Goal: Task Accomplishment & Management: Manage account settings

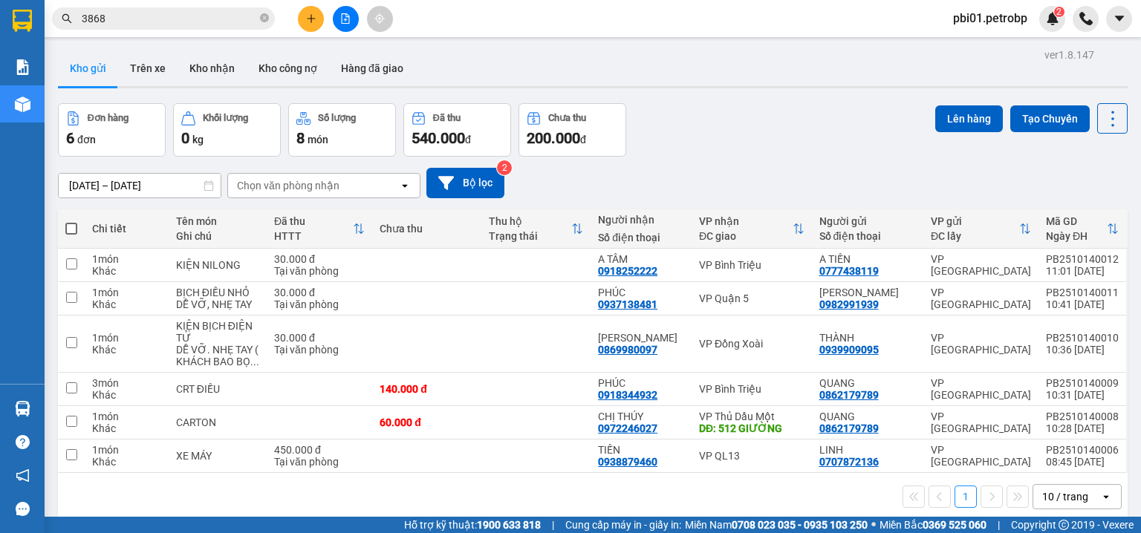
click at [709, 186] on div "13/10/2025 – 14/10/2025 Press the down arrow key to interact with the calendar …" at bounding box center [592, 183] width 1069 height 30
click at [590, 333] on td at bounding box center [535, 344] width 109 height 57
checkbox input "true"
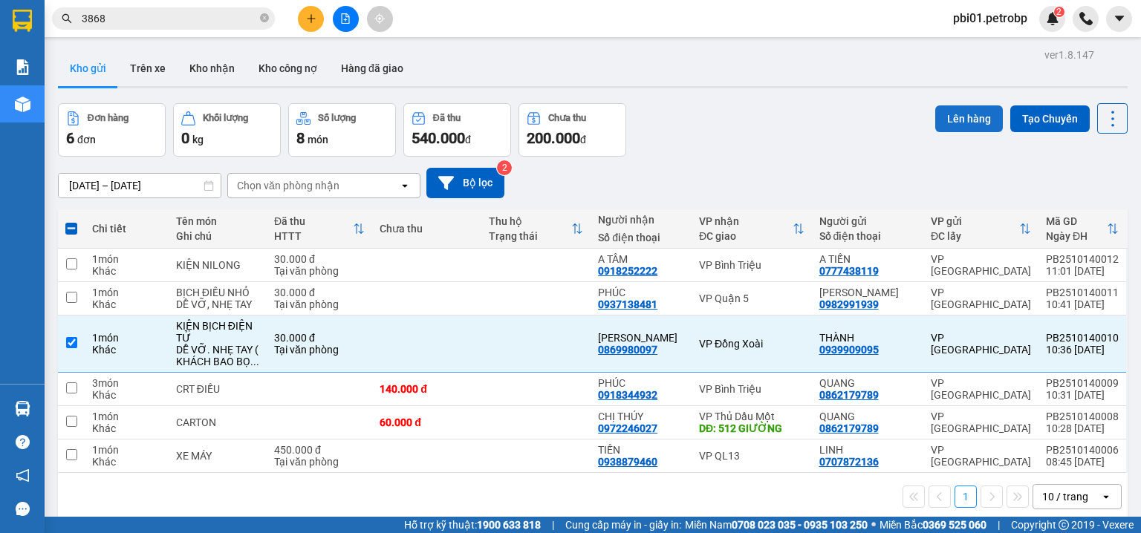
click at [951, 108] on button "Lên hàng" at bounding box center [969, 118] width 68 height 27
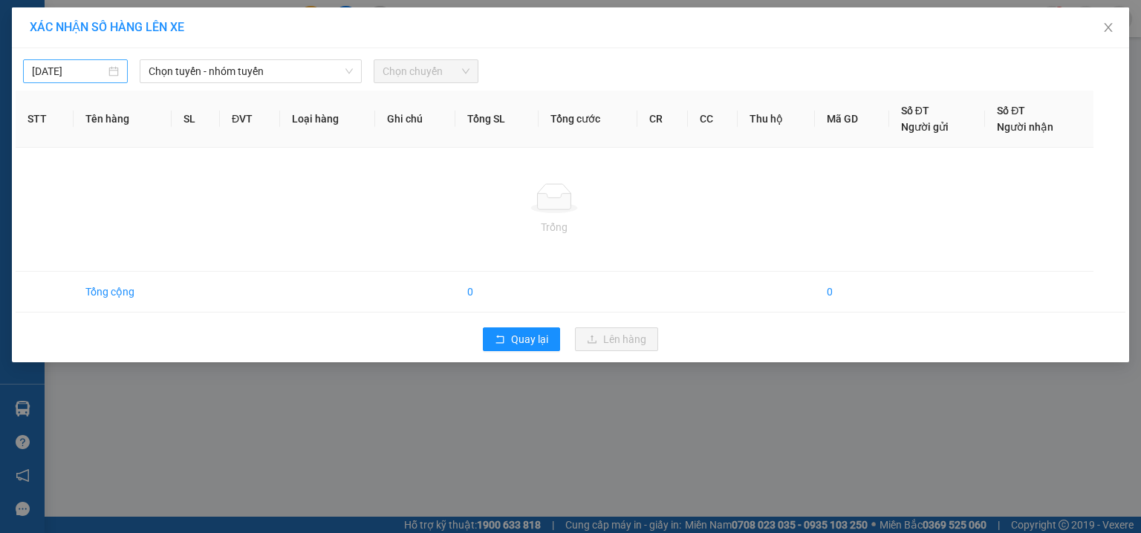
type input "[DATE]"
click at [91, 72] on input "[DATE]" at bounding box center [69, 71] width 74 height 16
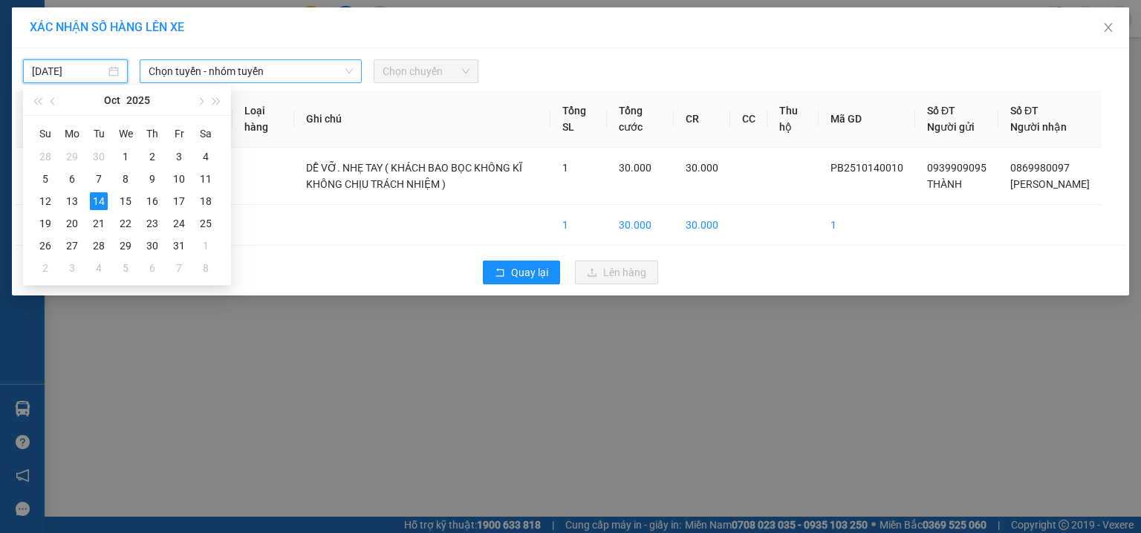
click at [243, 68] on span "Chọn tuyến - nhóm tuyến" at bounding box center [251, 71] width 204 height 22
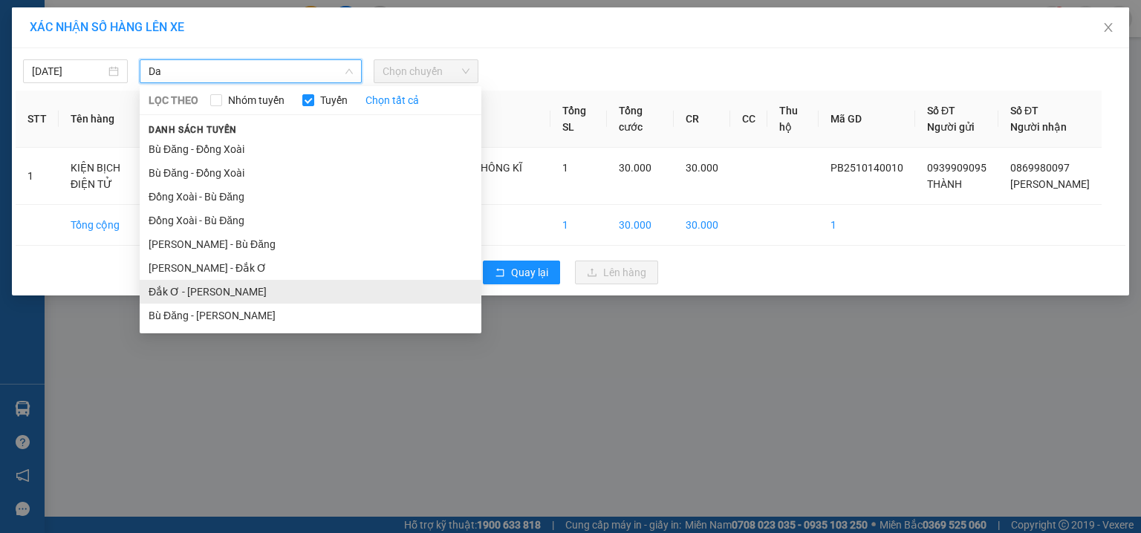
type input "Da"
click at [238, 288] on li "Đắk Ơ - Hồ Chí Minh" at bounding box center [311, 292] width 342 height 24
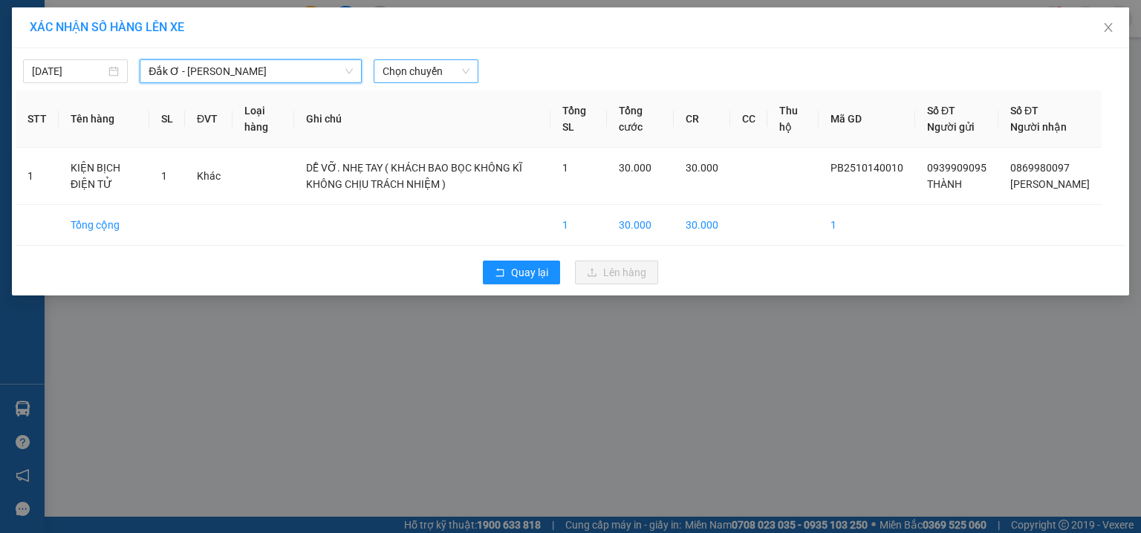
click at [420, 79] on span "Chọn chuyến" at bounding box center [425, 71] width 87 height 22
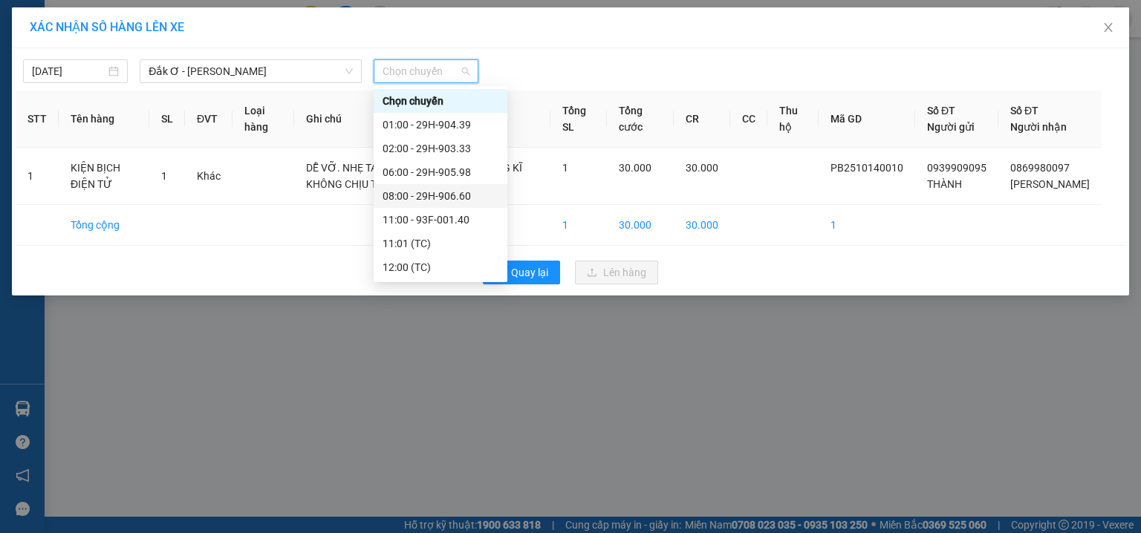
click at [466, 212] on div "11:00 - 93F-001.40" at bounding box center [440, 220] width 116 height 16
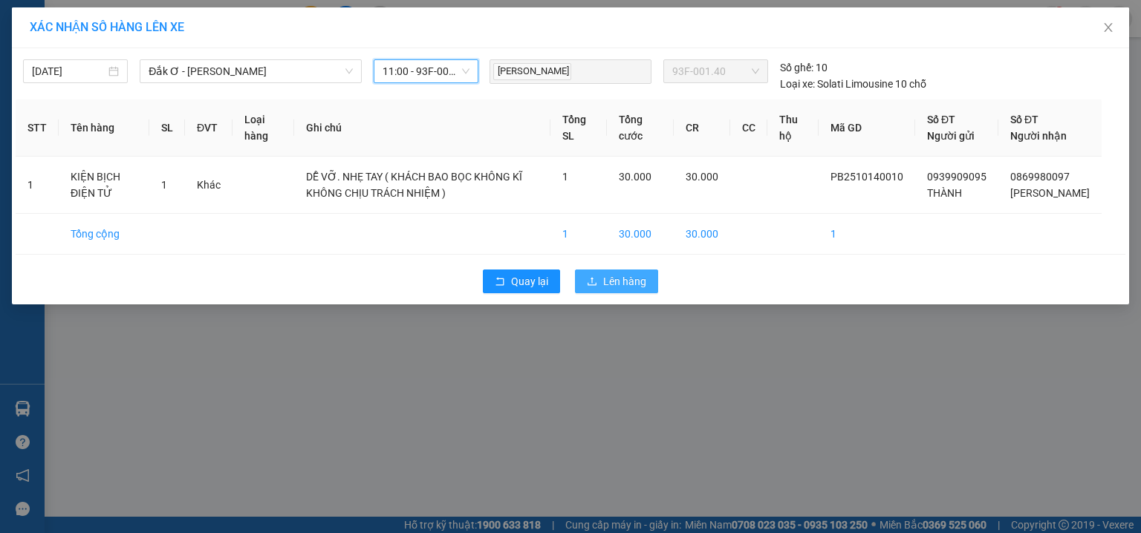
click at [618, 290] on span "Lên hàng" at bounding box center [624, 281] width 43 height 16
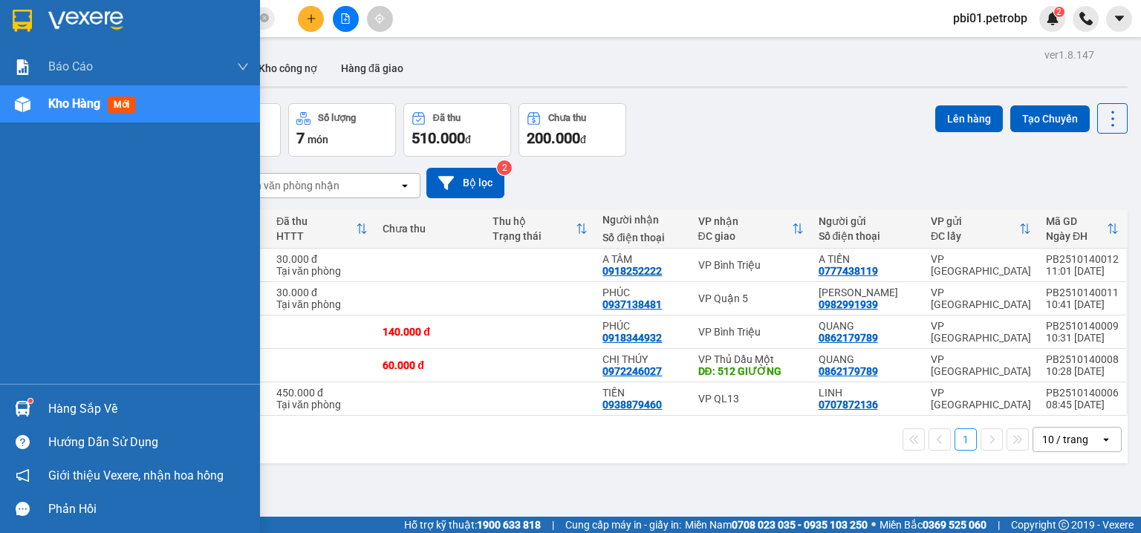
click at [30, 404] on div at bounding box center [23, 409] width 26 height 26
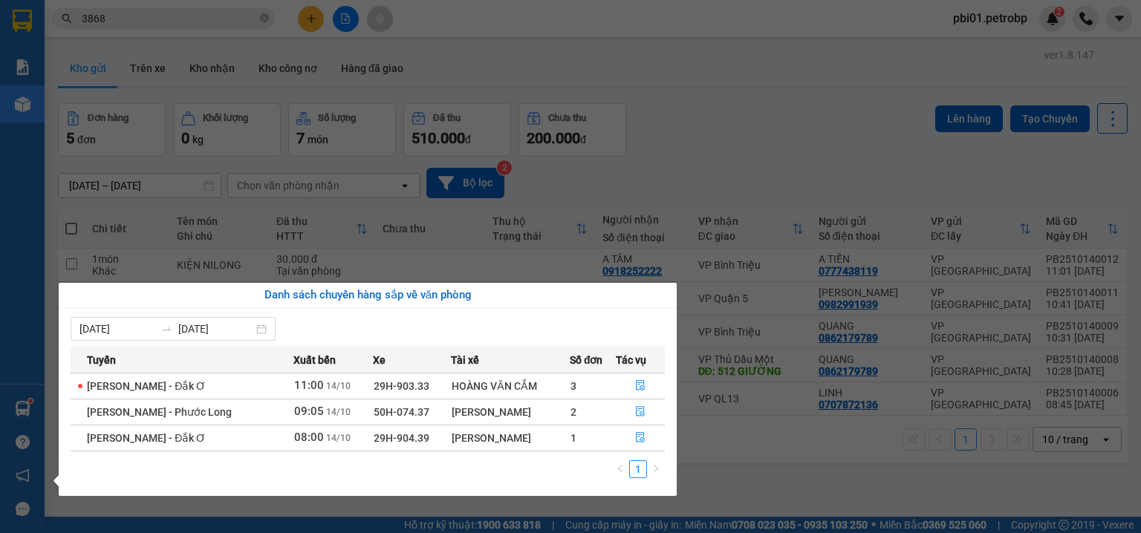
click at [700, 150] on section "Kết quả tìm kiếm ( 118 ) Bộ lọc Ngày tạo đơn gần nhất Mã ĐH Trạng thái Món hàng…" at bounding box center [570, 266] width 1141 height 533
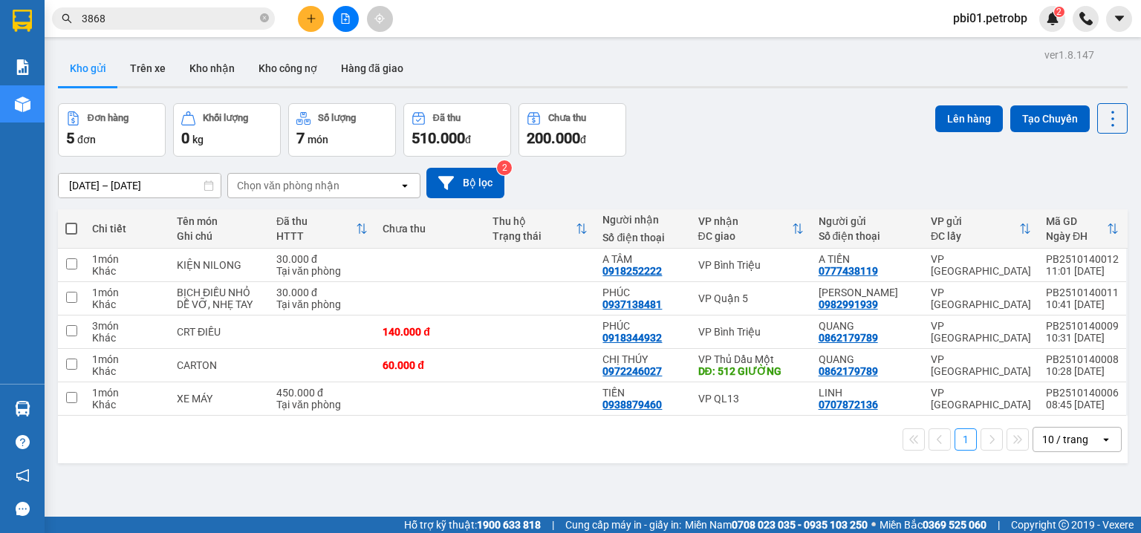
click at [100, 70] on button "Kho gửi" at bounding box center [88, 68] width 60 height 36
click at [677, 261] on div "A TÂM" at bounding box center [642, 259] width 80 height 12
checkbox input "true"
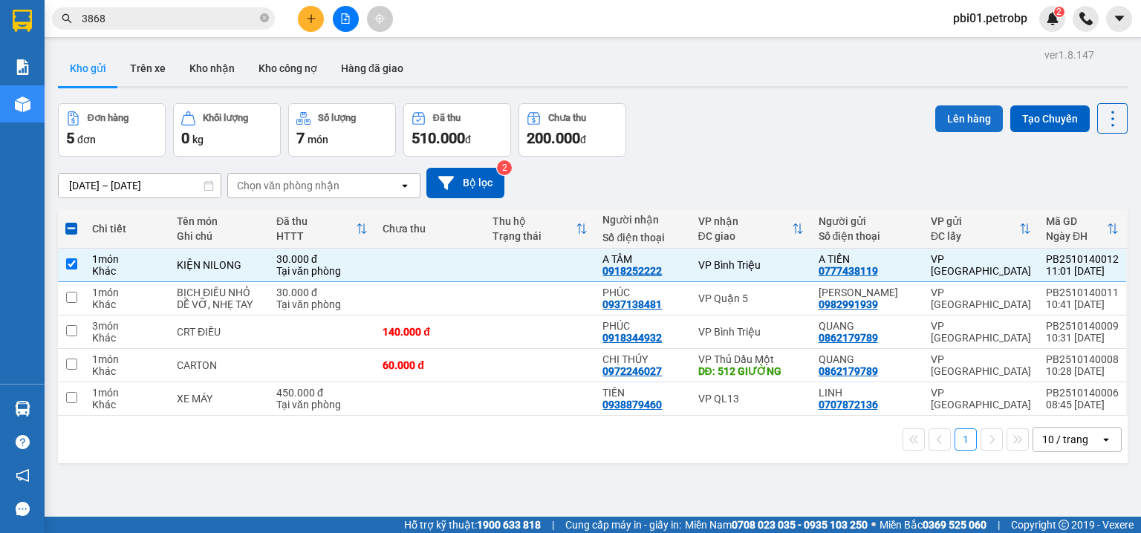
click at [938, 113] on button "Lên hàng" at bounding box center [969, 118] width 68 height 27
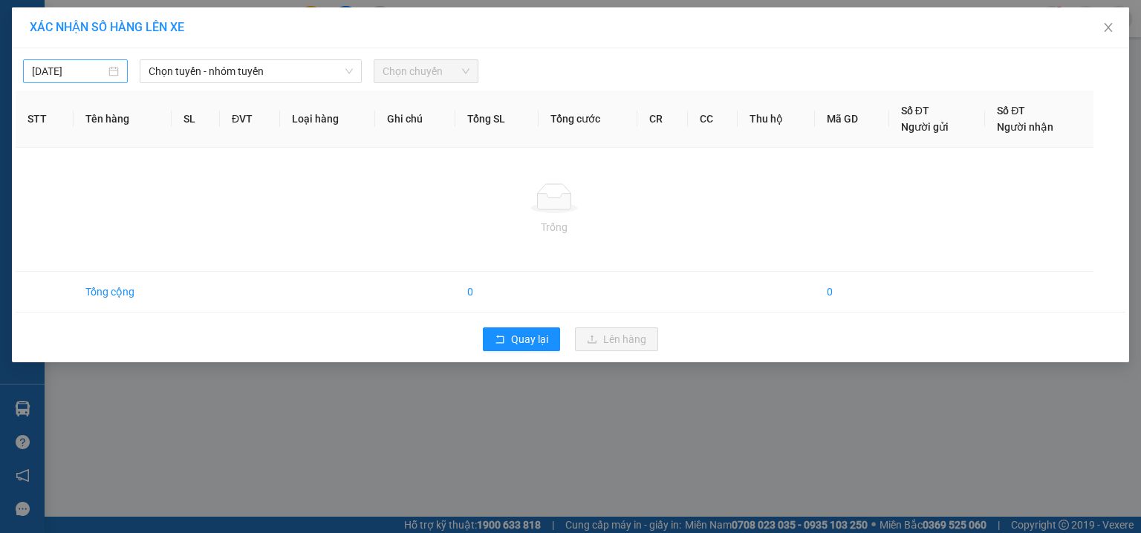
click at [113, 74] on div "[DATE]" at bounding box center [75, 71] width 87 height 16
type input "[DATE]"
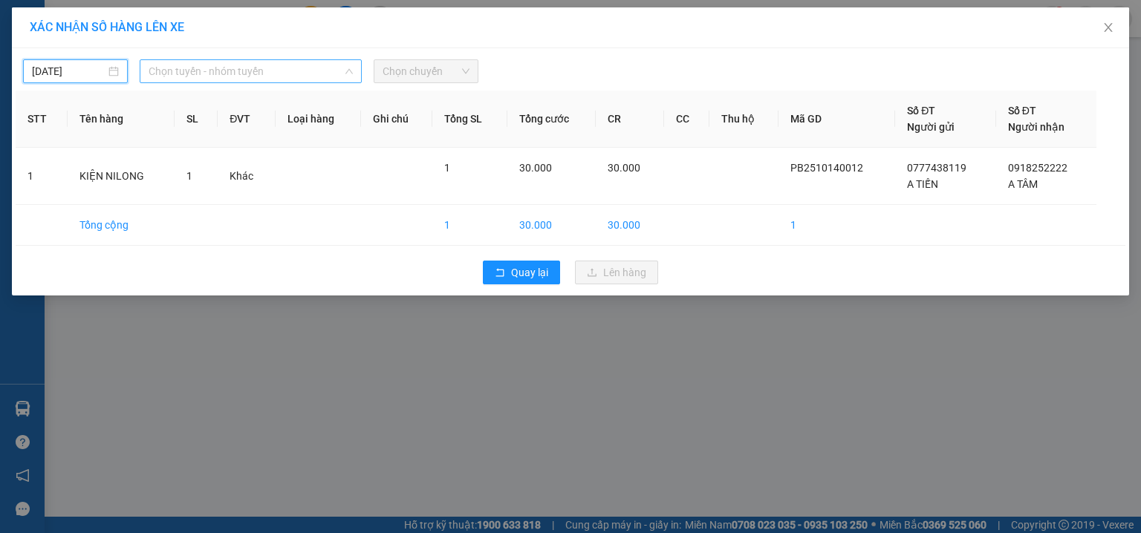
click at [199, 66] on span "Chọn tuyến - nhóm tuyến" at bounding box center [251, 71] width 204 height 22
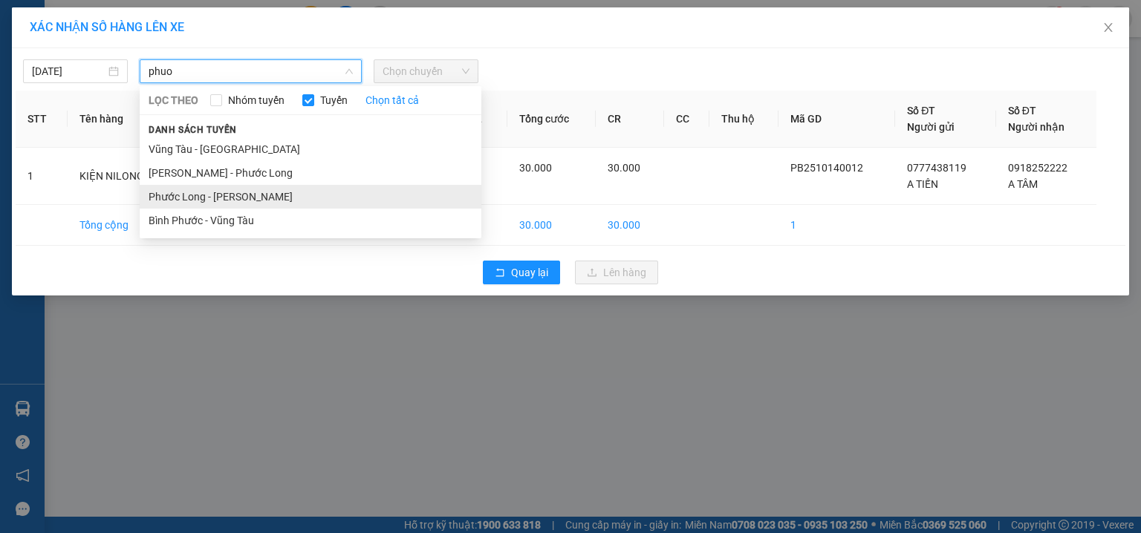
type input "phuo"
click at [242, 192] on li "Phước Long - [PERSON_NAME]" at bounding box center [311, 197] width 342 height 24
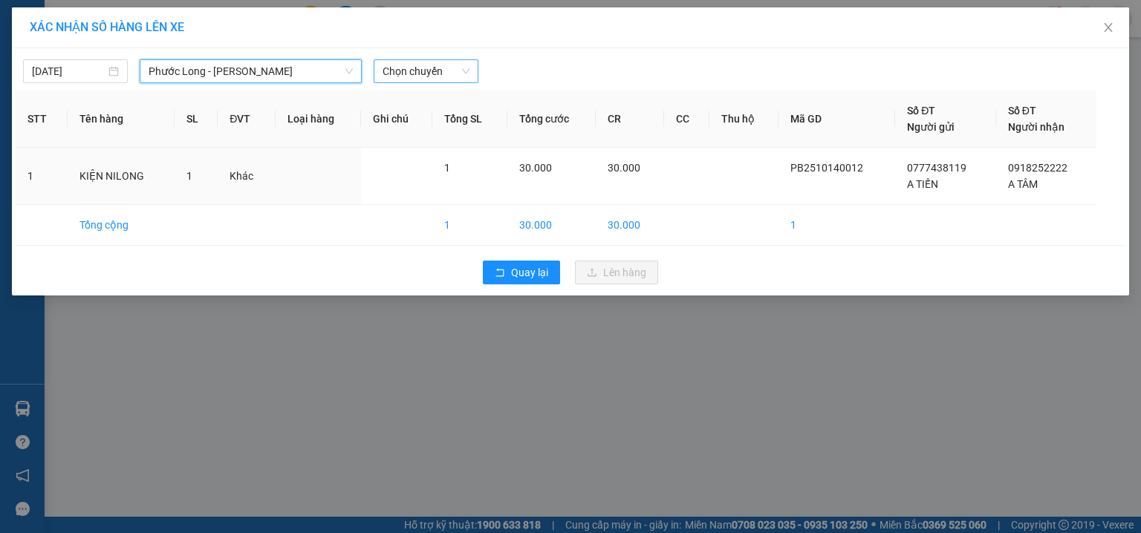
click at [437, 77] on span "Chọn chuyến" at bounding box center [425, 71] width 87 height 22
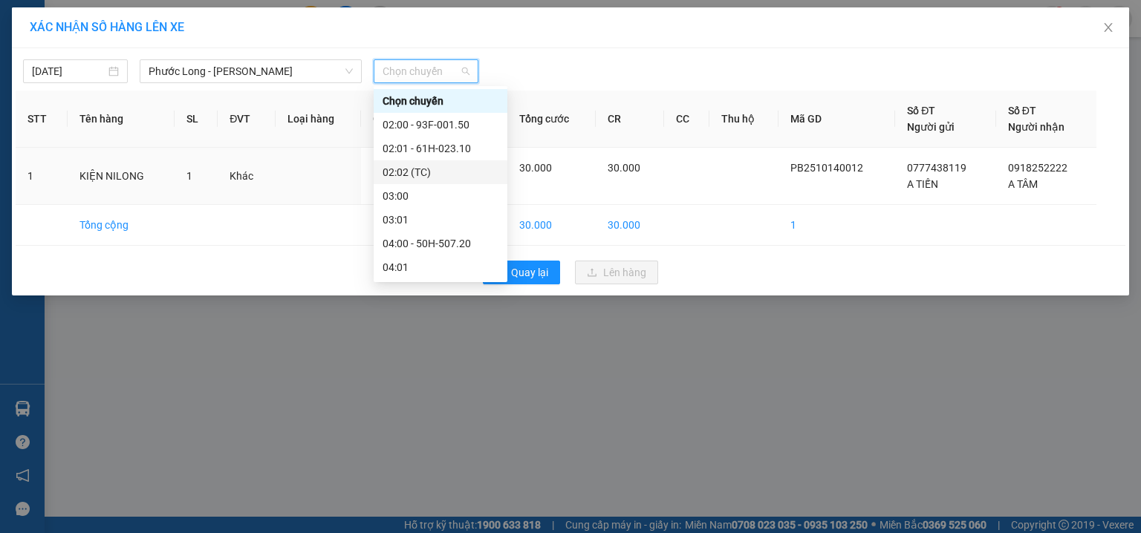
scroll to position [396, 0]
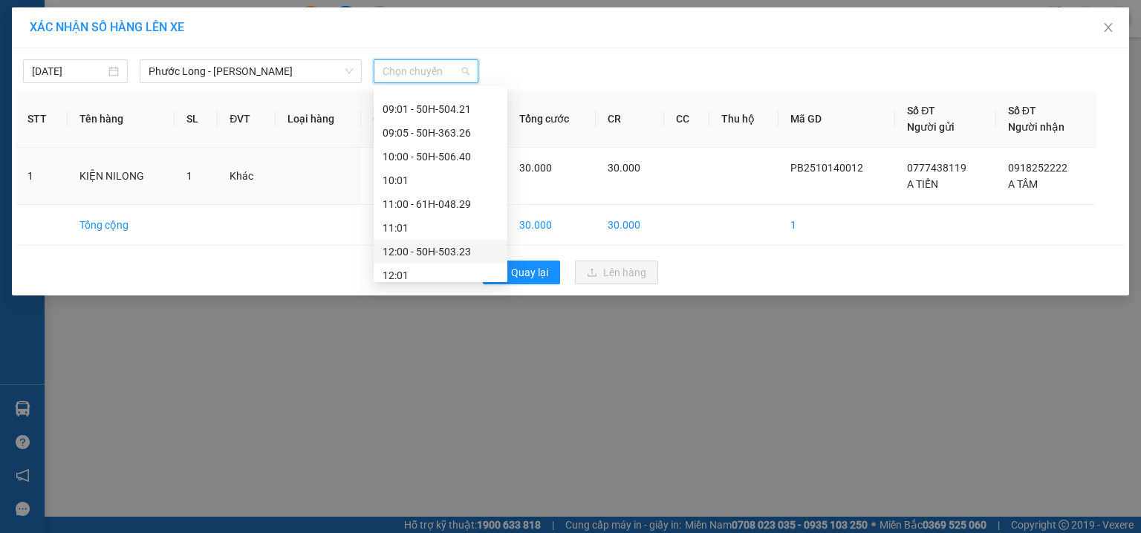
click at [449, 246] on div "12:00 - 50H-503.23" at bounding box center [440, 252] width 116 height 16
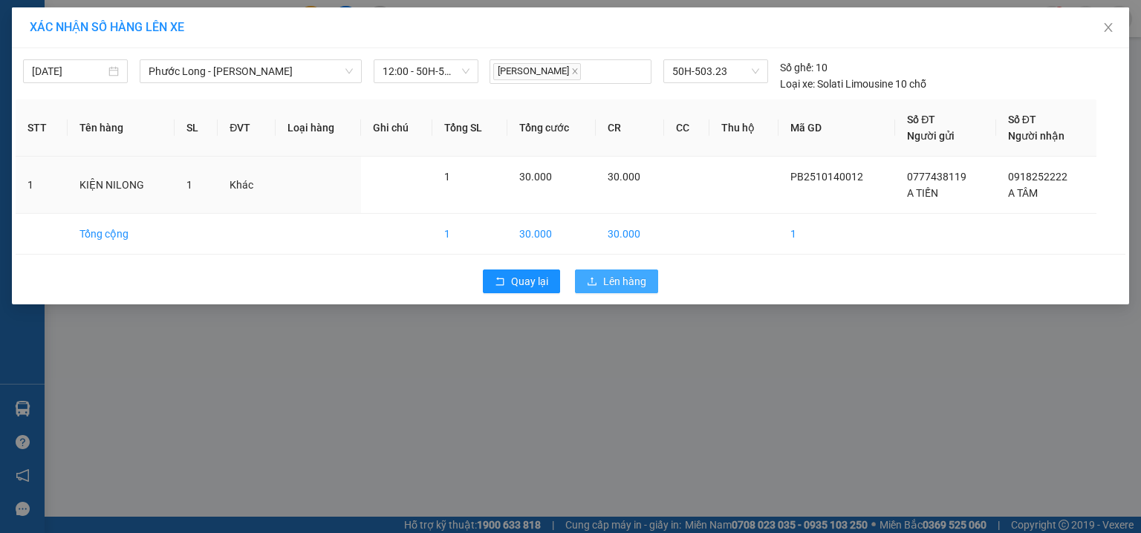
click at [625, 284] on span "Lên hàng" at bounding box center [624, 281] width 43 height 16
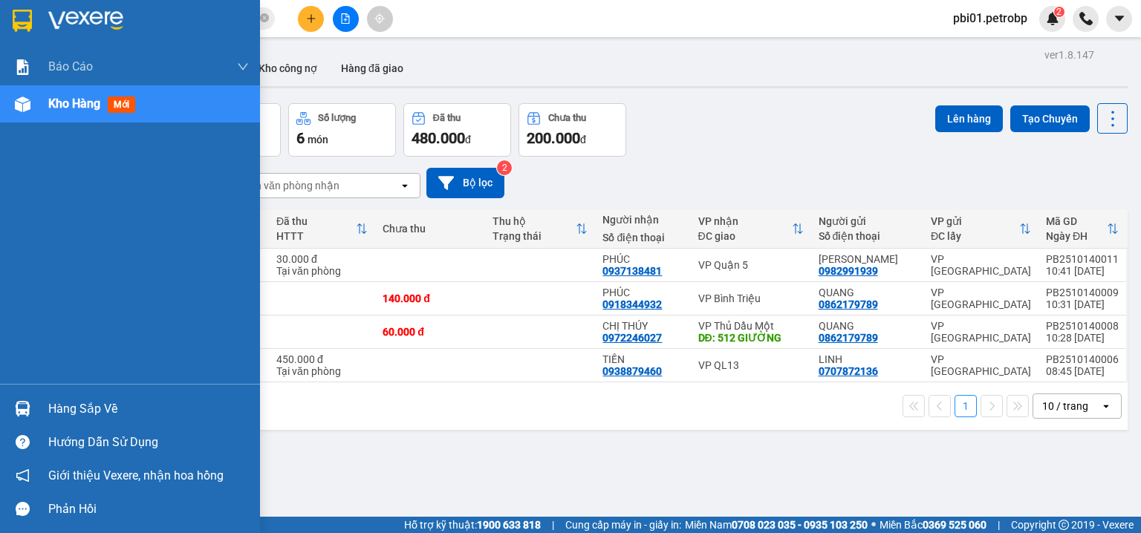
drag, startPoint x: 101, startPoint y: 405, endPoint x: 105, endPoint y: 399, distance: 7.6
click at [101, 406] on div "Hàng sắp về" at bounding box center [148, 409] width 201 height 22
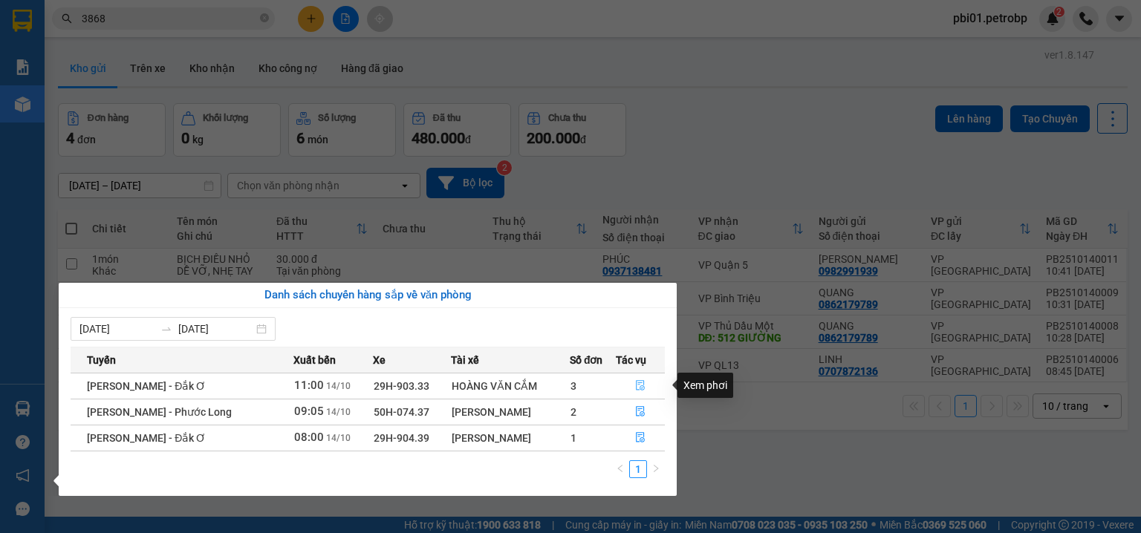
click at [642, 383] on icon "file-done" at bounding box center [640, 385] width 10 height 10
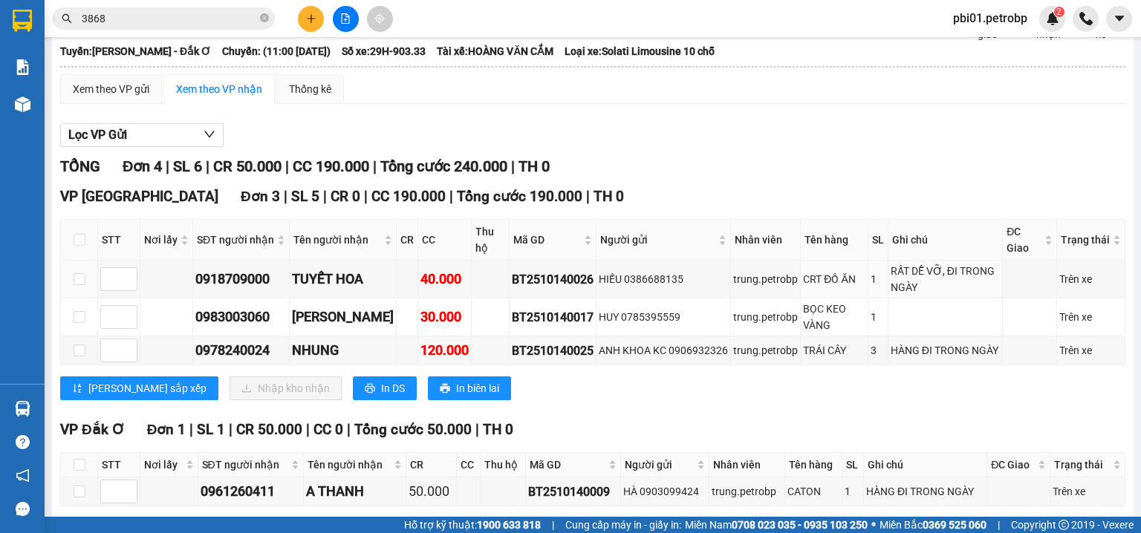
scroll to position [154, 0]
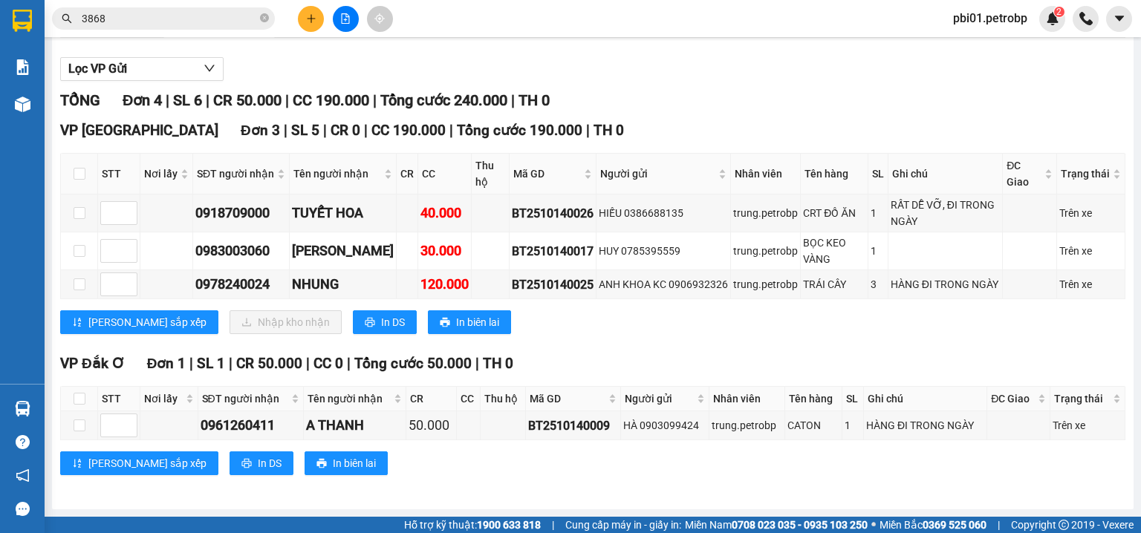
click at [564, 356] on div "VP Đắk Ơ Đơn 1 | SL 1 | CR 50.000 | CC 0 | Tổng cước 50.000 | TH 0" at bounding box center [592, 364] width 1065 height 22
click at [337, 22] on button at bounding box center [346, 19] width 26 height 26
click at [345, 18] on icon "file-add" at bounding box center [345, 18] width 10 height 10
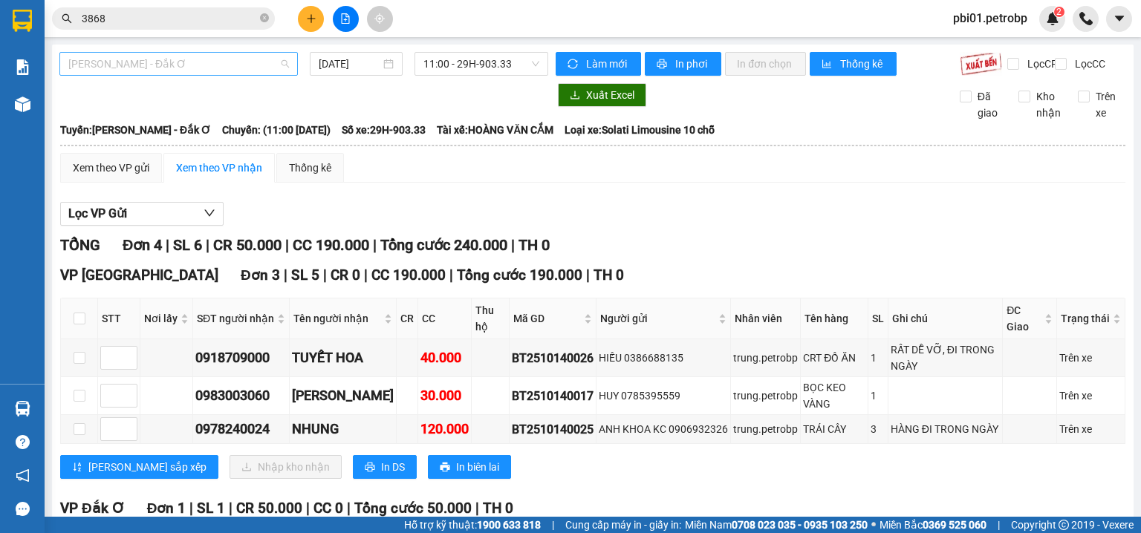
click at [214, 53] on span "[PERSON_NAME] - Đắk Ơ" at bounding box center [178, 64] width 221 height 22
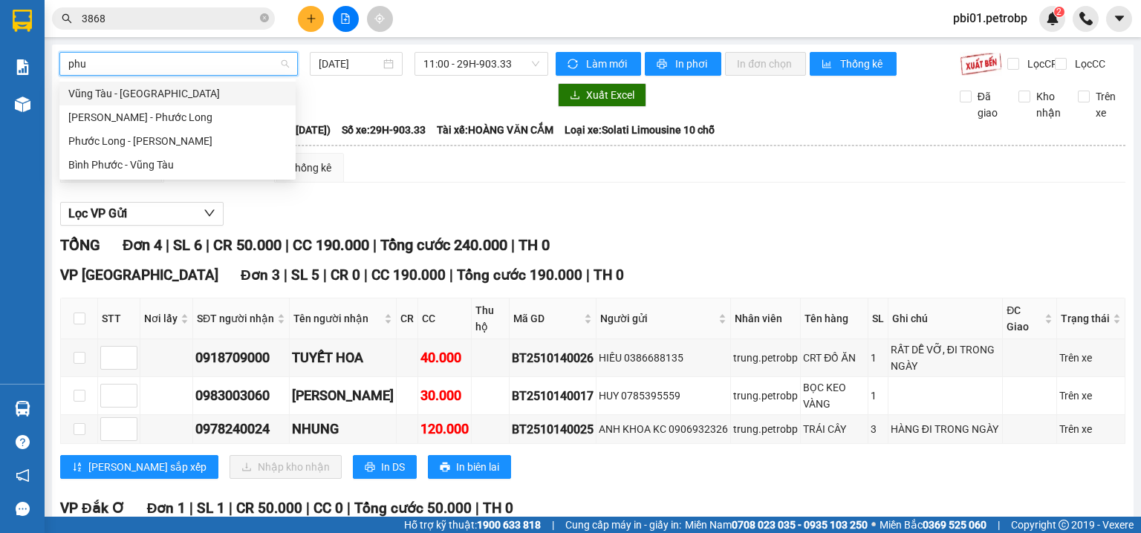
type input "phuo"
click at [173, 143] on div "Phước Long - [PERSON_NAME]" at bounding box center [177, 141] width 218 height 16
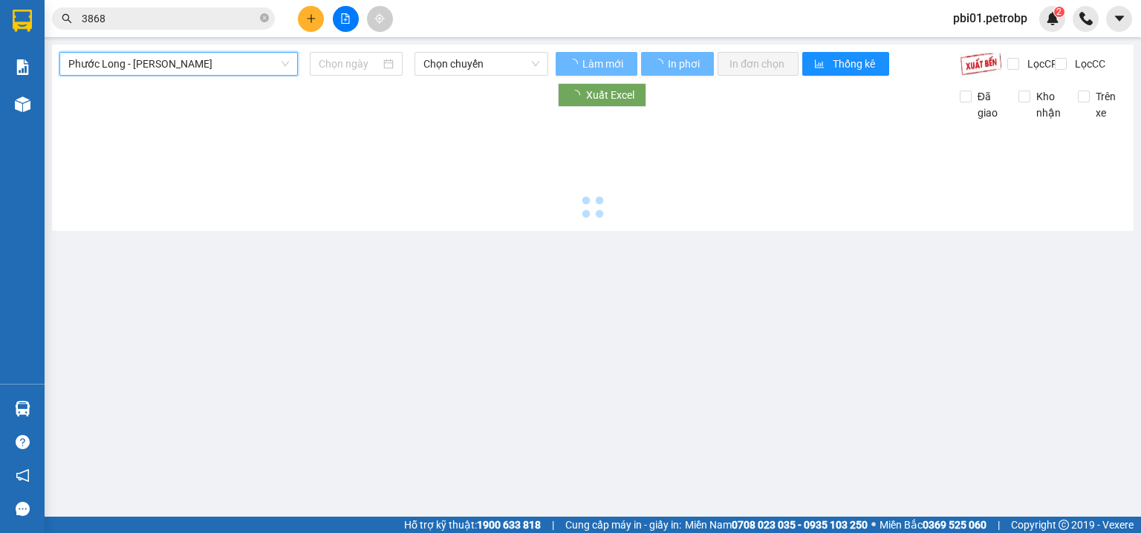
type input "[DATE]"
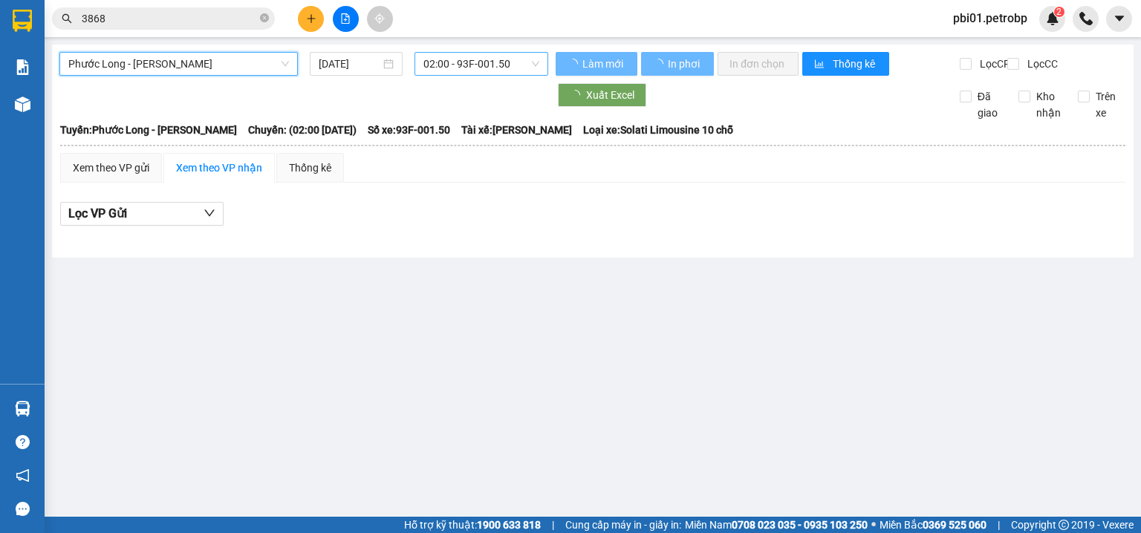
click at [477, 66] on span "02:00 - 93F-001.50" at bounding box center [481, 64] width 117 height 22
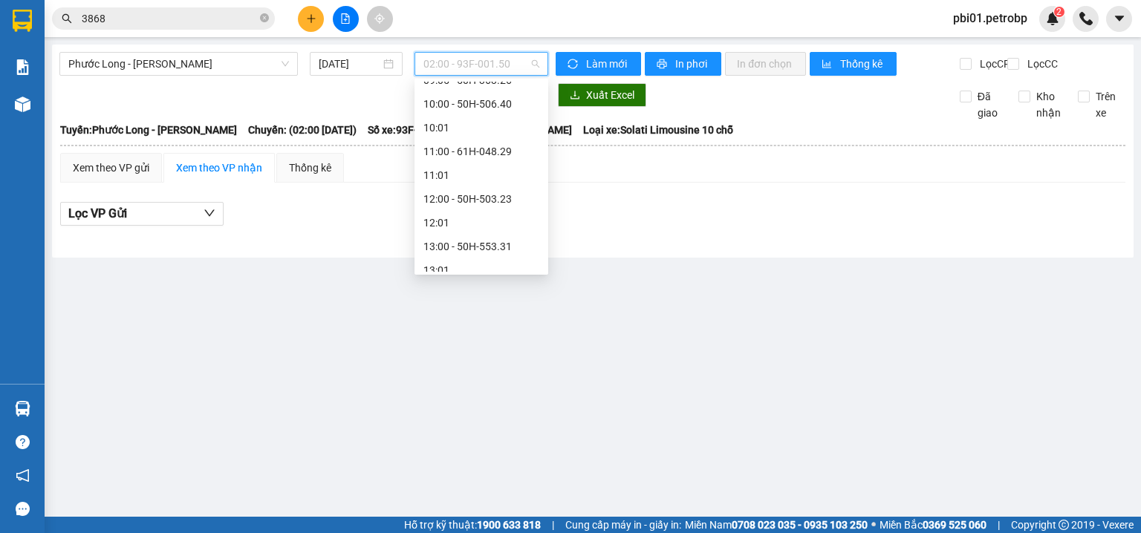
scroll to position [437, 0]
click at [492, 199] on div "12:00 - 50H-503.23" at bounding box center [481, 203] width 116 height 16
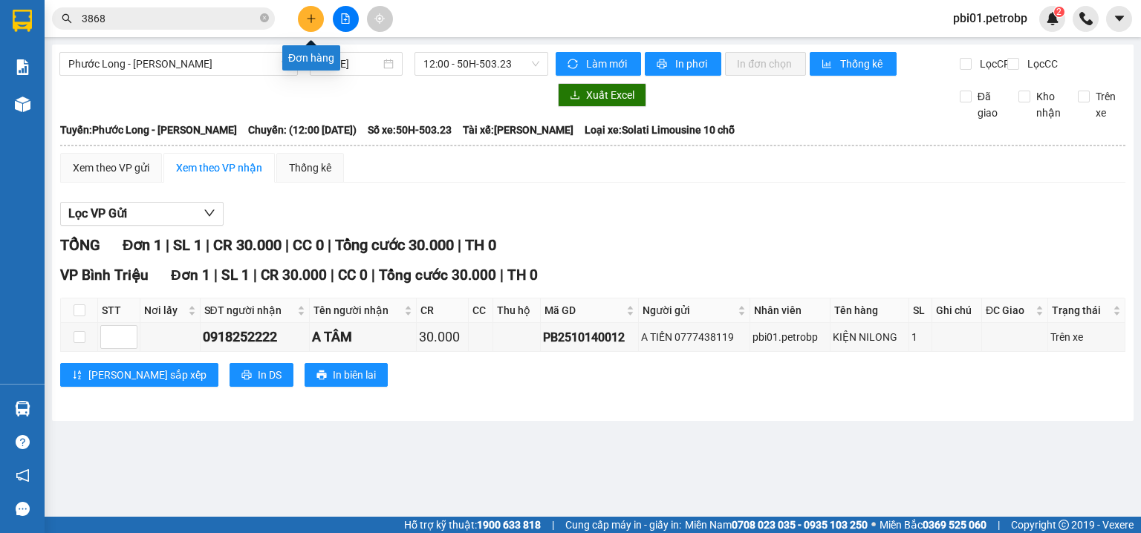
click at [307, 18] on icon "plus" at bounding box center [311, 18] width 8 height 1
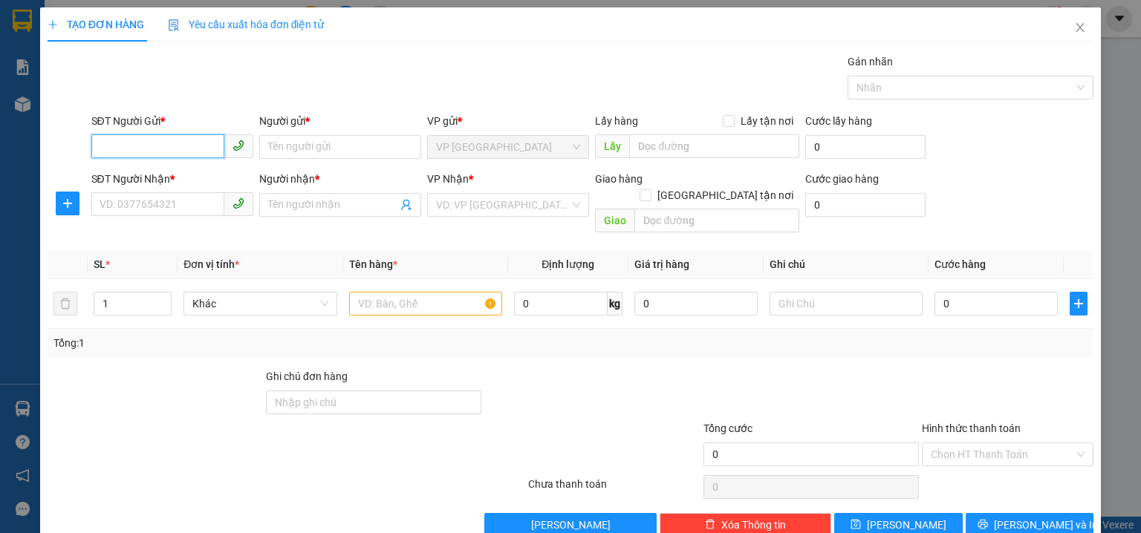
click at [160, 153] on input "SĐT Người Gửi *" at bounding box center [157, 146] width 133 height 24
type input "0865734212"
click at [318, 143] on input "Người gửi *" at bounding box center [340, 147] width 162 height 24
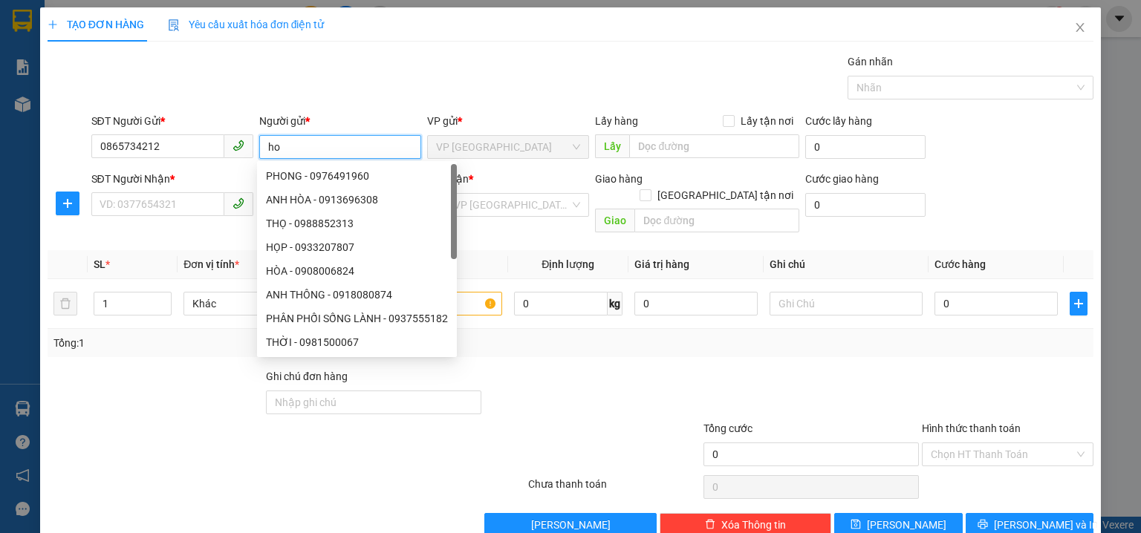
type input "h"
type input "THỌ"
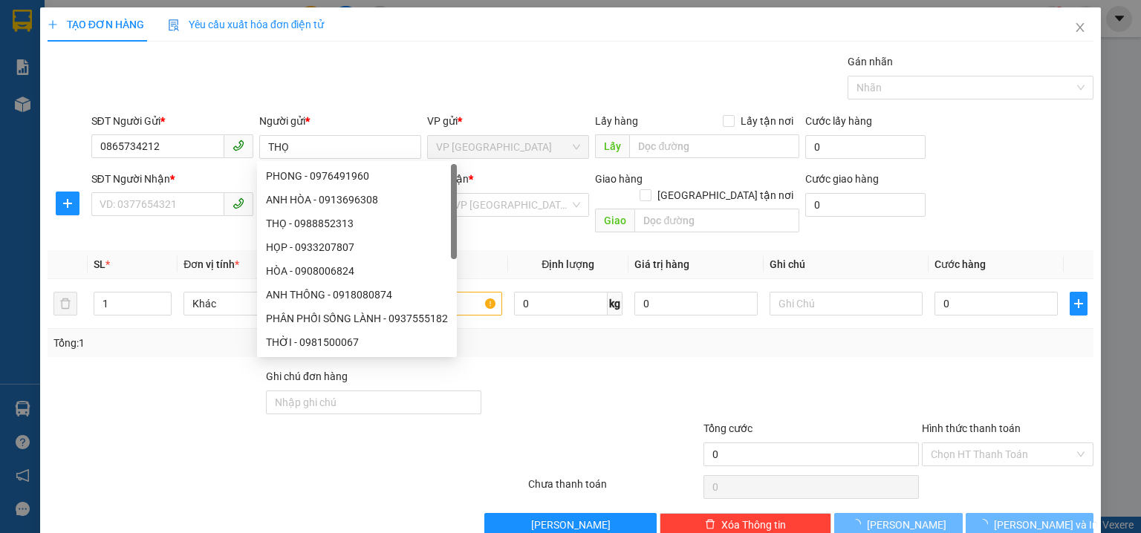
click at [172, 190] on div "SĐT Người Nhận *" at bounding box center [172, 182] width 162 height 22
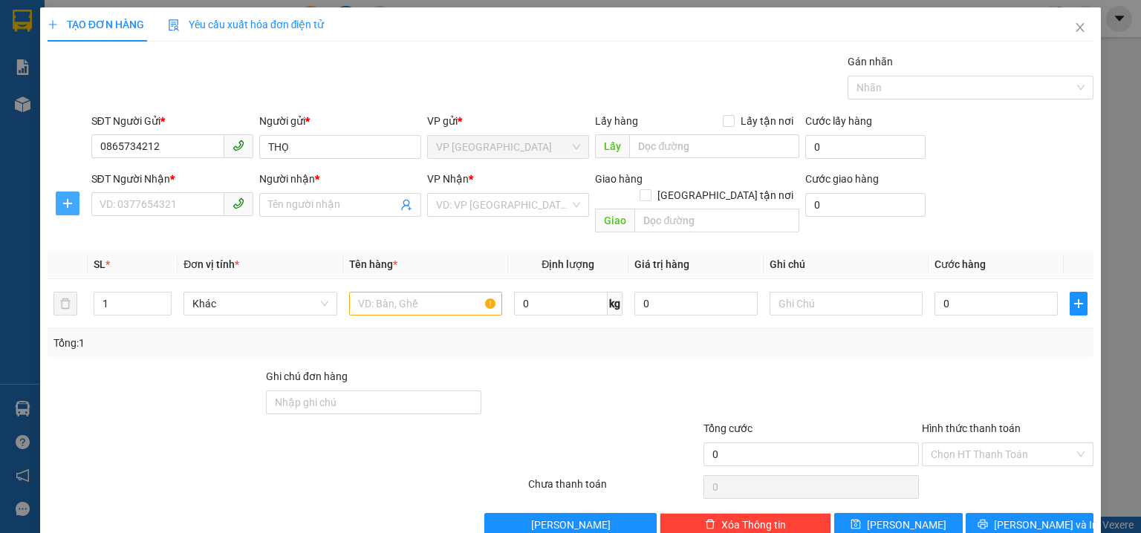
click at [62, 199] on icon "plus" at bounding box center [68, 204] width 12 height 12
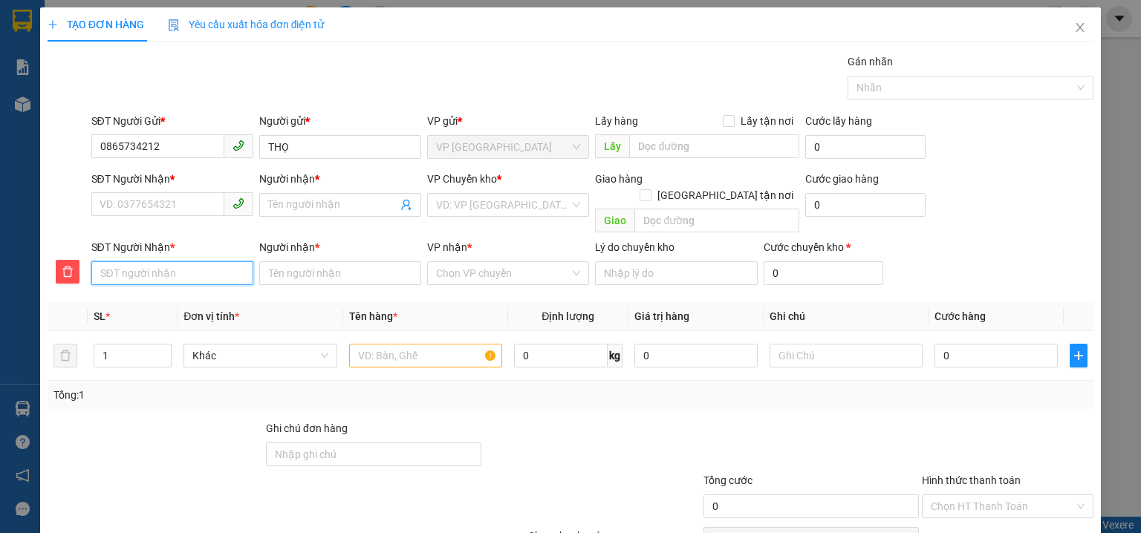
drag, startPoint x: 139, startPoint y: 252, endPoint x: 151, endPoint y: 258, distance: 14.0
click at [139, 261] on input "SĐT Người Nhận *" at bounding box center [172, 273] width 162 height 24
click at [150, 261] on input "SĐT Người Nhận *" at bounding box center [172, 273] width 162 height 24
type input "0363079207"
click at [291, 269] on div "Người nhận *" at bounding box center [340, 265] width 162 height 52
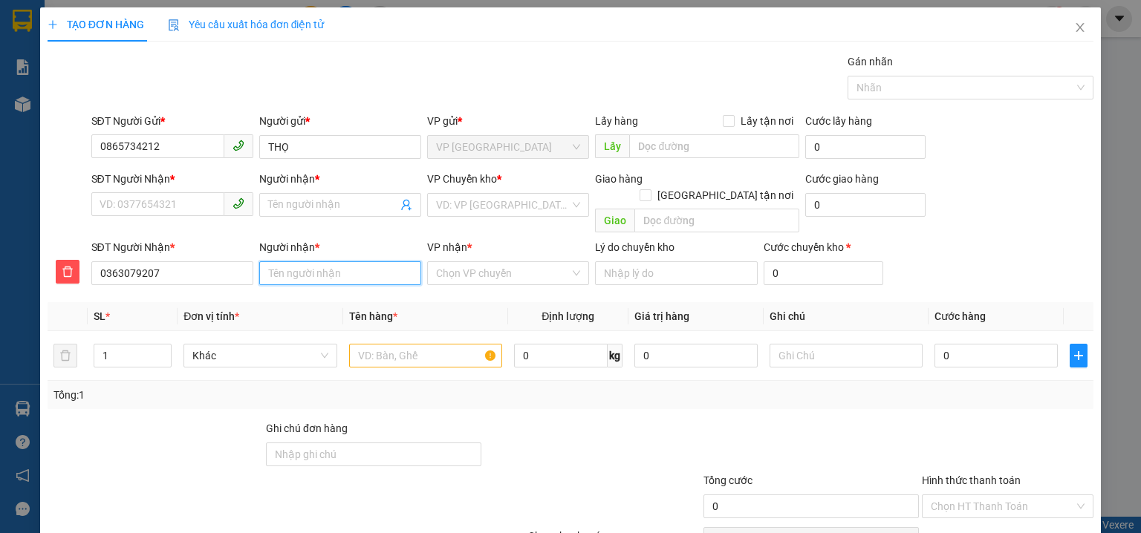
click at [293, 261] on input "Người nhận *" at bounding box center [340, 273] width 162 height 24
type input "THÀNH"
click at [463, 203] on input "search" at bounding box center [503, 205] width 134 height 22
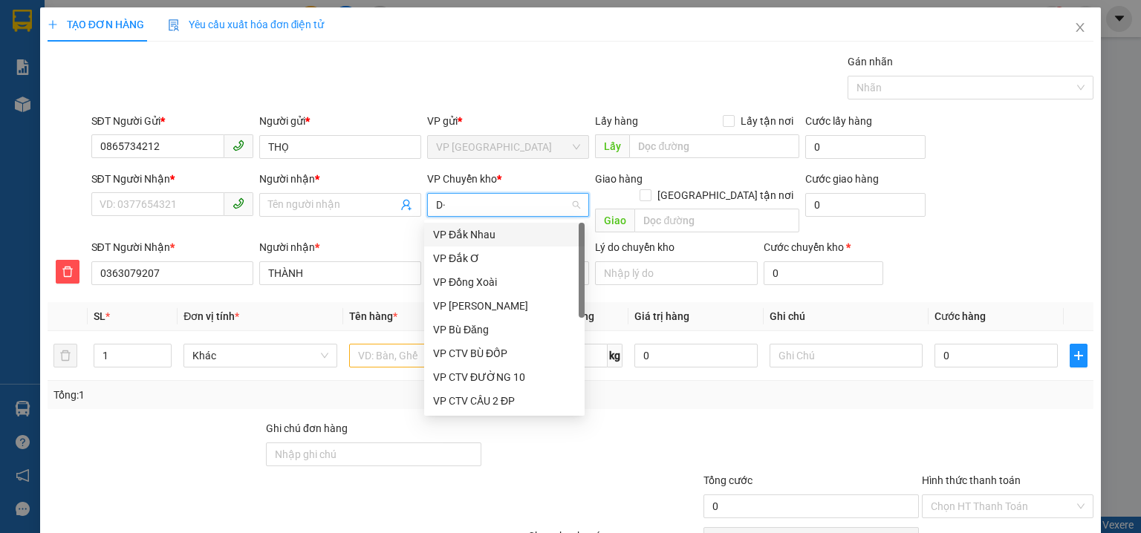
type input "D"
type input "Đ"
click at [493, 290] on div "VP Đồng Xoài" at bounding box center [504, 282] width 143 height 16
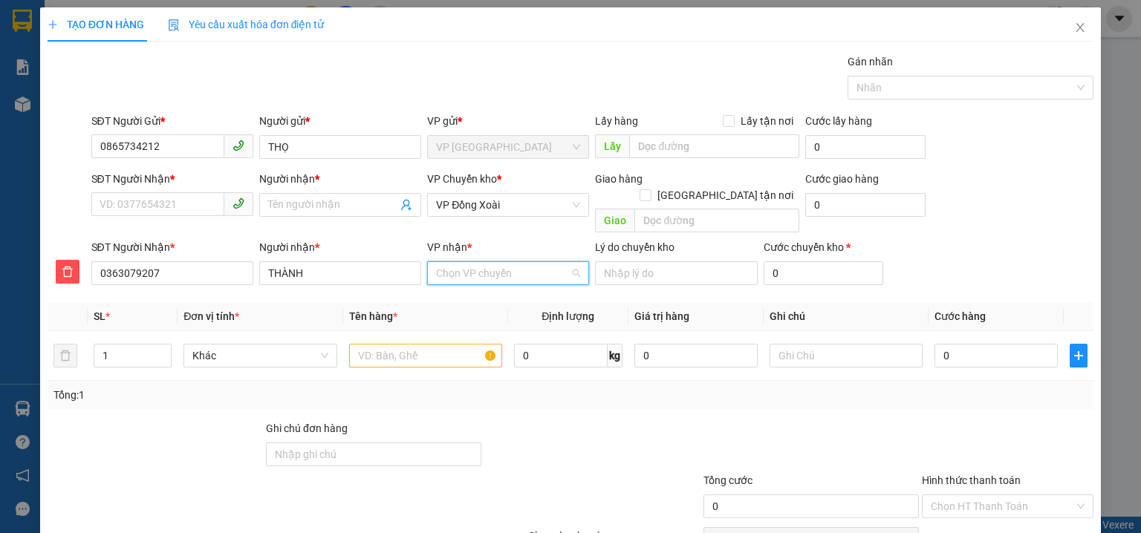
click at [454, 264] on input "VP nhận *" at bounding box center [503, 273] width 134 height 22
type input "CHƠN"
drag, startPoint x: 467, startPoint y: 281, endPoint x: 493, endPoint y: 322, distance: 47.8
click at [468, 281] on div "VP Chơn Thành" at bounding box center [504, 286] width 143 height 16
click at [405, 344] on input "text" at bounding box center [425, 356] width 153 height 24
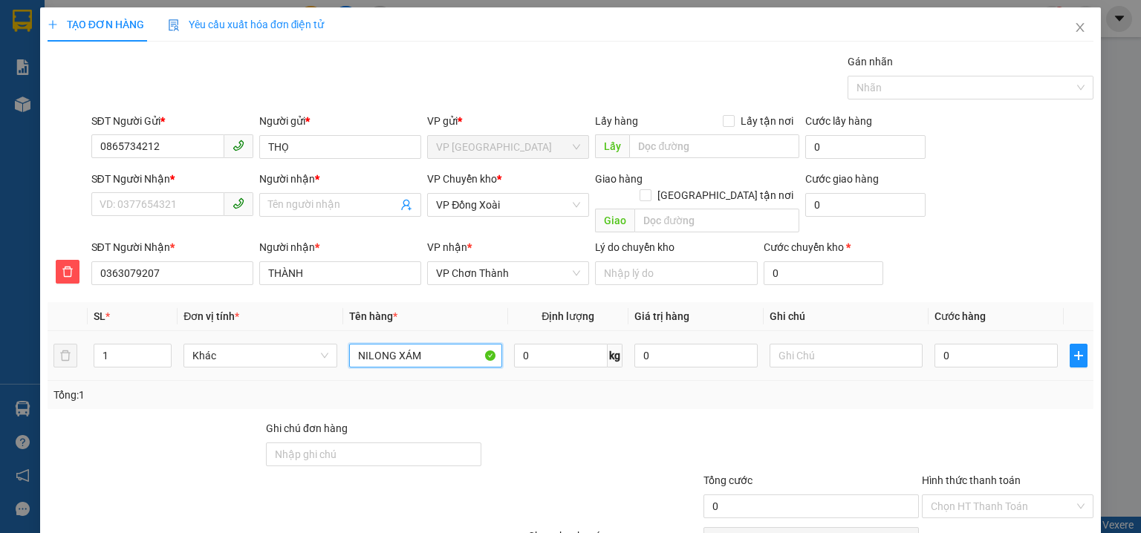
type input "NILONG XÁM"
drag, startPoint x: 979, startPoint y: 351, endPoint x: 971, endPoint y: 342, distance: 12.6
click at [978, 349] on div "0" at bounding box center [995, 356] width 123 height 30
click at [968, 344] on input "0" at bounding box center [995, 356] width 123 height 24
type input "3"
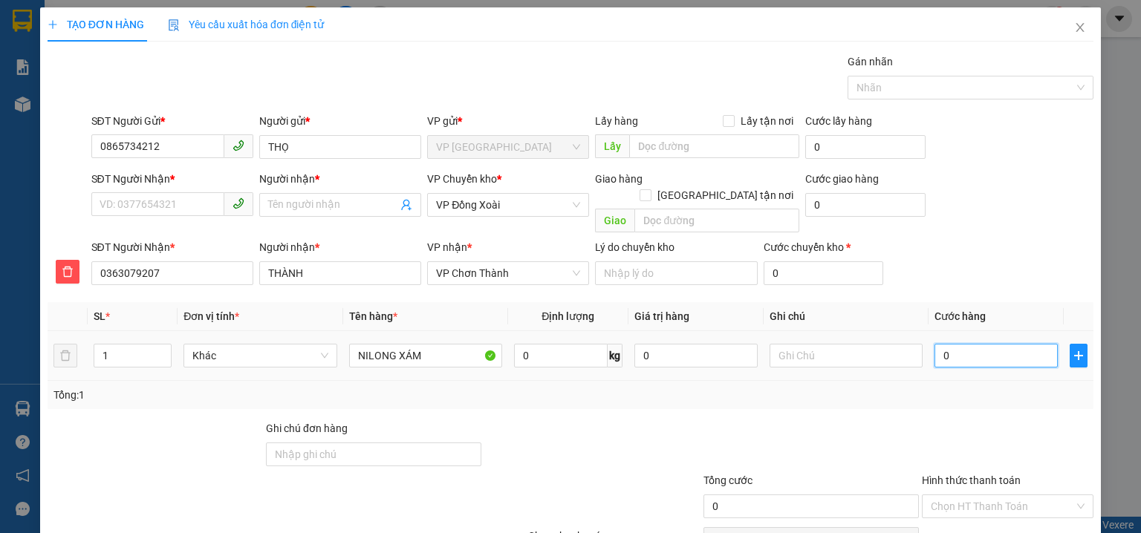
type input "3"
type input "30"
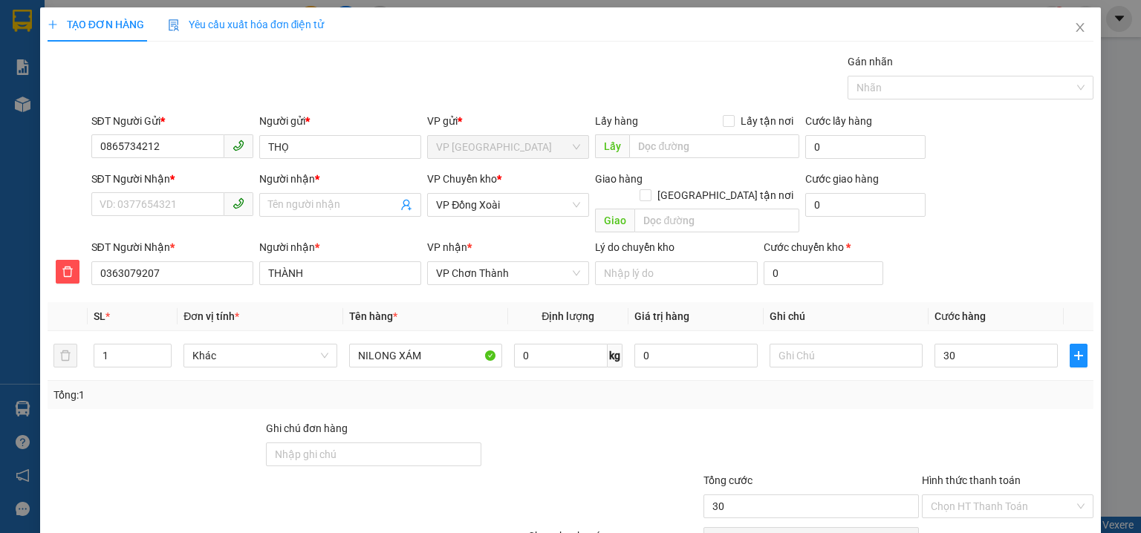
type input "30.000"
click at [1043, 196] on div "SĐT Người Nhận * VD: 0377654321 Người nhận * Tên người nhận VP Chuyển kho * VP …" at bounding box center [592, 205] width 1008 height 68
click at [127, 201] on input "SĐT Người Nhận *" at bounding box center [157, 204] width 133 height 24
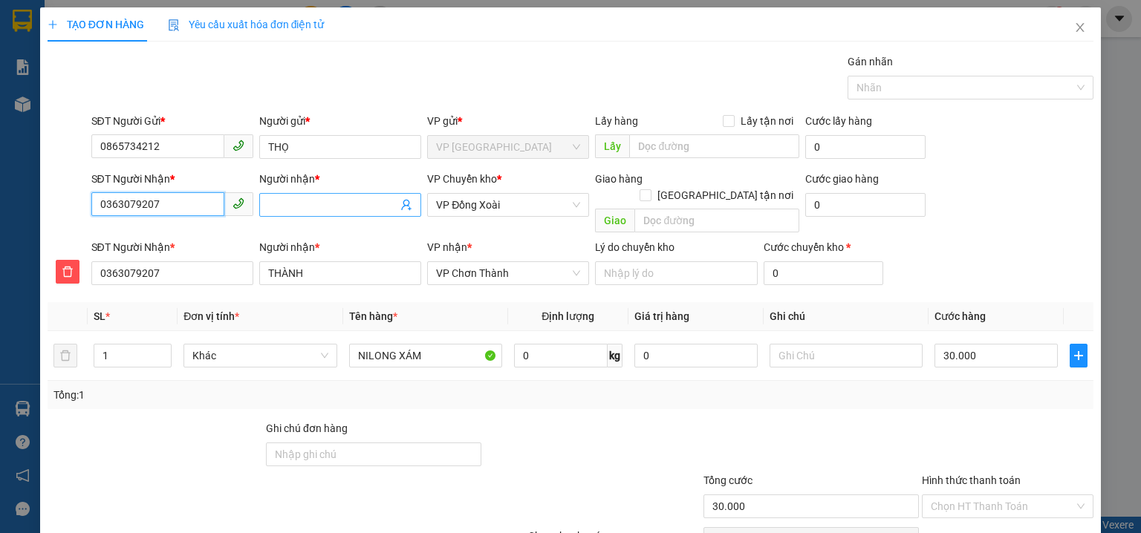
type input "0363079207"
click at [300, 201] on input "Người nhận *" at bounding box center [332, 205] width 129 height 16
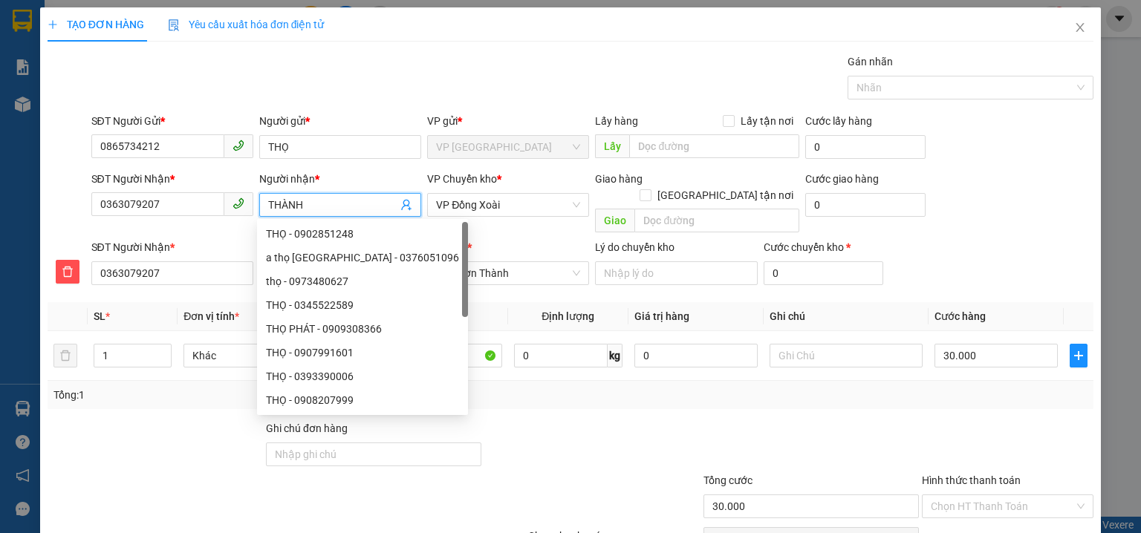
type input "THÀNH"
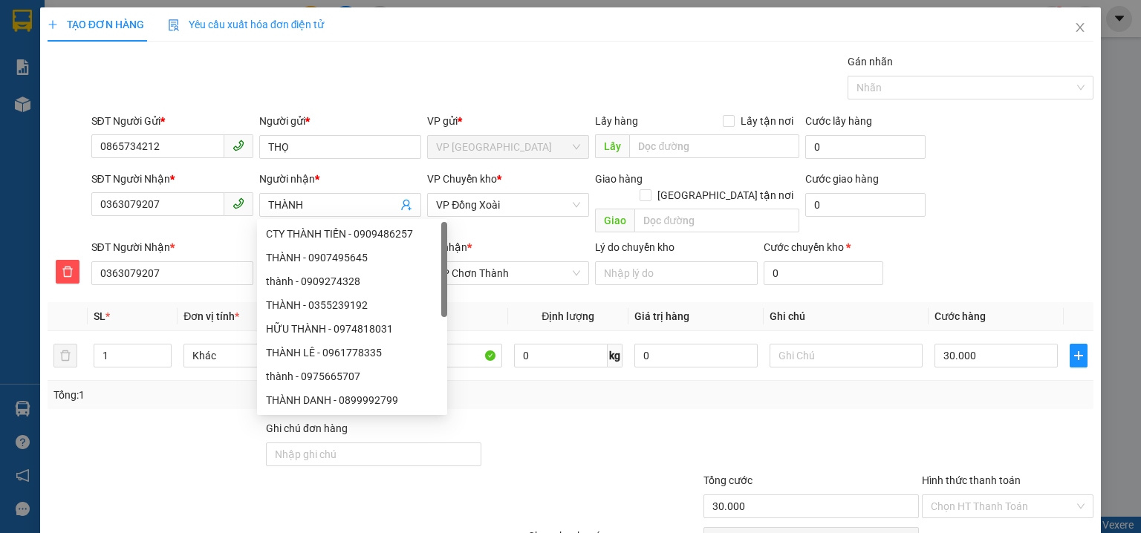
click at [1016, 202] on div "SĐT Người Nhận * 0363079207 Người nhận * THÀNH VP Chuyển kho * VP Đồng Xoài Gia…" at bounding box center [592, 205] width 1008 height 68
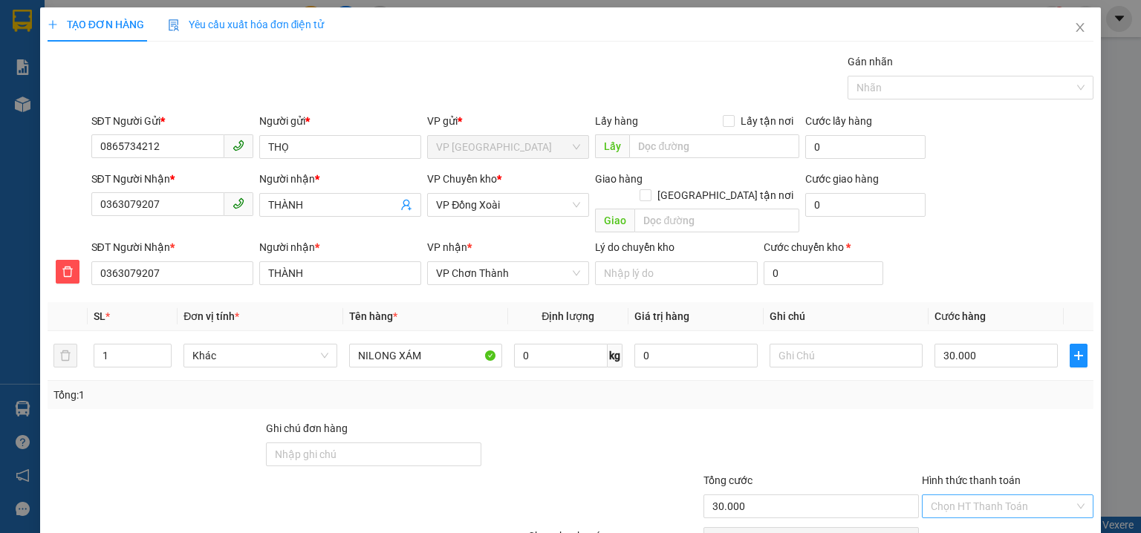
click at [972, 495] on input "Hình thức thanh toán" at bounding box center [1001, 506] width 143 height 22
click at [968, 386] on div "Tại văn phòng" at bounding box center [999, 387] width 153 height 16
type input "0"
click at [983, 193] on div "SĐT Người Nhận * 0363079207 Người nhận * THÀNH VP Chuyển kho * VP Đồng Xoài Gia…" at bounding box center [592, 205] width 1008 height 68
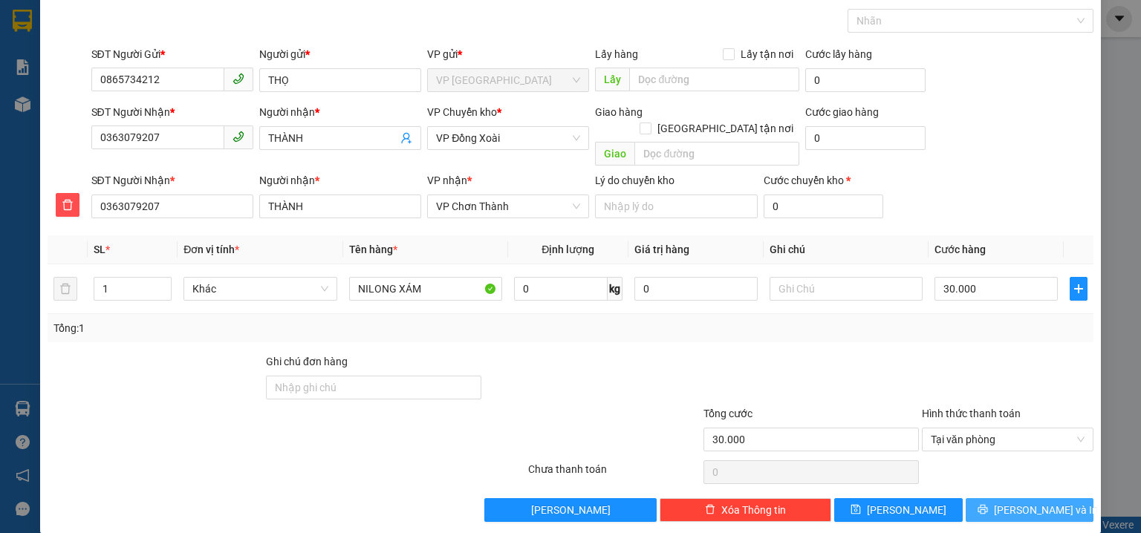
click at [1017, 502] on span "Lưu và In" at bounding box center [1046, 510] width 104 height 16
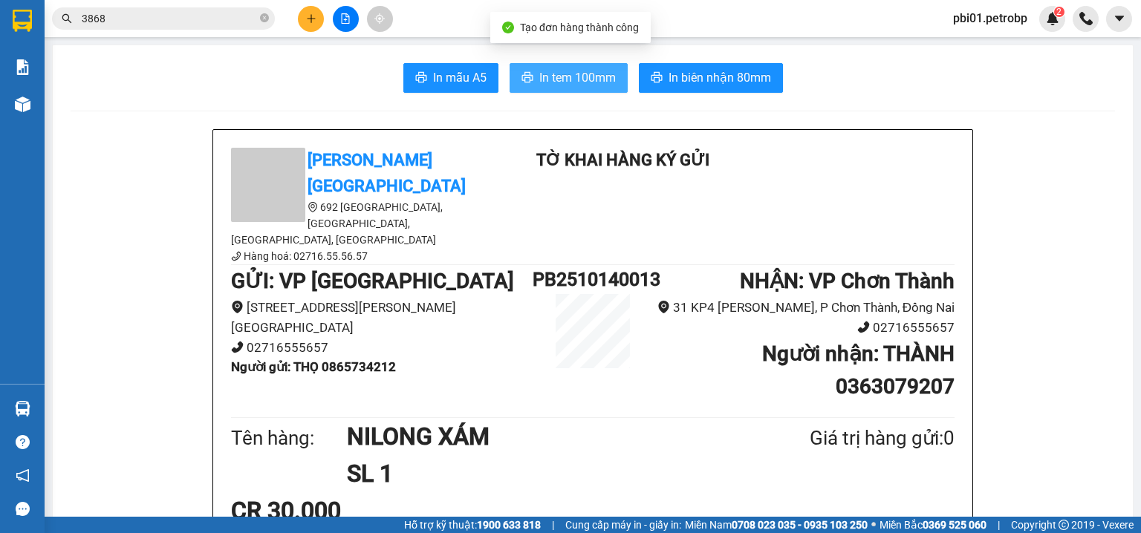
drag, startPoint x: 576, startPoint y: 73, endPoint x: 591, endPoint y: 91, distance: 23.2
click at [576, 72] on span "In tem 100mm" at bounding box center [577, 77] width 76 height 19
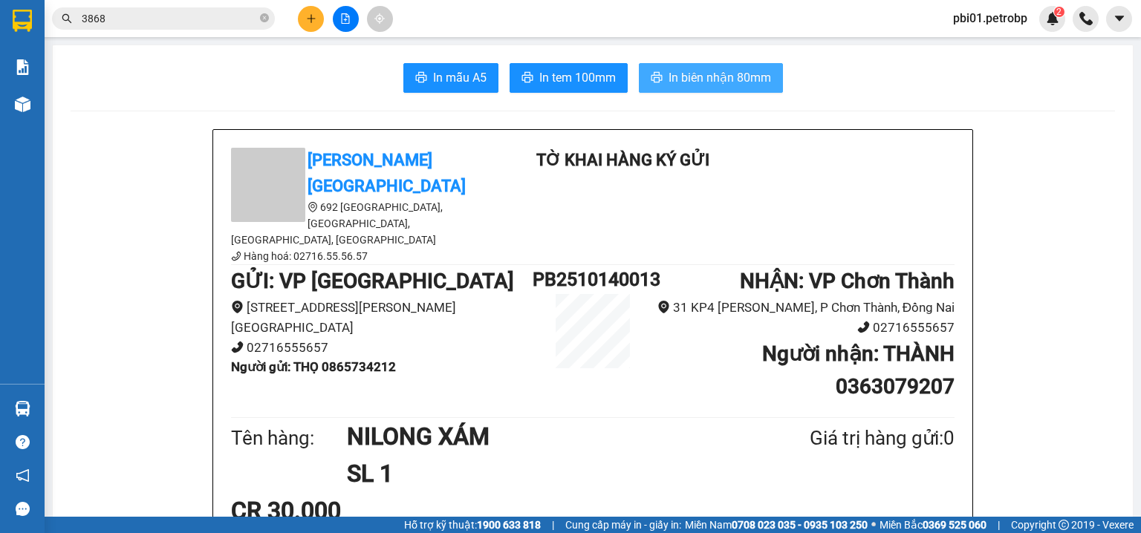
click at [687, 76] on span "In biên nhận 80mm" at bounding box center [719, 77] width 102 height 19
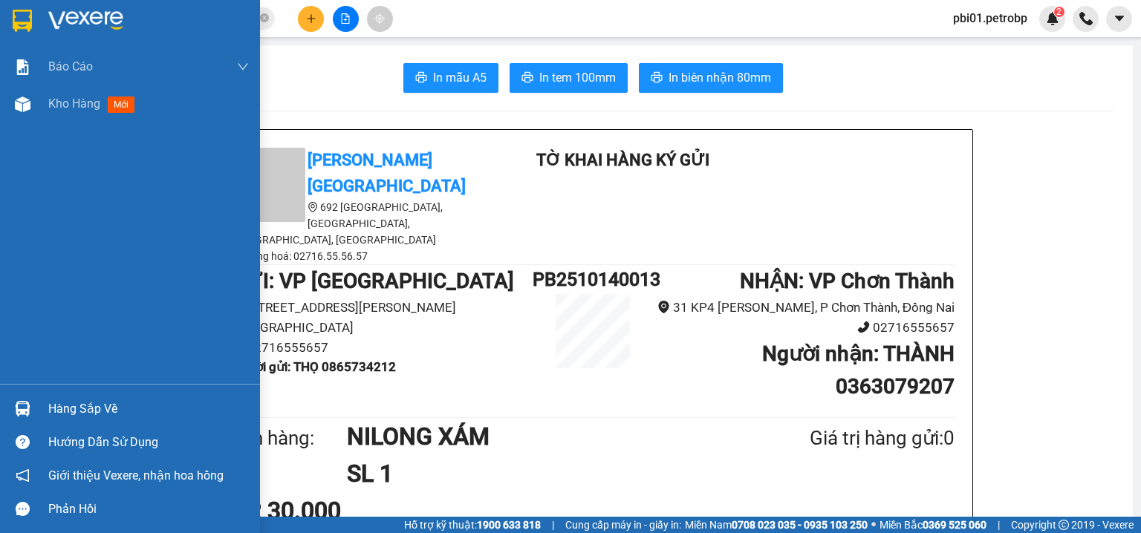
click at [28, 402] on img at bounding box center [23, 409] width 16 height 16
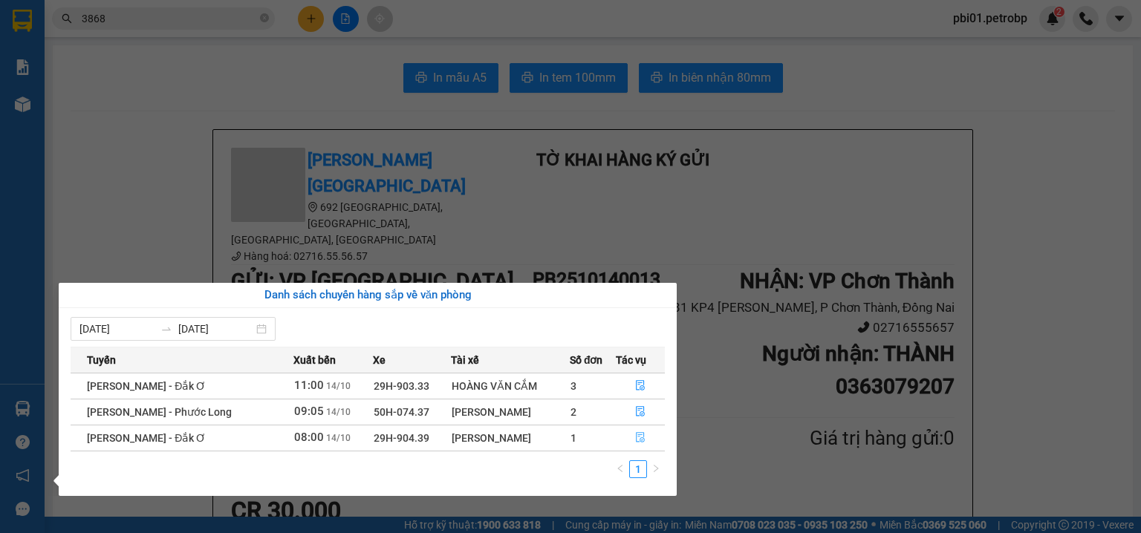
click at [638, 438] on icon "file-done" at bounding box center [640, 437] width 10 height 10
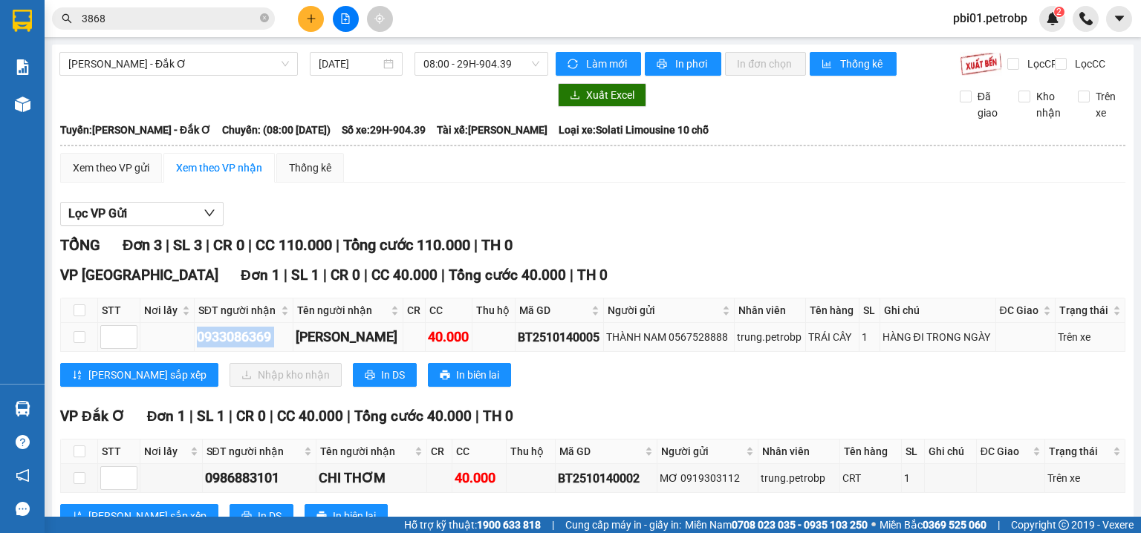
drag, startPoint x: 195, startPoint y: 348, endPoint x: 299, endPoint y: 353, distance: 103.4
click at [299, 352] on tr "0933086369 NGUYỄN HẰNG 40.000 BT2510140005 THÀNH NAM 0567528888 trung.petrobp T…" at bounding box center [593, 337] width 1064 height 29
copy div "0933086369"
click at [81, 316] on input "checkbox" at bounding box center [80, 310] width 12 height 12
checkbox input "true"
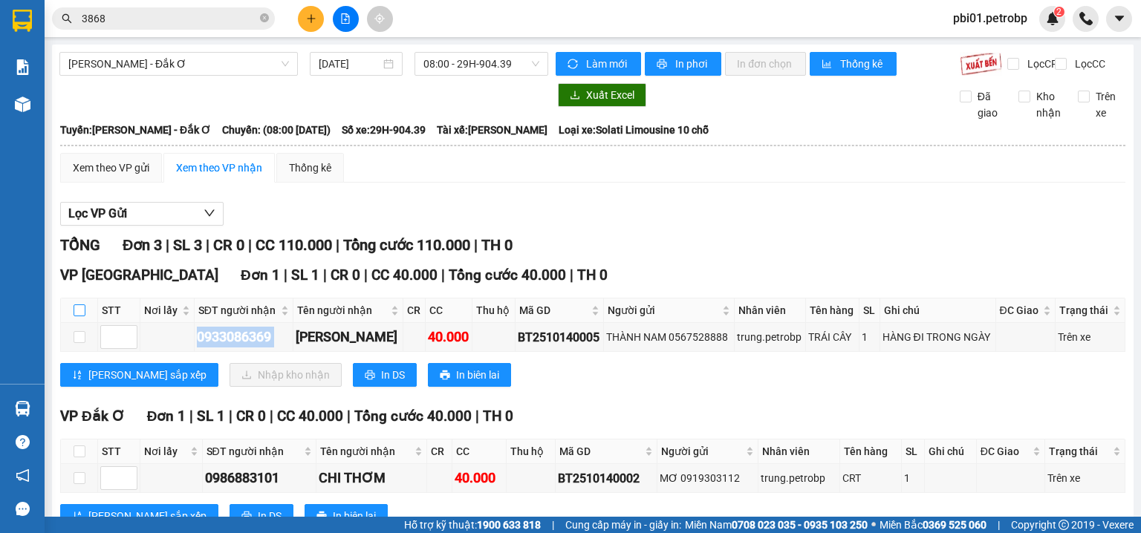
checkbox input "true"
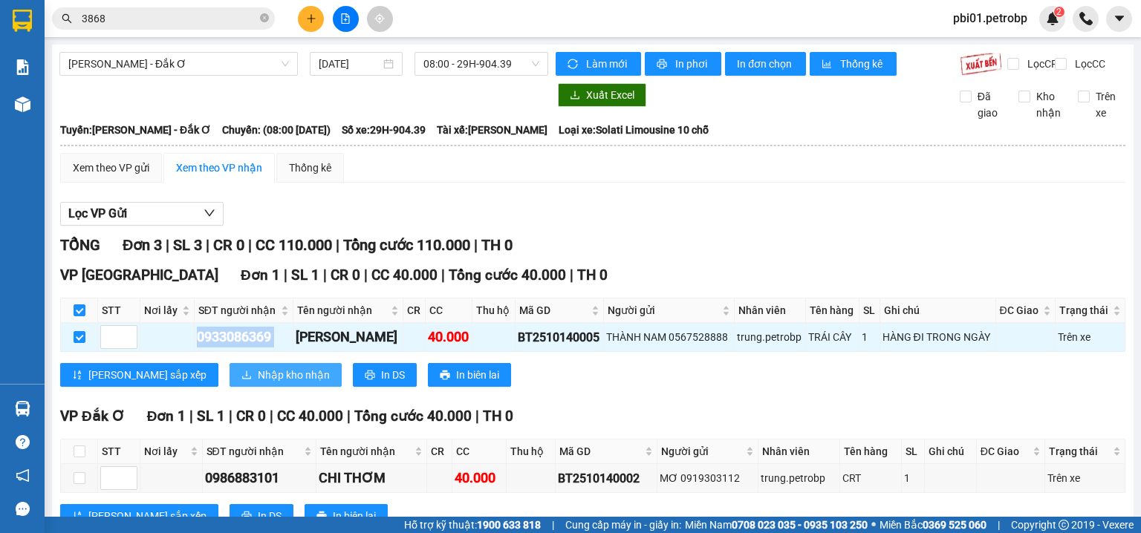
drag, startPoint x: 217, startPoint y: 374, endPoint x: 404, endPoint y: 367, distance: 187.3
click at [217, 374] on div "VP Phước Bình Đơn 1 | SL 1 | CR 0 | CC 40.000 | Tổng cước 40.000 | TH 0 STT Nơi…" at bounding box center [592, 331] width 1065 height 134
click at [258, 383] on span "Nhập kho nhận" at bounding box center [294, 375] width 72 height 16
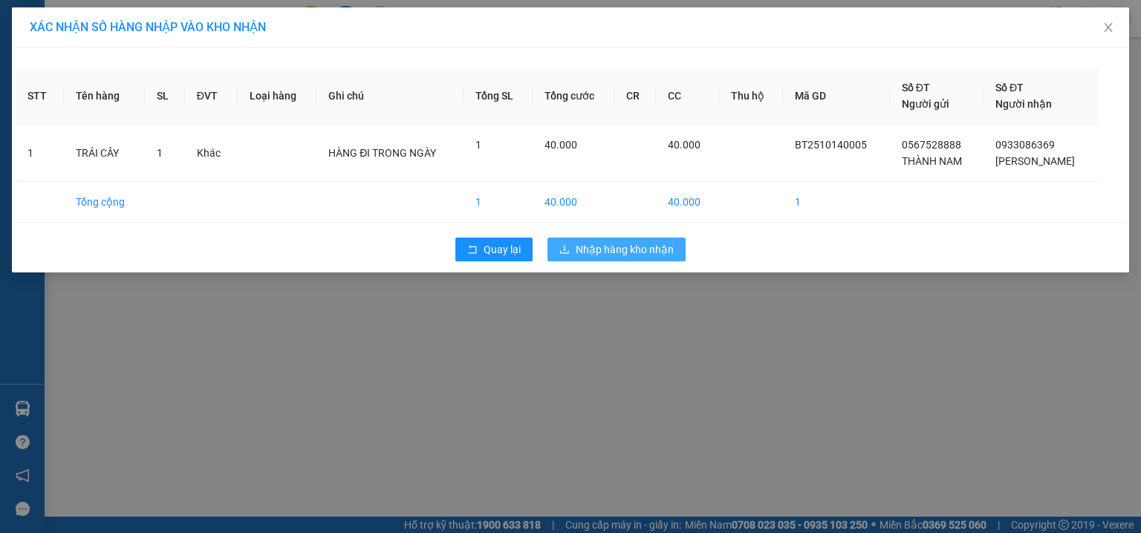
click at [652, 244] on span "Nhập hàng kho nhận" at bounding box center [625, 249] width 98 height 16
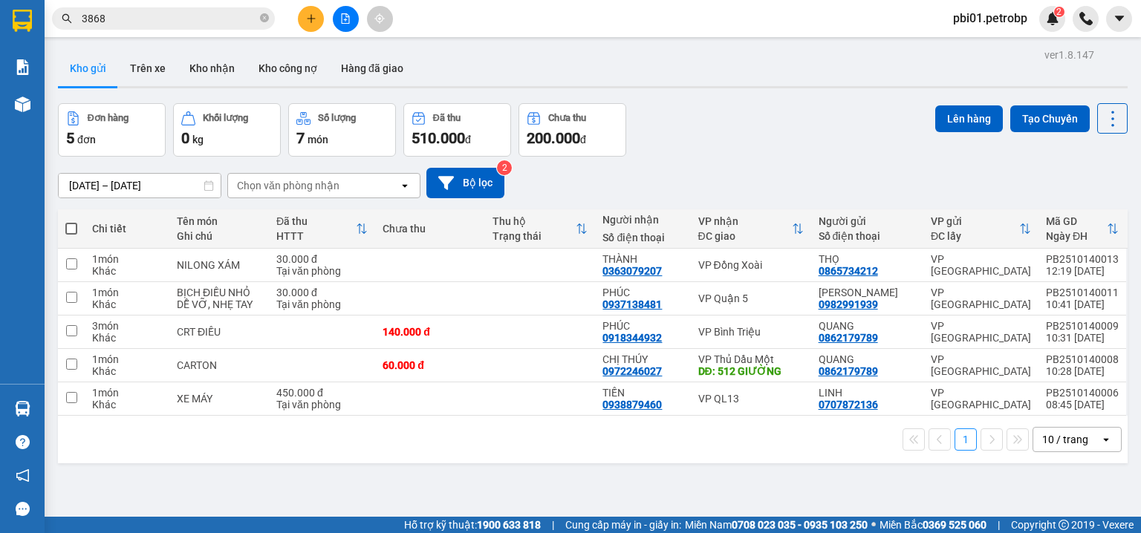
click at [736, 178] on div "13/10/2025 – 14/10/2025 Press the down arrow key to interact with the calendar …" at bounding box center [592, 183] width 1069 height 30
click at [264, 19] on icon "close-circle" at bounding box center [264, 17] width 9 height 9
click at [221, 15] on input "text" at bounding box center [169, 18] width 175 height 16
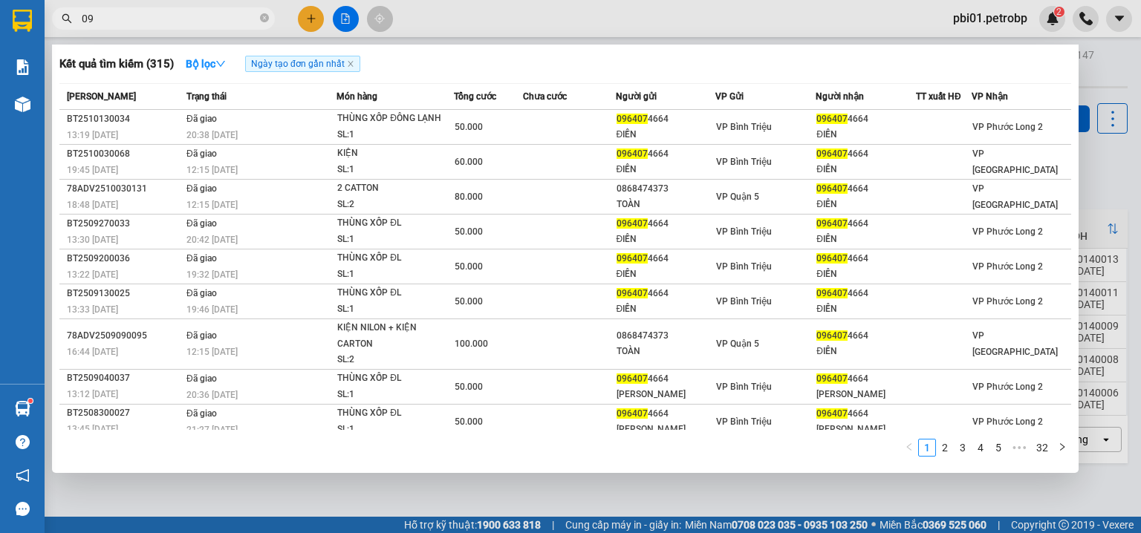
type input "0"
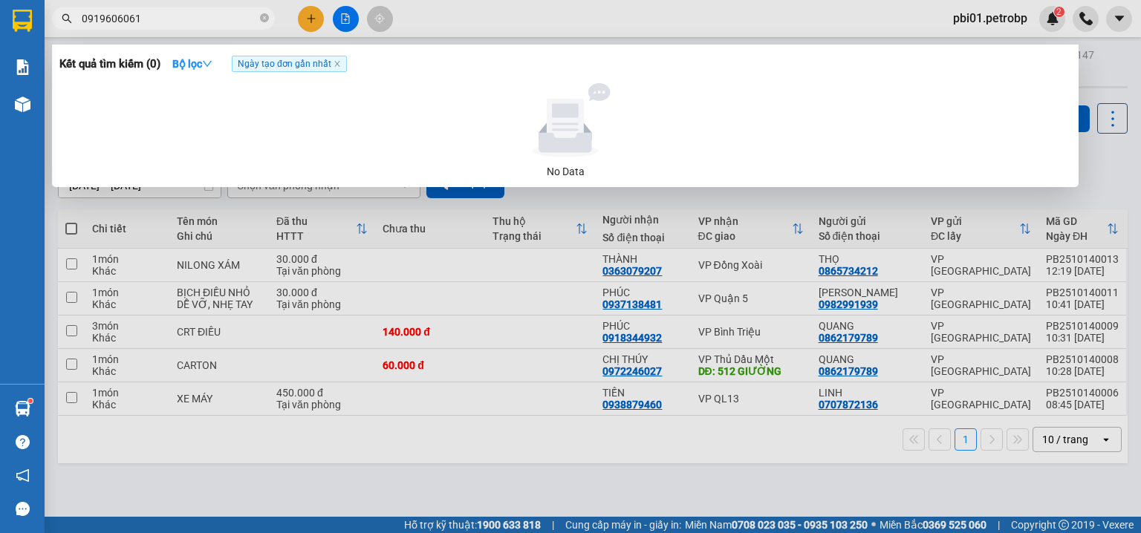
type input "0919606061"
click at [265, 10] on span at bounding box center [264, 18] width 9 height 16
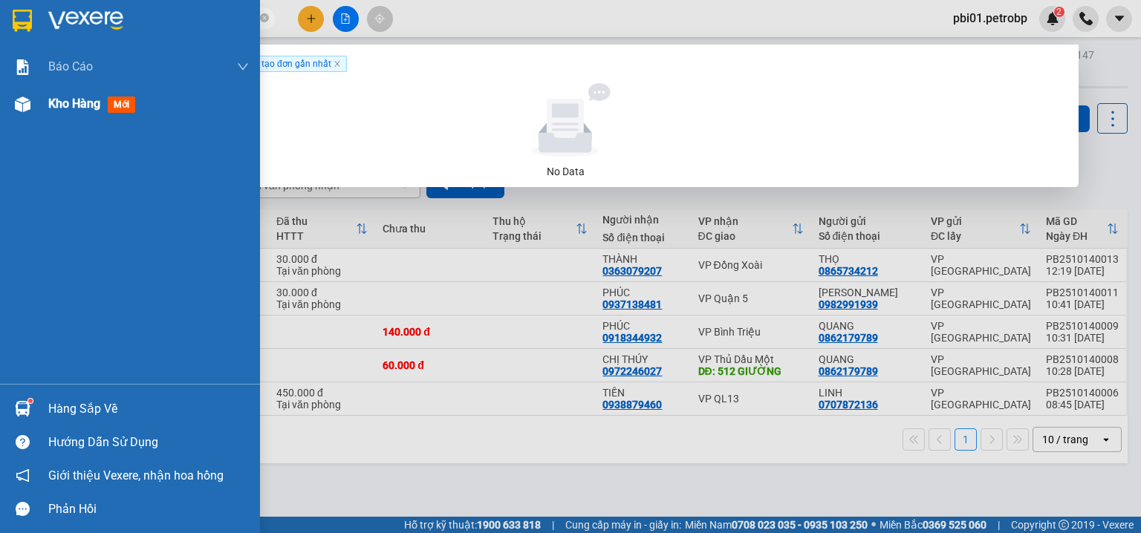
click at [65, 114] on div "Kho hàng mới" at bounding box center [148, 103] width 201 height 37
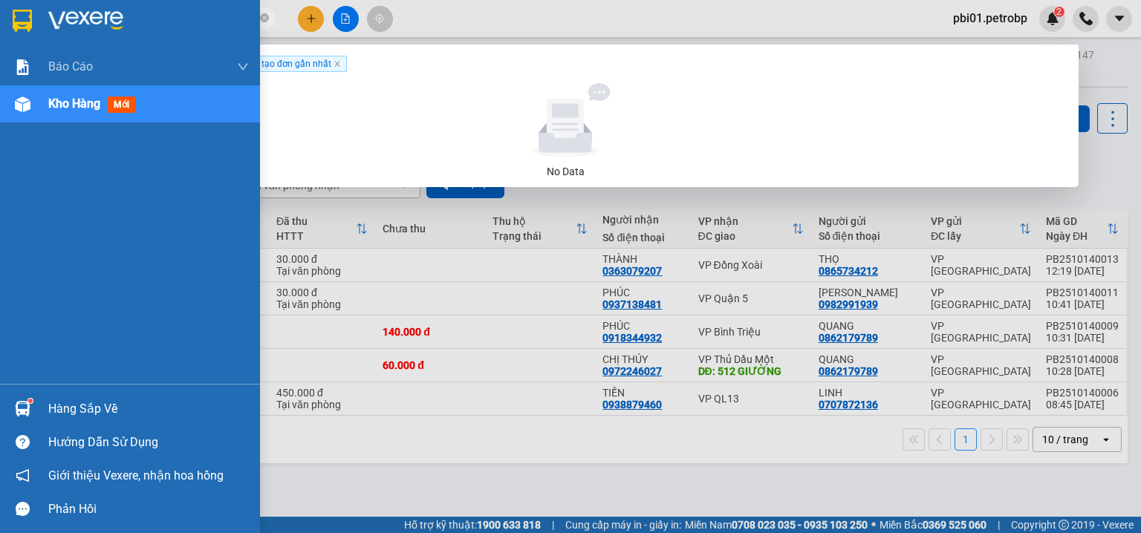
click at [69, 105] on span "Kho hàng" at bounding box center [74, 104] width 52 height 14
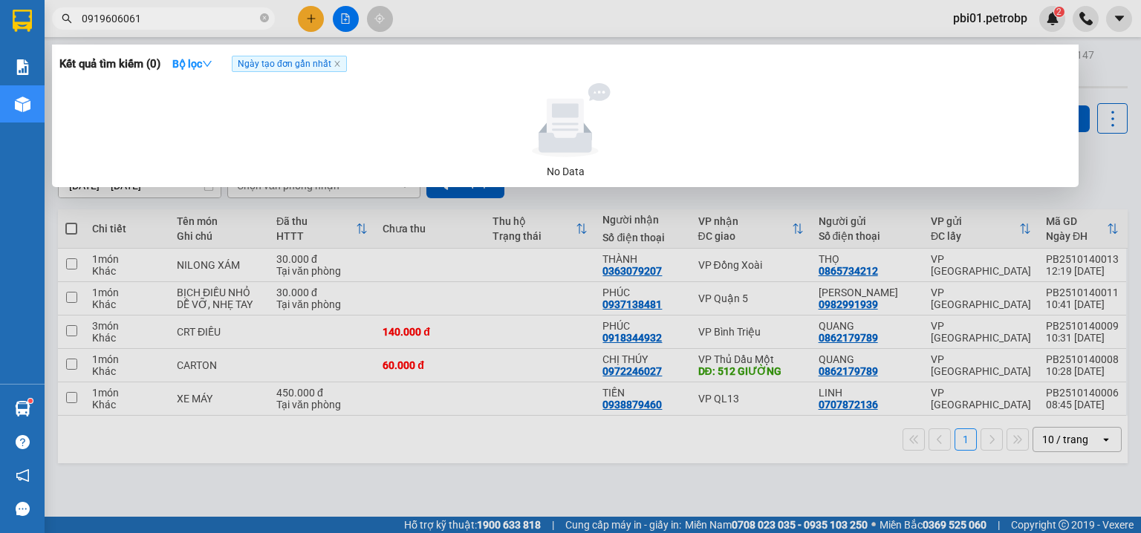
click at [582, 10] on div at bounding box center [570, 266] width 1141 height 533
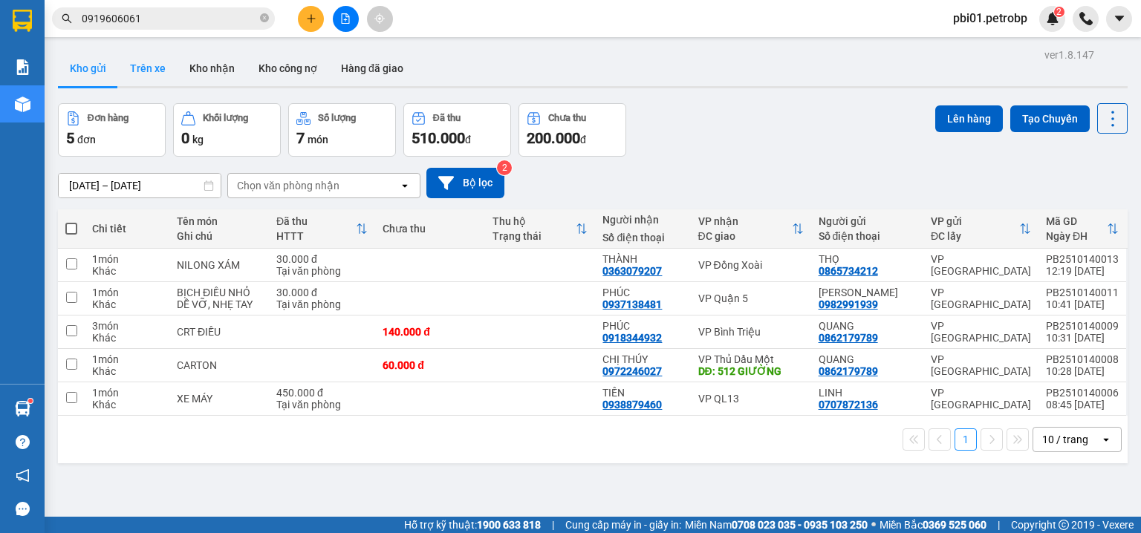
click at [153, 76] on button "Trên xe" at bounding box center [147, 68] width 59 height 36
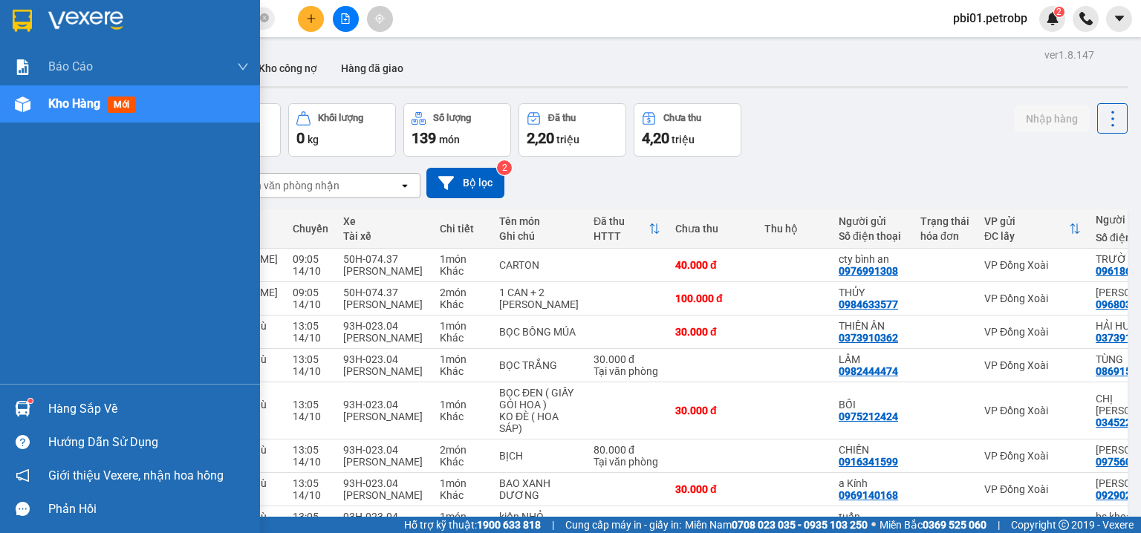
click at [59, 408] on div "Hàng sắp về" at bounding box center [148, 409] width 201 height 22
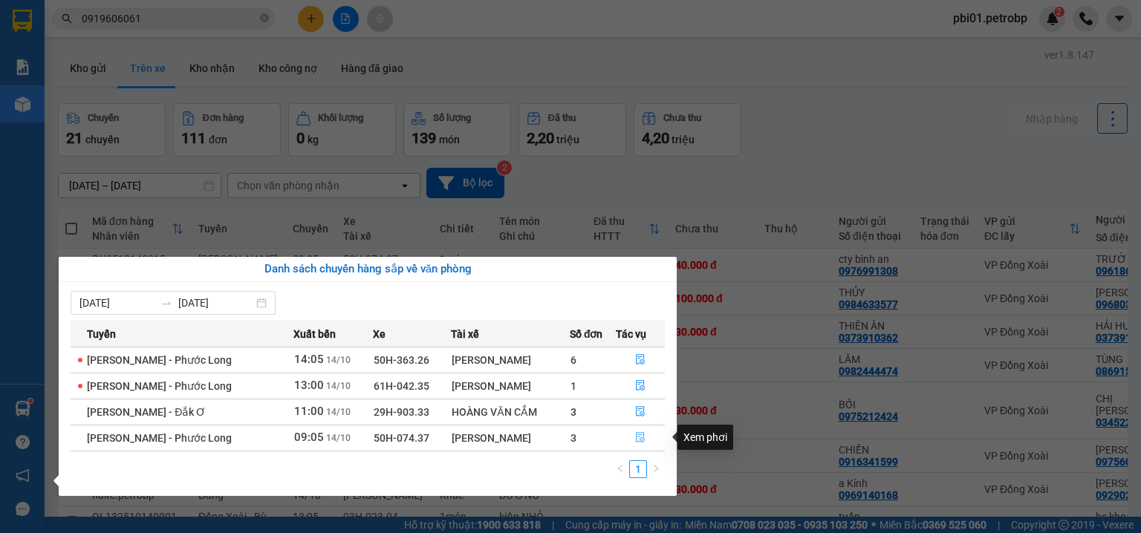
click at [642, 437] on icon "file-done" at bounding box center [640, 438] width 9 height 10
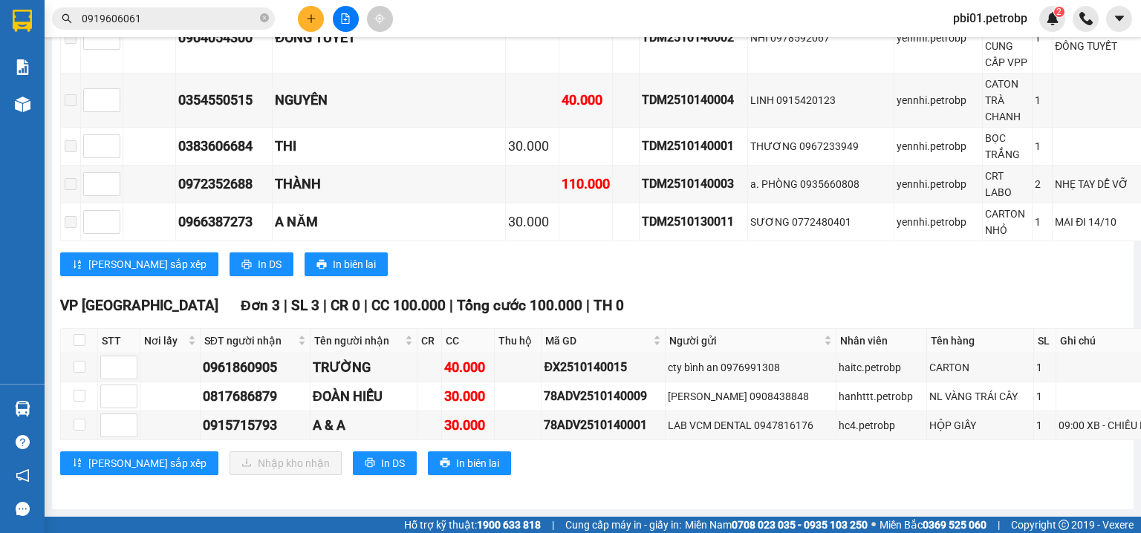
scroll to position [3273, 0]
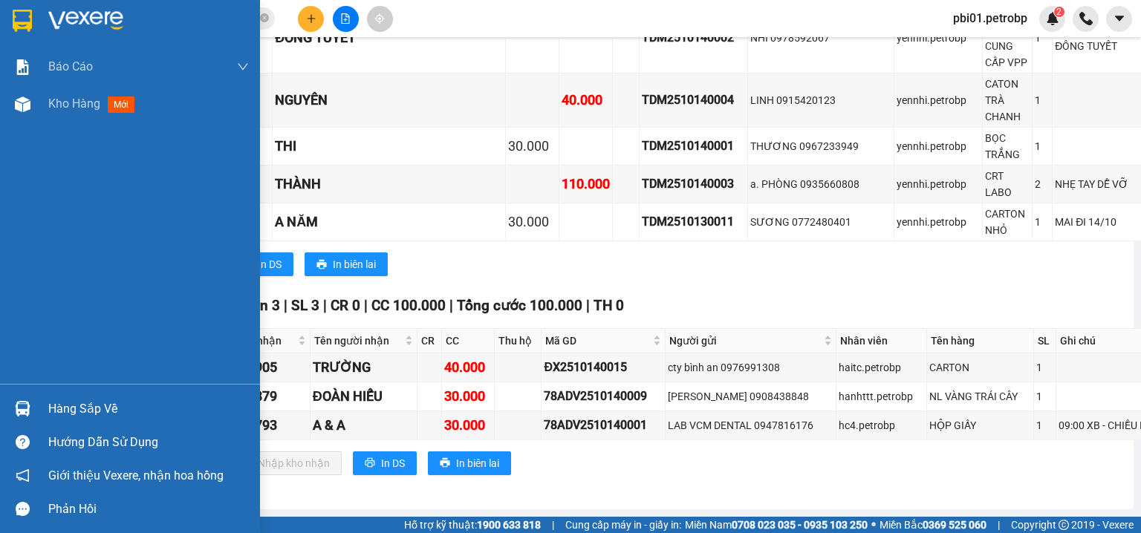
drag, startPoint x: 36, startPoint y: 402, endPoint x: 103, endPoint y: 433, distance: 73.8
click at [37, 402] on div "Hàng sắp về" at bounding box center [130, 408] width 260 height 33
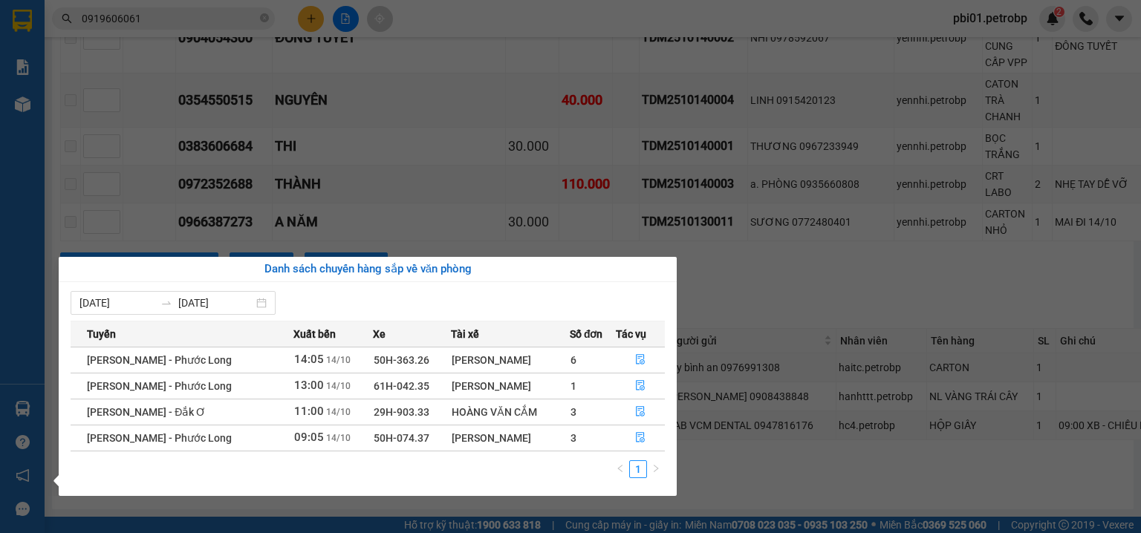
click at [542, 506] on section "Kết quả tìm kiếm ( 0 ) Bộ lọc Ngày tạo đơn gần nhất No Data 0919606061 pbi01.pe…" at bounding box center [570, 266] width 1141 height 533
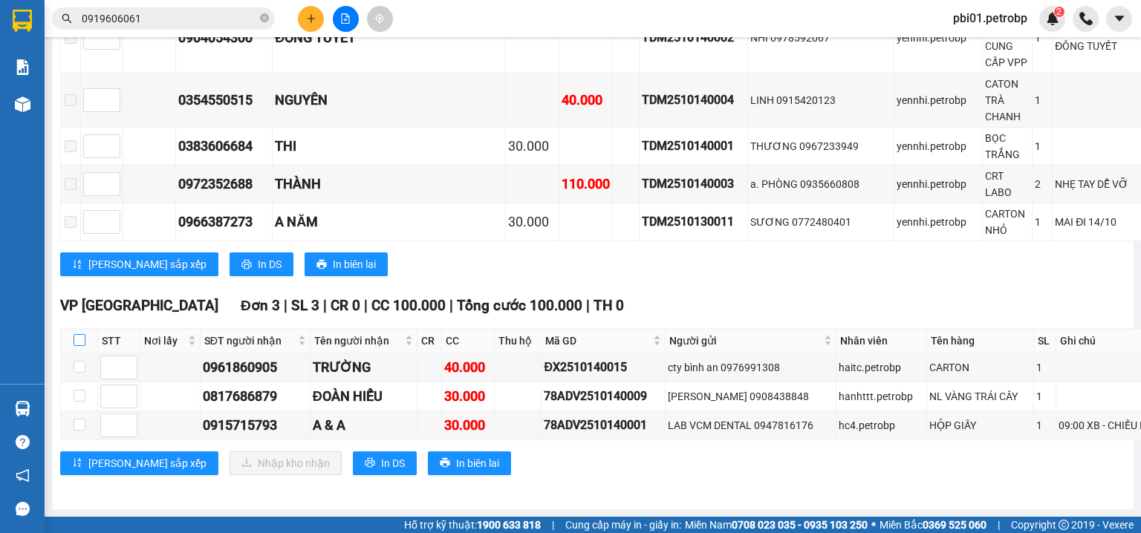
click at [82, 334] on input "checkbox" at bounding box center [80, 340] width 12 height 12
checkbox input "true"
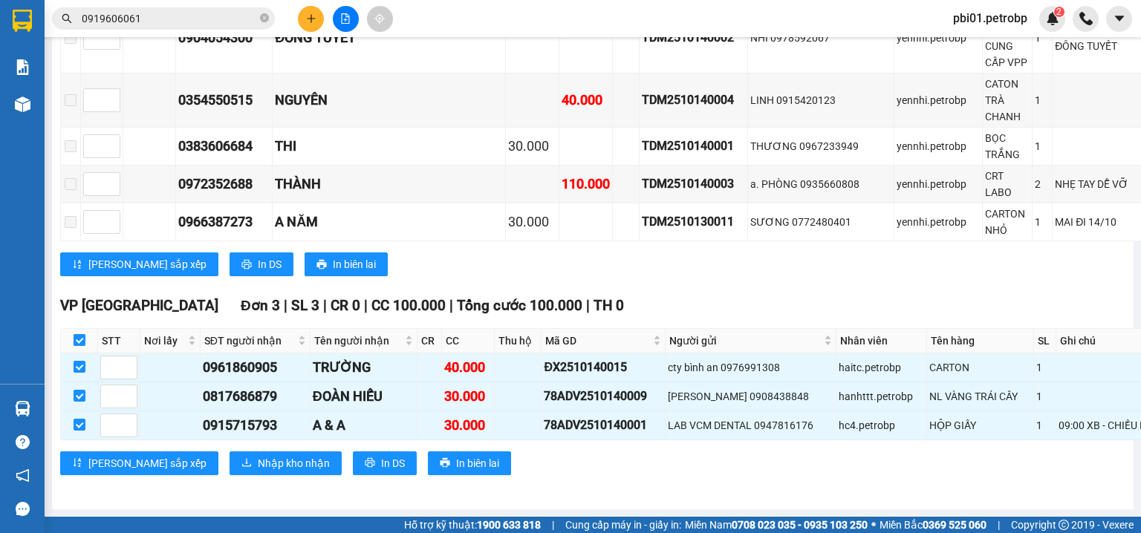
checkbox input "true"
click at [258, 463] on span "Nhập kho nhận" at bounding box center [294, 463] width 72 height 16
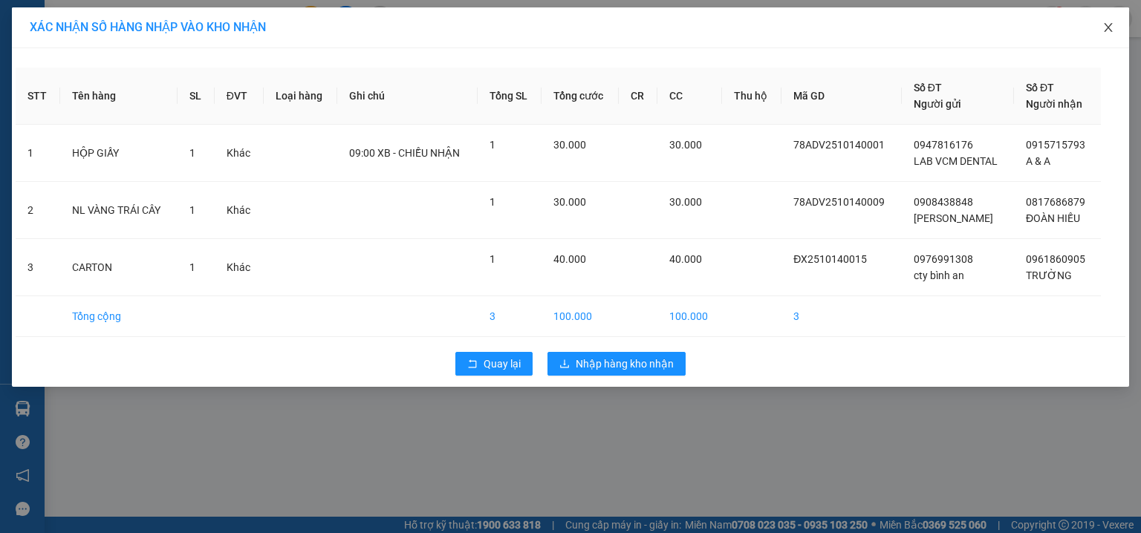
click at [1114, 26] on span "Close" at bounding box center [1108, 28] width 42 height 42
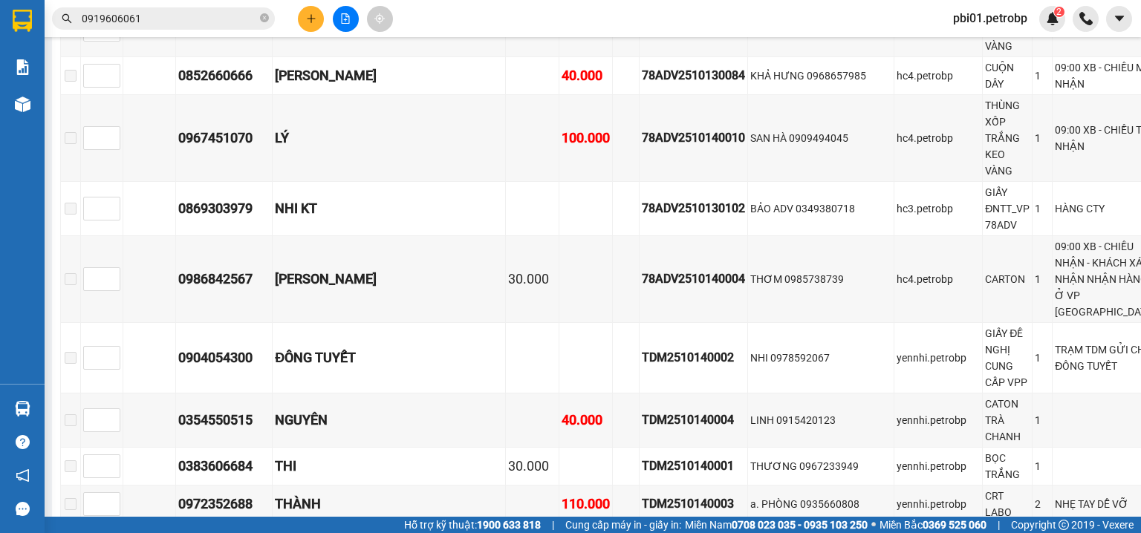
scroll to position [3273, 0]
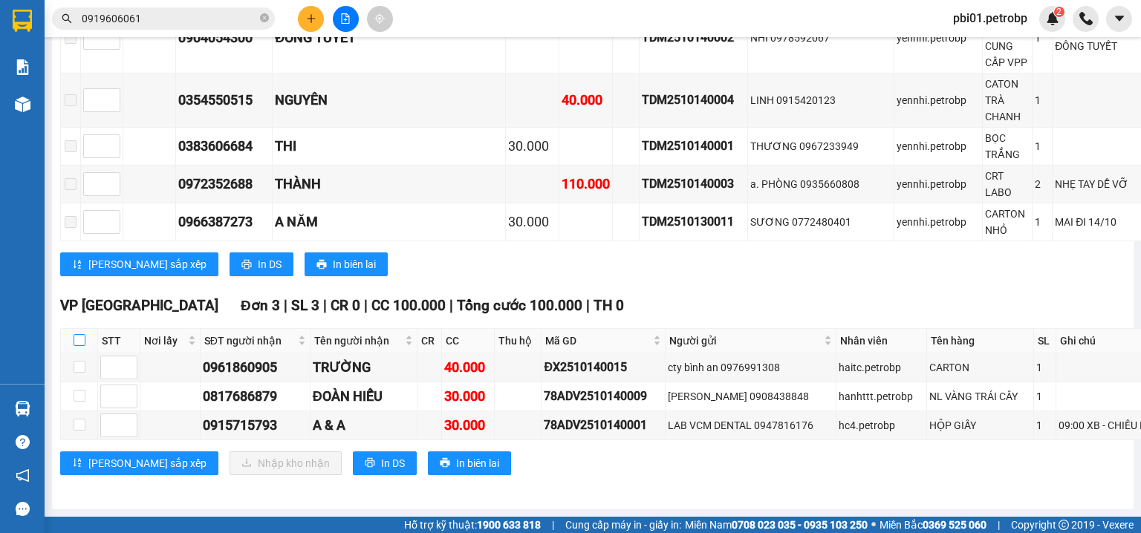
click at [78, 334] on input "checkbox" at bounding box center [80, 340] width 12 height 12
checkbox input "true"
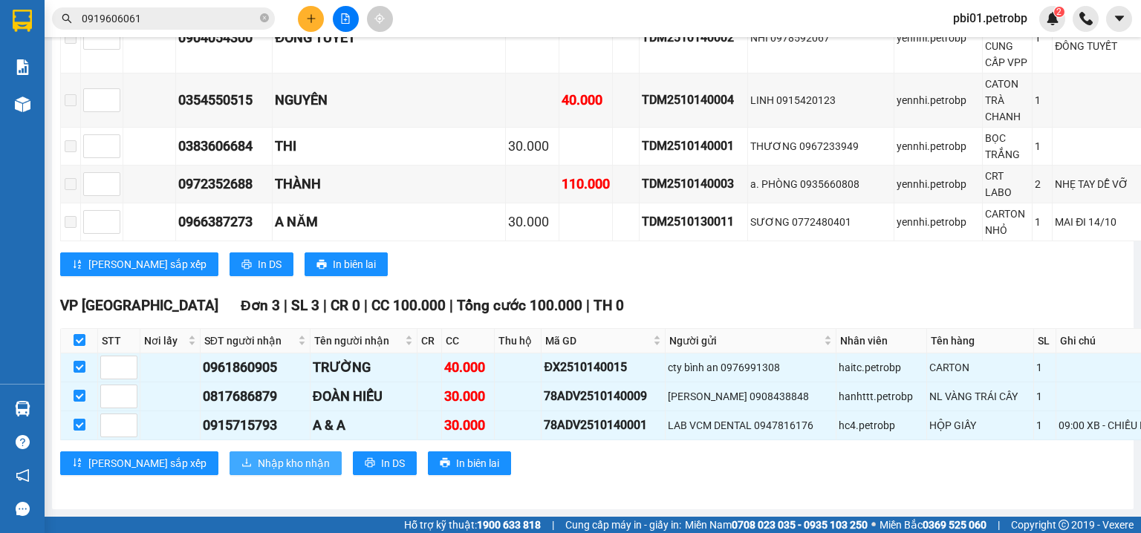
click at [258, 462] on span "Nhập kho nhận" at bounding box center [294, 463] width 72 height 16
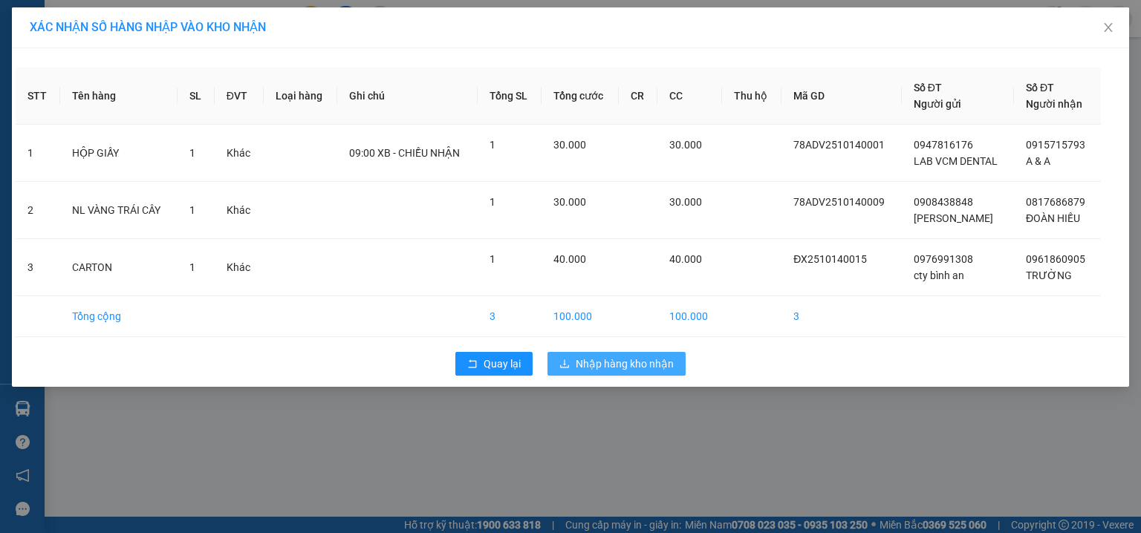
click at [606, 356] on span "Nhập hàng kho nhận" at bounding box center [625, 364] width 98 height 16
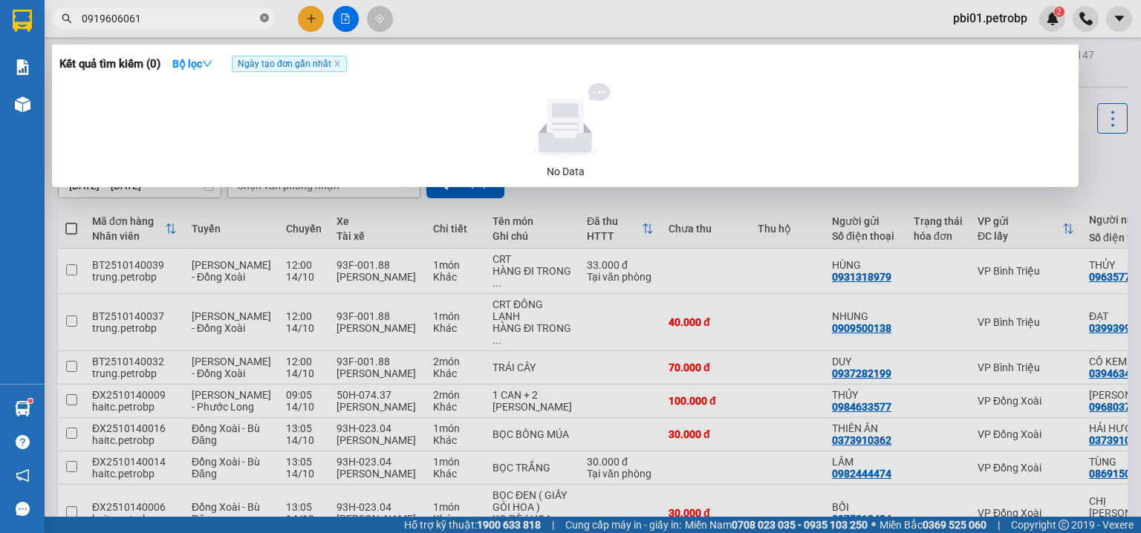
click at [261, 15] on icon "close-circle" at bounding box center [264, 17] width 9 height 9
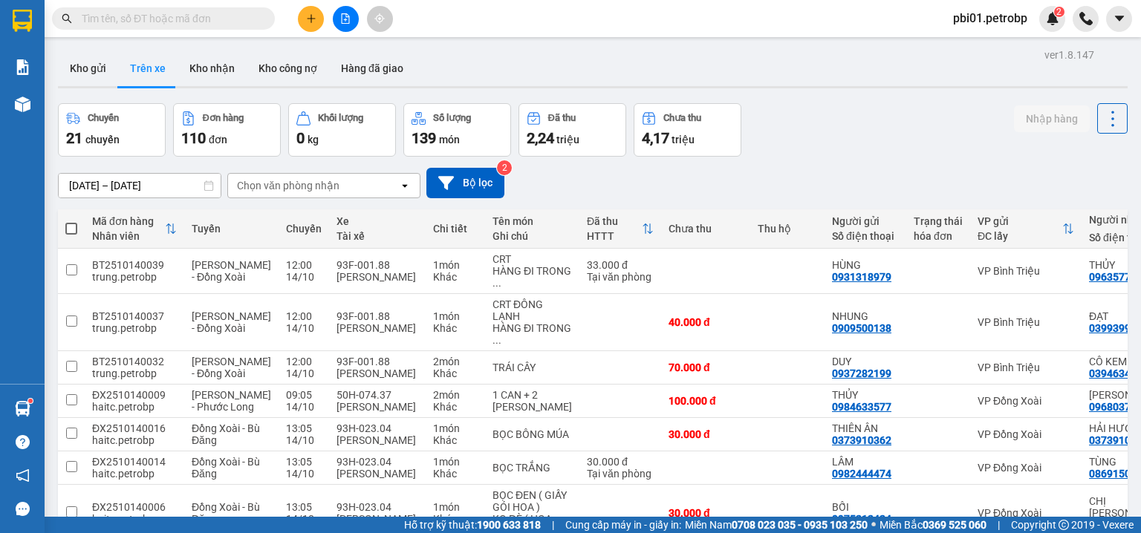
paste input "CTVĐ102510140001"
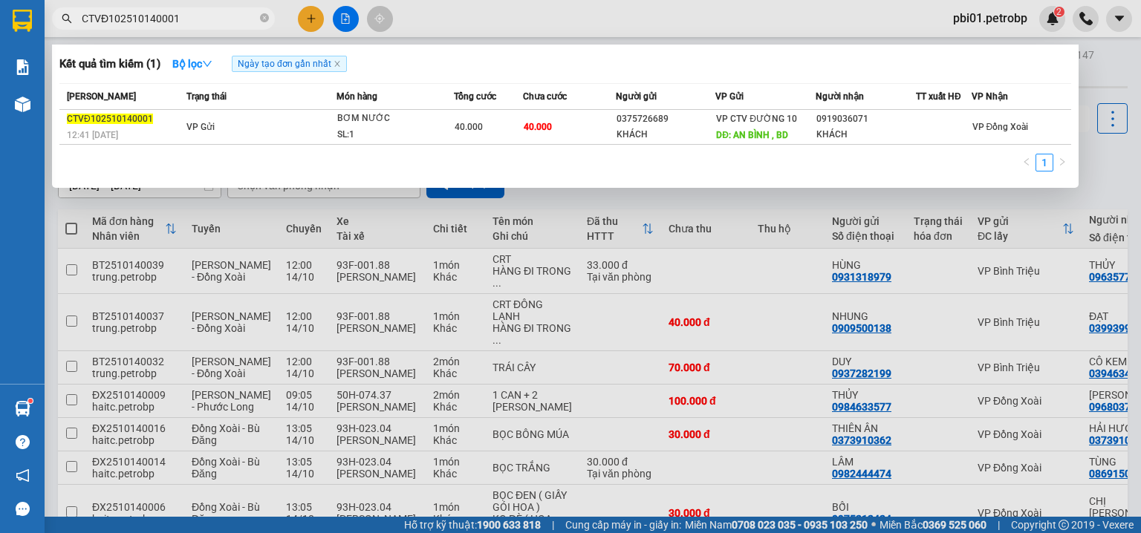
type input "CTVĐ102510140001"
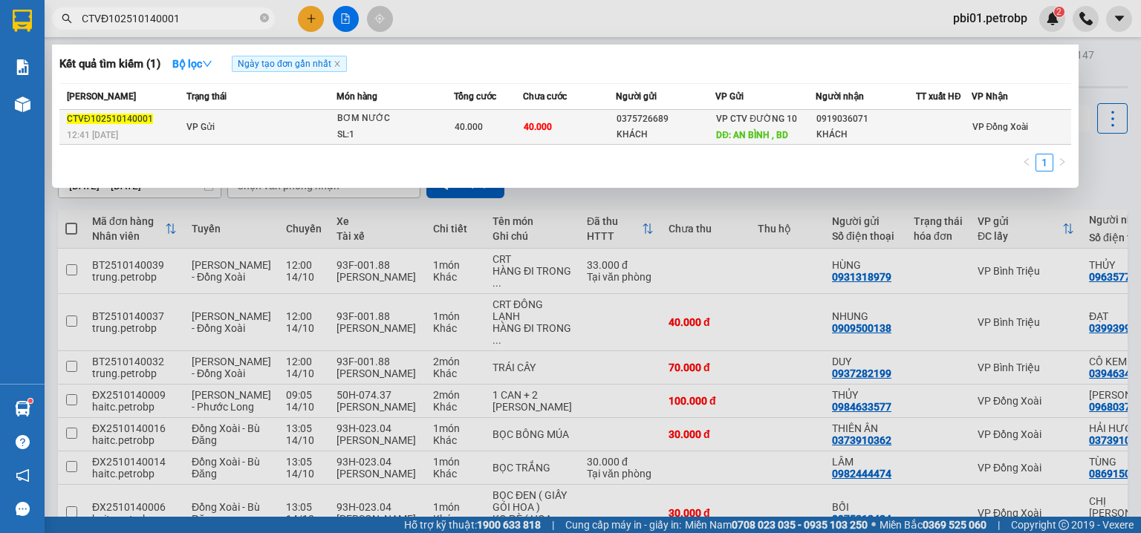
click at [868, 125] on div "0919036071" at bounding box center [865, 119] width 99 height 16
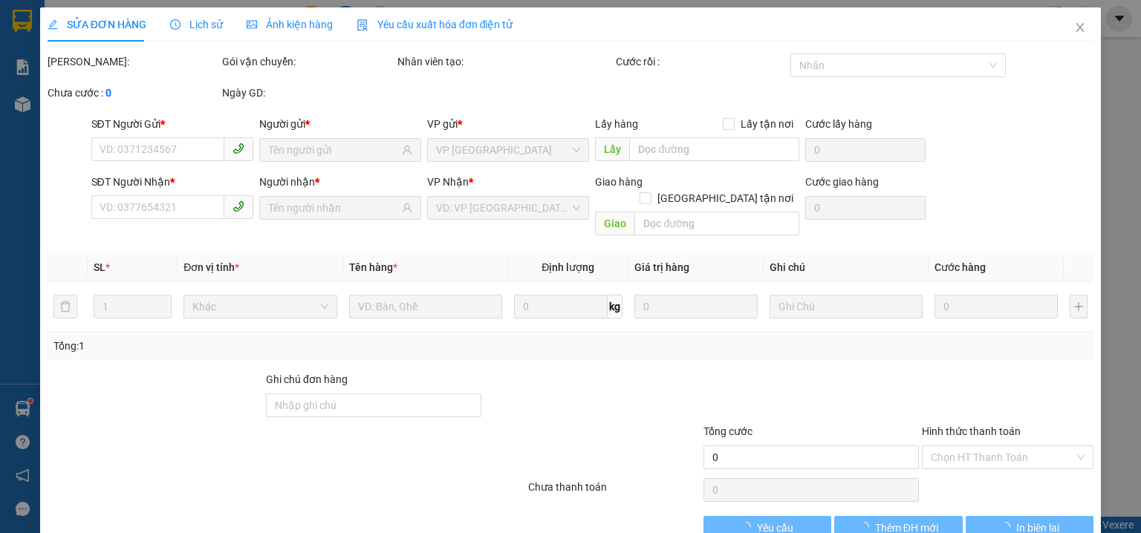
type input "0375726689"
type input "KHÁCH"
type input "AN BÌNH , BD"
type input "0919036071"
type input "KHÁCH"
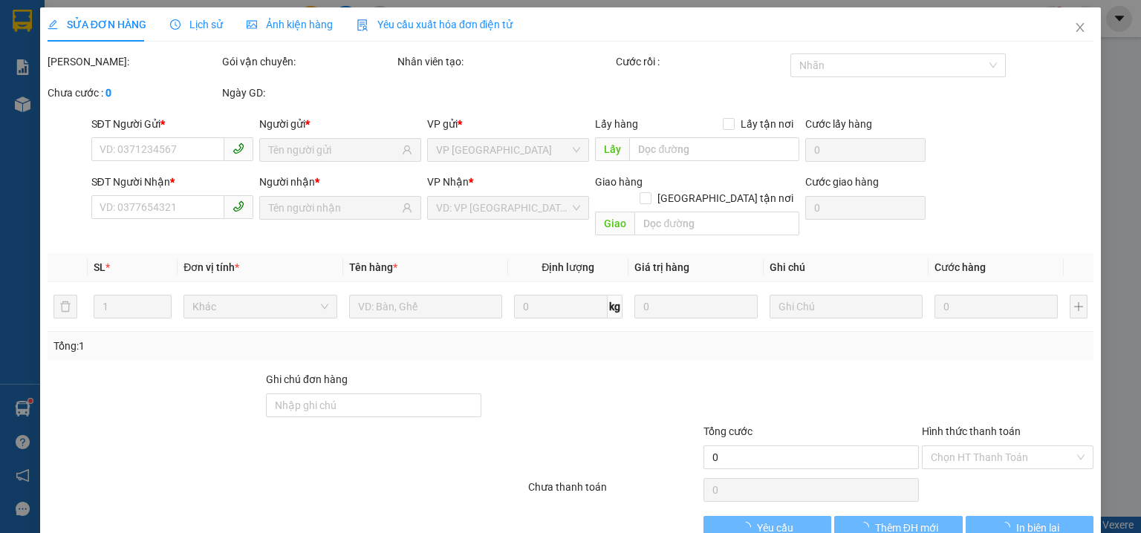
type input "40.000"
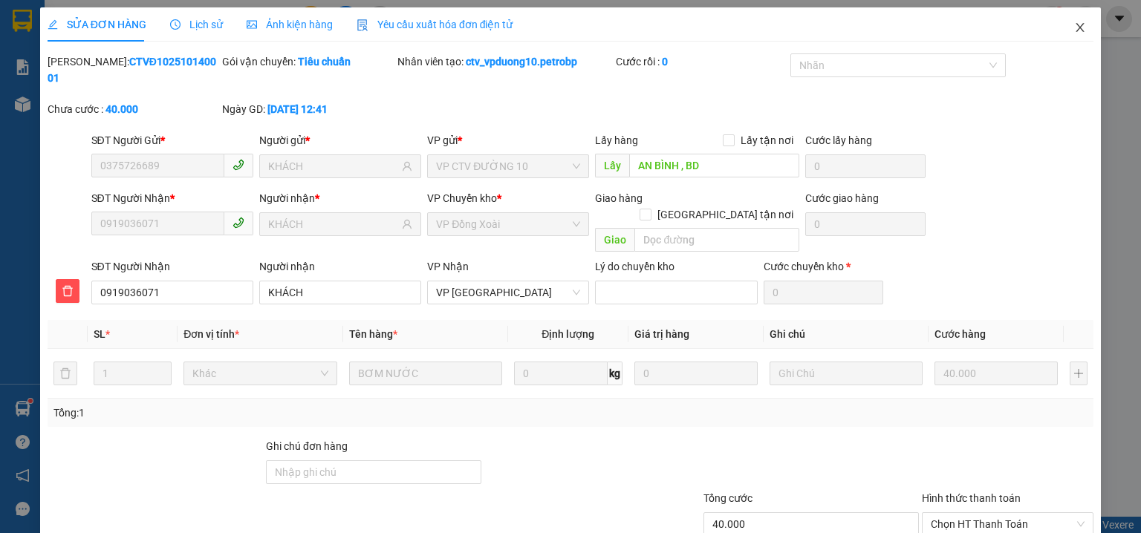
click at [1074, 23] on icon "close" at bounding box center [1080, 28] width 12 height 12
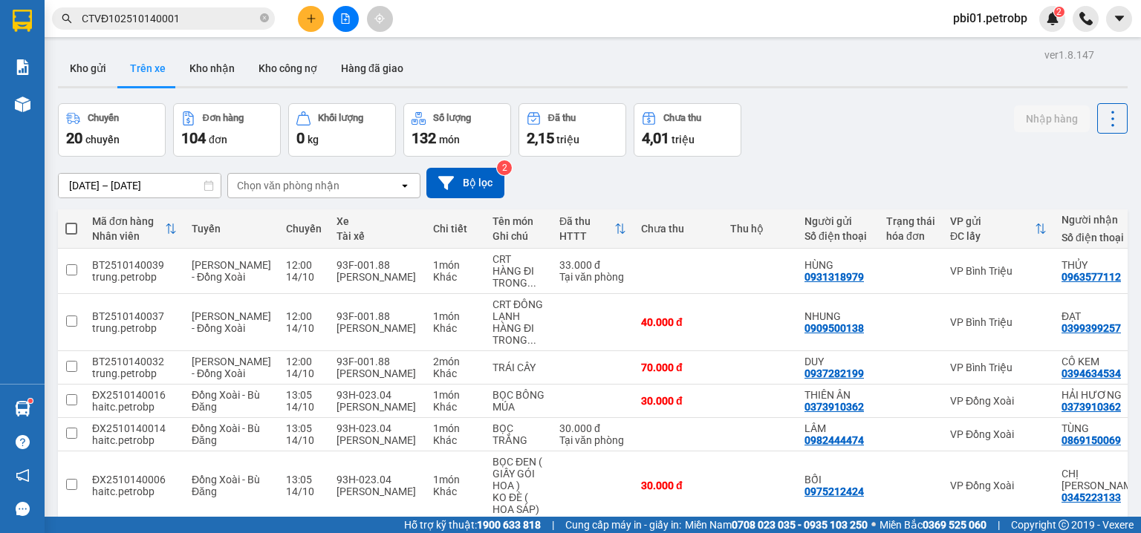
click at [214, 13] on input "CTVĐ102510140001" at bounding box center [169, 18] width 175 height 16
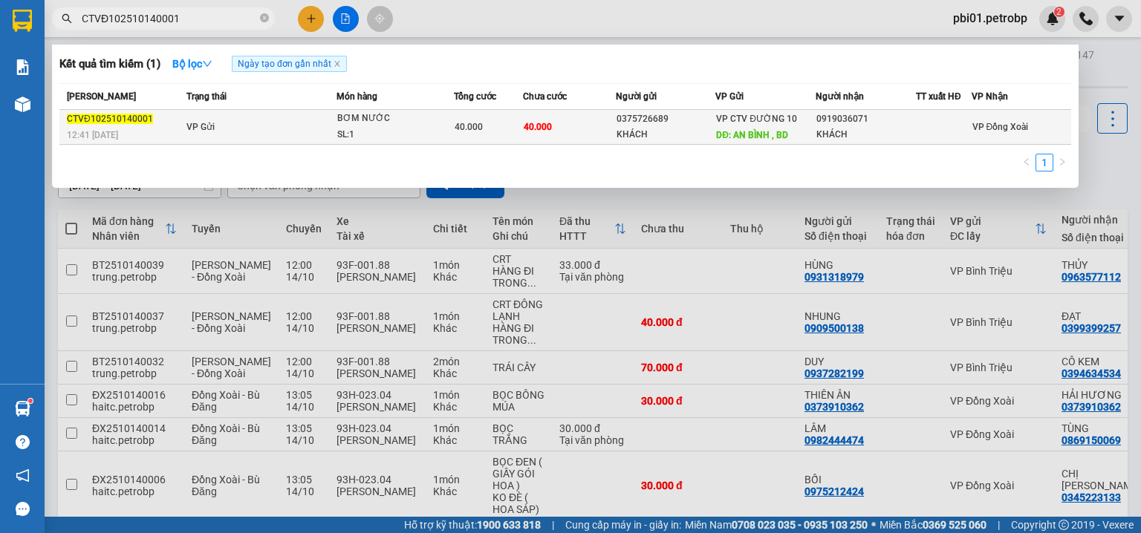
click at [343, 120] on div "BƠM NƯỚC" at bounding box center [392, 119] width 111 height 16
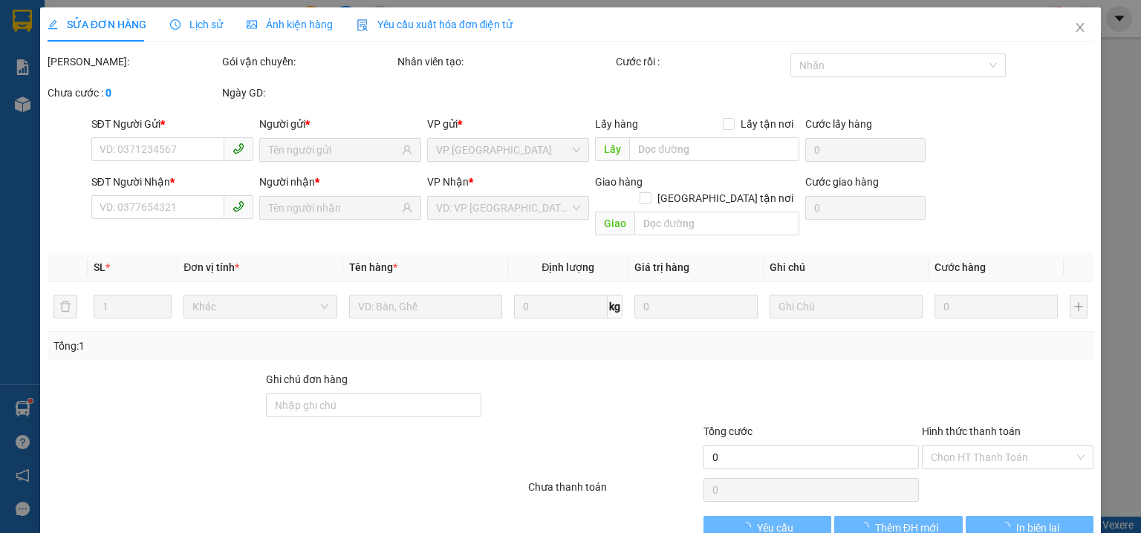
type input "0375726689"
type input "KHÁCH"
type input "AN BÌNH , BD"
type input "0919036071"
type input "KHÁCH"
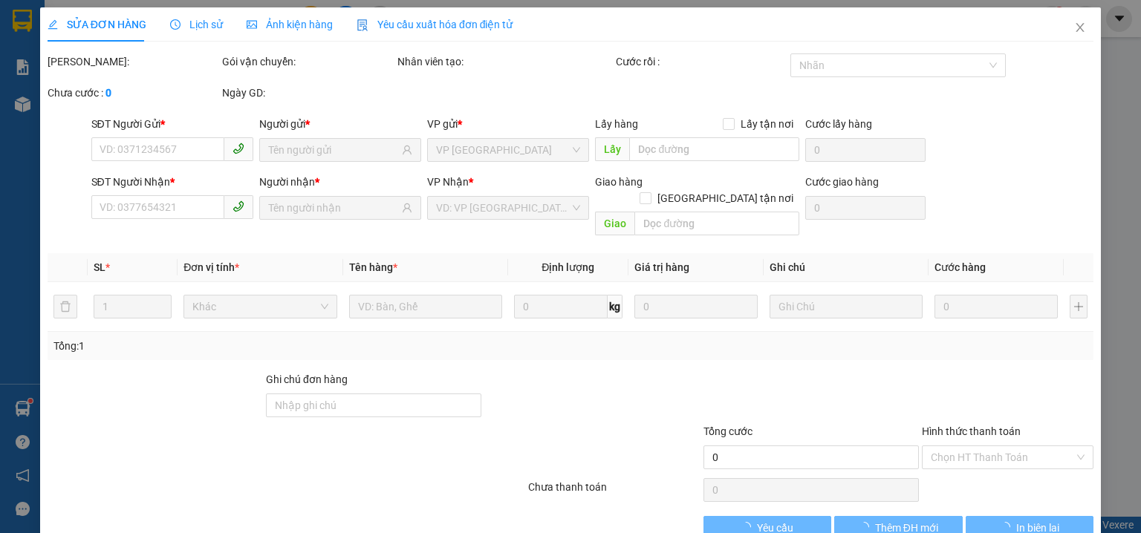
type input "40.000"
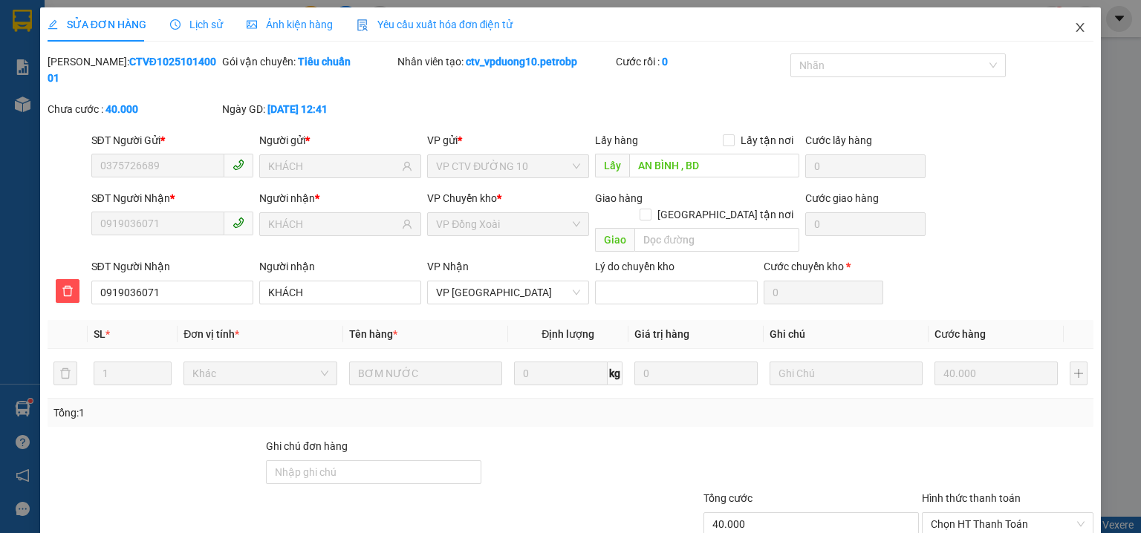
drag, startPoint x: 1074, startPoint y: 24, endPoint x: 627, endPoint y: 1, distance: 446.9
click at [1074, 24] on icon "close" at bounding box center [1080, 28] width 12 height 12
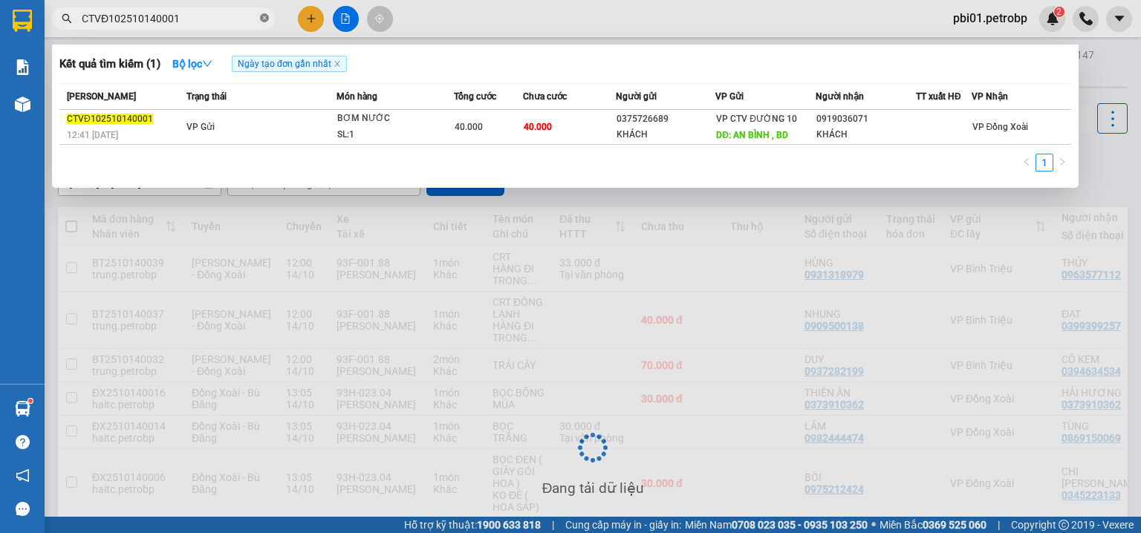
click at [262, 16] on icon "close-circle" at bounding box center [264, 17] width 9 height 9
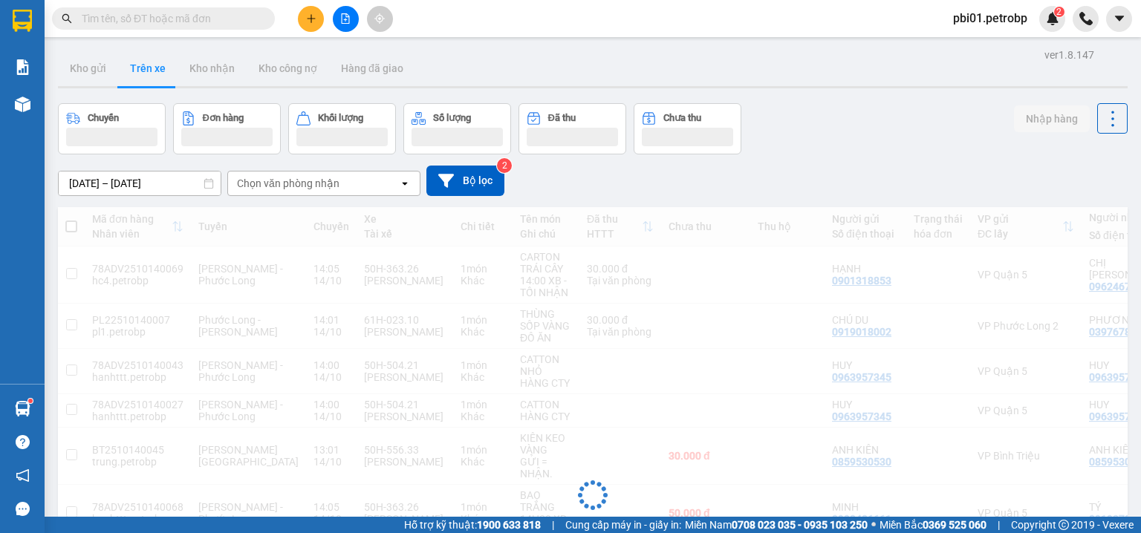
click at [247, 16] on input "text" at bounding box center [169, 18] width 175 height 16
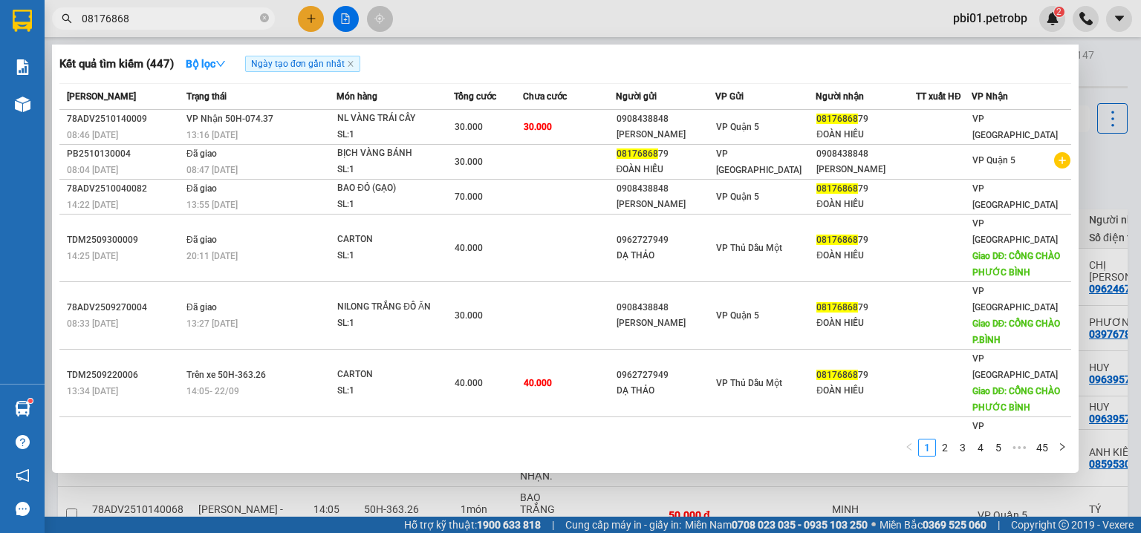
type input "08176868"
click at [606, 6] on div at bounding box center [570, 266] width 1141 height 533
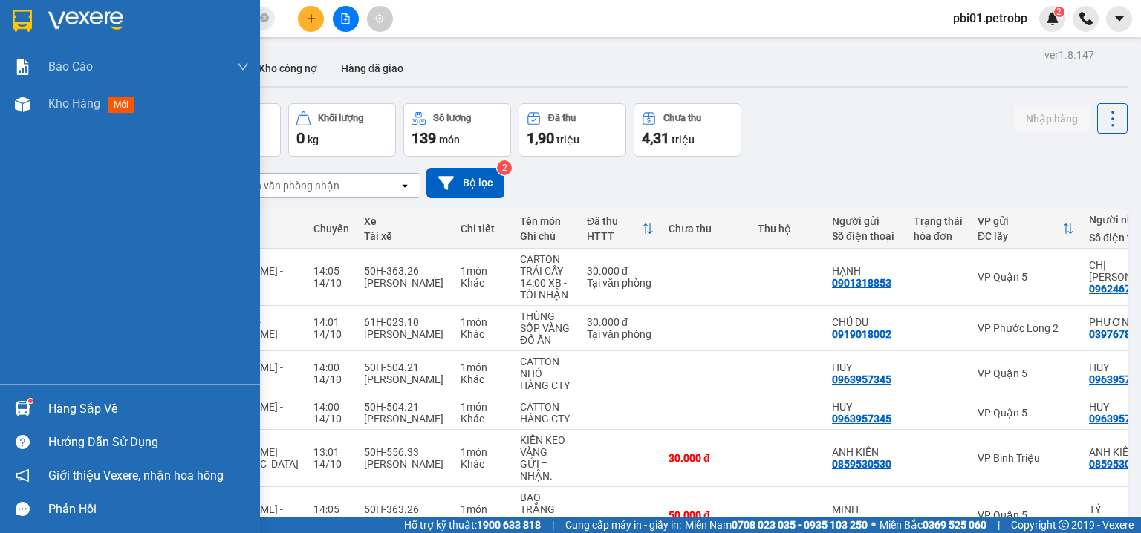
click at [63, 398] on div "Hàng sắp về" at bounding box center [148, 409] width 201 height 22
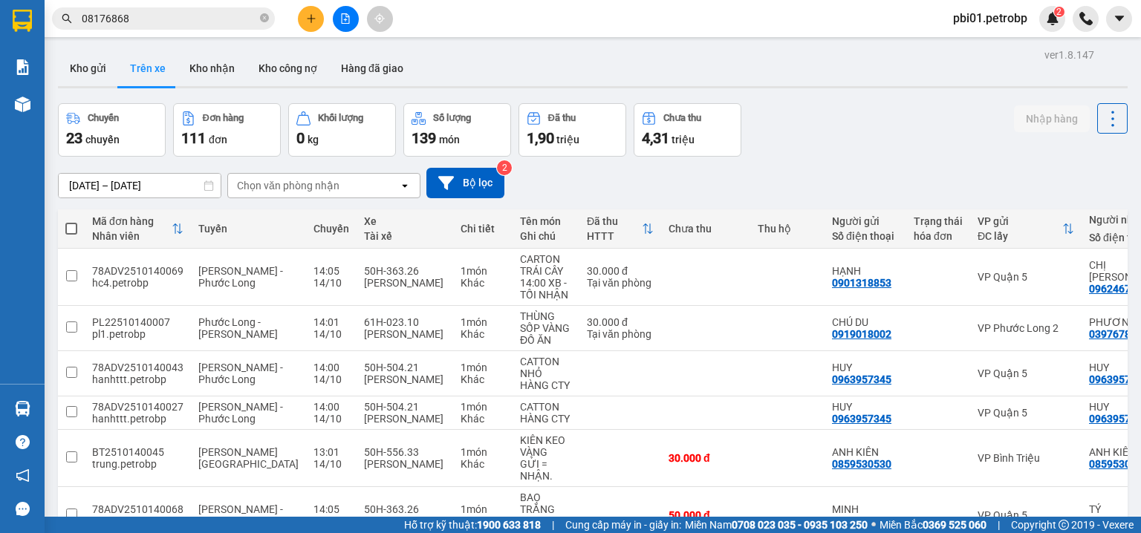
click at [288, 23] on section "Kết quả tìm kiếm ( 447 ) Bộ lọc Ngày tạo đơn gần nhất Mã ĐH Trạng thái Món hàng…" at bounding box center [570, 266] width 1141 height 533
click at [316, 11] on button at bounding box center [311, 19] width 26 height 26
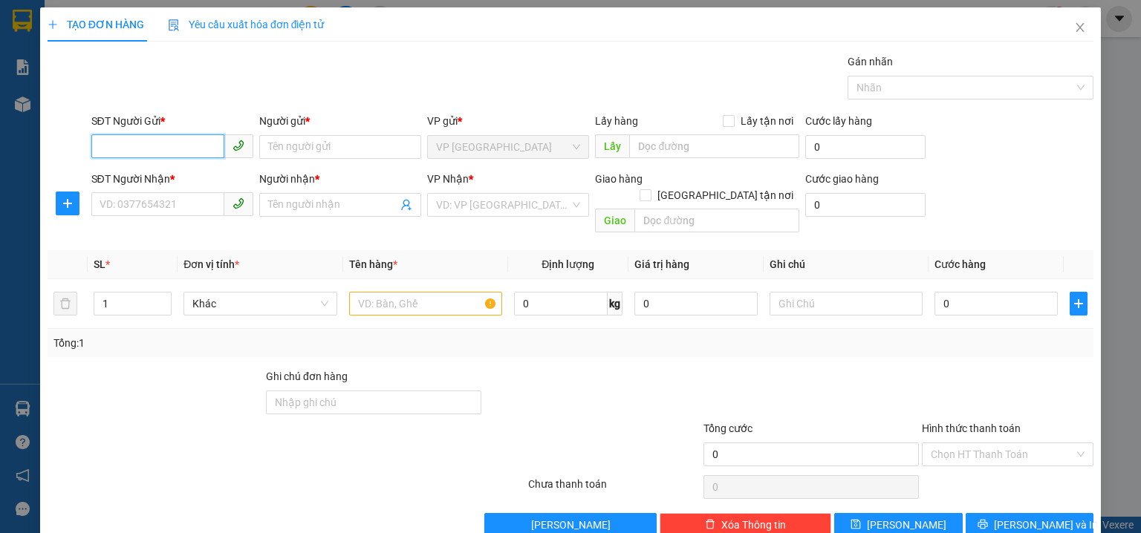
click at [165, 157] on input "SĐT Người Gửi *" at bounding box center [157, 146] width 133 height 24
type input "0973194149"
click at [191, 175] on div "0973194149 - LUYẾN" at bounding box center [171, 176] width 143 height 16
type input "LUYẾN"
type input "0985463776"
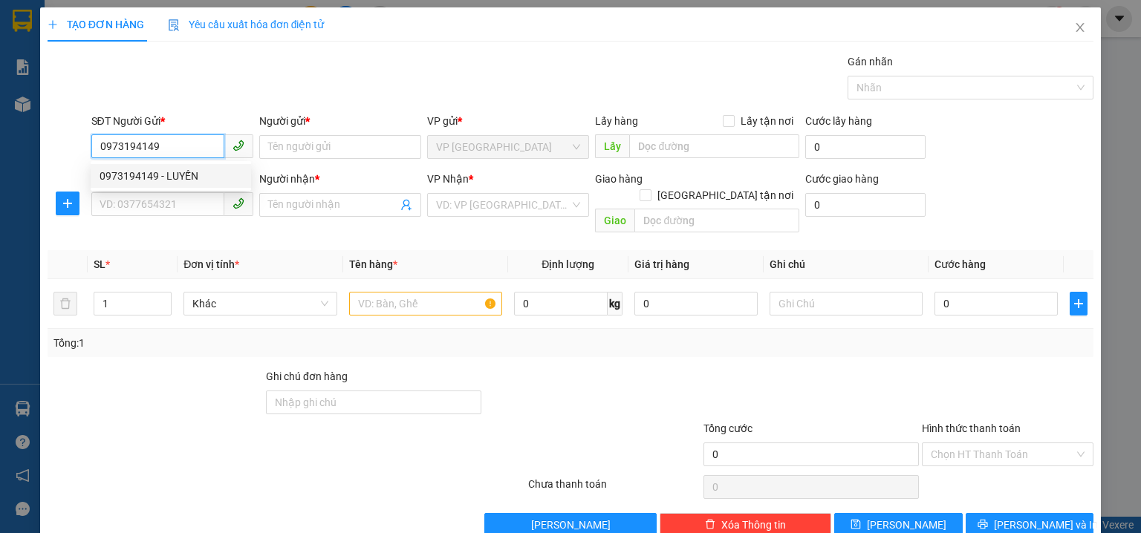
type input "CƯỜNG"
type input "30.000"
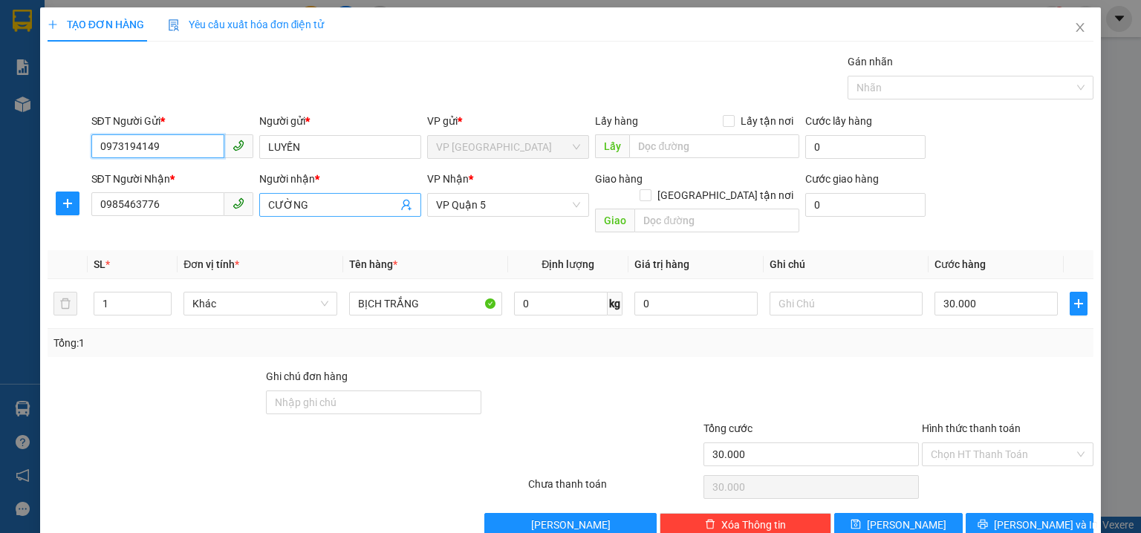
type input "0973194149"
click at [348, 210] on input "CƯỜNG" at bounding box center [332, 205] width 129 height 16
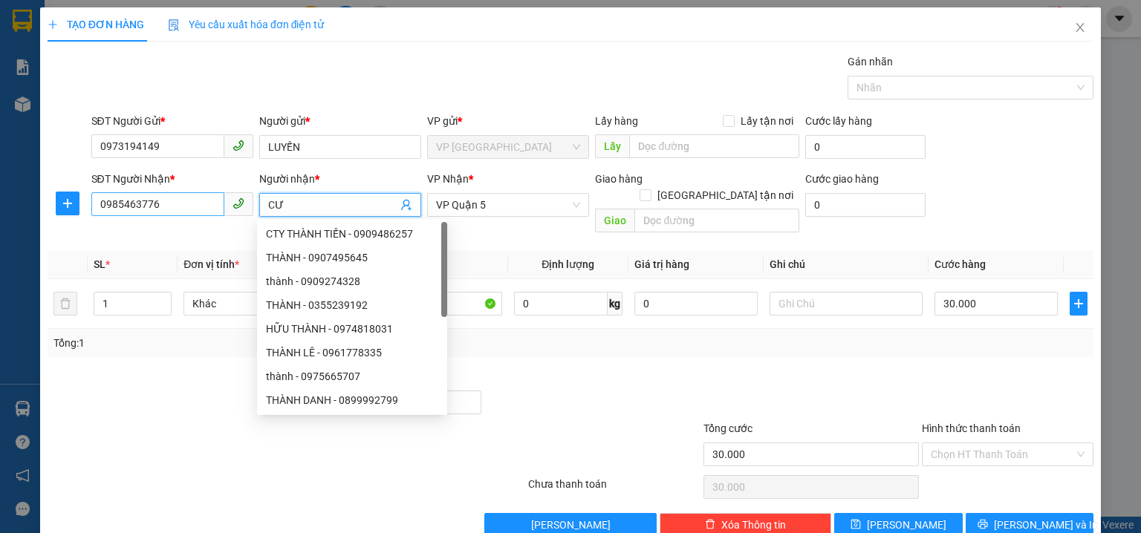
type input "C"
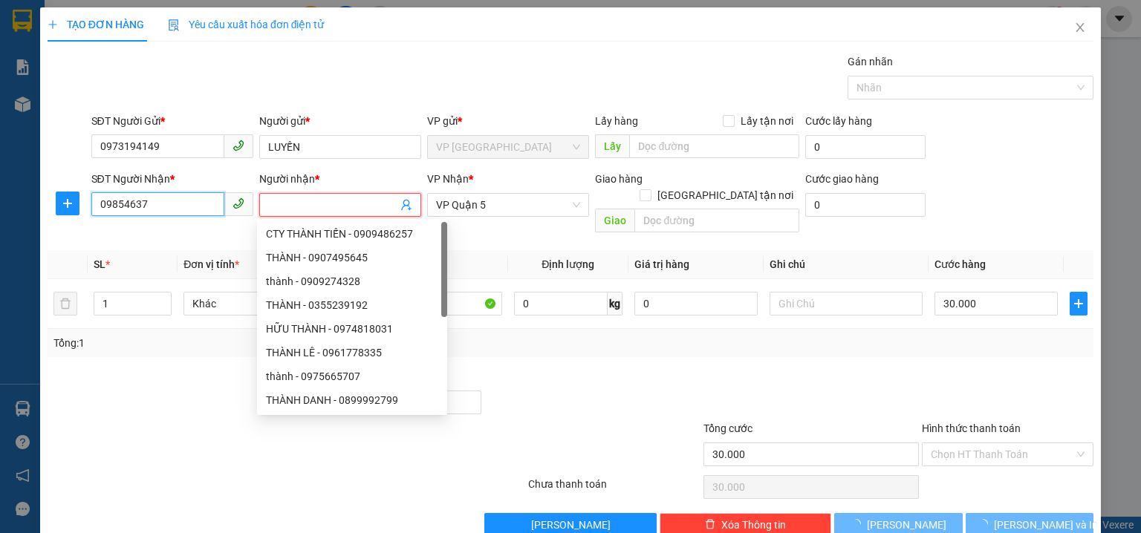
click at [190, 203] on input "09854637" at bounding box center [157, 204] width 133 height 24
type input "0"
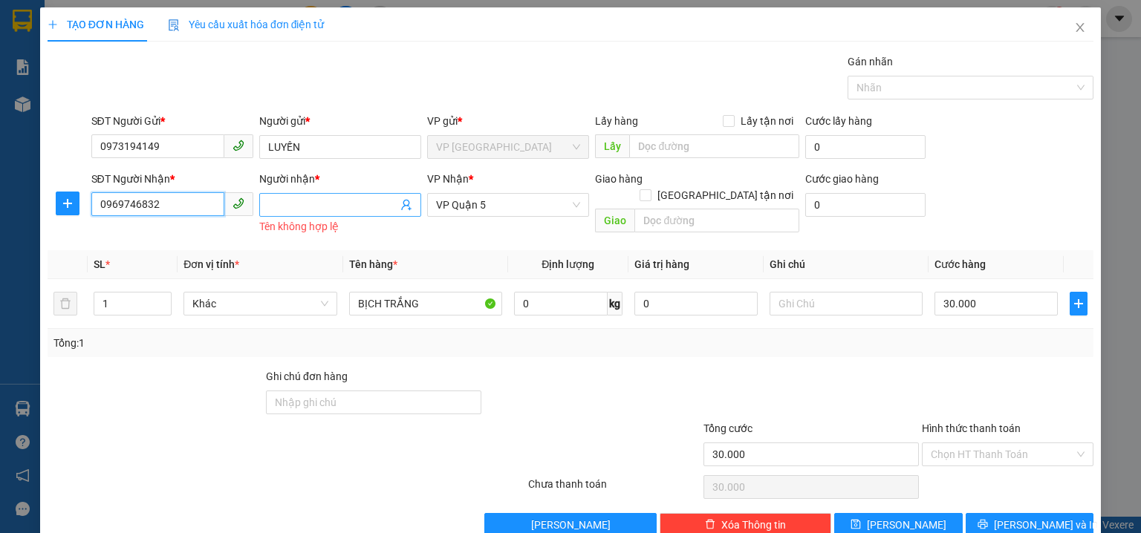
type input "0969746832"
click at [291, 208] on input "Người nhận *" at bounding box center [332, 205] width 129 height 16
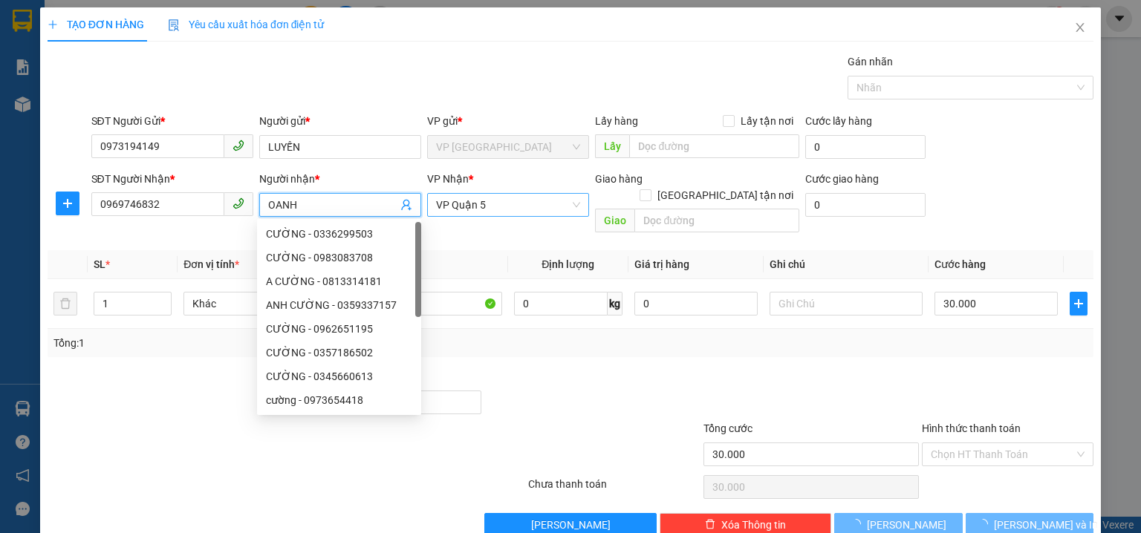
click at [506, 214] on span "VP Quận 5" at bounding box center [508, 205] width 144 height 22
type input "OANH"
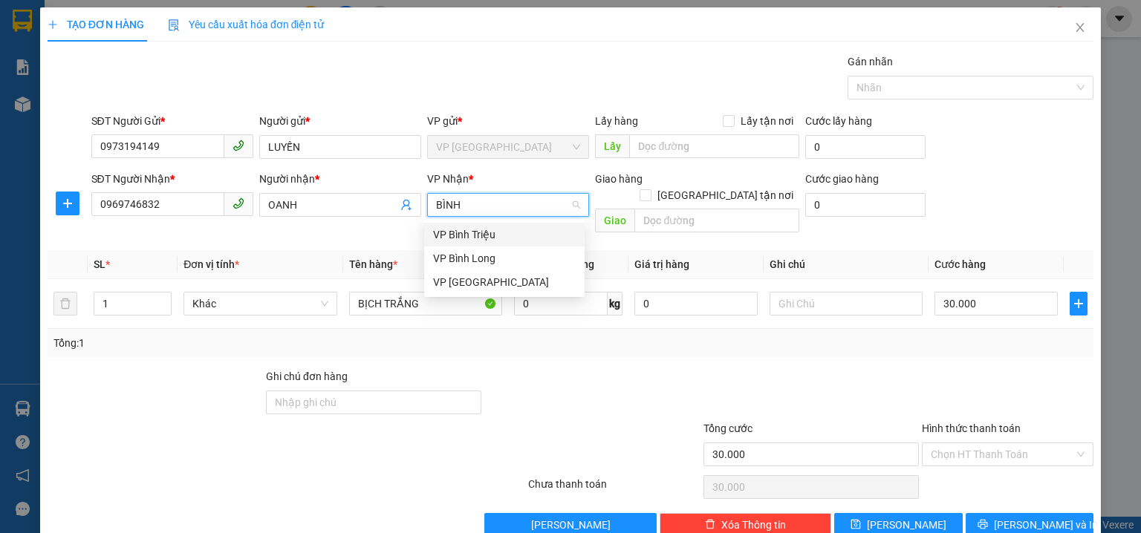
type input "BÌNH T"
click at [498, 232] on div "VP Bình Triệu" at bounding box center [504, 234] width 143 height 16
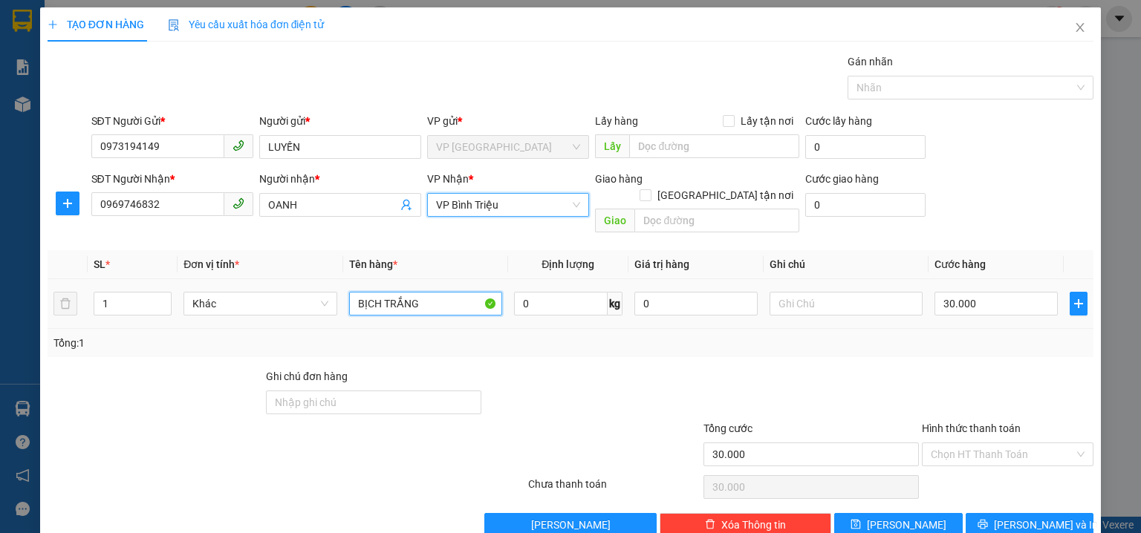
click at [438, 292] on input "BỊCH TRẮNG" at bounding box center [425, 304] width 153 height 24
type input "B"
type input "CARTON ĐIỀU"
click at [1008, 292] on input "30.000" at bounding box center [995, 304] width 123 height 24
type input "0"
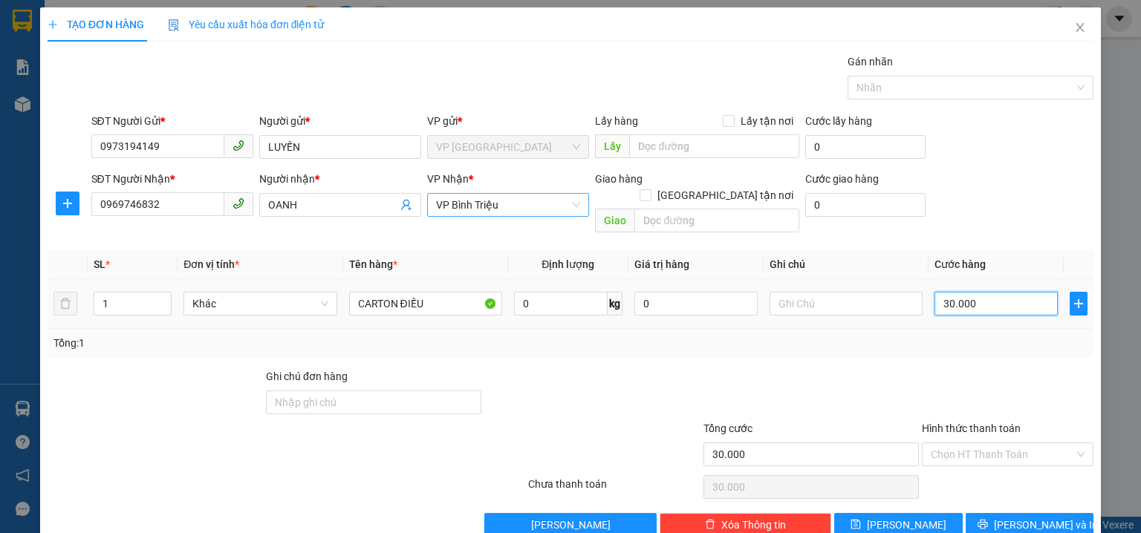
type input "0"
type input "4"
type input "04"
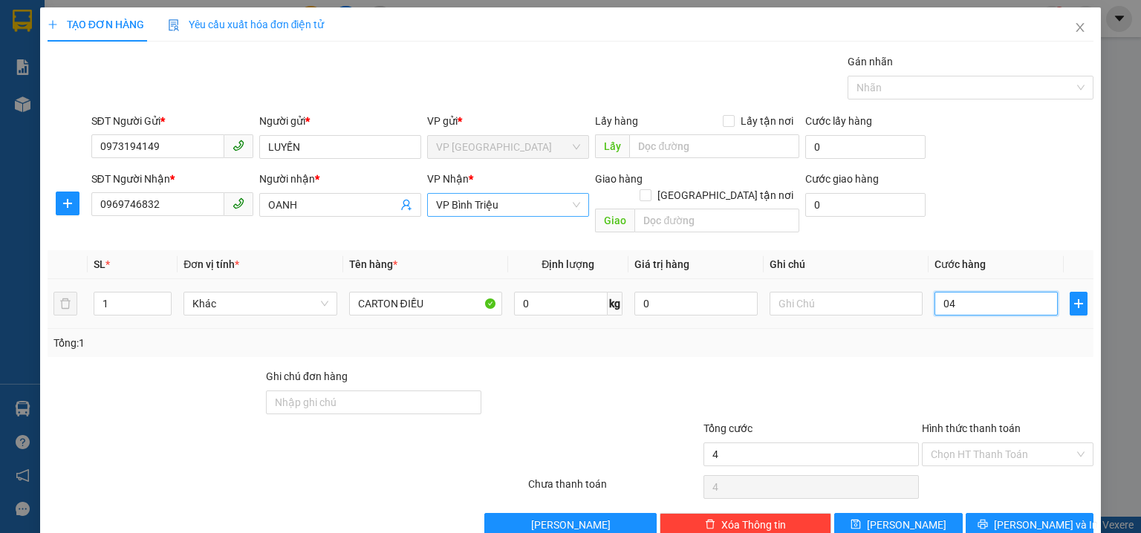
type input "40"
type input "040"
type input "40.000"
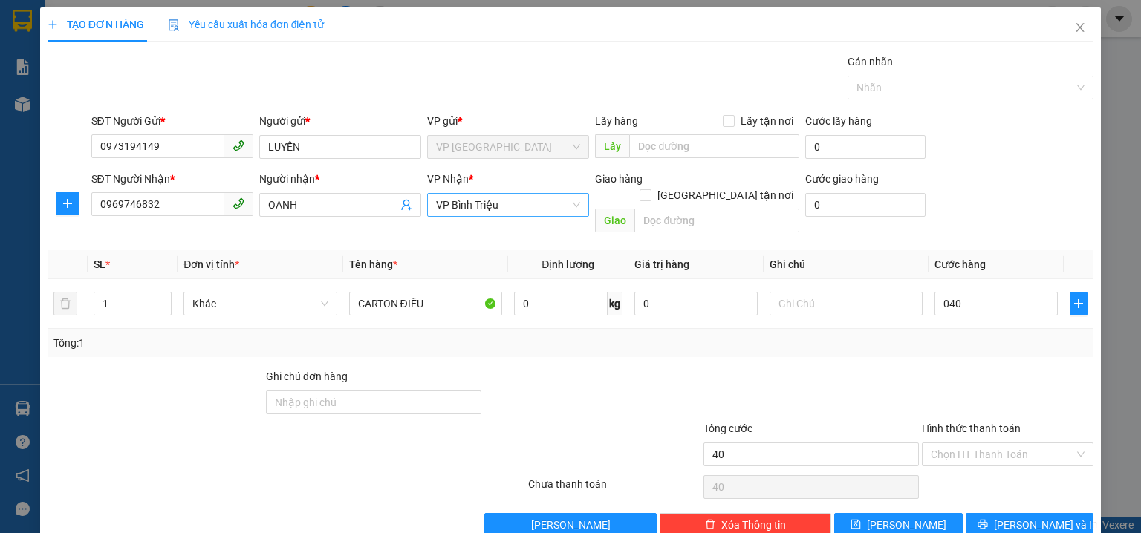
type input "40.000"
drag, startPoint x: 1023, startPoint y: 208, endPoint x: 693, endPoint y: 169, distance: 332.8
click at [1023, 209] on div "SĐT Người Nhận * 0969746832 Người nhận * OANH VP Nhận * VP Bình Triệu Giao hàng…" at bounding box center [592, 205] width 1008 height 68
click at [1032, 517] on span "Lưu và In" at bounding box center [1046, 525] width 104 height 16
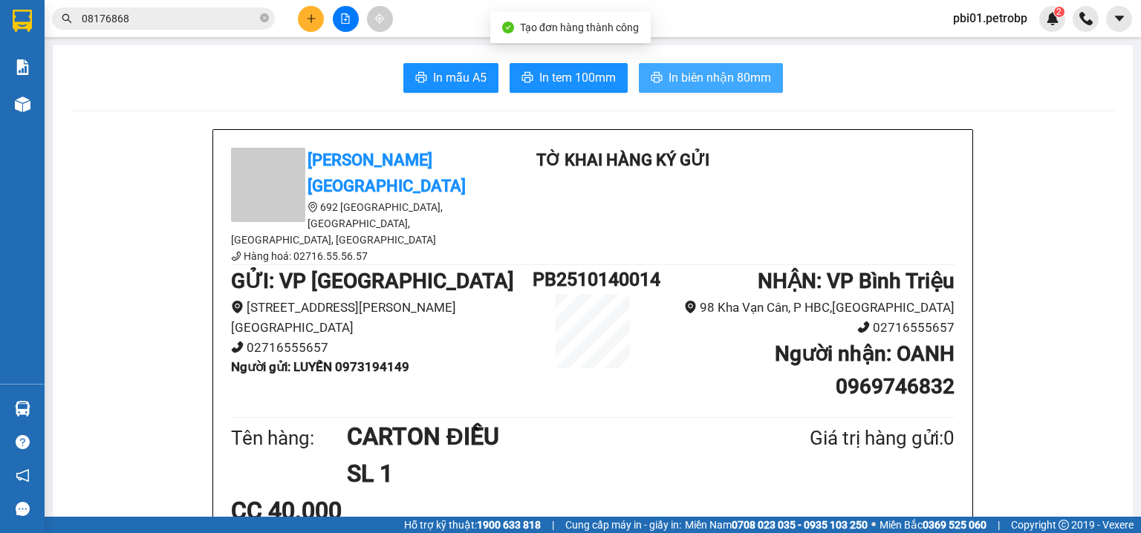
click at [680, 80] on span "In biên nhận 80mm" at bounding box center [719, 77] width 102 height 19
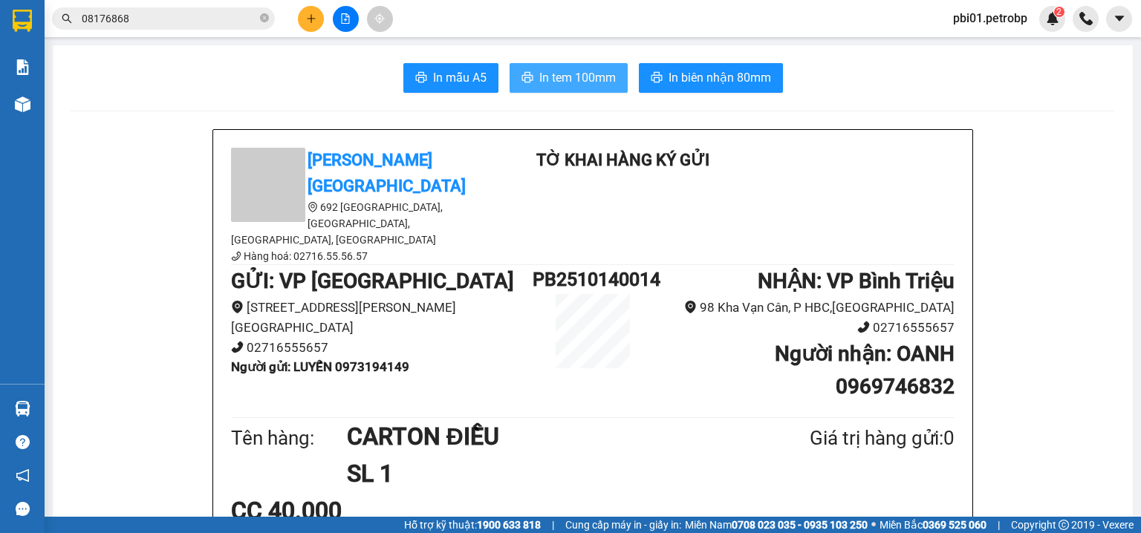
click at [564, 79] on span "In tem 100mm" at bounding box center [577, 77] width 76 height 19
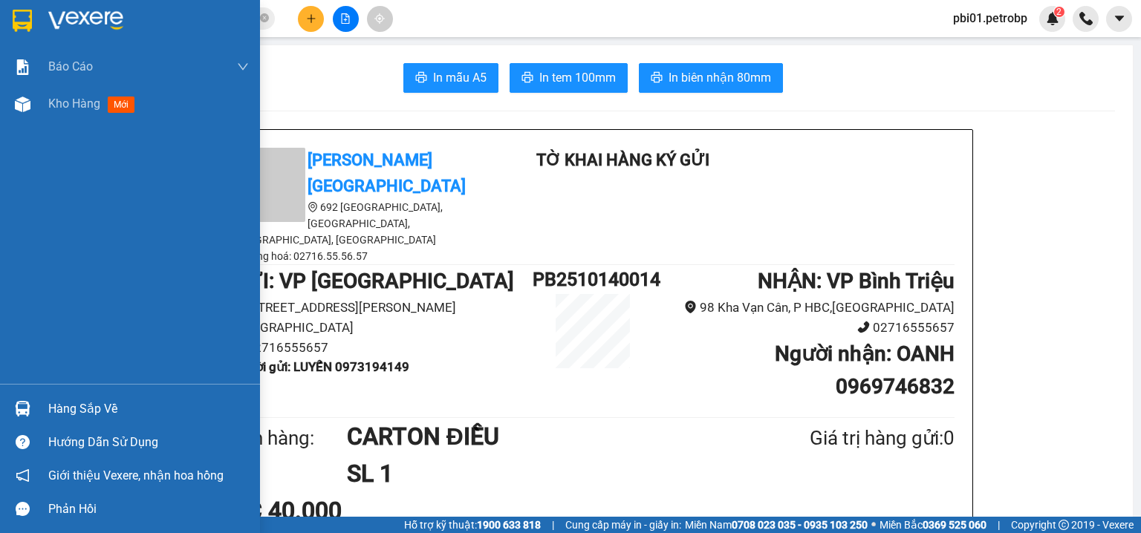
click at [79, 414] on div "Hàng sắp về" at bounding box center [148, 409] width 201 height 22
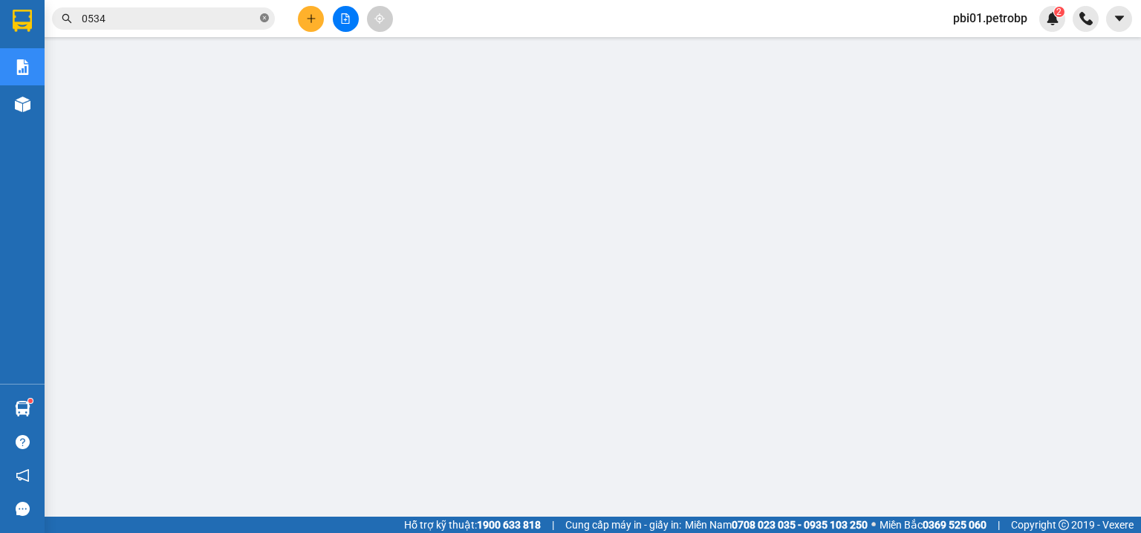
click at [260, 19] on span "0534" at bounding box center [163, 18] width 223 height 22
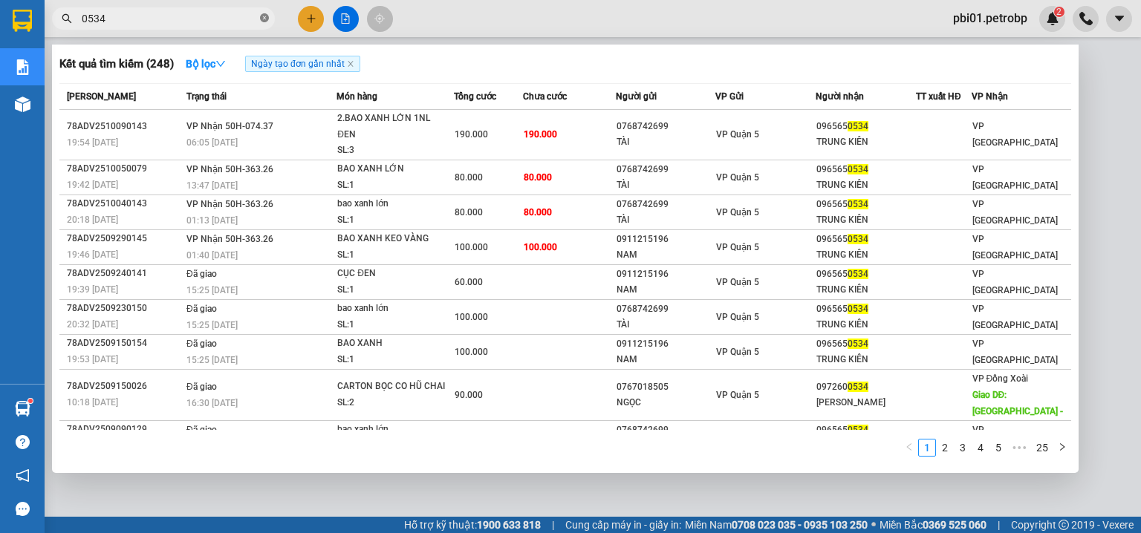
click at [261, 19] on icon "close-circle" at bounding box center [264, 17] width 9 height 9
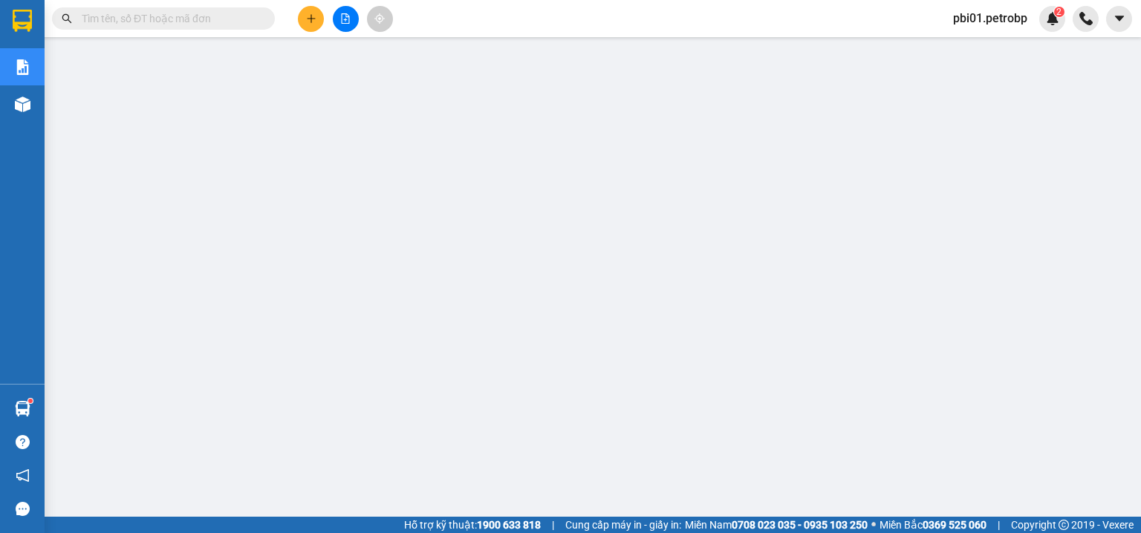
click at [178, 13] on input "text" at bounding box center [169, 18] width 175 height 16
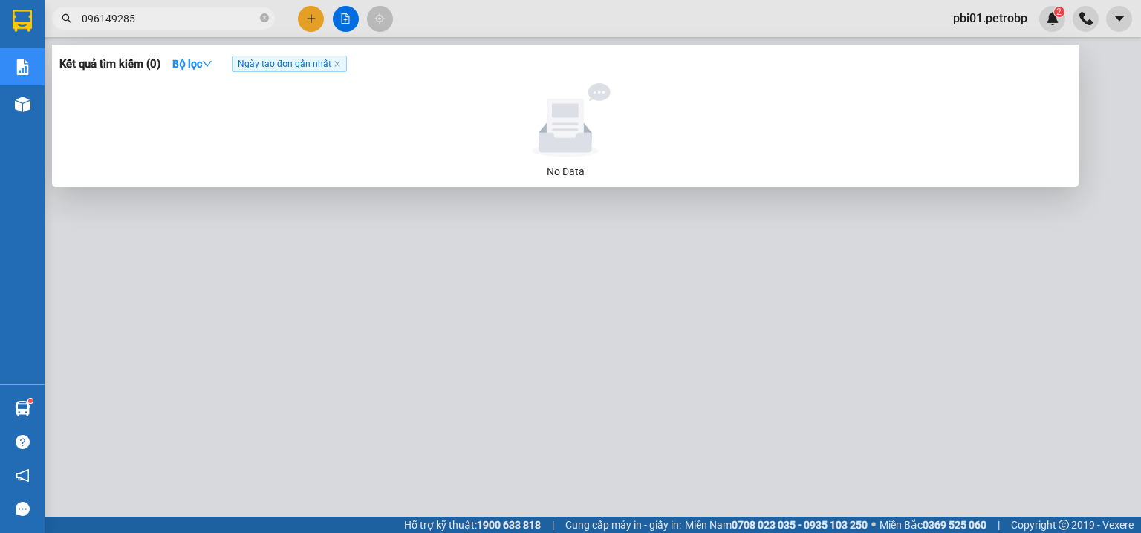
click at [97, 17] on input "096149285" at bounding box center [169, 18] width 175 height 16
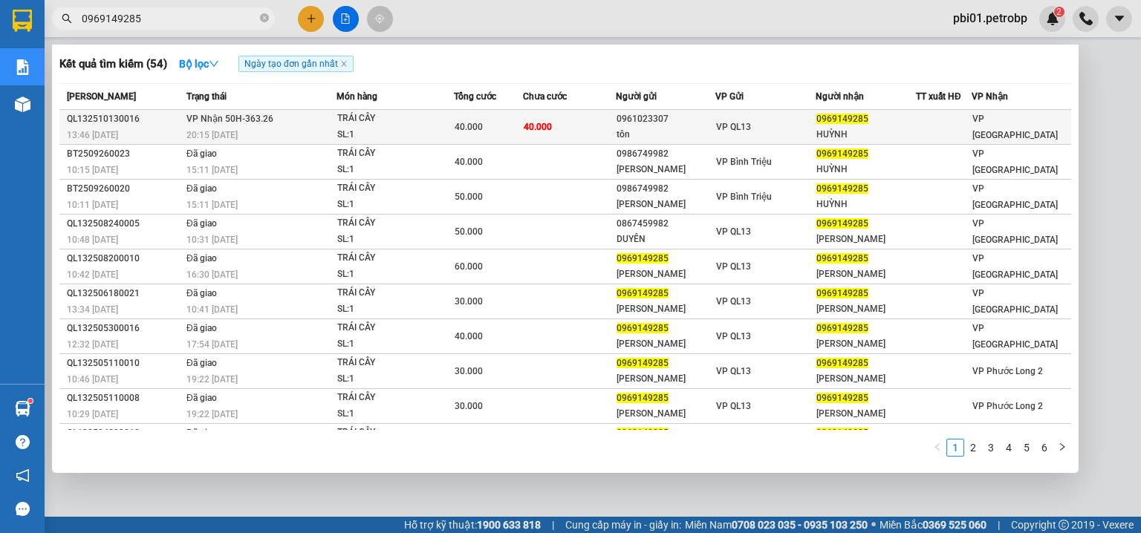
type input "0969149285"
click at [578, 117] on td "40.000" at bounding box center [569, 127] width 92 height 35
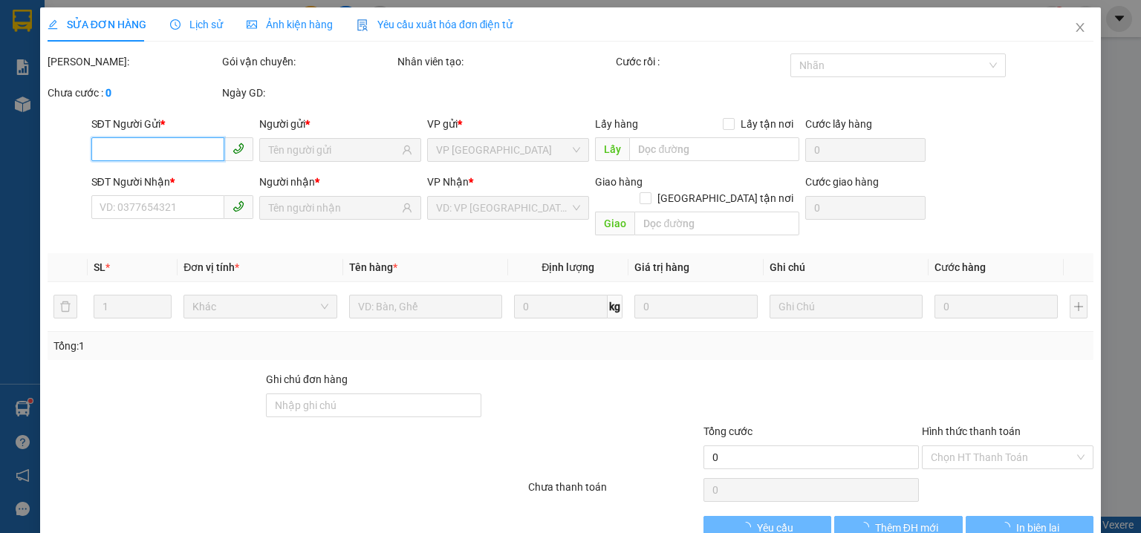
type input "0961023307"
type input "tôn"
type input "0969149285"
type input "HUỲNH"
type input "40.000"
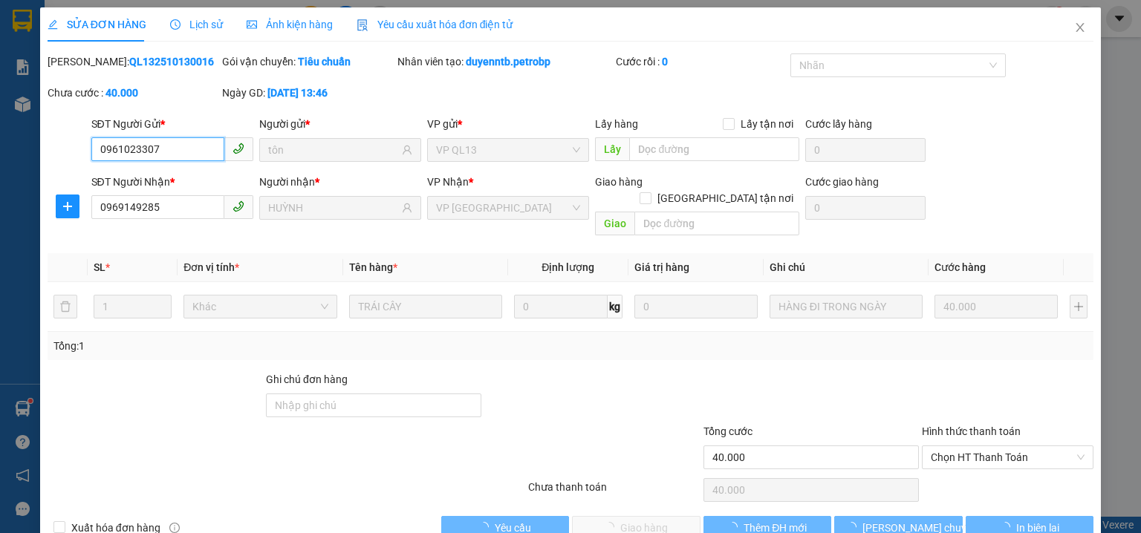
click at [930, 446] on span "Chọn HT Thanh Toán" at bounding box center [1007, 457] width 154 height 22
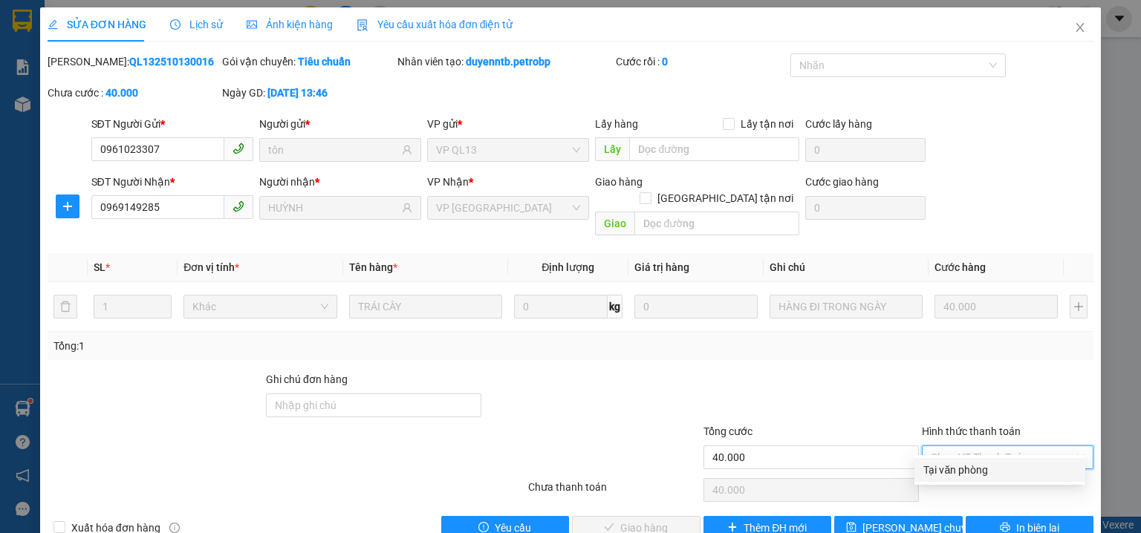
click at [945, 466] on div "Tại văn phòng" at bounding box center [999, 470] width 153 height 16
type input "0"
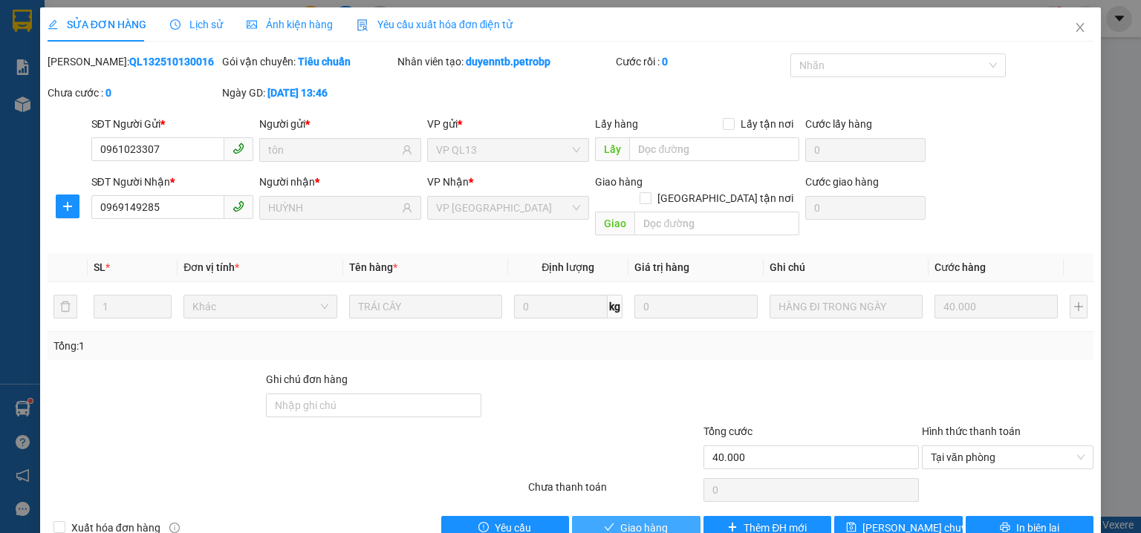
click at [625, 520] on span "Giao hàng" at bounding box center [644, 528] width 48 height 16
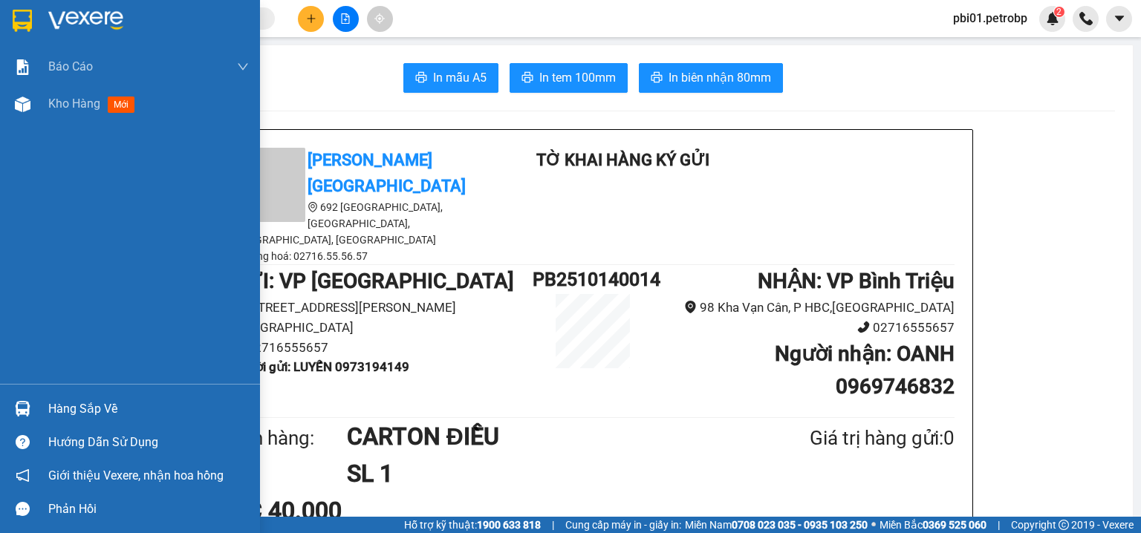
click at [70, 420] on div "Hàng sắp về" at bounding box center [130, 408] width 260 height 33
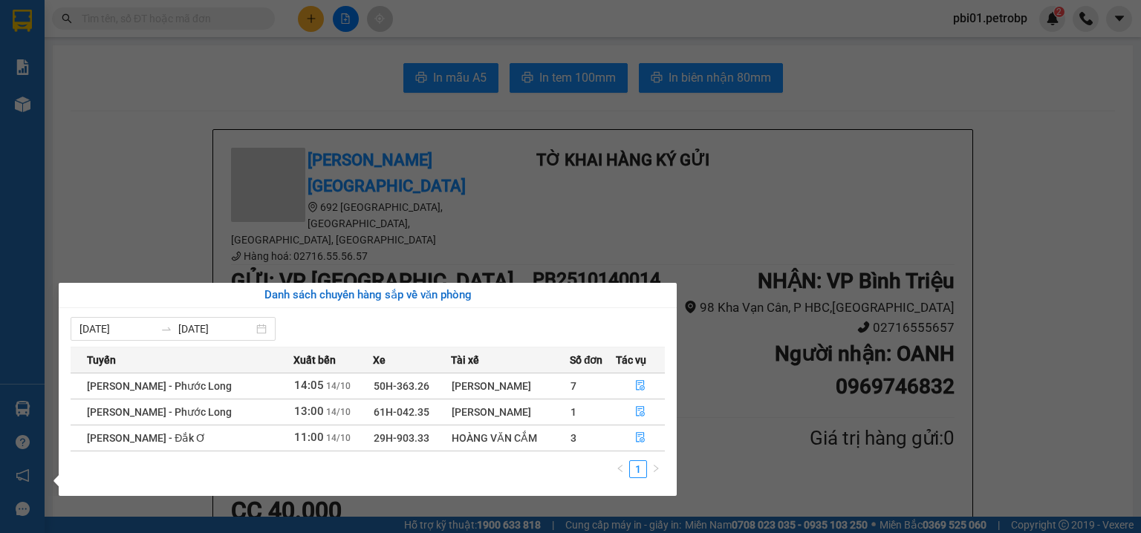
click at [768, 354] on section "Kết quả tìm kiếm ( 0 ) Bộ lọc Ngày tạo đơn gần nhất No Data pbi01.petrobp 2 Báo…" at bounding box center [570, 266] width 1141 height 533
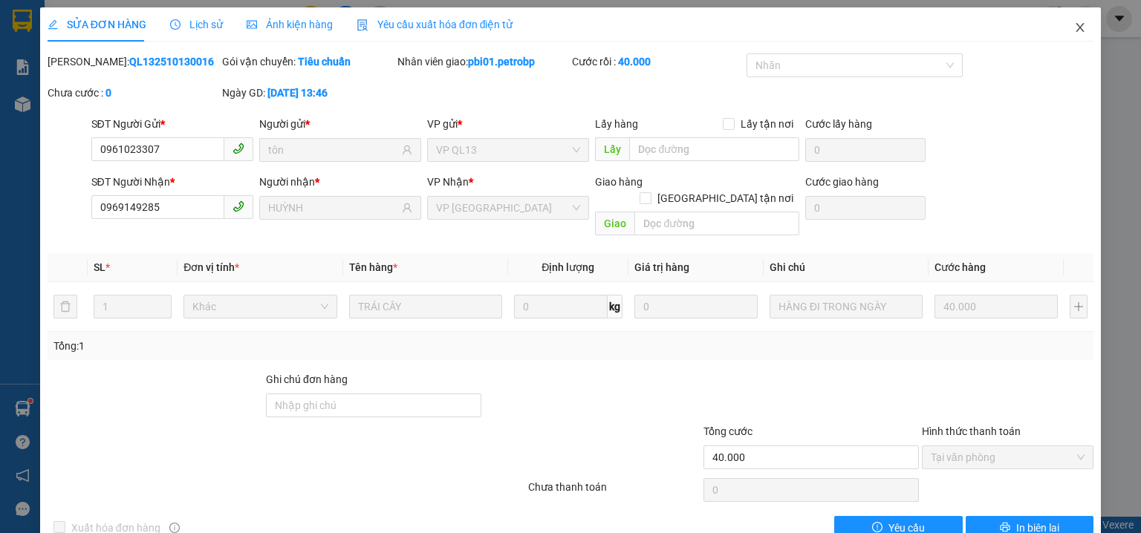
click at [1074, 30] on icon "close" at bounding box center [1080, 28] width 12 height 12
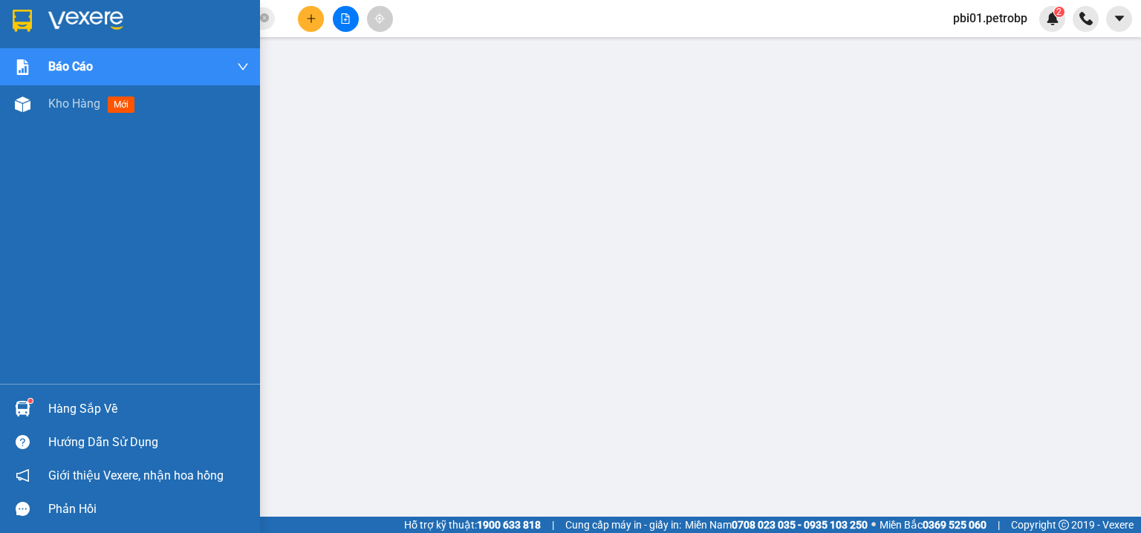
click at [50, 398] on div "Hàng sắp về" at bounding box center [148, 409] width 201 height 22
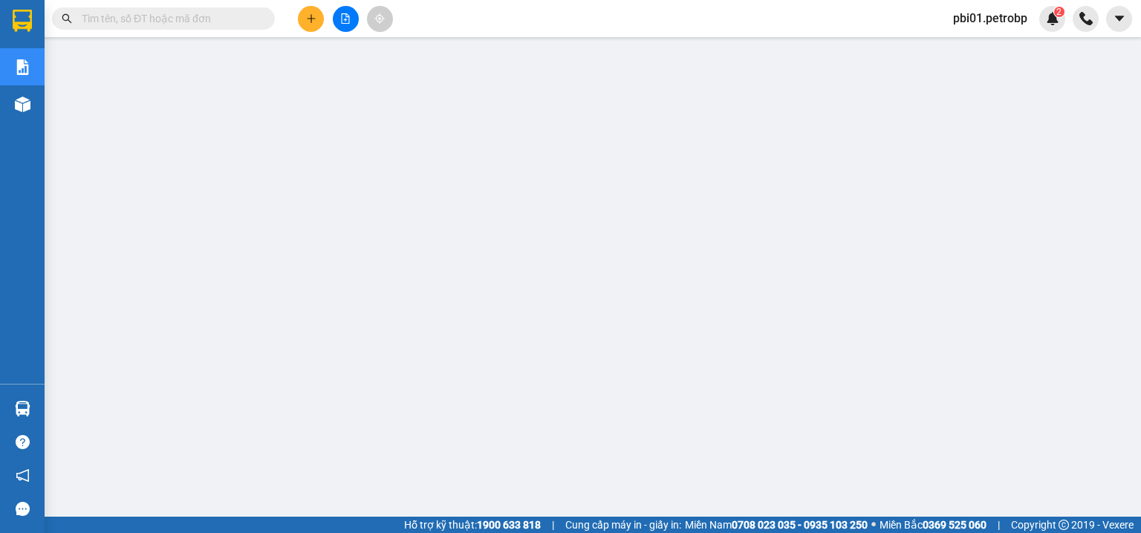
paste input "CTVĐ102510140001"
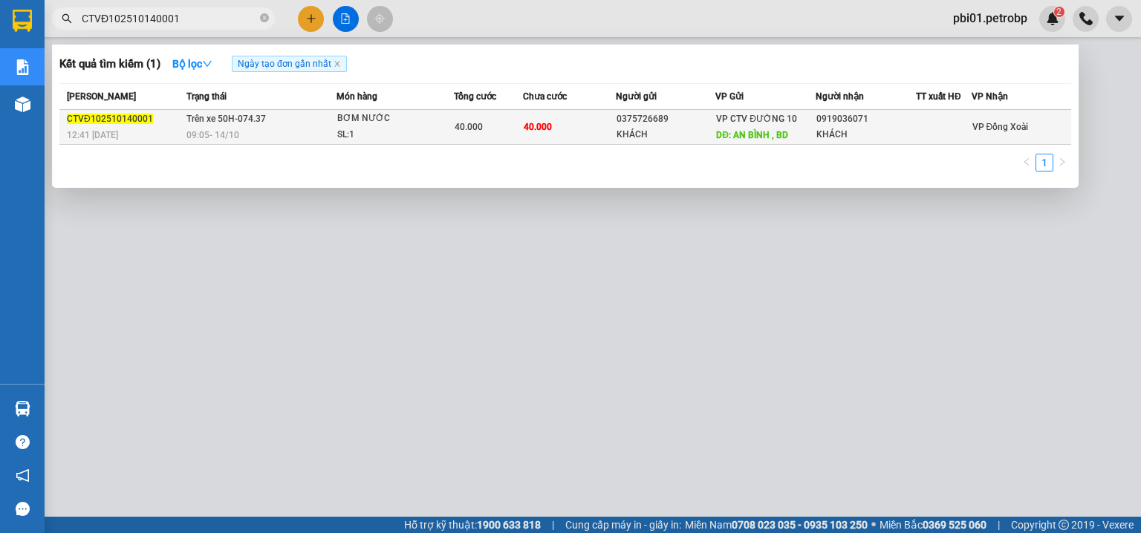
type input "CTVĐ102510140001"
click at [262, 128] on div "09:05 - 14/10" at bounding box center [260, 135] width 149 height 16
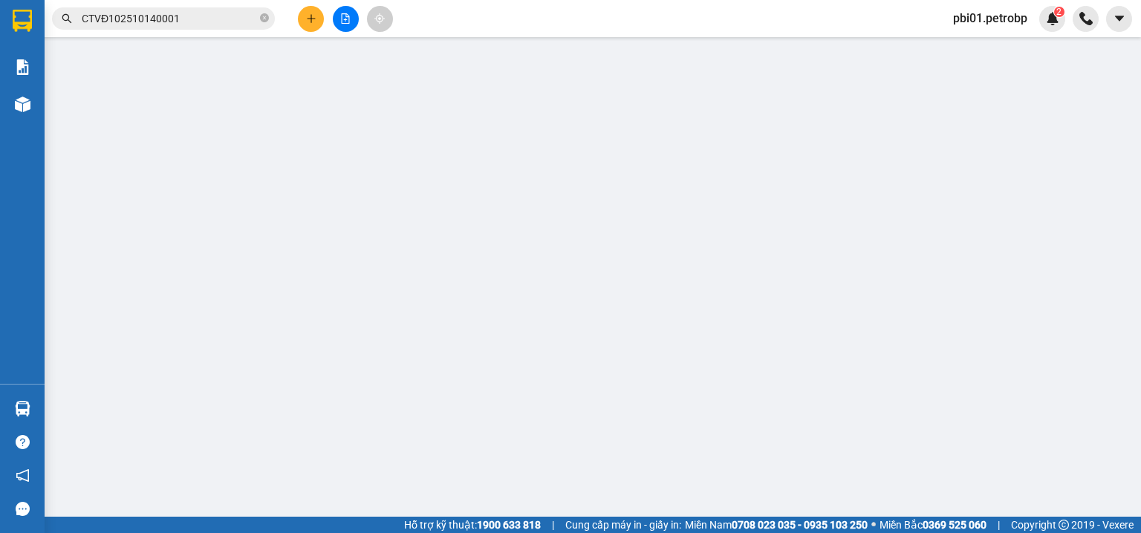
type input "0375726689"
type input "KHÁCH"
type input "AN BÌNH , BD"
type input "0919036071"
type input "KHÁCH"
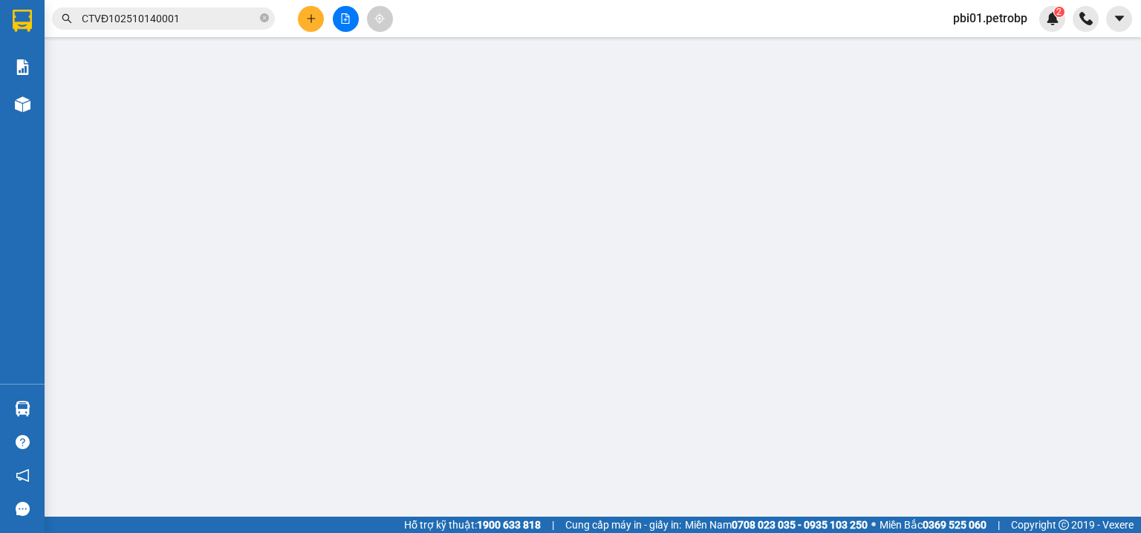
type input "40.000"
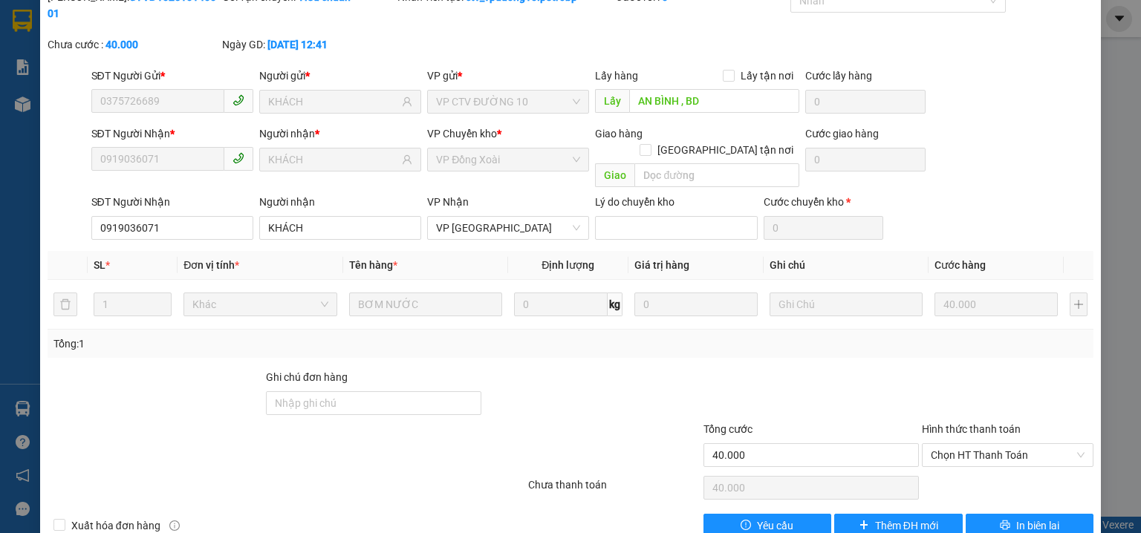
scroll to position [6, 0]
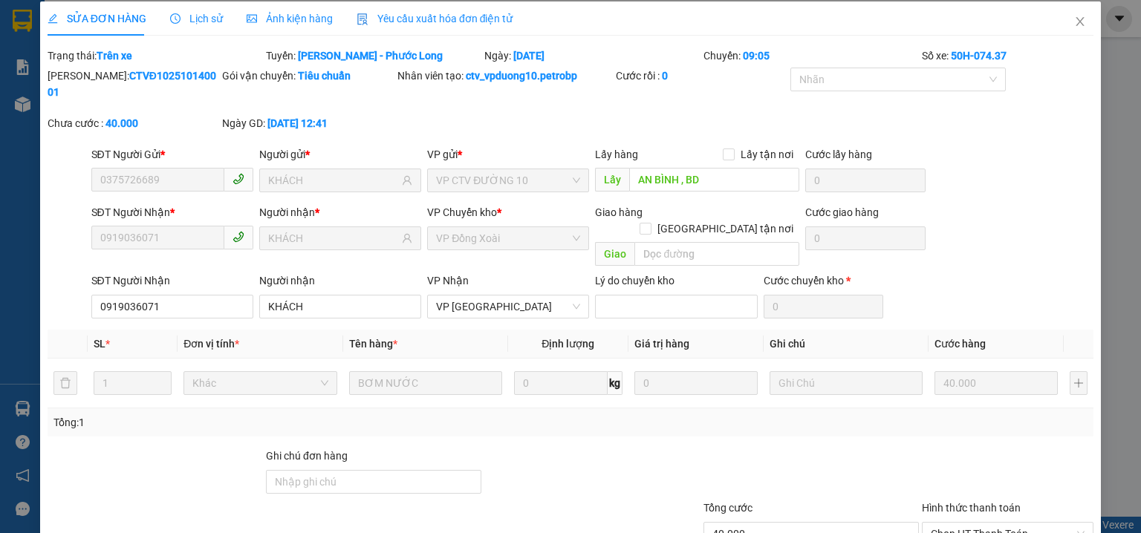
click at [209, 18] on span "Lịch sử" at bounding box center [196, 19] width 53 height 12
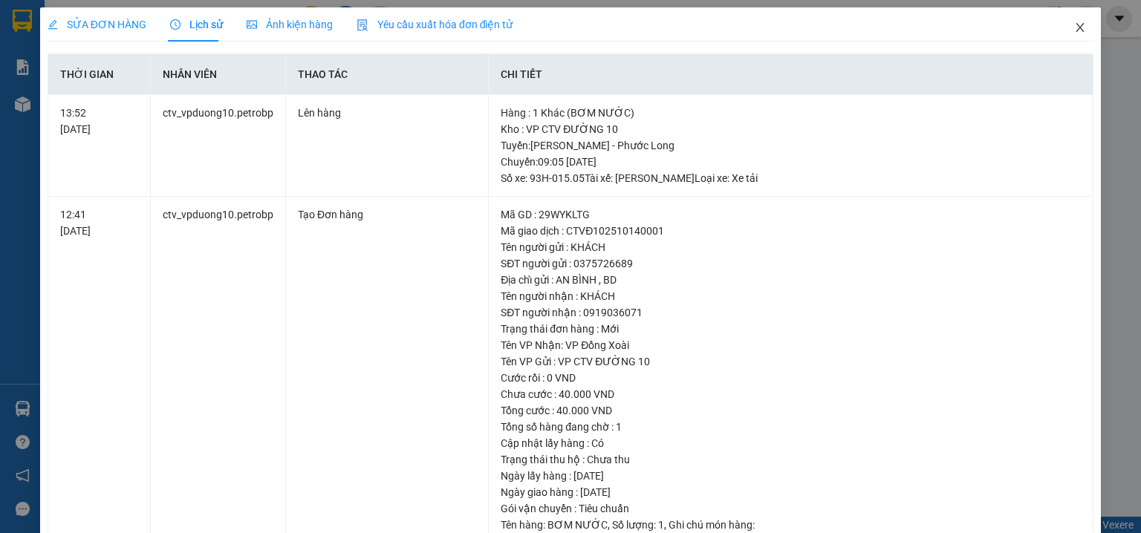
click at [1075, 24] on icon "close" at bounding box center [1080, 28] width 12 height 12
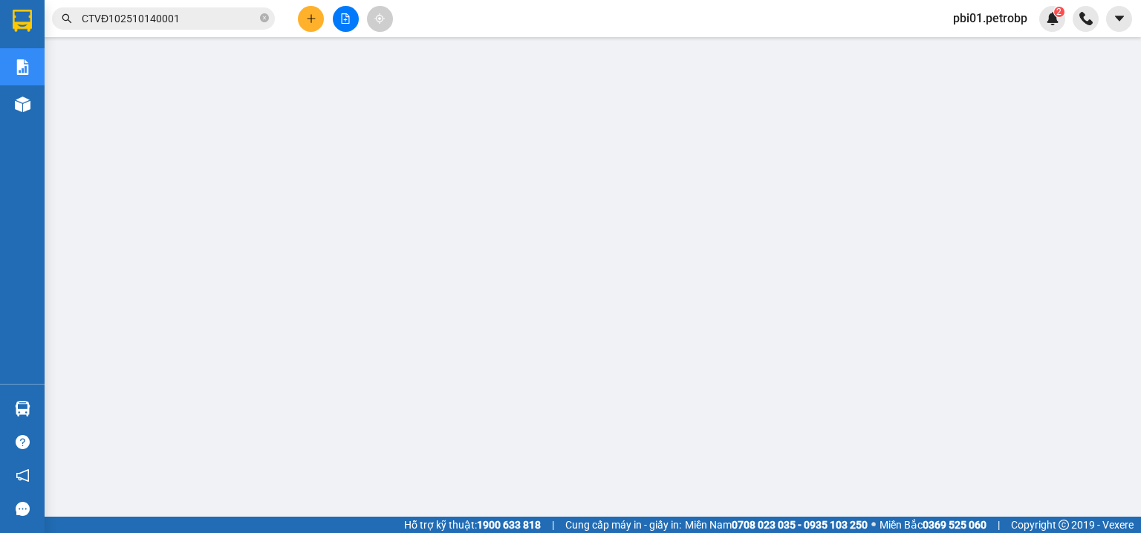
click at [189, 25] on input "CTVĐ102510140001" at bounding box center [169, 18] width 175 height 16
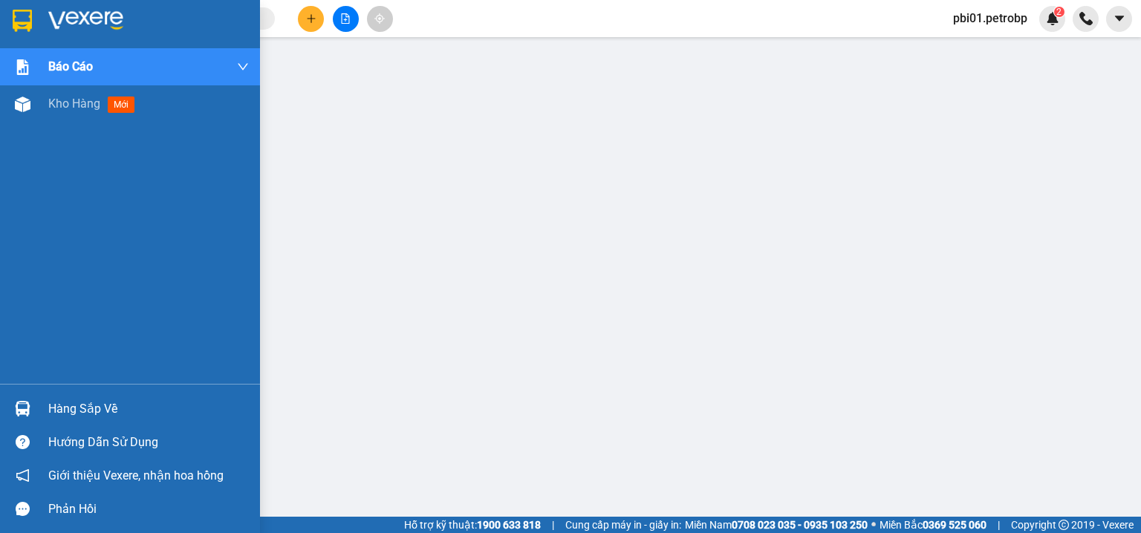
drag, startPoint x: 68, startPoint y: 405, endPoint x: 74, endPoint y: 396, distance: 11.1
click at [69, 404] on div "Hàng sắp về" at bounding box center [148, 409] width 201 height 22
click at [63, 404] on div "Hàng sắp về" at bounding box center [148, 409] width 201 height 22
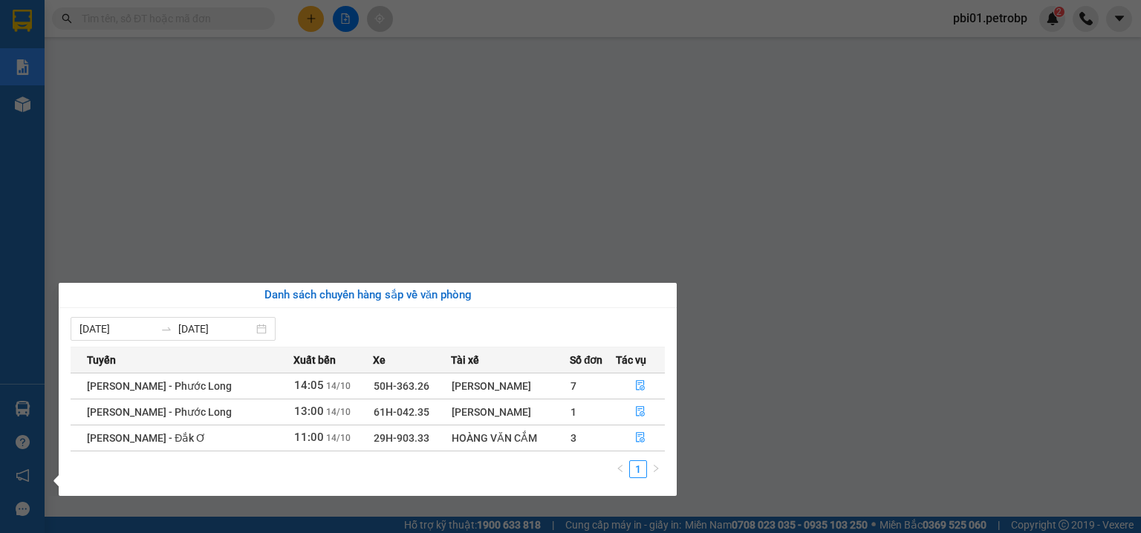
click at [206, 14] on section "Kết quả tìm kiếm ( 0 ) Bộ lọc Ngày tạo đơn gần nhất No Data pbi01.petrobp 2 Báo…" at bounding box center [570, 266] width 1141 height 533
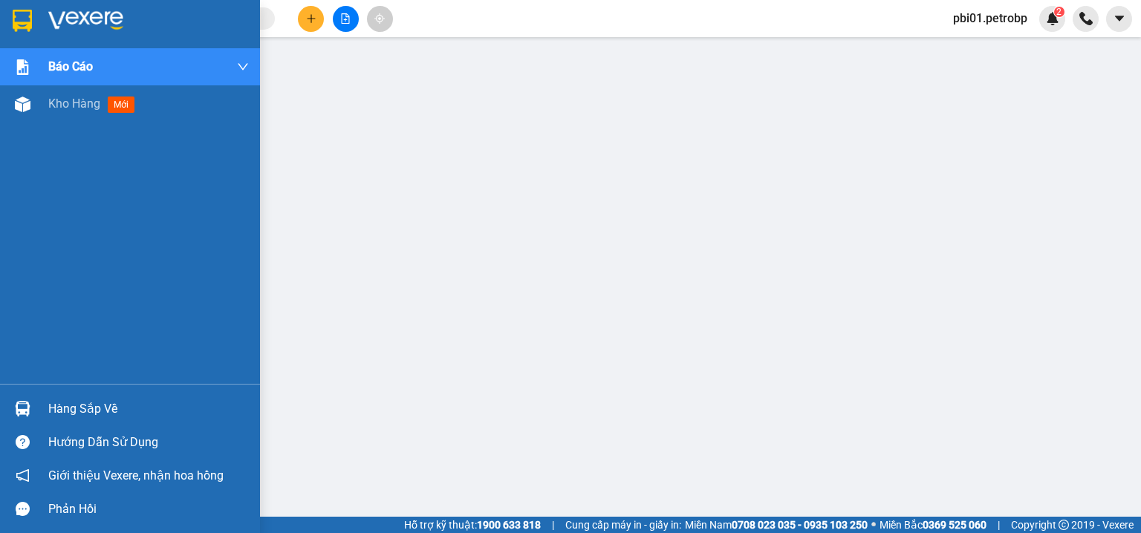
click at [74, 414] on div "Hàng sắp về" at bounding box center [148, 409] width 201 height 22
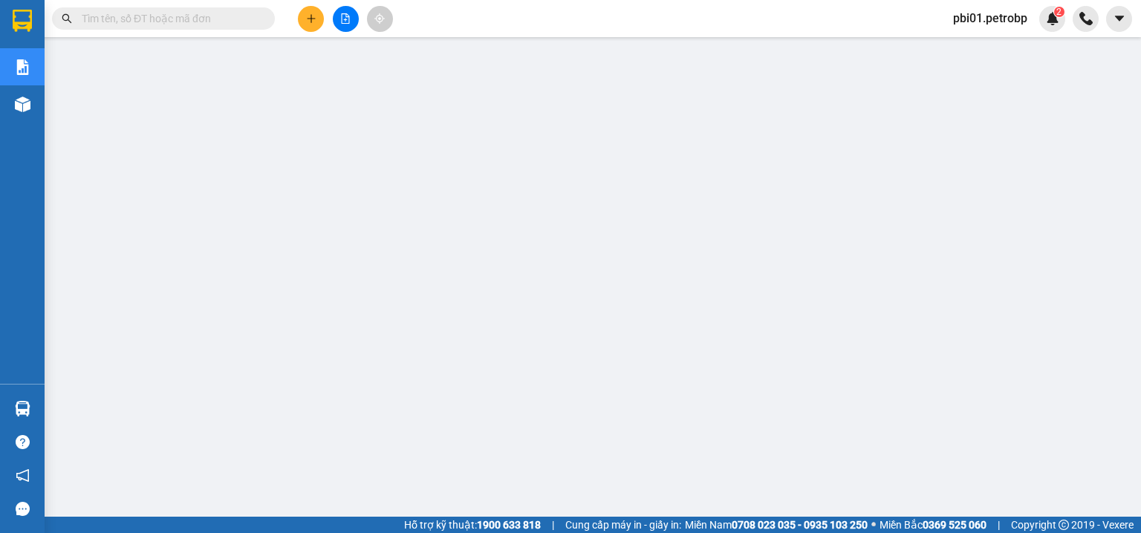
click at [348, 9] on button at bounding box center [346, 19] width 26 height 26
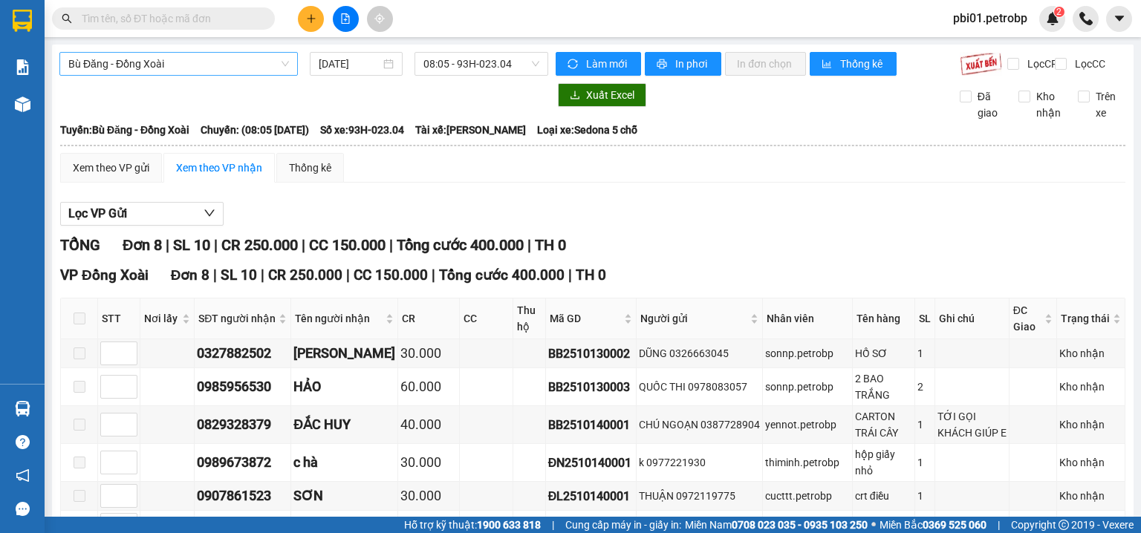
click at [155, 59] on span "Bù Đăng - Đồng Xoài" at bounding box center [178, 64] width 221 height 22
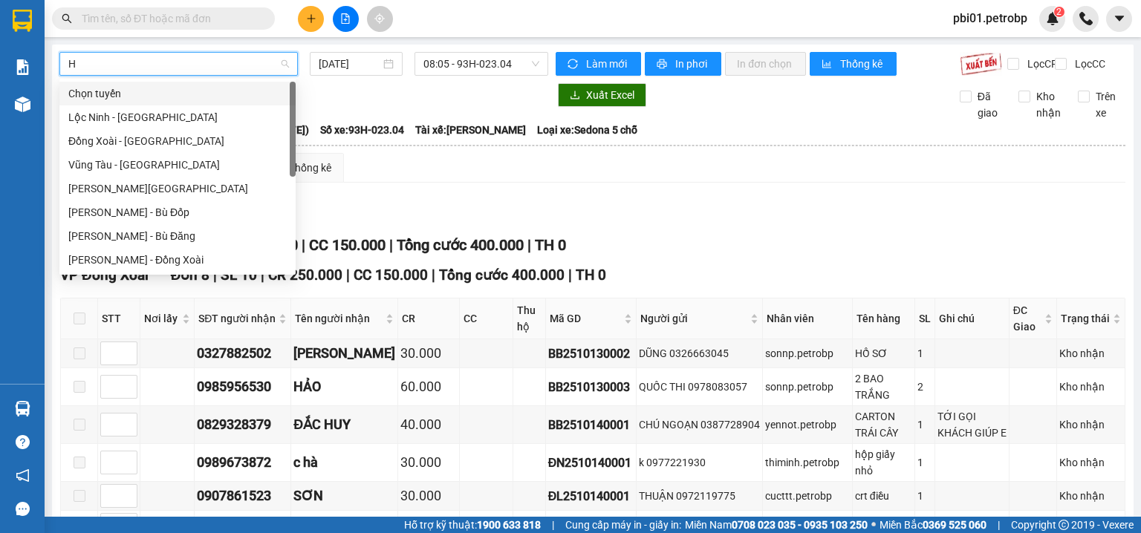
type input "HO"
click at [201, 211] on div "[PERSON_NAME] - Phước Long" at bounding box center [177, 212] width 218 height 16
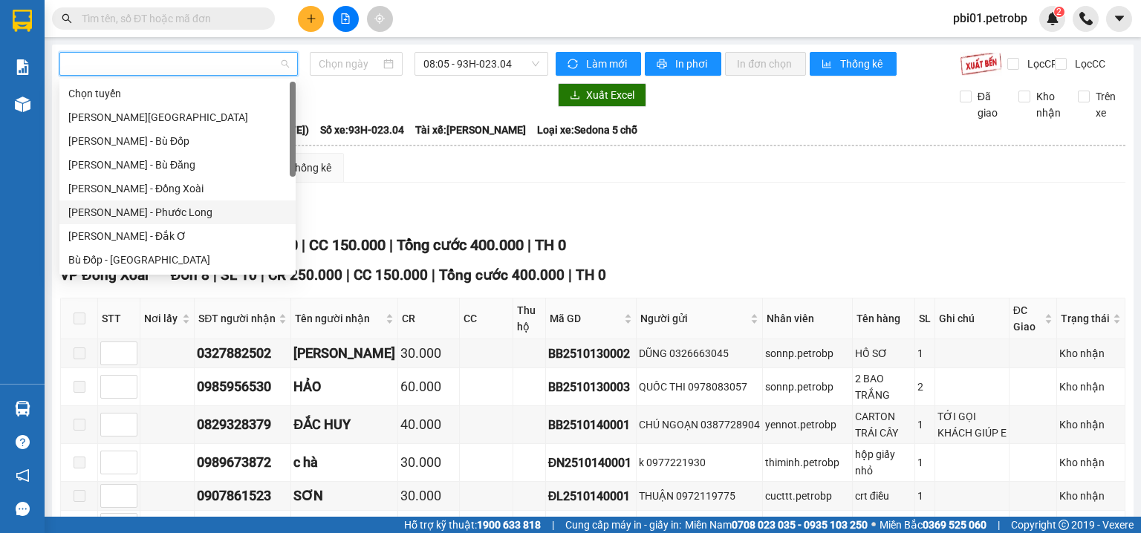
type input "[DATE]"
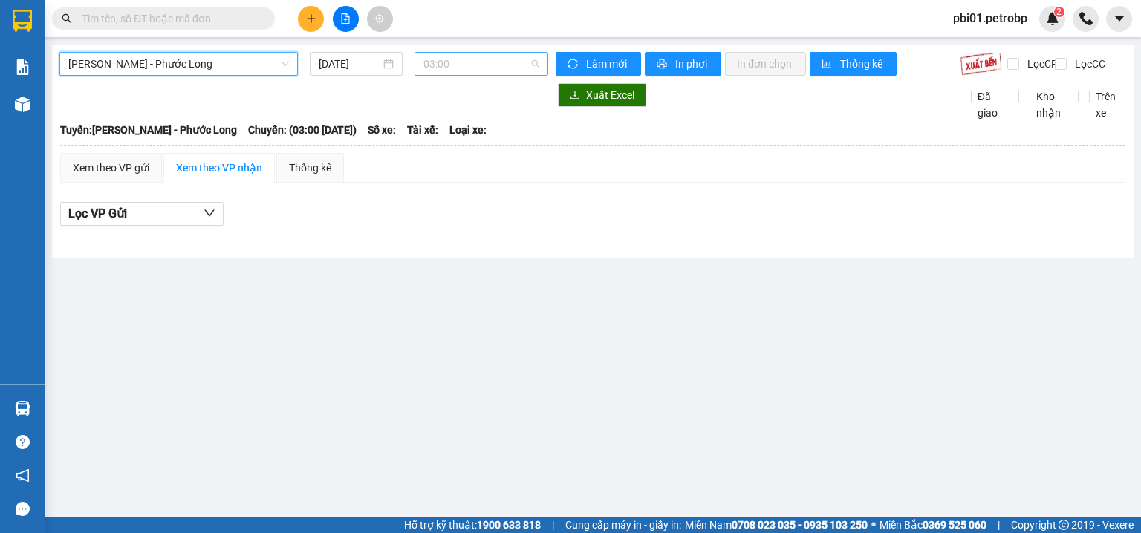
click at [495, 62] on span "03:00" at bounding box center [481, 64] width 117 height 22
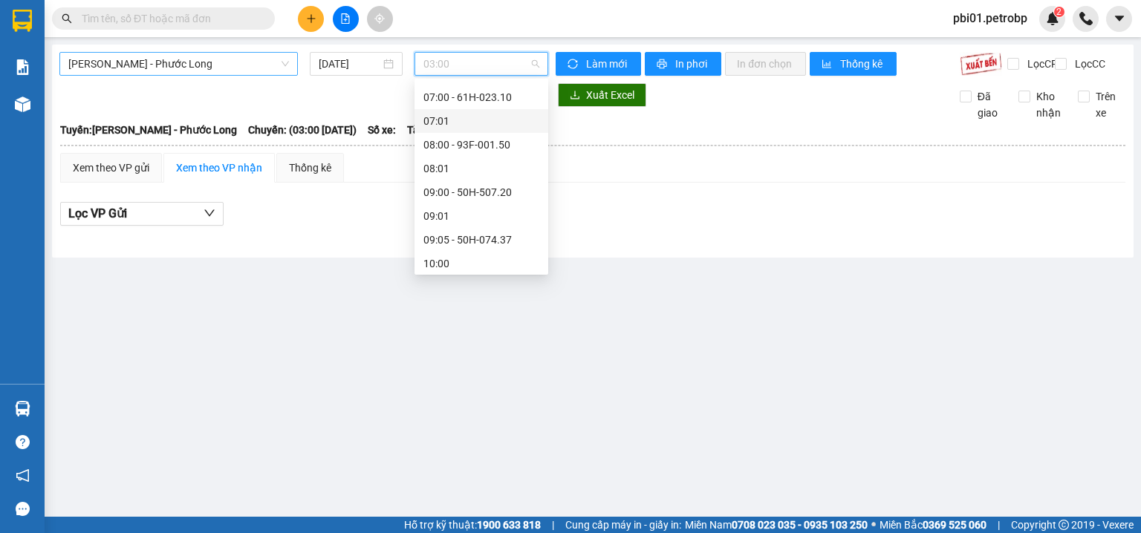
scroll to position [269, 0]
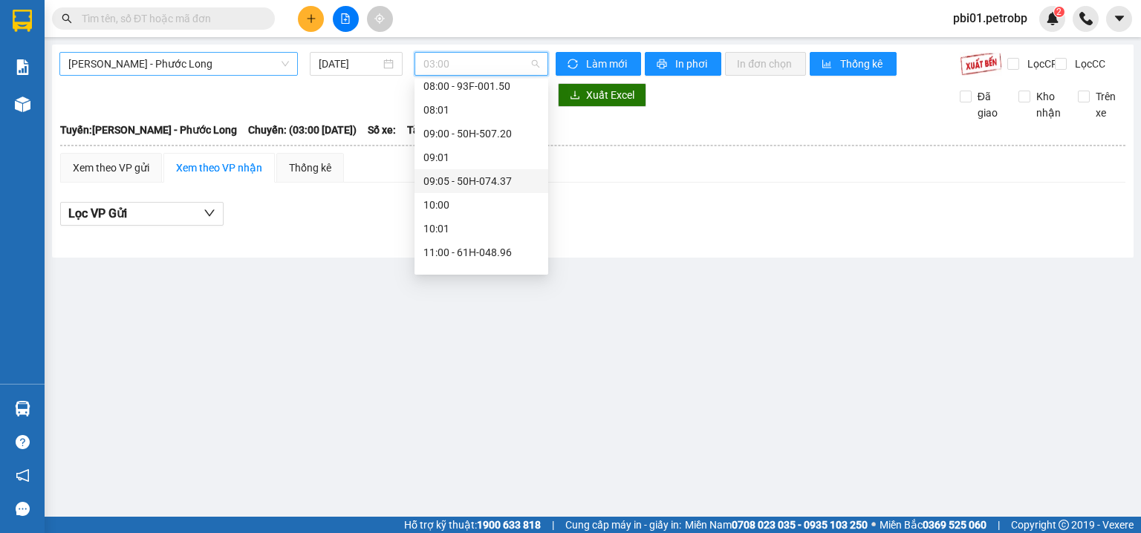
click at [498, 177] on div "09:05 - 50H-074.37" at bounding box center [481, 181] width 116 height 16
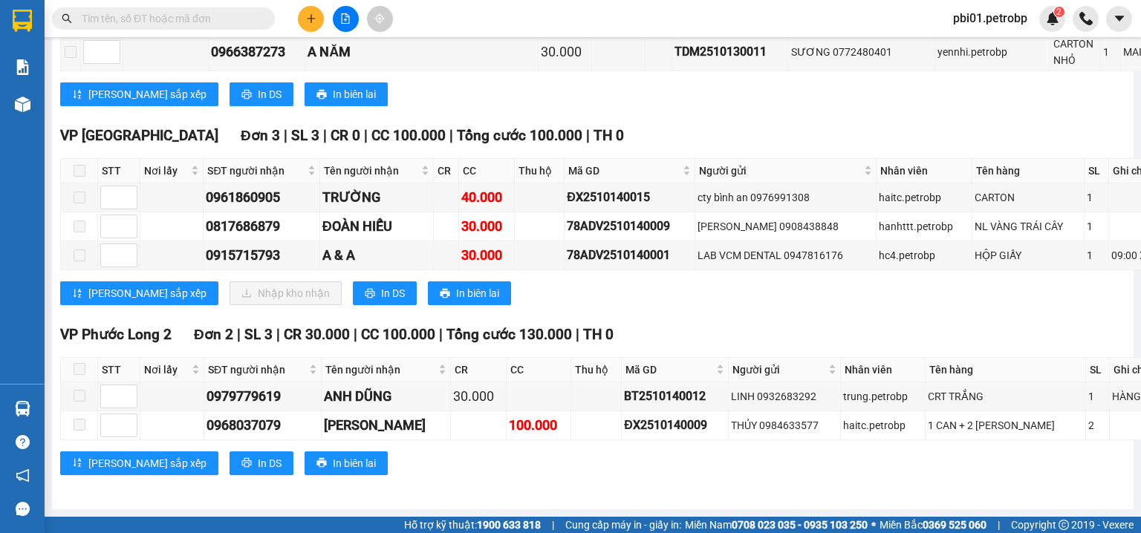
scroll to position [3132, 0]
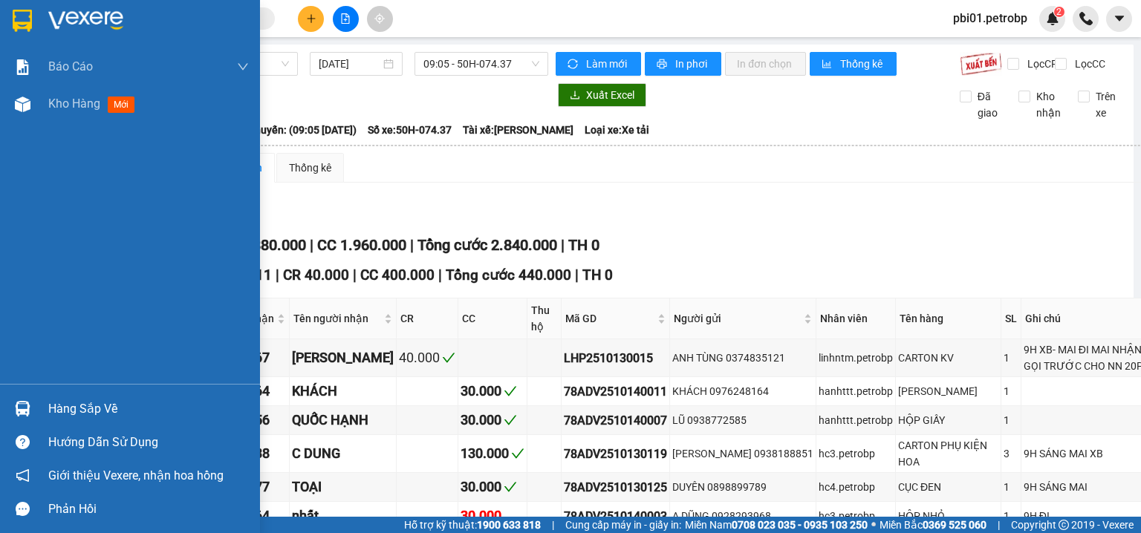
click at [50, 416] on div "Hàng sắp về" at bounding box center [148, 409] width 201 height 22
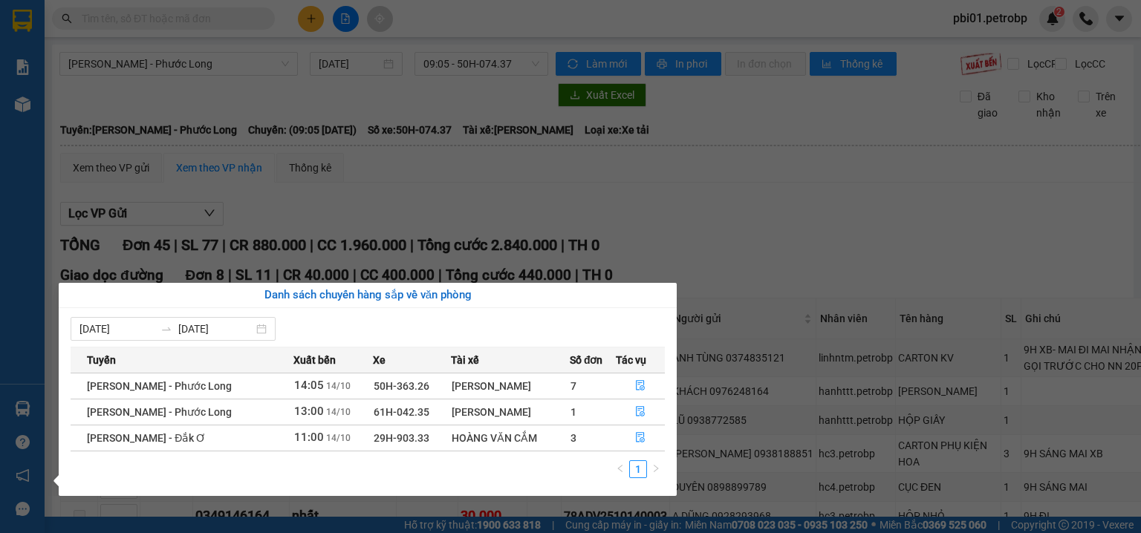
click at [226, 12] on section "Kết quả tìm kiếm ( 0 ) Bộ lọc Ngày tạo đơn gần nhất No Data pbi01.petrobp 2 Báo…" at bounding box center [570, 266] width 1141 height 533
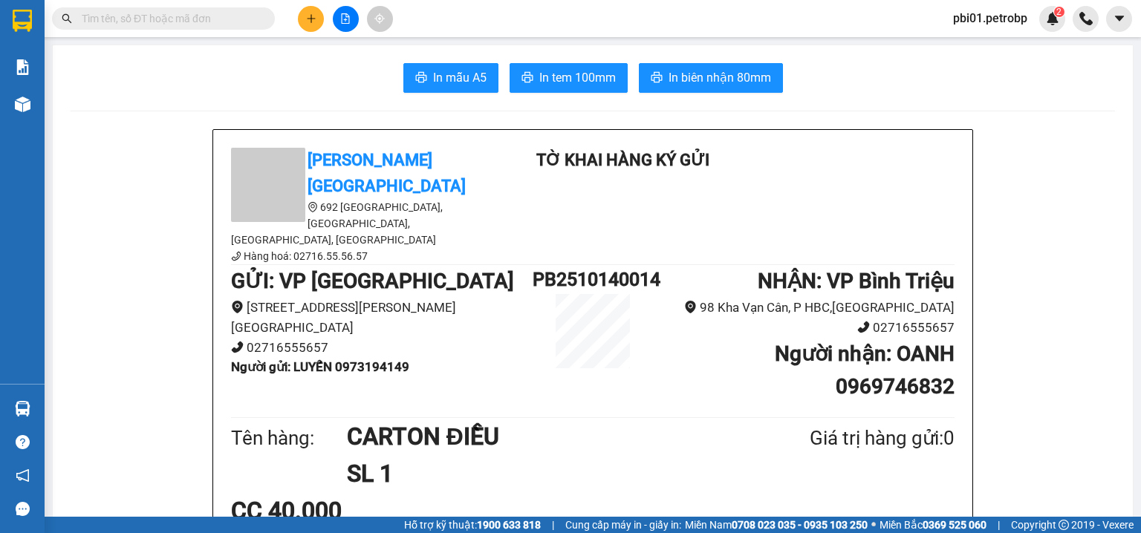
paste input "CTVĐ102510140001"
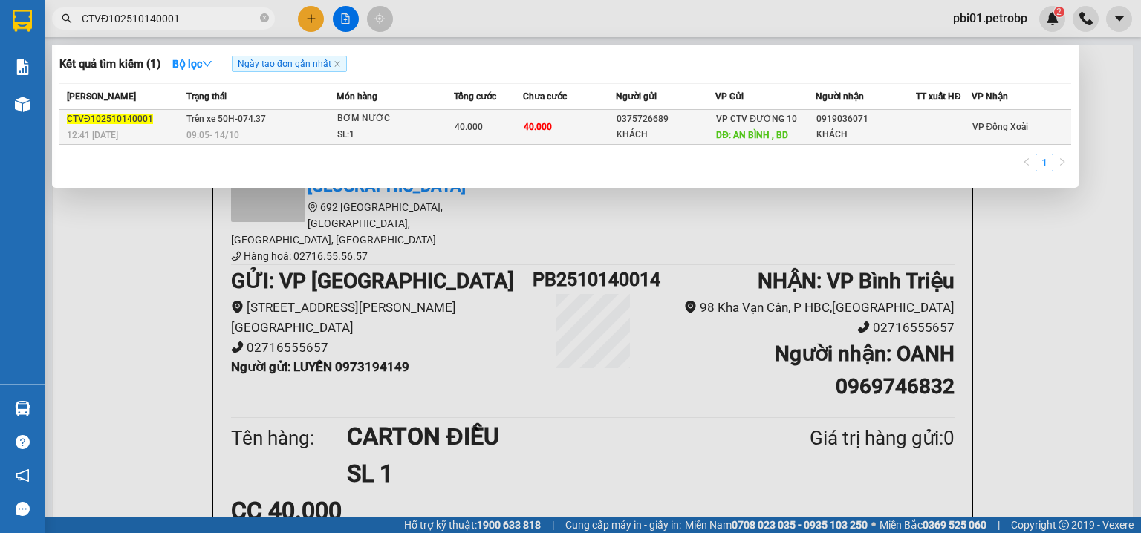
type input "CTVĐ102510140001"
click at [429, 123] on div "BƠM NƯỚC" at bounding box center [392, 119] width 111 height 16
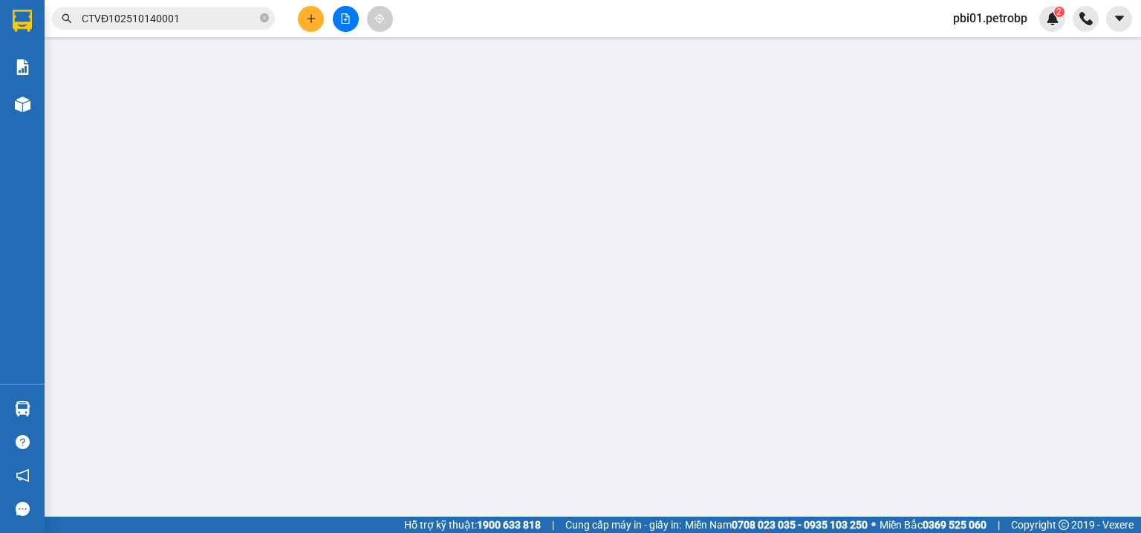
type input "0375726689"
type input "KHÁCH"
type input "AN BÌNH , BD"
type input "0919036071"
type input "KHÁCH"
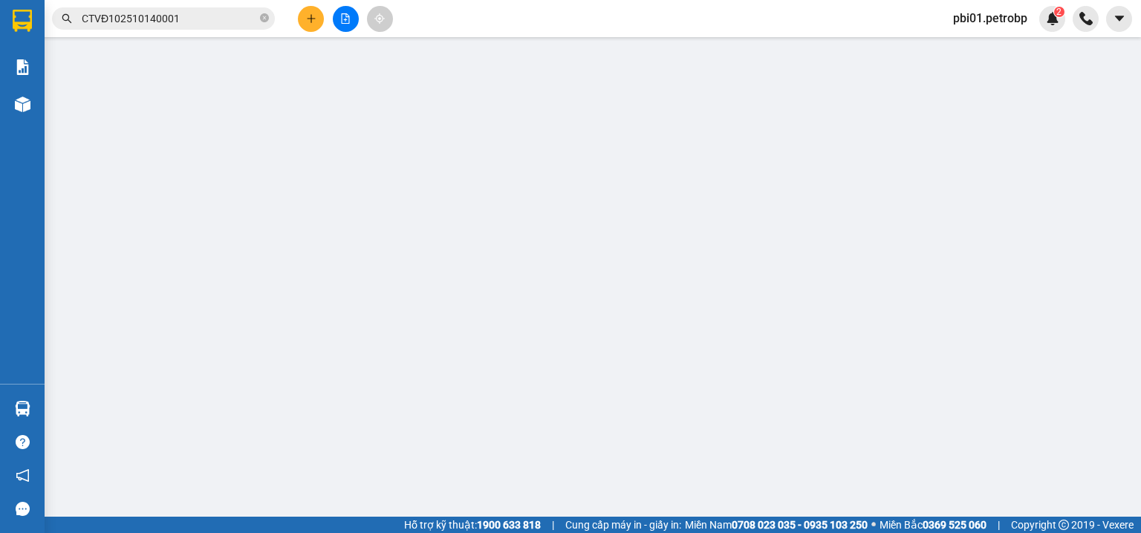
type input "40.000"
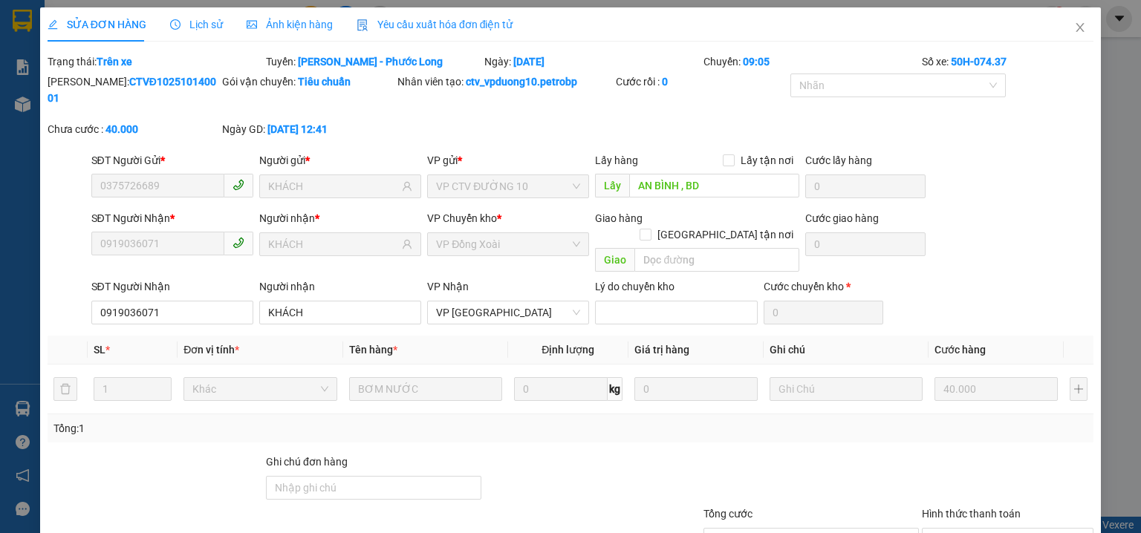
click at [197, 23] on span "Lịch sử" at bounding box center [196, 25] width 53 height 12
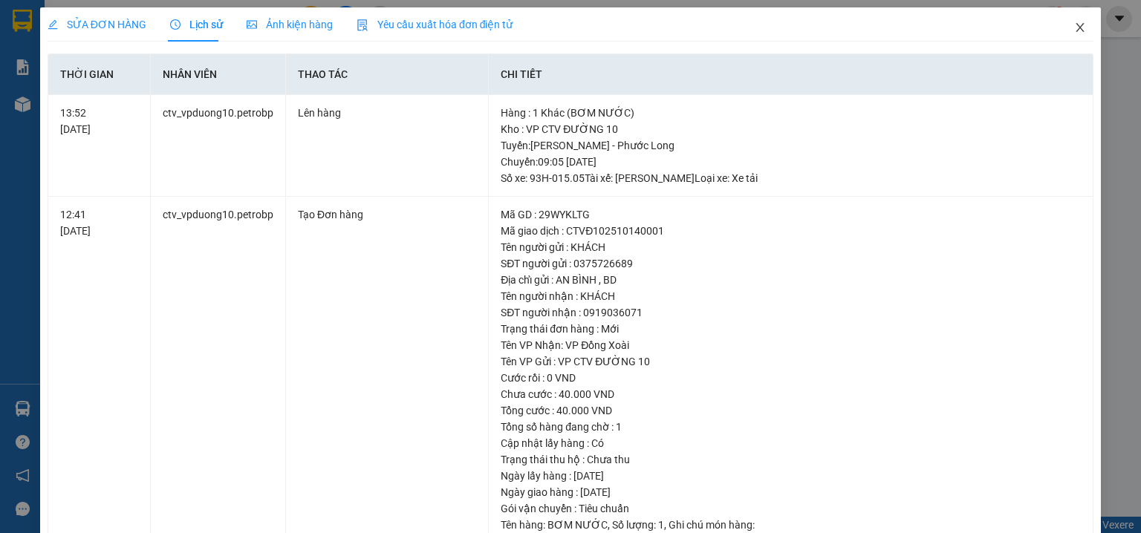
click at [1074, 28] on icon "close" at bounding box center [1080, 28] width 12 height 12
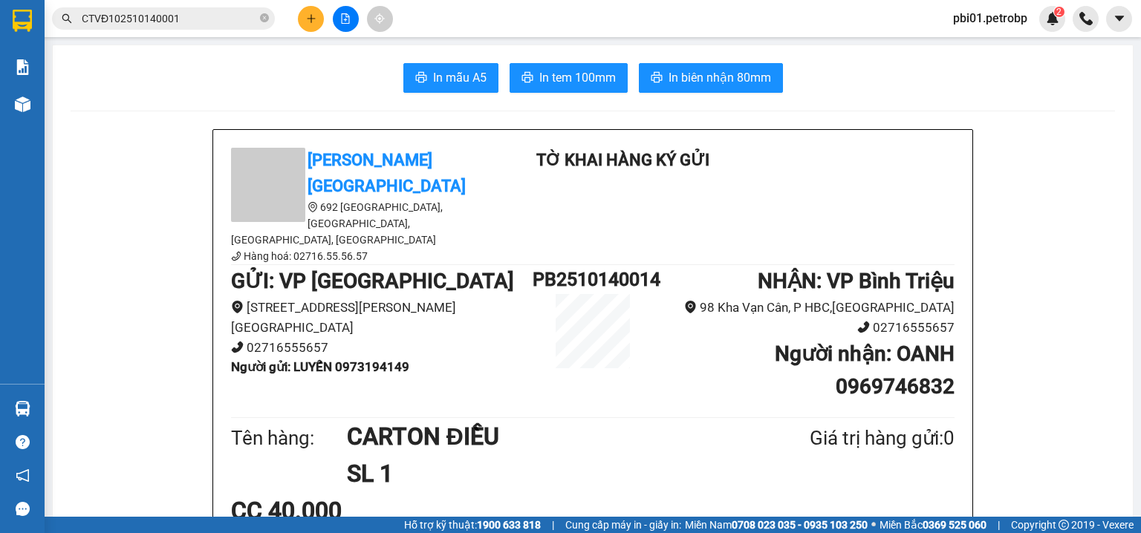
click at [217, 21] on input "CTVĐ102510140001" at bounding box center [169, 18] width 175 height 16
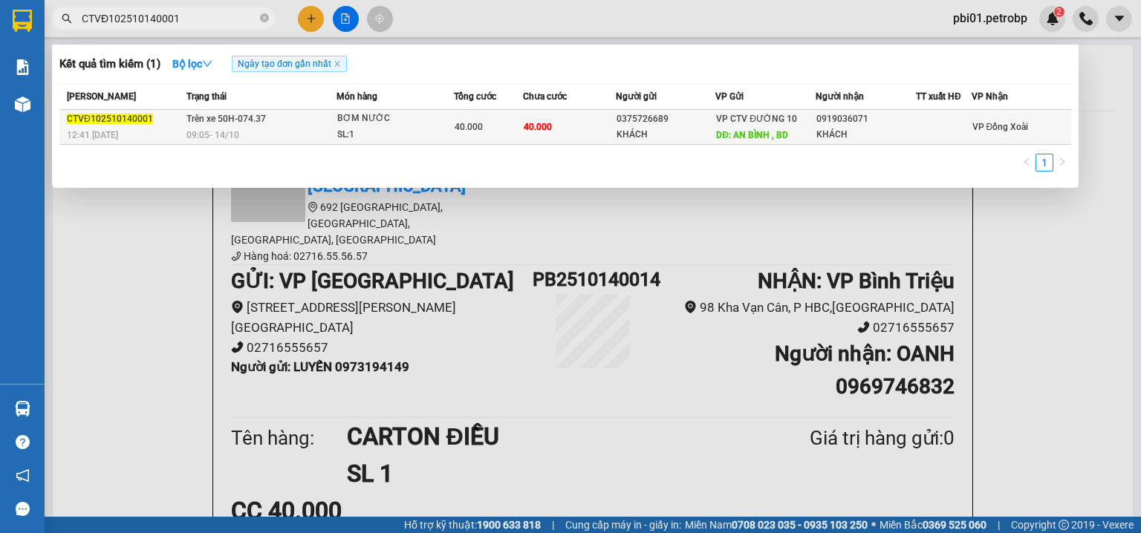
click at [299, 136] on div "09:05 - 14/10" at bounding box center [260, 135] width 149 height 16
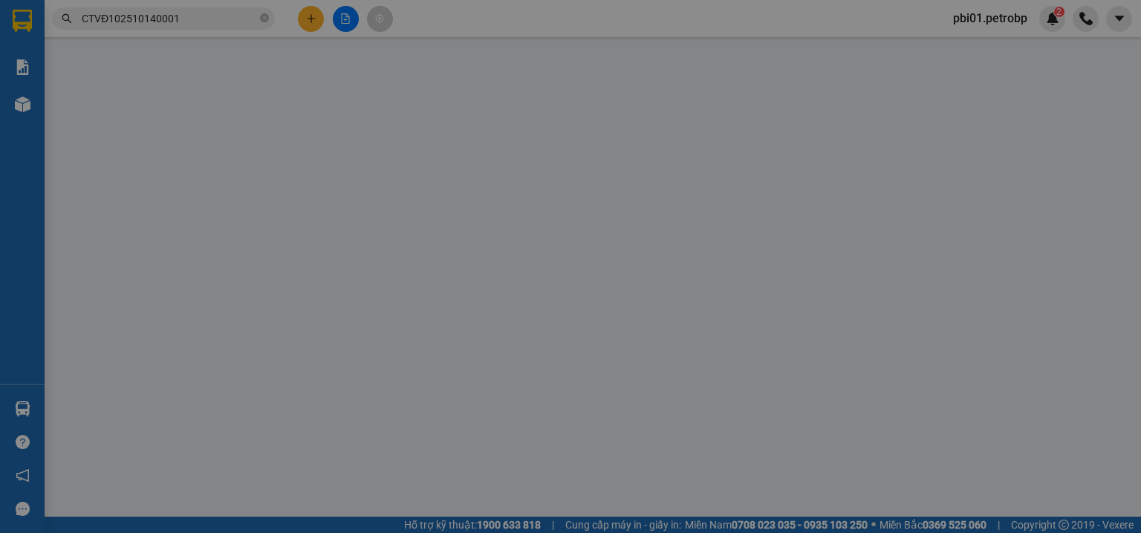
type input "0375726689"
type input "KHÁCH"
type input "AN BÌNH , BD"
type input "0919036071"
type input "KHÁCH"
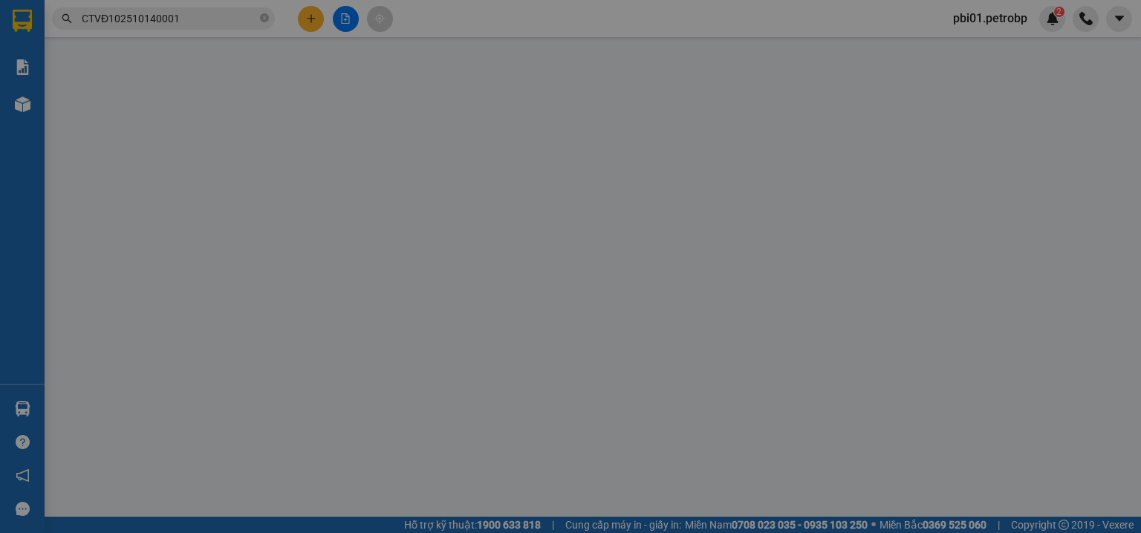
type input "40.000"
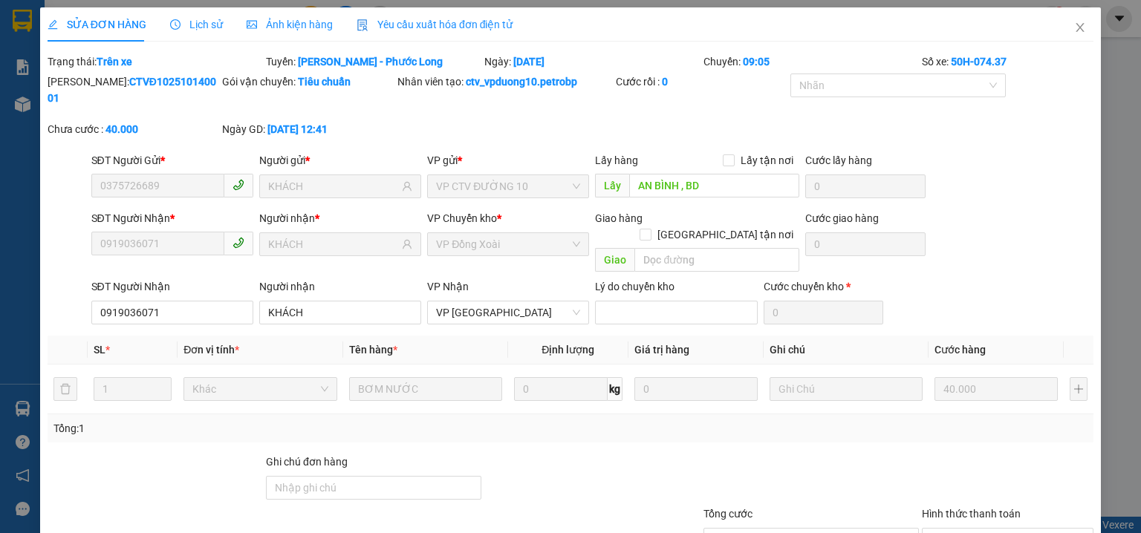
click at [205, 29] on span "Lịch sử" at bounding box center [196, 25] width 53 height 12
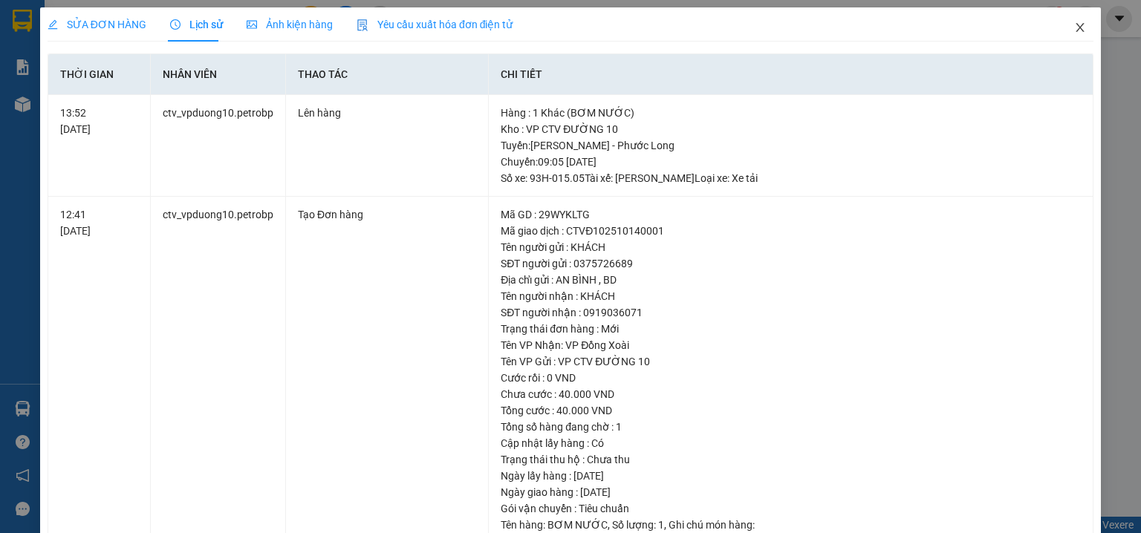
click at [1074, 27] on icon "close" at bounding box center [1080, 28] width 12 height 12
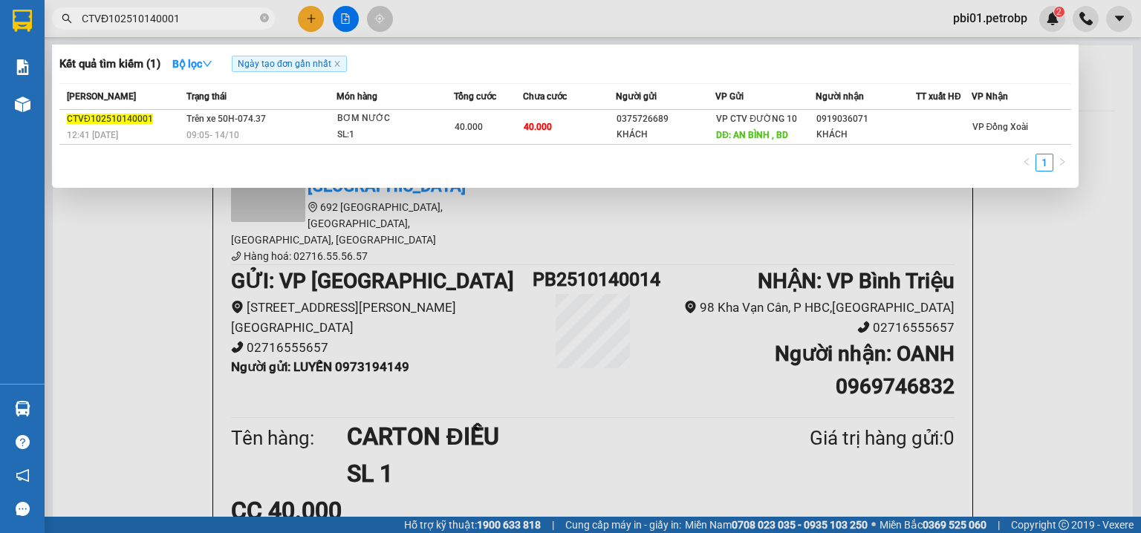
click at [250, 27] on span "CTVĐ102510140001" at bounding box center [163, 18] width 223 height 22
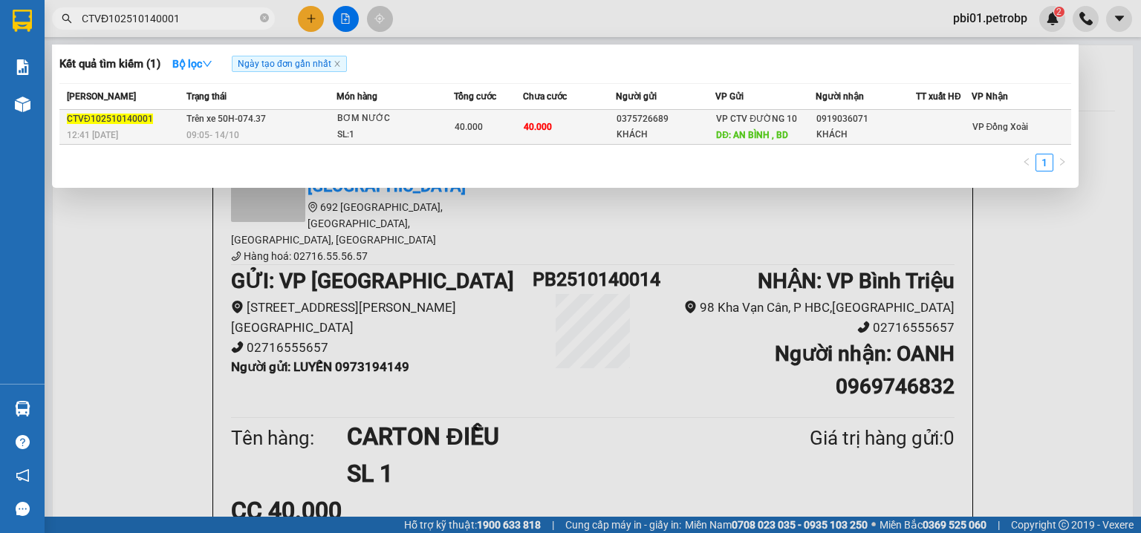
click at [848, 132] on div "KHÁCH" at bounding box center [865, 135] width 99 height 16
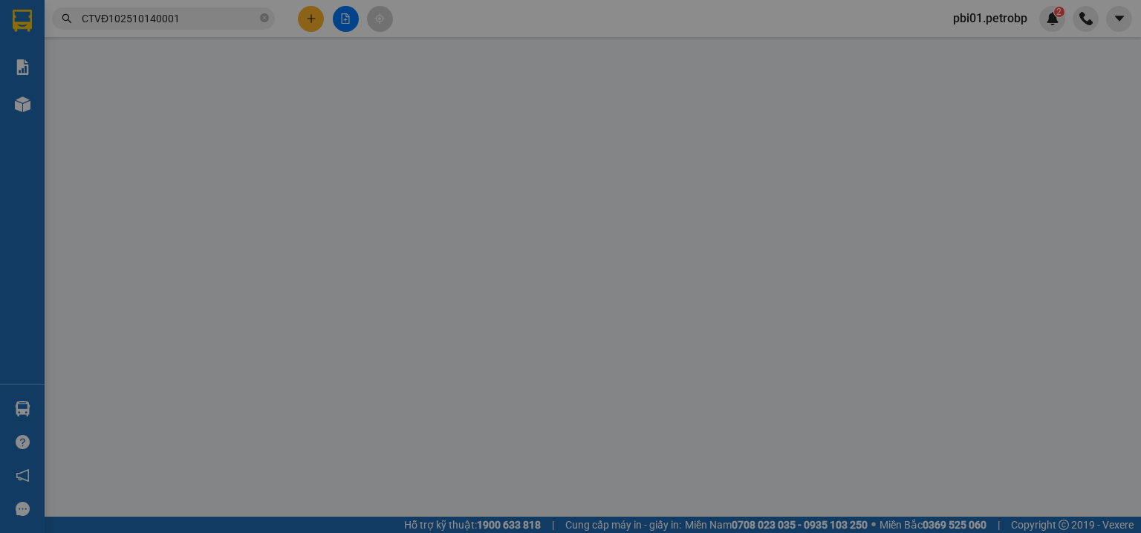
type input "0375726689"
type input "KHÁCH"
type input "AN BÌNH , BD"
type input "0919036071"
type input "KHÁCH"
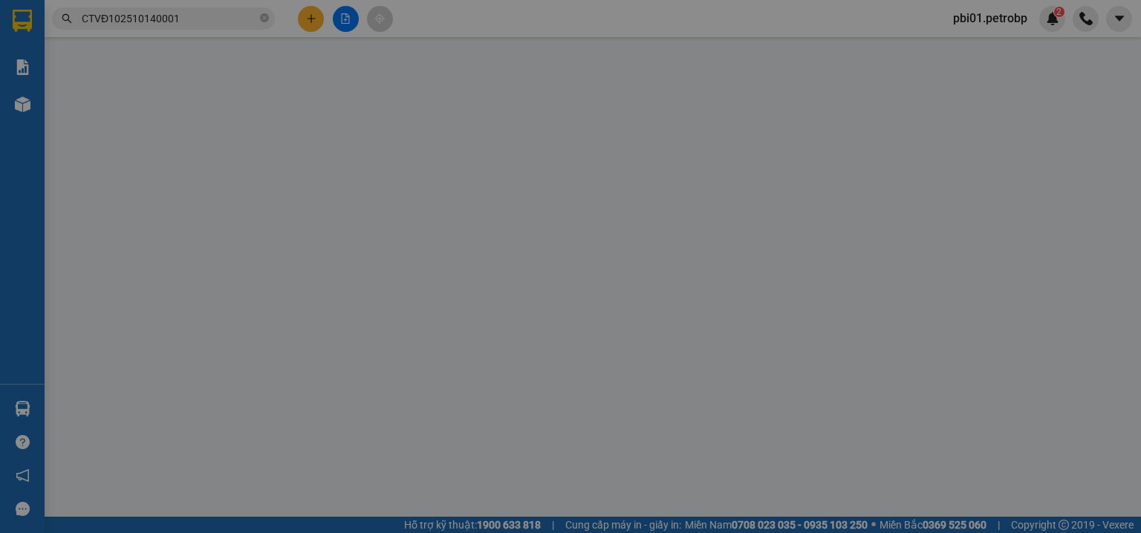
type input "40.000"
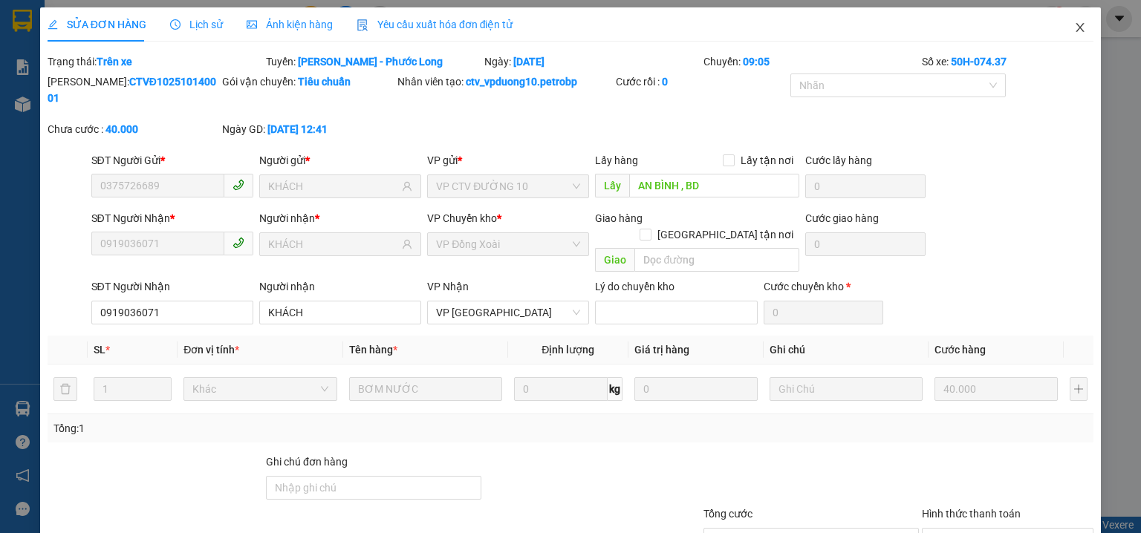
click at [1074, 31] on icon "close" at bounding box center [1080, 28] width 12 height 12
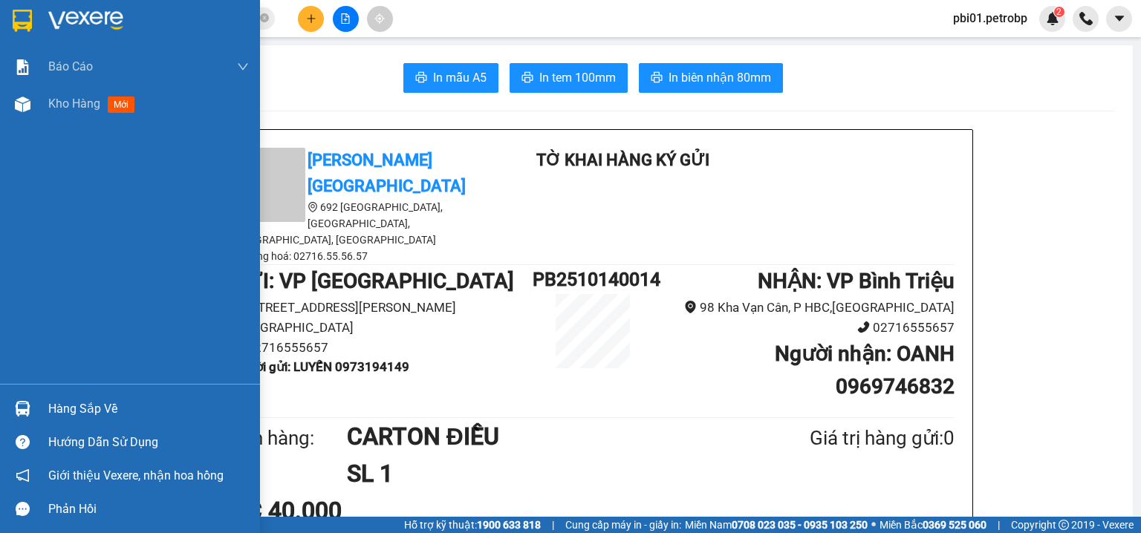
click at [65, 417] on div "Hàng sắp về" at bounding box center [148, 409] width 201 height 22
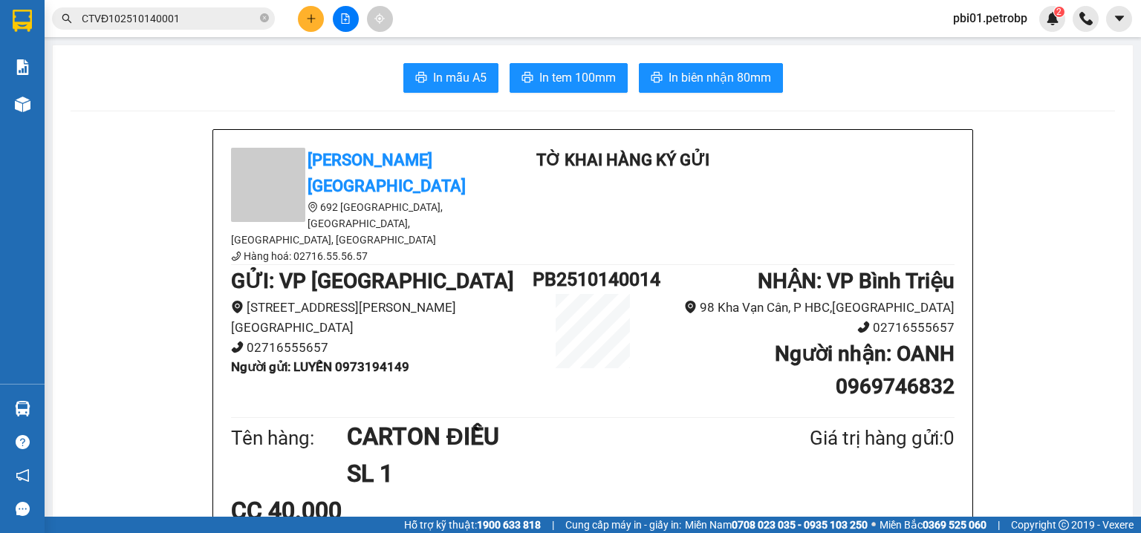
click at [120, 180] on section "Kết quả tìm kiếm ( 1 ) Bộ lọc Ngày tạo đơn gần nhất Mã ĐH Trạng thái Món hàng T…" at bounding box center [570, 266] width 1141 height 533
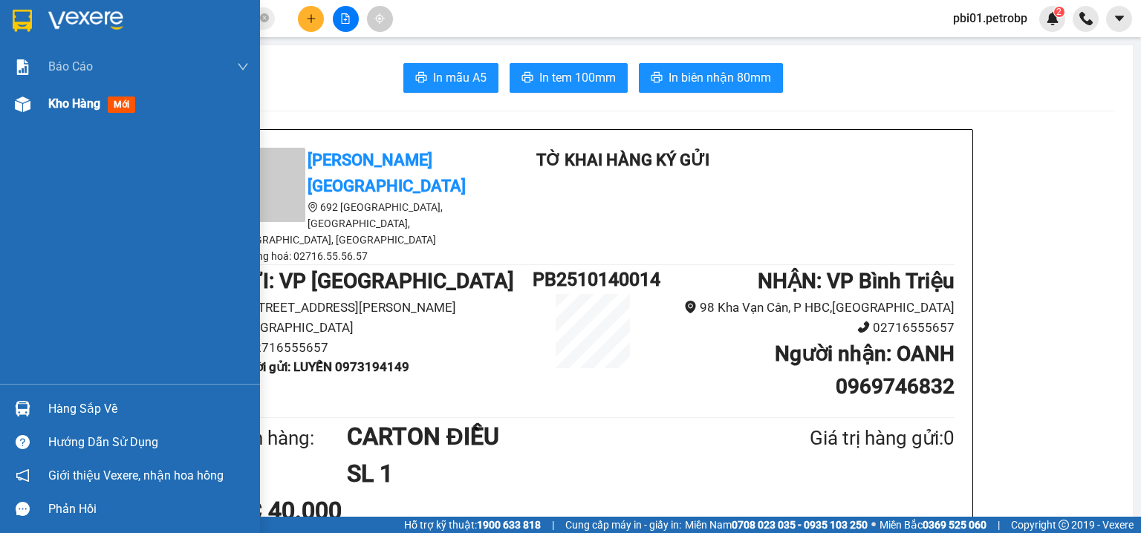
click at [42, 110] on div "Kho hàng mới" at bounding box center [130, 103] width 260 height 37
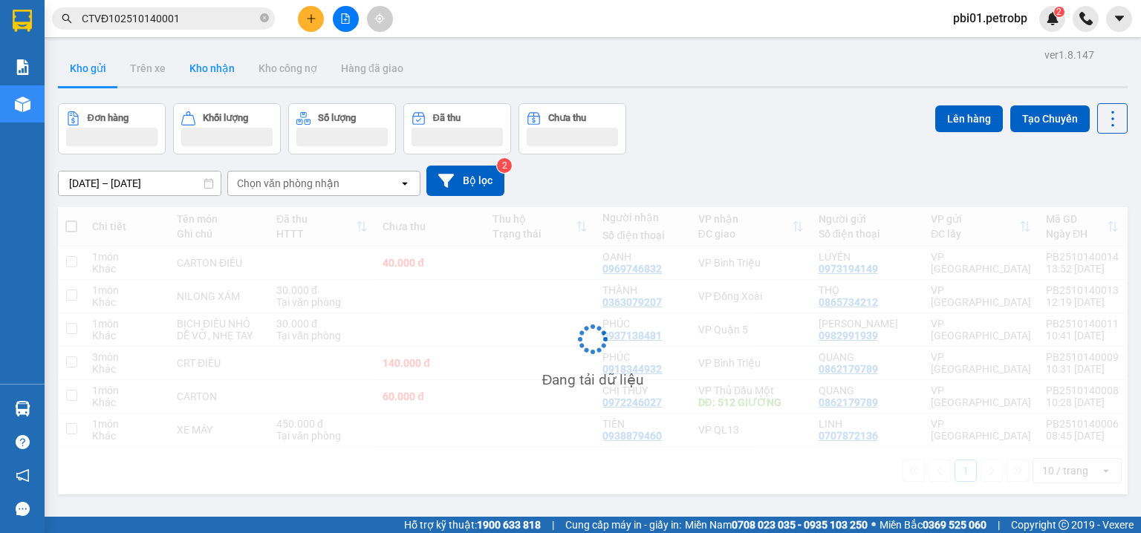
click at [221, 71] on button "Kho nhận" at bounding box center [211, 68] width 69 height 36
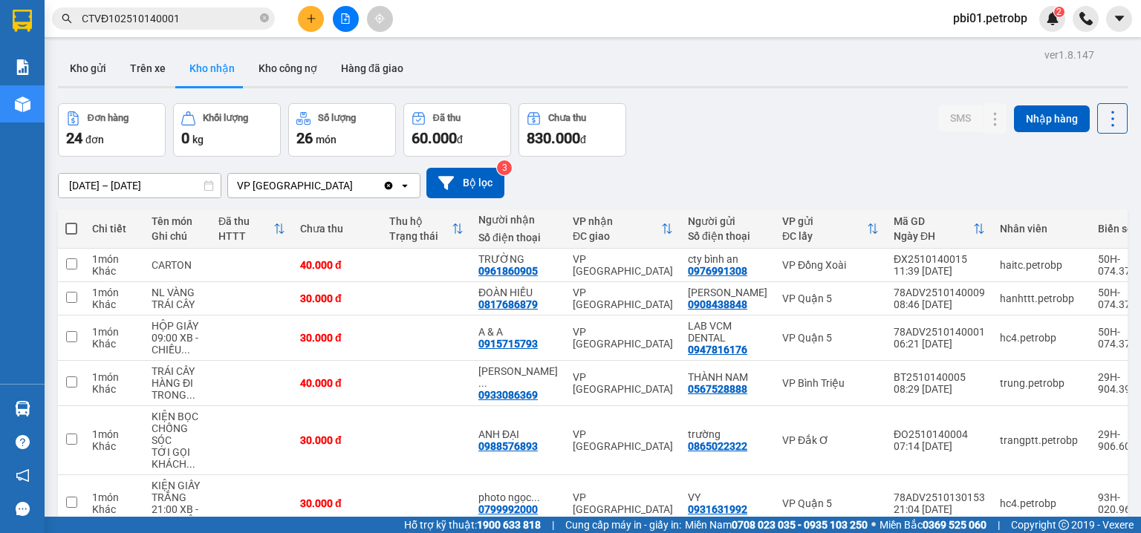
scroll to position [79, 0]
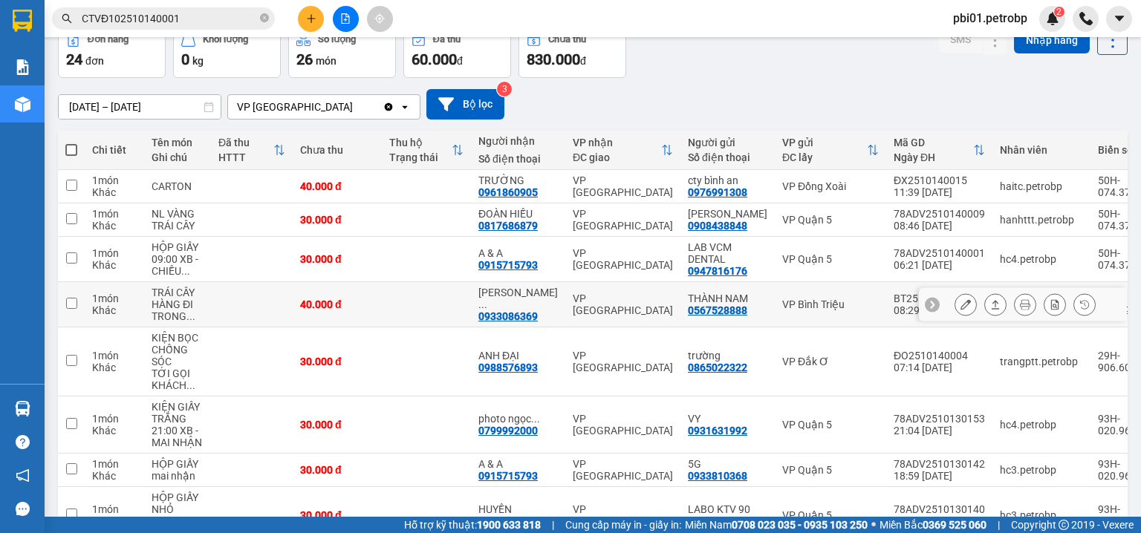
click at [990, 304] on icon at bounding box center [995, 304] width 10 height 10
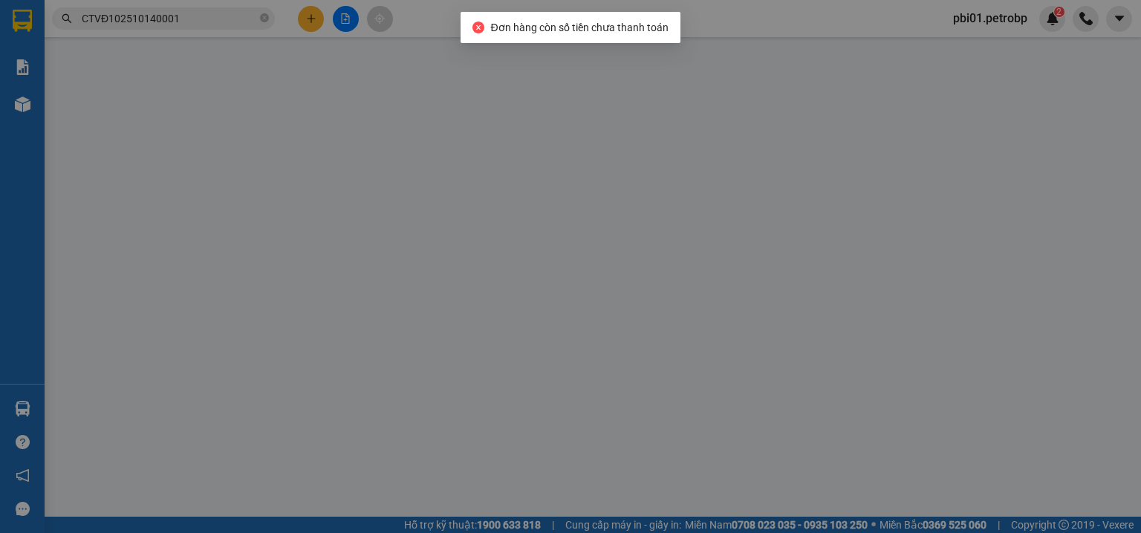
type input "0567528888"
type input "THÀNH NAM"
type input "0933086369"
type input "[PERSON_NAME]"
type input "40.000"
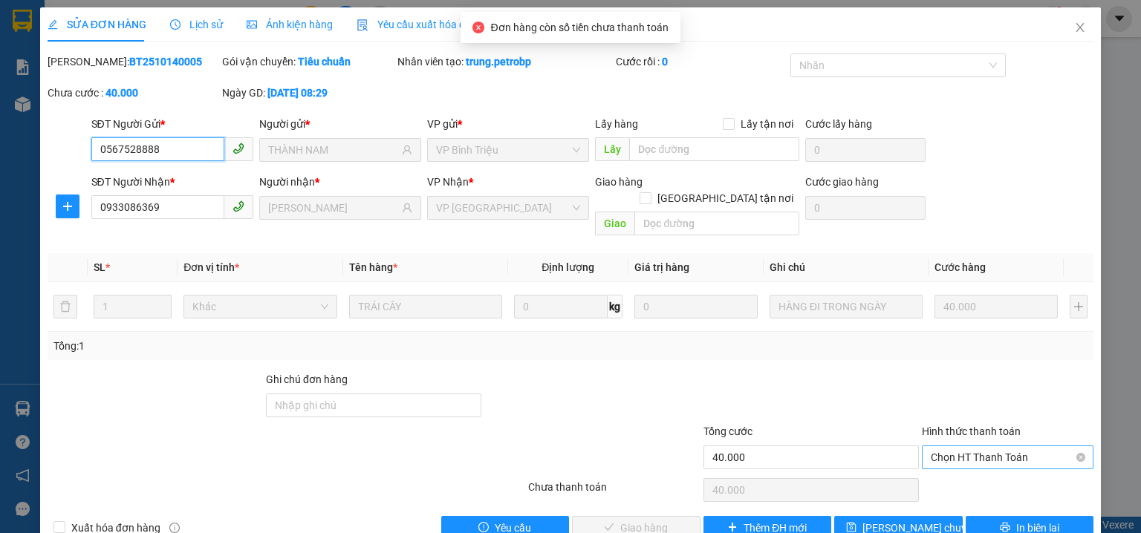
click at [1016, 446] on span "Chọn HT Thanh Toán" at bounding box center [1007, 457] width 154 height 22
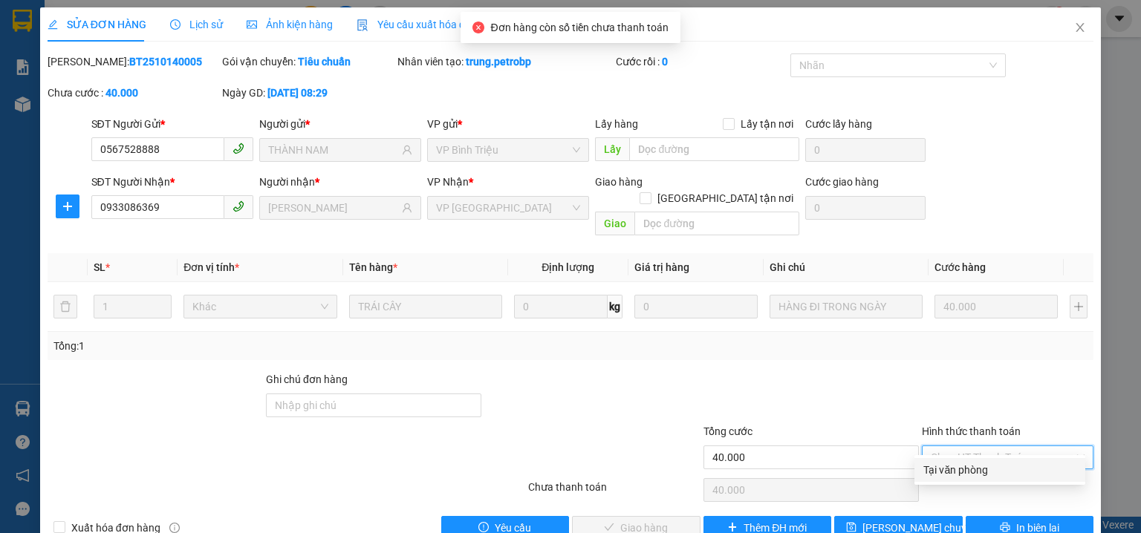
drag, startPoint x: 985, startPoint y: 463, endPoint x: 795, endPoint y: 478, distance: 189.9
click at [984, 463] on div "Tại văn phòng" at bounding box center [999, 470] width 153 height 16
type input "0"
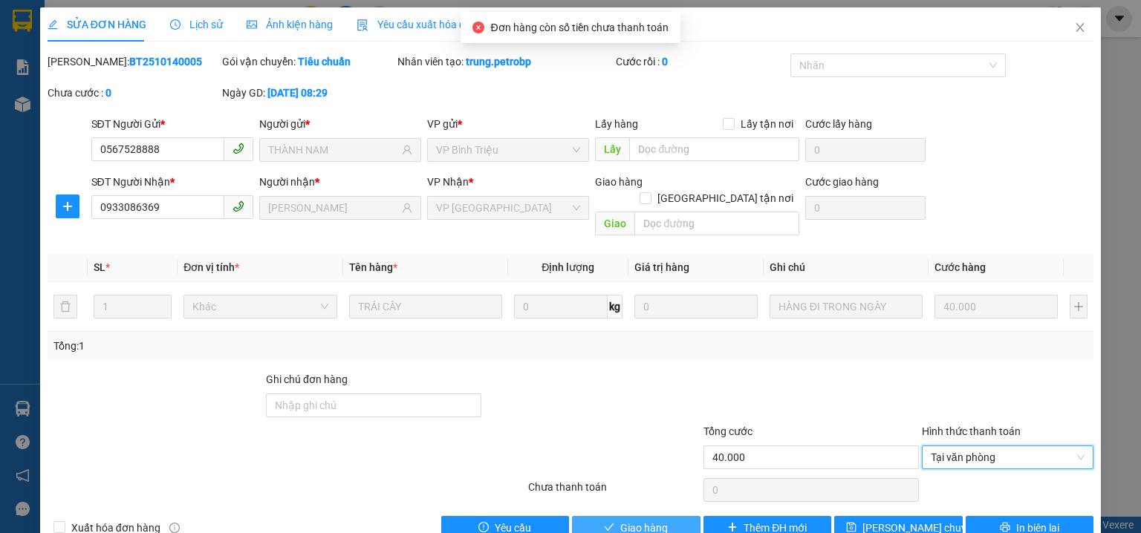
click at [654, 520] on span "Giao hàng" at bounding box center [644, 528] width 48 height 16
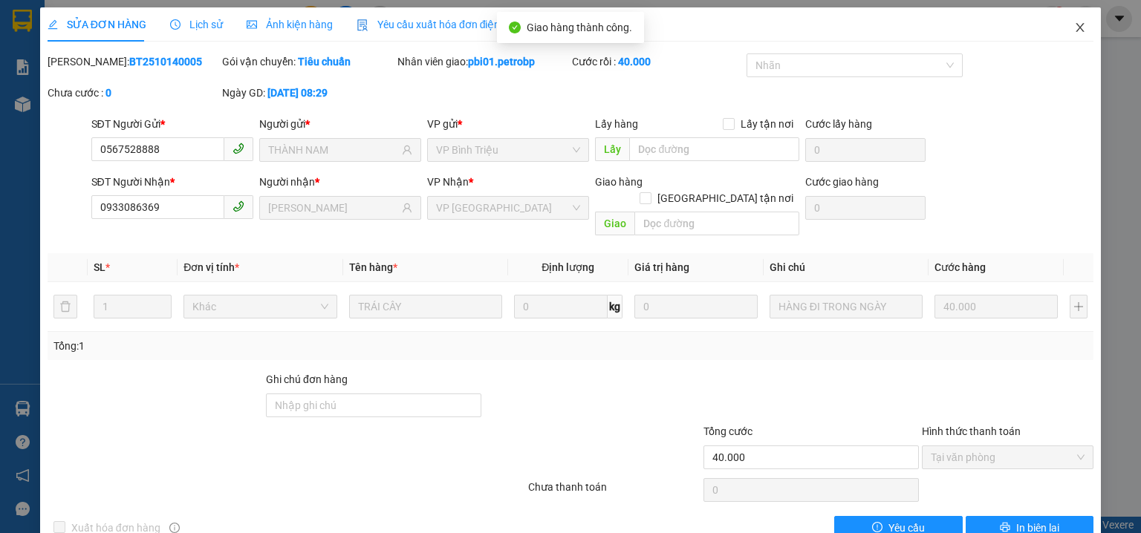
click at [1070, 21] on span "Close" at bounding box center [1080, 28] width 42 height 42
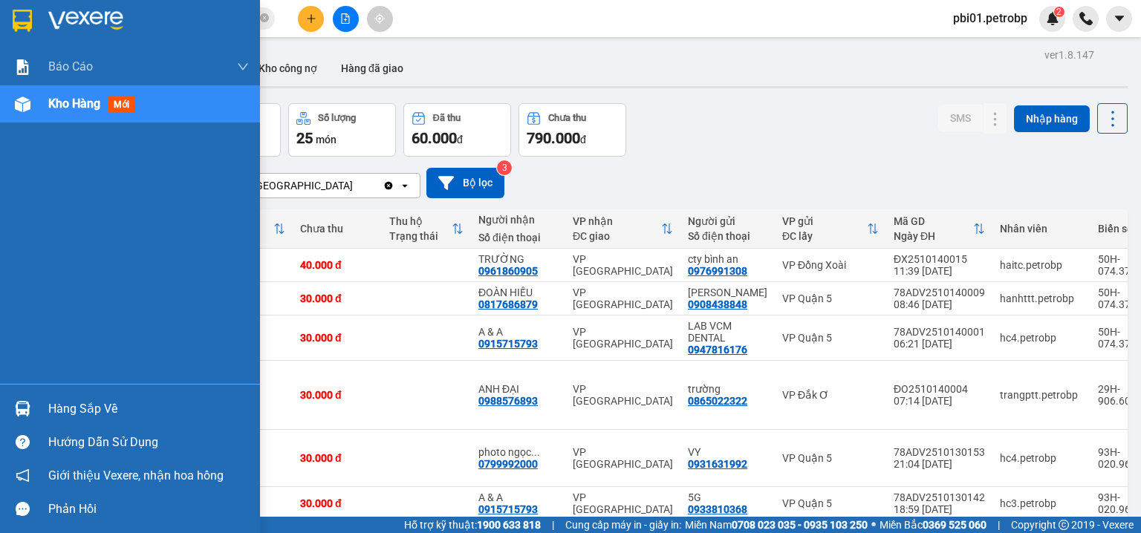
click at [62, 410] on div "Hàng sắp về" at bounding box center [148, 409] width 201 height 22
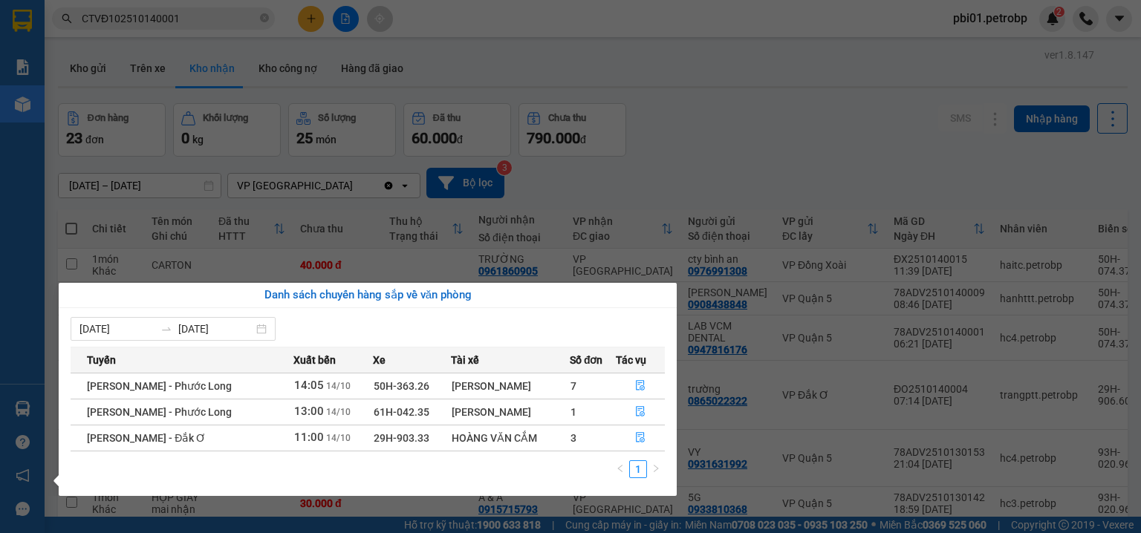
click at [811, 71] on section "Kết quả tìm kiếm ( 1 ) Bộ lọc Ngày tạo đơn gần nhất Mã ĐH Trạng thái Món hàng T…" at bounding box center [570, 266] width 1141 height 533
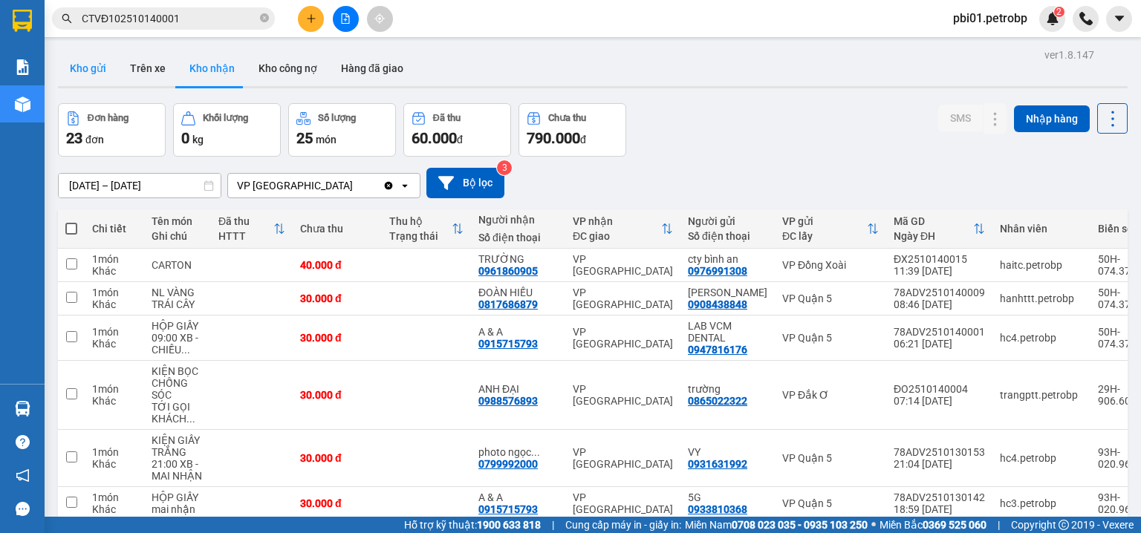
click at [92, 63] on button "Kho gửi" at bounding box center [88, 68] width 60 height 36
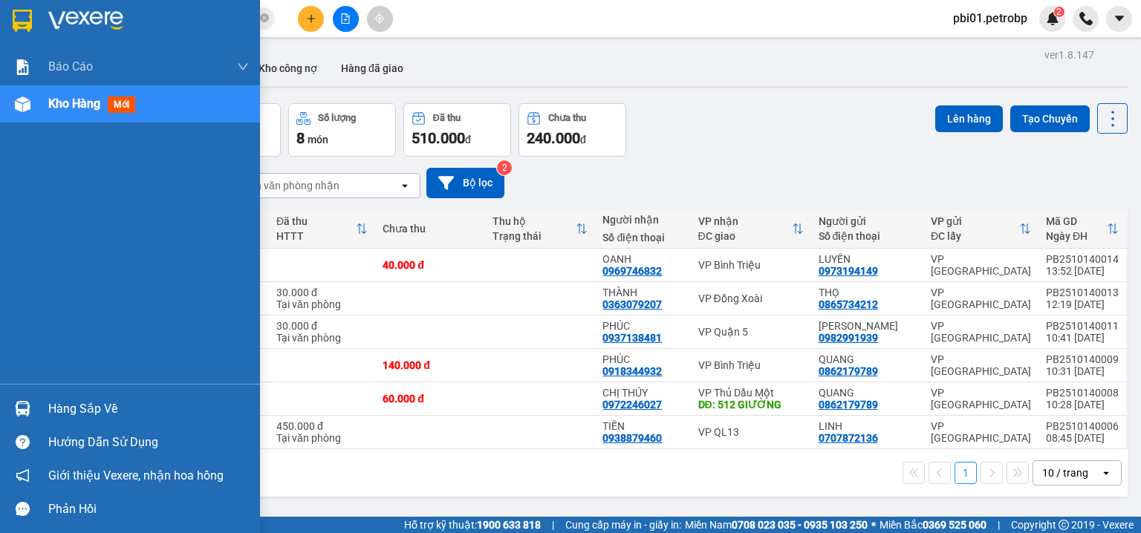
click at [91, 404] on div "Hàng sắp về" at bounding box center [148, 409] width 201 height 22
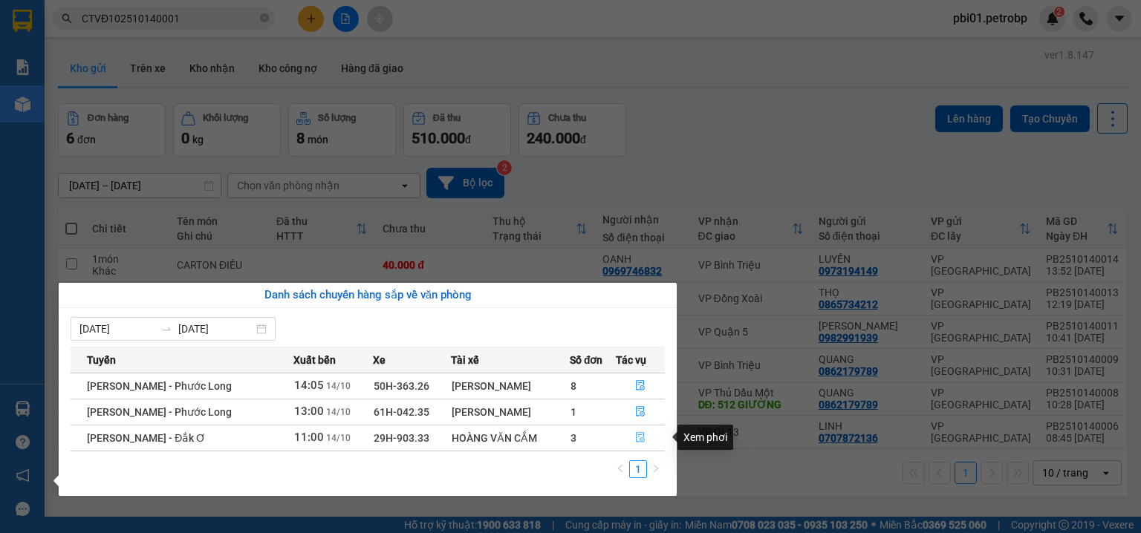
click at [636, 440] on icon "file-done" at bounding box center [640, 437] width 10 height 10
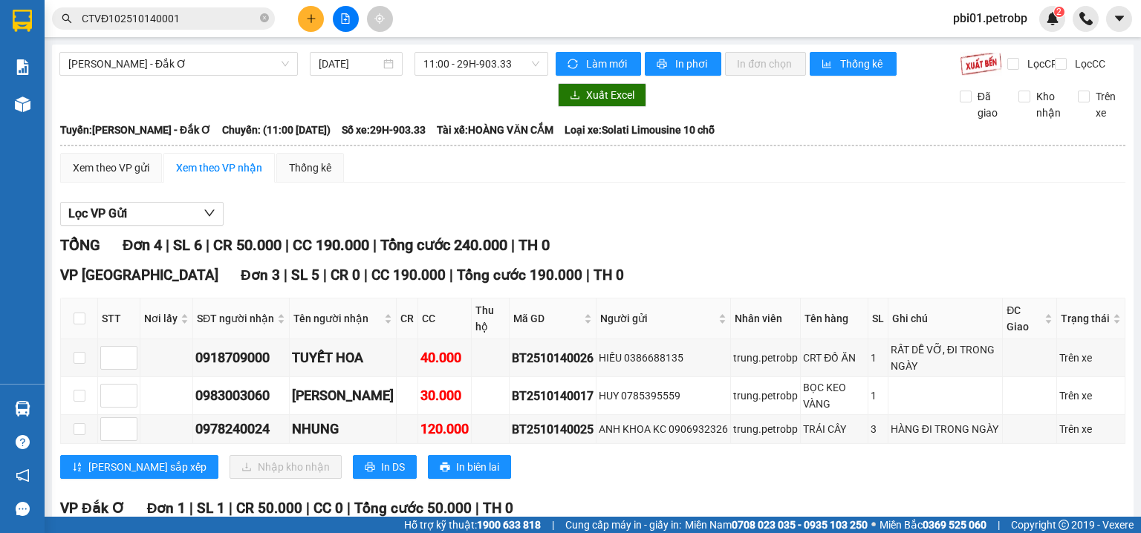
click at [1009, 19] on span "pbi01.petrobp" at bounding box center [990, 18] width 98 height 19
click at [992, 48] on span "Đăng xuất" at bounding box center [996, 46] width 68 height 16
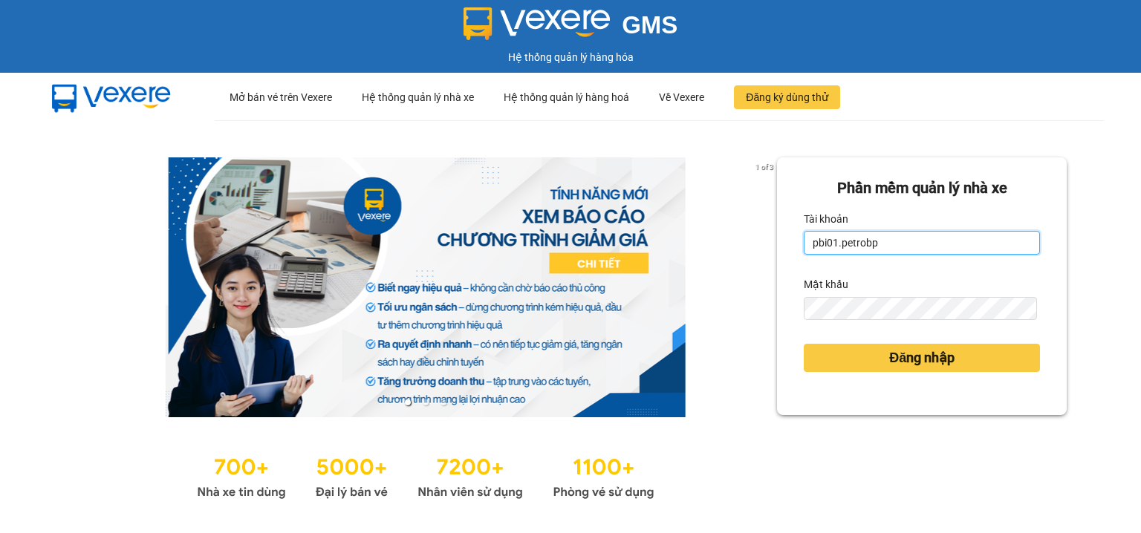
click at [848, 241] on input "pbi01.petrobp" at bounding box center [921, 243] width 236 height 24
type input "pl2.petrobp"
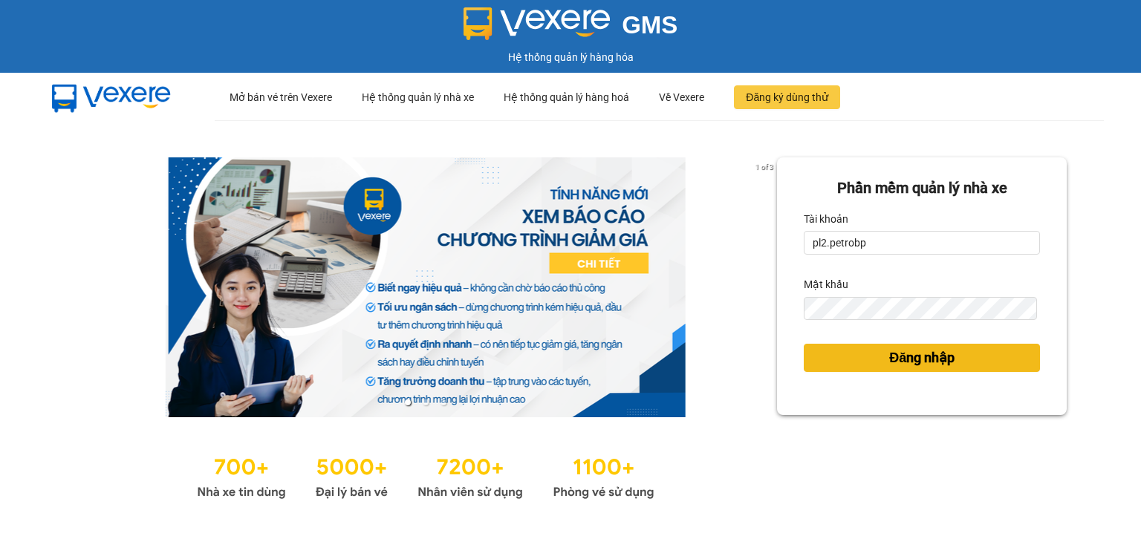
click at [867, 356] on button "Đăng nhập" at bounding box center [921, 358] width 236 height 28
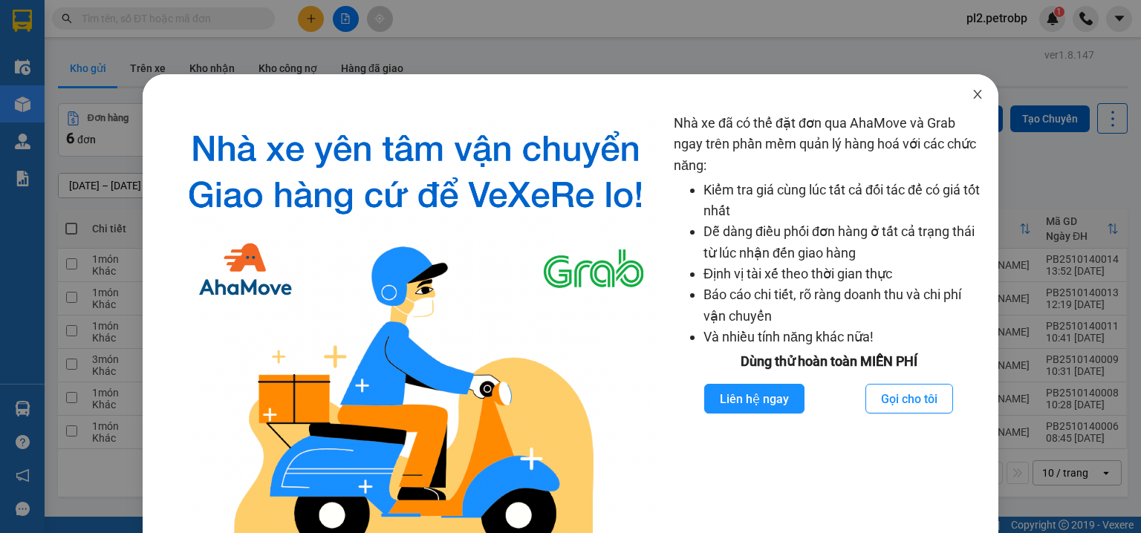
click at [971, 98] on icon "close" at bounding box center [977, 94] width 12 height 12
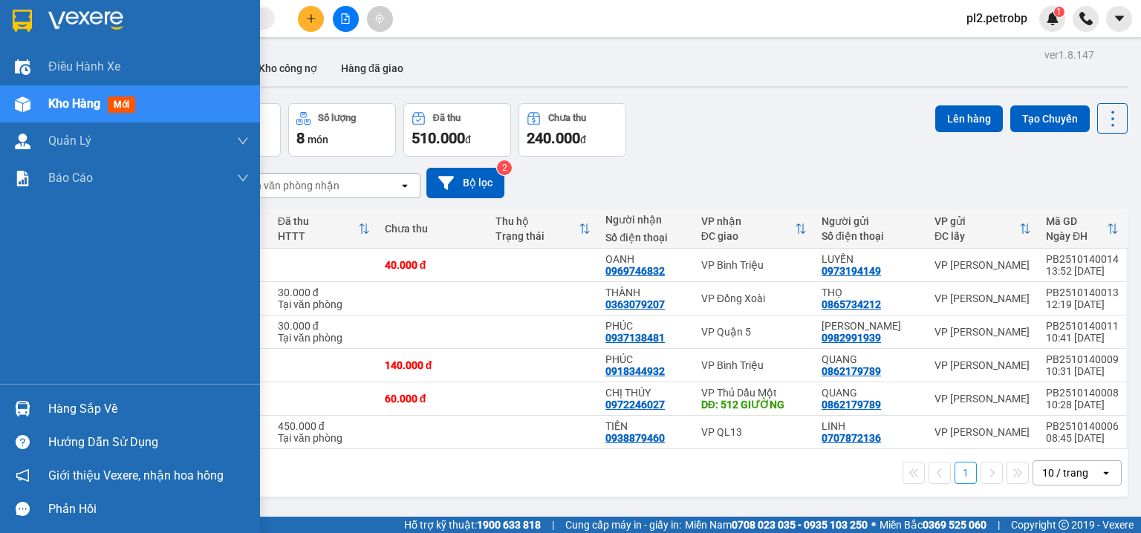
click at [44, 404] on div "Hàng sắp về" at bounding box center [130, 408] width 260 height 33
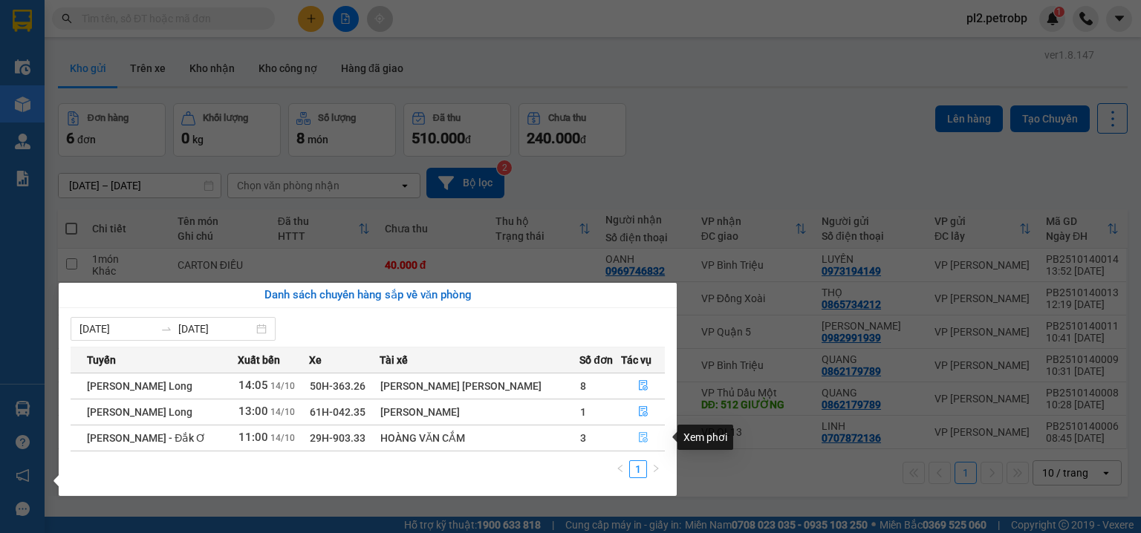
click at [639, 444] on button "button" at bounding box center [643, 438] width 42 height 24
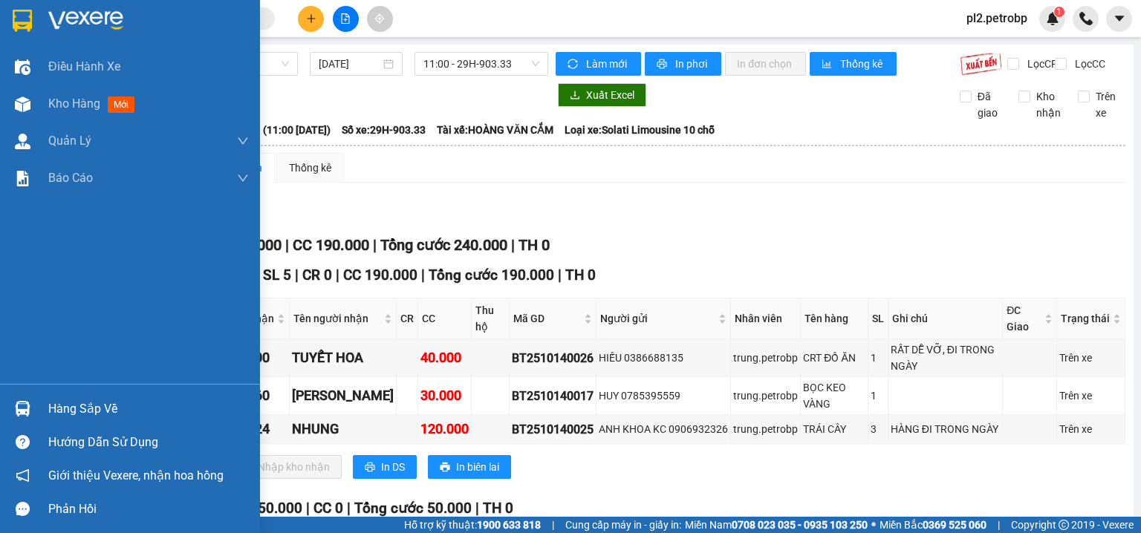
click at [68, 406] on div "Hàng sắp về" at bounding box center [148, 409] width 201 height 22
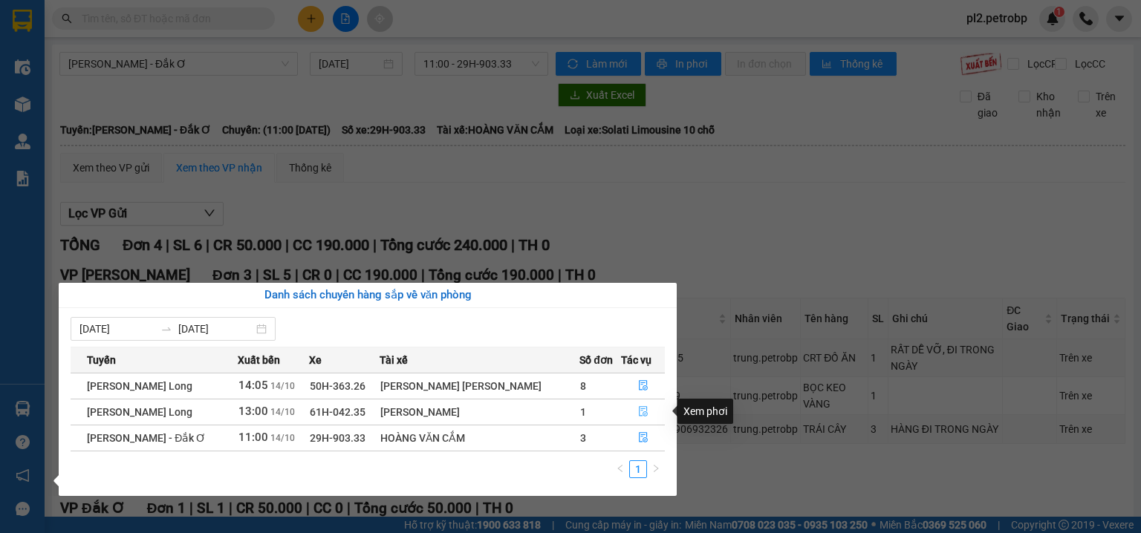
click at [638, 406] on icon "file-done" at bounding box center [643, 411] width 10 height 10
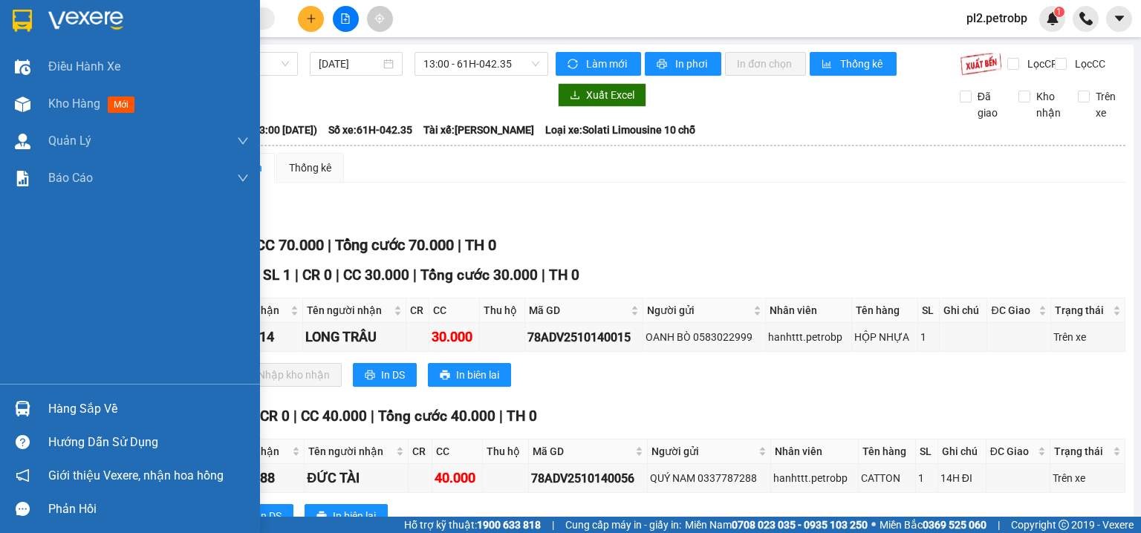
click at [70, 401] on div "Hàng sắp về" at bounding box center [148, 409] width 201 height 22
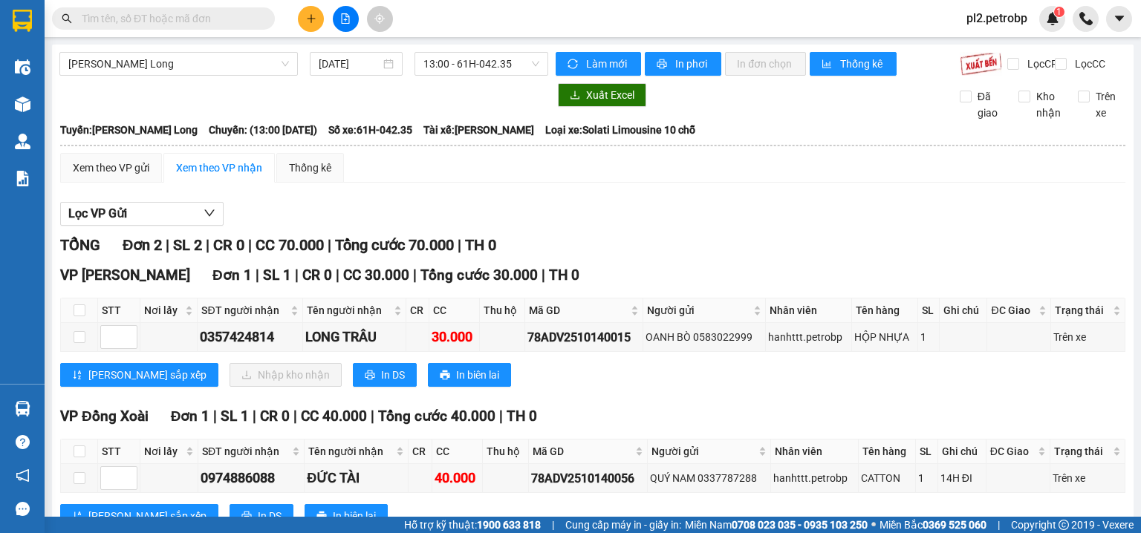
click at [272, 37] on section "Kết quả [PERSON_NAME] ( 0 ) Bộ lọc No Data pl2.petrobp 1 Điều [PERSON_NAME] xe …" at bounding box center [570, 266] width 1141 height 533
click at [234, 16] on input "text" at bounding box center [169, 18] width 175 height 16
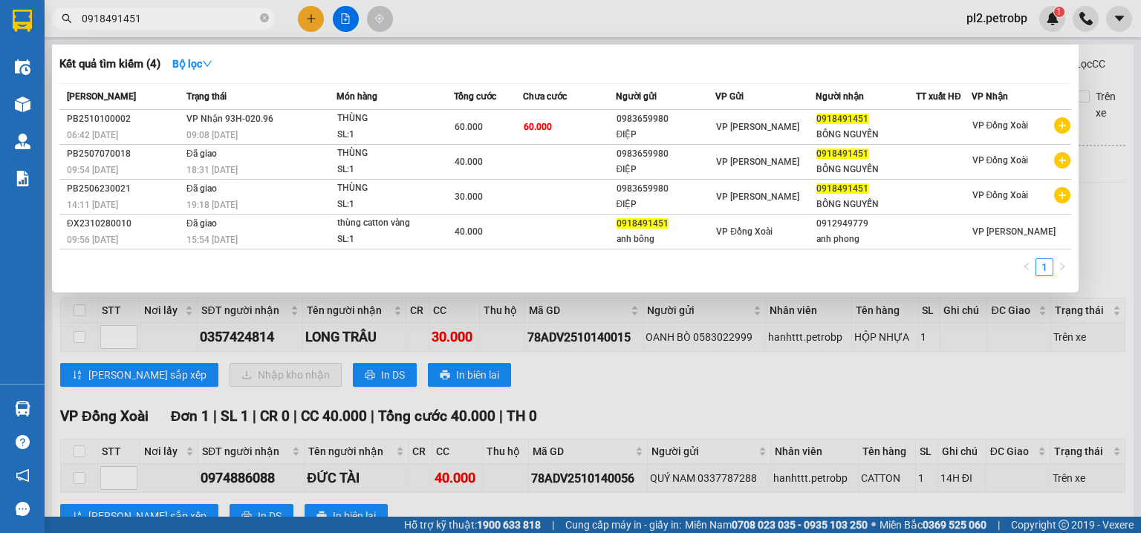
type input "0918491451"
click at [264, 20] on icon "close-circle" at bounding box center [264, 17] width 9 height 9
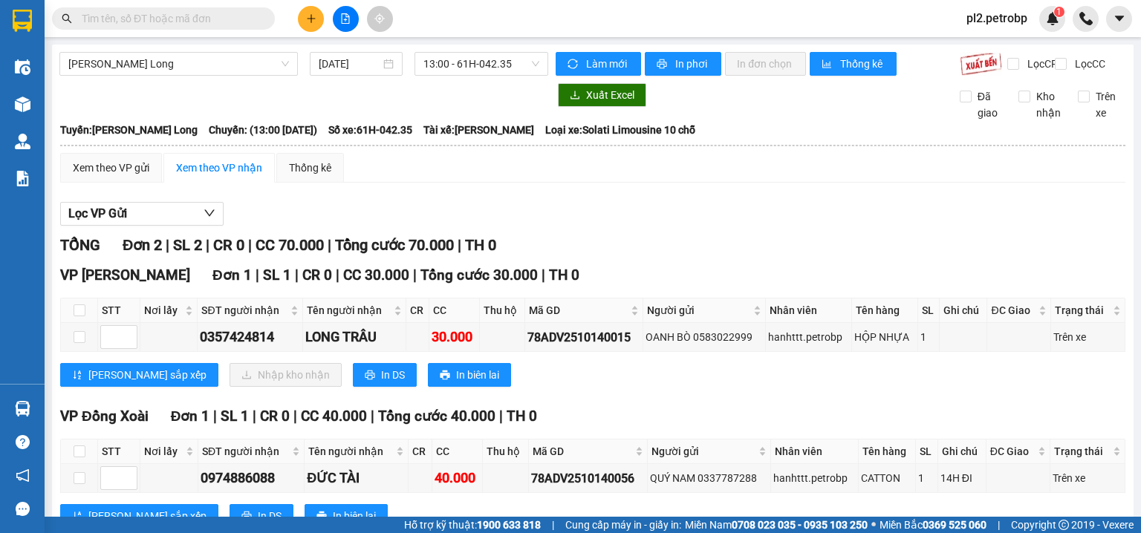
click at [232, 24] on input "text" at bounding box center [169, 18] width 175 height 16
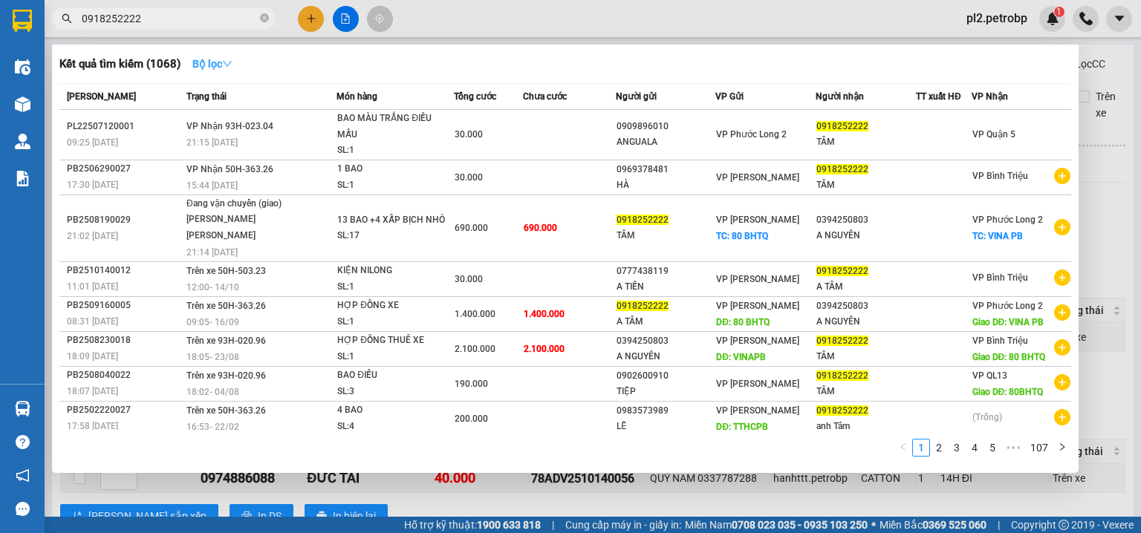
type input "0918252222"
click at [230, 62] on icon "down" at bounding box center [227, 64] width 10 height 10
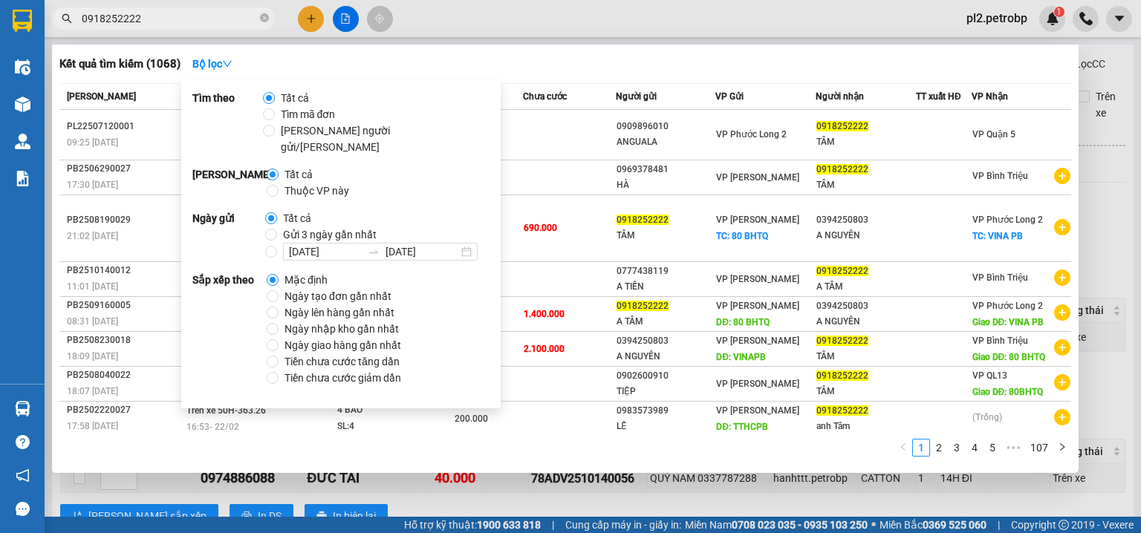
click at [302, 288] on span "Ngày tạo đơn gần nhất" at bounding box center [337, 296] width 119 height 16
click at [278, 290] on input "Ngày tạo đơn gần nhất" at bounding box center [273, 296] width 12 height 12
radio input "true"
radio input "false"
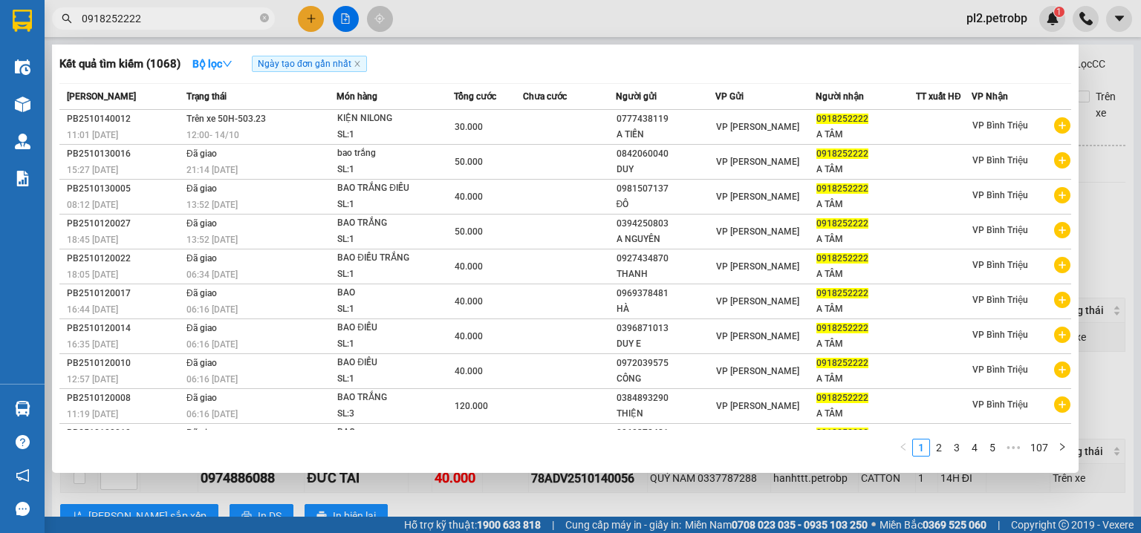
click at [544, 53] on div "Kết quả tìm kiếm ( 1068 ) Bộ lọc Ngày tạo đơn gần nhất" at bounding box center [564, 64] width 1011 height 24
click at [360, 65] on icon "close" at bounding box center [356, 63] width 7 height 7
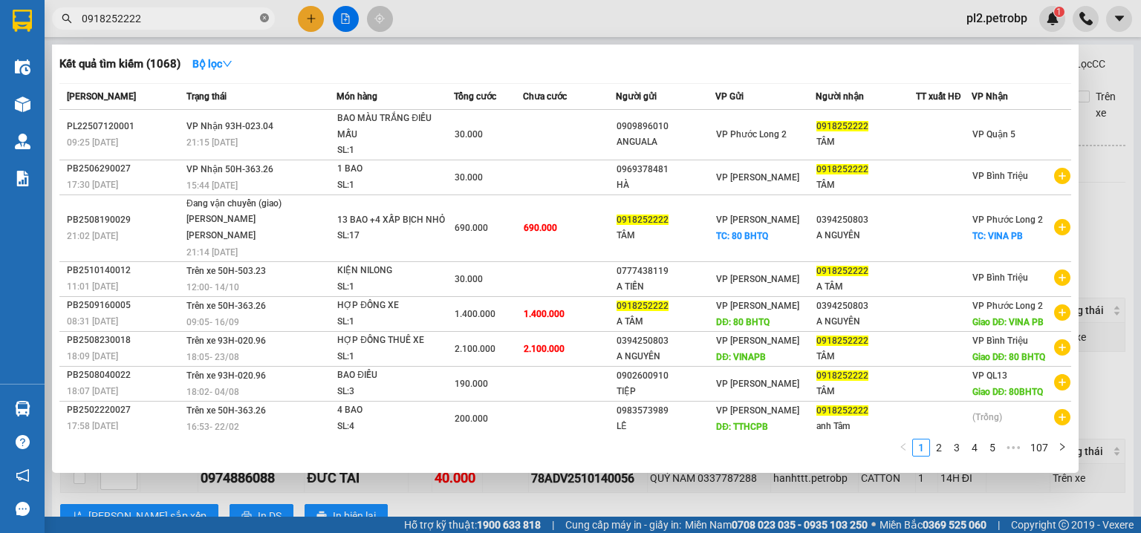
click at [267, 19] on icon "close-circle" at bounding box center [264, 17] width 9 height 9
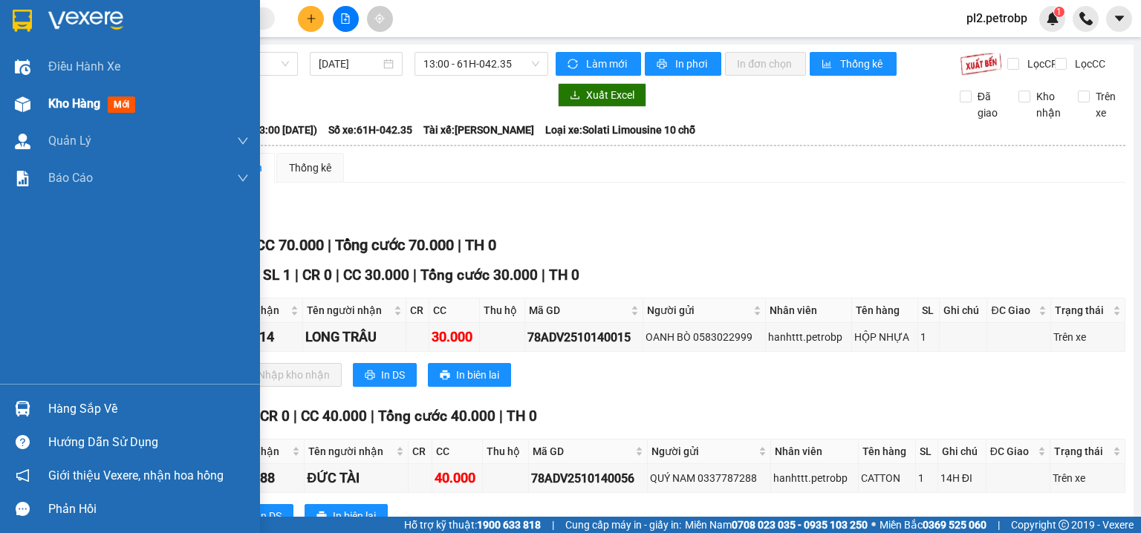
click at [63, 97] on span "Kho hàng" at bounding box center [74, 104] width 52 height 14
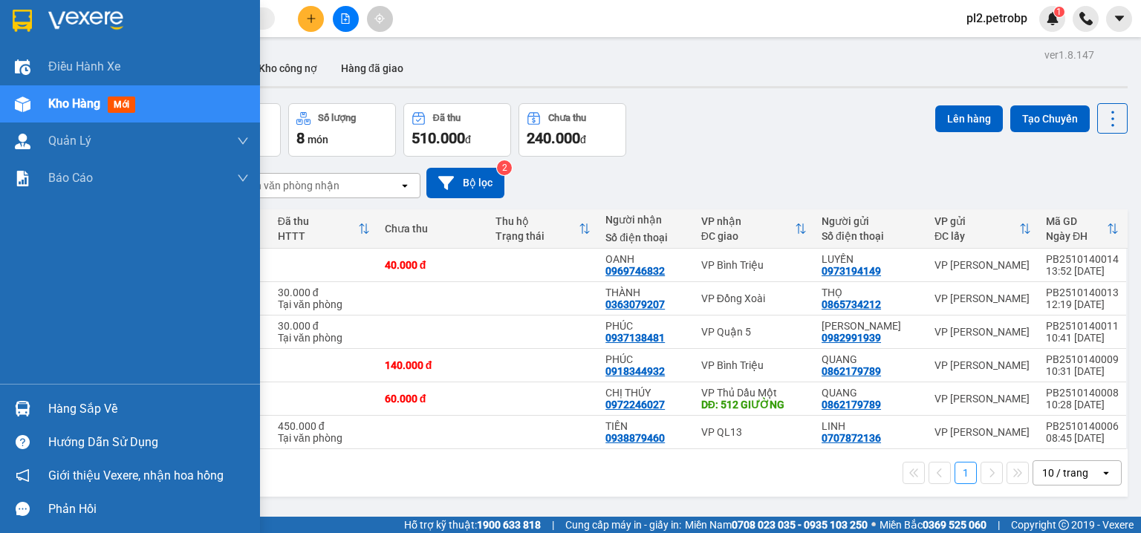
click at [76, 404] on div "Hàng sắp về" at bounding box center [148, 409] width 201 height 22
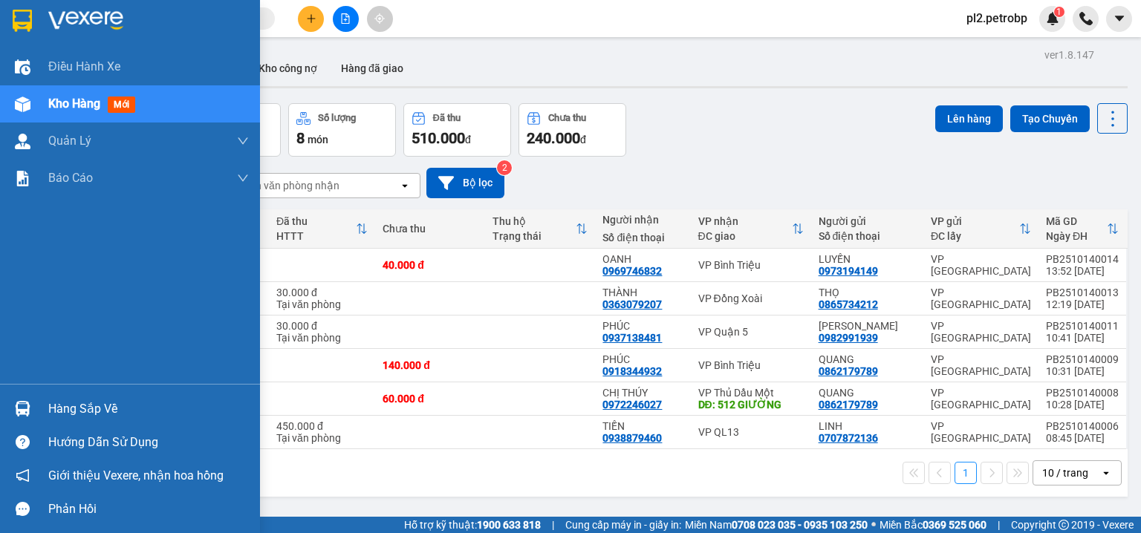
click at [50, 407] on div "Hàng sắp về" at bounding box center [148, 409] width 201 height 22
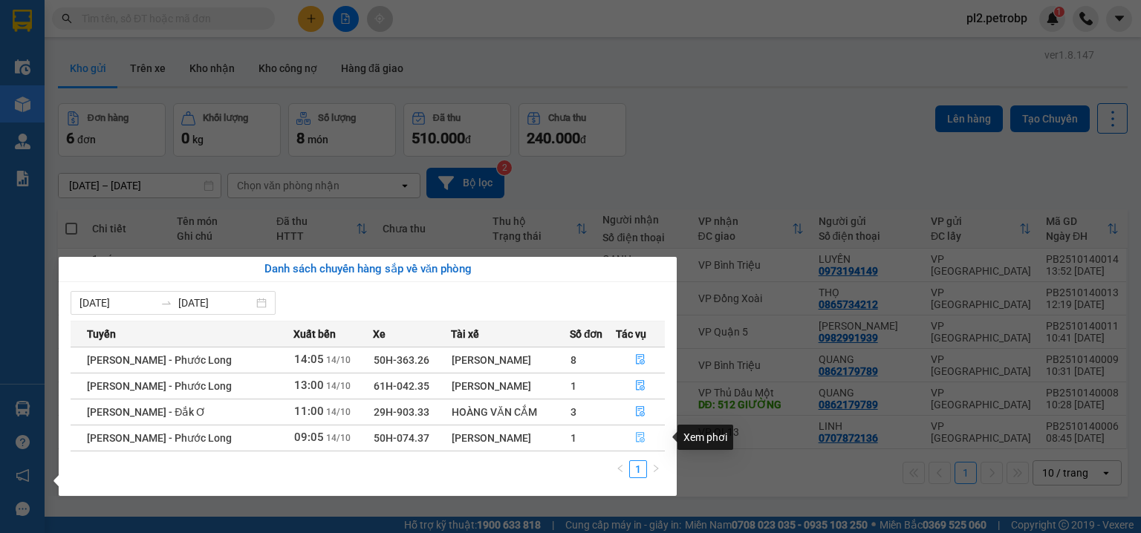
click at [639, 436] on icon "file-done" at bounding box center [640, 437] width 10 height 10
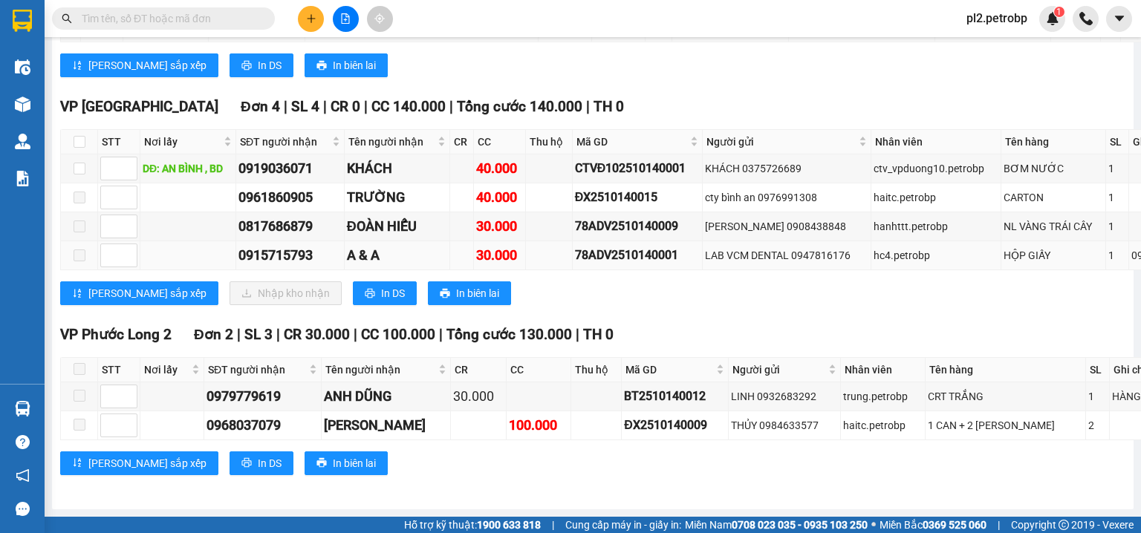
scroll to position [3089, 0]
click at [80, 148] on input "checkbox" at bounding box center [80, 142] width 12 height 12
checkbox input "true"
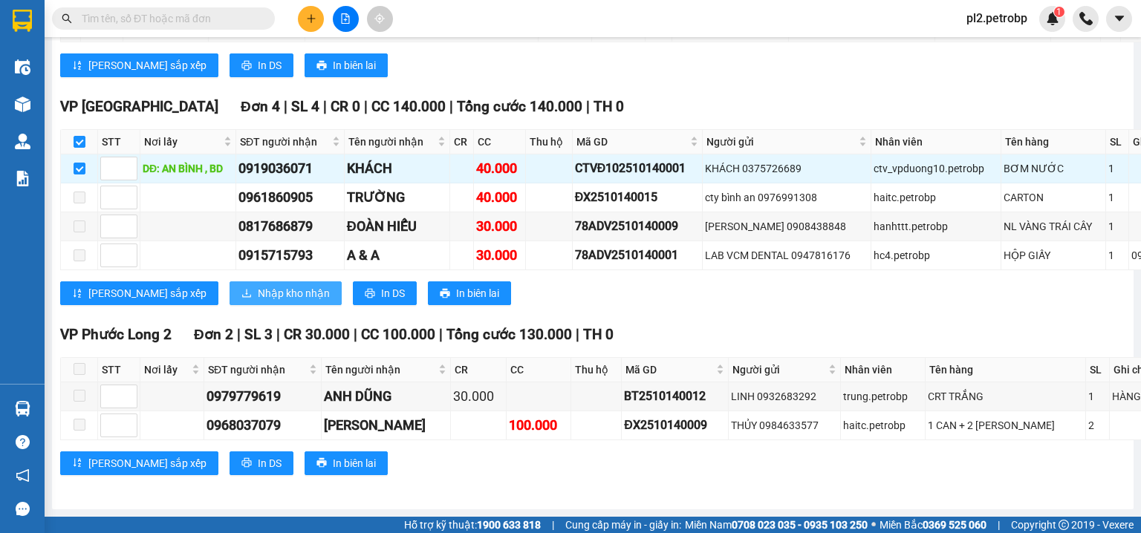
click at [258, 301] on span "Nhập kho nhận" at bounding box center [294, 293] width 72 height 16
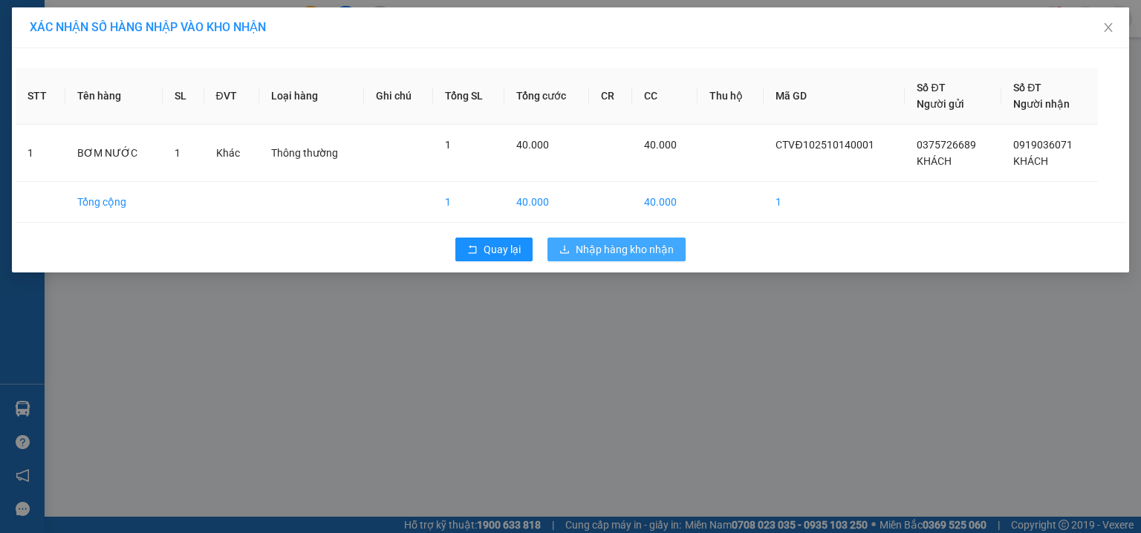
click at [622, 250] on span "Nhập hàng kho nhận" at bounding box center [625, 249] width 98 height 16
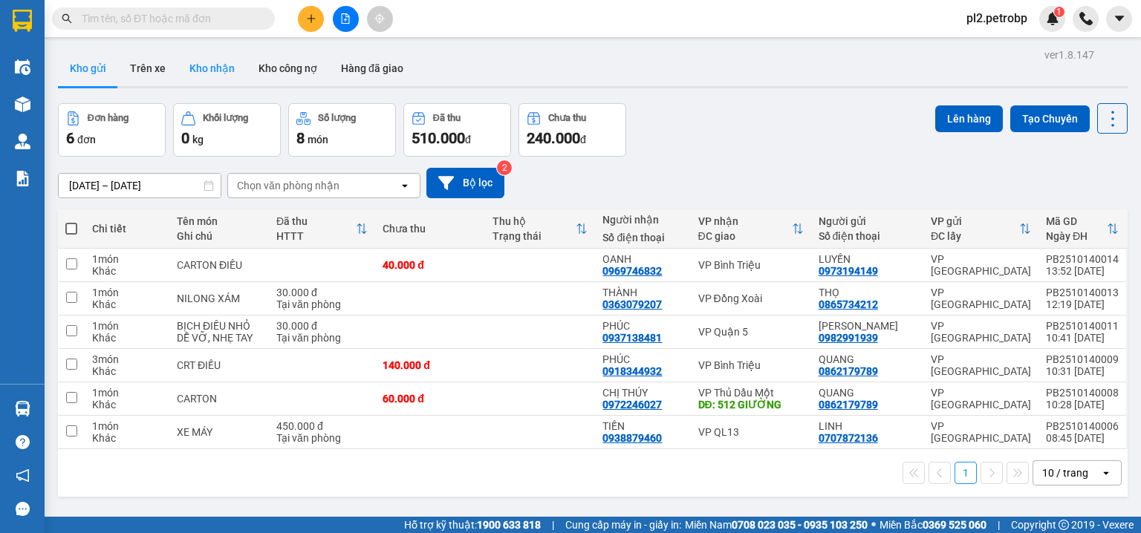
click at [206, 60] on button "Kho nhận" at bounding box center [211, 68] width 69 height 36
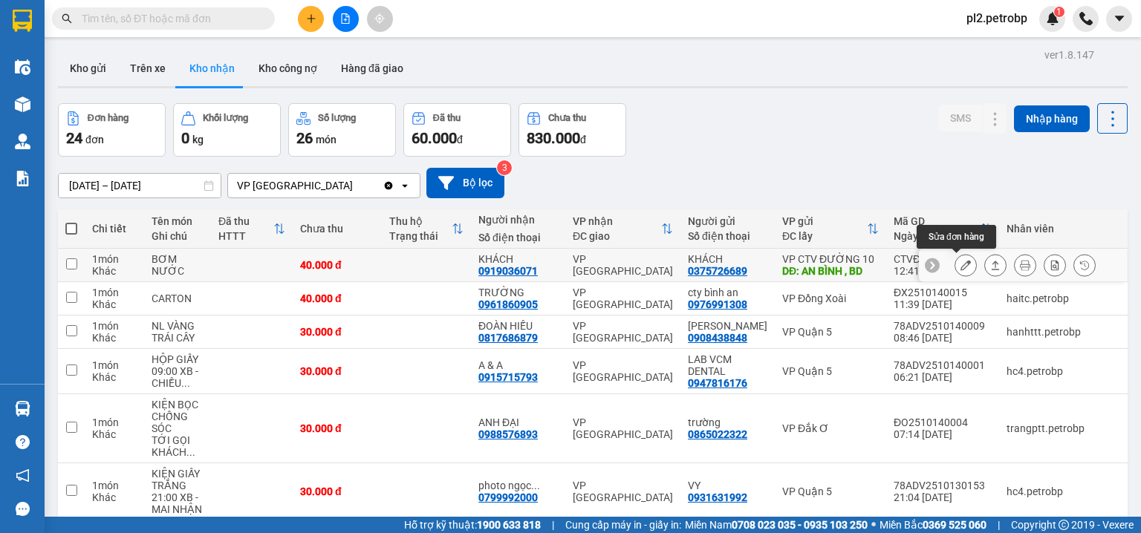
click at [960, 264] on icon at bounding box center [965, 265] width 10 height 10
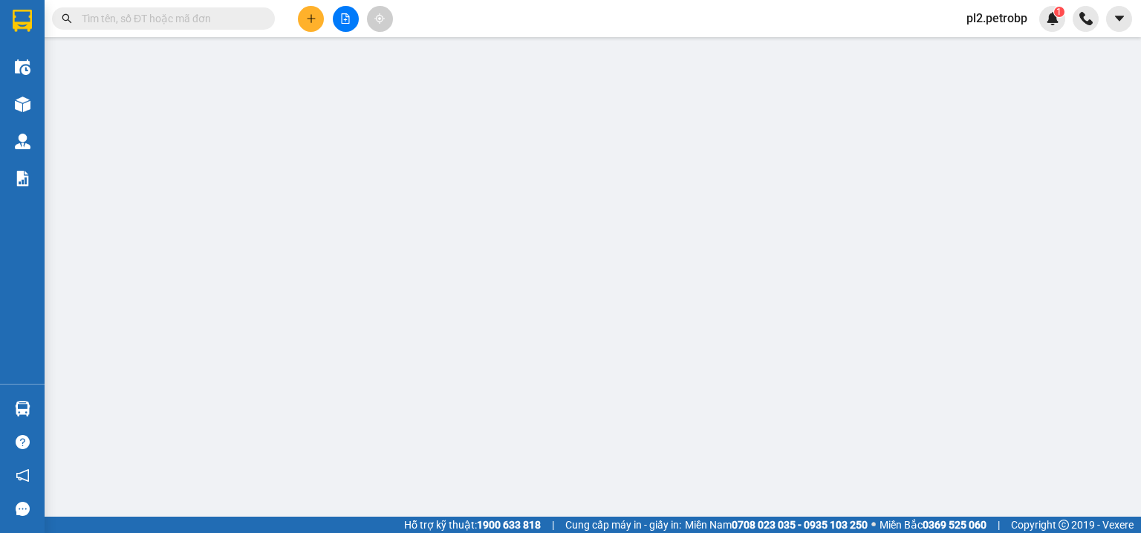
type input "0375726689"
type input "KHÁCH"
type input "AN BÌNH , BD"
type input "0919036071"
type input "KHÁCH"
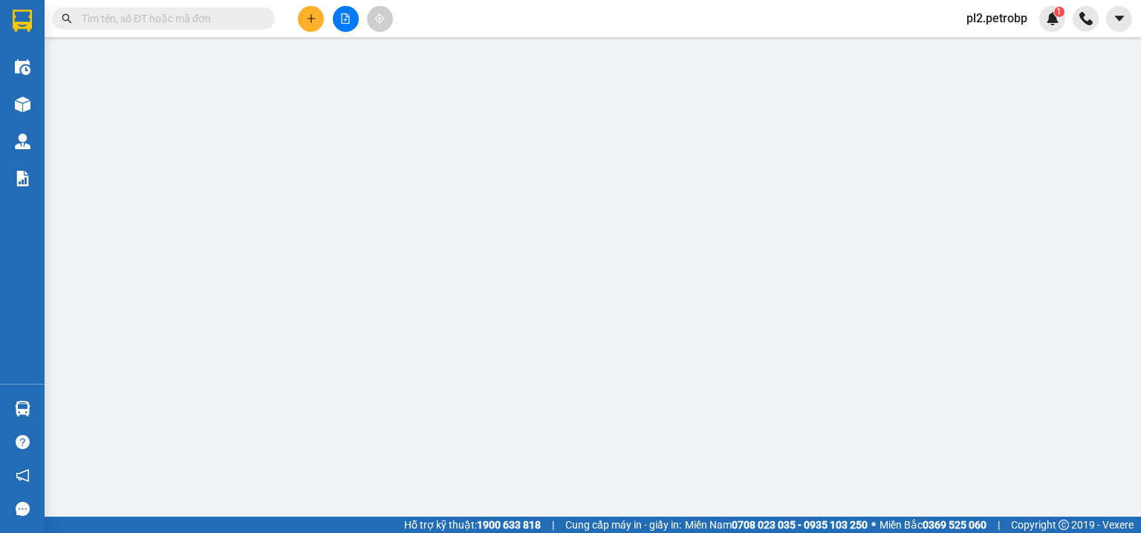
type input "40.000"
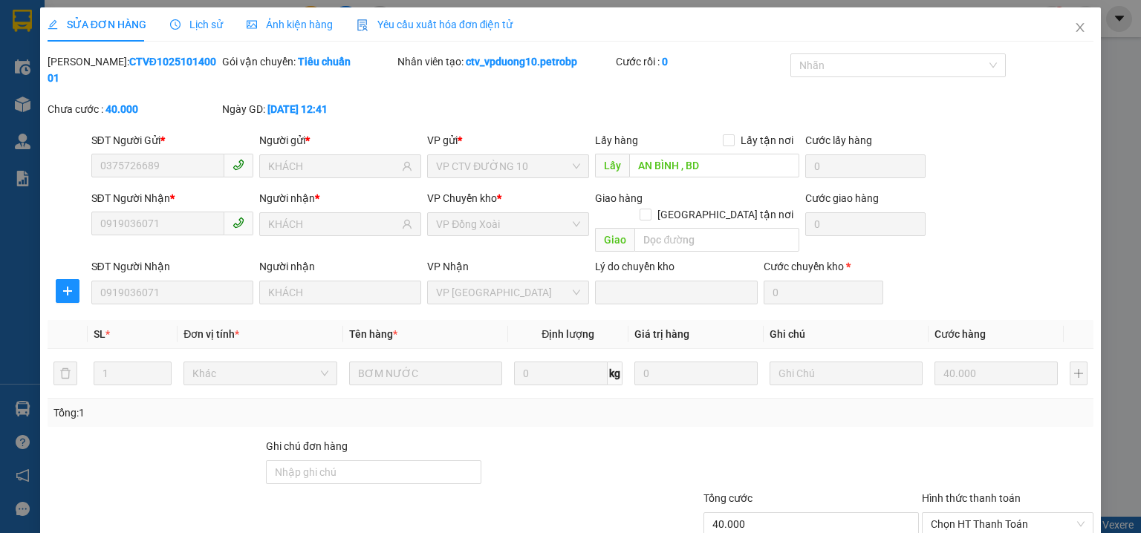
click at [196, 27] on span "Lịch sử" at bounding box center [196, 25] width 53 height 12
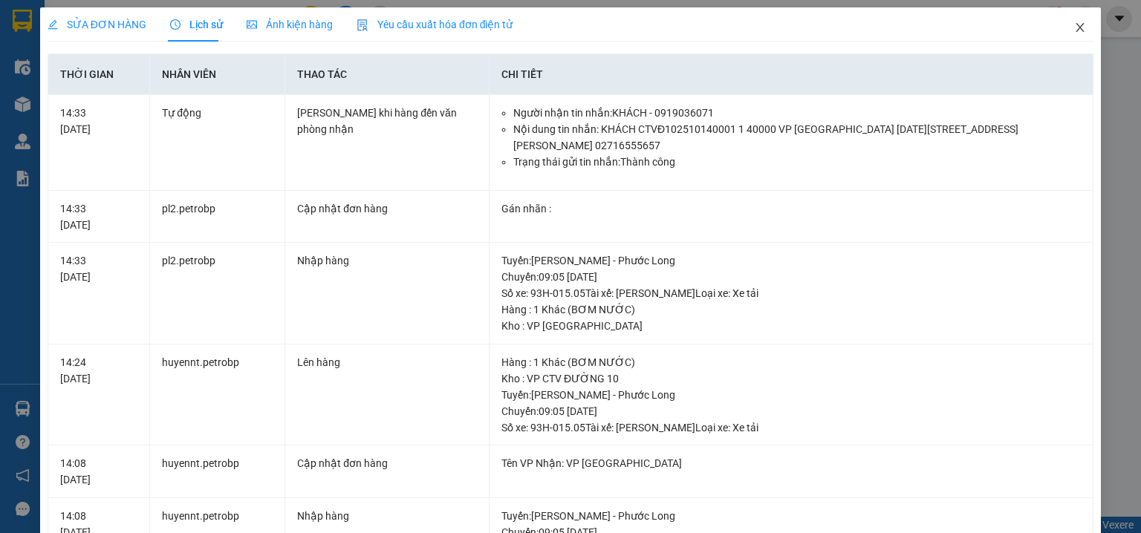
click at [1077, 30] on icon "close" at bounding box center [1080, 28] width 12 height 12
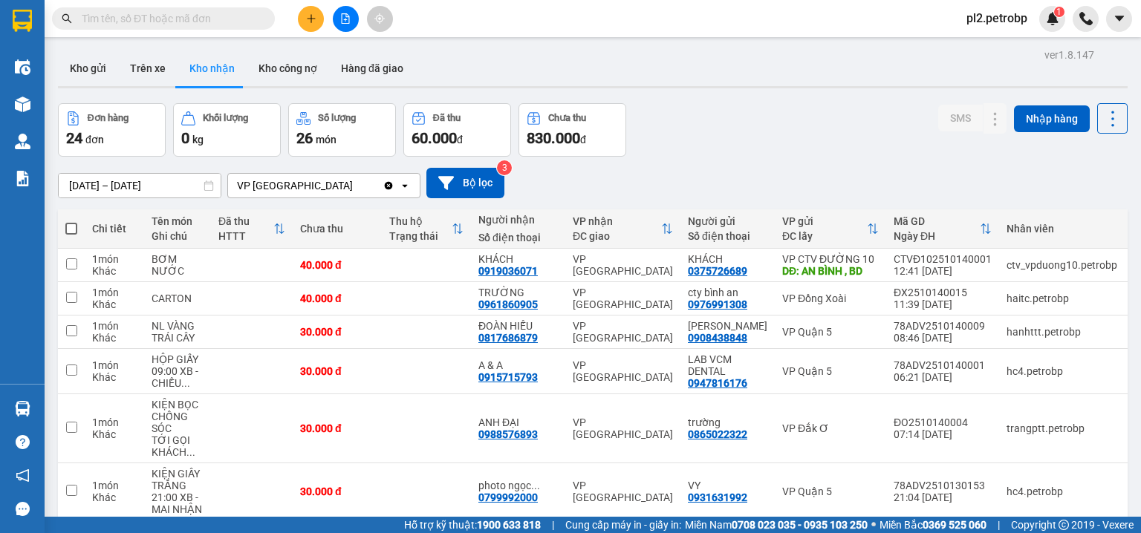
click at [71, 226] on span at bounding box center [71, 229] width 12 height 12
click at [71, 221] on input "checkbox" at bounding box center [71, 221] width 0 height 0
checkbox input "true"
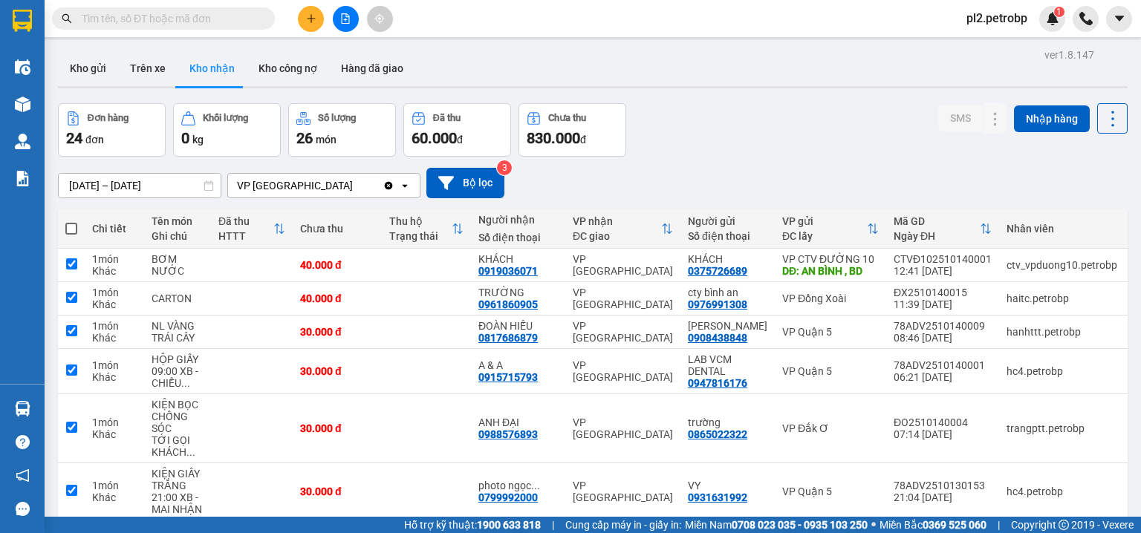
checkbox input "true"
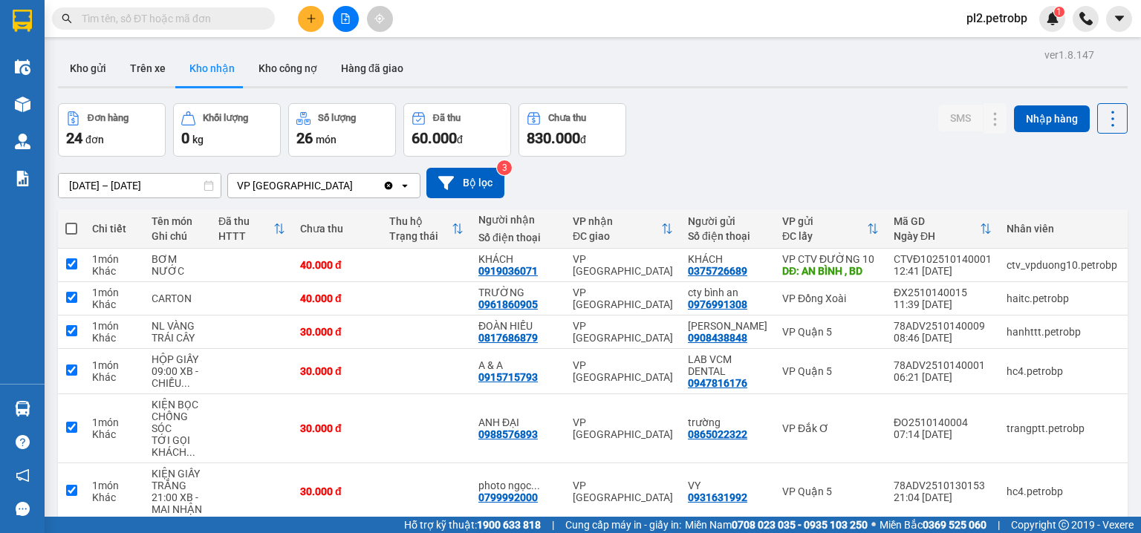
checkbox input "true"
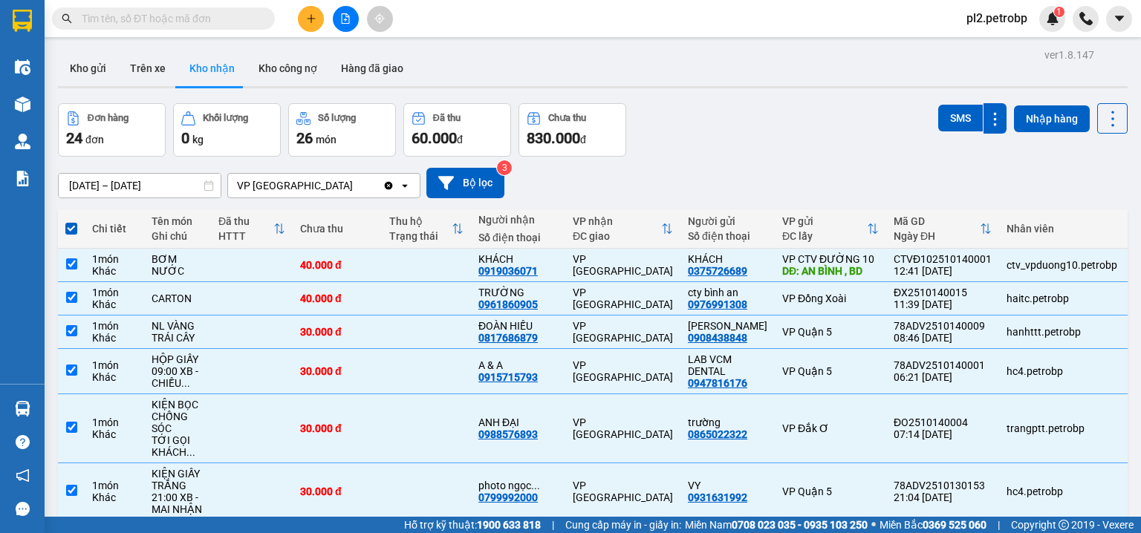
click at [68, 224] on span at bounding box center [71, 229] width 12 height 12
click at [71, 221] on input "checkbox" at bounding box center [71, 221] width 0 height 0
checkbox input "false"
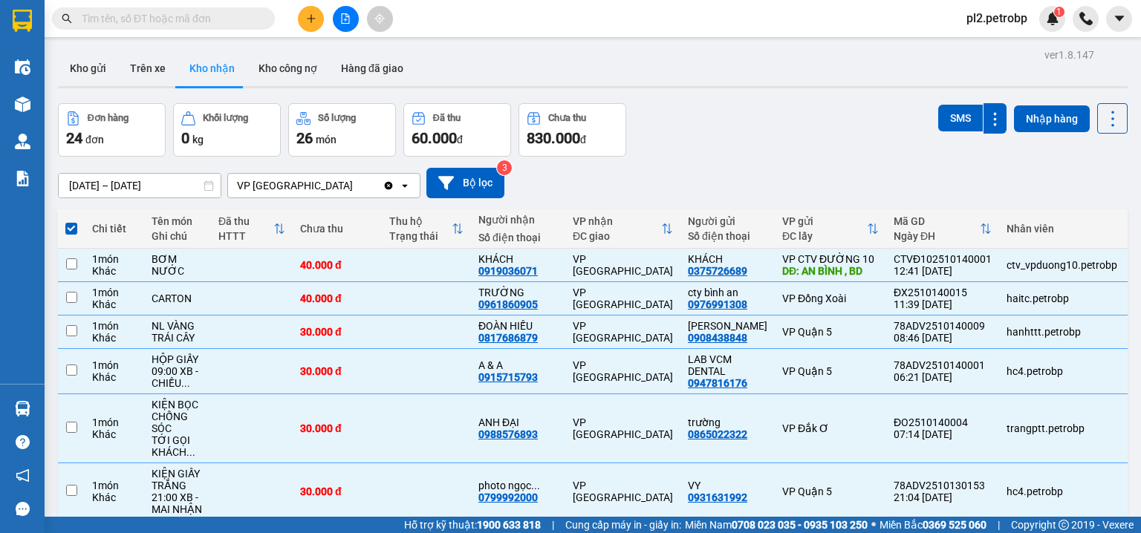
checkbox input "false"
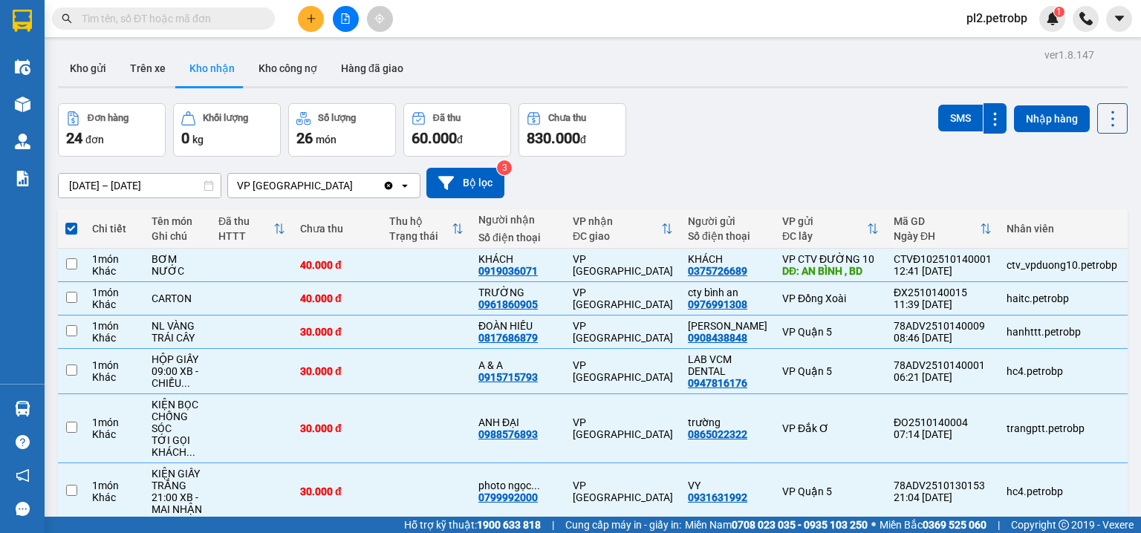
checkbox input "false"
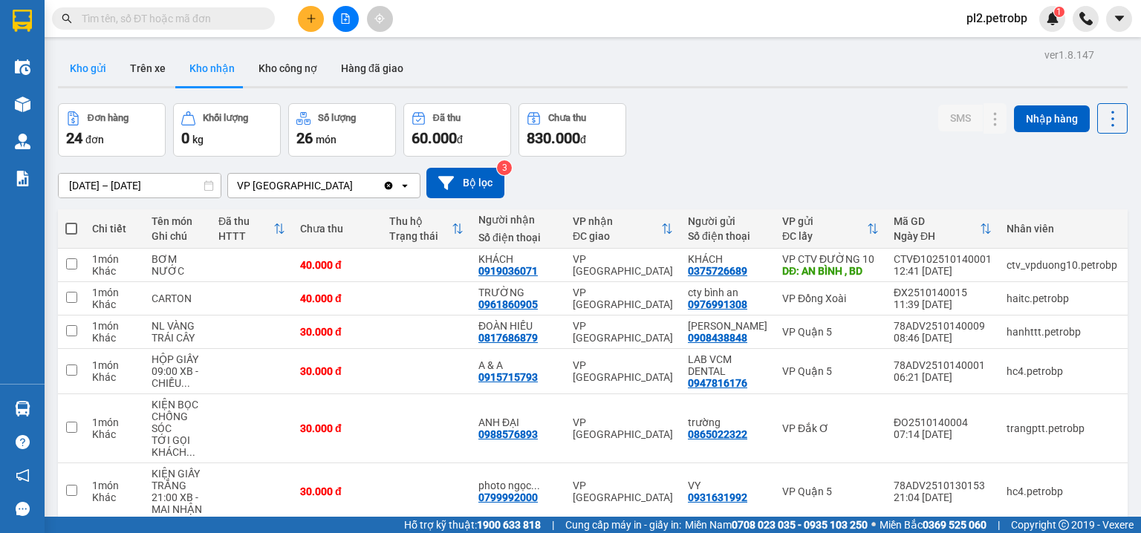
click at [95, 59] on button "Kho gửi" at bounding box center [88, 68] width 60 height 36
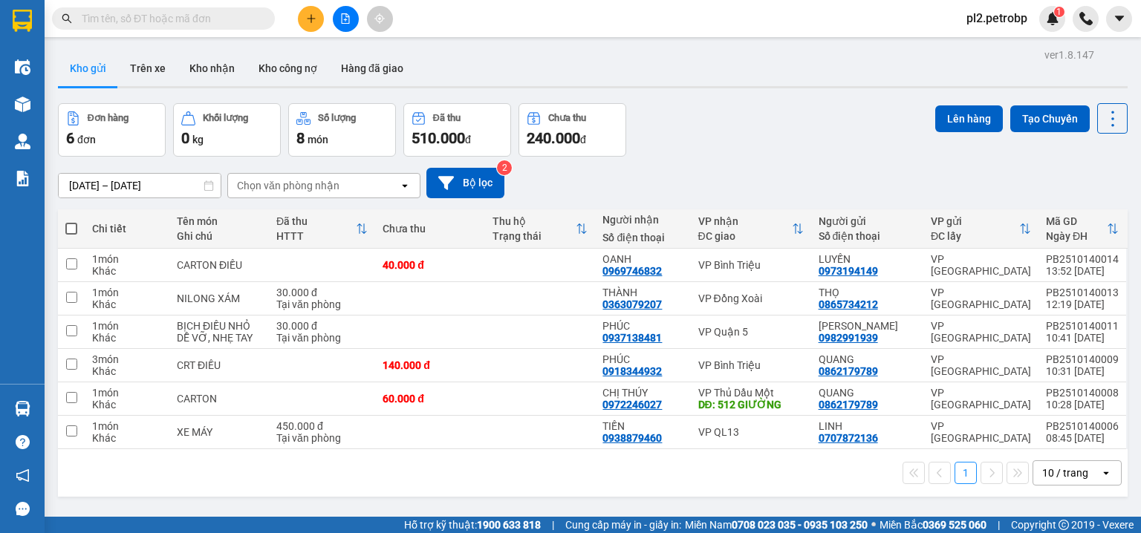
click at [67, 229] on span at bounding box center [71, 229] width 12 height 12
click at [71, 221] on input "checkbox" at bounding box center [71, 221] width 0 height 0
checkbox input "true"
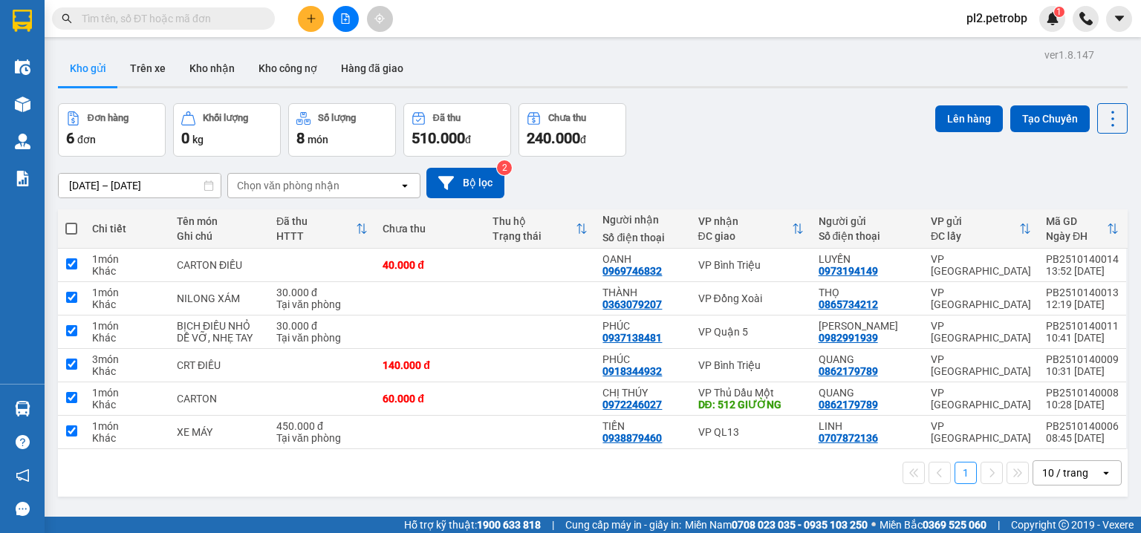
checkbox input "true"
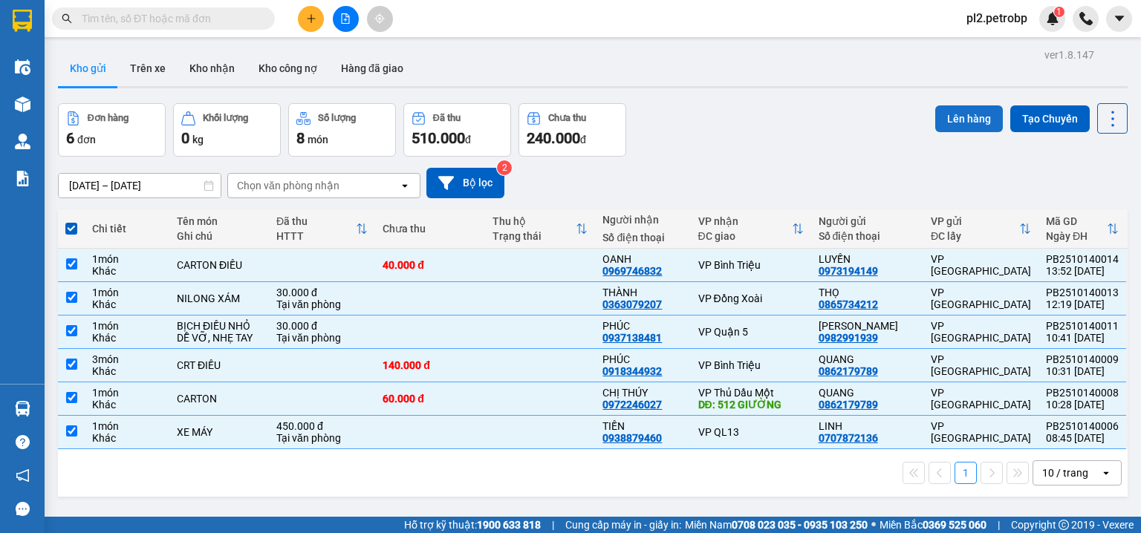
click at [968, 128] on button "Lên hàng" at bounding box center [969, 118] width 68 height 27
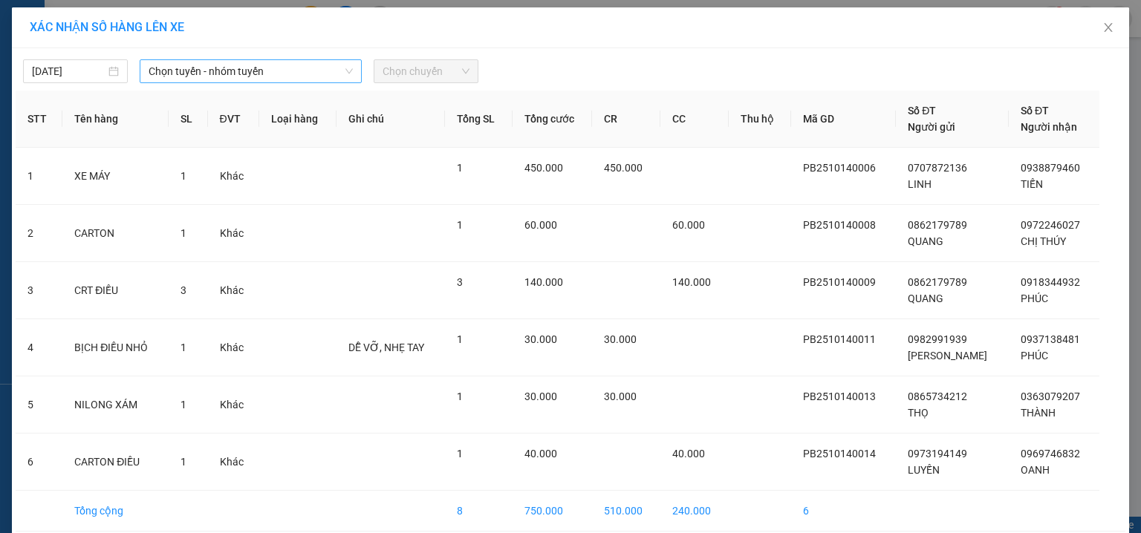
click at [296, 68] on span "Chọn tuyến - nhóm tuyến" at bounding box center [251, 71] width 204 height 22
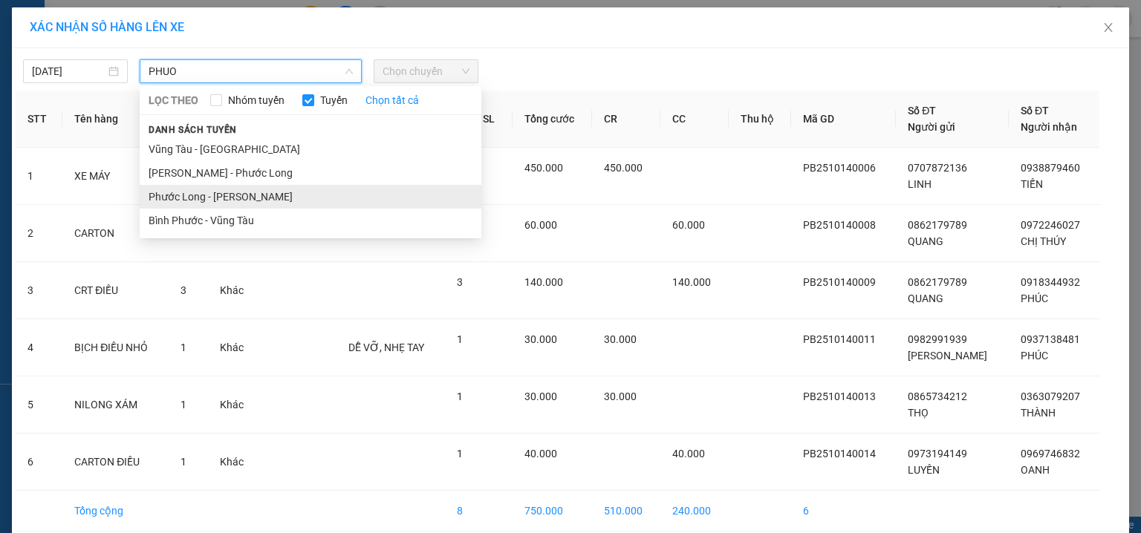
type input "PHUO"
click at [298, 198] on li "Phước Long - [PERSON_NAME]" at bounding box center [311, 197] width 342 height 24
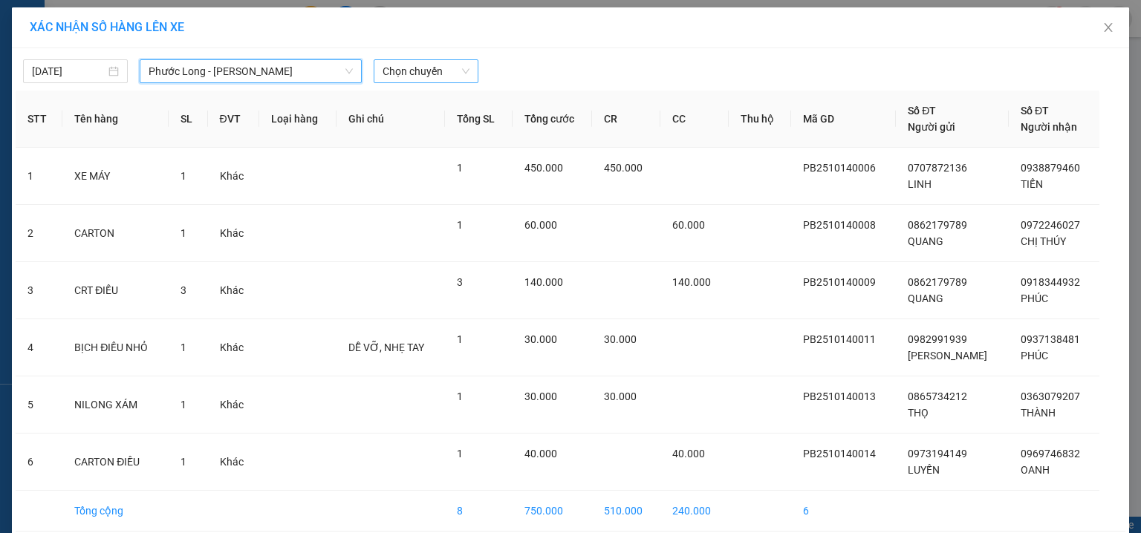
click at [413, 72] on span "Chọn chuyến" at bounding box center [425, 71] width 87 height 22
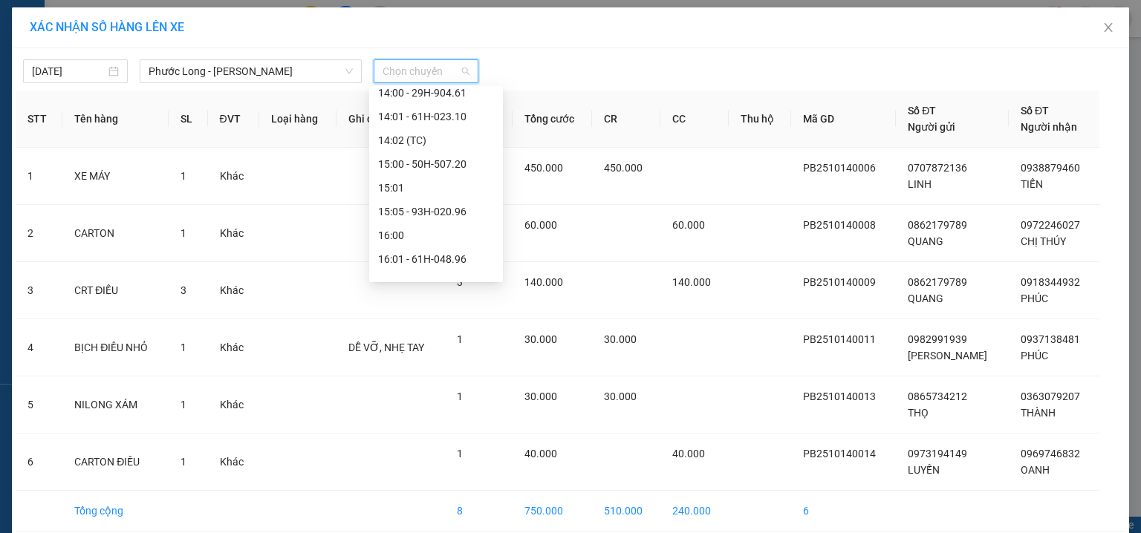
scroll to position [656, 0]
click at [461, 199] on div "15:05 - 93H-020.96" at bounding box center [436, 205] width 116 height 16
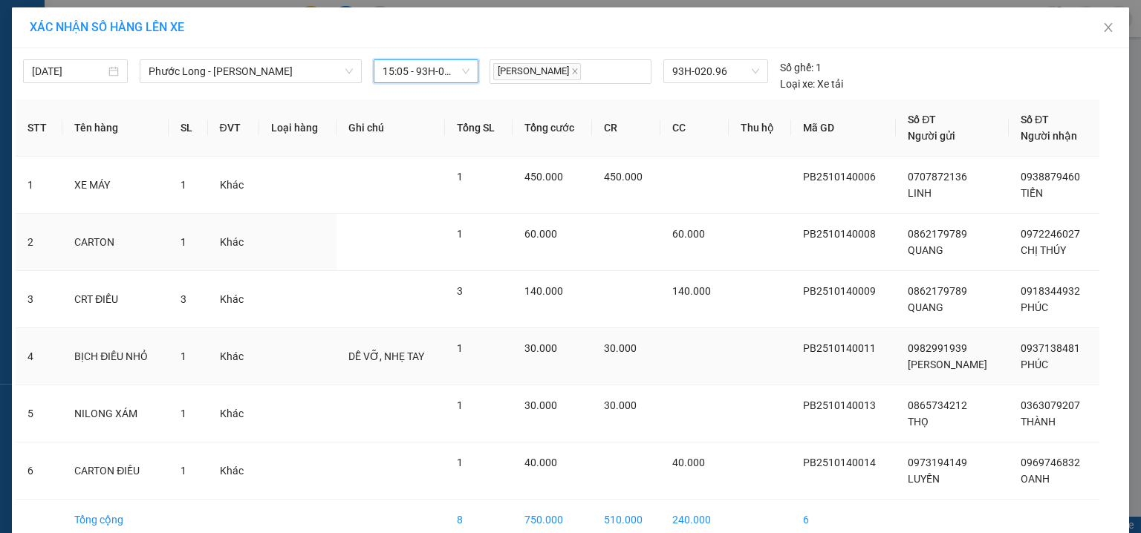
scroll to position [74, 0]
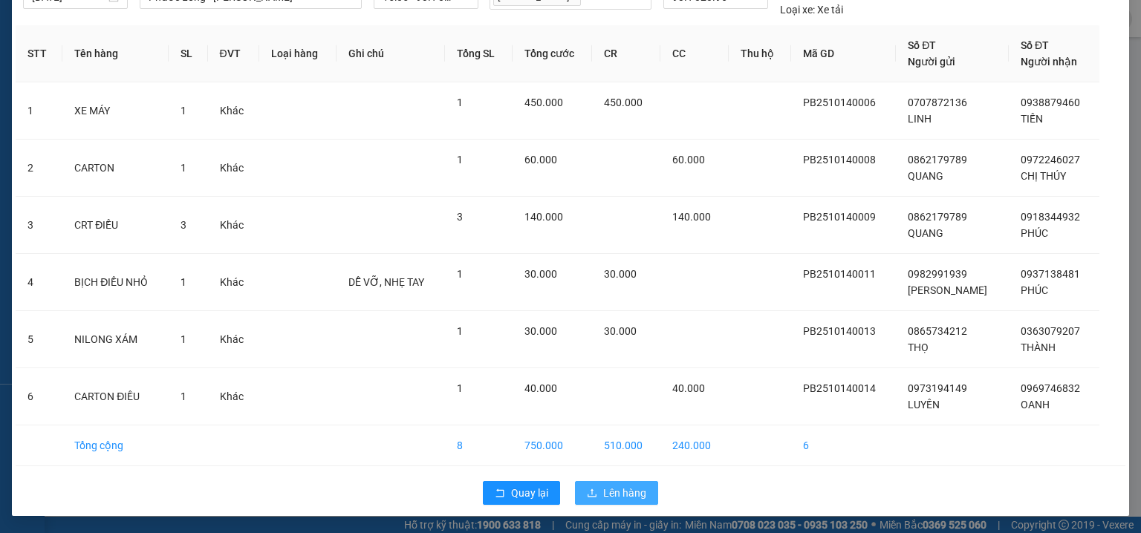
click at [607, 490] on span "Lên hàng" at bounding box center [624, 493] width 43 height 16
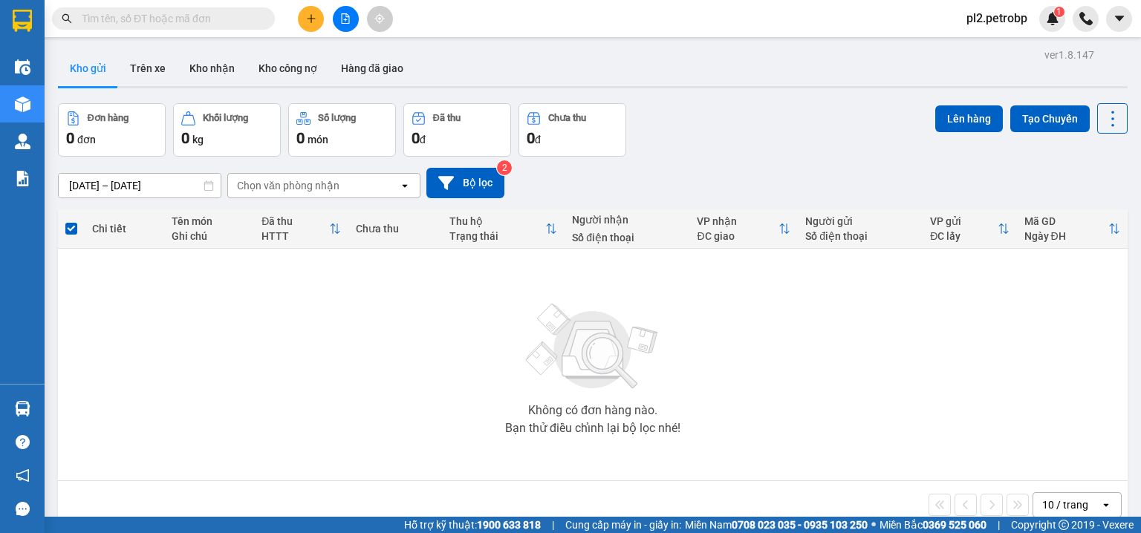
click at [351, 13] on button at bounding box center [346, 19] width 26 height 26
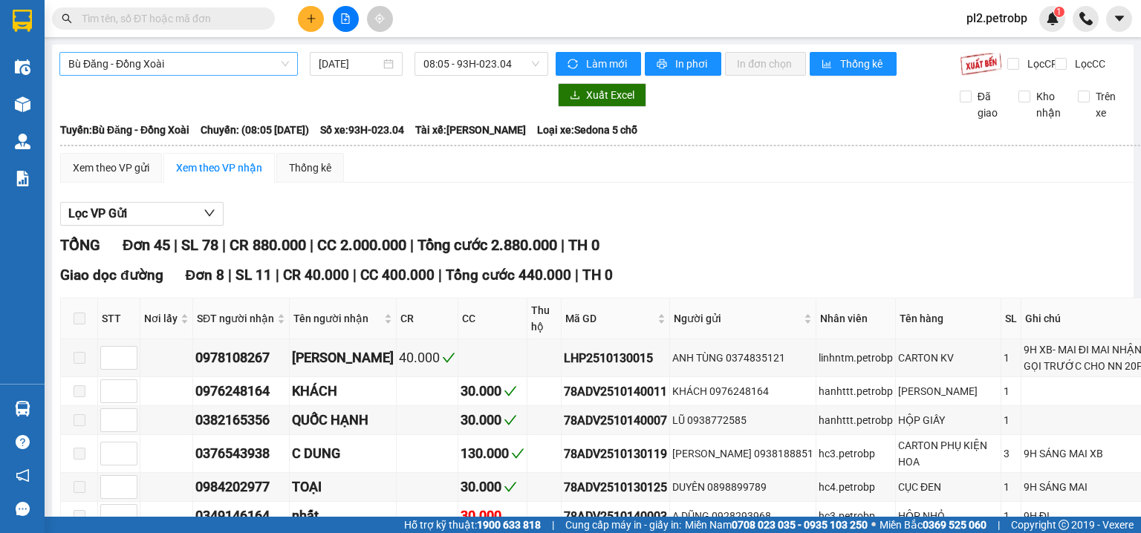
click at [207, 65] on span "Bù Đăng - Đồng Xoài" at bounding box center [178, 64] width 221 height 22
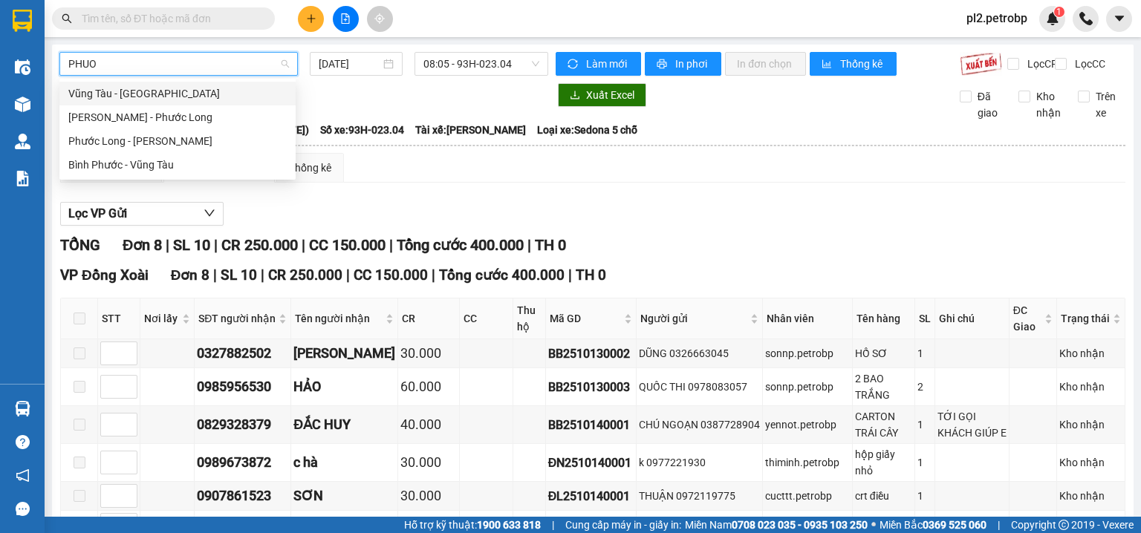
type input "PHUOC"
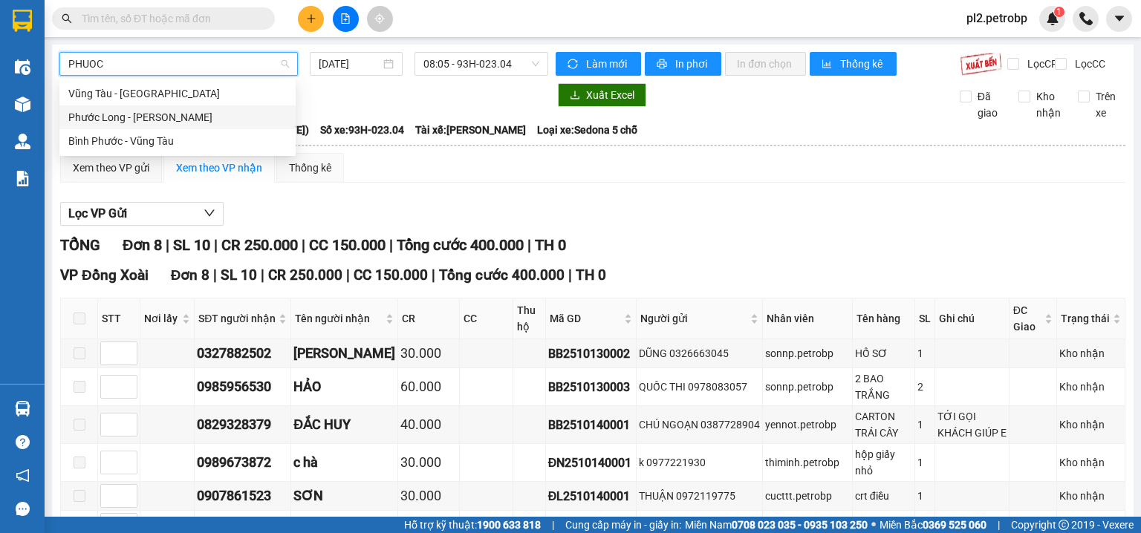
click at [163, 114] on div "Phước Long - [PERSON_NAME]" at bounding box center [177, 117] width 218 height 16
type input "[DATE]"
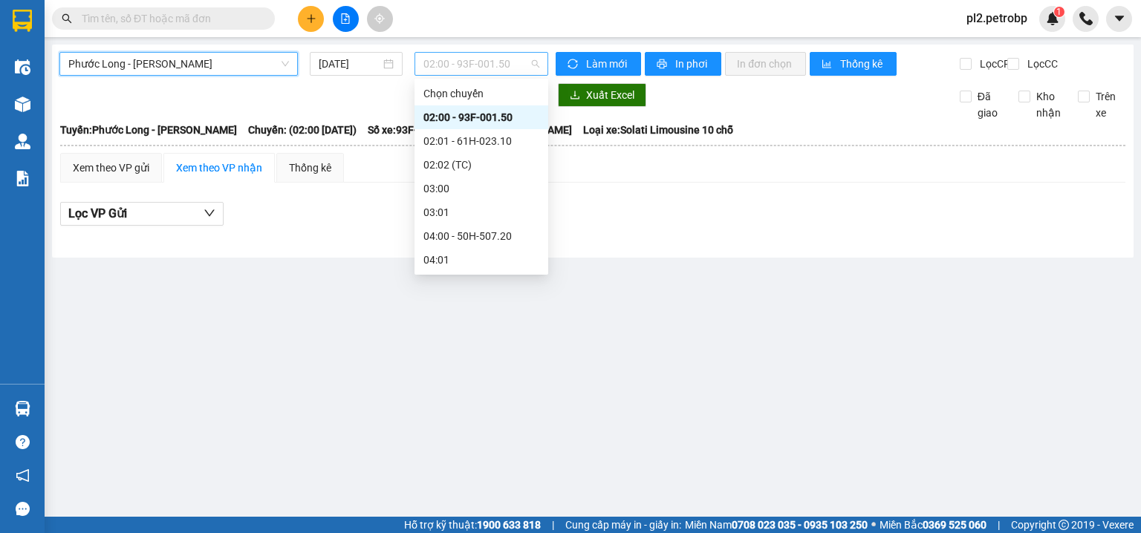
click at [483, 57] on span "02:00 - 93F-001.50" at bounding box center [481, 64] width 117 height 22
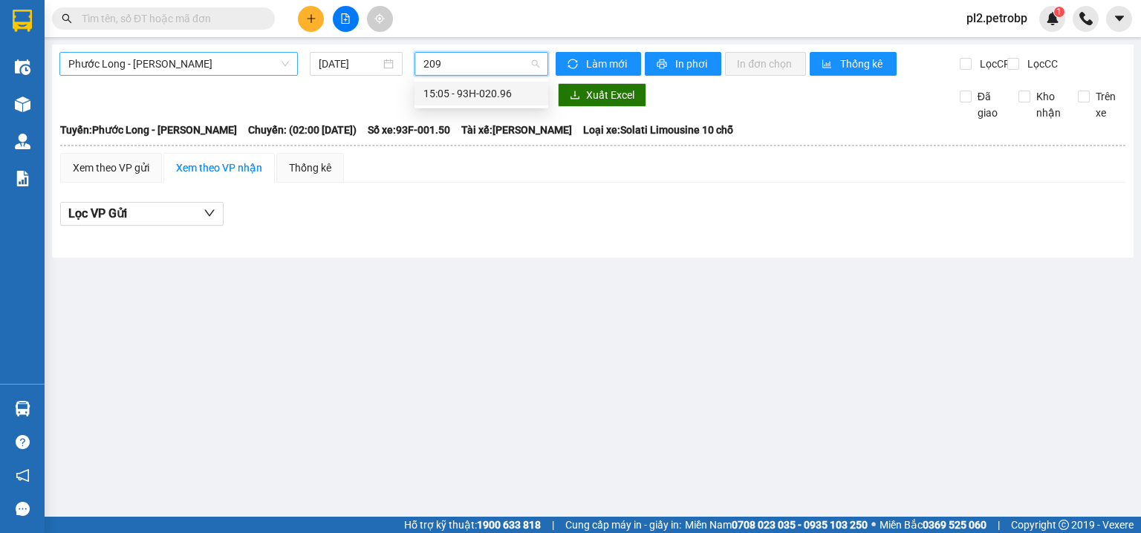
type input "2096"
click at [483, 87] on div "15:05 - 93H-020.96" at bounding box center [481, 93] width 116 height 16
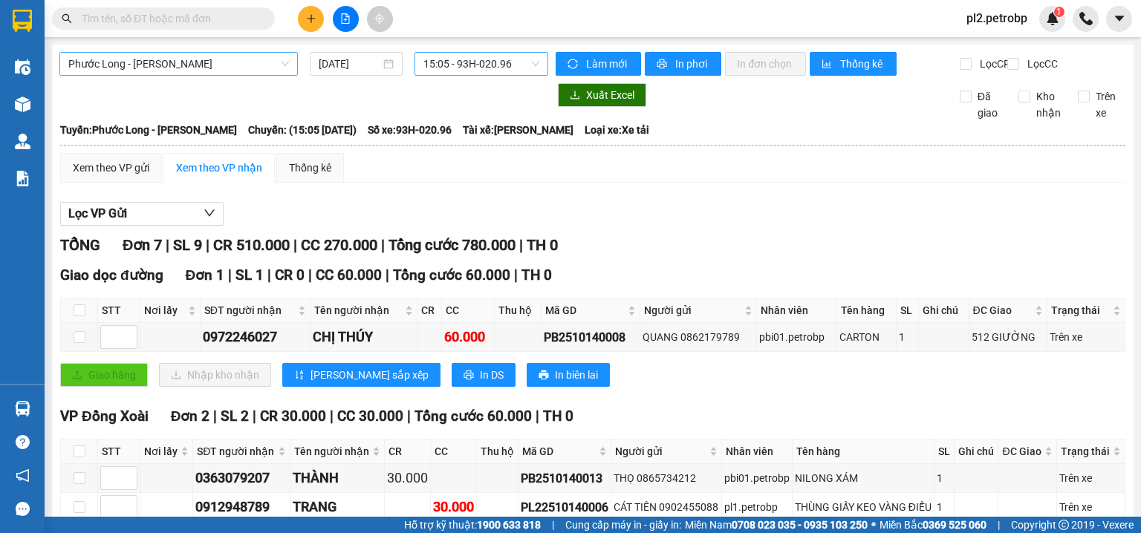
click at [139, 15] on input "text" at bounding box center [169, 18] width 175 height 16
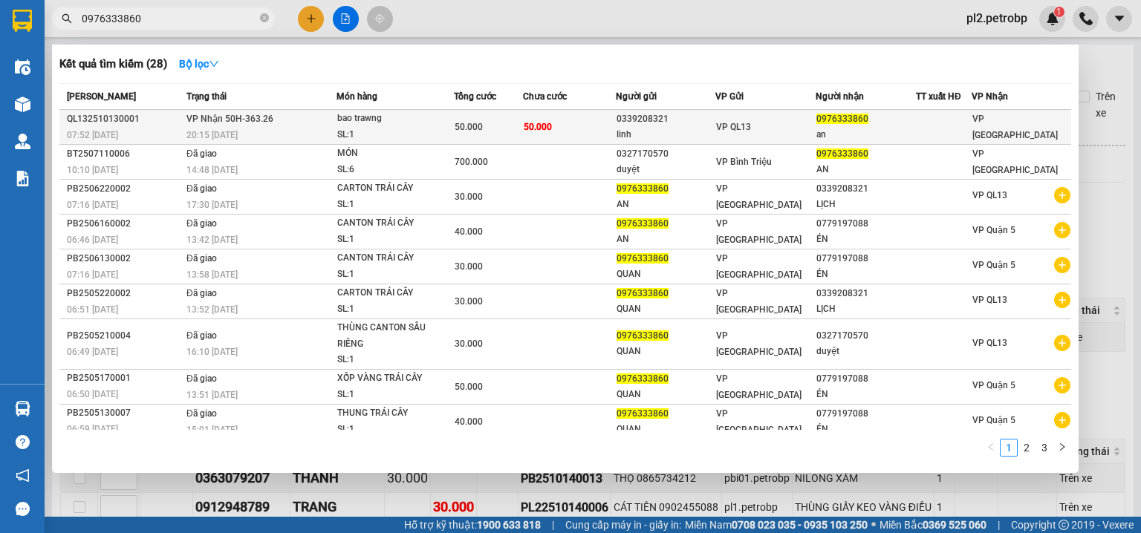
type input "0976333860"
click at [766, 117] on td "VP QL13" at bounding box center [765, 127] width 100 height 35
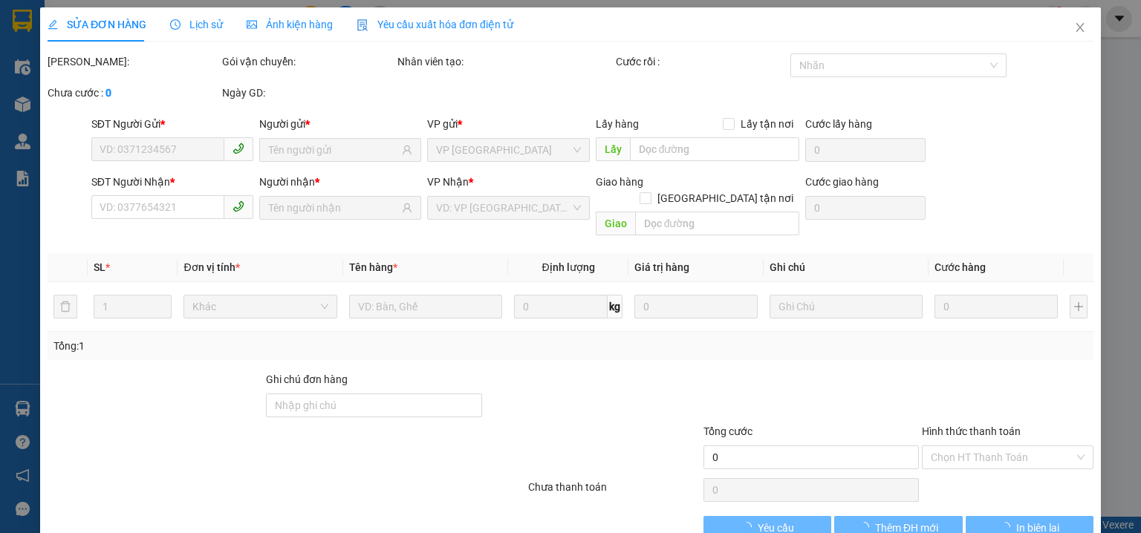
type input "0339208321"
type input "linh"
type input "0976333860"
type input "an"
type input "50.000"
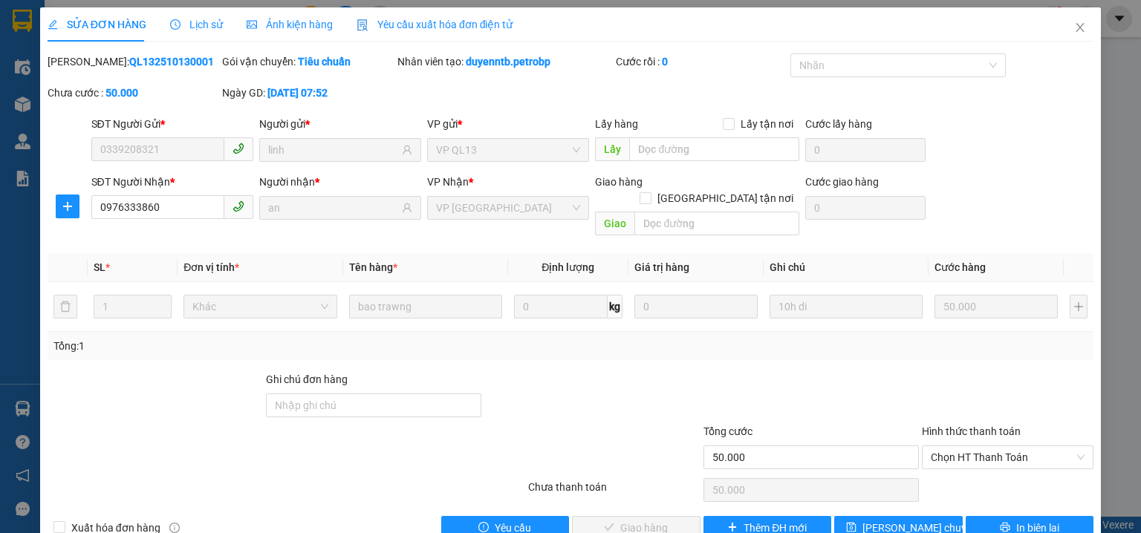
click at [1114, 113] on div "SỬA ĐƠN HÀNG Lịch sử Ảnh kiện hàng Yêu cầu xuất hóa đơn điện tử Total Paid Fee …" at bounding box center [570, 266] width 1141 height 533
click at [587, 380] on div at bounding box center [592, 397] width 218 height 52
click at [967, 446] on span "Chọn HT Thanh Toán" at bounding box center [1007, 457] width 154 height 22
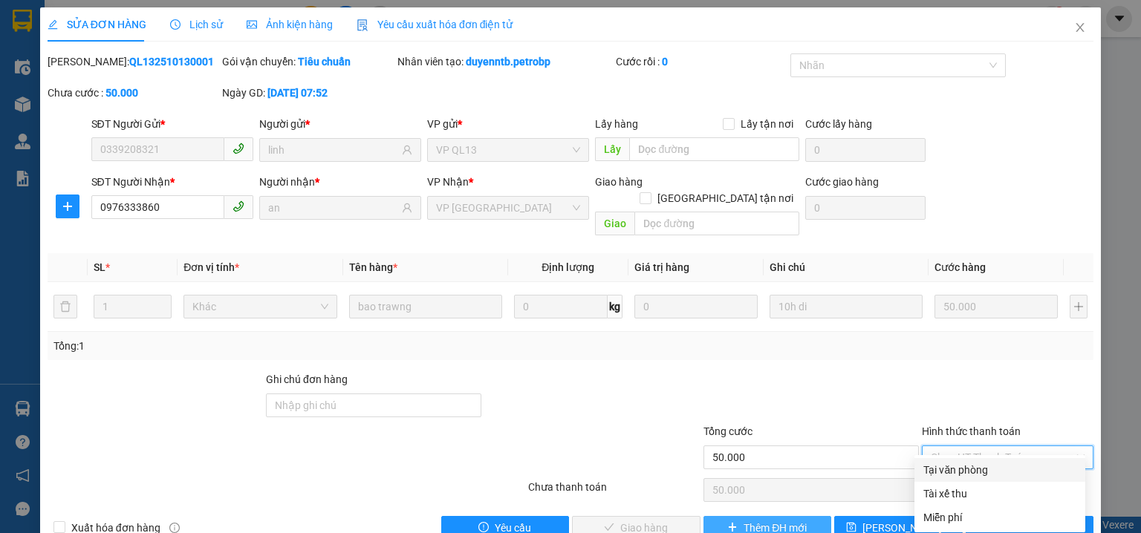
drag, startPoint x: 973, startPoint y: 467, endPoint x: 736, endPoint y: 505, distance: 239.9
click at [970, 467] on div "Tại văn phòng" at bounding box center [999, 470] width 153 height 16
type input "0"
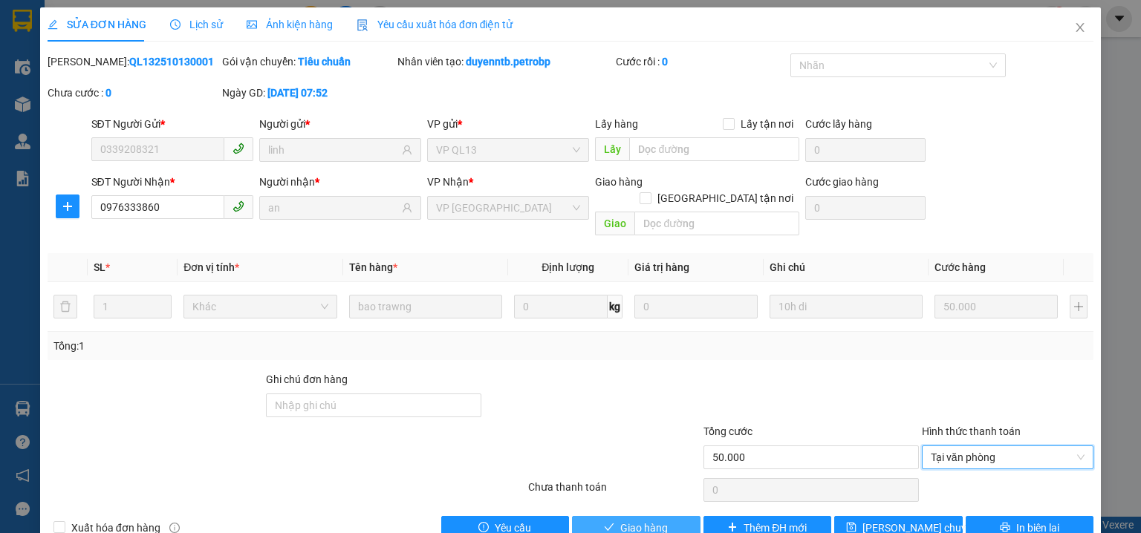
click at [642, 520] on span "Giao hàng" at bounding box center [644, 528] width 48 height 16
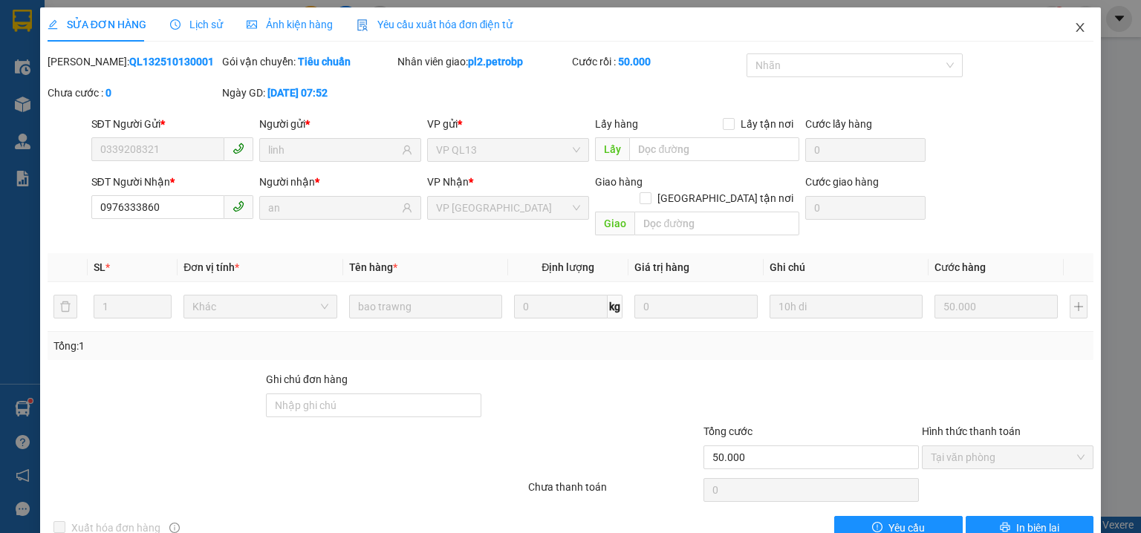
click at [1083, 30] on span "Close" at bounding box center [1080, 28] width 42 height 42
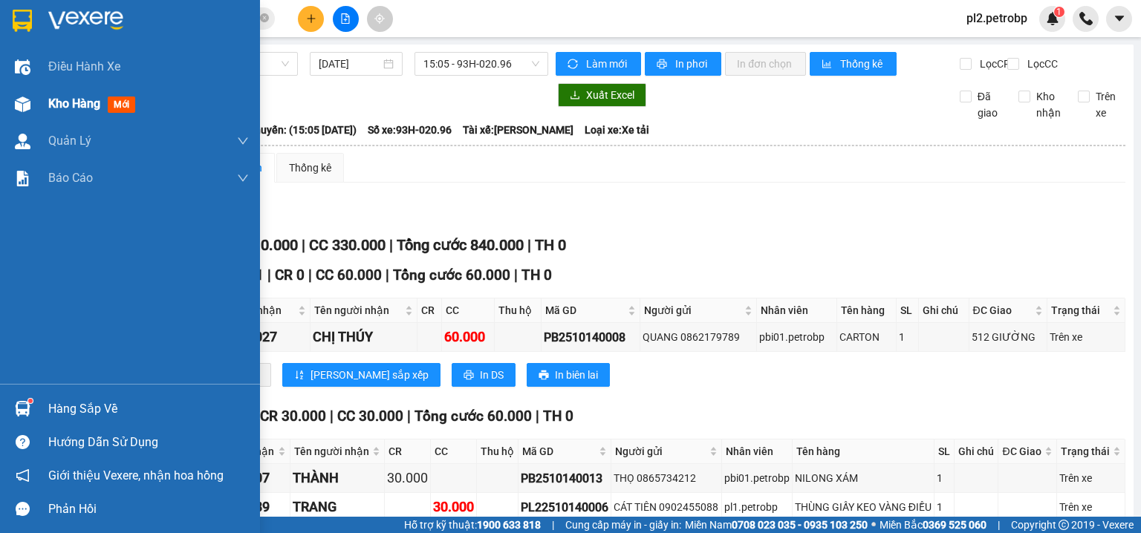
click at [57, 100] on span "Kho hàng" at bounding box center [74, 104] width 52 height 14
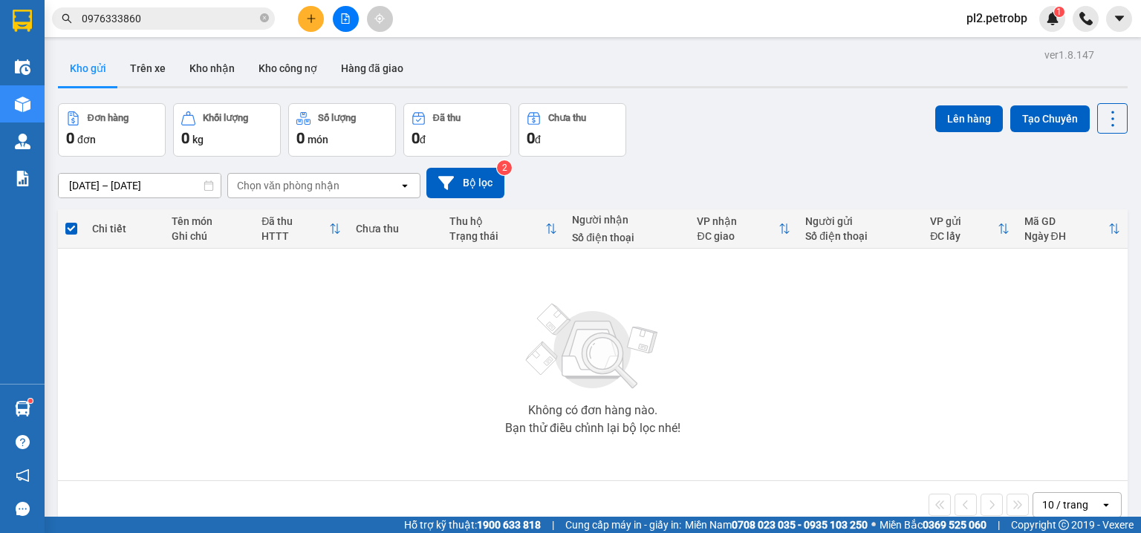
click at [351, 19] on button at bounding box center [346, 19] width 26 height 26
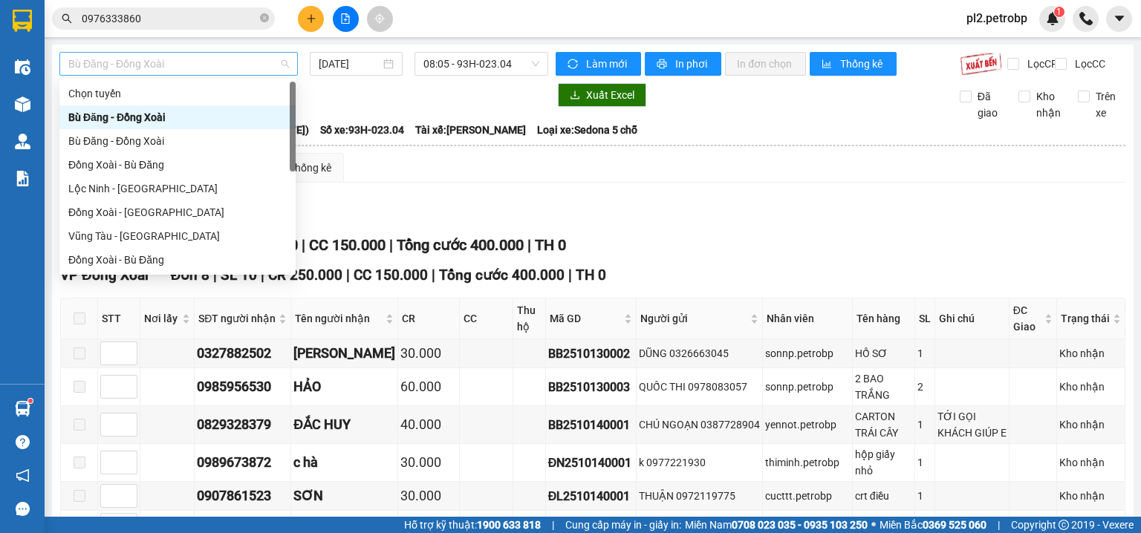
click at [137, 63] on span "Bù Đăng - Đồng Xoài" at bounding box center [178, 64] width 221 height 22
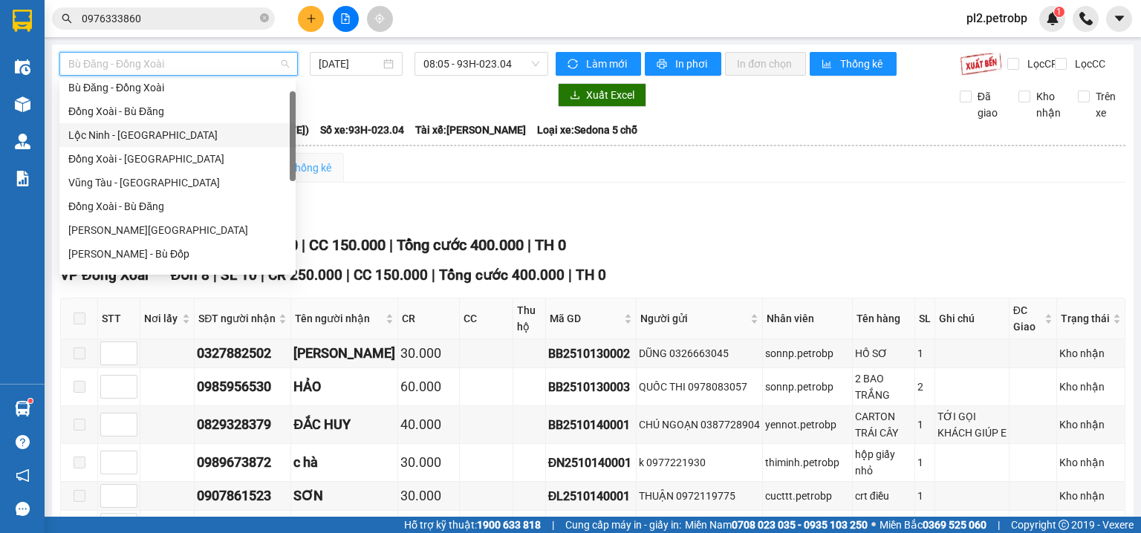
scroll to position [62, 0]
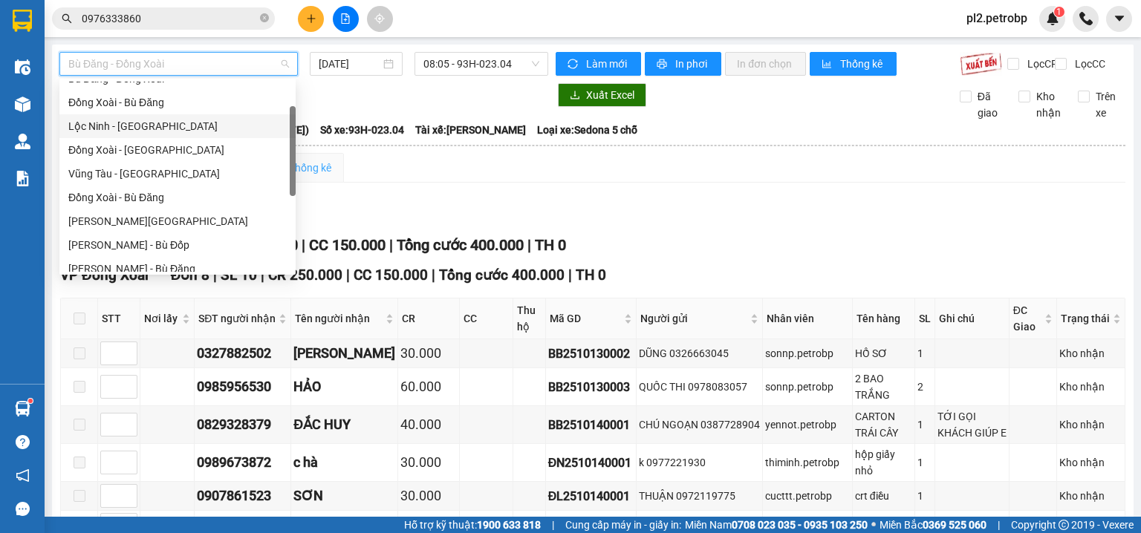
drag, startPoint x: 293, startPoint y: 163, endPoint x: 297, endPoint y: 187, distance: 24.8
click at [297, 187] on body "Kết quả tìm kiếm ( 28 ) Bộ lọc Mã ĐH Trạng thái Món hàng Tổng cước Chưa cước Ng…" at bounding box center [570, 266] width 1141 height 533
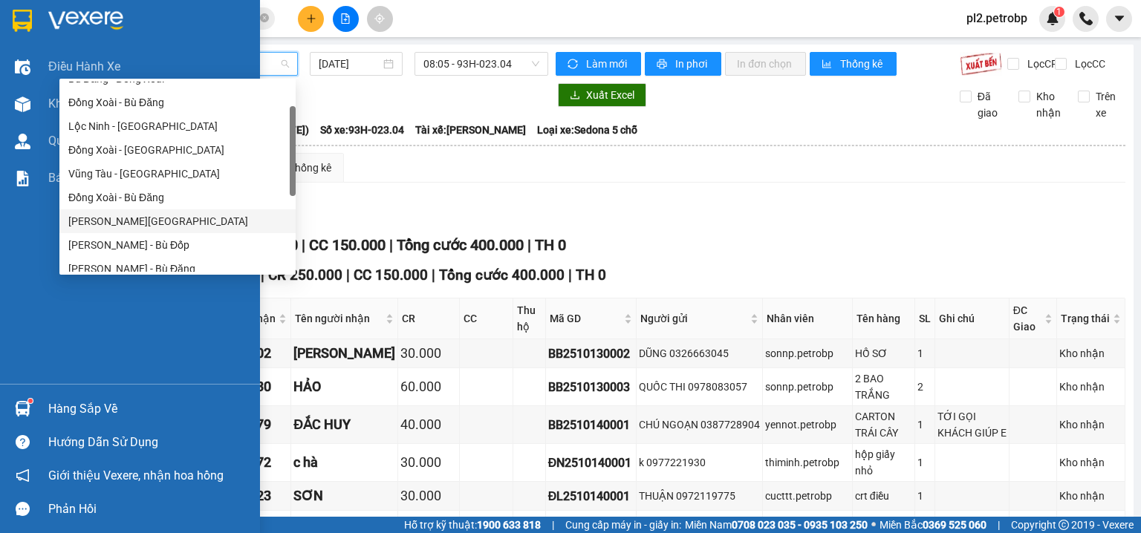
click at [77, 431] on div "Hướng dẫn sử dụng" at bounding box center [148, 442] width 201 height 22
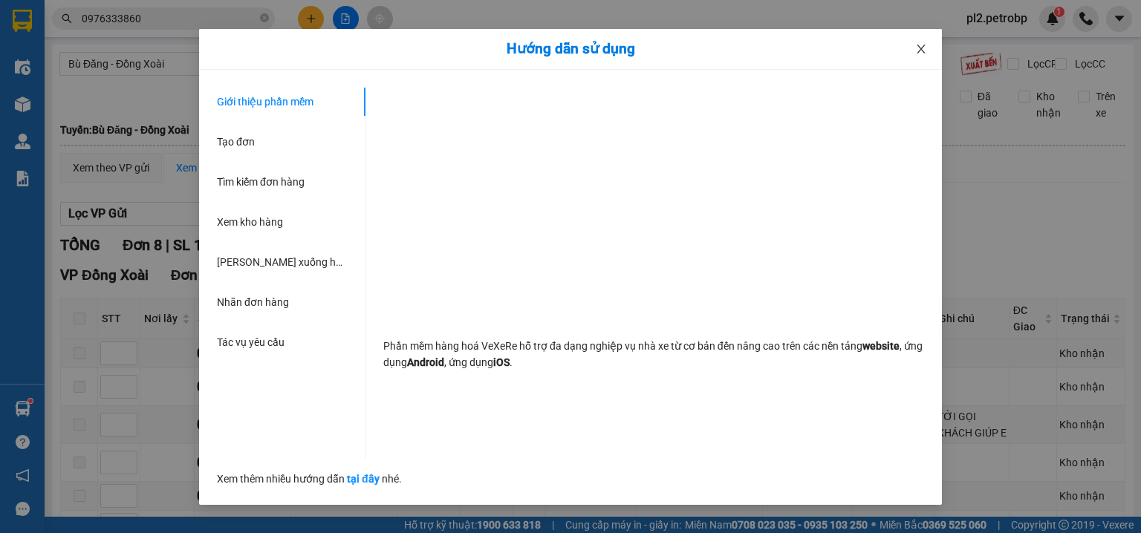
click at [922, 46] on icon "close" at bounding box center [921, 49] width 12 height 12
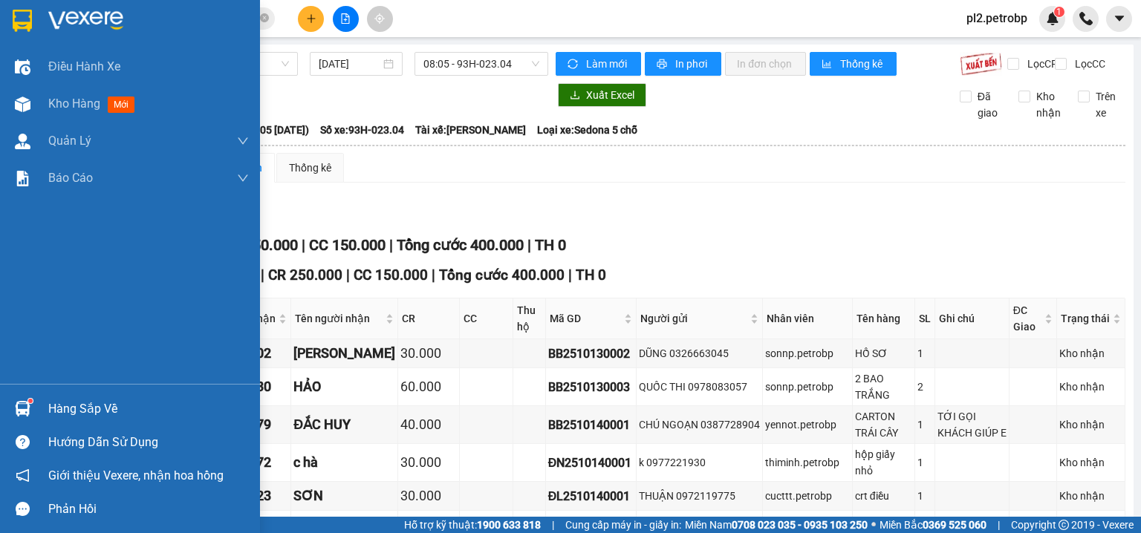
click at [67, 401] on div "Hàng sắp về" at bounding box center [148, 409] width 201 height 22
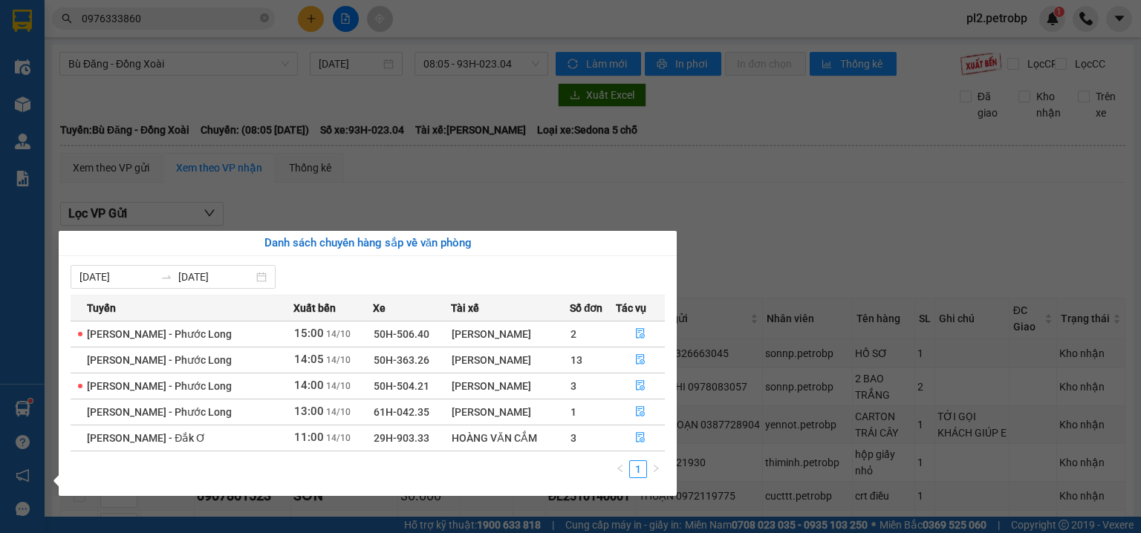
click at [885, 209] on section "Kết quả tìm kiếm ( 28 ) Bộ lọc Mã ĐH Trạng thái Món hàng Tổng cước Chưa cước Ng…" at bounding box center [570, 266] width 1141 height 533
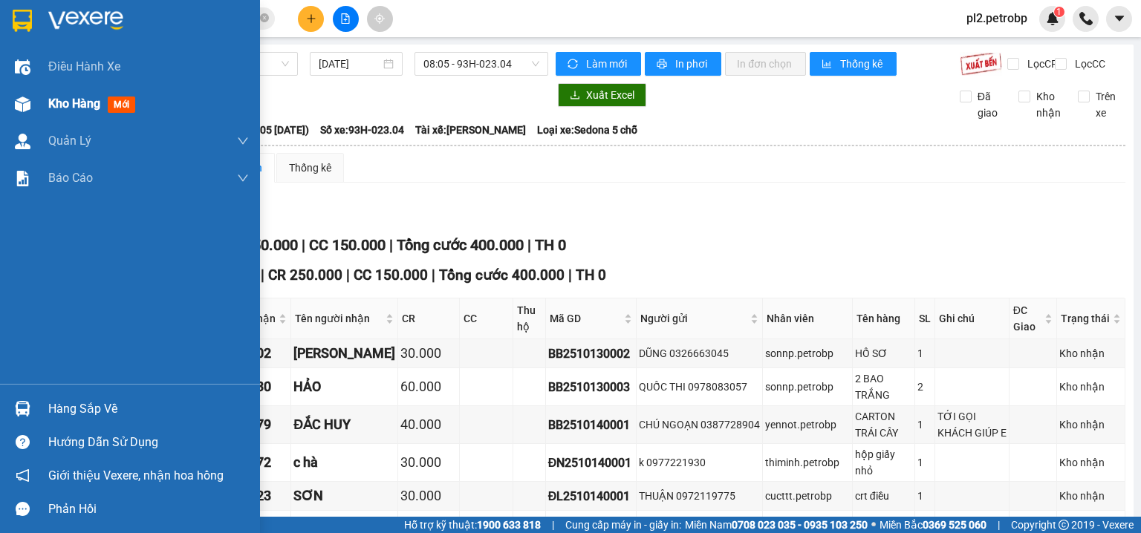
click at [97, 100] on span "Kho hàng" at bounding box center [74, 104] width 52 height 14
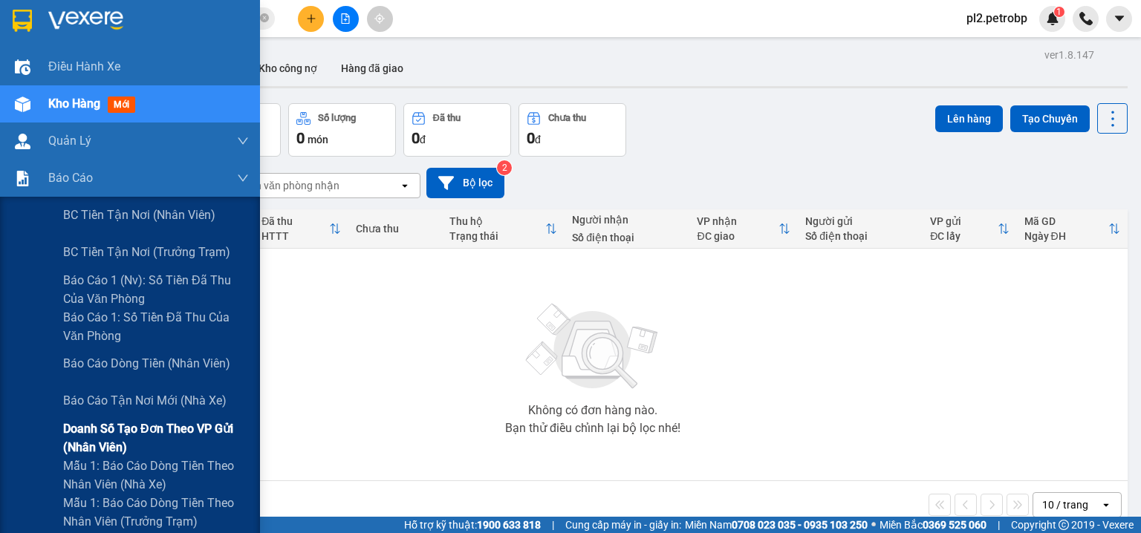
click at [90, 426] on span "Doanh số tạo đơn theo VP gửi (nhân viên)" at bounding box center [156, 438] width 186 height 37
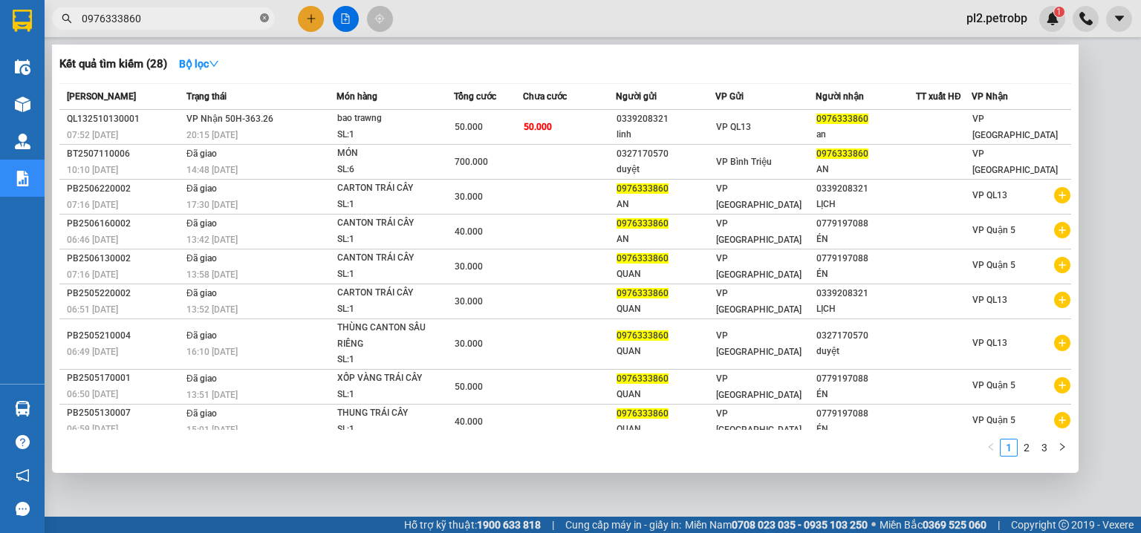
click at [267, 16] on icon "close-circle" at bounding box center [264, 17] width 9 height 9
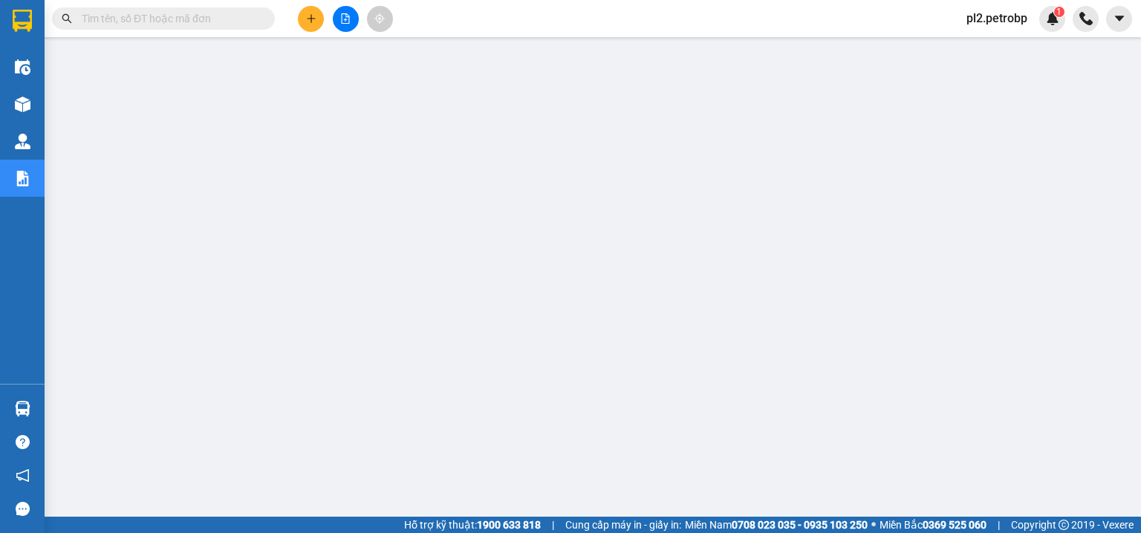
click at [170, 20] on input "text" at bounding box center [169, 18] width 175 height 16
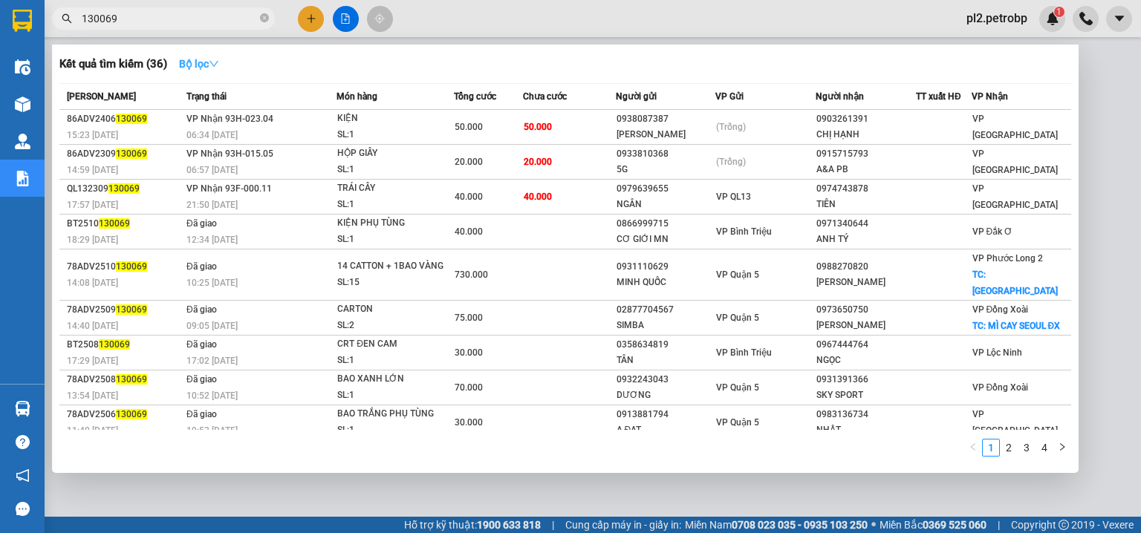
type input "130069"
click at [207, 59] on strong "Bộ lọc" at bounding box center [199, 64] width 40 height 12
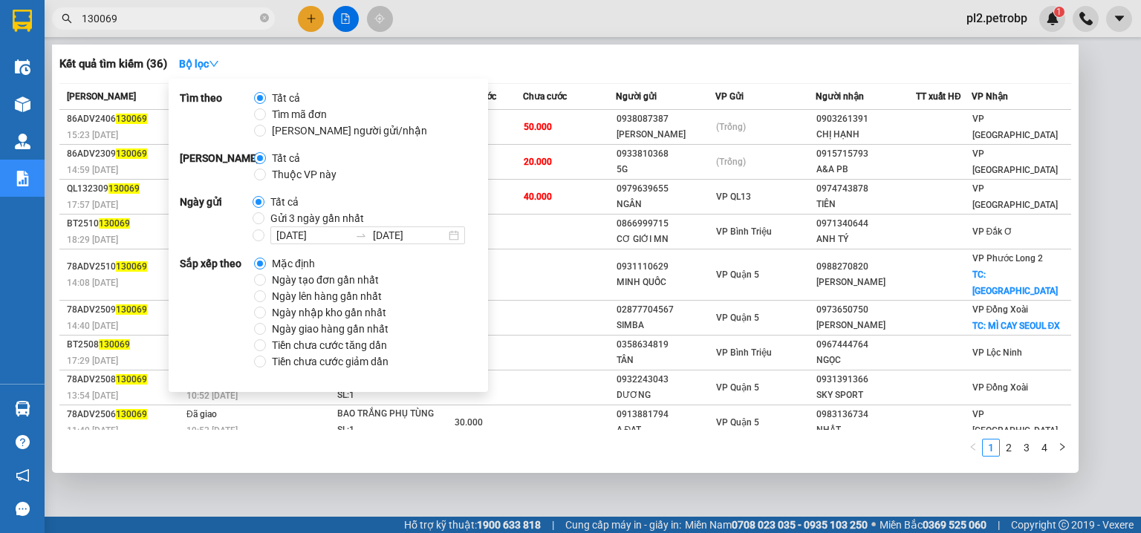
click at [297, 276] on span "Ngày tạo đơn gần nhất" at bounding box center [325, 280] width 119 height 16
click at [266, 276] on input "Ngày tạo đơn gần nhất" at bounding box center [260, 280] width 12 height 12
radio input "true"
radio input "false"
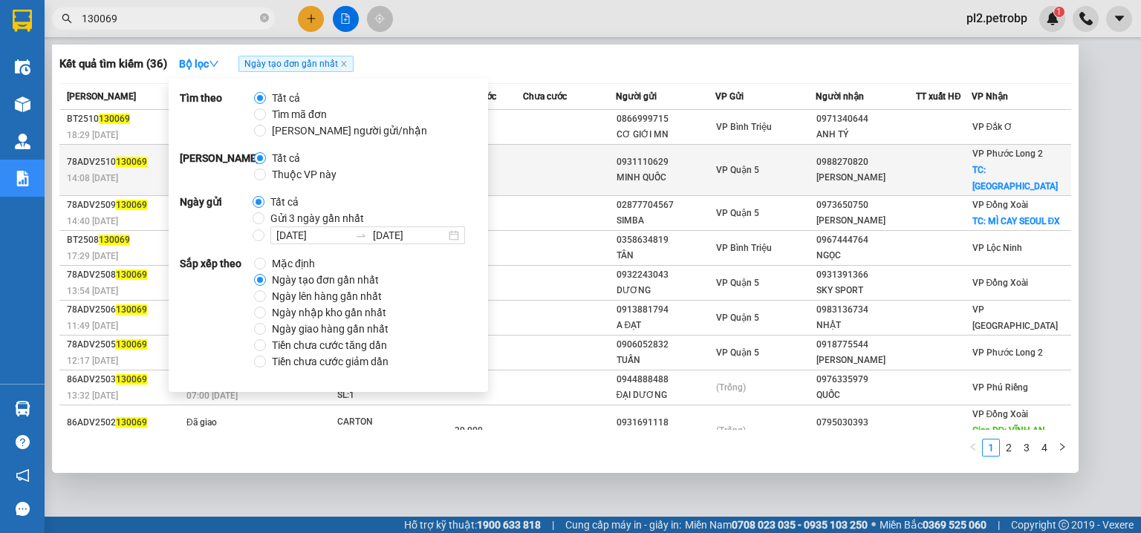
click at [586, 160] on td at bounding box center [569, 170] width 92 height 51
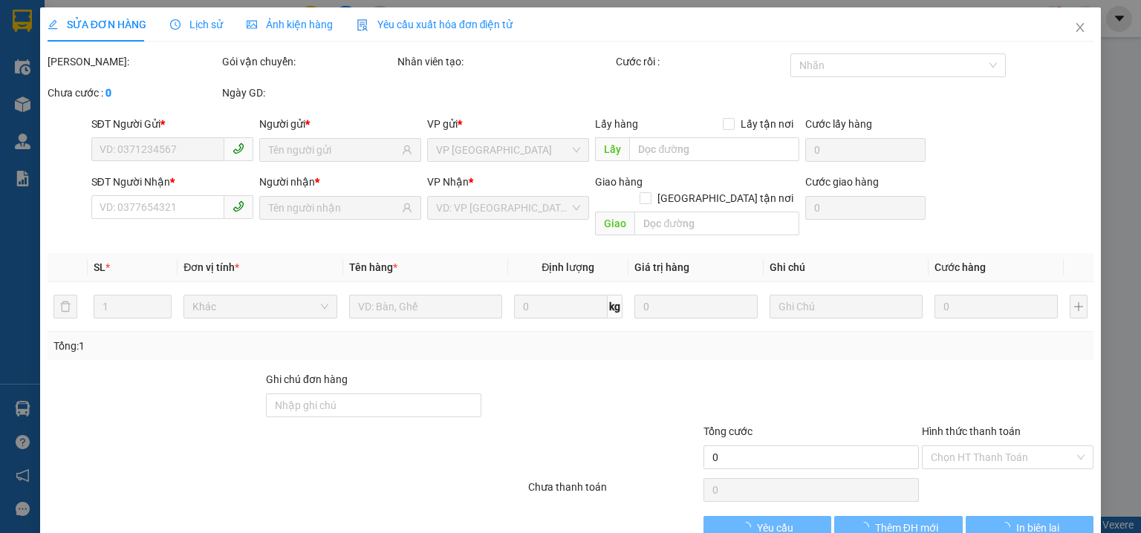
type input "0931110629"
type input "MINH QUỐC"
type input "0988270820"
type input "NGỌC LINH"
checkbox input "true"
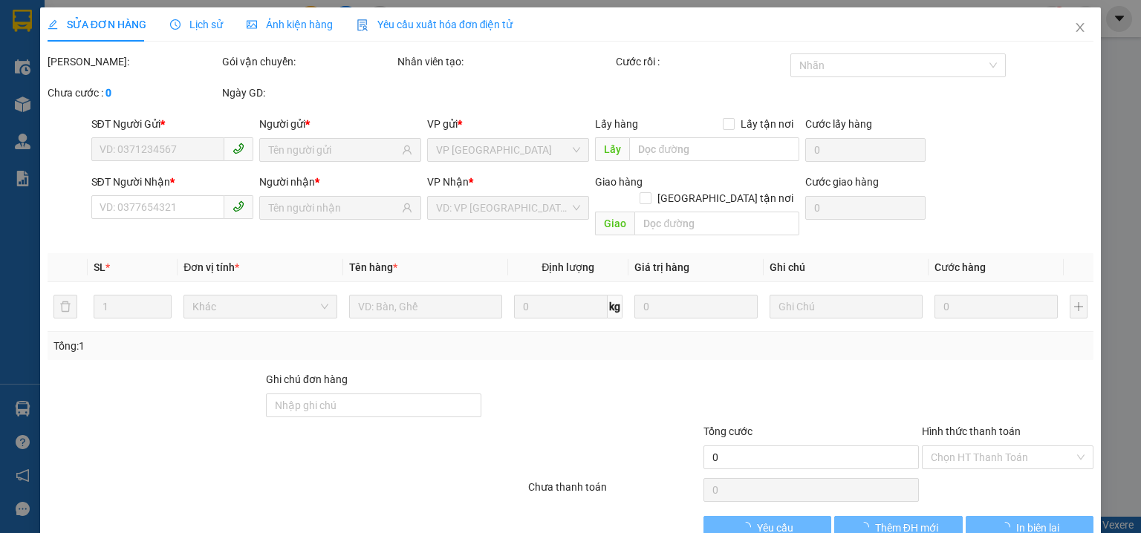
type input "CHỢ PHÚ VĂN"
type input "200.000"
type input "730.000"
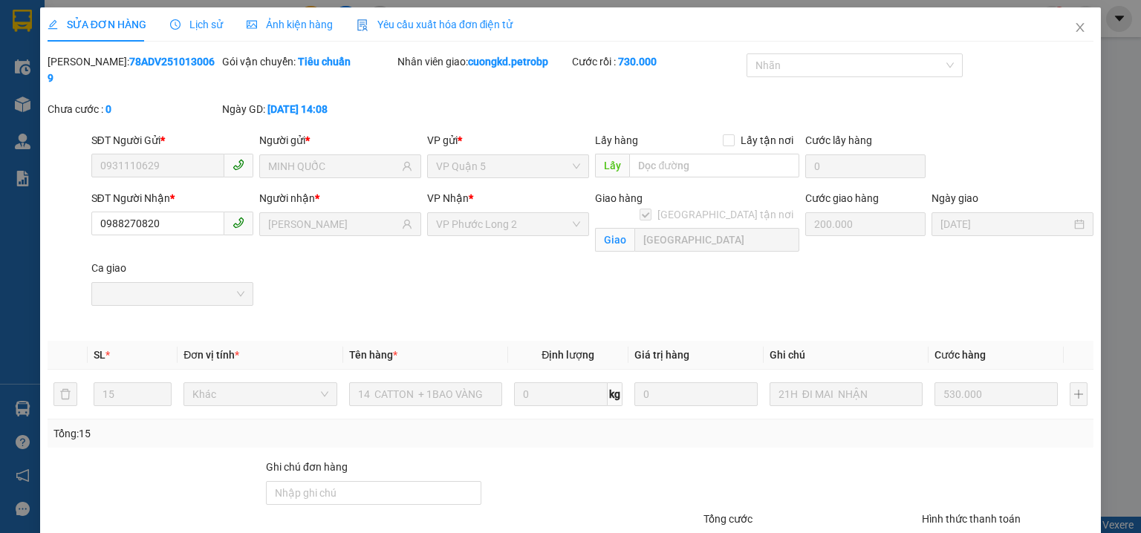
click at [198, 24] on span "Lịch sử" at bounding box center [196, 25] width 53 height 12
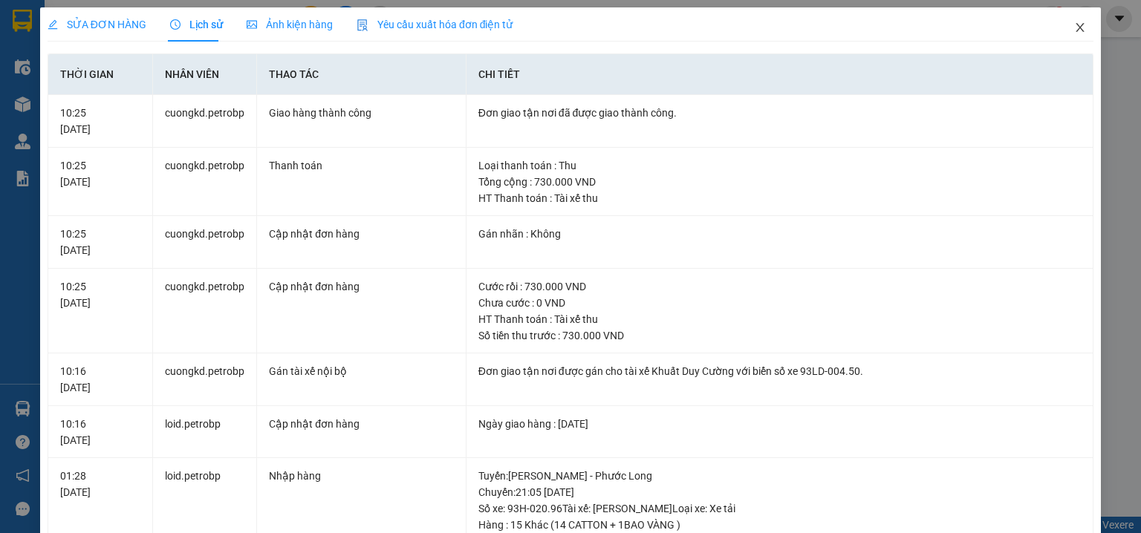
click at [1077, 28] on icon "close" at bounding box center [1080, 28] width 12 height 12
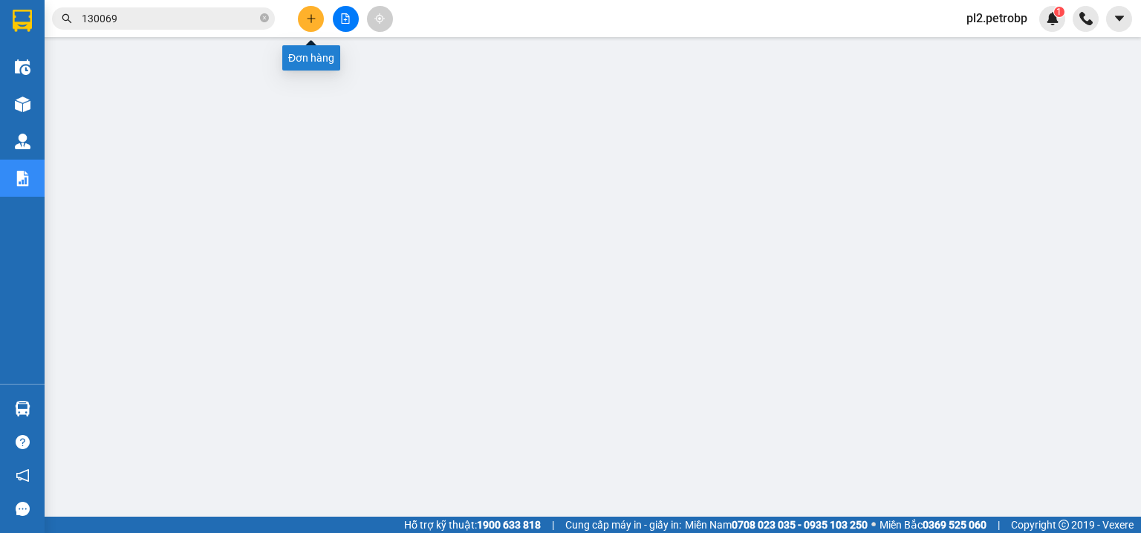
click at [312, 19] on icon "plus" at bounding box center [311, 18] width 10 height 10
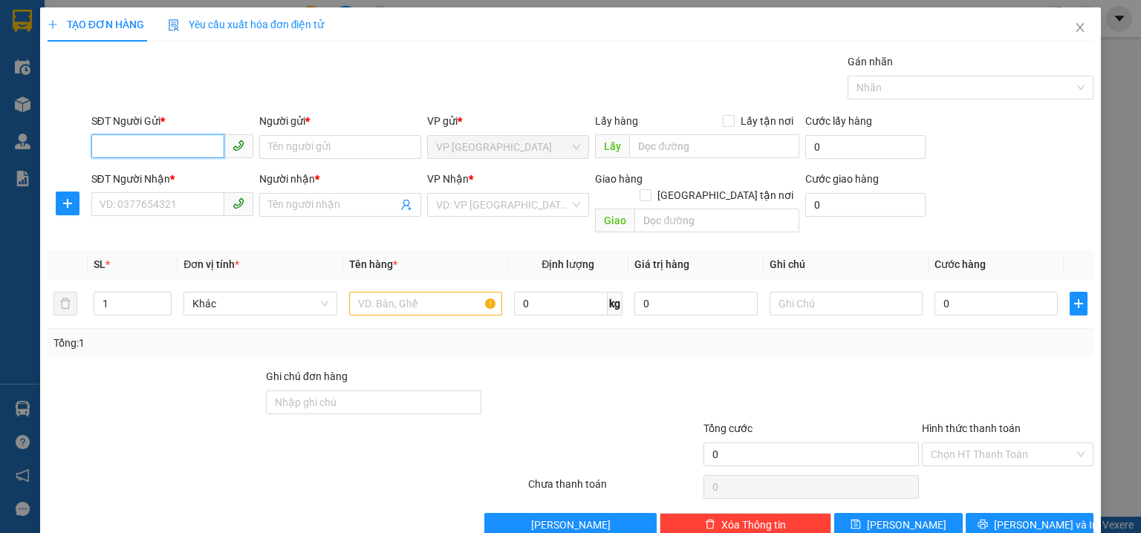
drag, startPoint x: 141, startPoint y: 145, endPoint x: 160, endPoint y: 133, distance: 22.0
click at [151, 137] on input "SĐT Người Gửi *" at bounding box center [157, 146] width 133 height 24
click at [164, 179] on div "0918819131 - TGMT" at bounding box center [171, 176] width 143 height 16
type input "0918819131"
type input "TGMT"
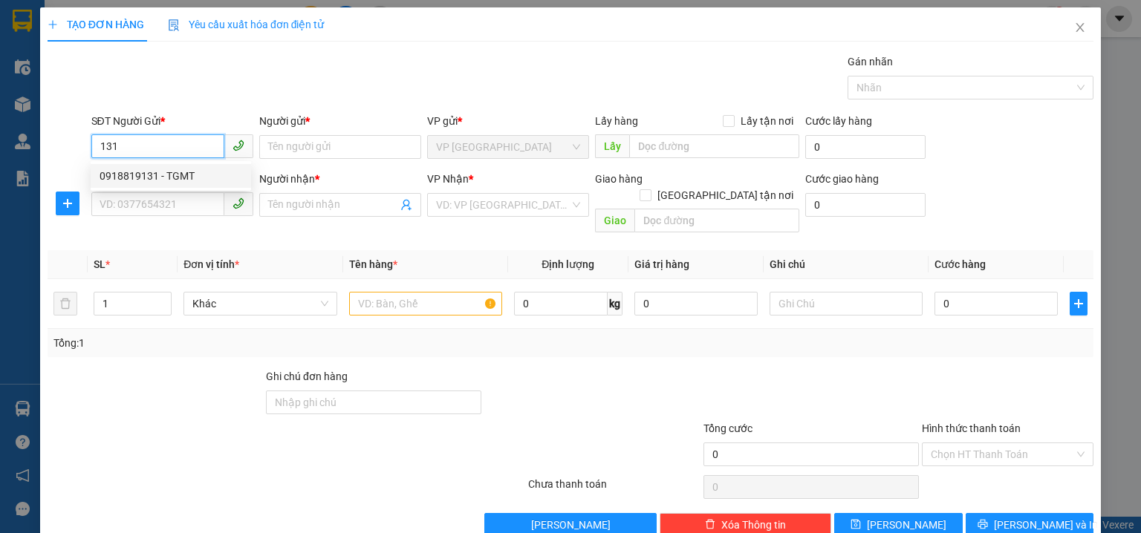
type input "0988235685"
type input "THƯƠNG"
type input "50.000"
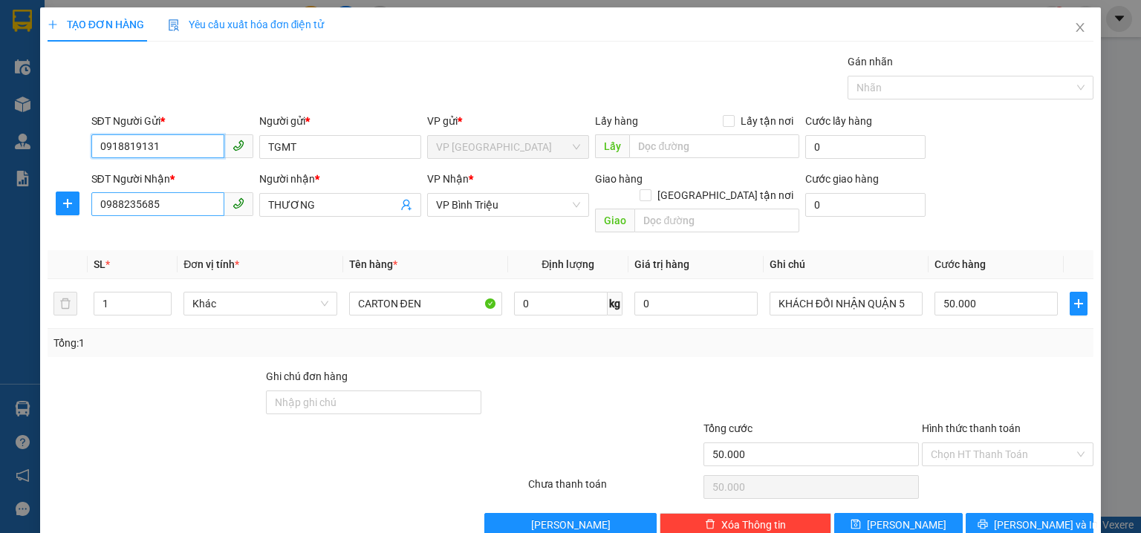
type input "0918819131"
drag, startPoint x: 169, startPoint y: 205, endPoint x: 0, endPoint y: 186, distance: 170.4
click at [0, 186] on div "TẠO ĐƠN HÀNG Yêu cầu xuất hóa đơn điện tử Transit Pickup Surcharge Ids Transit …" at bounding box center [570, 266] width 1141 height 533
type input "0374613181"
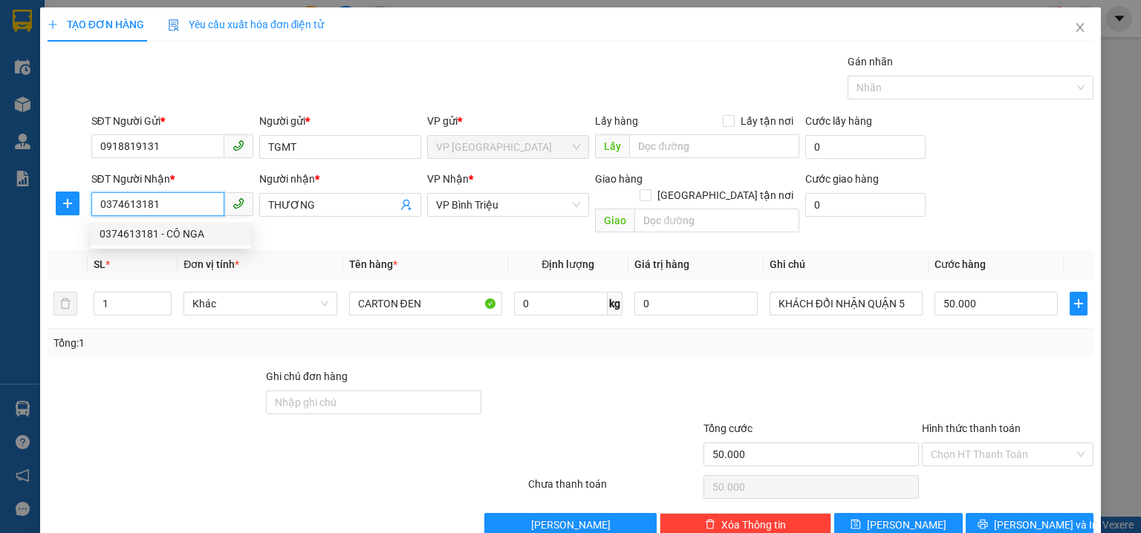
click at [151, 228] on div "0374613181 - CÔ NGA" at bounding box center [171, 234] width 143 height 16
type input "CÔ NGA"
type input "30.000"
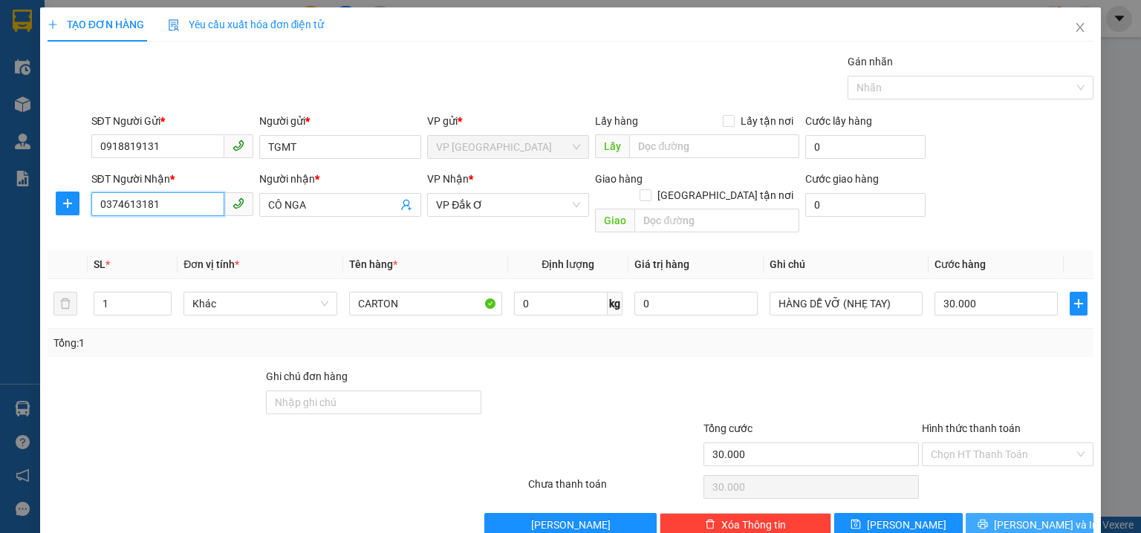
type input "0374613181"
click at [1052, 513] on button "Lưu và In" at bounding box center [1029, 525] width 128 height 24
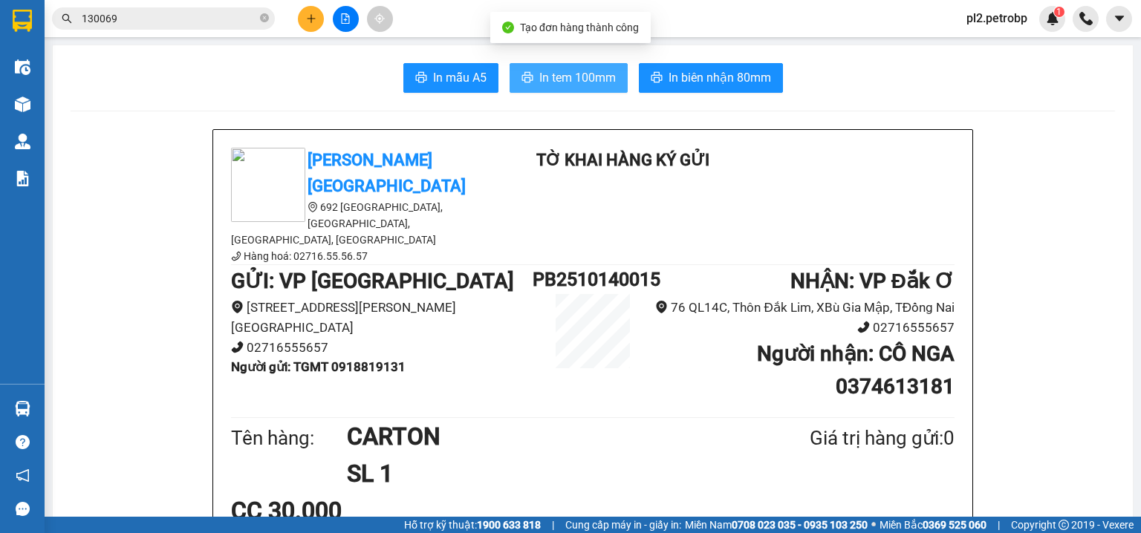
click at [559, 83] on span "In tem 100mm" at bounding box center [577, 77] width 76 height 19
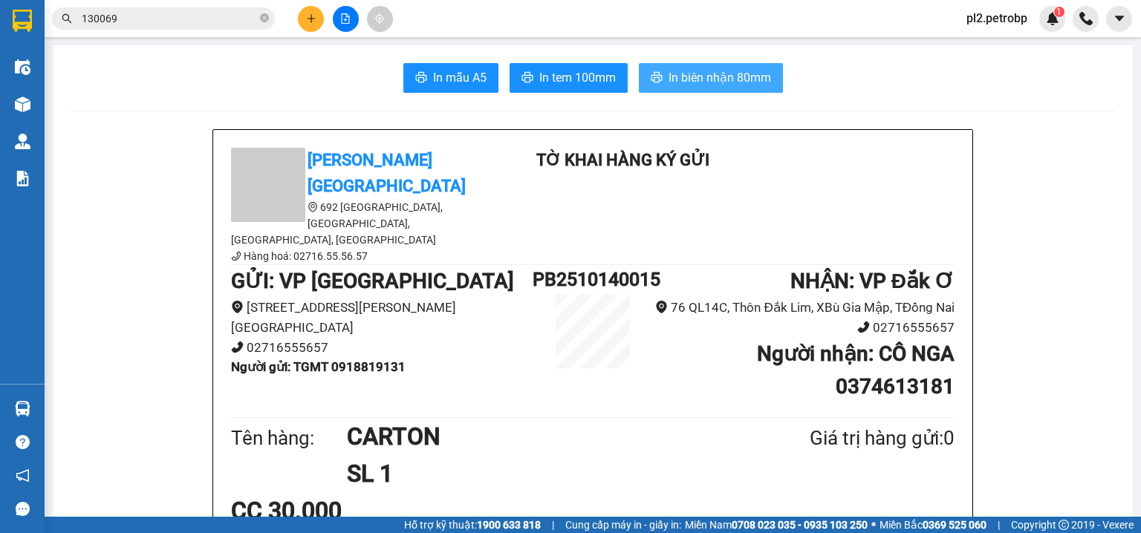
click at [674, 77] on span "In biên nhận 80mm" at bounding box center [719, 77] width 102 height 19
click at [311, 22] on icon "plus" at bounding box center [310, 18] width 1 height 8
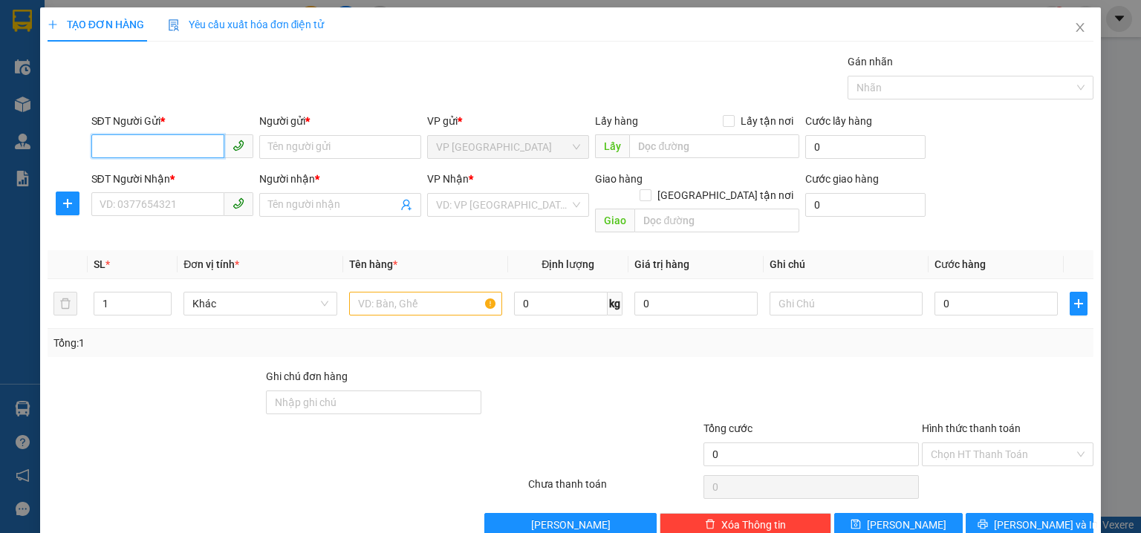
click at [175, 143] on input "SĐT Người Gửi *" at bounding box center [157, 146] width 133 height 24
click at [145, 175] on div "0918819131 - TGMT" at bounding box center [171, 176] width 143 height 16
type input "0918819131"
type input "TGMT"
type input "0374613181"
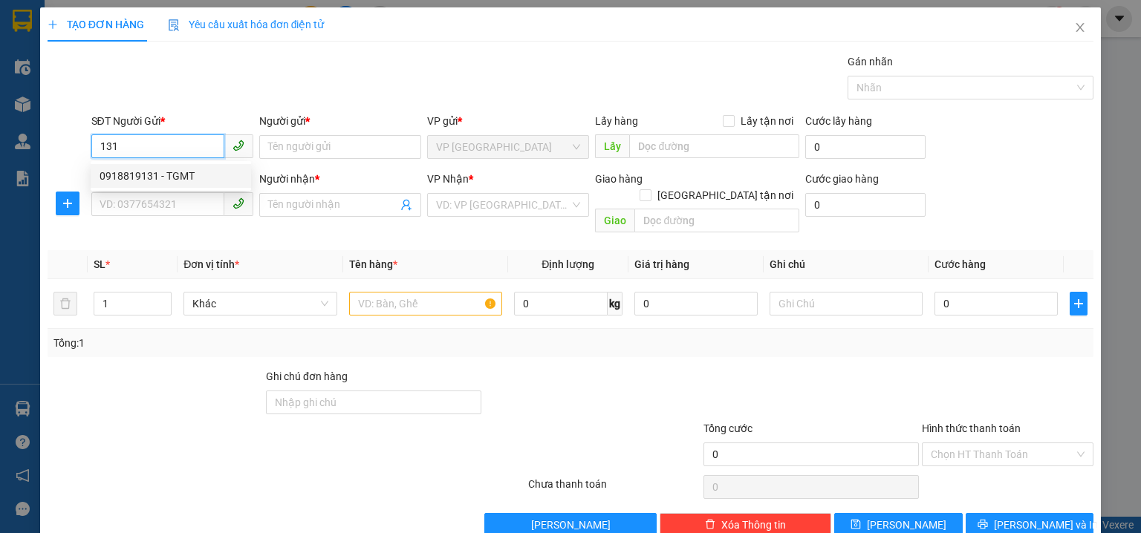
type input "CÔ NGA"
type input "30.000"
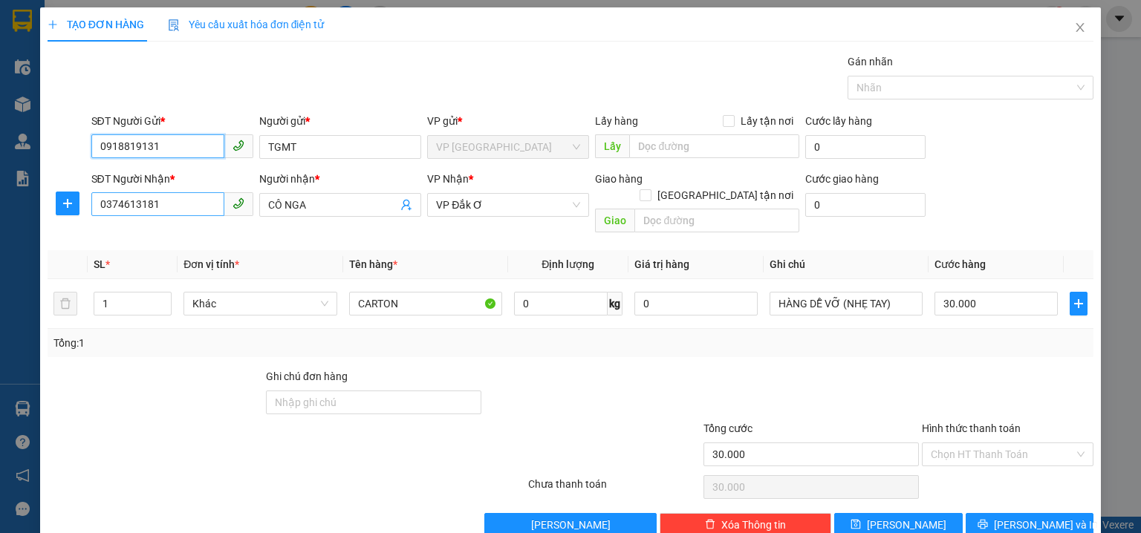
type input "0918819131"
drag, startPoint x: 197, startPoint y: 208, endPoint x: 0, endPoint y: 163, distance: 201.9
click at [0, 163] on div "TẠO ĐƠN HÀNG Yêu cầu xuất hóa đơn điện tử Transit Pickup Surcharge Ids Transit …" at bounding box center [570, 266] width 1141 height 533
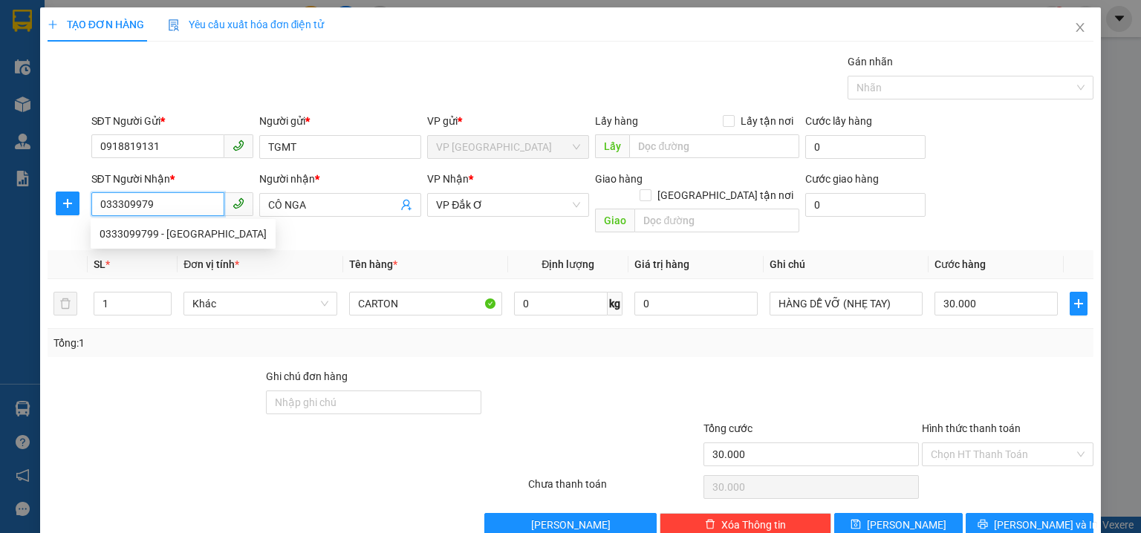
type input "0333099799"
click at [213, 241] on div "0333099799 - THIÊN HÒA" at bounding box center [183, 234] width 167 height 16
type input "THIÊN HÒA"
type input "40.000"
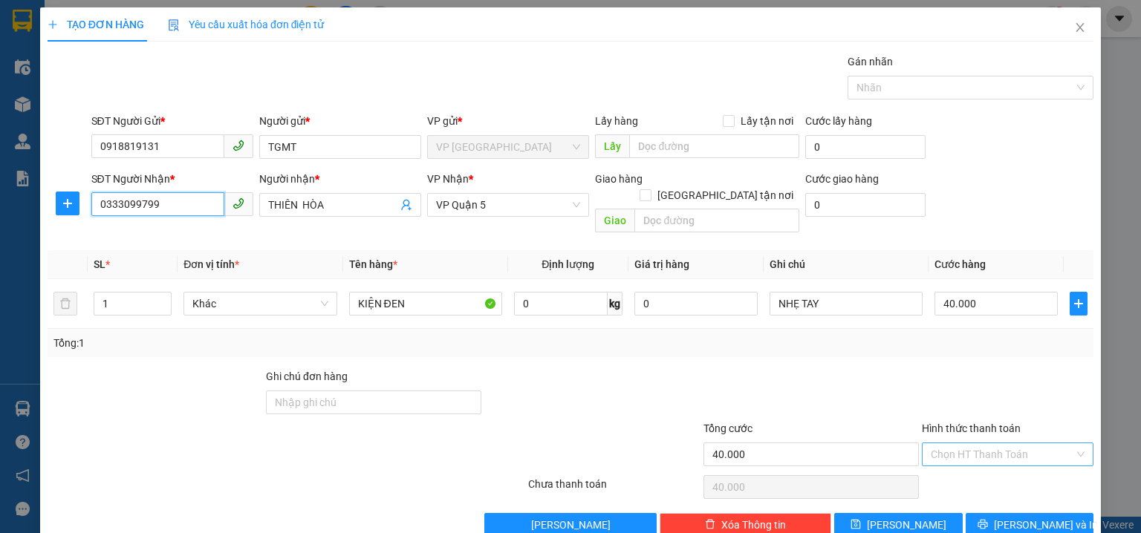
type input "0333099799"
click at [942, 443] on input "Hình thức thanh toán" at bounding box center [1001, 454] width 143 height 22
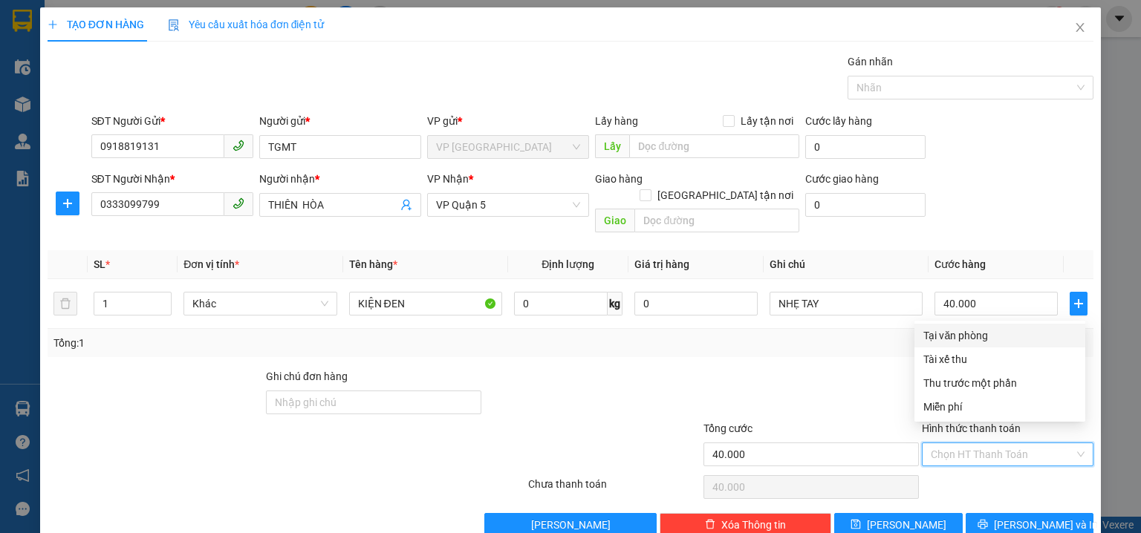
drag, startPoint x: 951, startPoint y: 330, endPoint x: 1001, endPoint y: 373, distance: 65.9
click at [951, 330] on div "Tại văn phòng" at bounding box center [999, 335] width 153 height 16
type input "0"
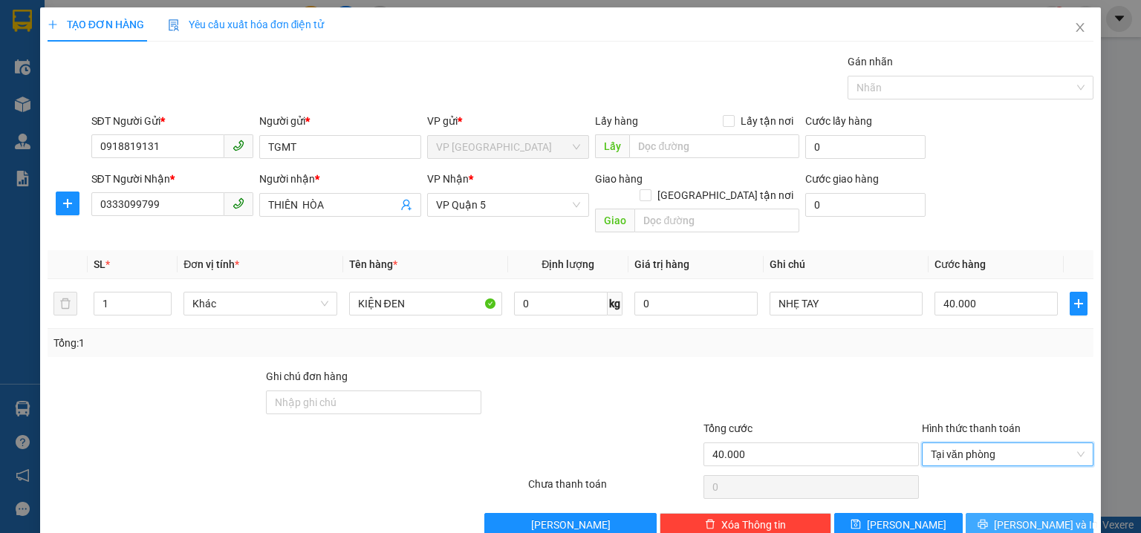
click at [1015, 517] on span "Lưu và In" at bounding box center [1046, 525] width 104 height 16
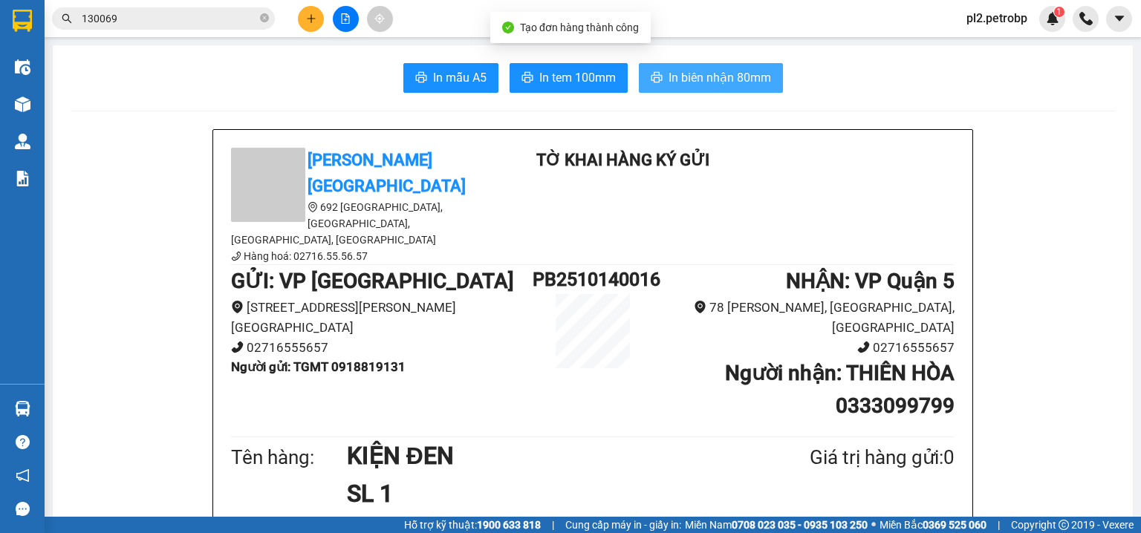
click at [677, 71] on span "In biên nhận 80mm" at bounding box center [719, 77] width 102 height 19
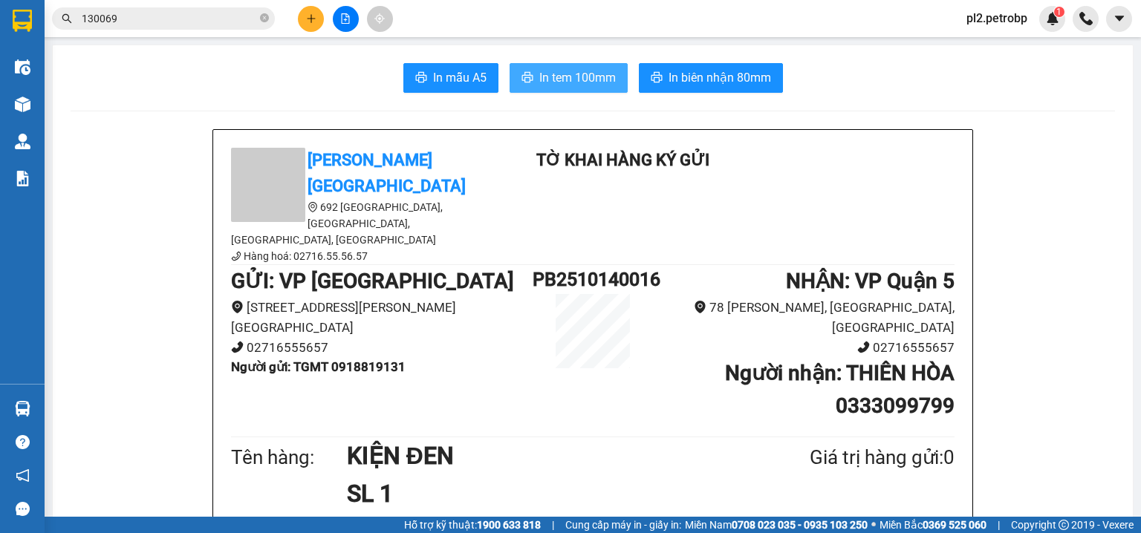
click at [573, 79] on span "In tem 100mm" at bounding box center [577, 77] width 76 height 19
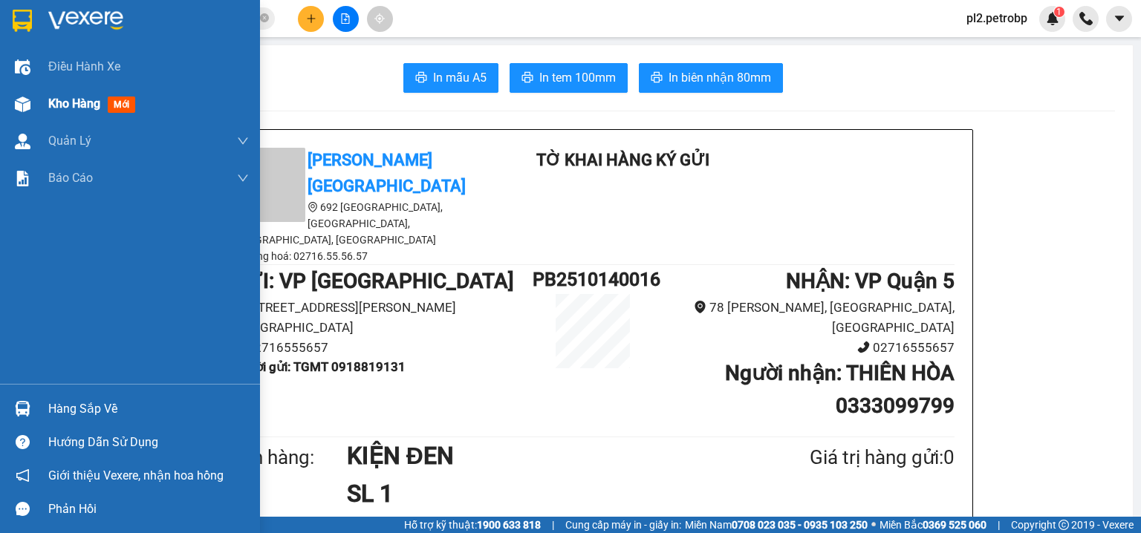
click at [53, 100] on span "Kho hàng" at bounding box center [74, 104] width 52 height 14
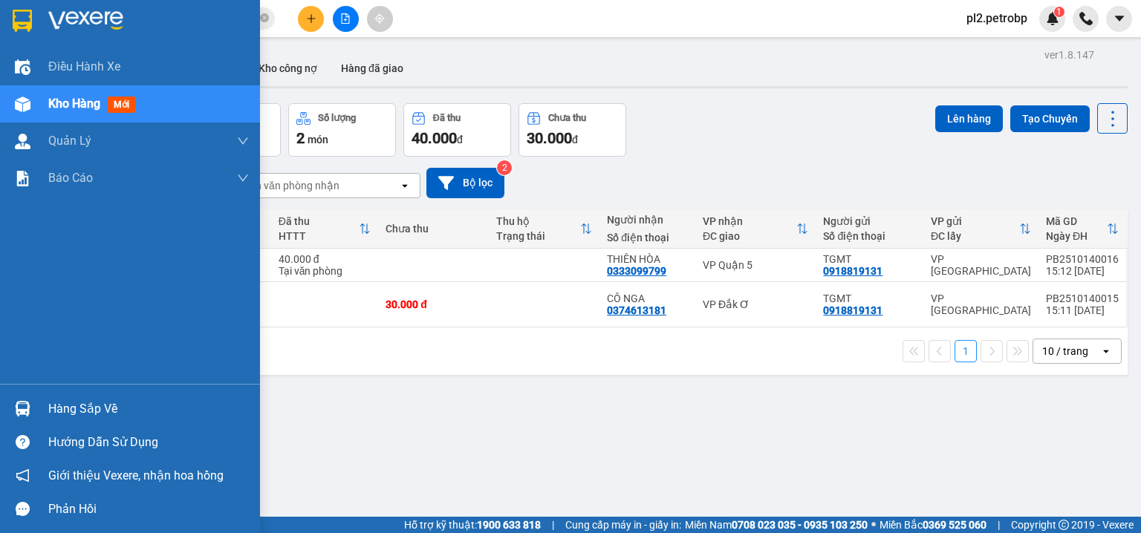
click at [53, 410] on div "Hàng sắp về" at bounding box center [148, 409] width 201 height 22
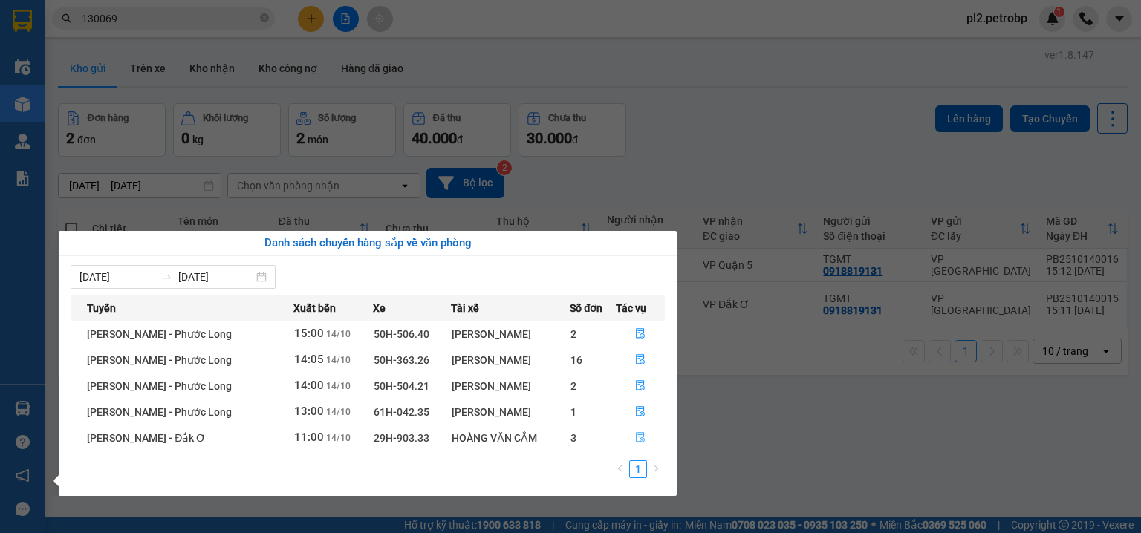
click at [637, 434] on icon "file-done" at bounding box center [640, 437] width 10 height 10
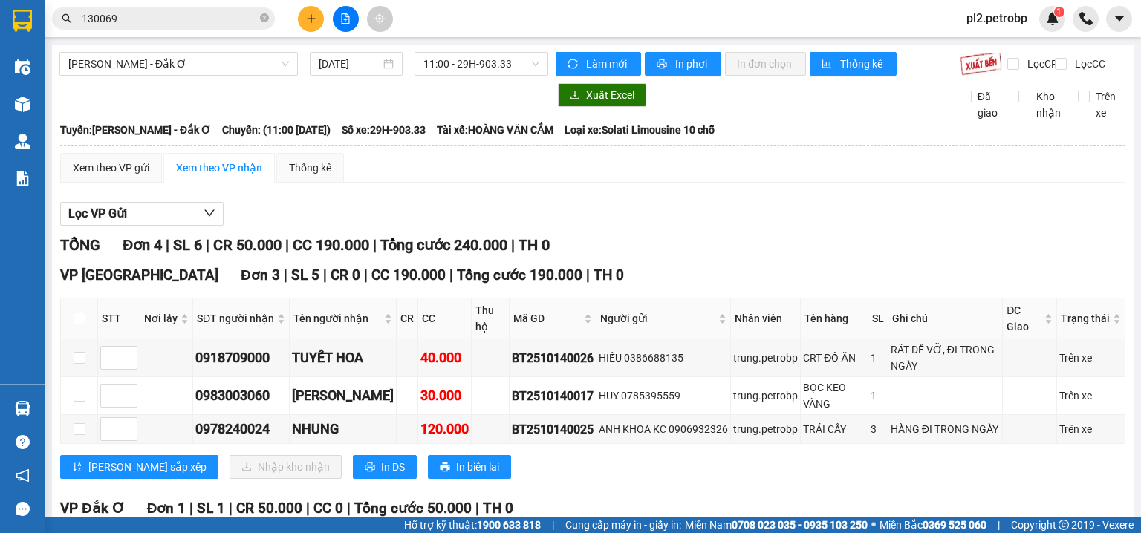
click at [81, 319] on th at bounding box center [79, 319] width 37 height 41
click at [85, 327] on th at bounding box center [79, 319] width 37 height 41
click at [77, 325] on input "checkbox" at bounding box center [80, 319] width 12 height 12
checkbox input "true"
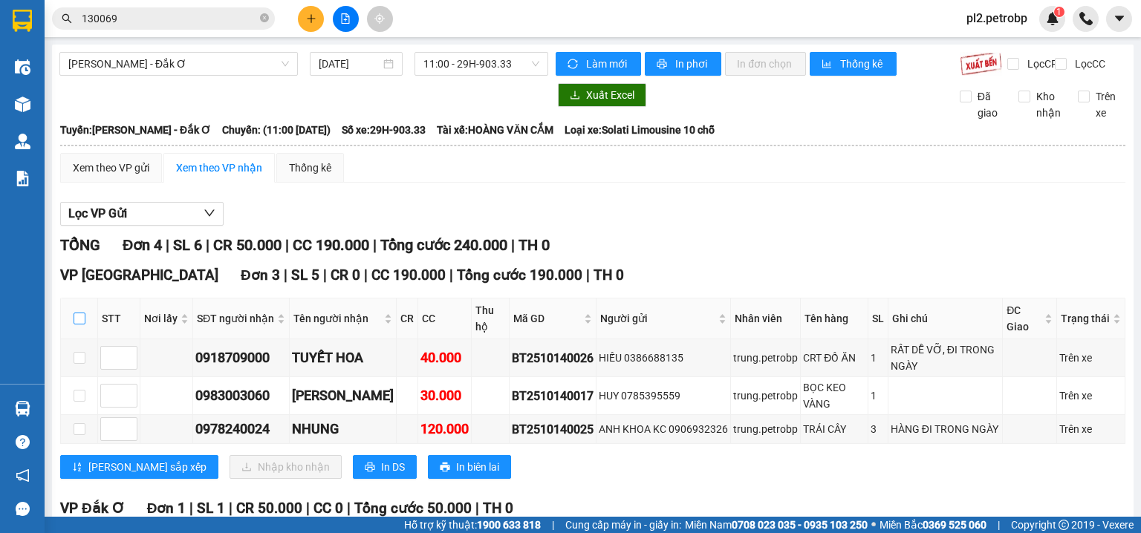
checkbox input "true"
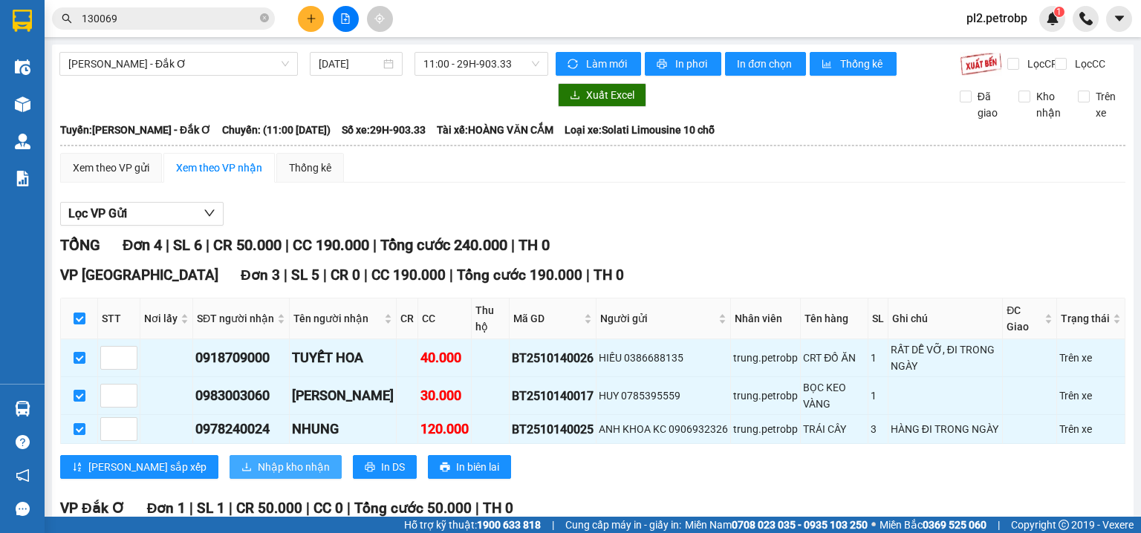
click at [229, 478] on button "Nhập kho nhận" at bounding box center [285, 467] width 112 height 24
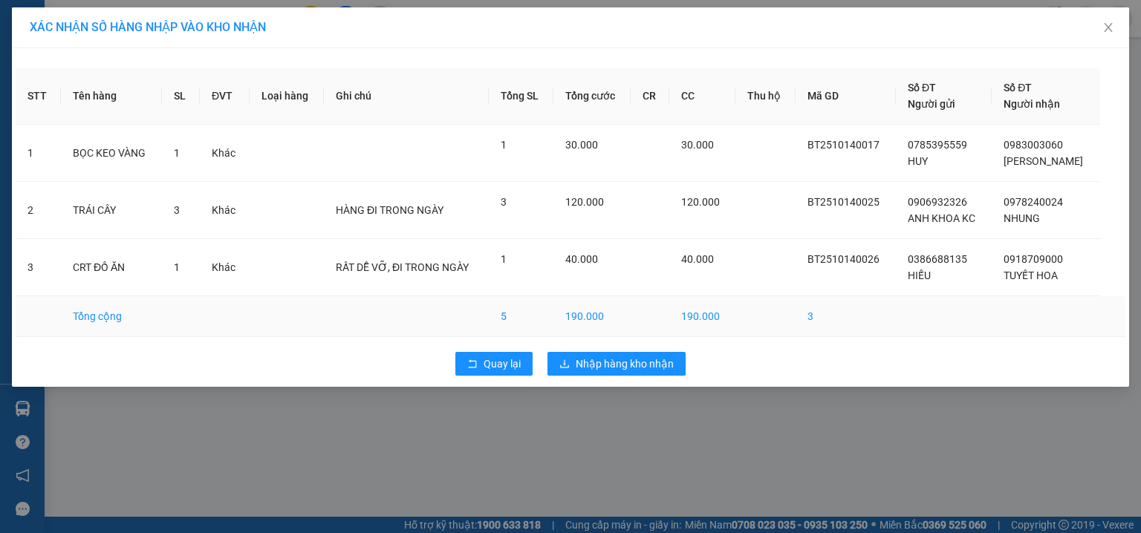
click at [591, 318] on td "190.000" at bounding box center [591, 316] width 77 height 41
click at [589, 358] on span "Nhập hàng kho nhận" at bounding box center [625, 364] width 98 height 16
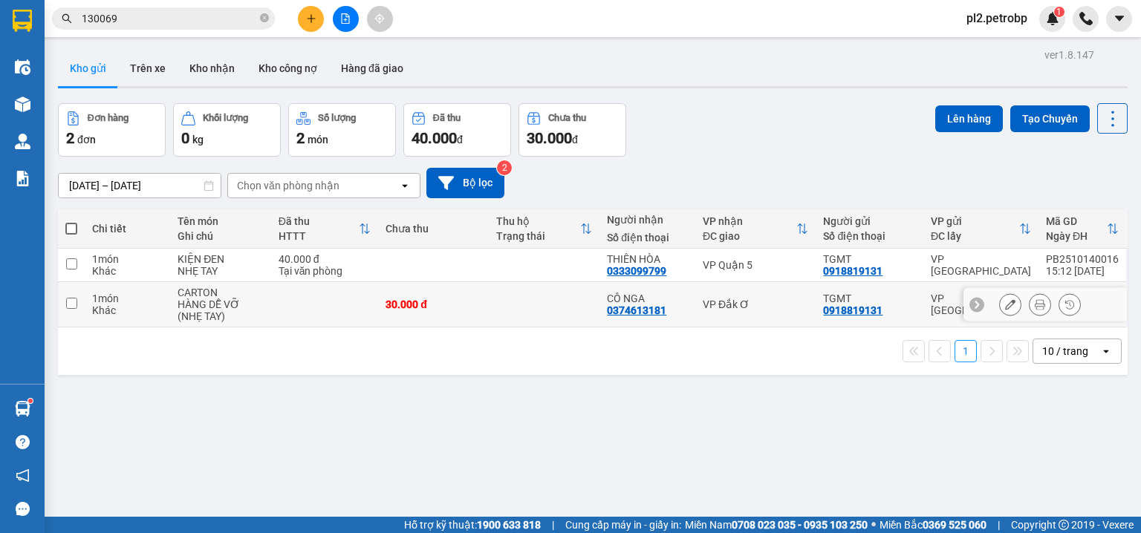
click at [552, 303] on td at bounding box center [544, 304] width 111 height 45
checkbox input "true"
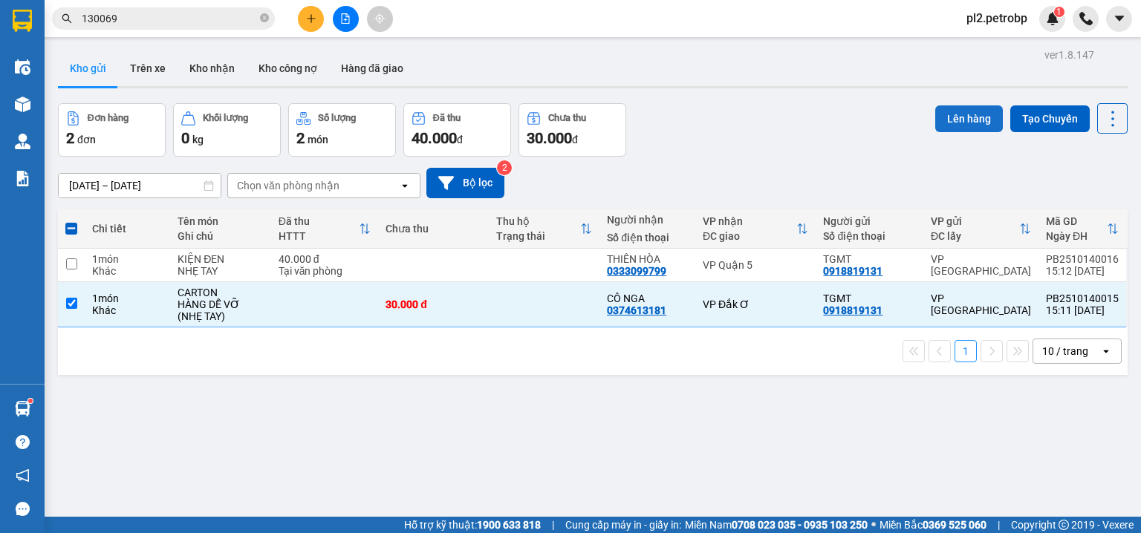
click at [967, 113] on button "Lên hàng" at bounding box center [969, 118] width 68 height 27
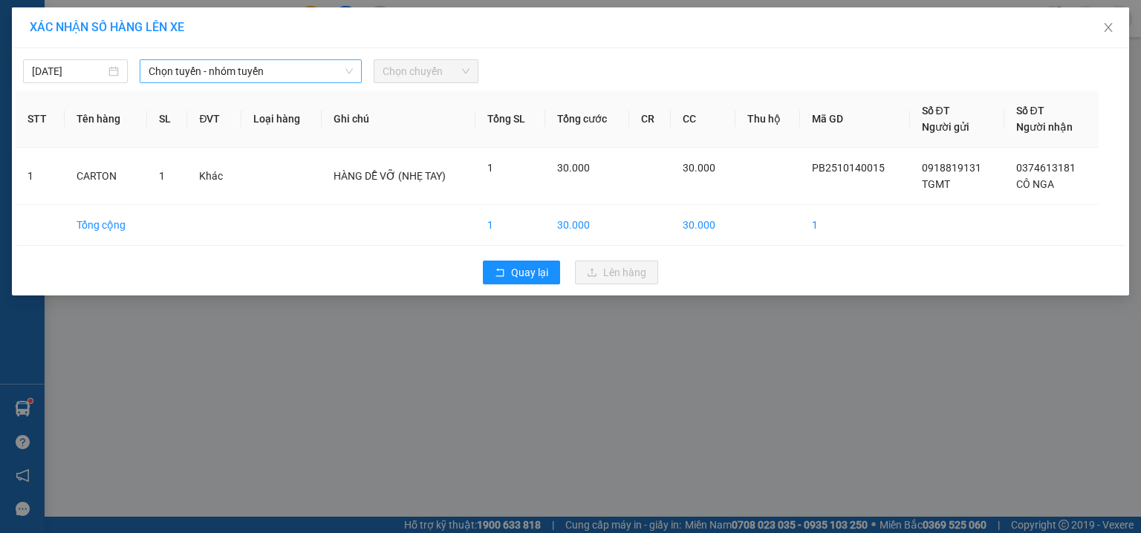
click at [178, 65] on span "Chọn tuyến - nhóm tuyến" at bounding box center [251, 71] width 204 height 22
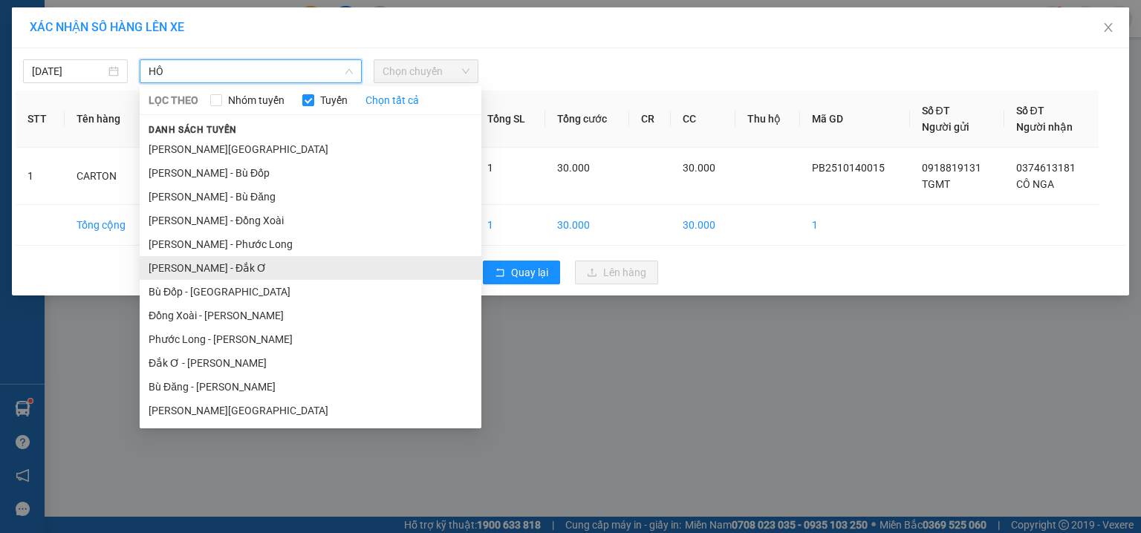
type input "HÔ"
click at [219, 264] on li "[PERSON_NAME] - Đắk Ơ" at bounding box center [311, 268] width 342 height 24
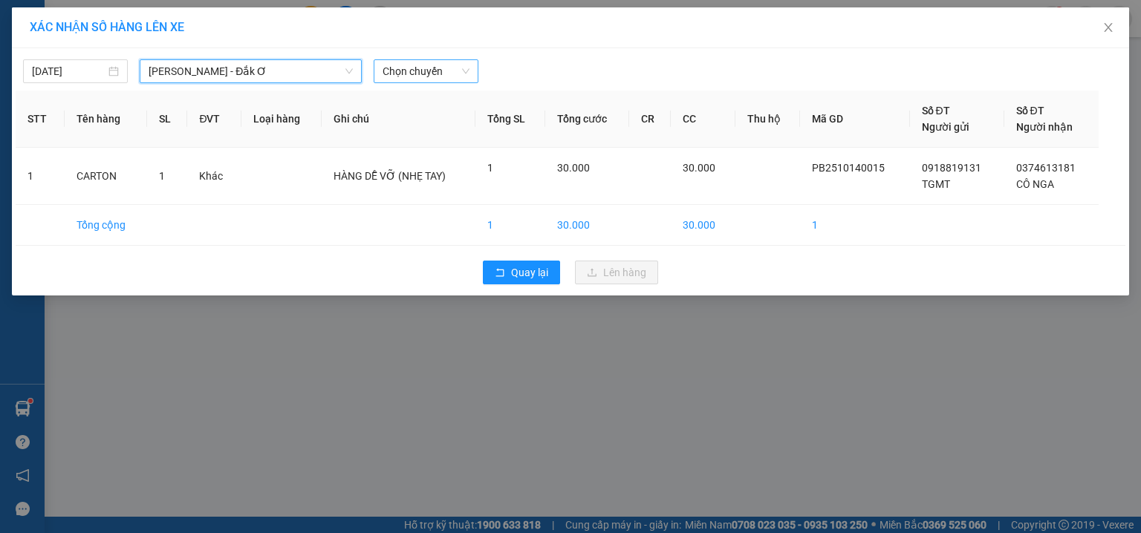
click at [420, 82] on div "Chọn chuyến" at bounding box center [426, 71] width 105 height 24
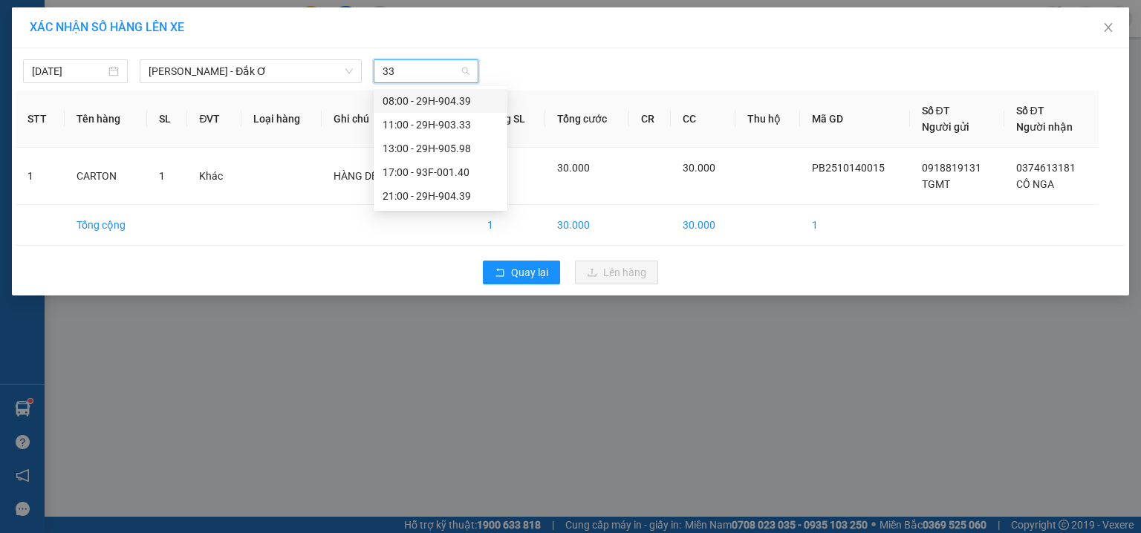
type input "333"
drag, startPoint x: 408, startPoint y: 99, endPoint x: 487, endPoint y: 147, distance: 93.0
click at [409, 100] on div "11:00 - 29H-903.33" at bounding box center [440, 101] width 116 height 16
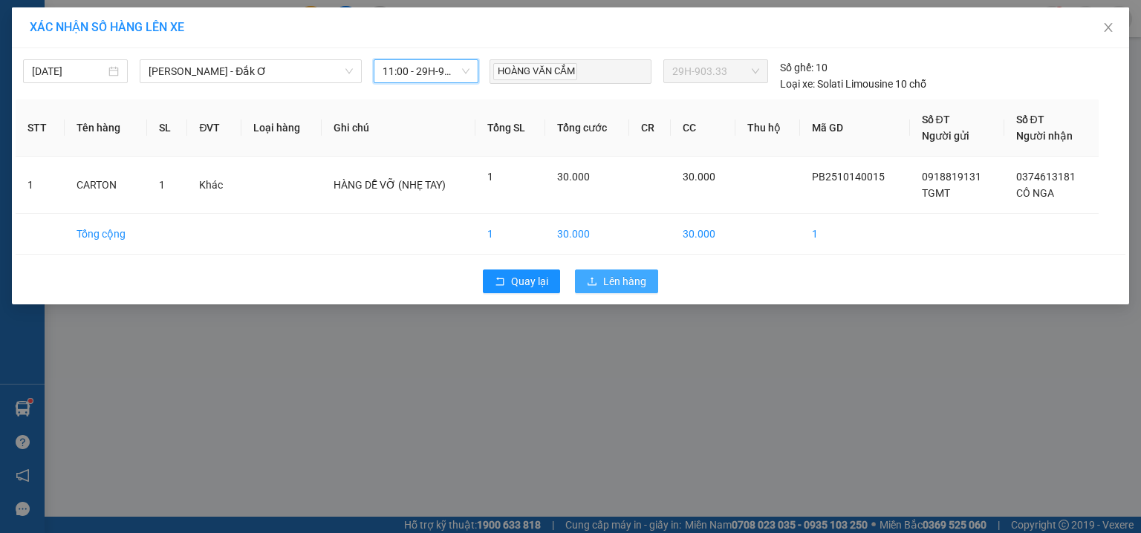
click at [627, 285] on span "Lên hàng" at bounding box center [624, 281] width 43 height 16
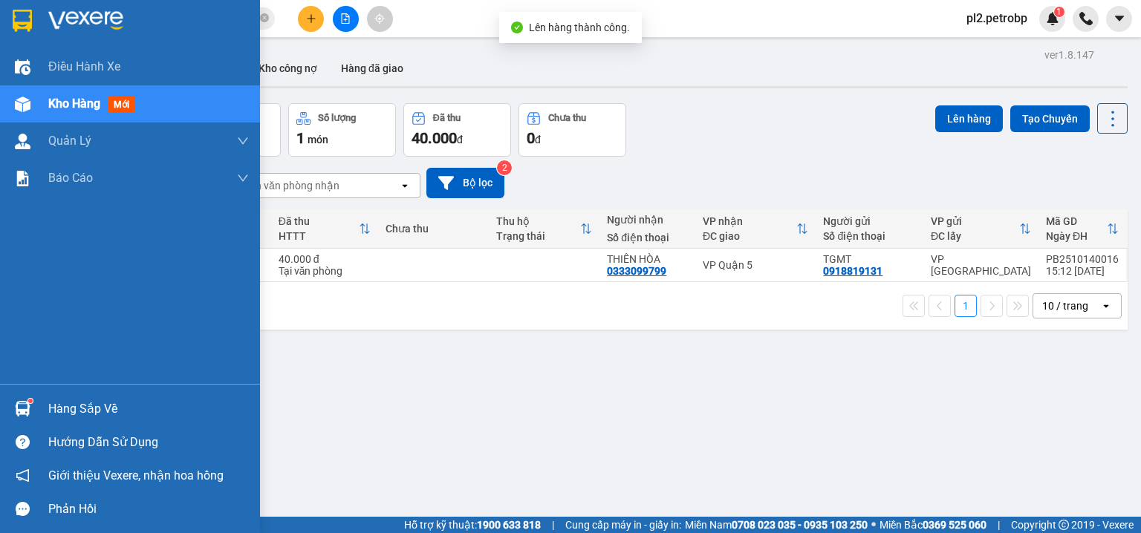
click at [76, 405] on div "Hàng sắp về" at bounding box center [148, 409] width 201 height 22
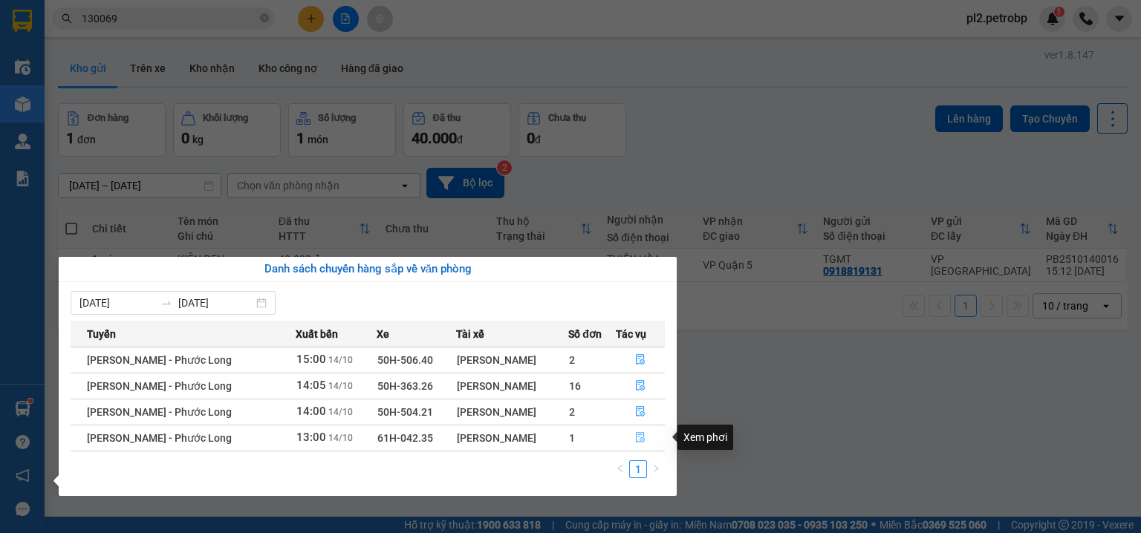
click at [636, 433] on icon "file-done" at bounding box center [640, 438] width 9 height 10
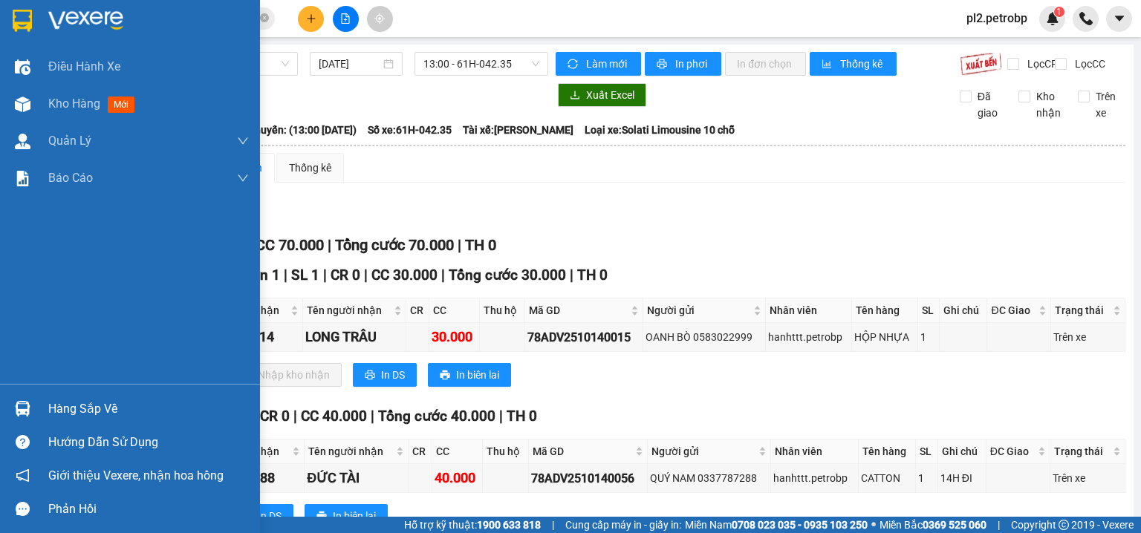
click at [60, 401] on div "Hàng sắp về" at bounding box center [148, 409] width 201 height 22
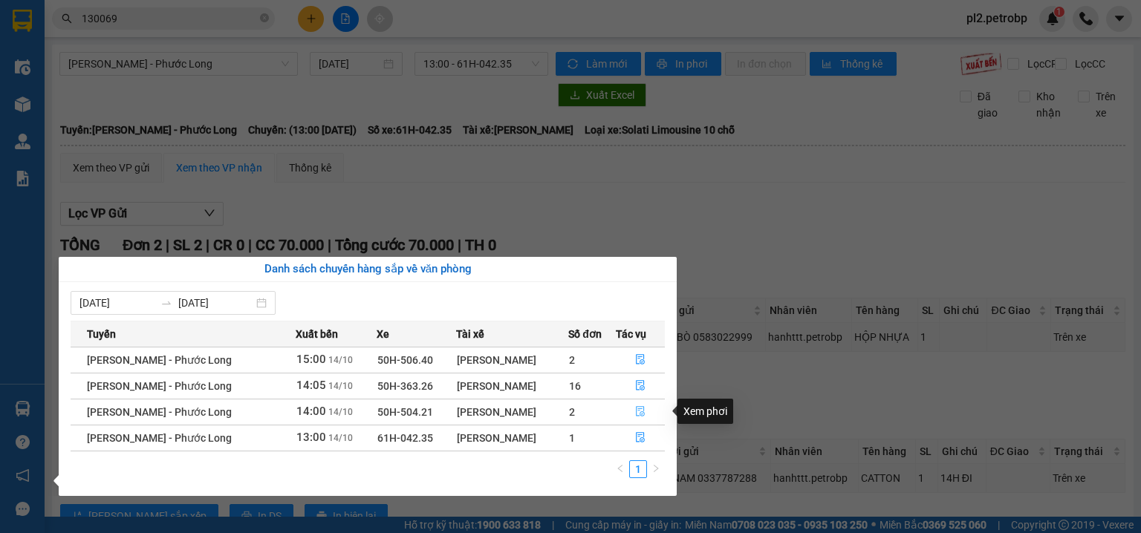
click at [642, 408] on icon "file-done" at bounding box center [640, 411] width 10 height 10
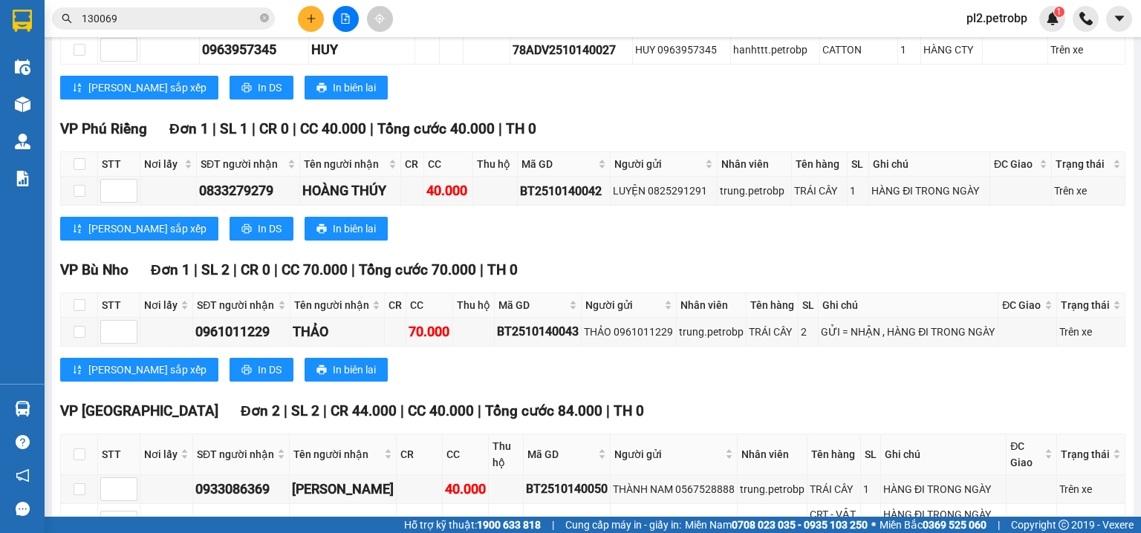
scroll to position [396, 0]
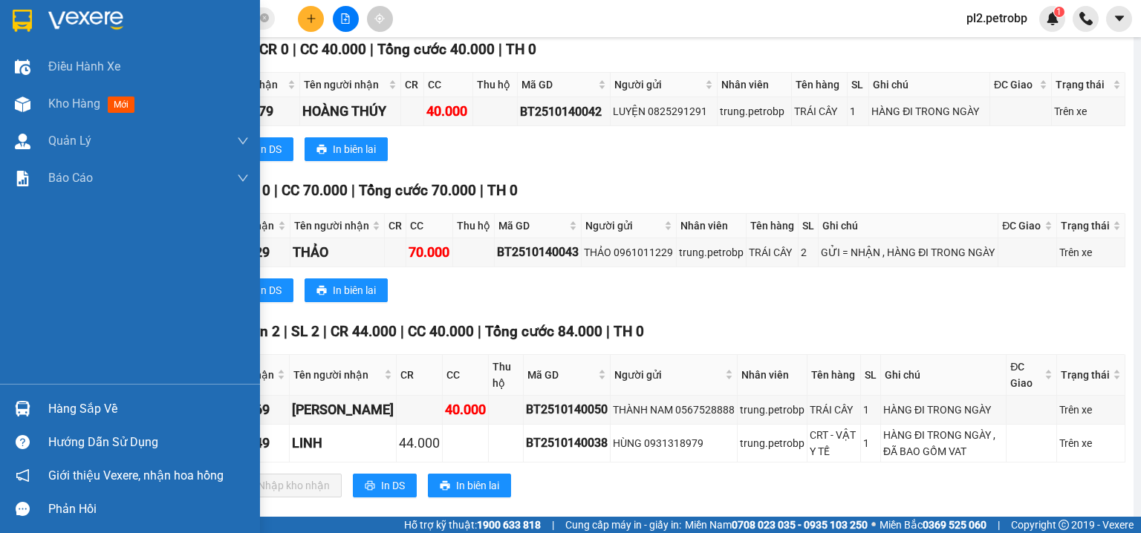
click at [53, 411] on div "Hàng sắp về" at bounding box center [148, 409] width 201 height 22
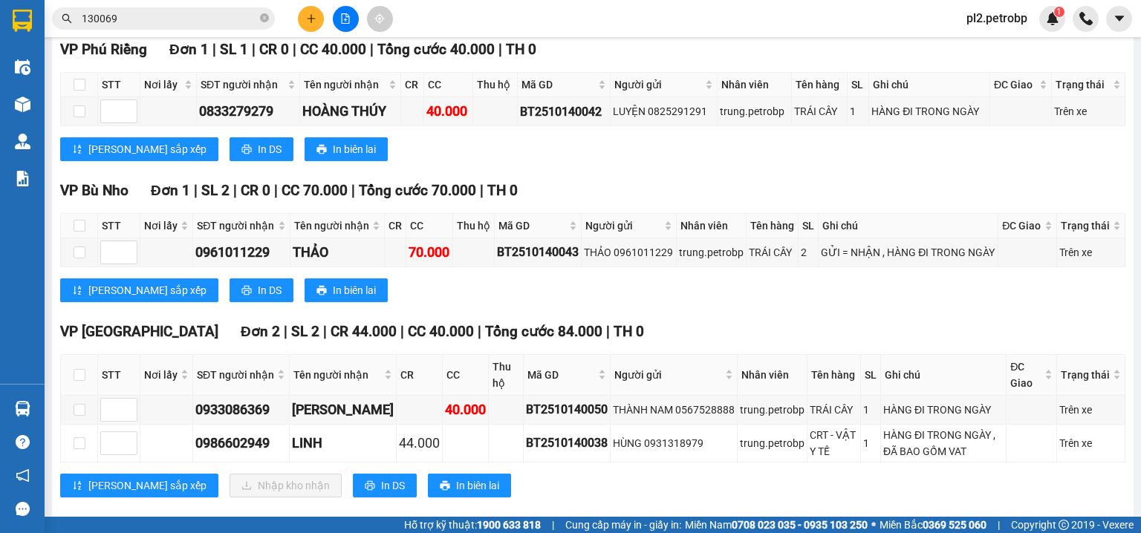
click at [726, 362] on section "Kết quả tìm kiếm ( 36 ) Bộ lọc Ngày tạo đơn gần nhất Mã ĐH Trạng thái Món hàng …" at bounding box center [570, 266] width 1141 height 533
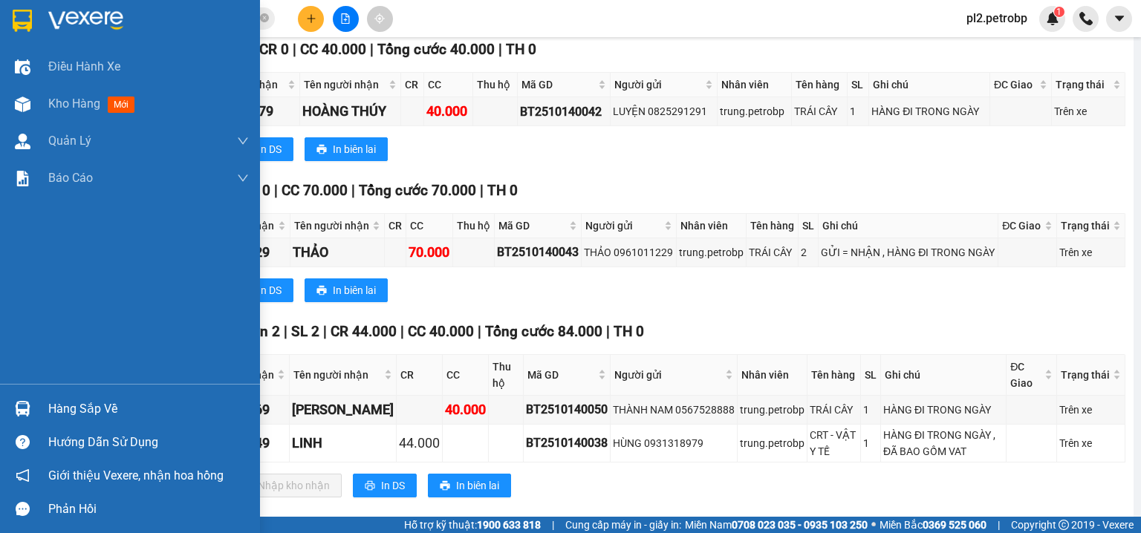
click at [72, 400] on div "Hàng sắp về" at bounding box center [148, 409] width 201 height 22
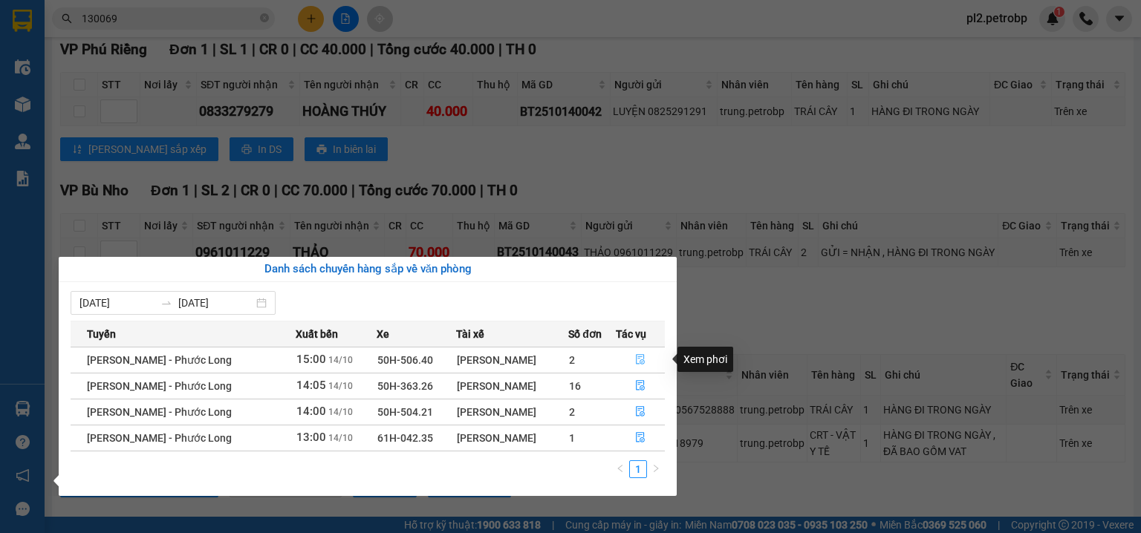
click at [633, 353] on button "button" at bounding box center [640, 360] width 48 height 24
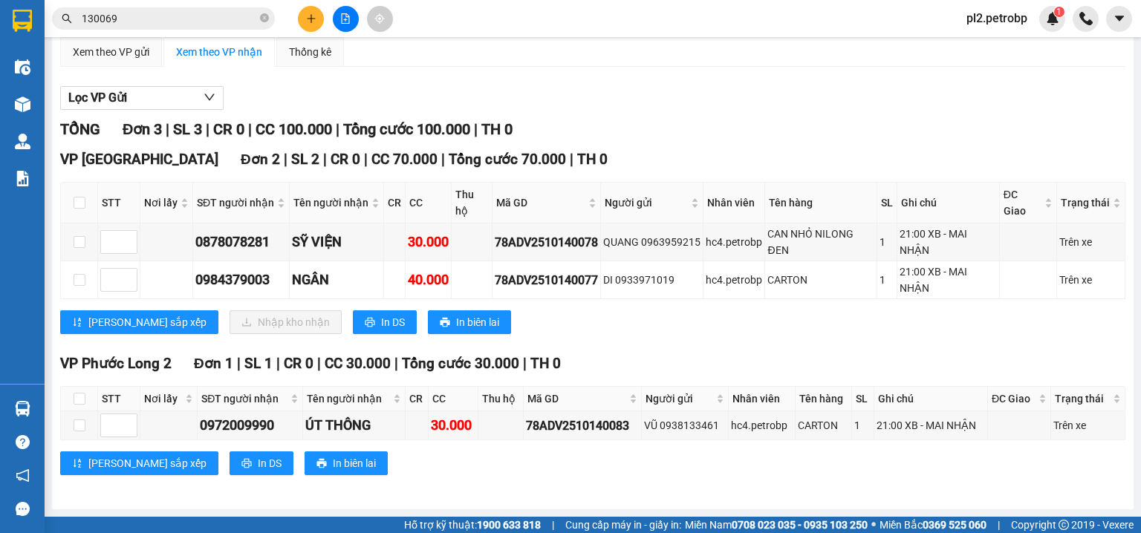
scroll to position [126, 0]
click at [306, 19] on icon "plus" at bounding box center [311, 18] width 10 height 10
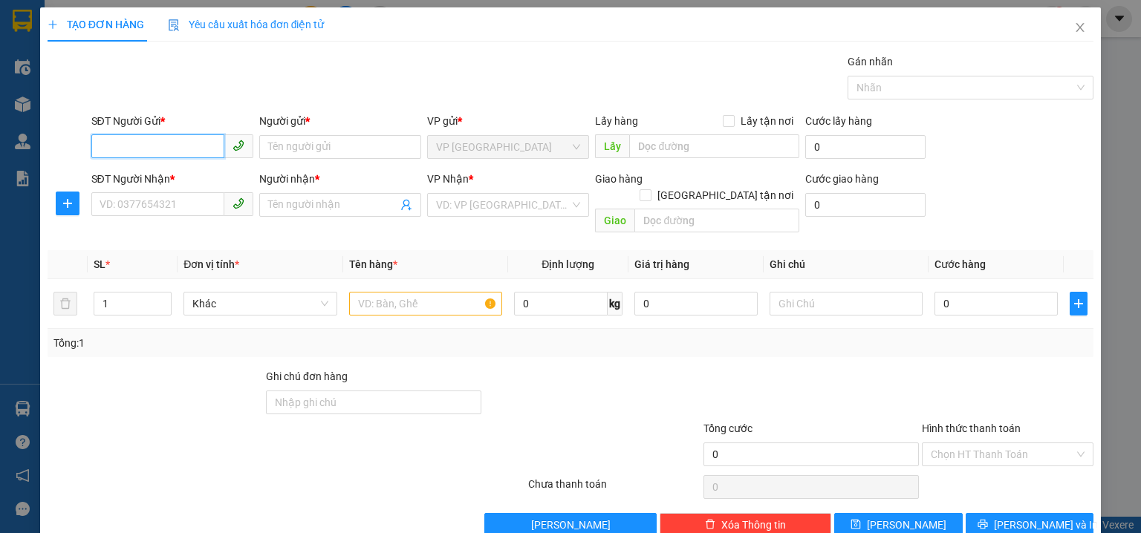
drag, startPoint x: 157, startPoint y: 145, endPoint x: 657, endPoint y: 24, distance: 514.9
click at [157, 145] on input "SĐT Người Gửi *" at bounding box center [157, 146] width 133 height 24
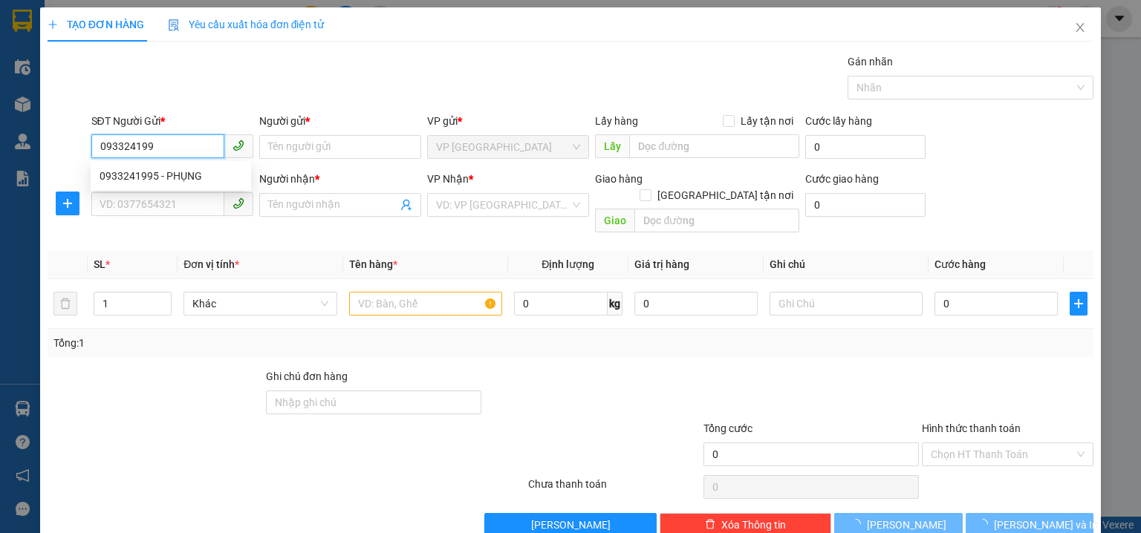
type input "0933241995"
click at [183, 175] on div "0933241995 - PHỤNG" at bounding box center [171, 176] width 143 height 16
type input "PHỤNG"
type input "0352070875"
type input "CÔ NGUYỆT"
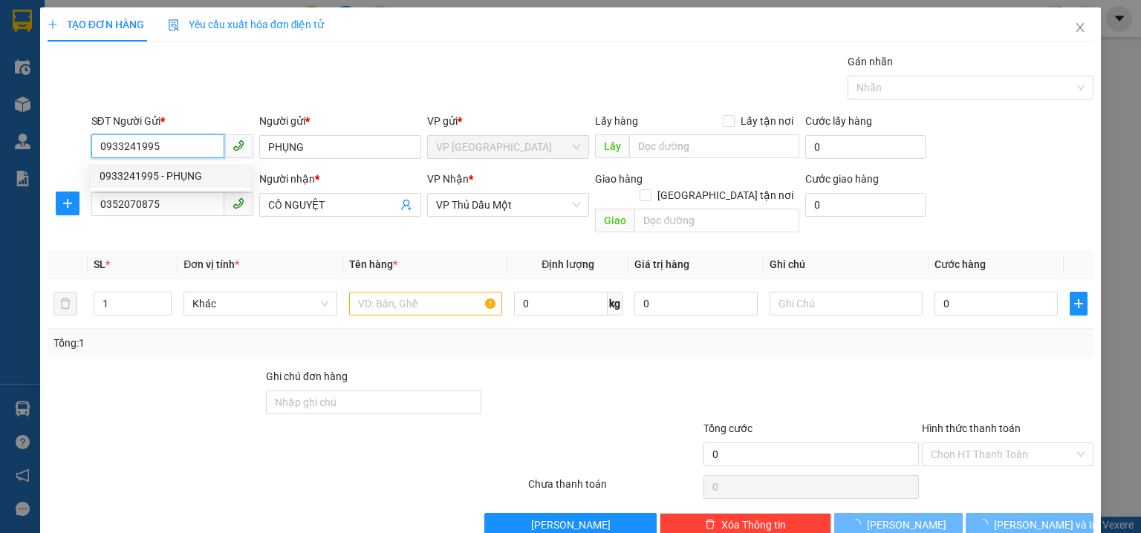
type input "300.000"
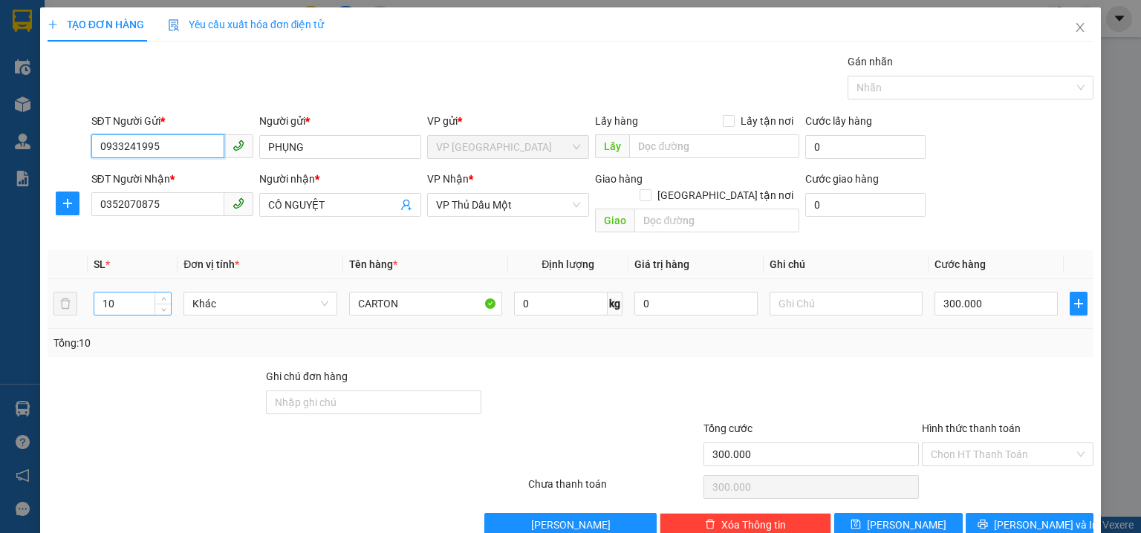
type input "0933241995"
drag, startPoint x: 134, startPoint y: 284, endPoint x: 0, endPoint y: 255, distance: 137.5
click at [0, 255] on div "TẠO ĐƠN HÀNG Yêu cầu xuất hóa đơn điện tử Transit Pickup Surcharge Ids Transit …" at bounding box center [570, 266] width 1141 height 533
type input "4"
click at [998, 292] on input "300.000" at bounding box center [995, 304] width 123 height 24
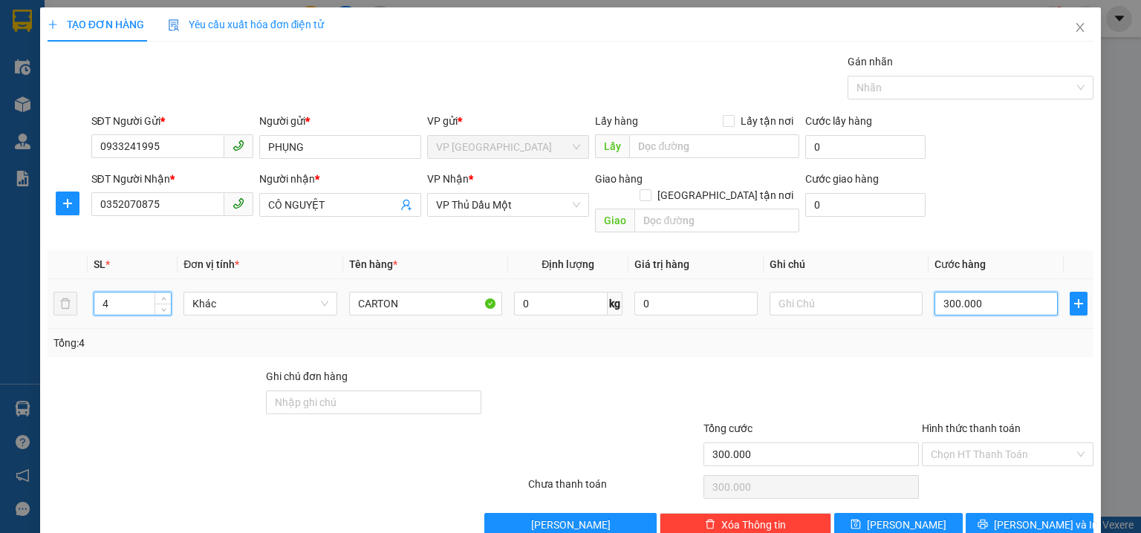
type input "0"
type input "1"
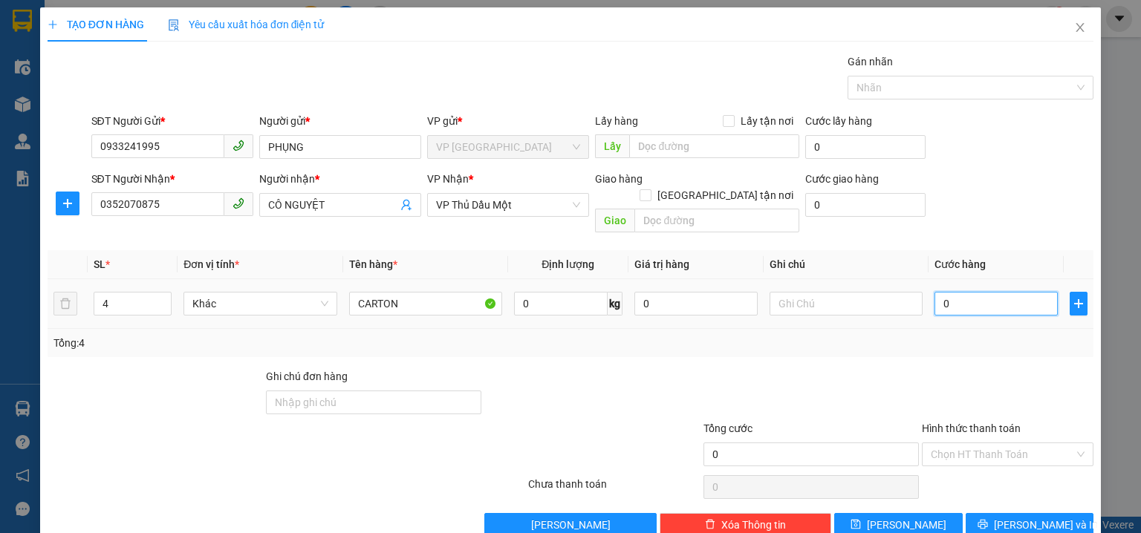
type input "01"
type input "12"
type input "012"
type input "120"
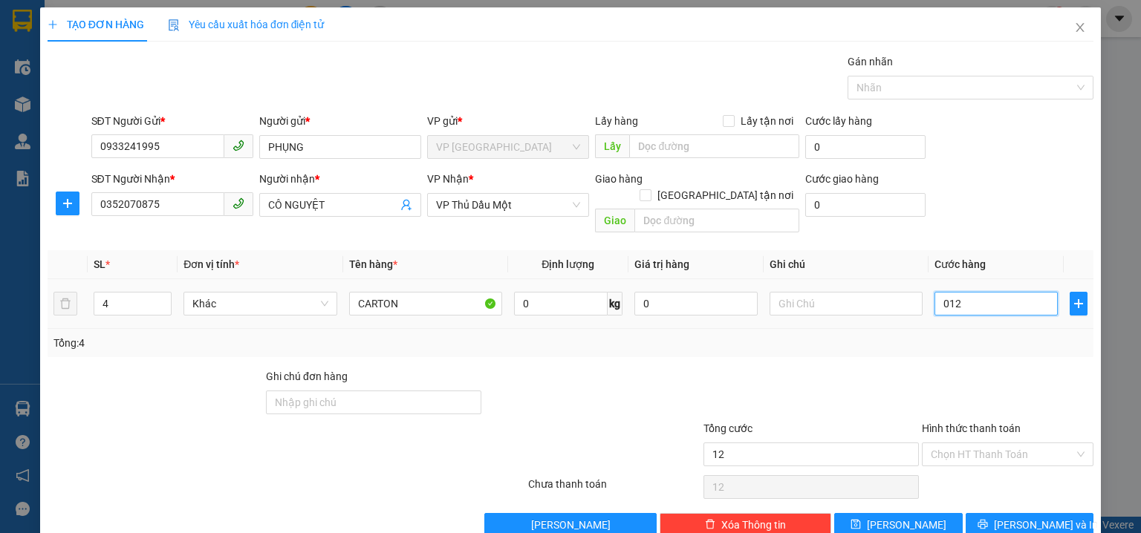
type input "120"
type input "0.120"
type input "120.000"
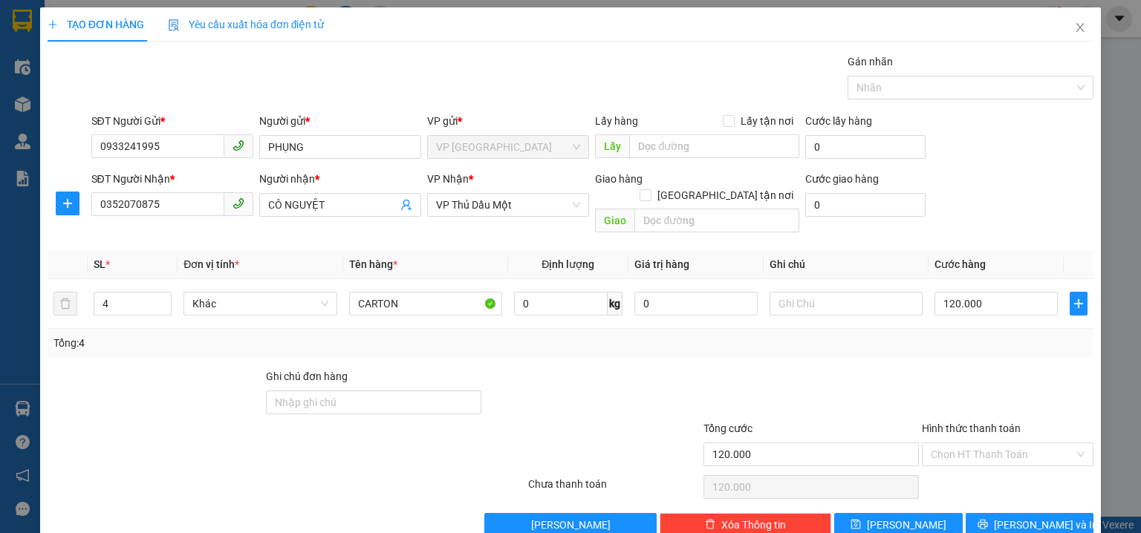
click at [1008, 175] on div "SĐT Người Nhận * 0352070875 Người nhận * CÔ NGUYỆT VP Nhận * VP Thủ Dầu Một Gia…" at bounding box center [592, 205] width 1008 height 68
click at [1120, 127] on div "TẠO ĐƠN HÀNG Yêu cầu xuất hóa đơn điện tử Transit Pickup Surcharge Ids Transit …" at bounding box center [570, 266] width 1141 height 533
drag, startPoint x: 122, startPoint y: 288, endPoint x: 0, endPoint y: 247, distance: 128.5
click at [0, 269] on div "TẠO ĐƠN HÀNG Yêu cầu xuất hóa đơn điện tử Transit Pickup Surcharge Ids Transit …" at bounding box center [570, 266] width 1141 height 533
type input "5"
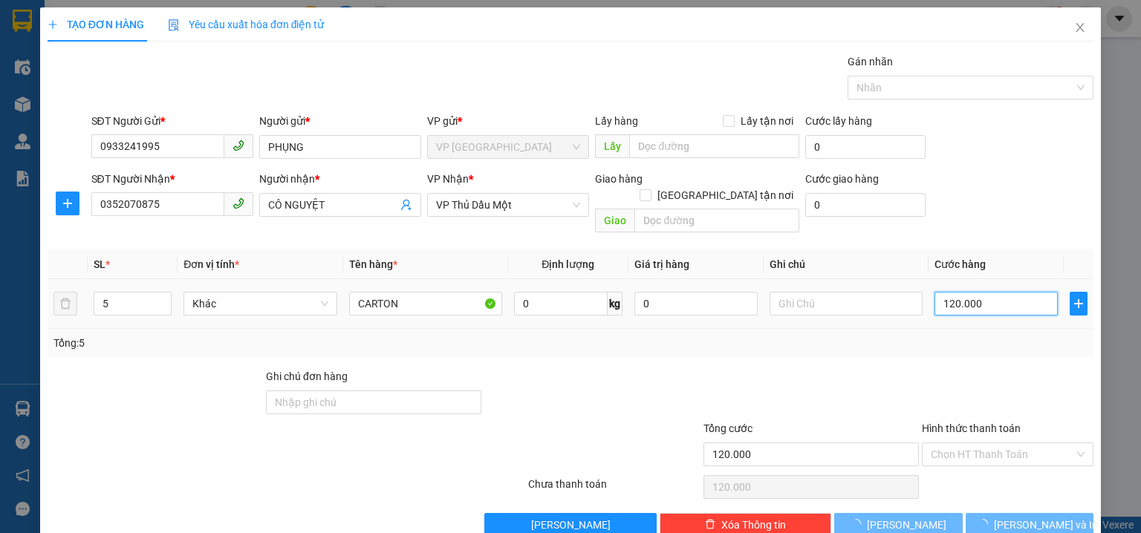
click at [997, 292] on input "120.000" at bounding box center [995, 304] width 123 height 24
type input "0"
type input "1"
type input "01"
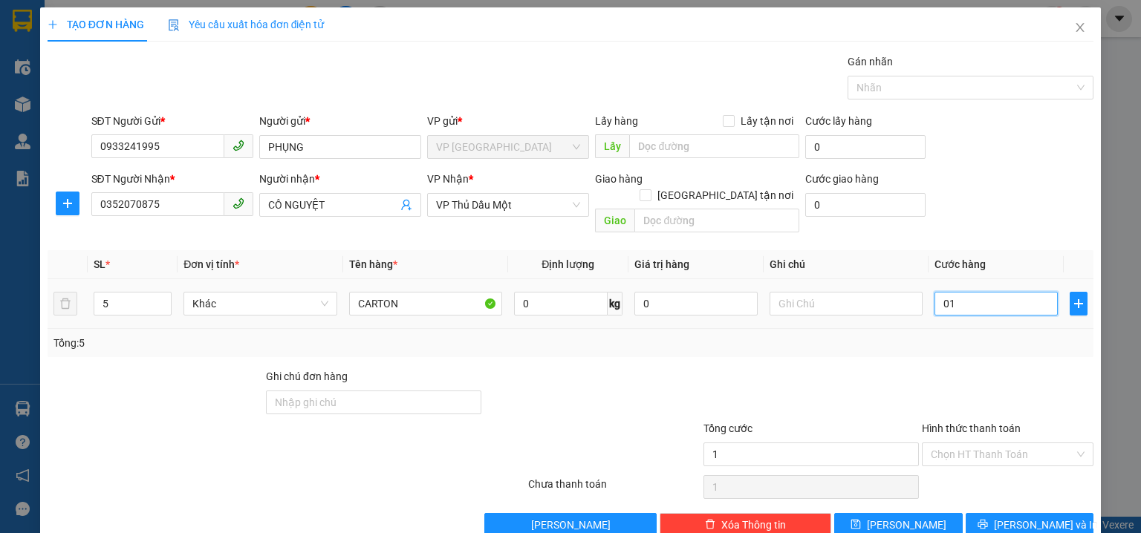
type input "15"
type input "015"
type input "150"
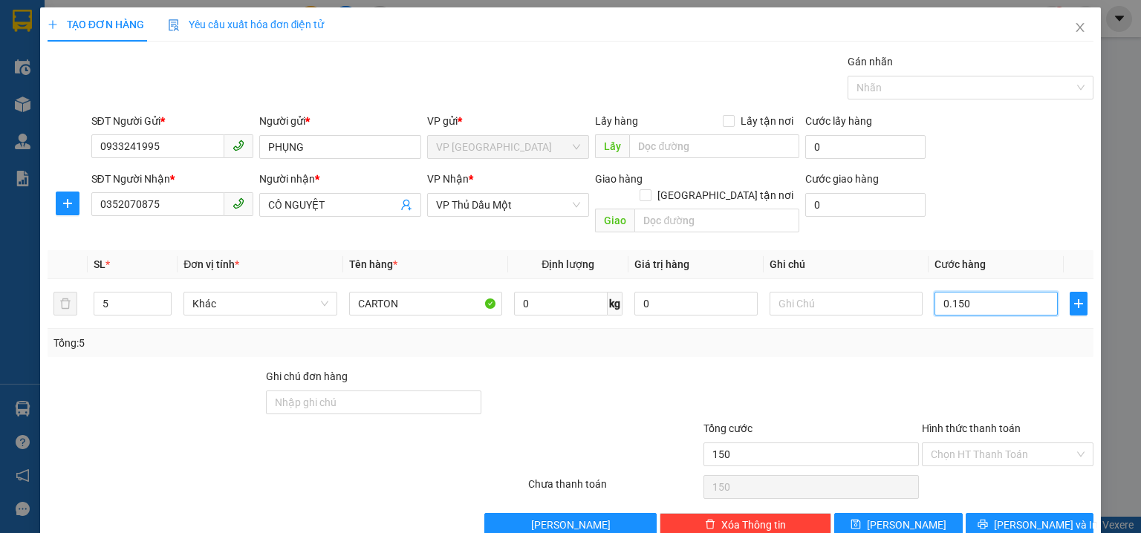
type input "0.150"
type input "150.000"
click at [1037, 203] on div "SĐT Người Nhận * 0352070875 Người nhận * CÔ NGUYỆT VP Nhận * VP Thủ Dầu Một Gia…" at bounding box center [592, 205] width 1008 height 68
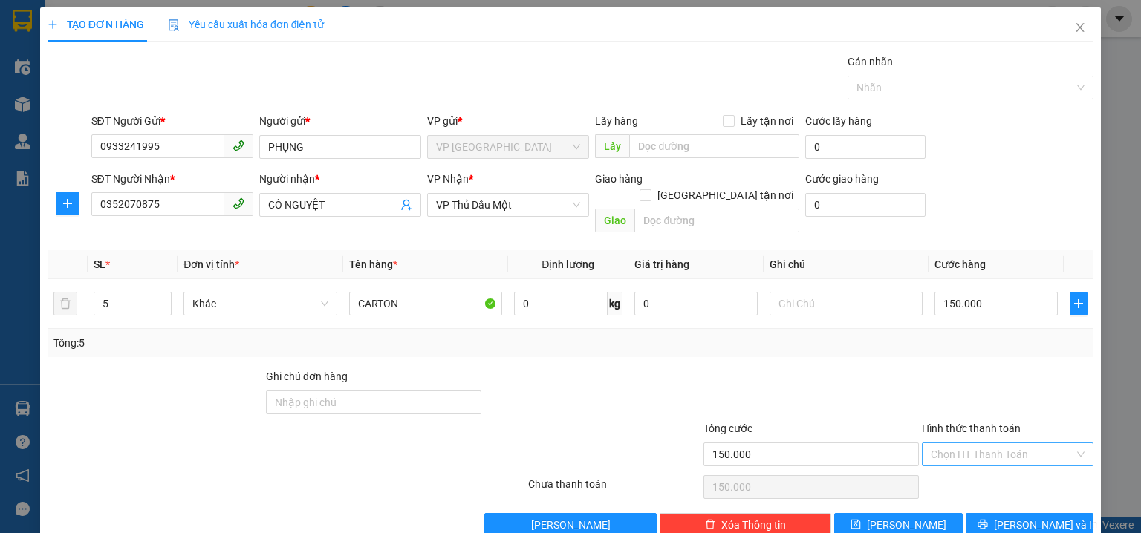
click at [939, 443] on input "Hình thức thanh toán" at bounding box center [1001, 454] width 143 height 22
click at [957, 334] on div "Tại văn phòng" at bounding box center [999, 335] width 153 height 16
type input "0"
click at [1037, 517] on span "Lưu và In" at bounding box center [1046, 525] width 104 height 16
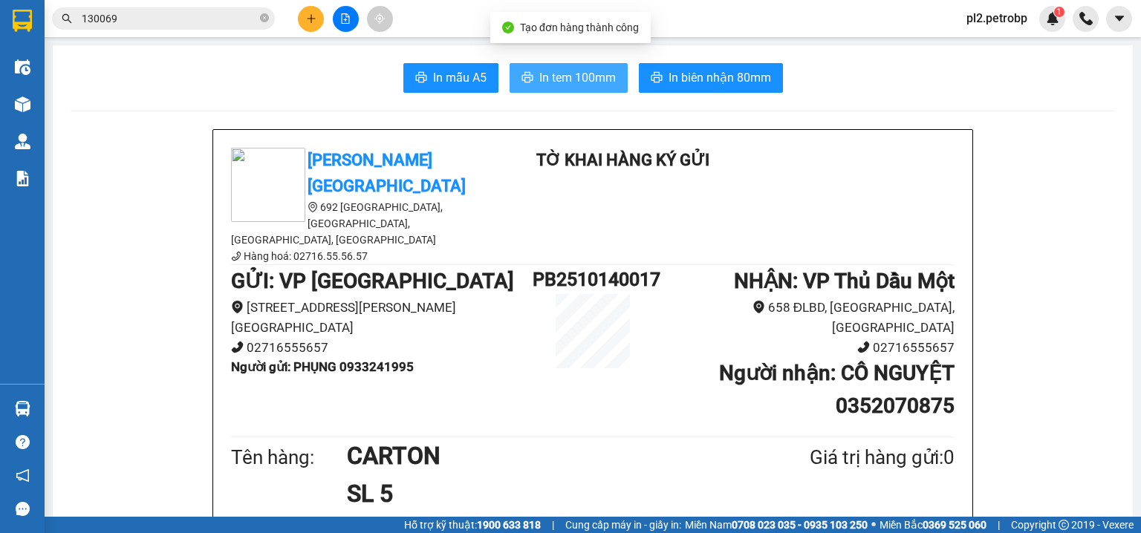
drag, startPoint x: 587, startPoint y: 86, endPoint x: 703, endPoint y: 3, distance: 142.6
click at [596, 75] on span "In tem 100mm" at bounding box center [577, 77] width 76 height 19
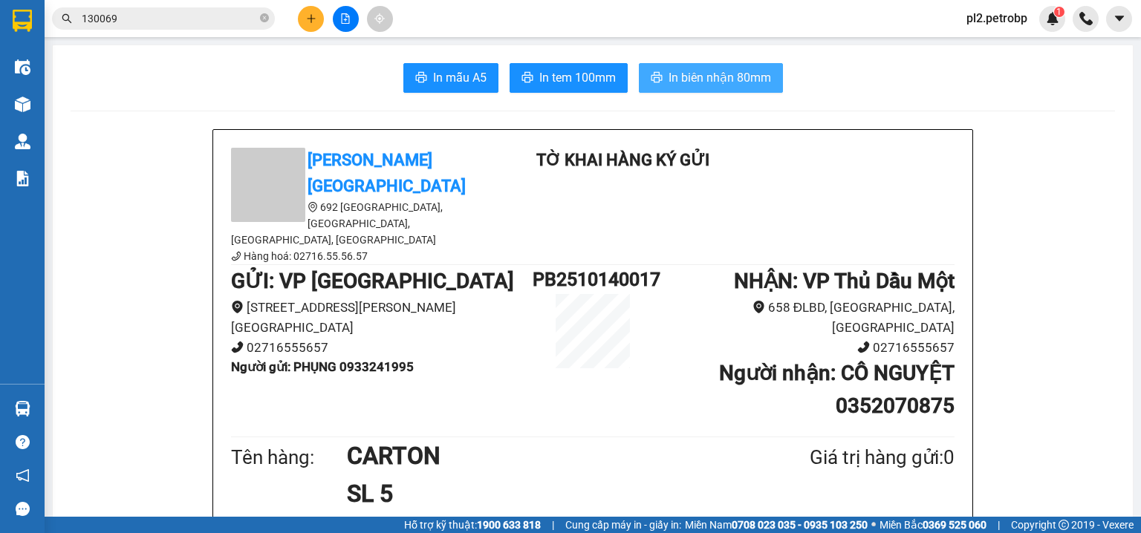
click at [671, 70] on span "In biên nhận 80mm" at bounding box center [719, 77] width 102 height 19
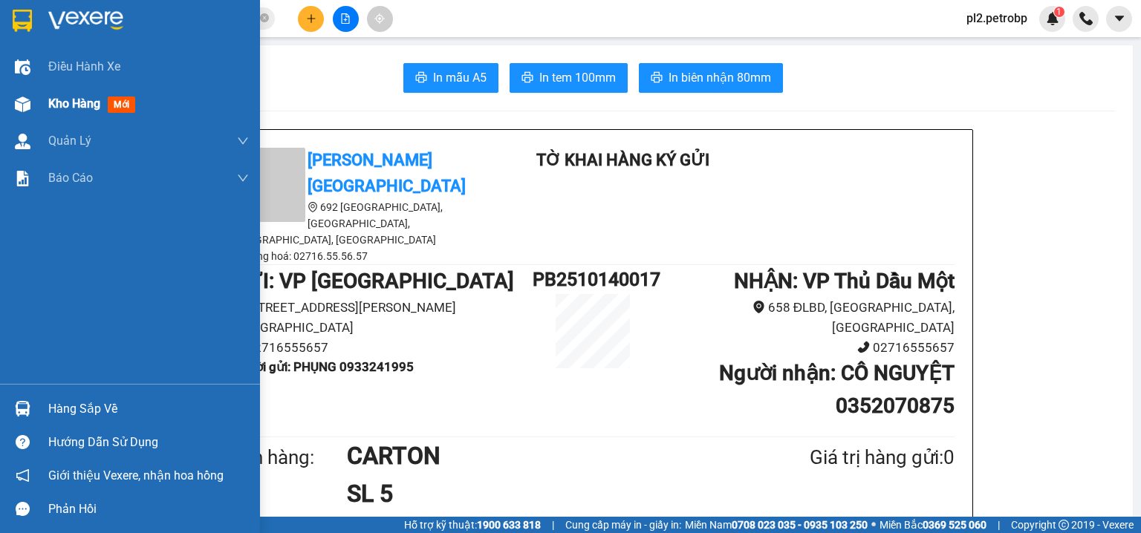
click at [50, 107] on span "Kho hàng" at bounding box center [74, 104] width 52 height 14
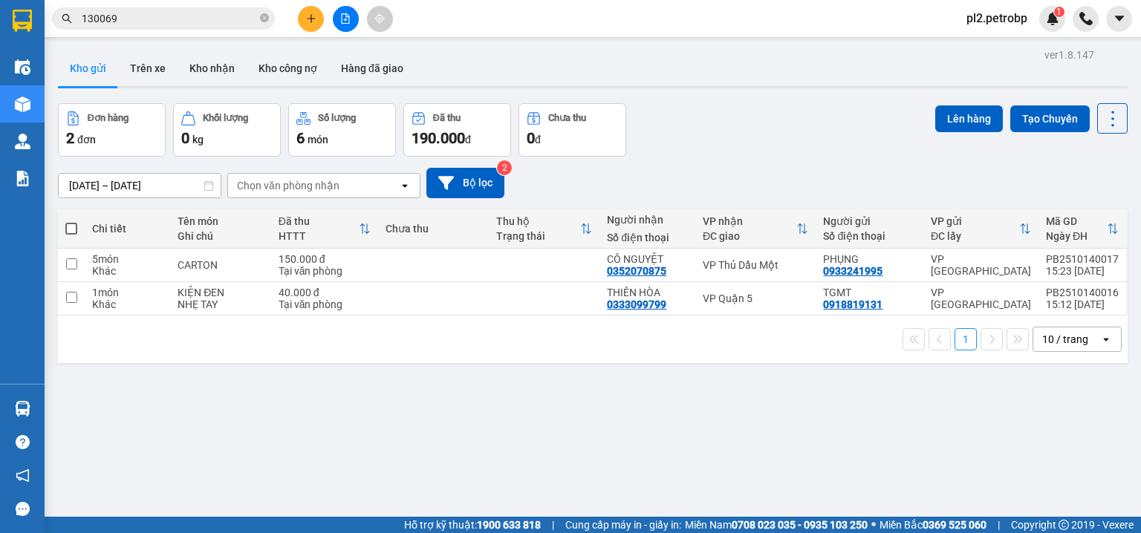
click at [344, 15] on icon "file-add" at bounding box center [345, 18] width 10 height 10
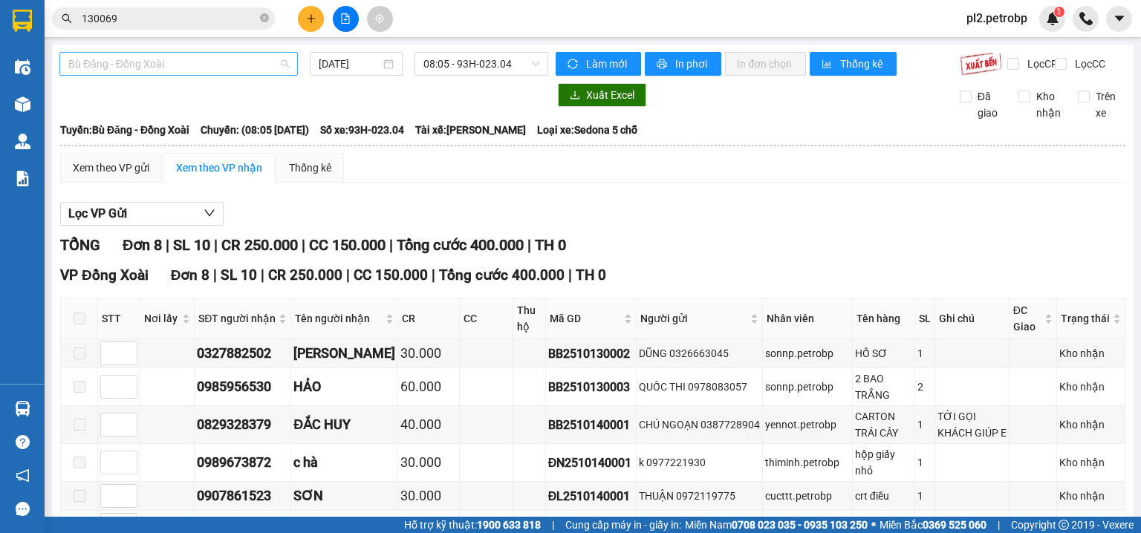
click at [212, 66] on span "Bù Đăng - Đồng Xoài" at bounding box center [178, 64] width 221 height 22
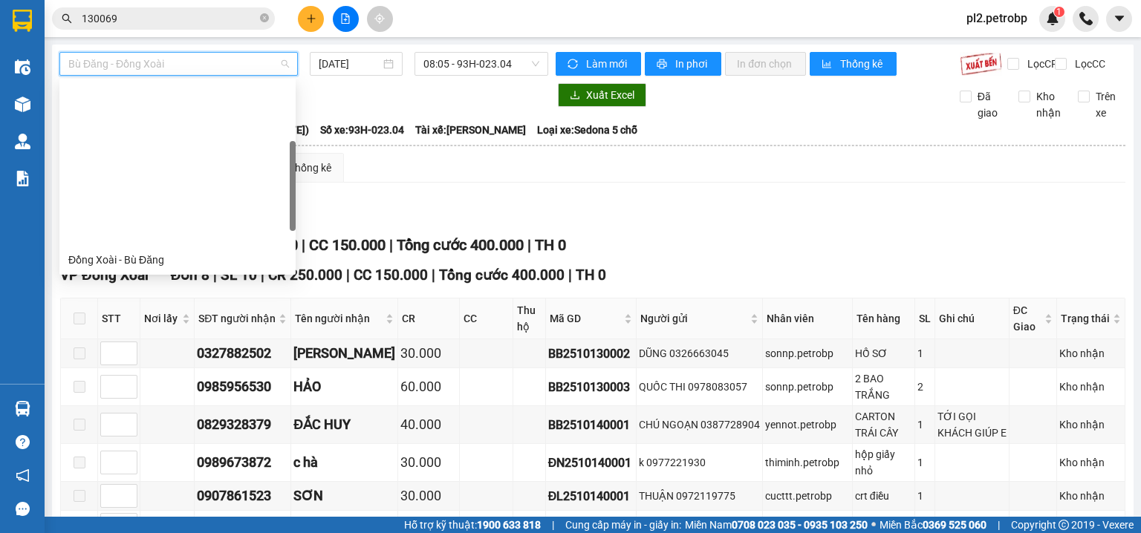
drag, startPoint x: 293, startPoint y: 160, endPoint x: 294, endPoint y: 221, distance: 60.9
click at [294, 221] on div at bounding box center [293, 186] width 6 height 90
click at [235, 394] on div "[PERSON_NAME] - Đắk Ơ" at bounding box center [177, 402] width 218 height 16
type input "[DATE]"
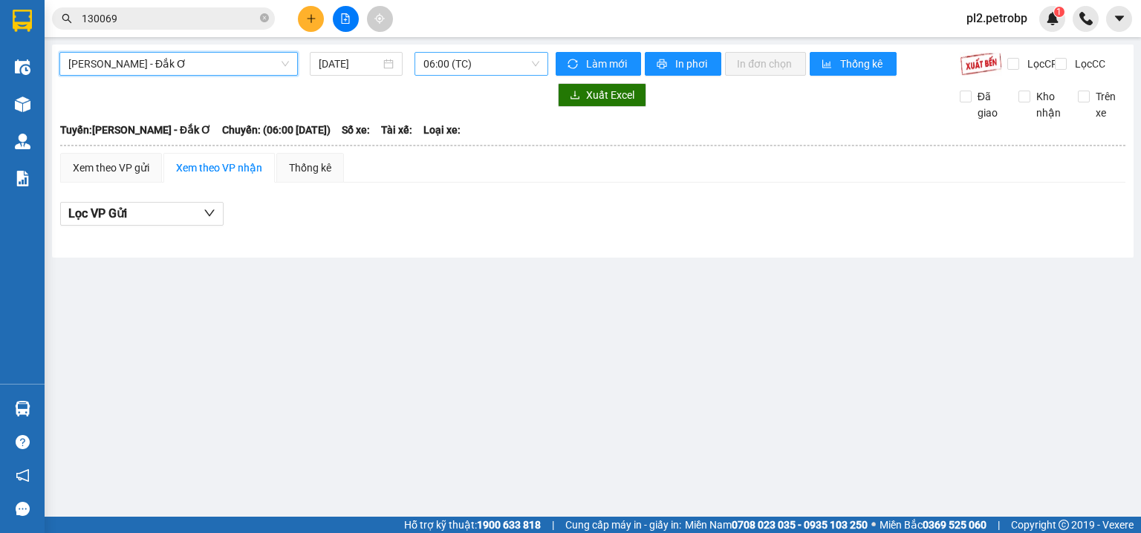
drag, startPoint x: 460, startPoint y: 65, endPoint x: 464, endPoint y: 58, distance: 8.7
click at [464, 58] on span "06:00 (TC)" at bounding box center [481, 64] width 117 height 22
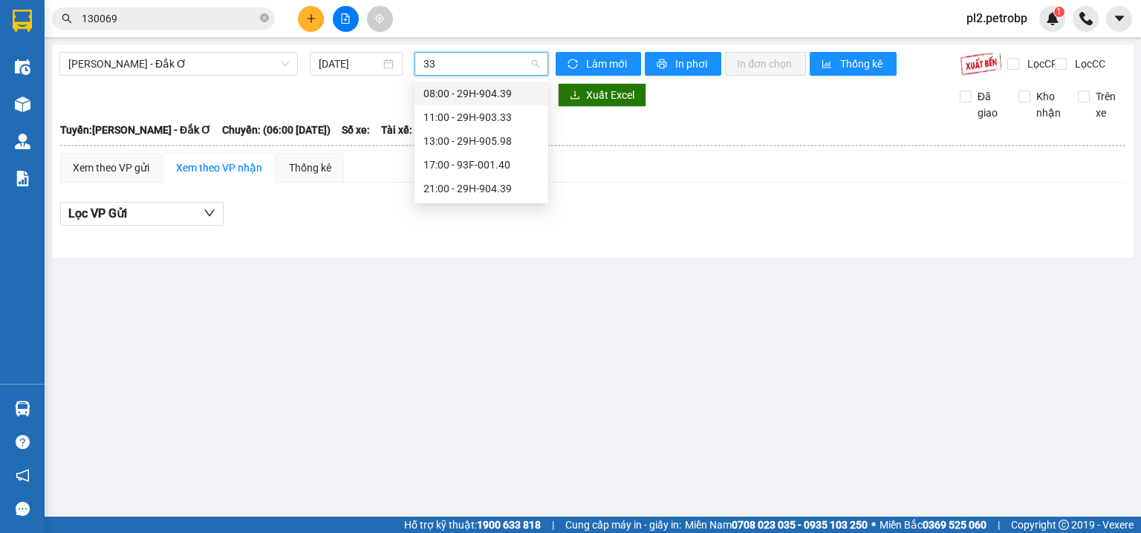
type input "333"
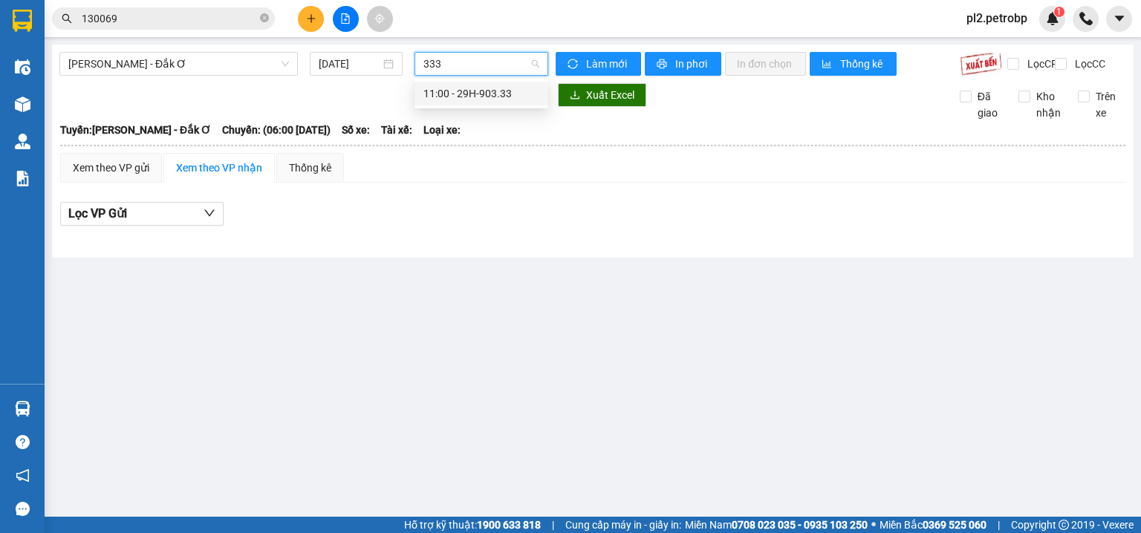
click at [515, 93] on div "11:00 - 29H-903.33" at bounding box center [481, 93] width 116 height 16
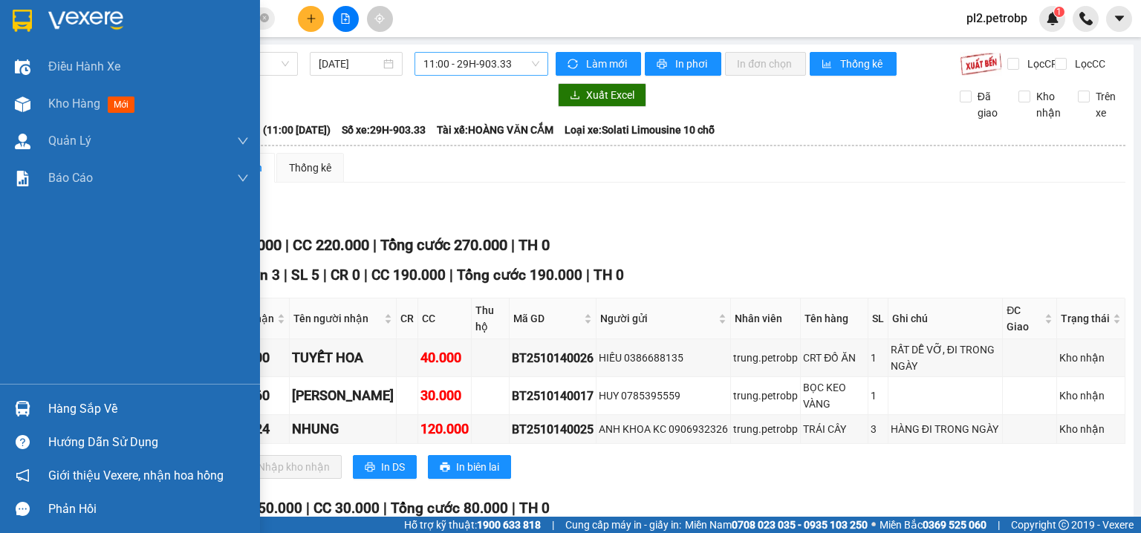
click at [59, 405] on div "Hàng sắp về" at bounding box center [148, 409] width 201 height 22
click at [29, 408] on img at bounding box center [23, 409] width 16 height 16
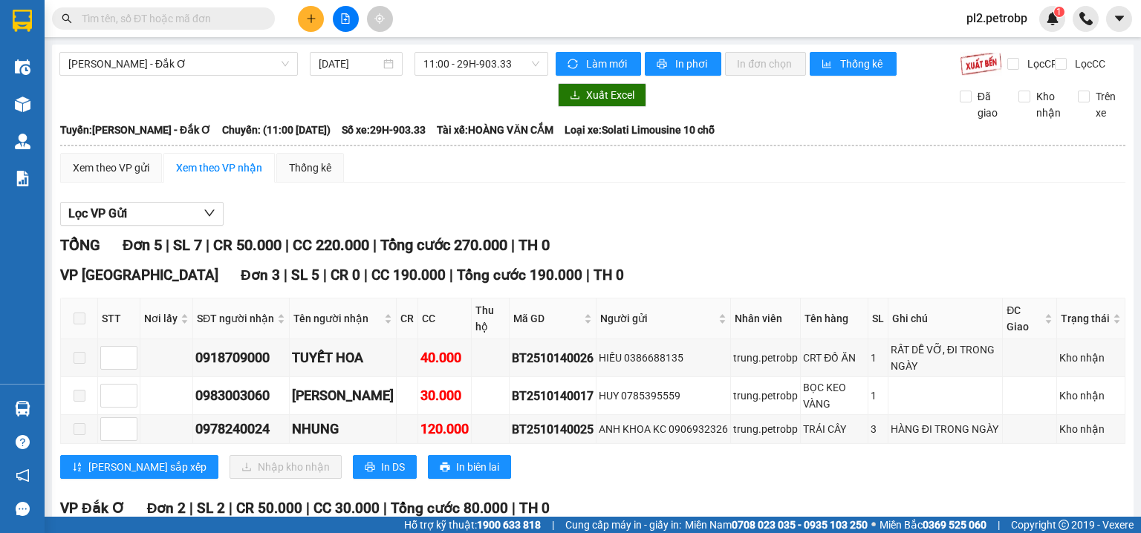
click at [740, 233] on section "Kết quả tìm kiếm ( 0 ) Bộ lọc Ngày tạo đơn gần nhất No Data pl2.petrobp 1 Điều …" at bounding box center [570, 266] width 1141 height 533
paste input "0975871884"
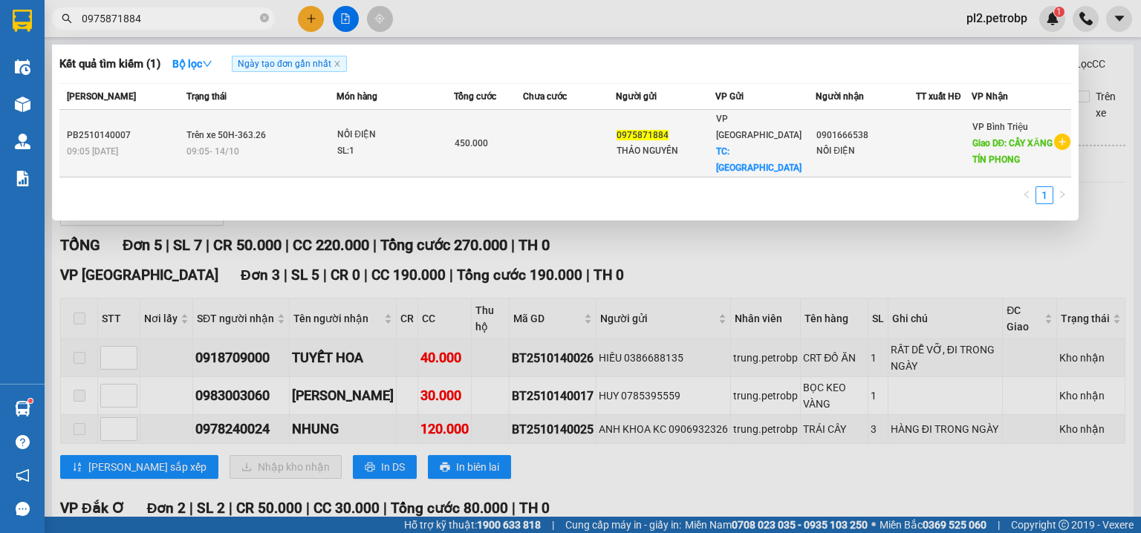
type input "0975871884"
drag, startPoint x: 874, startPoint y: 125, endPoint x: 817, endPoint y: 125, distance: 57.2
click at [817, 128] on div "0901666538" at bounding box center [865, 136] width 99 height 16
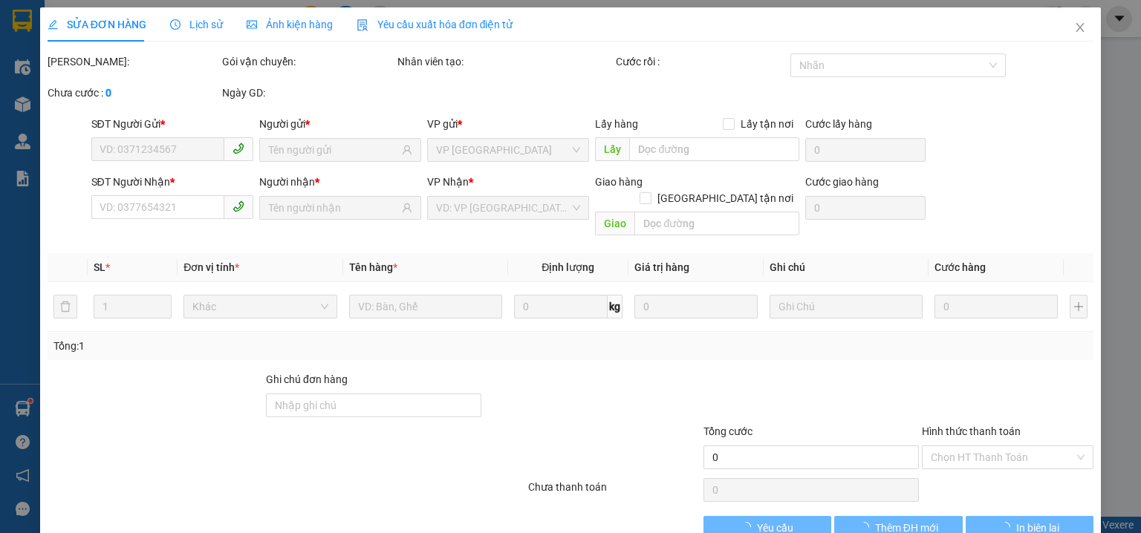
type input "0975871884"
checkbox input "true"
type input "[GEOGRAPHIC_DATA]"
type input "0901666538"
type input "CÂY XĂNG TÍN PHONG"
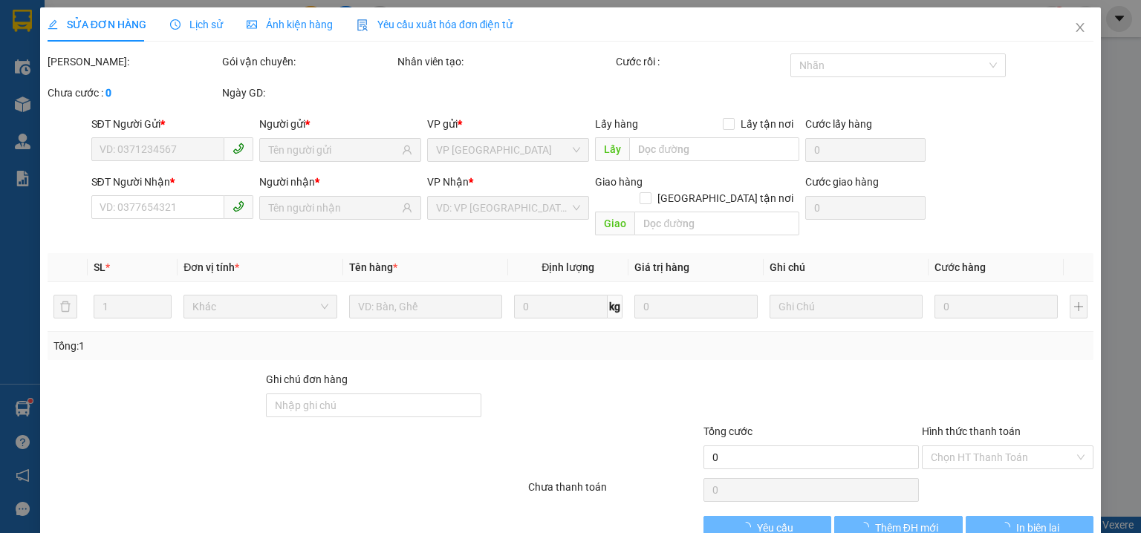
type input "450.000"
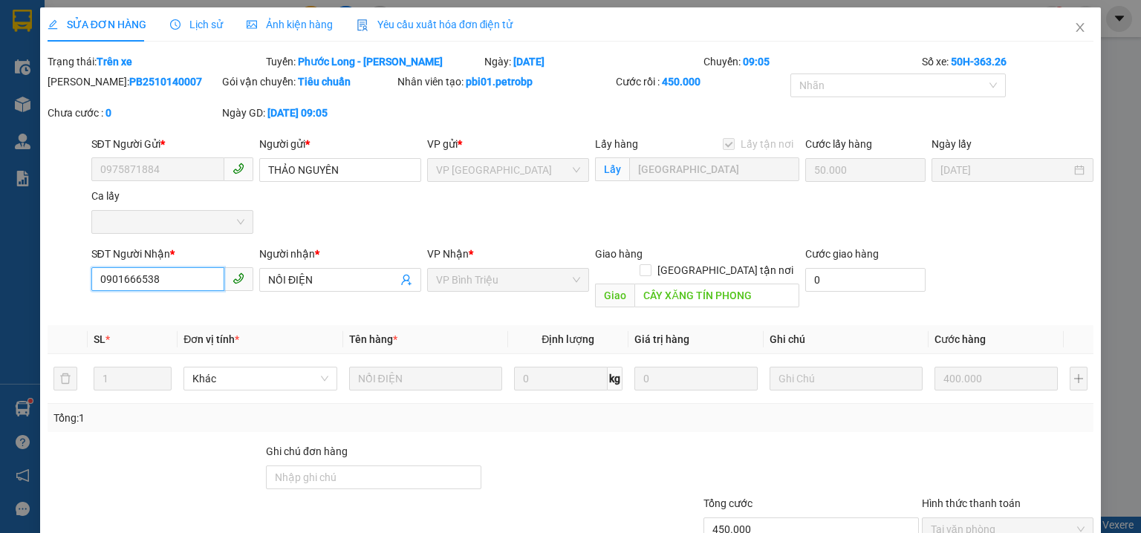
drag, startPoint x: 175, startPoint y: 276, endPoint x: 16, endPoint y: 273, distance: 159.7
click at [16, 273] on div "SỬA ĐƠN HÀNG Lịch sử Ảnh kiện hàng Yêu cầu xuất hóa đơn điện tử Total Paid Fee …" at bounding box center [570, 266] width 1141 height 533
click at [1074, 28] on icon "close" at bounding box center [1080, 28] width 12 height 12
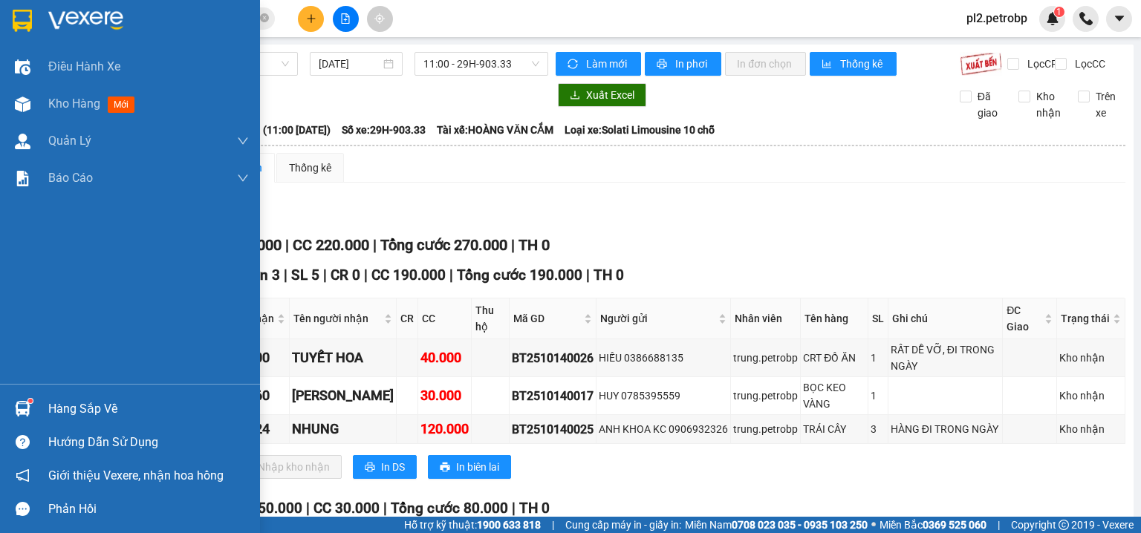
click at [66, 411] on div "Hàng sắp về" at bounding box center [148, 409] width 201 height 22
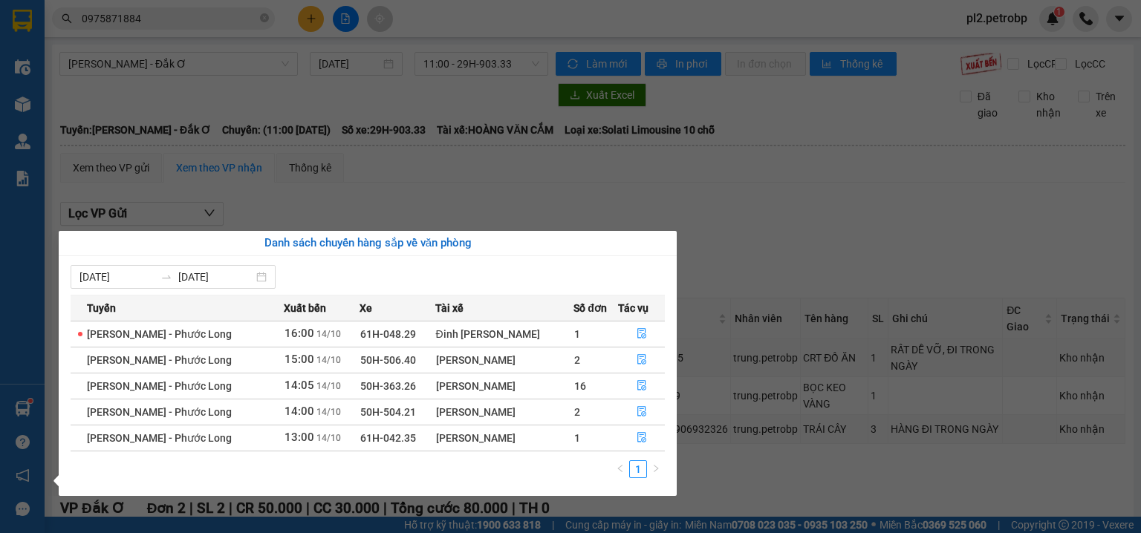
click at [264, 17] on section "Kết quả tìm kiếm ( 1 ) Bộ lọc Ngày tạo đơn gần nhất Mã ĐH Trạng thái Món hàng T…" at bounding box center [570, 266] width 1141 height 533
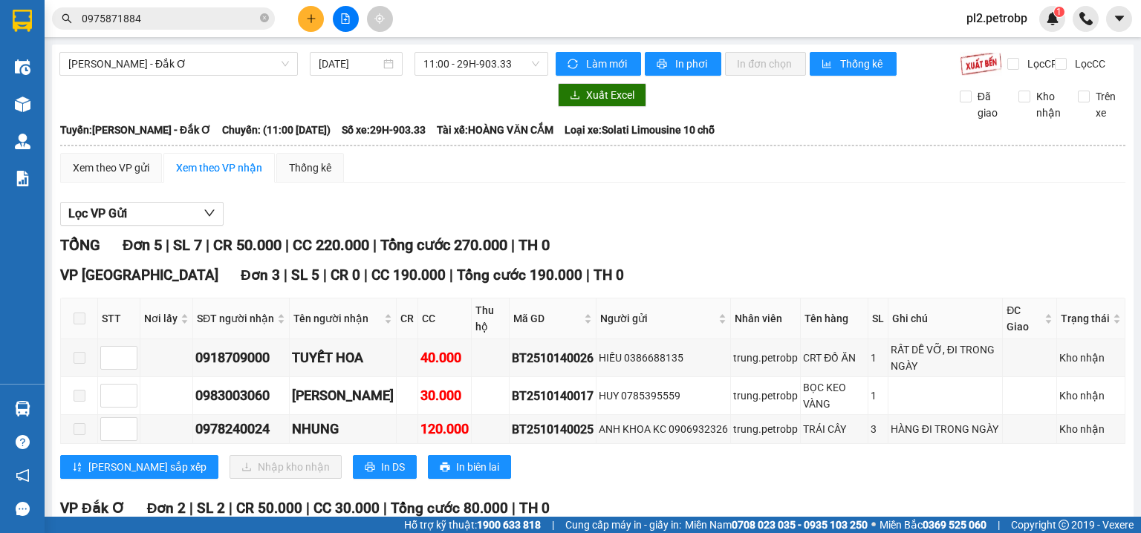
click at [247, 20] on input "0975871884" at bounding box center [169, 18] width 175 height 16
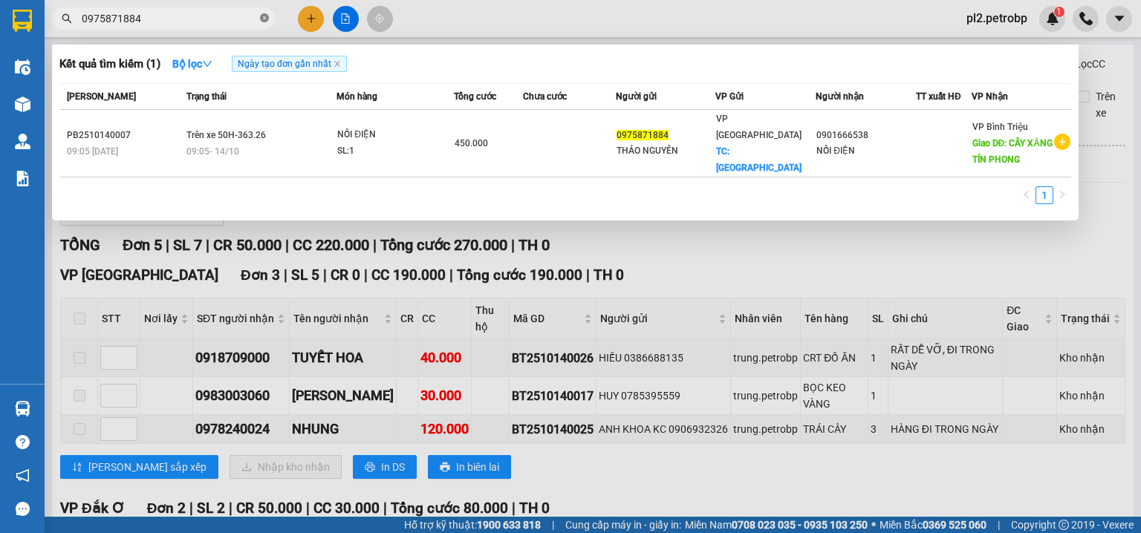
click at [263, 18] on icon "close-circle" at bounding box center [264, 17] width 9 height 9
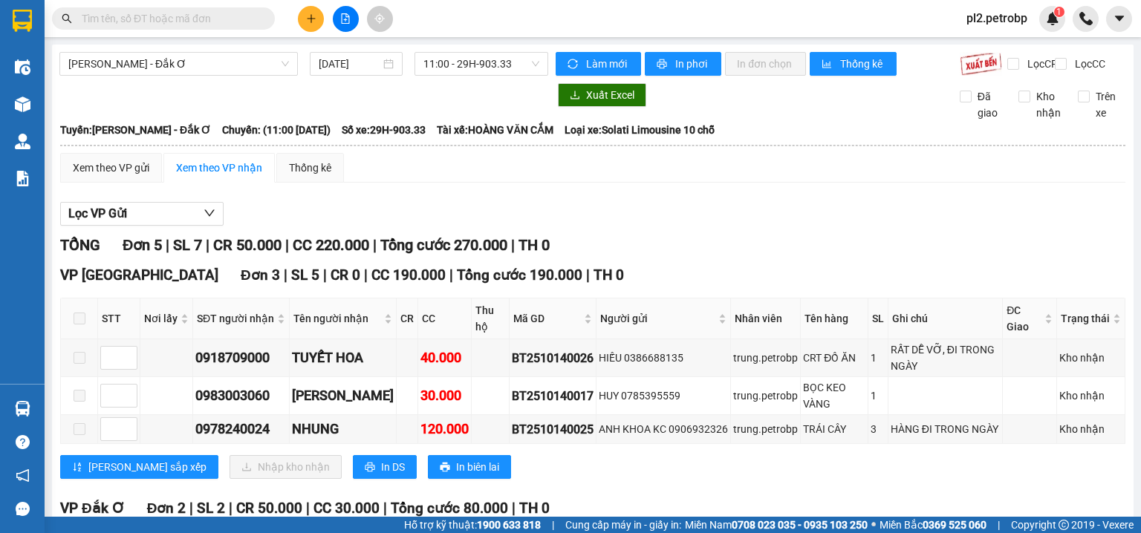
click at [238, 19] on input "text" at bounding box center [169, 18] width 175 height 16
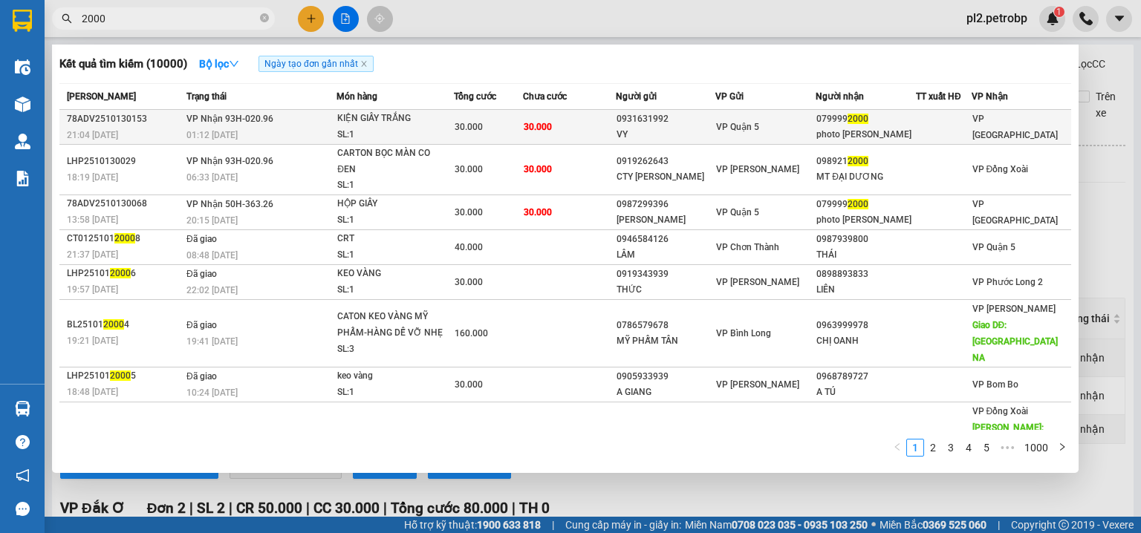
type input "2000"
click at [470, 125] on span "30.000" at bounding box center [468, 127] width 28 height 10
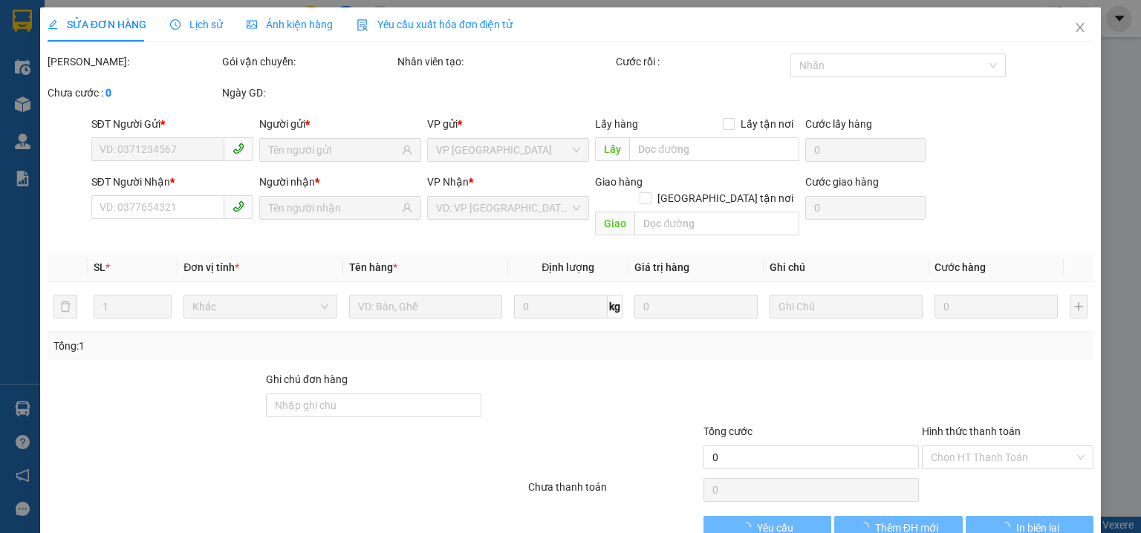
type input "0931631992"
type input "VY"
type input "0799992000"
type input "photo [PERSON_NAME]"
type input "30.000"
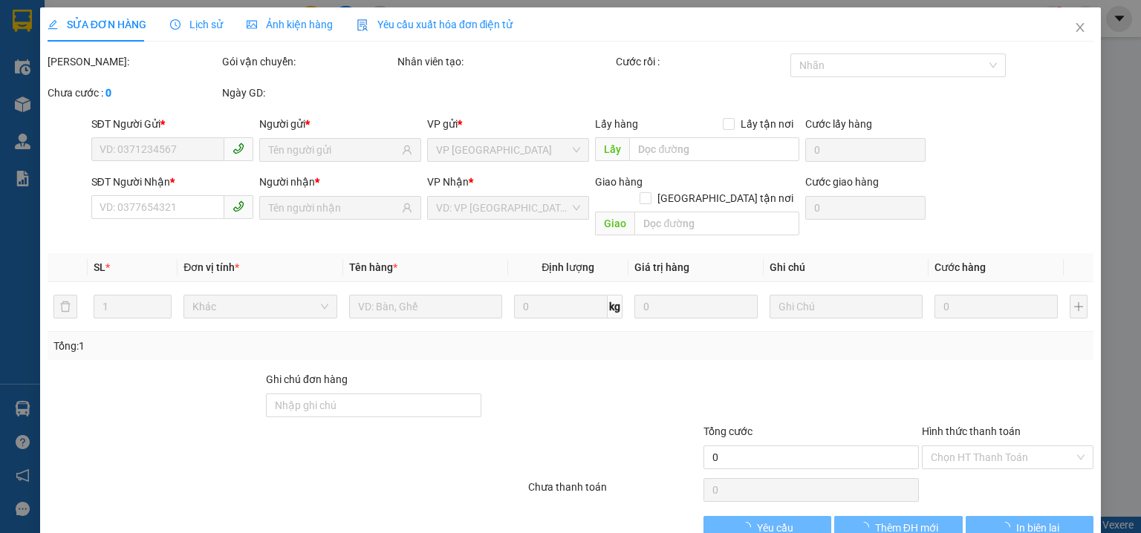
type input "30.000"
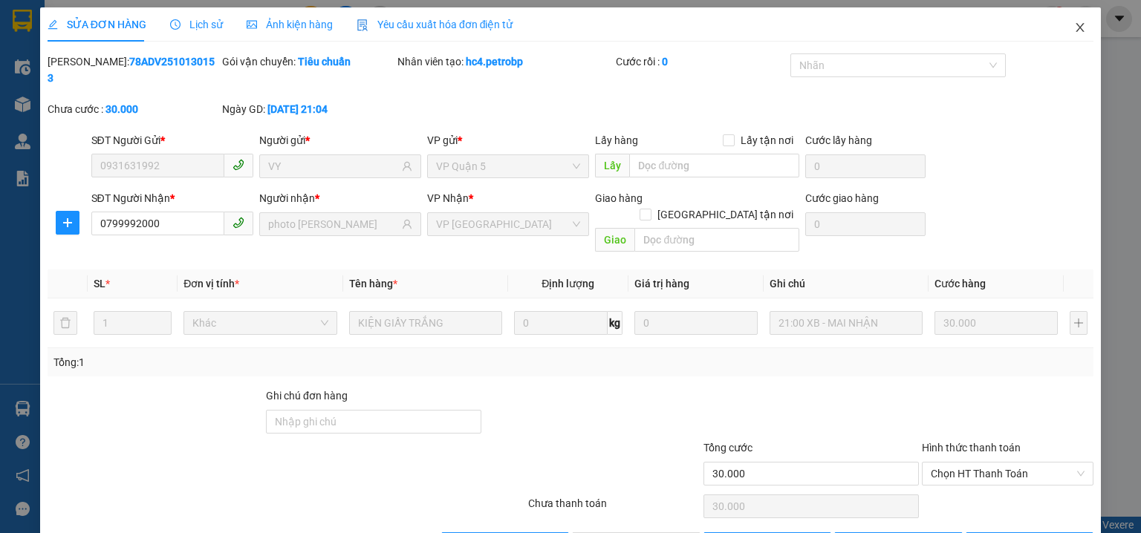
click at [1074, 25] on icon "close" at bounding box center [1080, 28] width 12 height 12
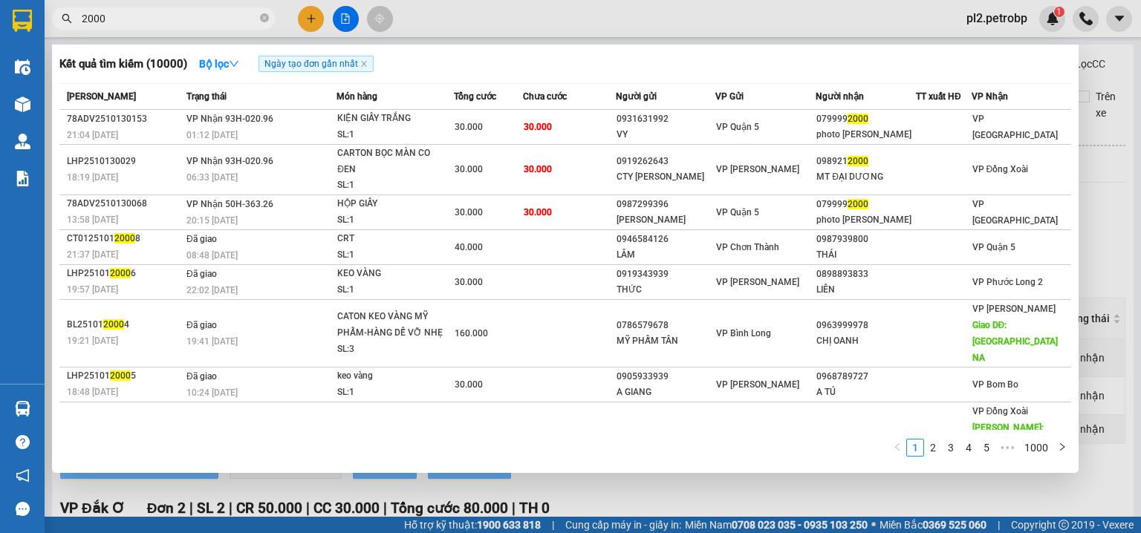
click at [213, 17] on input "2000" at bounding box center [169, 18] width 175 height 16
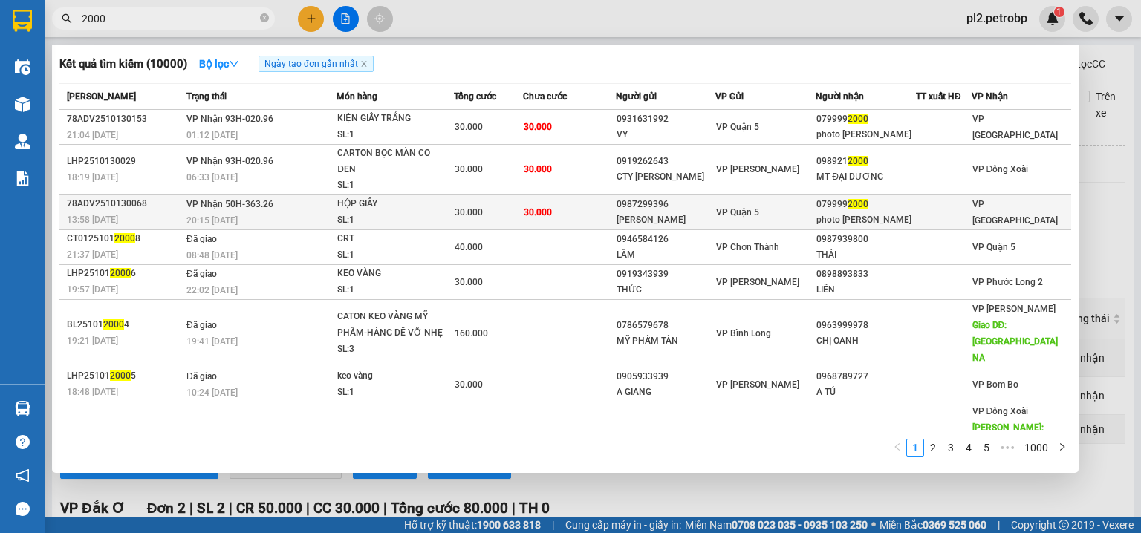
click at [766, 214] on div "VP Quận 5" at bounding box center [765, 212] width 99 height 16
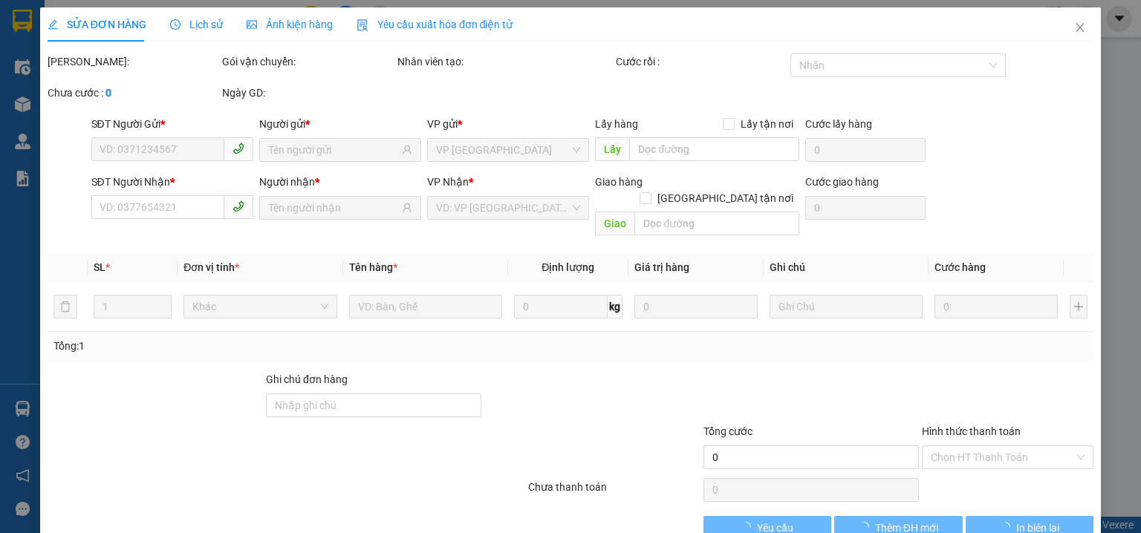
type input "0987299396"
type input "[PERSON_NAME]"
type input "0799992000"
type input "photo [PERSON_NAME]"
type input "30.000"
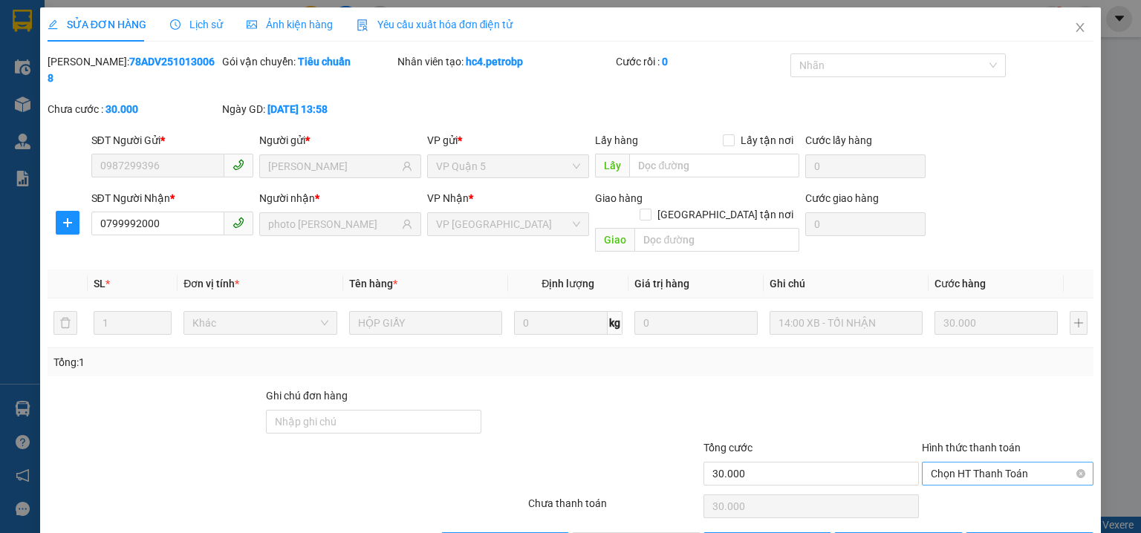
click at [948, 463] on span "Chọn HT Thanh Toán" at bounding box center [1007, 474] width 154 height 22
click at [956, 468] on div "Tại văn phòng" at bounding box center [999, 470] width 153 height 16
type input "0"
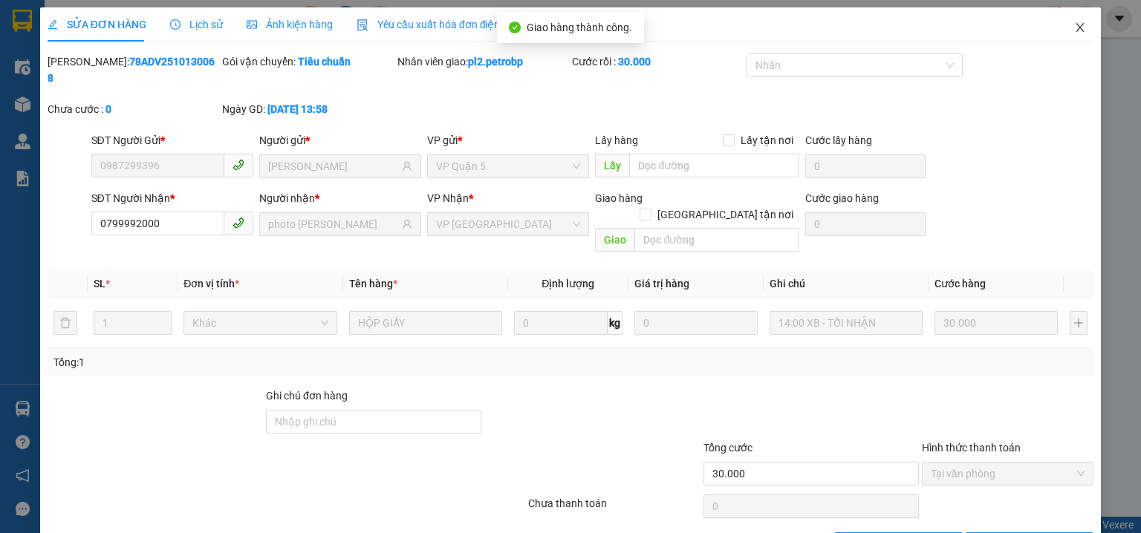
click at [1074, 34] on span "Close" at bounding box center [1080, 28] width 42 height 42
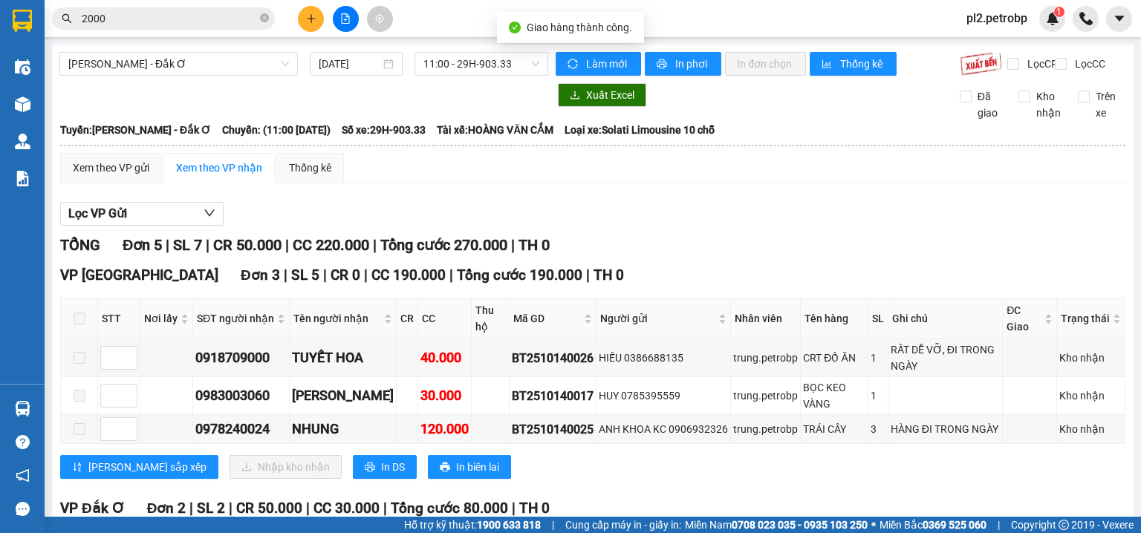
click at [182, 18] on input "2000" at bounding box center [169, 18] width 175 height 16
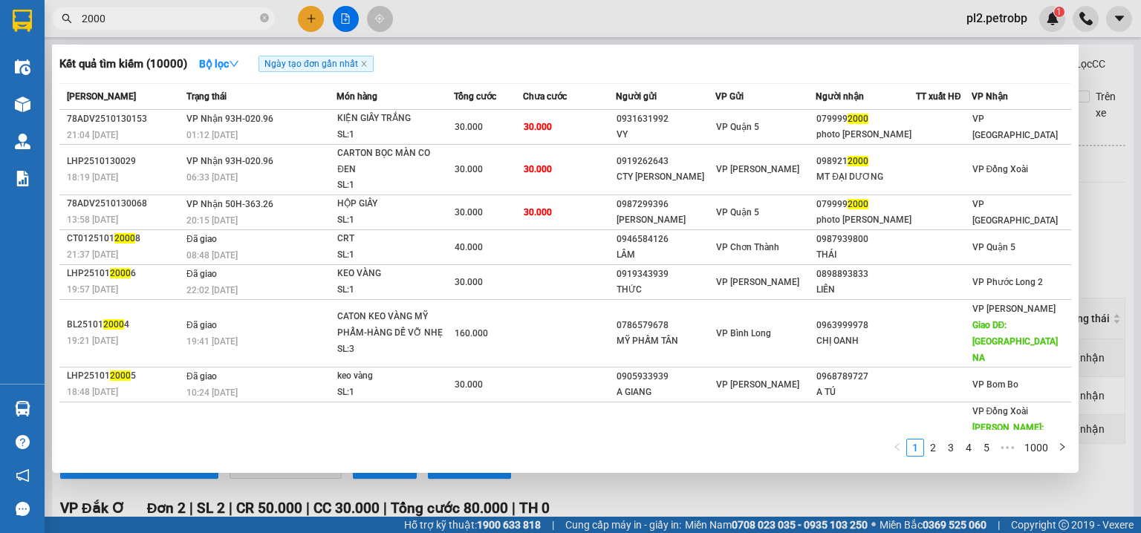
click at [716, 108] on th "VP Gửi" at bounding box center [765, 97] width 100 height 26
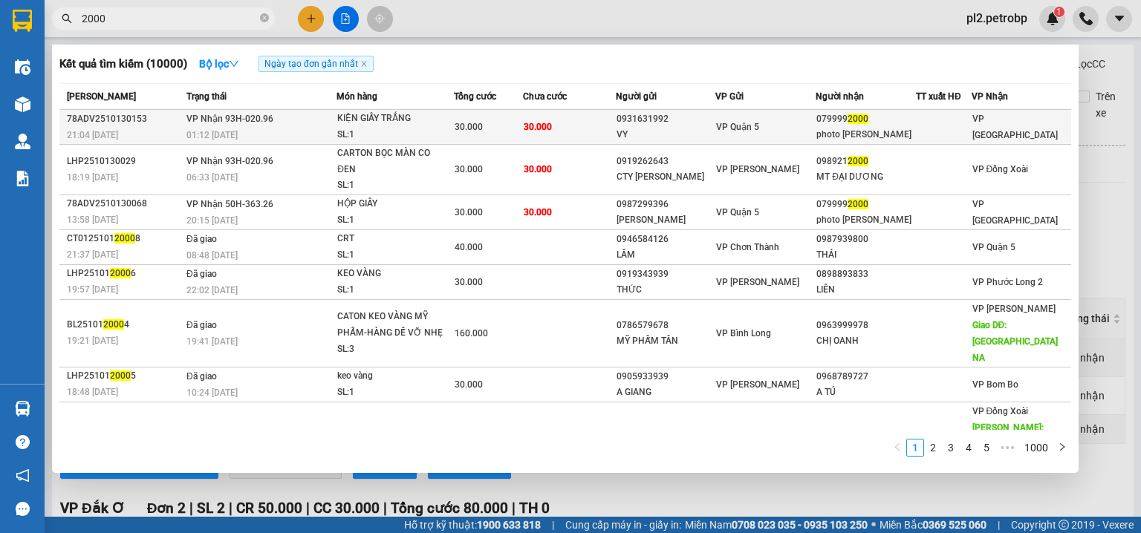
click at [719, 117] on td "VP Quận 5" at bounding box center [765, 127] width 100 height 35
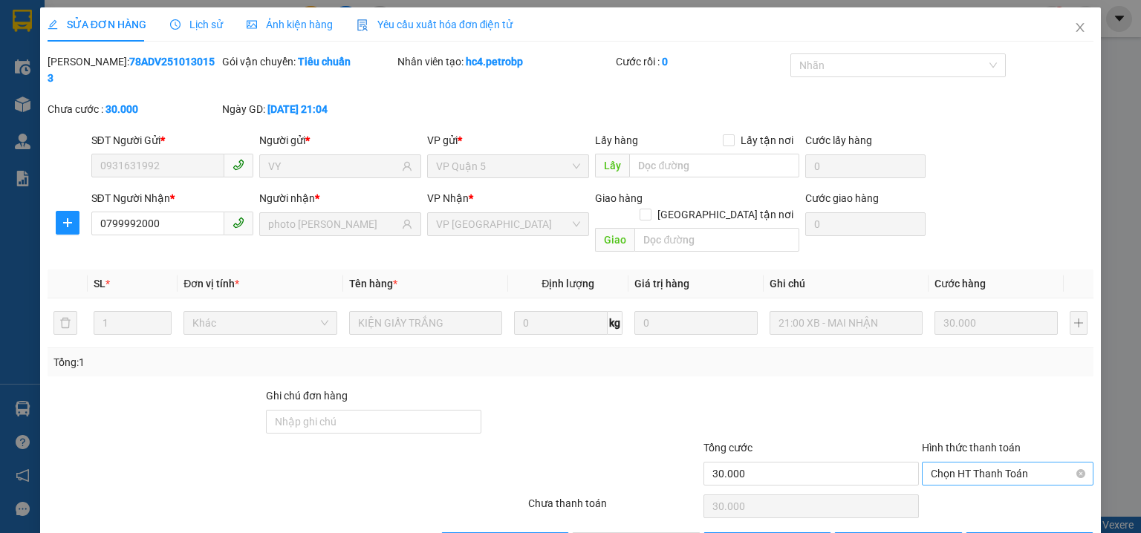
click at [939, 463] on span "Chọn HT Thanh Toán" at bounding box center [1007, 474] width 154 height 22
drag, startPoint x: 979, startPoint y: 470, endPoint x: 780, endPoint y: 490, distance: 199.3
click at [977, 470] on div "Tại văn phòng" at bounding box center [999, 470] width 153 height 16
type input "0"
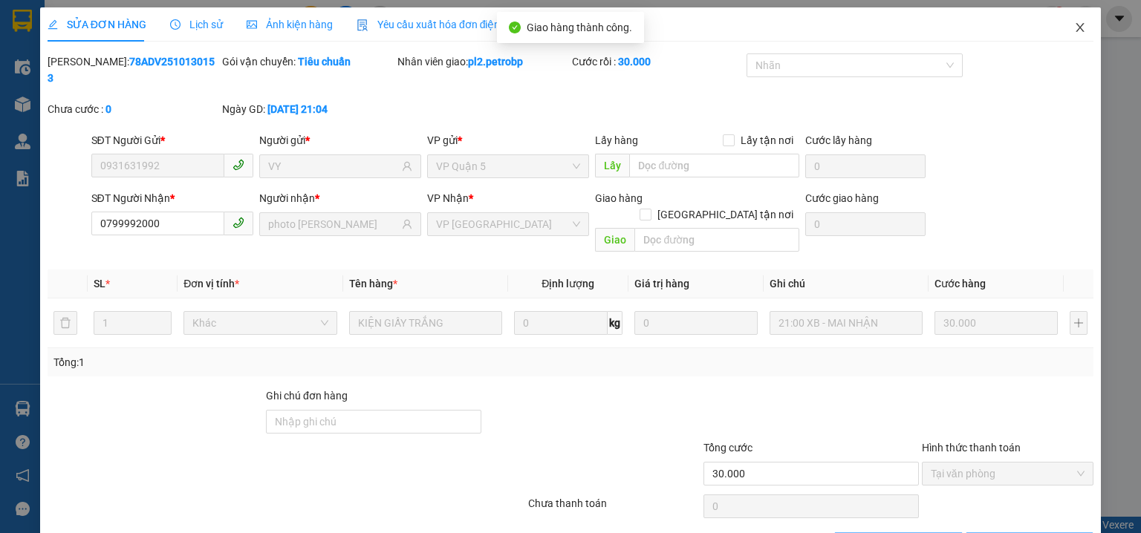
click at [1076, 27] on icon "close" at bounding box center [1080, 27] width 8 height 9
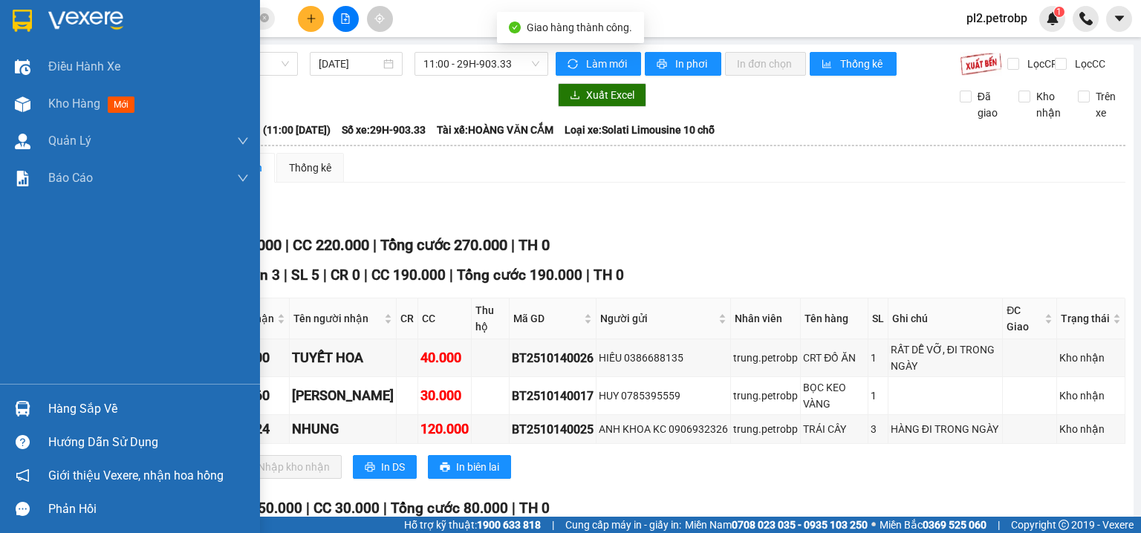
click at [59, 405] on div "Hàng sắp về" at bounding box center [148, 409] width 201 height 22
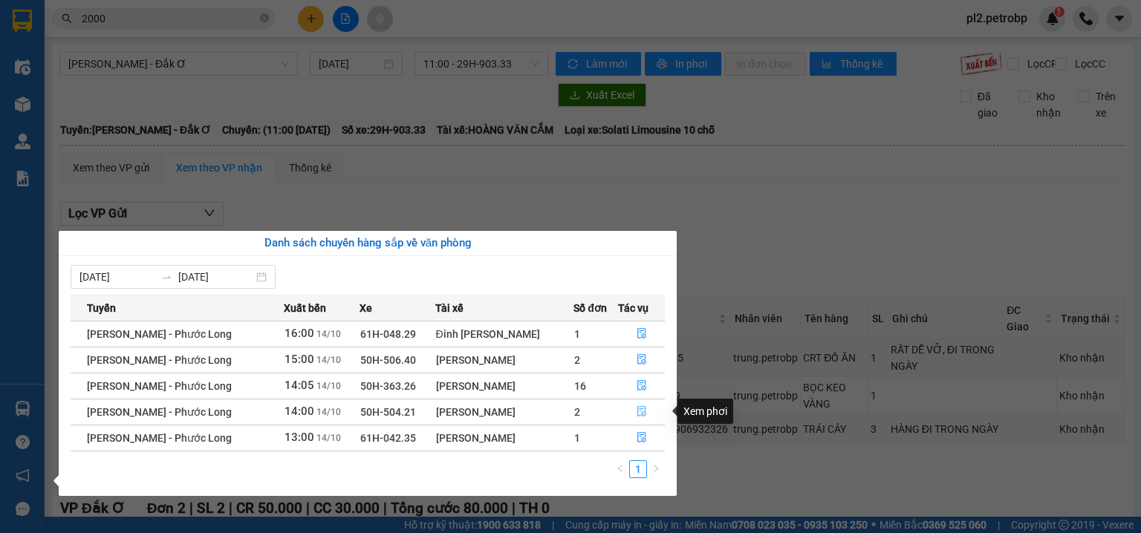
click at [639, 410] on icon "file-done" at bounding box center [641, 411] width 10 height 10
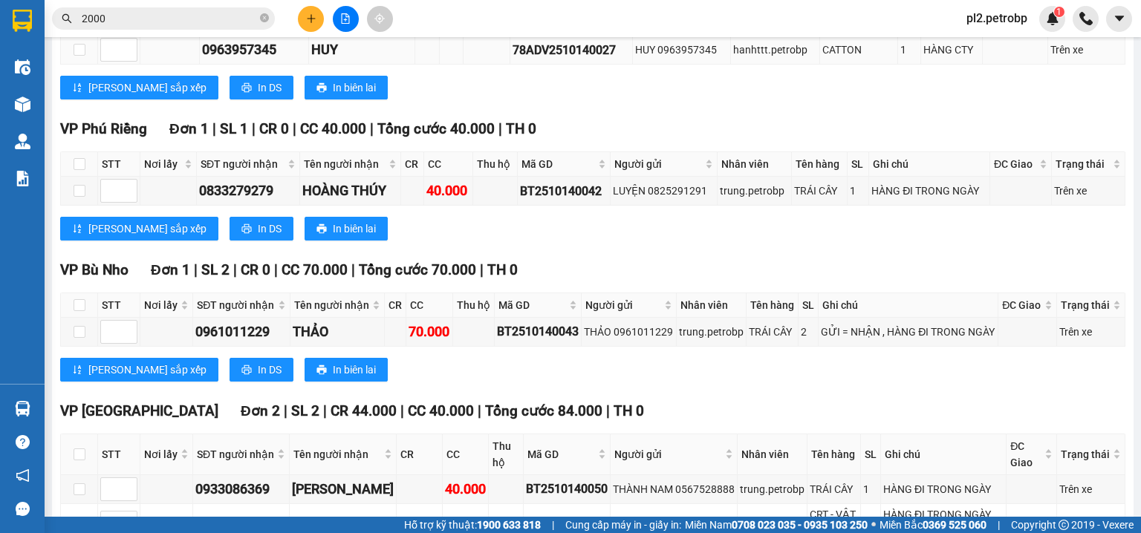
scroll to position [396, 0]
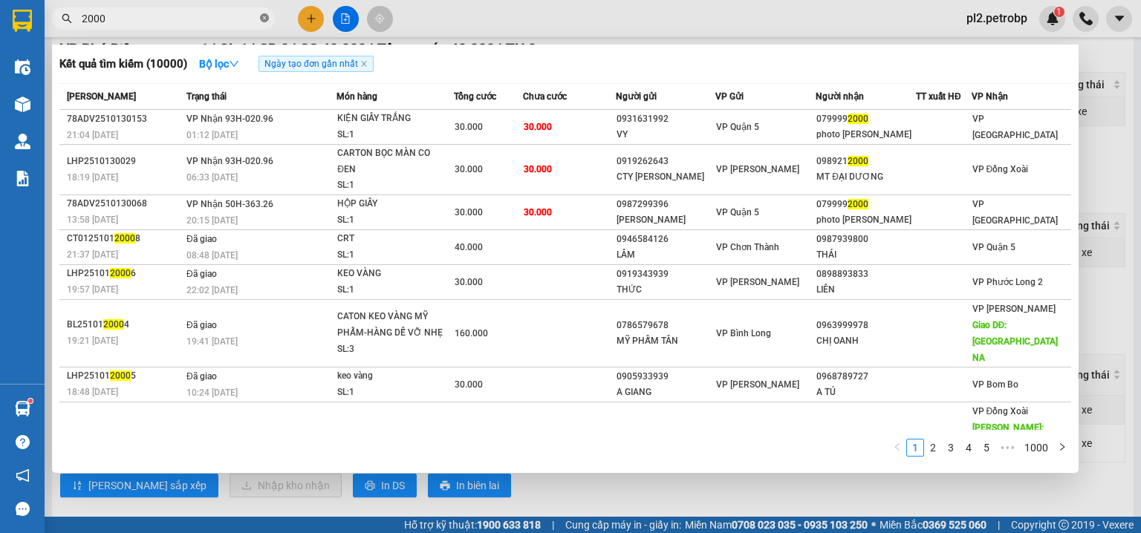
click at [264, 19] on icon "close-circle" at bounding box center [264, 17] width 9 height 9
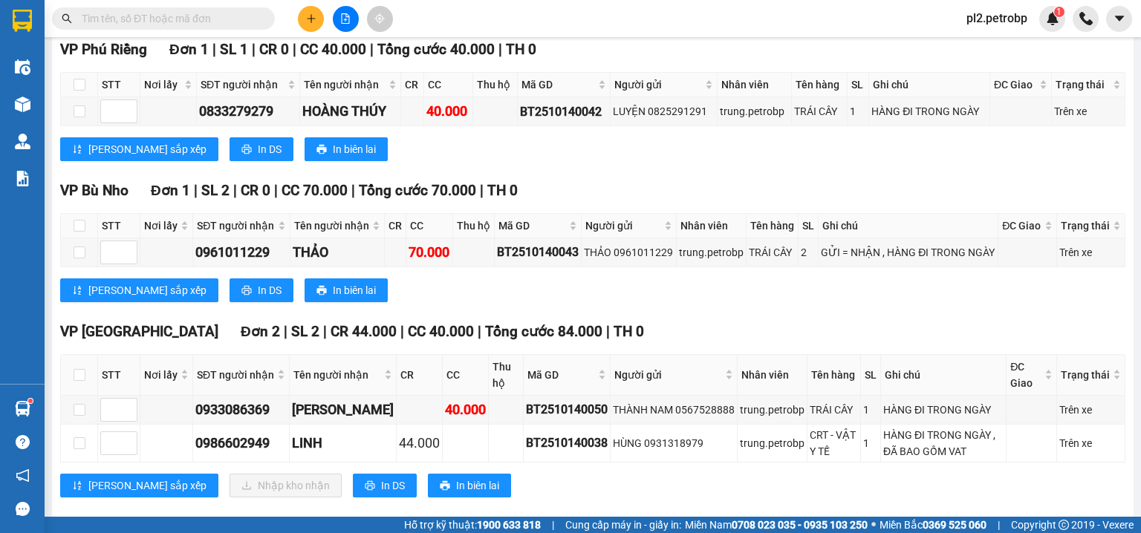
click at [257, 16] on span at bounding box center [163, 18] width 223 height 22
drag, startPoint x: 134, startPoint y: 22, endPoint x: 145, endPoint y: 15, distance: 13.4
click at [138, 19] on input "text" at bounding box center [169, 18] width 175 height 16
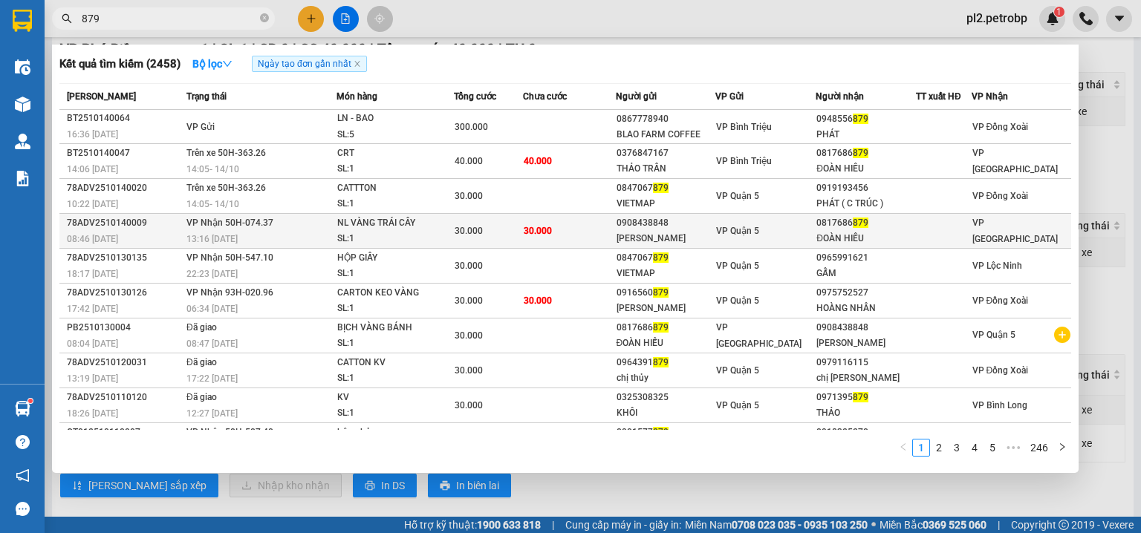
type input "879"
click at [805, 229] on div "VP Quận 5" at bounding box center [765, 231] width 99 height 16
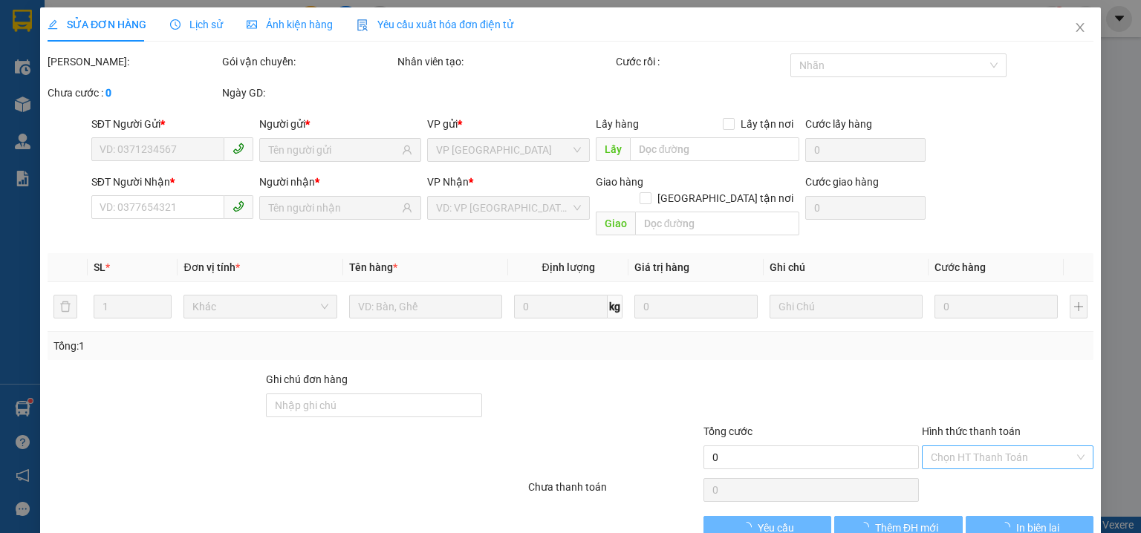
type input "0908438848"
type input "KHÁNH VÂN"
type input "0817686879"
type input "ĐOÀN HIẾU"
type input "30.000"
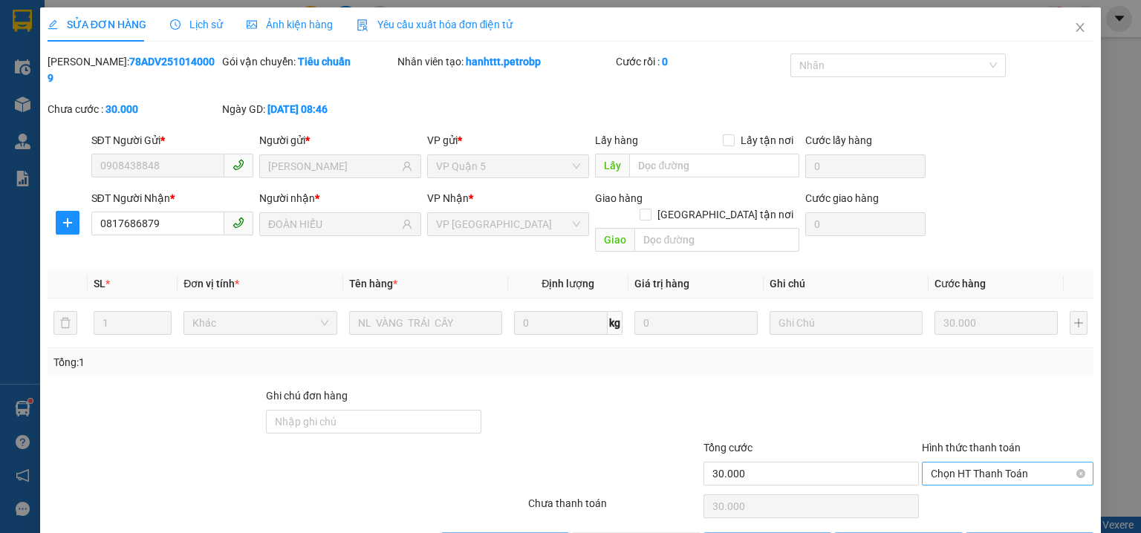
click at [957, 463] on span "Chọn HT Thanh Toán" at bounding box center [1007, 474] width 154 height 22
click at [951, 472] on div "Tại văn phòng" at bounding box center [999, 470] width 153 height 16
type input "0"
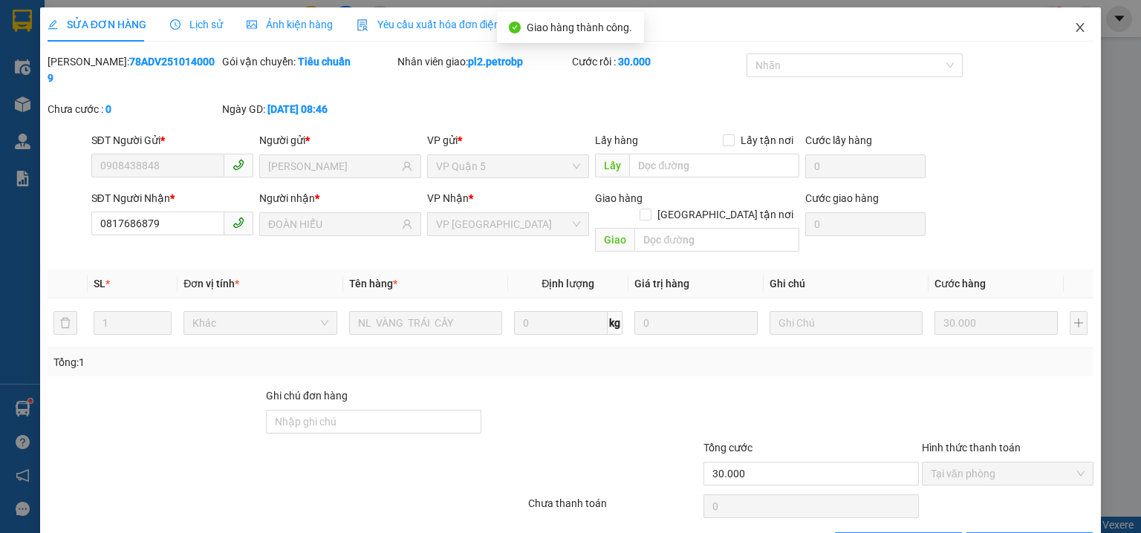
click at [1076, 27] on icon "close" at bounding box center [1080, 27] width 8 height 9
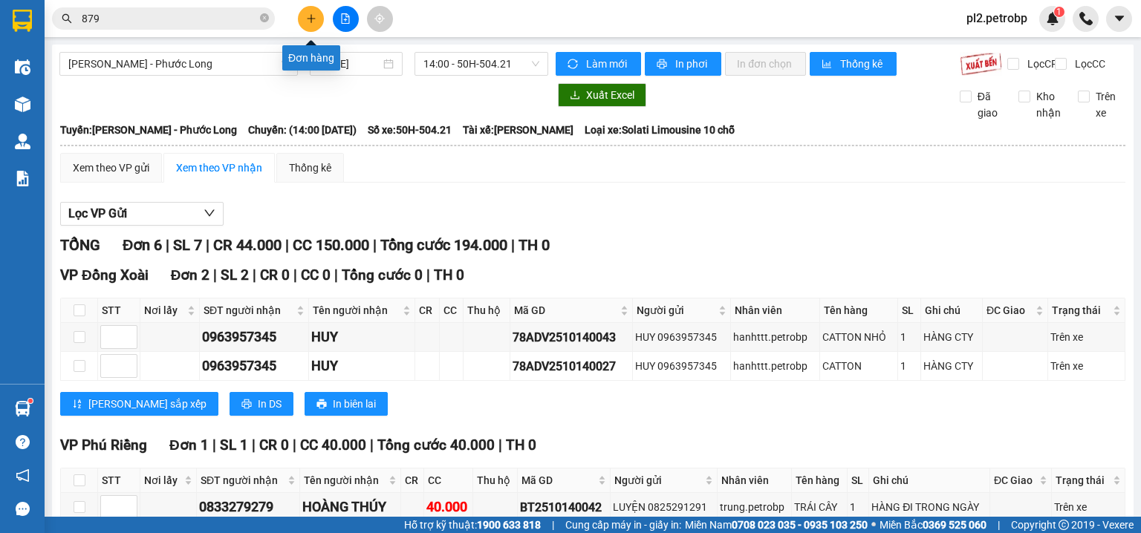
click at [313, 15] on icon "plus" at bounding box center [311, 18] width 10 height 10
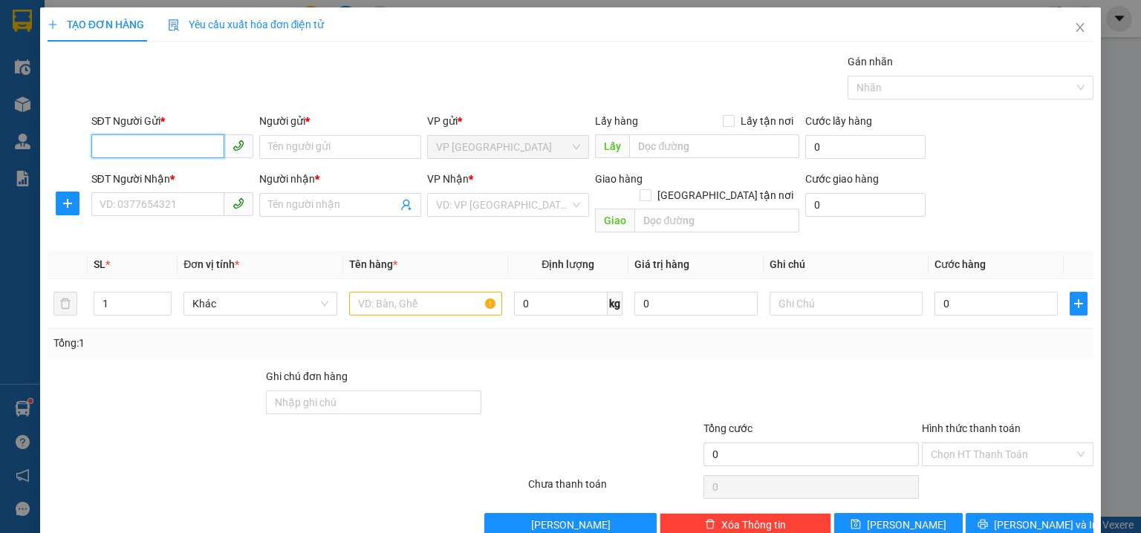
click at [205, 144] on input "SĐT Người Gửi *" at bounding box center [157, 146] width 133 height 24
click at [223, 177] on div "0918919242 - HUYỀN" at bounding box center [173, 176] width 146 height 16
type input "0918919242"
type input "HUYỀN"
type input "0918046610"
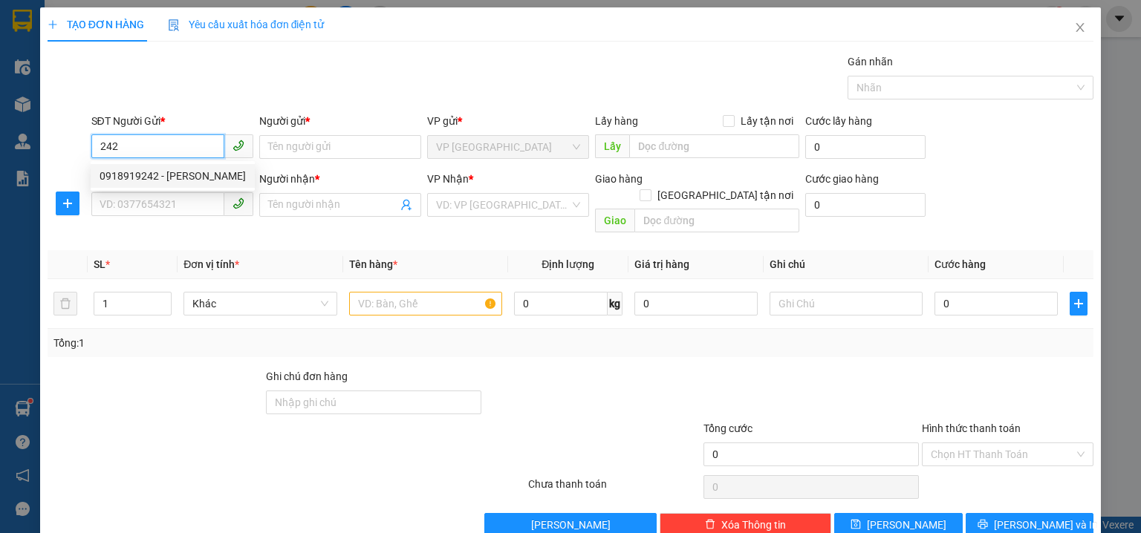
type input "VY"
type input "30.000"
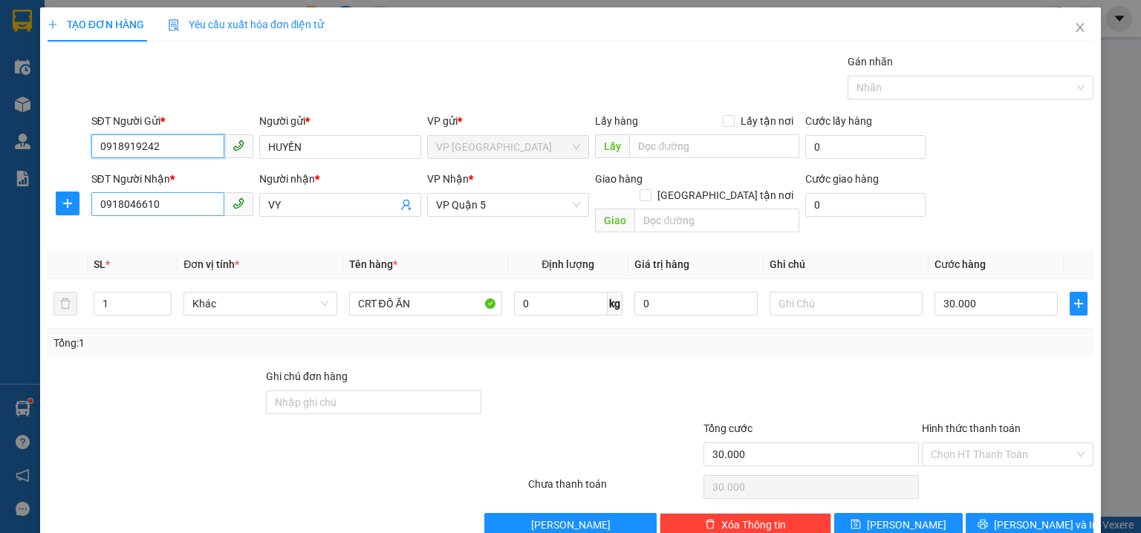
type input "0918919242"
drag, startPoint x: 194, startPoint y: 203, endPoint x: 0, endPoint y: 169, distance: 196.8
click at [0, 169] on div "TẠO ĐƠN HÀNG Yêu cầu xuất hóa đơn điện tử Transit Pickup Surcharge Ids Transit …" at bounding box center [570, 266] width 1141 height 533
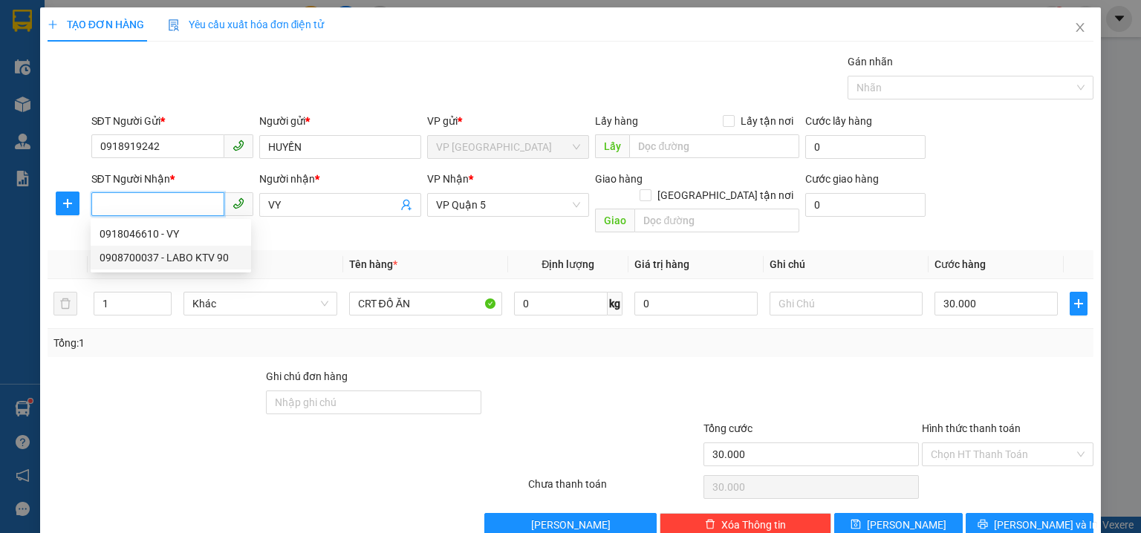
click at [202, 255] on div "0908700037 - LABO KTV 90" at bounding box center [171, 258] width 143 height 16
type input "0908700037"
type input "LABO KTV 90"
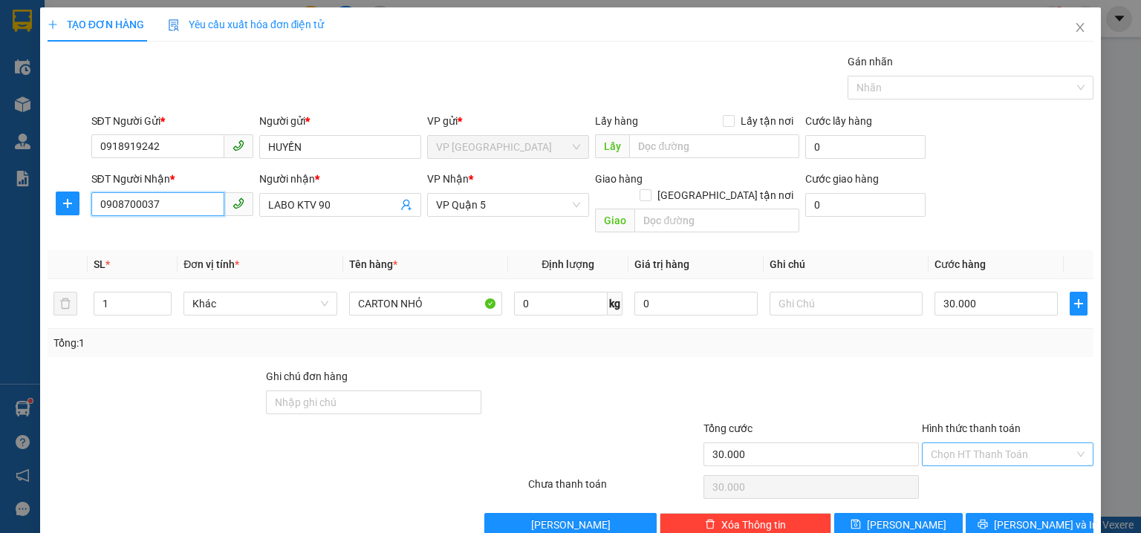
type input "0908700037"
click at [965, 443] on input "Hình thức thanh toán" at bounding box center [1001, 454] width 143 height 22
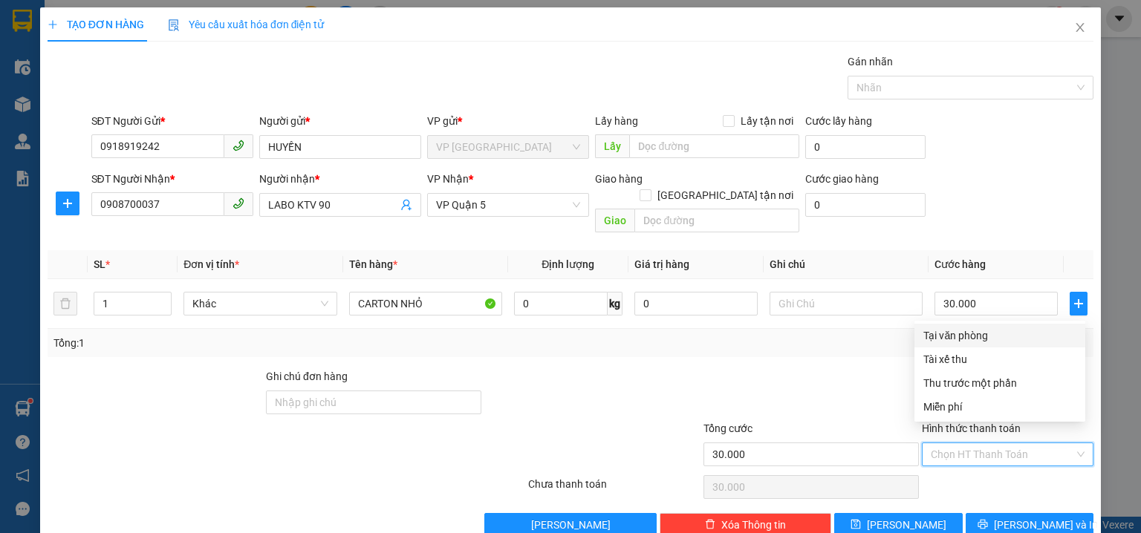
click at [948, 336] on div "Tại văn phòng" at bounding box center [999, 335] width 153 height 16
type input "0"
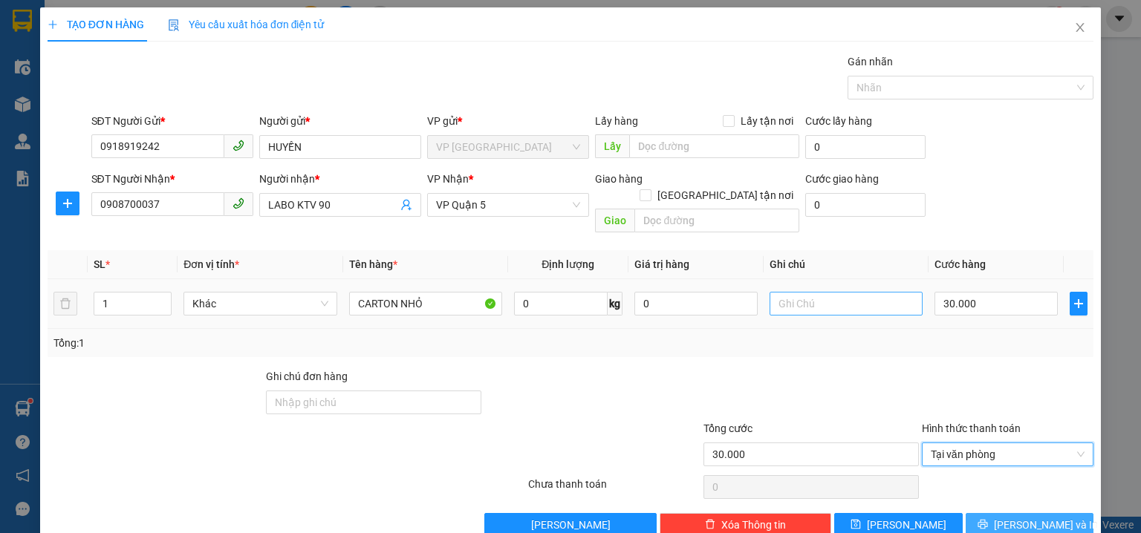
drag, startPoint x: 1006, startPoint y: 509, endPoint x: 780, endPoint y: 296, distance: 311.0
click at [1007, 513] on button "Lưu và In" at bounding box center [1029, 525] width 128 height 24
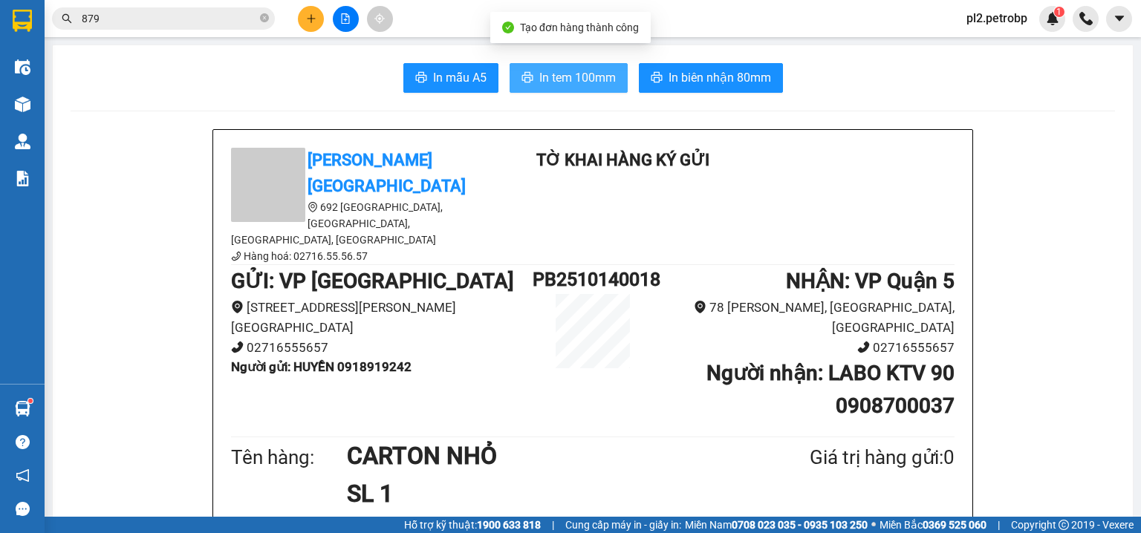
drag, startPoint x: 579, startPoint y: 76, endPoint x: 778, endPoint y: 10, distance: 209.7
click at [588, 70] on span "In tem 100mm" at bounding box center [577, 77] width 76 height 19
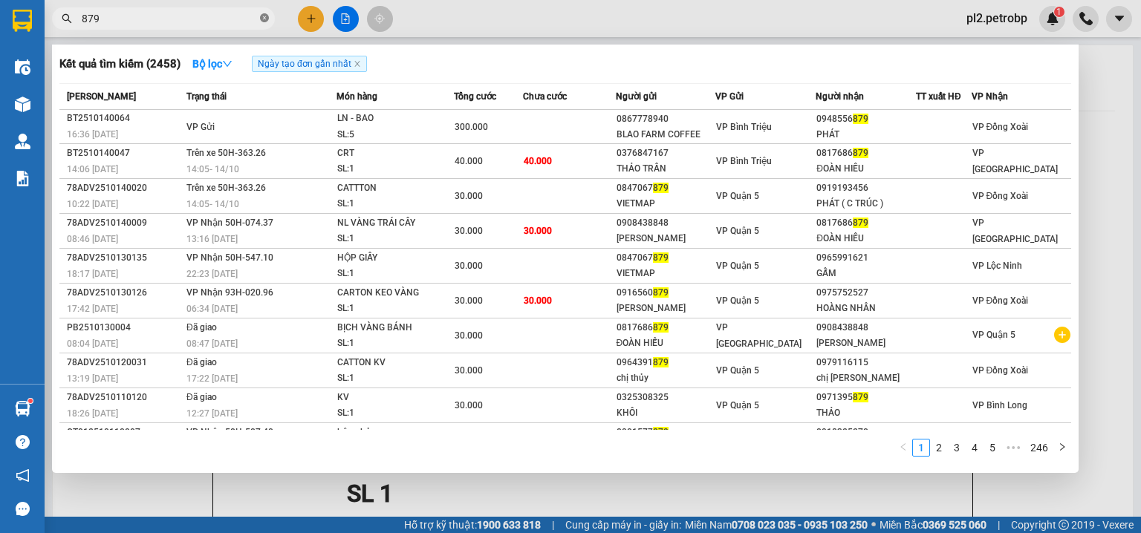
click at [267, 19] on icon "close-circle" at bounding box center [264, 17] width 9 height 9
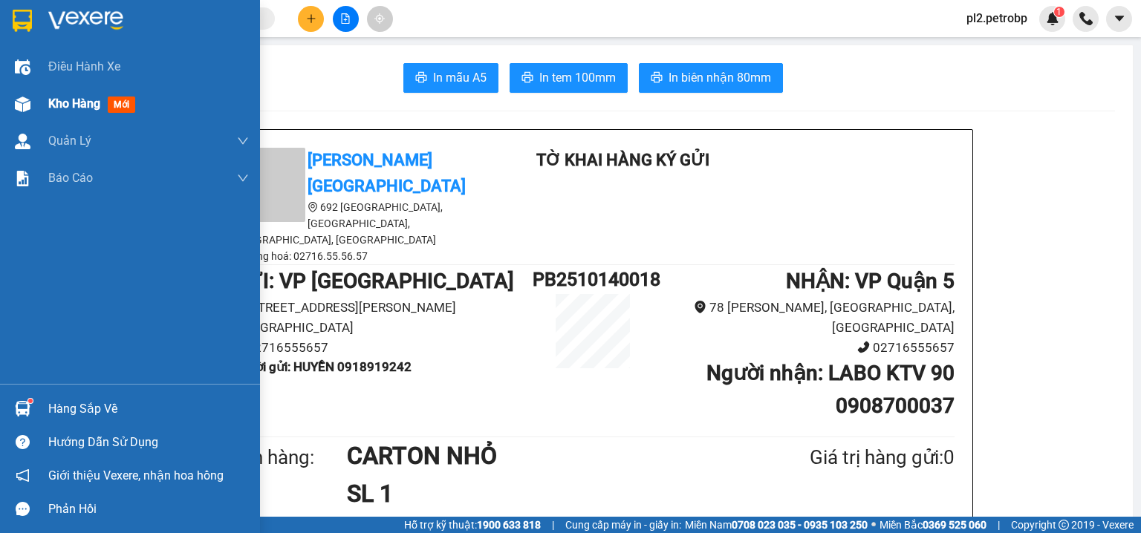
click at [56, 92] on div "Kho hàng mới" at bounding box center [148, 103] width 201 height 37
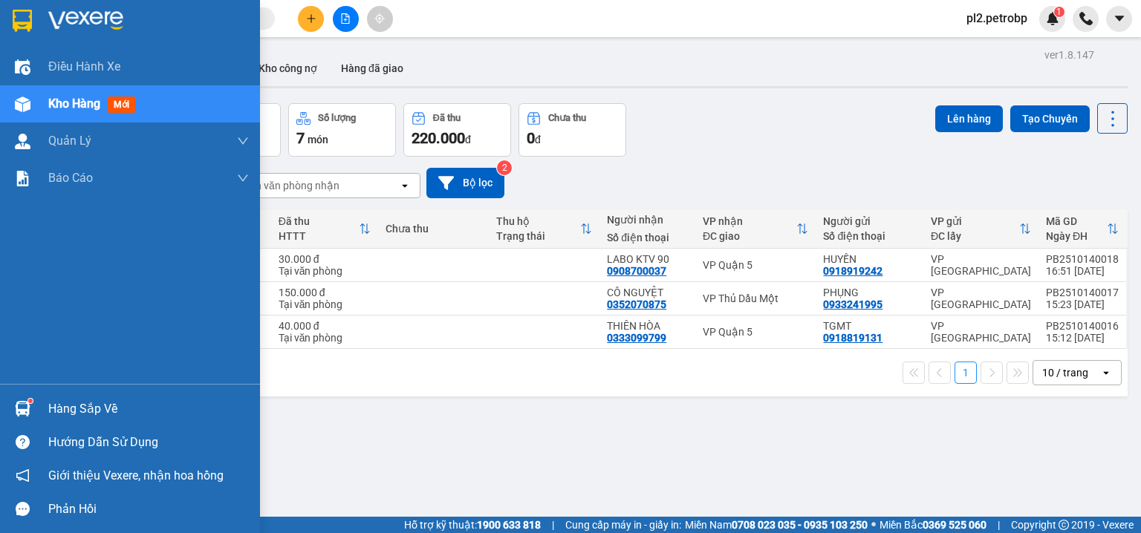
click at [80, 401] on div "Hàng sắp về" at bounding box center [148, 409] width 201 height 22
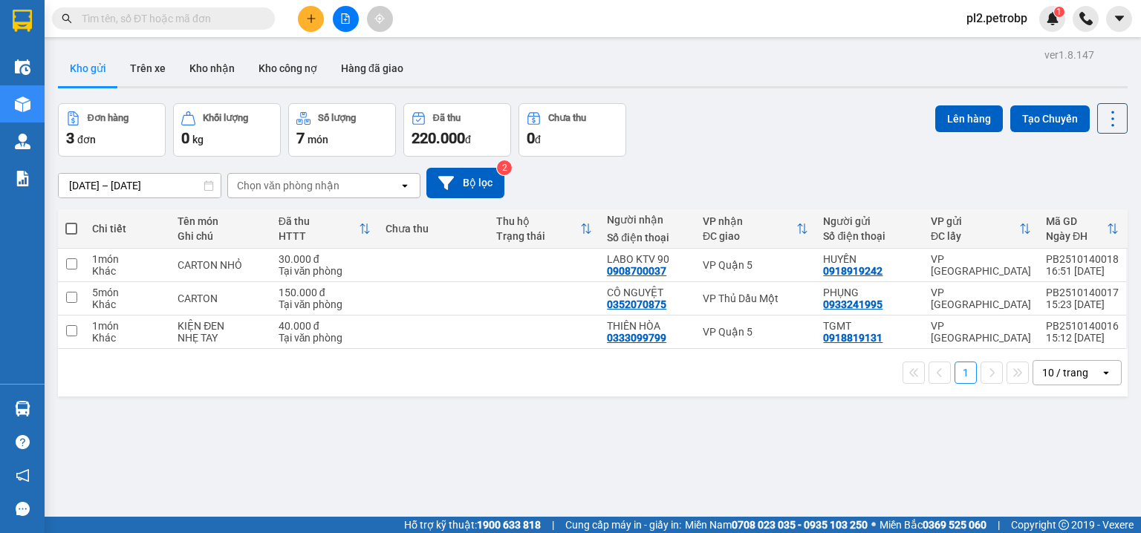
click at [706, 120] on section "Kết quả tìm kiếm ( 2458 ) Bộ lọc Ngày tạo đơn gần nhất Mã ĐH Trạng thái Món hàn…" at bounding box center [570, 266] width 1141 height 533
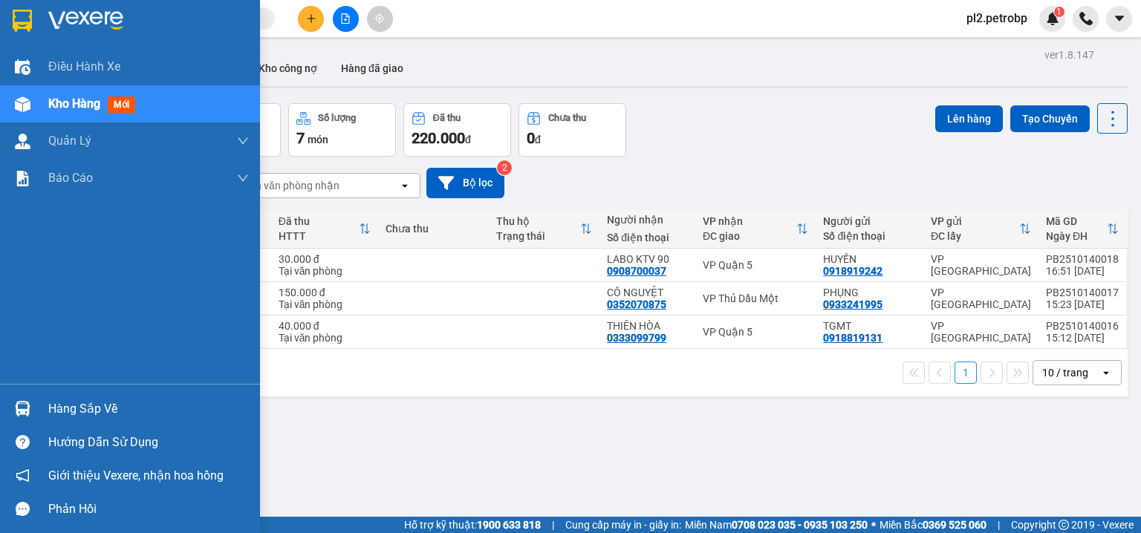
click at [76, 405] on div "Hàng sắp về" at bounding box center [148, 409] width 201 height 22
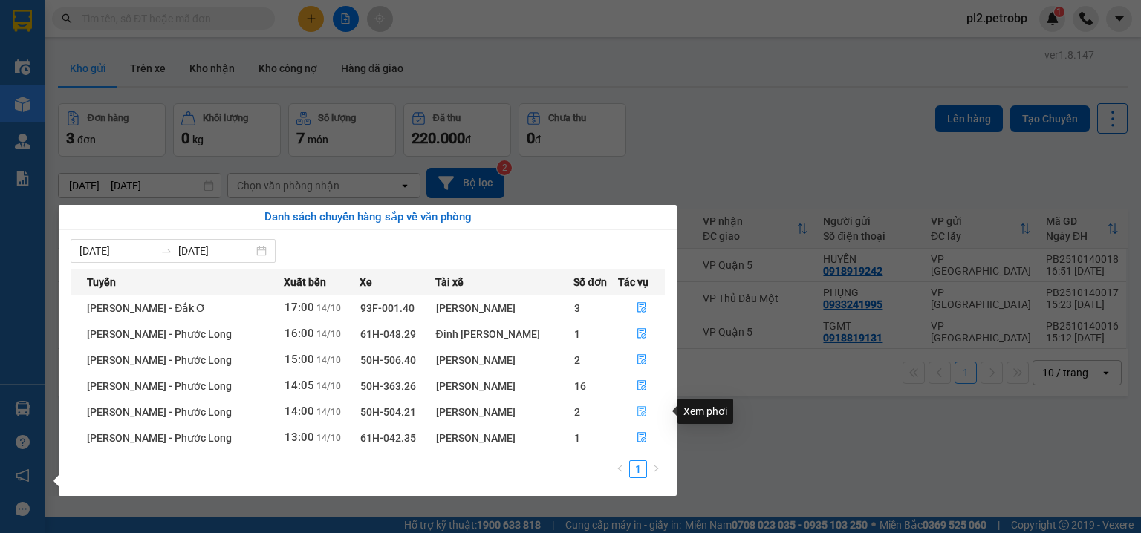
click at [639, 413] on icon "file-done" at bounding box center [641, 412] width 9 height 10
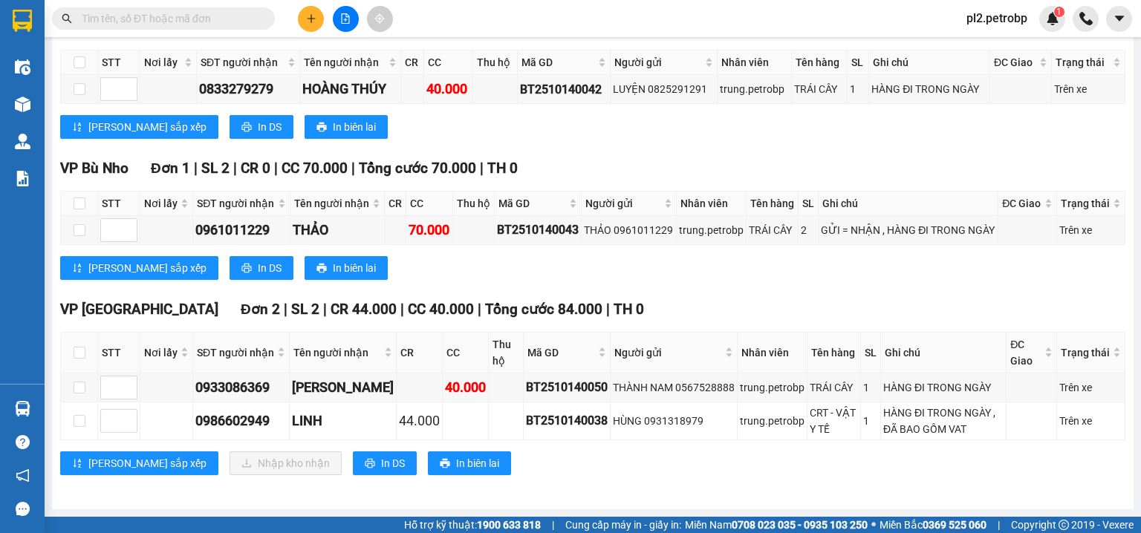
scroll to position [348, 0]
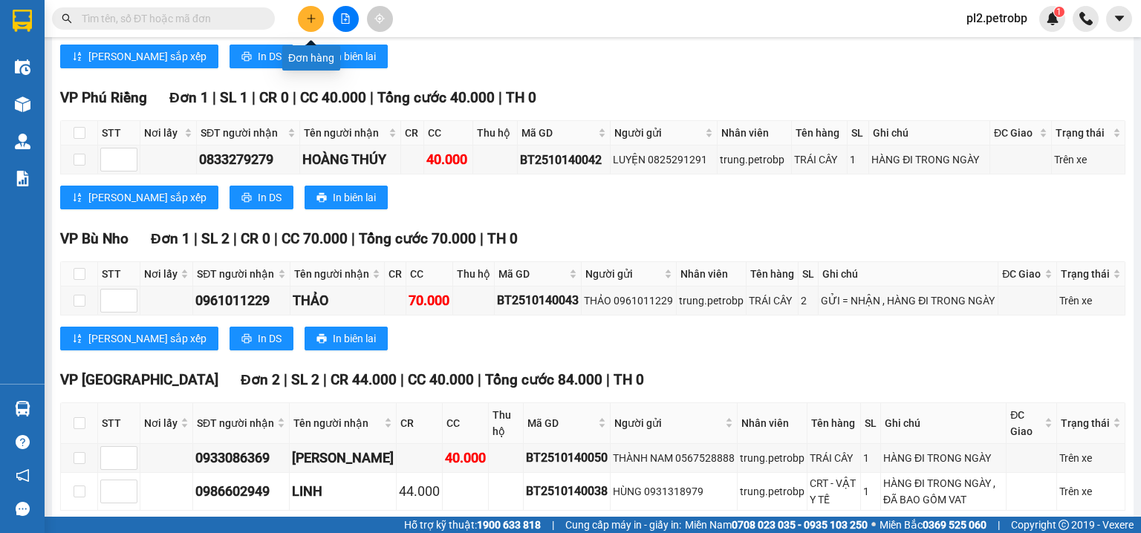
click at [313, 25] on button at bounding box center [311, 19] width 26 height 26
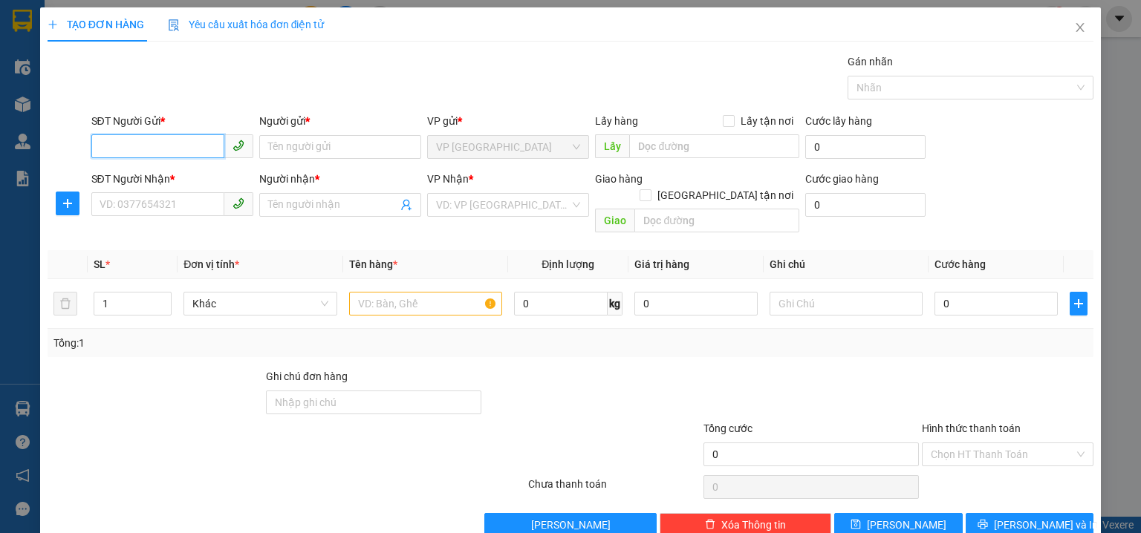
click at [183, 146] on input "SĐT Người Gửi *" at bounding box center [157, 146] width 133 height 24
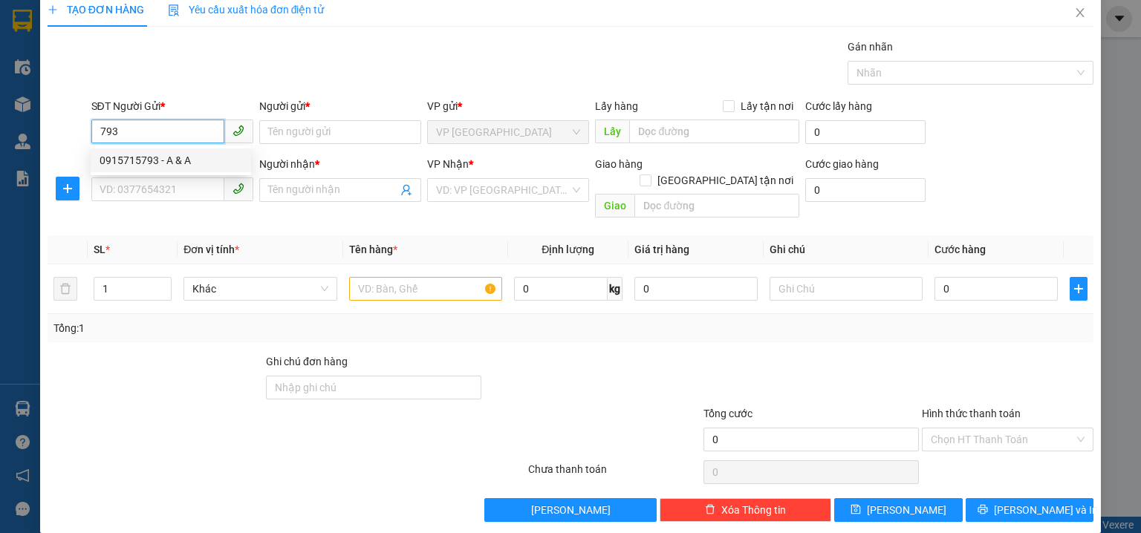
click at [164, 154] on div "0915715793 - A & A" at bounding box center [171, 160] width 143 height 16
type input "0915715793"
type input "A & A"
type input "0947816176"
type input "LAB VCM DENTAL"
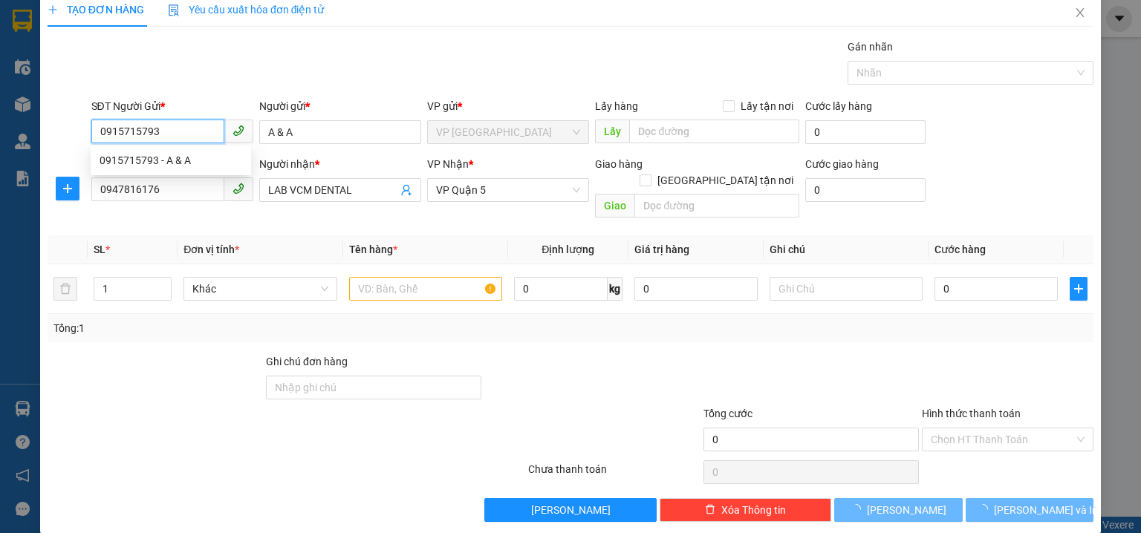
type input "30.000"
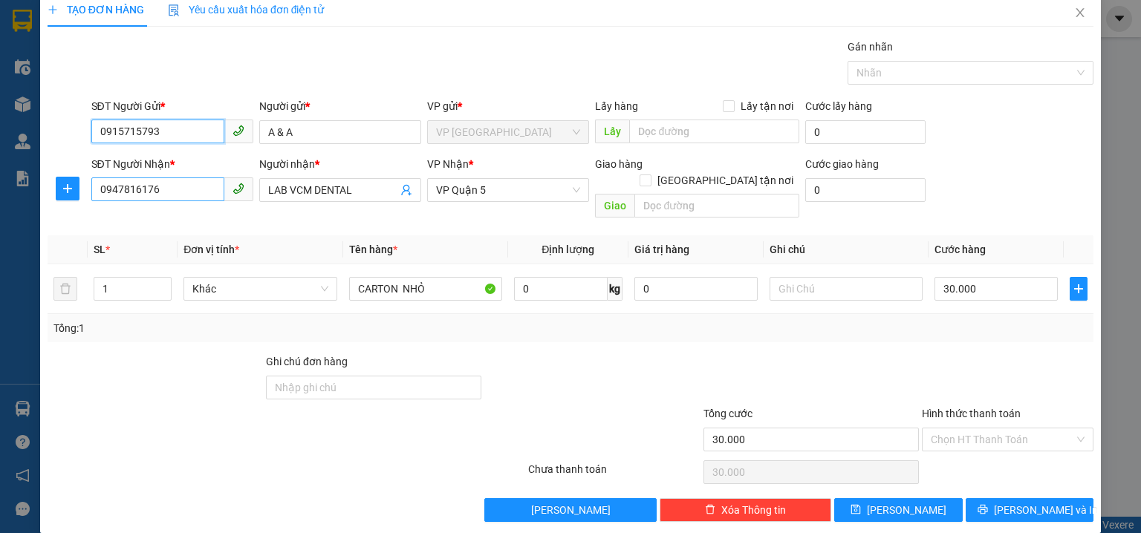
type input "0915715793"
drag, startPoint x: 184, startPoint y: 184, endPoint x: 0, endPoint y: 160, distance: 185.7
click at [0, 160] on div "TẠO ĐƠN HÀNG Yêu cầu xuất hóa đơn điện tử Transit Pickup Surcharge Ids Transit …" at bounding box center [570, 266] width 1141 height 533
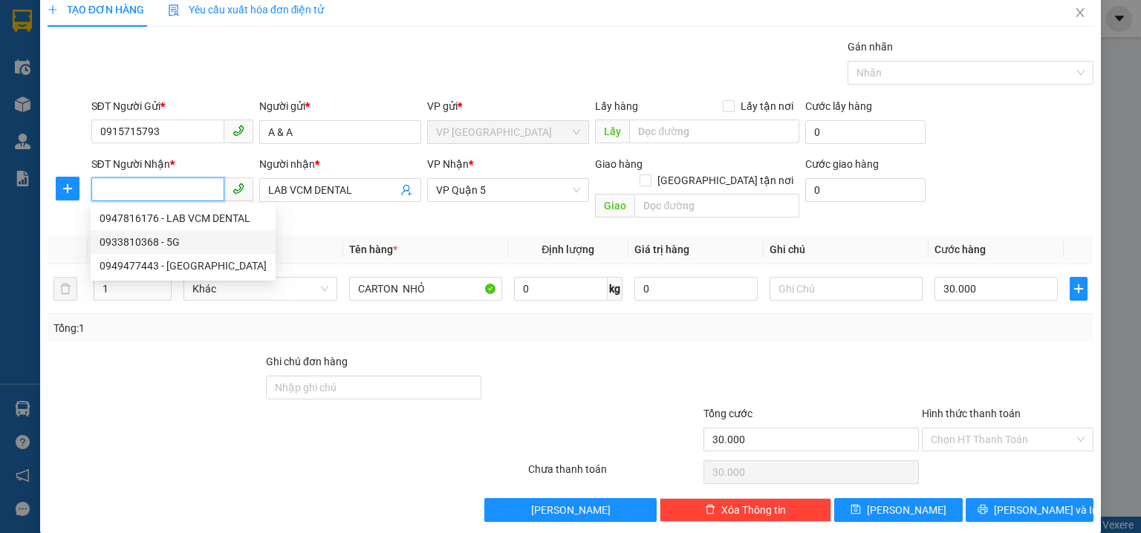
click at [144, 243] on div "0933810368 - 5G" at bounding box center [183, 242] width 167 height 16
type input "0933810368"
type input "5G"
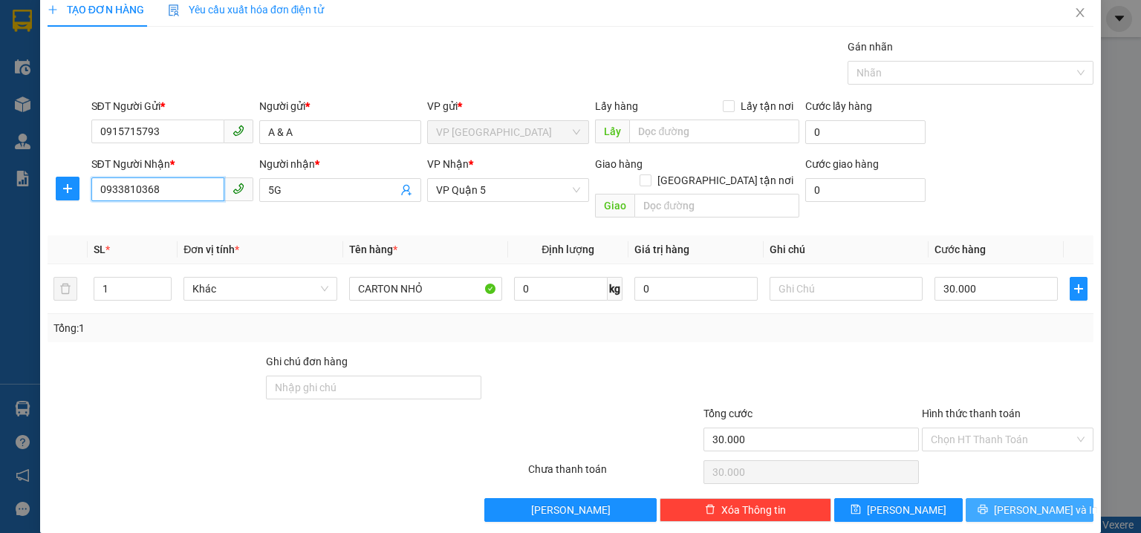
type input "0933810368"
click at [1022, 502] on span "Lưu và In" at bounding box center [1046, 510] width 104 height 16
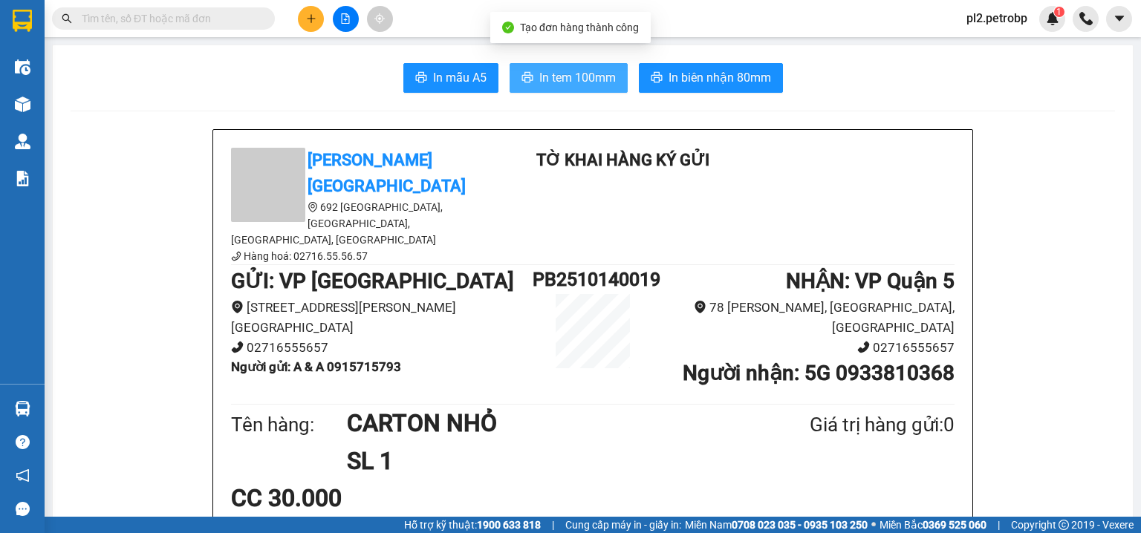
click at [570, 74] on span "In tem 100mm" at bounding box center [577, 77] width 76 height 19
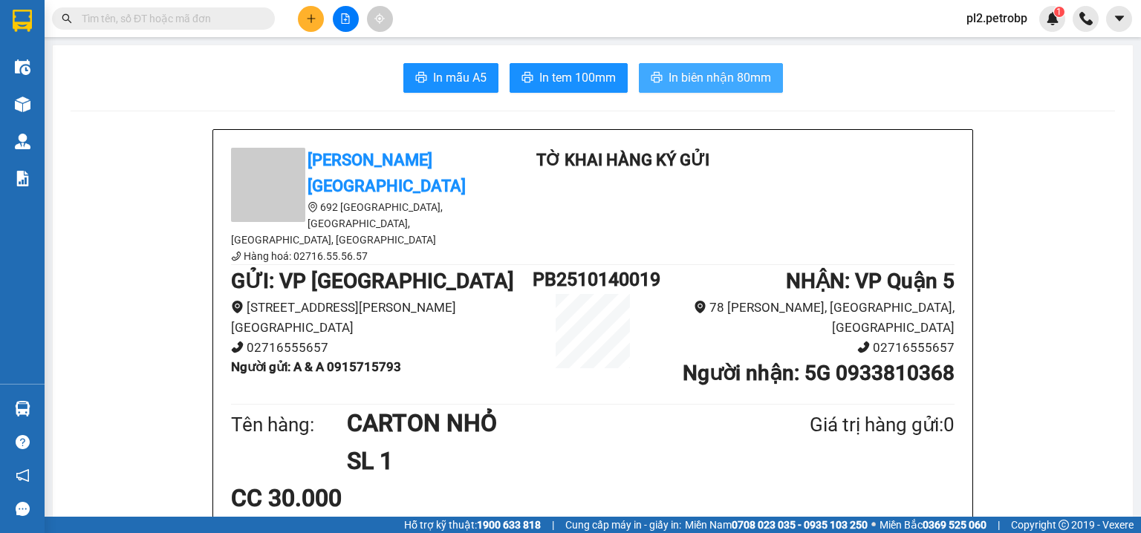
drag, startPoint x: 671, startPoint y: 72, endPoint x: 786, endPoint y: 9, distance: 130.6
drag, startPoint x: 720, startPoint y: 77, endPoint x: 785, endPoint y: 25, distance: 83.5
click at [720, 76] on span "In biên nhận 80mm" at bounding box center [719, 77] width 102 height 19
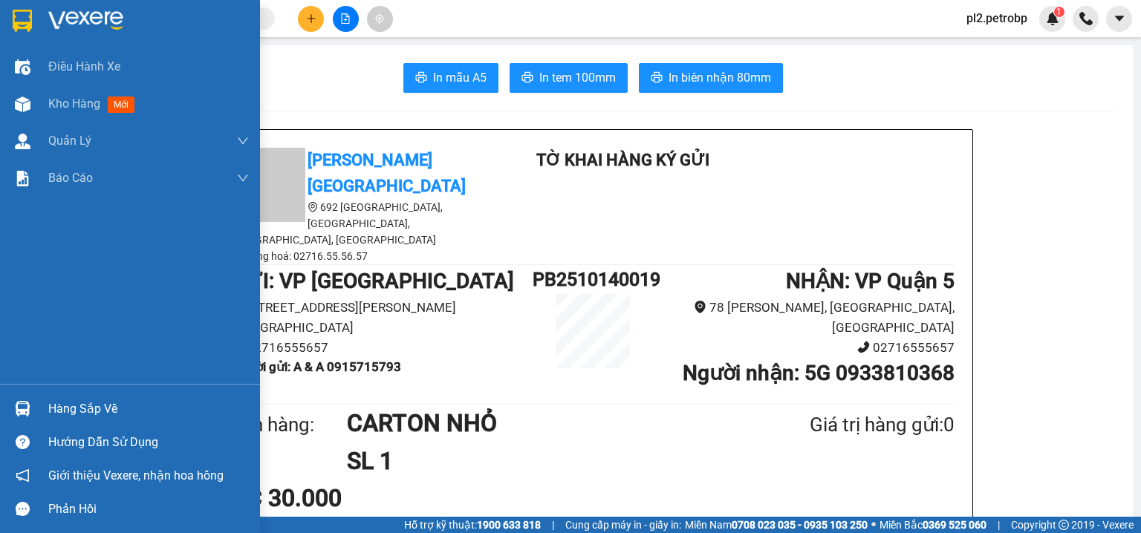
click at [65, 406] on div "Hàng sắp về" at bounding box center [148, 409] width 201 height 22
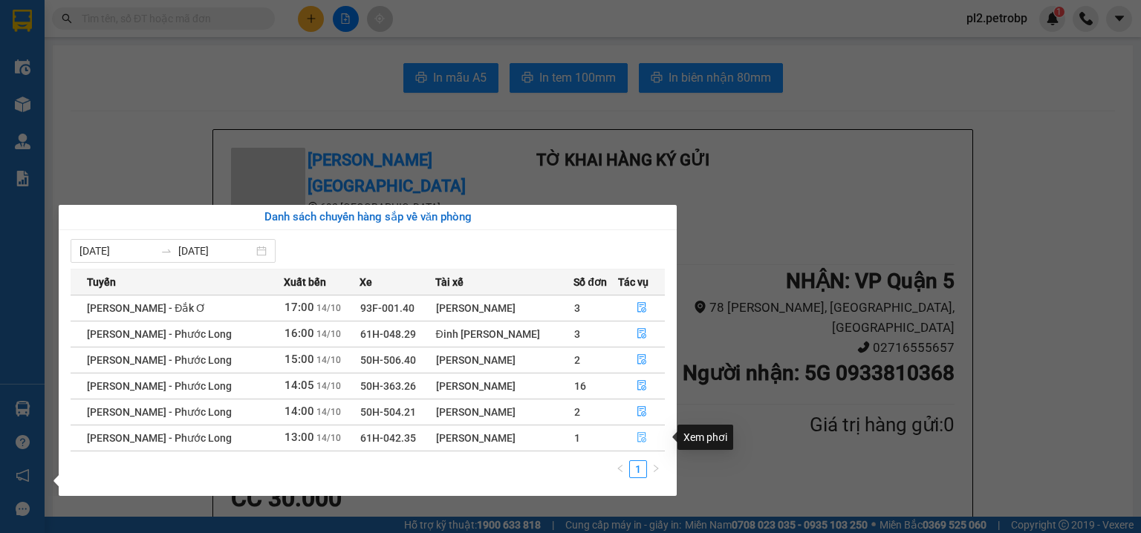
click at [632, 438] on button "button" at bounding box center [641, 438] width 45 height 24
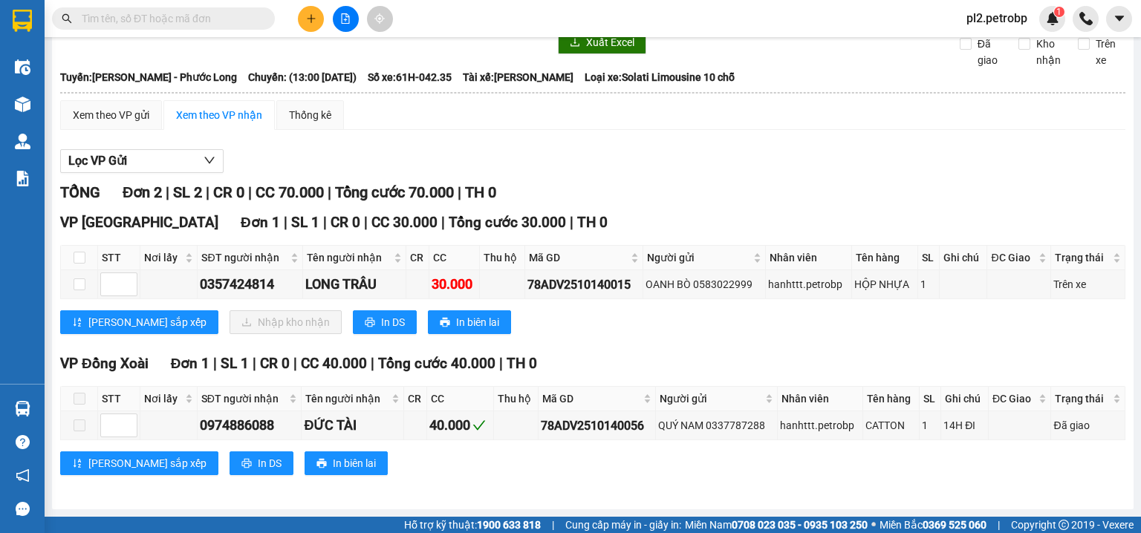
scroll to position [63, 0]
click at [84, 258] on input "checkbox" at bounding box center [80, 258] width 12 height 12
checkbox input "true"
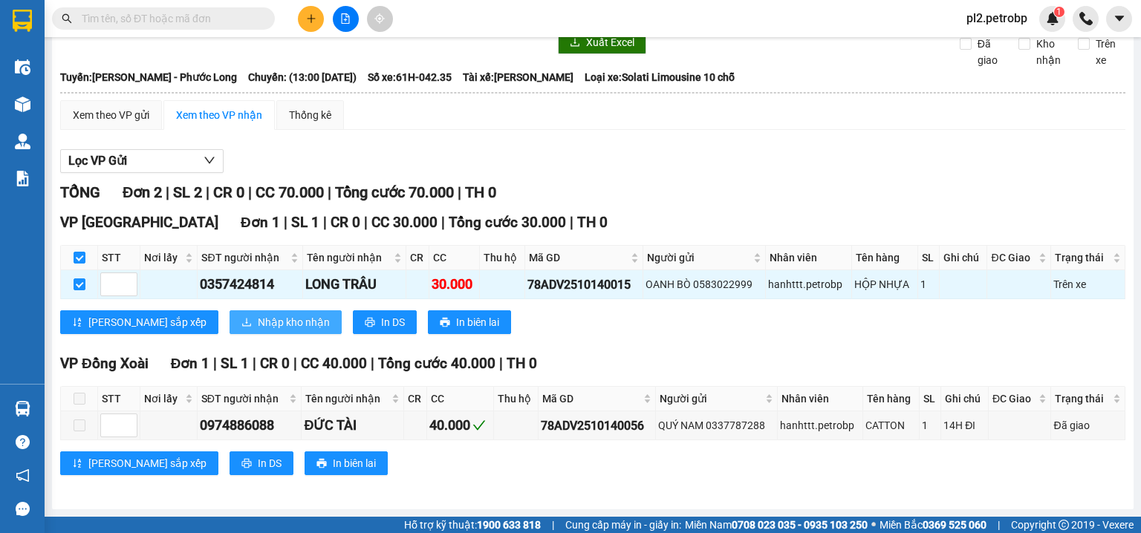
click at [258, 319] on span "Nhập kho nhận" at bounding box center [294, 322] width 72 height 16
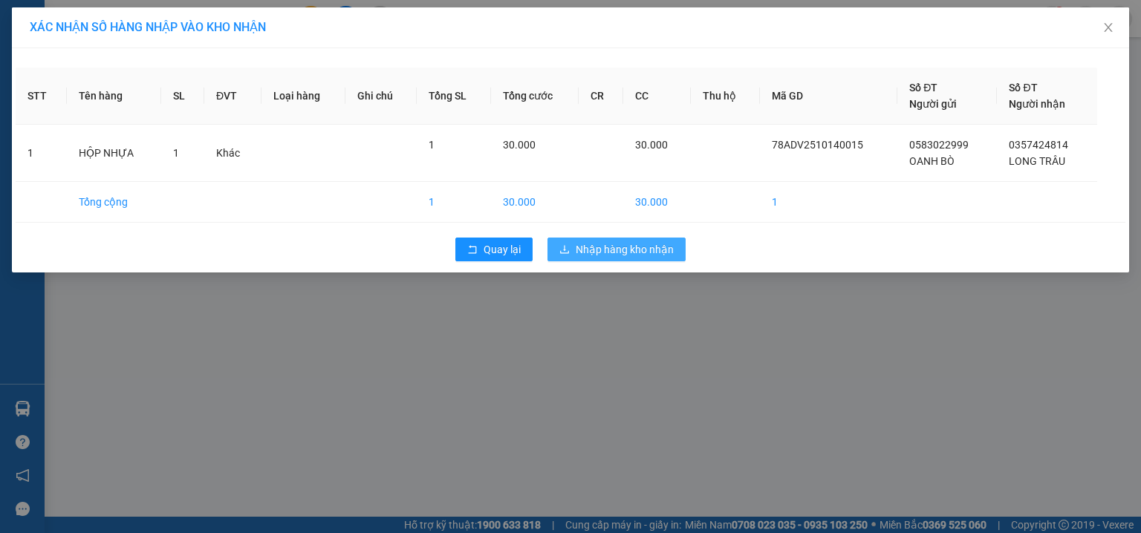
click at [567, 241] on button "Nhập hàng kho nhận" at bounding box center [616, 250] width 138 height 24
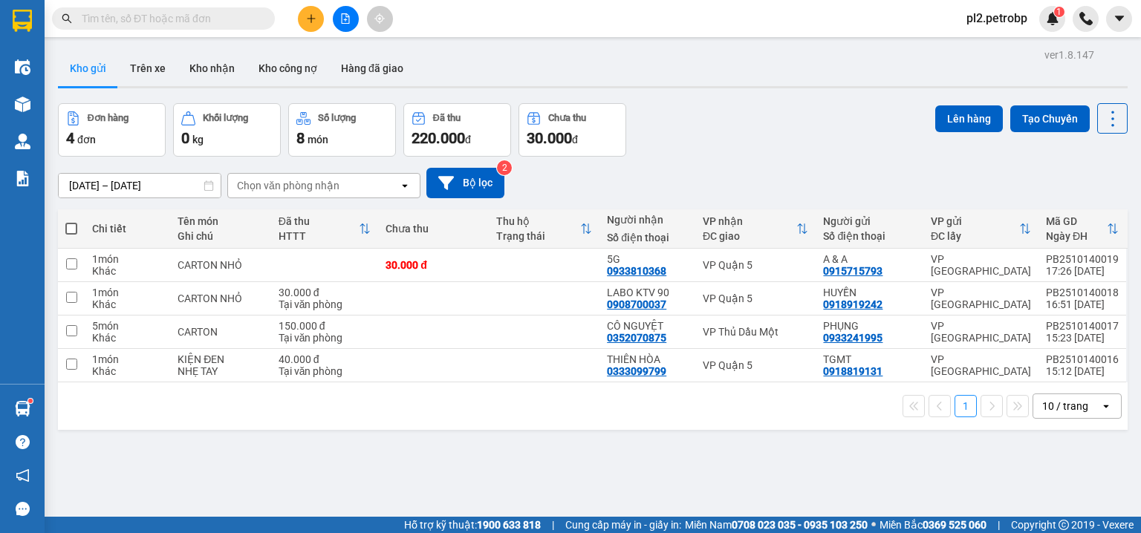
click at [224, 22] on input "text" at bounding box center [169, 18] width 175 height 16
type input "714"
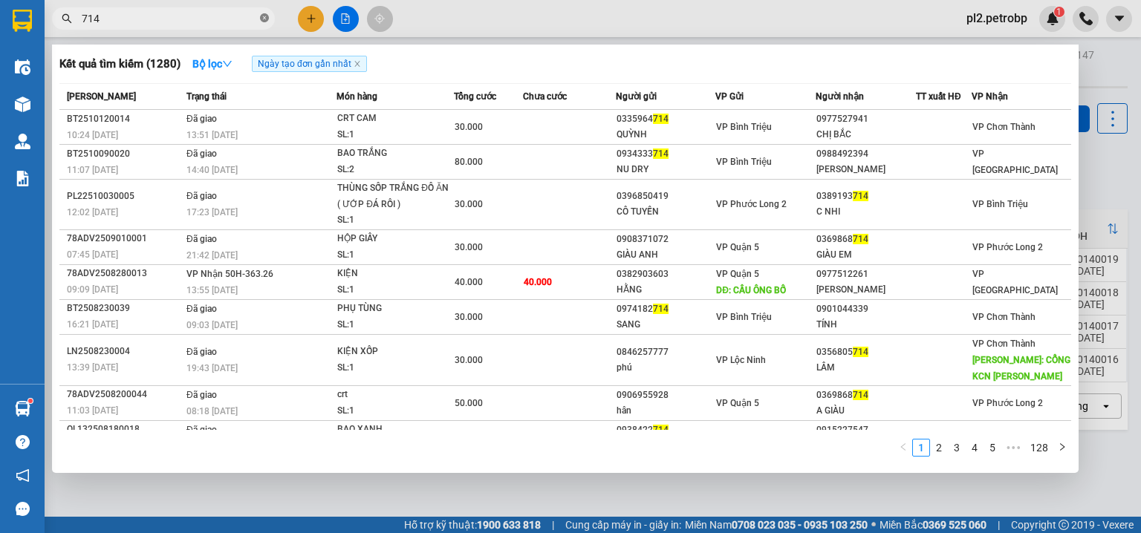
click at [266, 18] on icon "close-circle" at bounding box center [264, 17] width 9 height 9
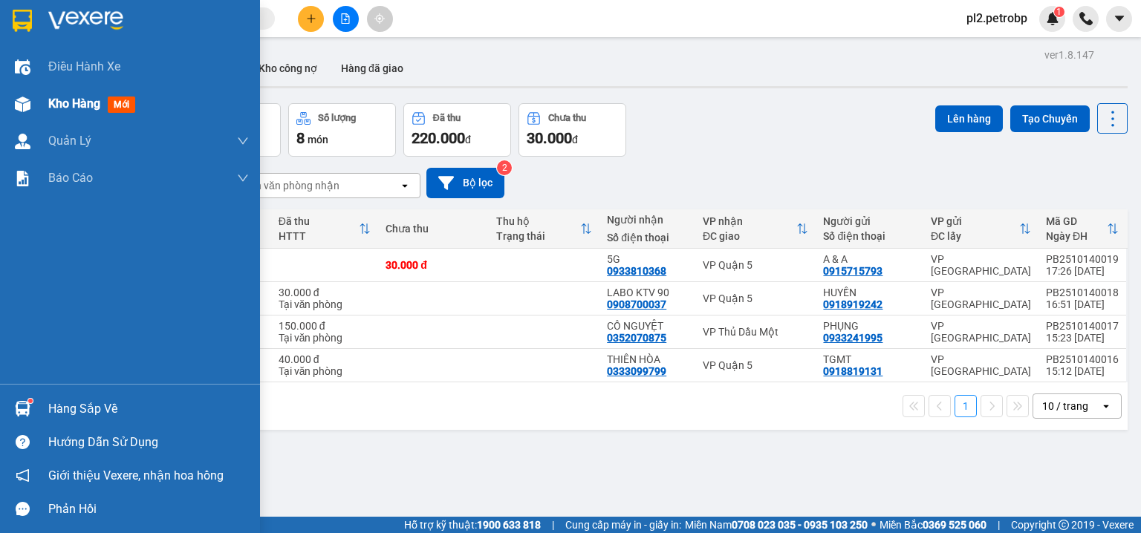
click at [77, 102] on span "Kho hàng" at bounding box center [74, 104] width 52 height 14
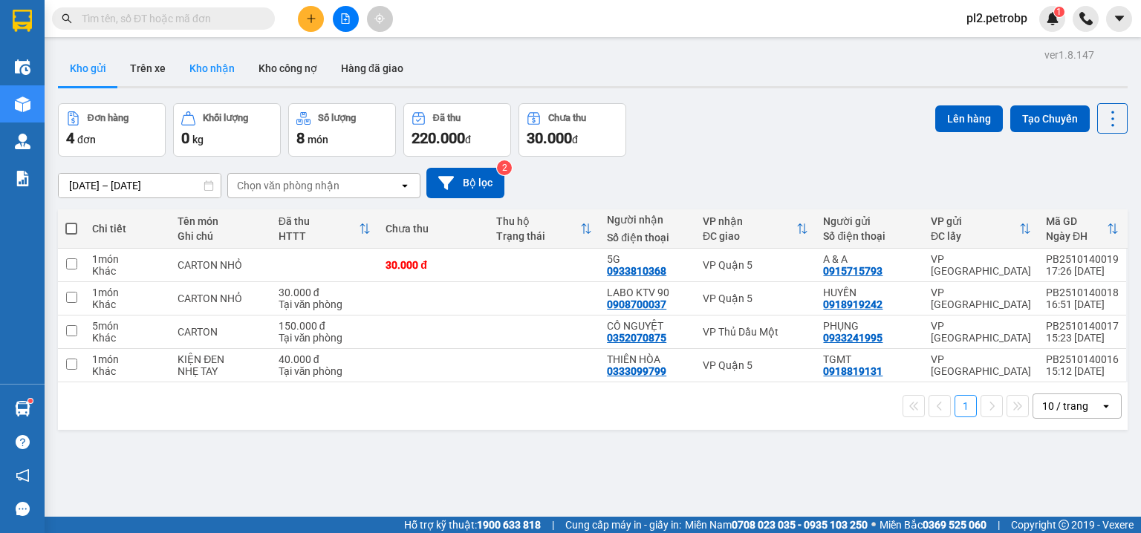
click at [220, 68] on button "Kho nhận" at bounding box center [211, 68] width 69 height 36
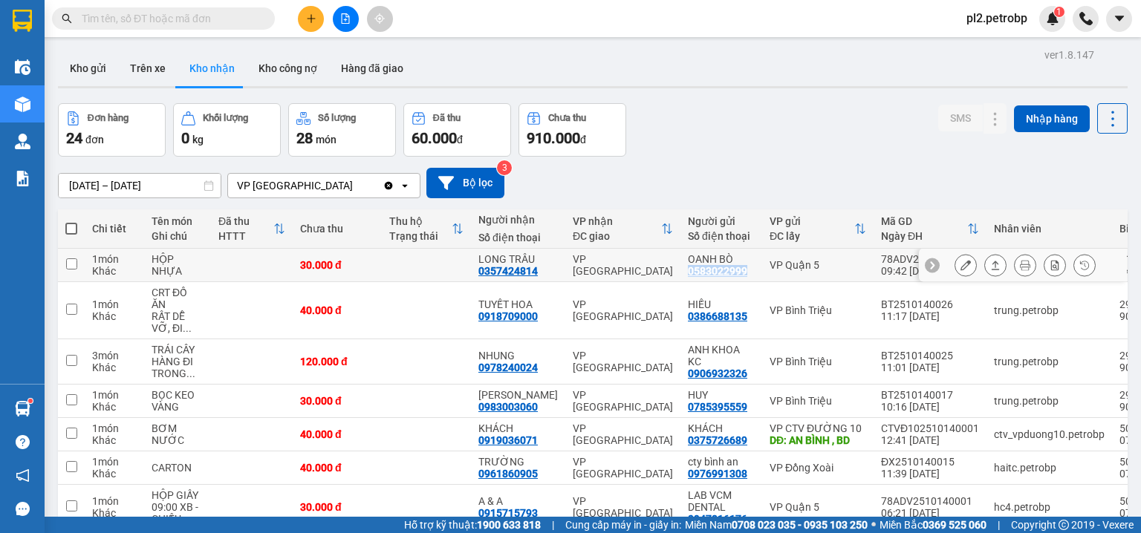
drag, startPoint x: 737, startPoint y: 267, endPoint x: 669, endPoint y: 270, distance: 68.4
click at [680, 270] on td "OANH BÒ 0583022999" at bounding box center [721, 265] width 82 height 33
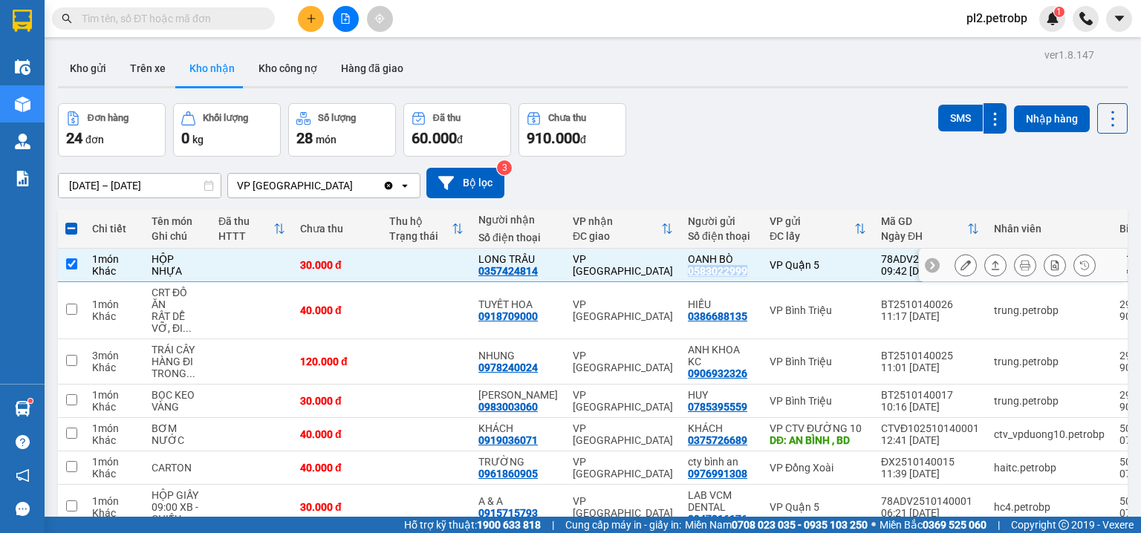
copy div "0583022999"
click at [71, 264] on input "checkbox" at bounding box center [71, 263] width 11 height 11
checkbox input "false"
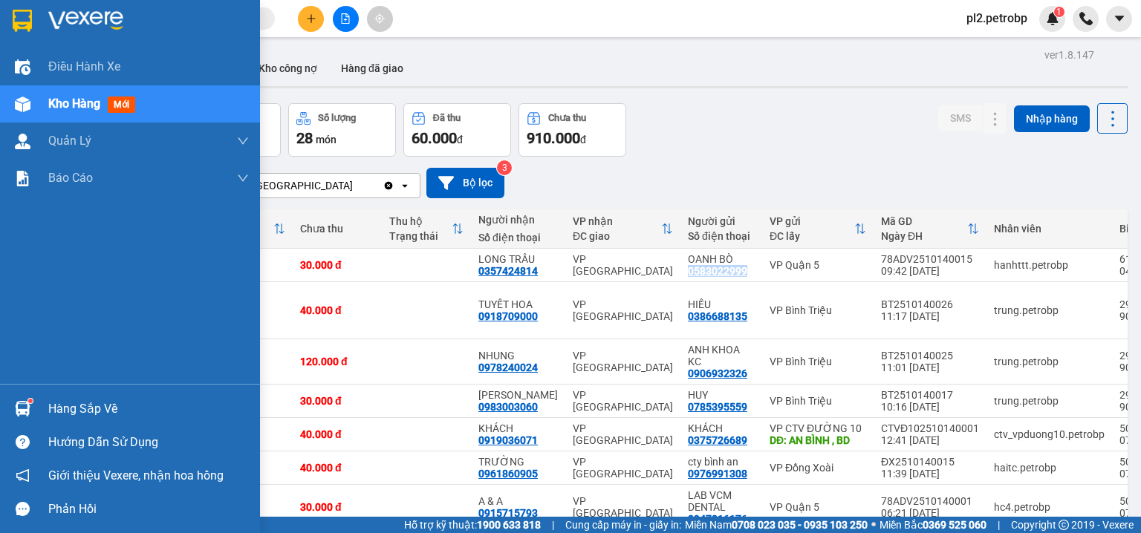
click at [18, 405] on img at bounding box center [23, 409] width 16 height 16
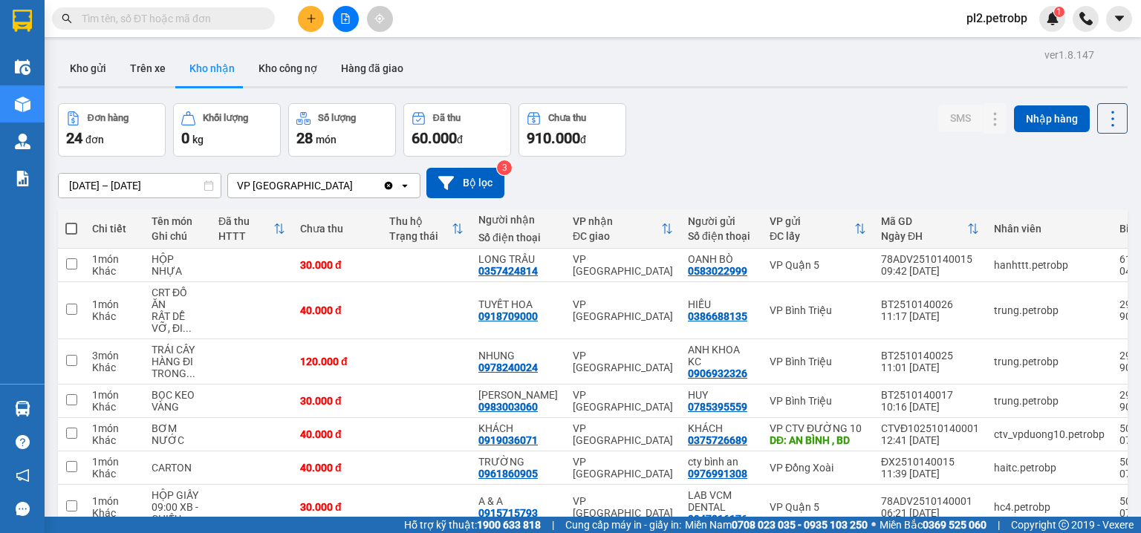
click at [642, 133] on section "Kết quả tìm kiếm ( 1280 ) Bộ lọc Ngày tạo đơn gần nhất Mã ĐH Trạng thái Món hàn…" at bounding box center [570, 266] width 1141 height 533
click at [113, 12] on input "text" at bounding box center [169, 18] width 175 height 16
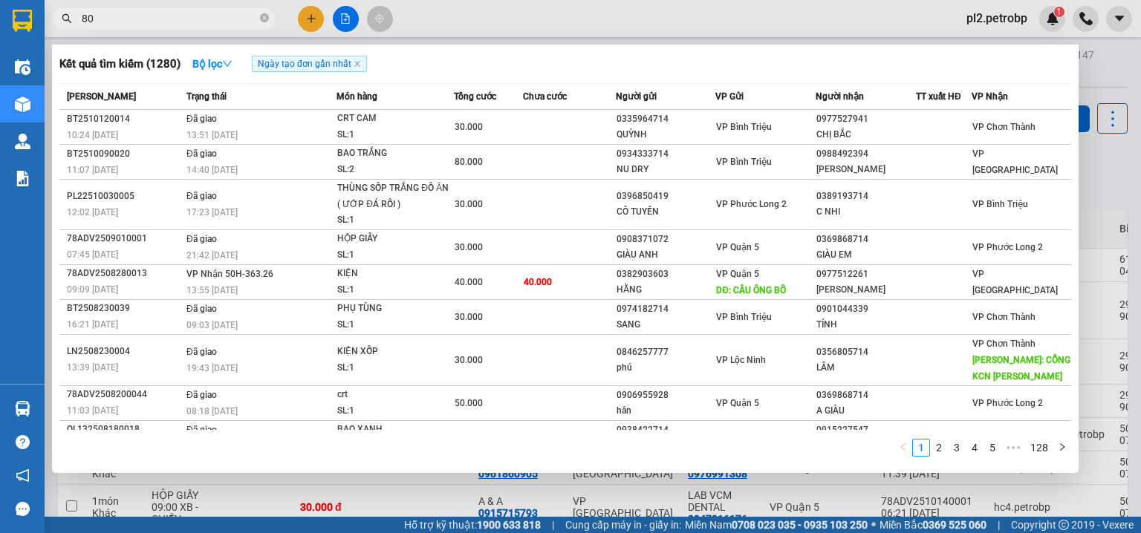
type input "804"
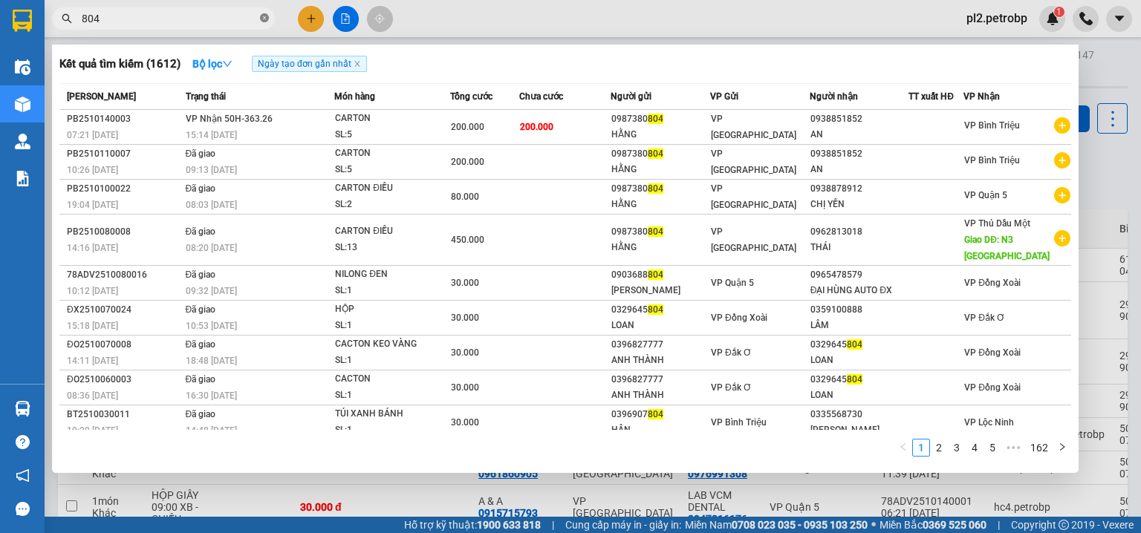
click at [263, 18] on icon "close-circle" at bounding box center [264, 17] width 9 height 9
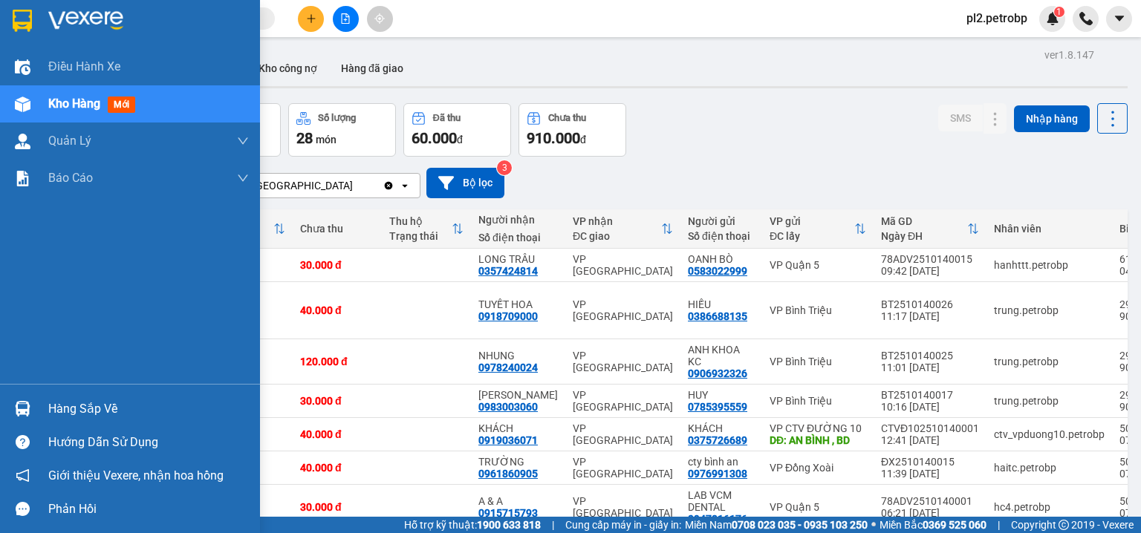
click at [73, 405] on div "Hàng sắp về" at bounding box center [148, 409] width 201 height 22
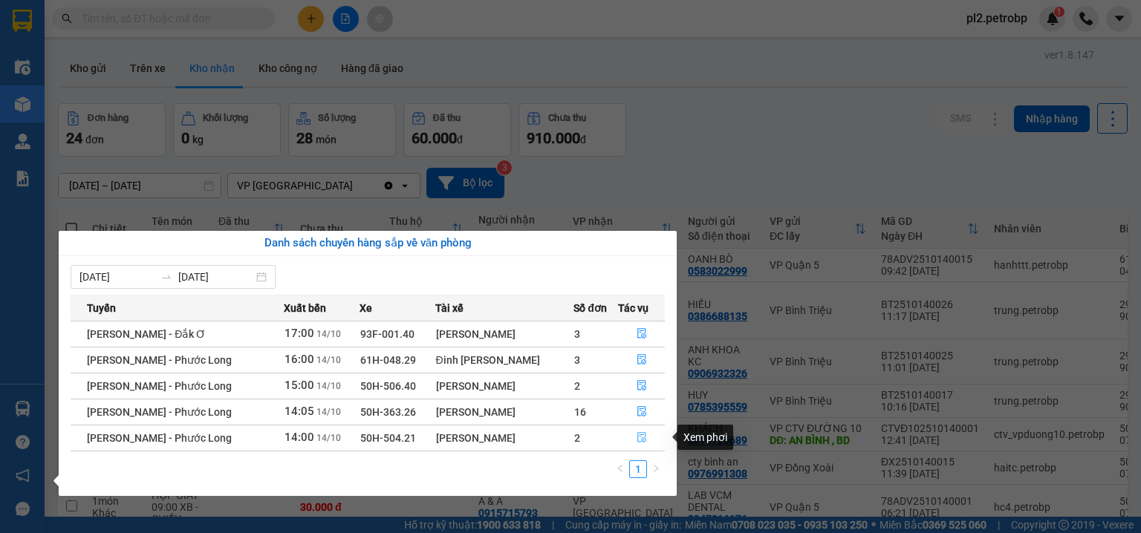
click at [643, 437] on icon "file-done" at bounding box center [641, 437] width 10 height 10
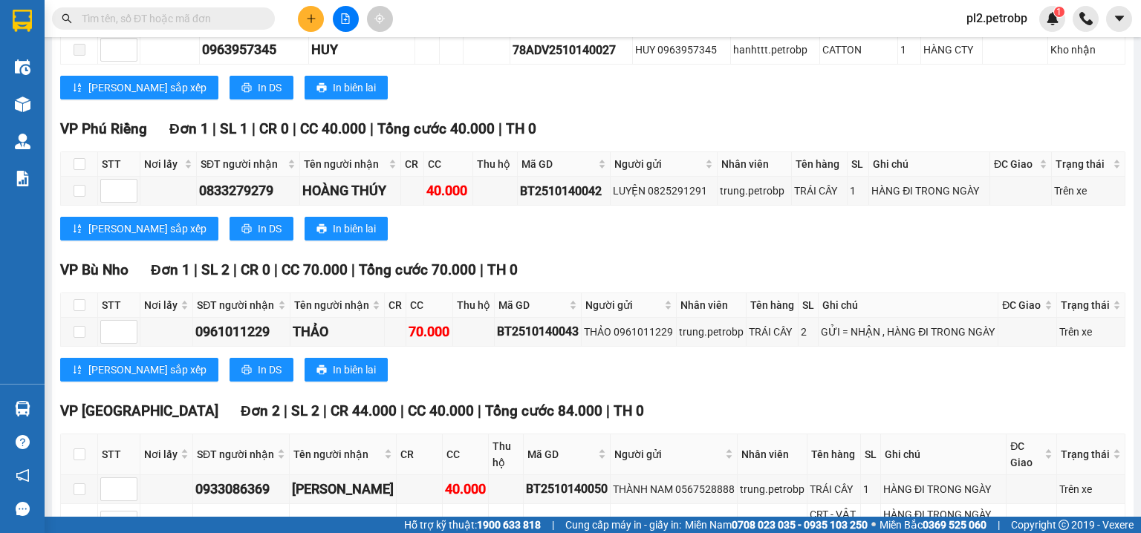
scroll to position [426, 0]
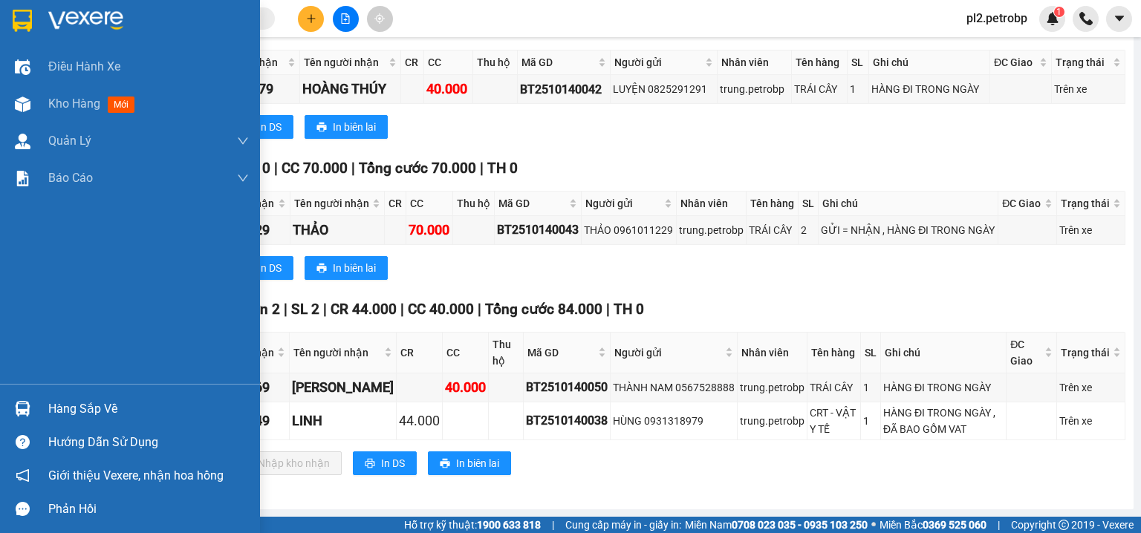
click at [48, 406] on div "Hàng sắp về" at bounding box center [130, 408] width 260 height 33
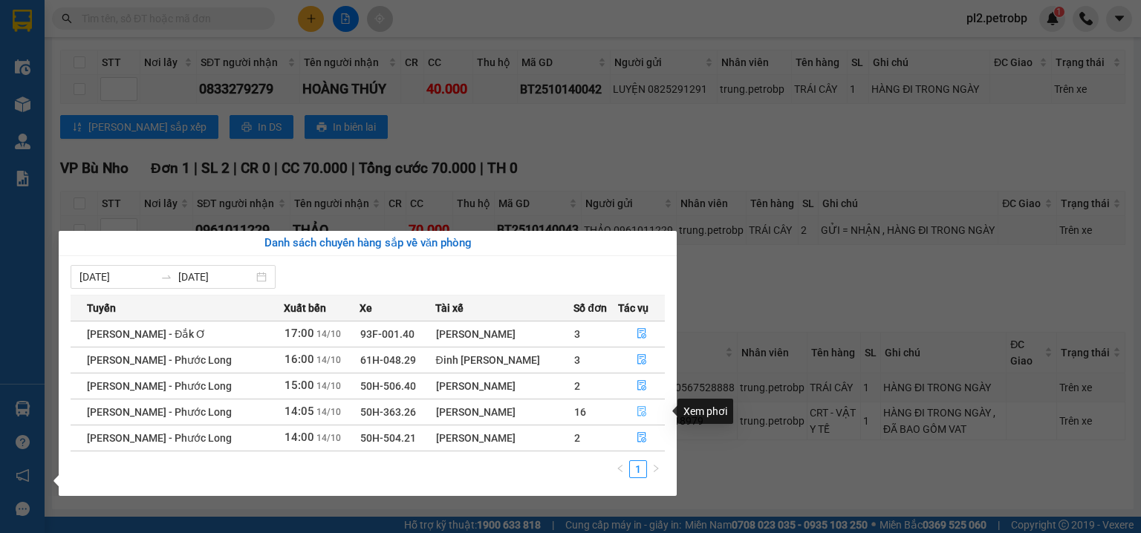
click at [640, 415] on icon "file-done" at bounding box center [641, 411] width 10 height 10
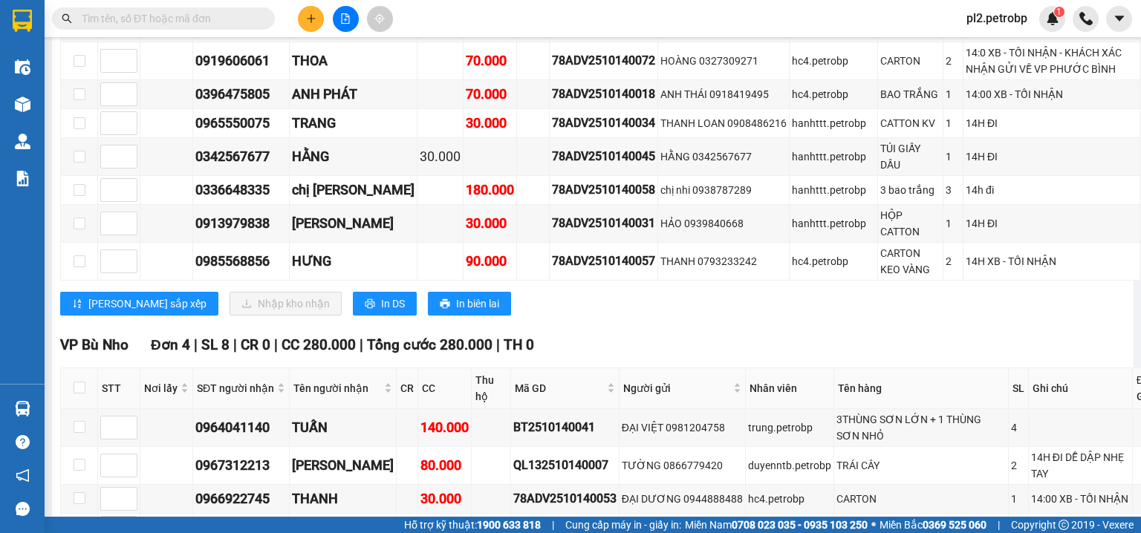
scroll to position [3531, 0]
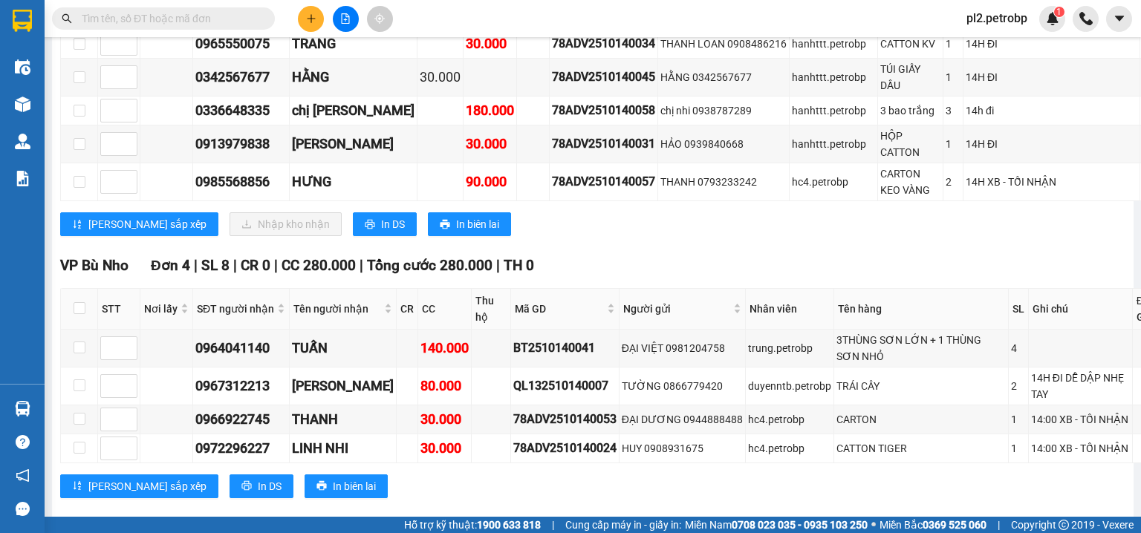
drag, startPoint x: 283, startPoint y: 424, endPoint x: 260, endPoint y: 427, distance: 23.2
click at [186, 30] on tr "0396475805 ANH PHÁT 70.000 78ADV2510140018 ANH THÁI 0918419495 hc4.petrobp BAO …" at bounding box center [658, 15] width 1195 height 29
copy div "0396475805"
click at [142, 12] on input "text" at bounding box center [169, 18] width 175 height 16
paste input "0396475805"
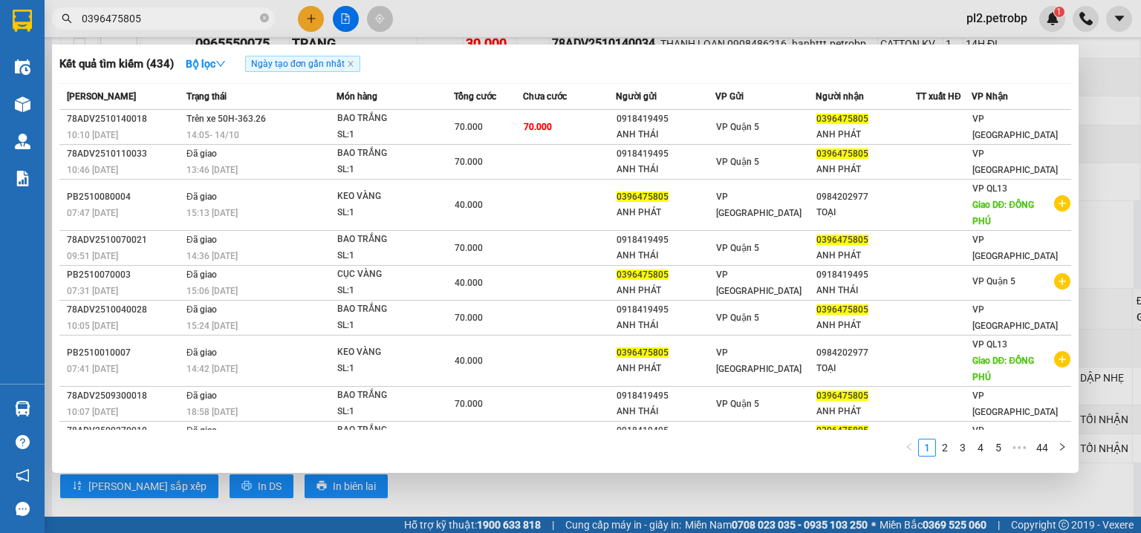
type input "0396475805"
click at [688, 10] on div at bounding box center [570, 266] width 1141 height 533
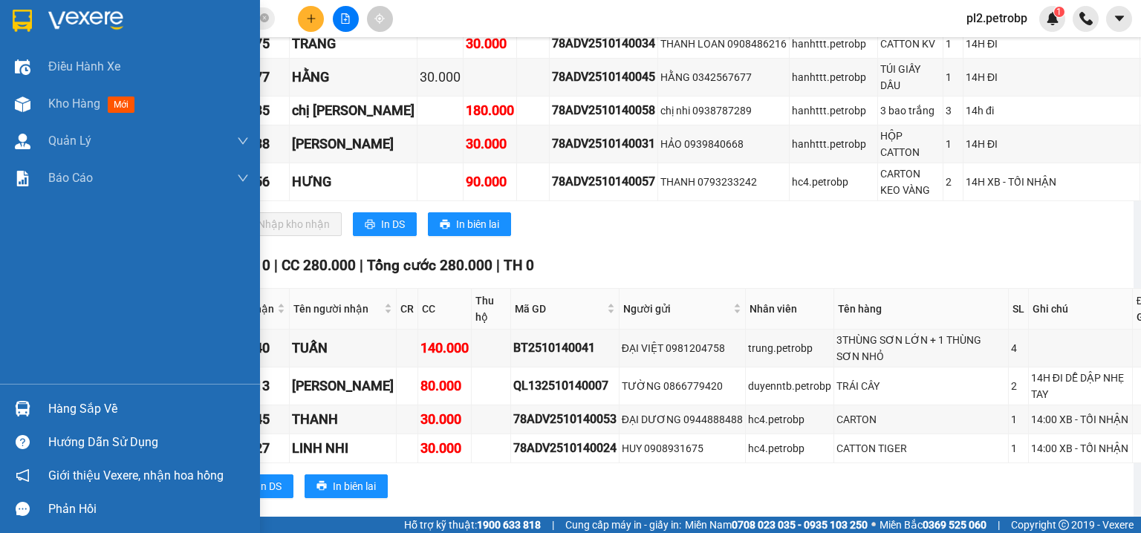
click at [104, 405] on div "Hàng sắp về" at bounding box center [148, 409] width 201 height 22
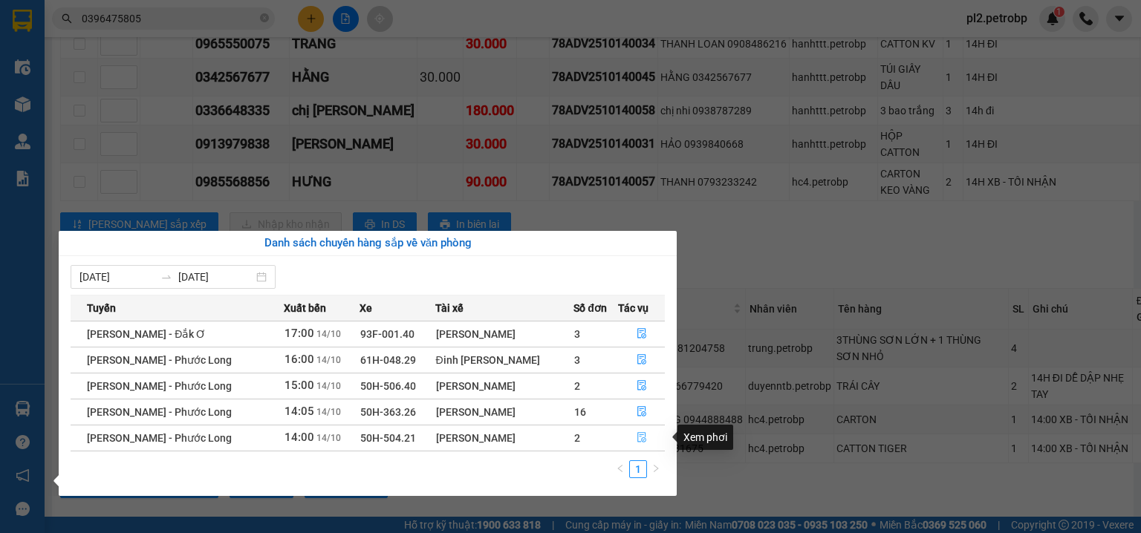
click at [638, 438] on icon "file-done" at bounding box center [641, 437] width 10 height 10
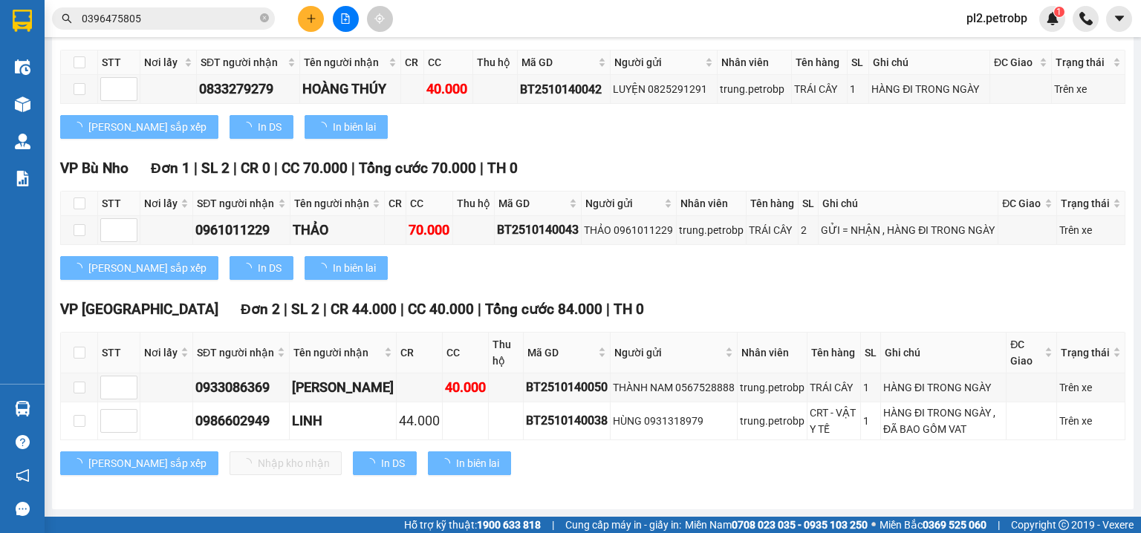
scroll to position [426, 0]
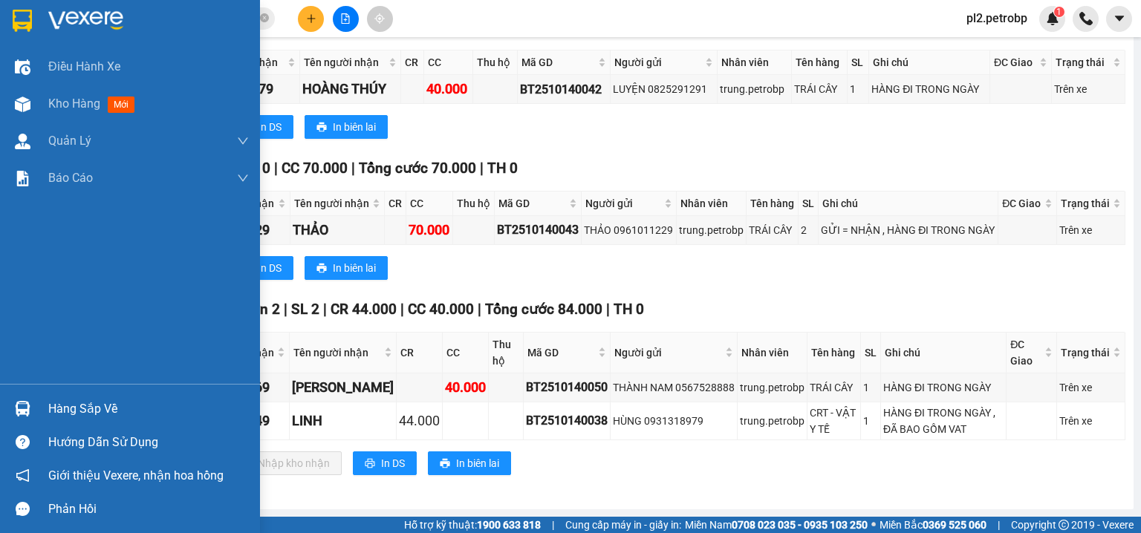
drag, startPoint x: 85, startPoint y: 405, endPoint x: 85, endPoint y: 393, distance: 11.9
click at [85, 404] on div "Hàng sắp về" at bounding box center [148, 409] width 201 height 22
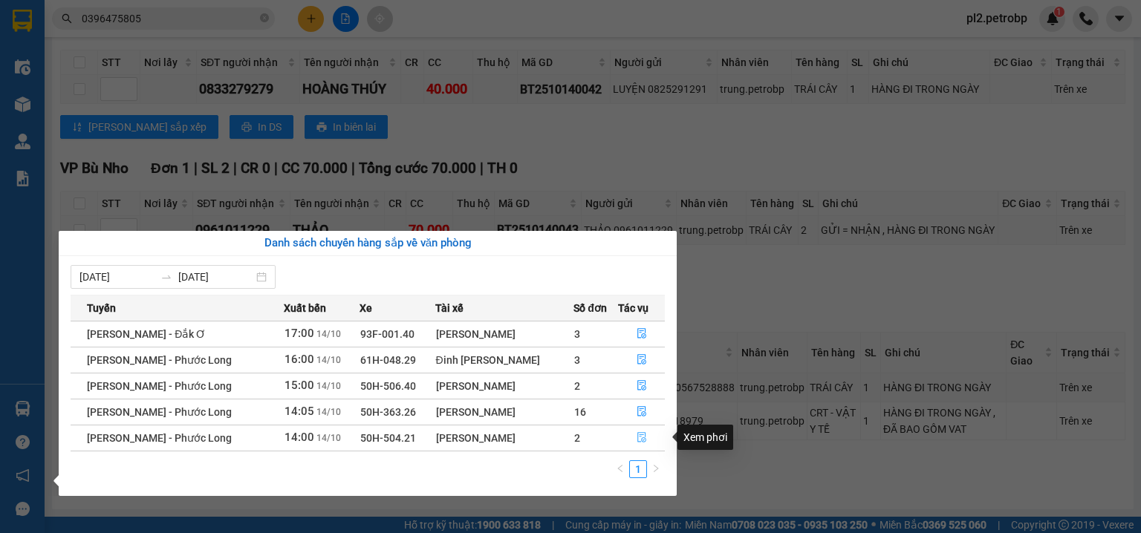
click at [636, 437] on icon "file-done" at bounding box center [641, 437] width 10 height 10
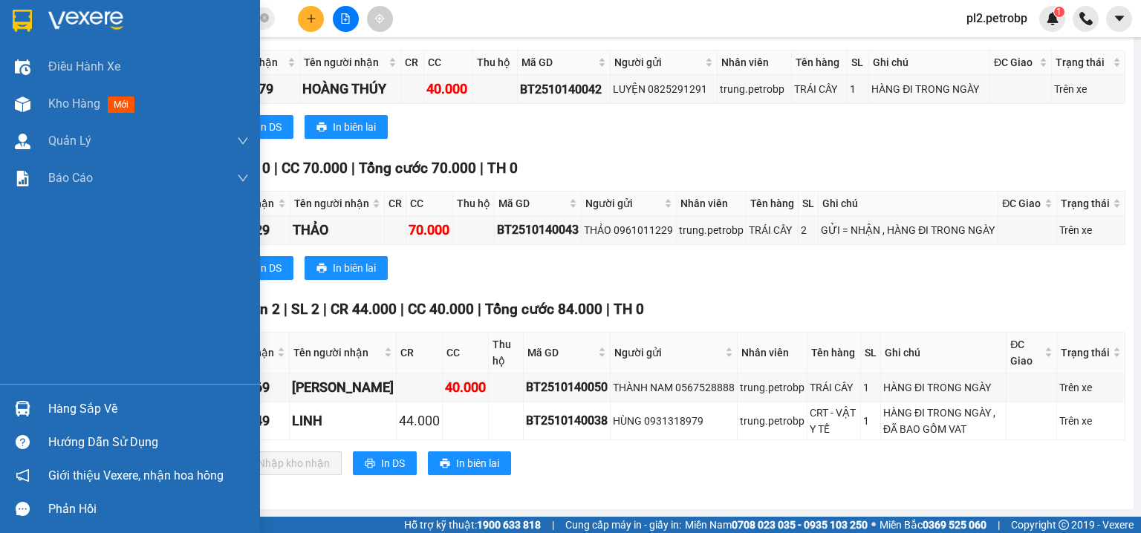
click at [68, 403] on div "Hàng sắp về" at bounding box center [148, 409] width 201 height 22
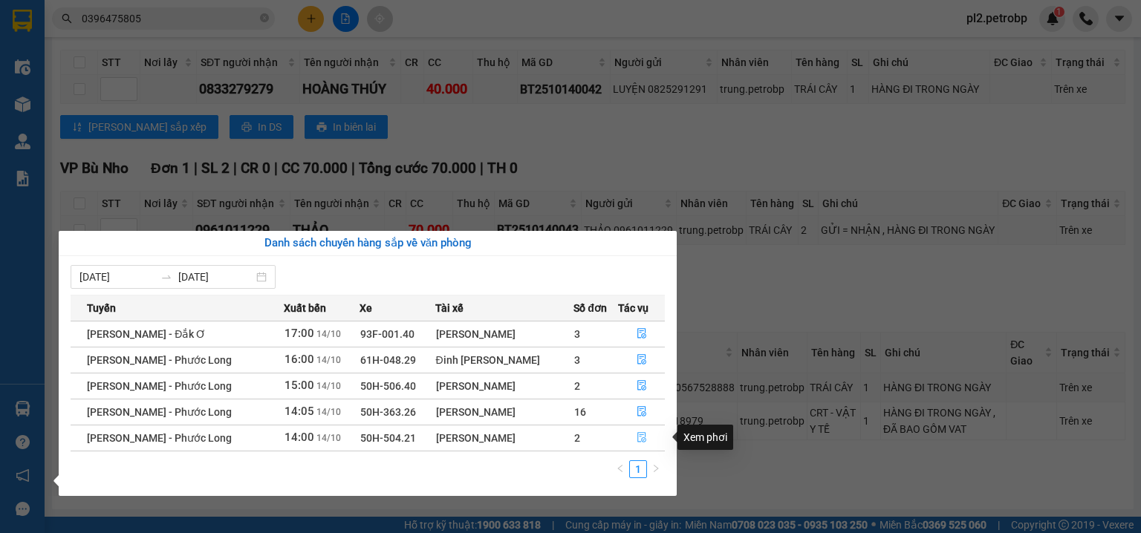
click at [636, 437] on icon "file-done" at bounding box center [641, 437] width 10 height 10
click at [636, 437] on td "HÙNG 0931318979" at bounding box center [673, 421] width 127 height 38
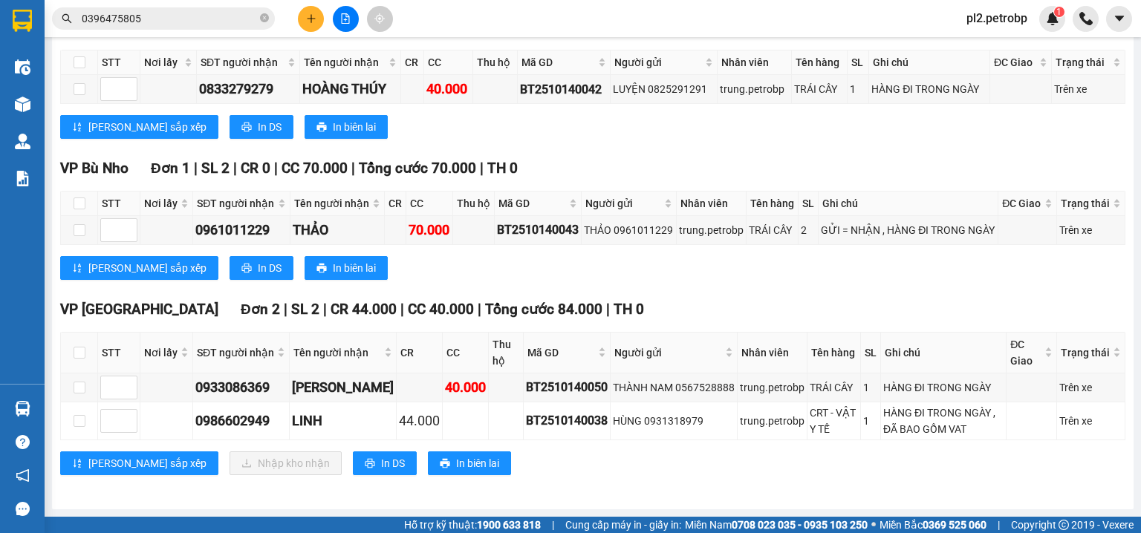
click at [712, 446] on div "VP Phước Bình Đơn 2 | SL 2 | CR 44.000 | CC 40.000 | Tổng cước 84.000 | TH 0 ST…" at bounding box center [592, 393] width 1065 height 188
click at [303, 16] on button at bounding box center [311, 19] width 26 height 26
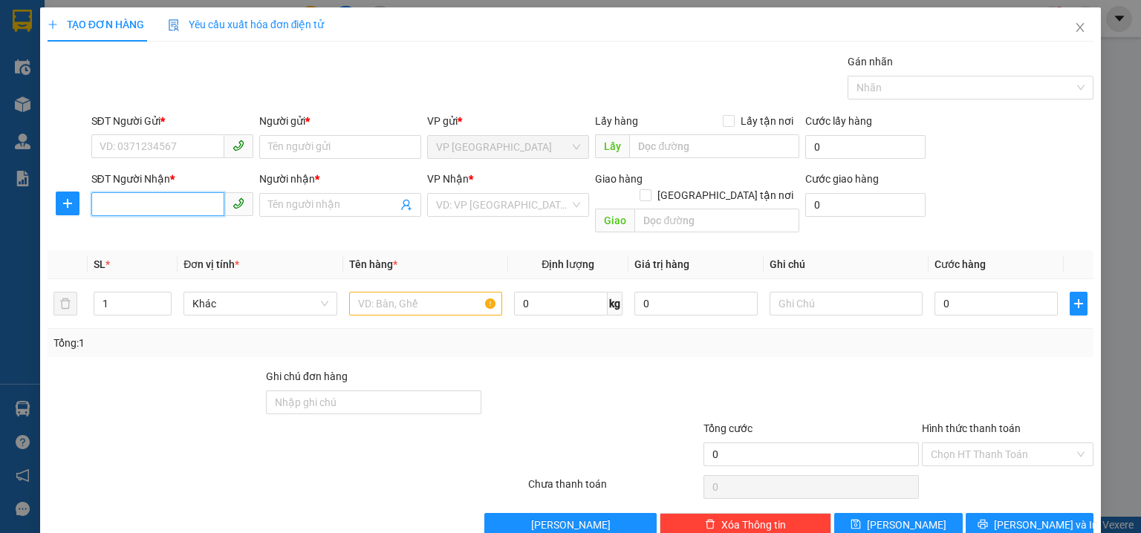
click at [134, 208] on input "SĐT Người Nhận *" at bounding box center [157, 204] width 133 height 24
click at [136, 205] on input "SĐT Người Nhận *" at bounding box center [157, 204] width 133 height 24
click at [120, 206] on input "098388318" at bounding box center [157, 204] width 133 height 24
click at [143, 204] on input "098688318" at bounding box center [157, 204] width 133 height 24
type input "0986883138"
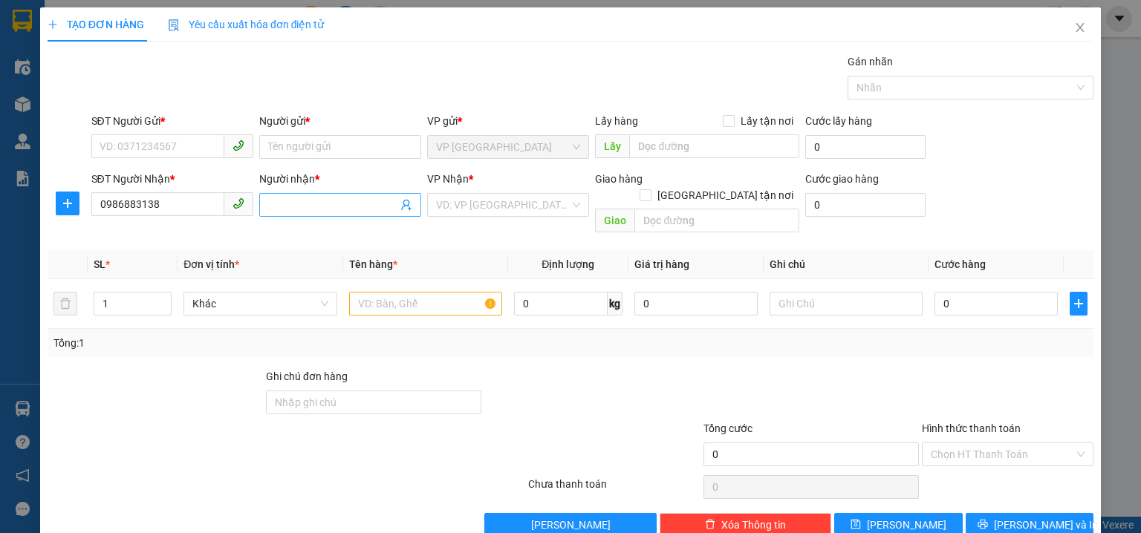
click at [284, 197] on input "Người nhận *" at bounding box center [332, 205] width 129 height 16
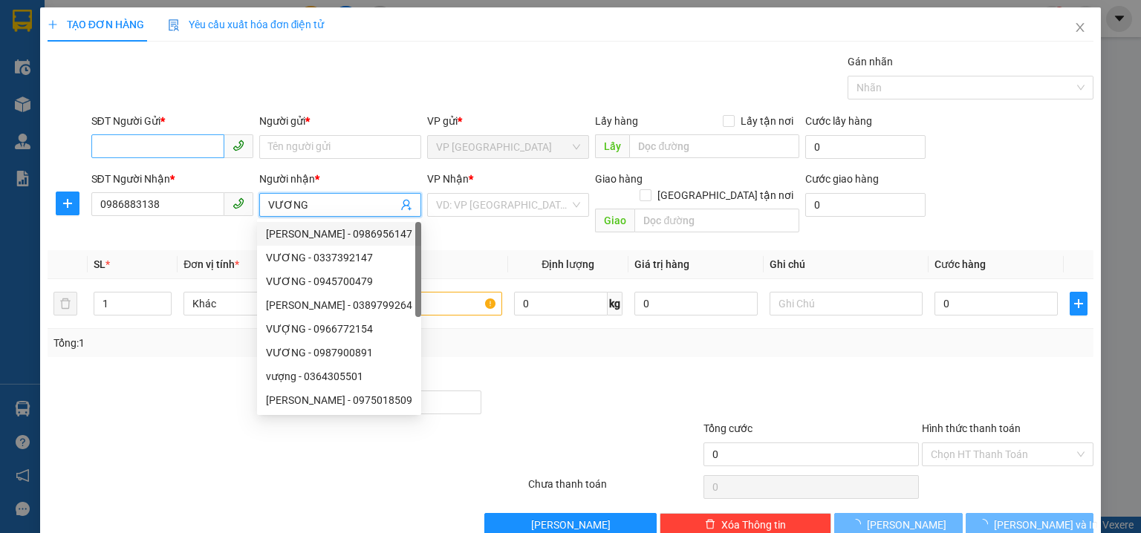
type input "VƯƠNG"
click at [157, 139] on input "SĐT Người Gửi *" at bounding box center [157, 146] width 133 height 24
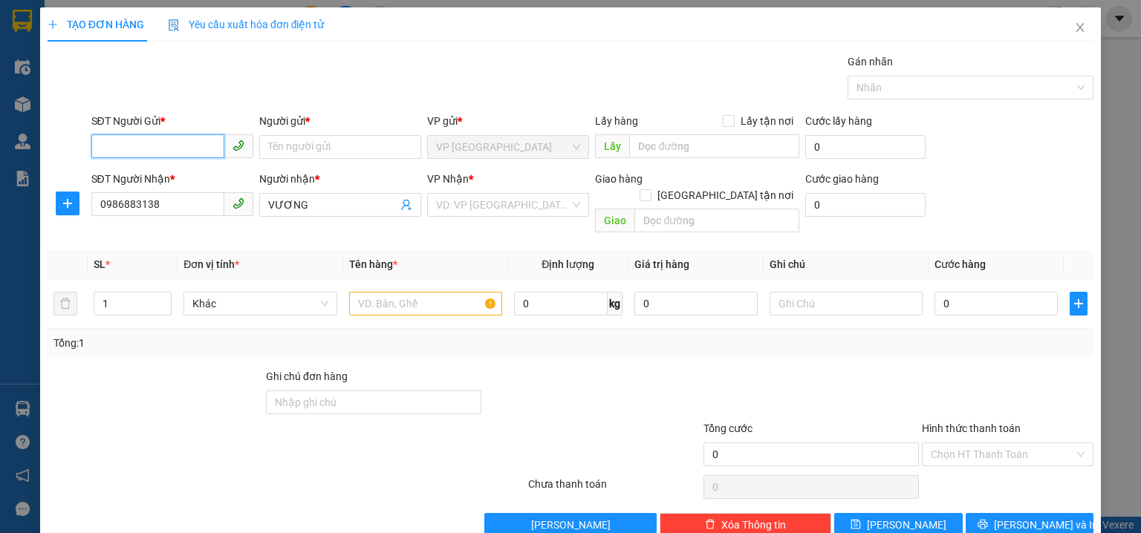
click at [211, 144] on input "SĐT Người Gửi *" at bounding box center [157, 146] width 133 height 24
type input "0905330335"
click at [215, 178] on div "0905330335 - DŨNG" at bounding box center [171, 176] width 143 height 16
type input "DŨNG"
type input "40.000"
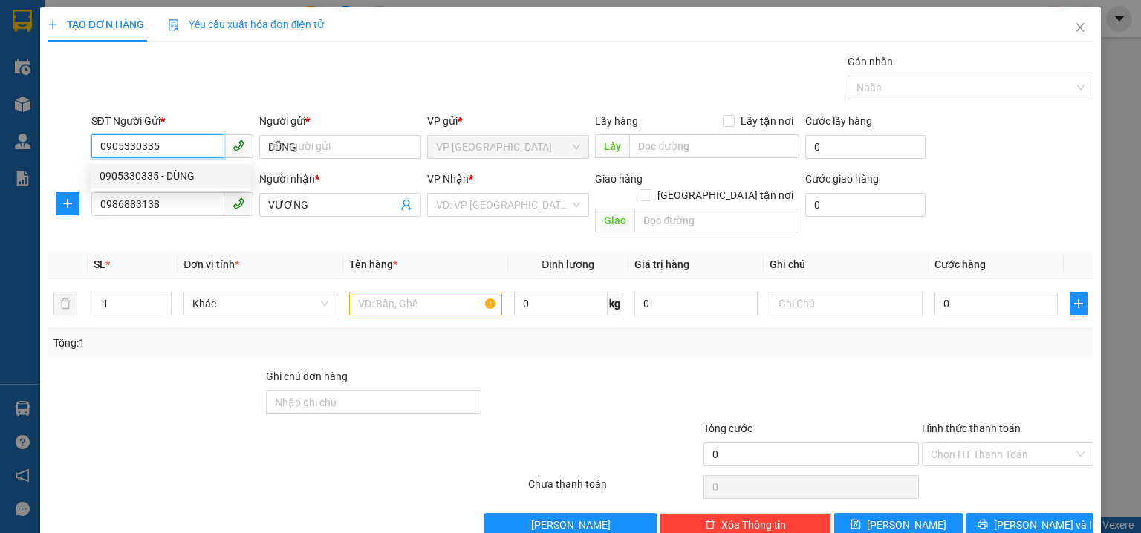
type input "40.000"
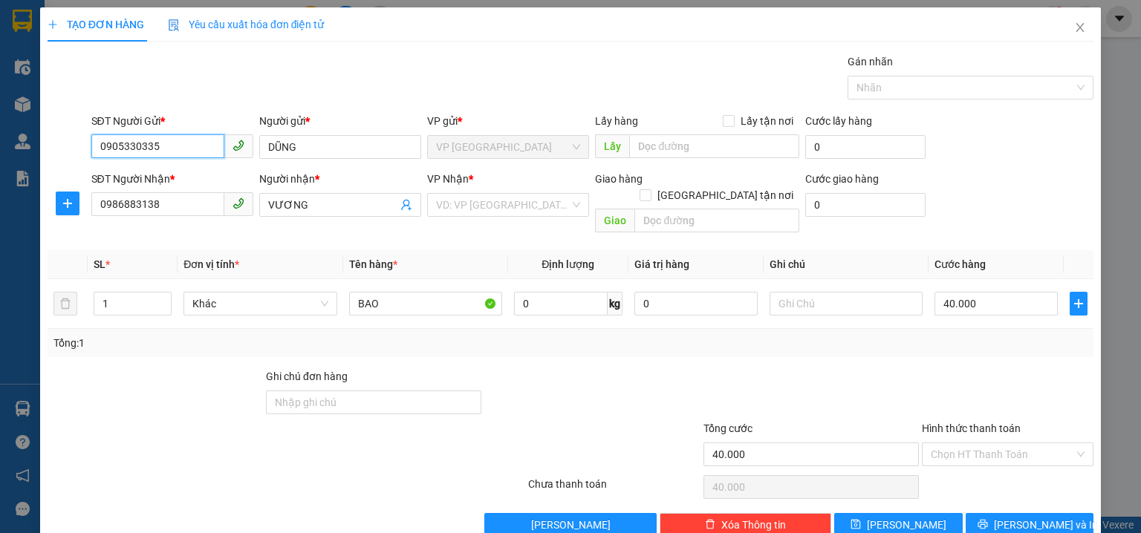
type input "0905330335"
drag, startPoint x: 123, startPoint y: 287, endPoint x: 0, endPoint y: 279, distance: 123.5
click at [0, 282] on div "TẠO ĐƠN HÀNG Yêu cầu xuất hóa đơn điện tử Transit Pickup Surcharge Ids Transit …" at bounding box center [570, 266] width 1141 height 533
type input "3"
click at [459, 198] on input "search" at bounding box center [503, 205] width 134 height 22
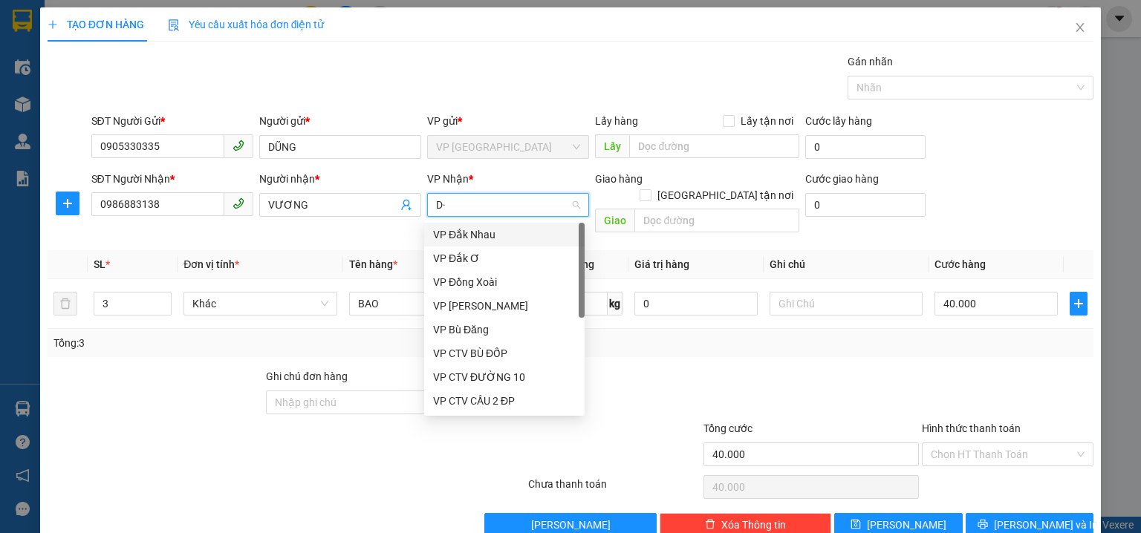
type input "D"
type input "ĐA"
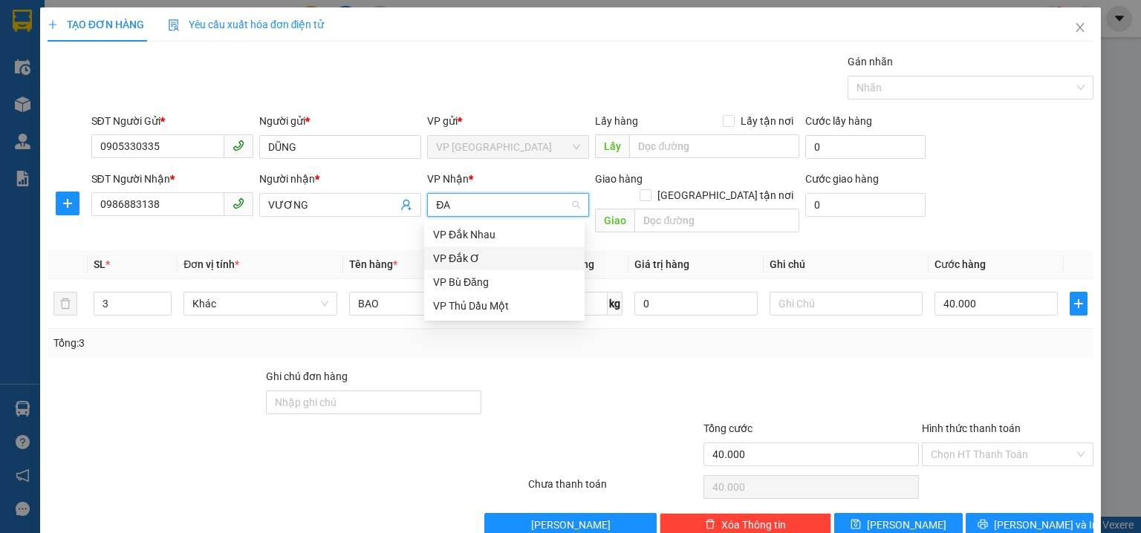
click at [467, 257] on div "VP Đắk Ơ" at bounding box center [504, 258] width 143 height 16
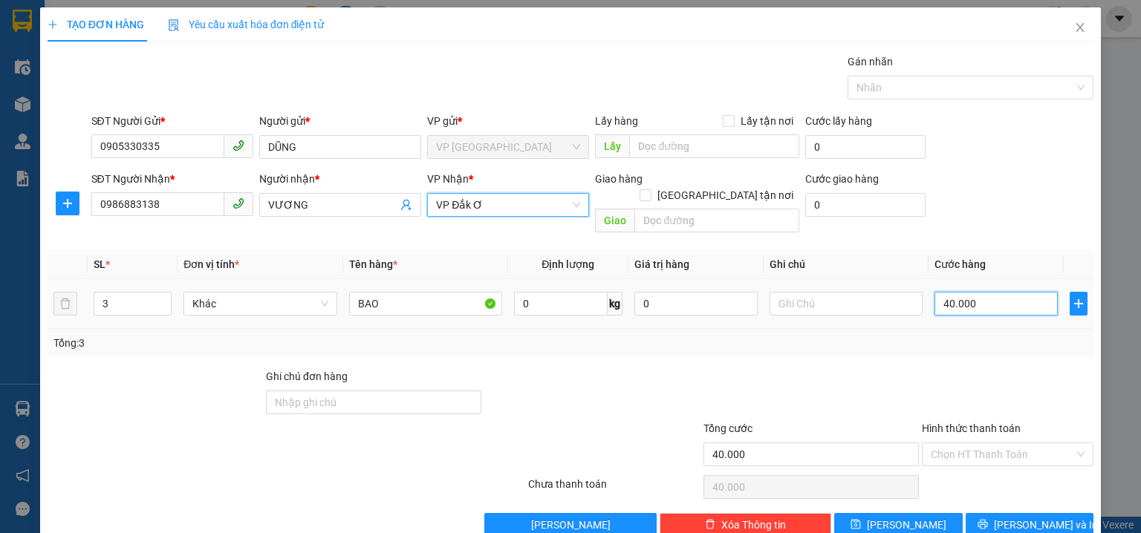
click at [978, 292] on input "40.000" at bounding box center [995, 304] width 123 height 24
type input "1"
type input "15"
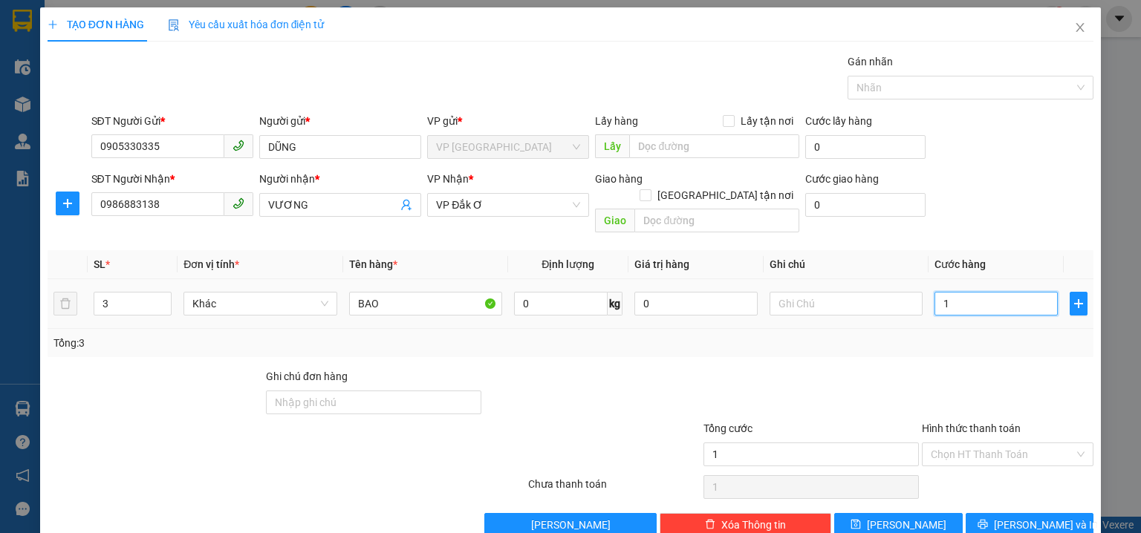
type input "15"
type input "150"
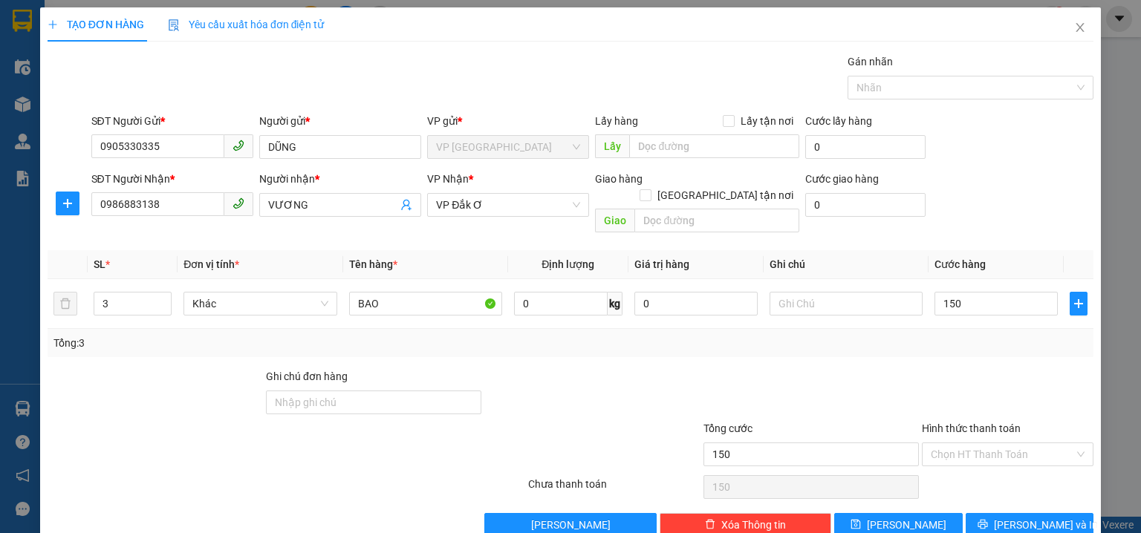
type input "150.000"
click at [1034, 186] on div "SĐT Người Nhận * 0986883138 Người nhận * VƯƠNG VP Nhận * VP Đắk Ơ Giao hàng Gi…" at bounding box center [592, 205] width 1008 height 68
click at [1019, 517] on span "Lưu và In" at bounding box center [1046, 525] width 104 height 16
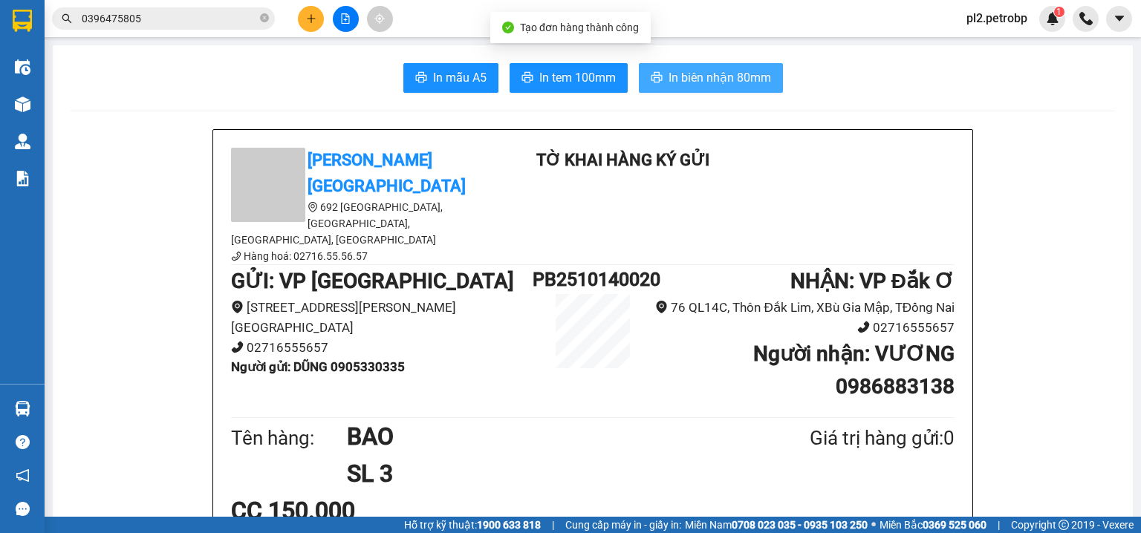
click at [691, 84] on span "In biên nhận 80mm" at bounding box center [719, 77] width 102 height 19
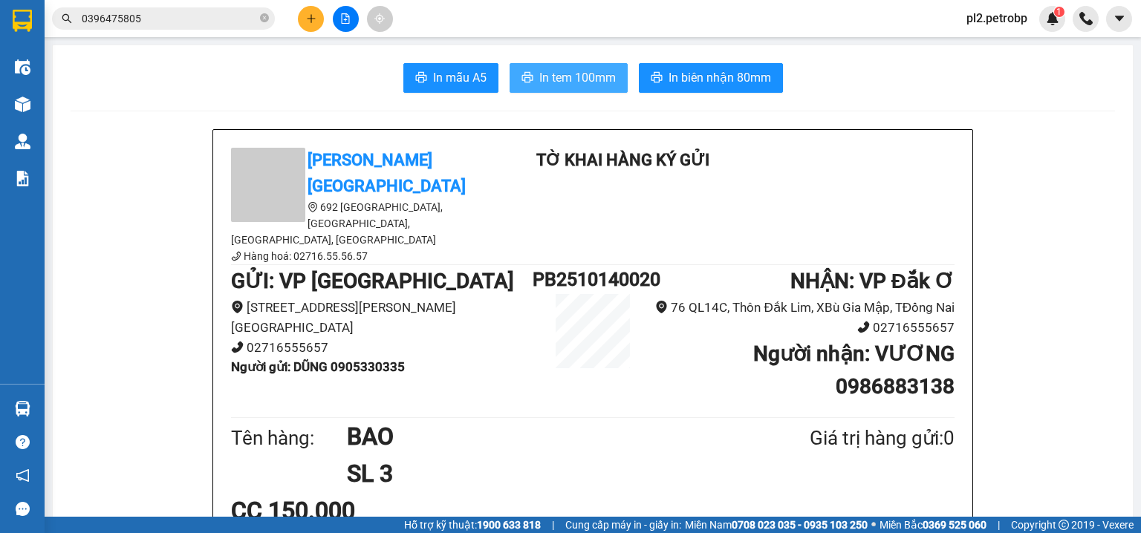
click at [560, 76] on span "In tem 100mm" at bounding box center [577, 77] width 76 height 19
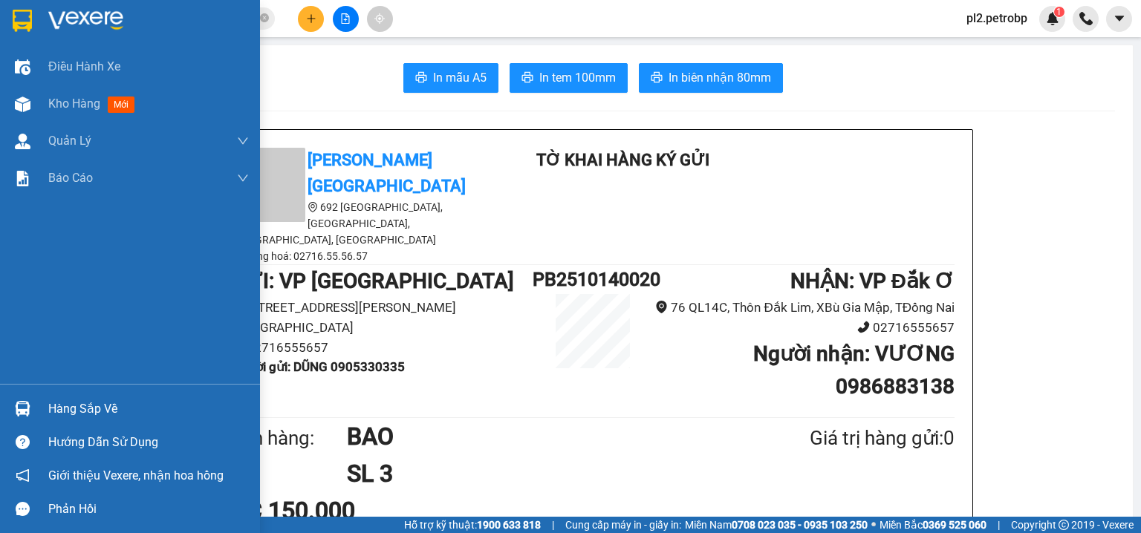
click at [74, 411] on div "Hàng sắp về" at bounding box center [148, 409] width 201 height 22
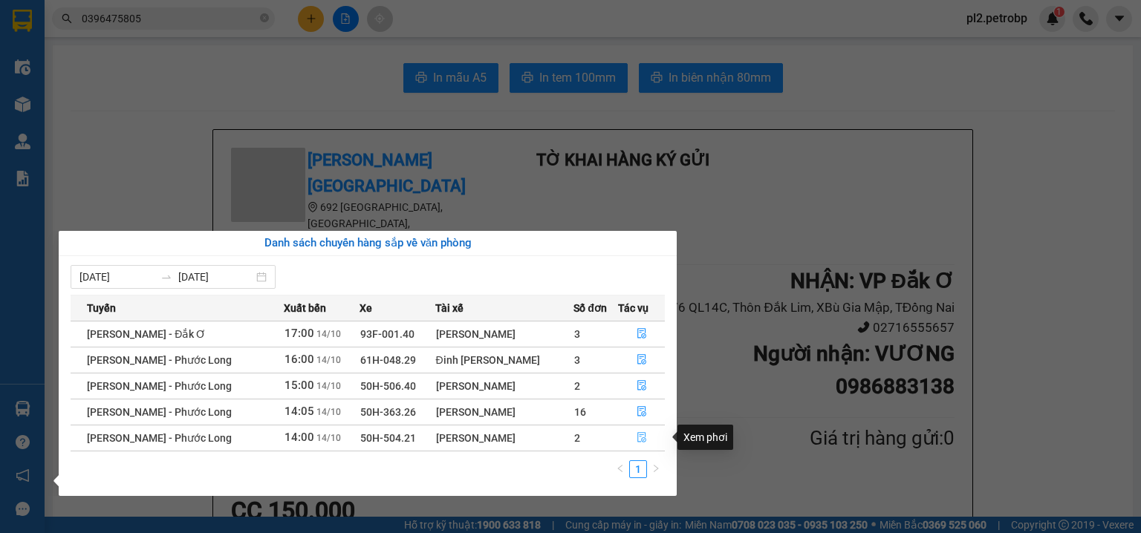
click at [642, 437] on icon "file-done" at bounding box center [641, 437] width 10 height 10
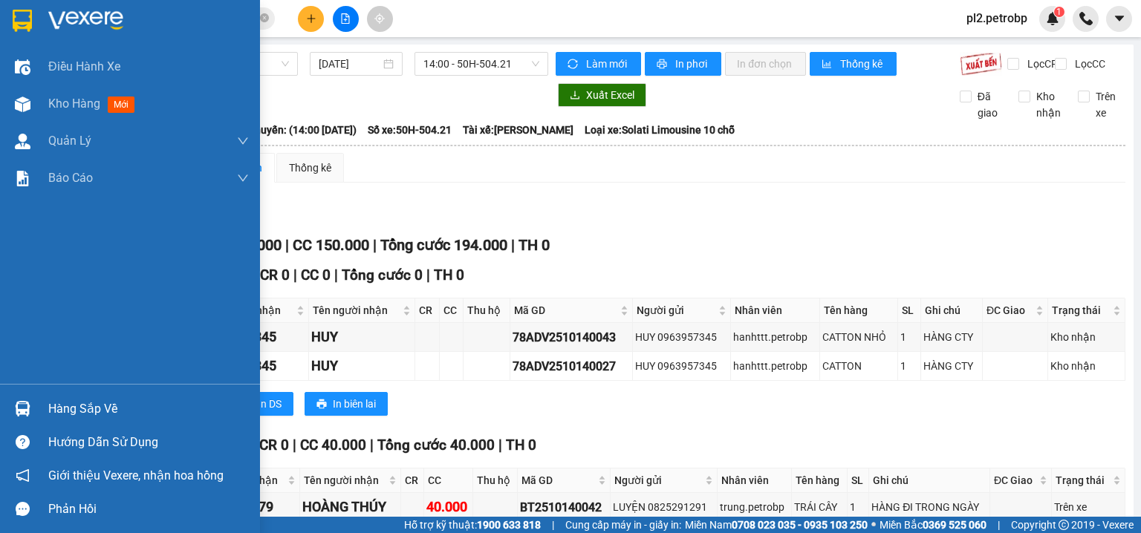
click at [43, 410] on div "Hàng sắp về" at bounding box center [130, 408] width 260 height 33
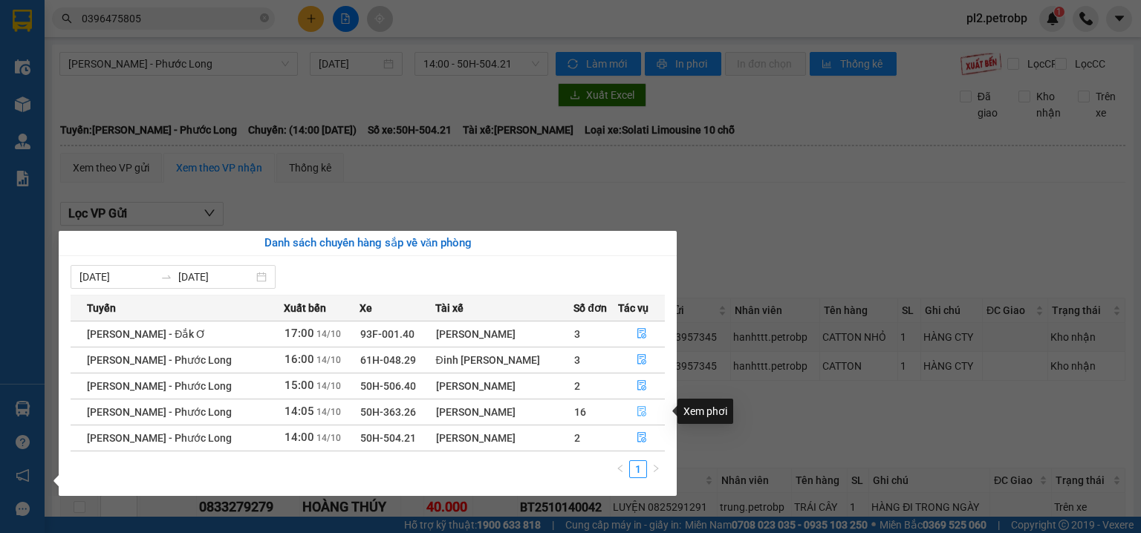
click at [643, 408] on icon "file-done" at bounding box center [641, 411] width 10 height 10
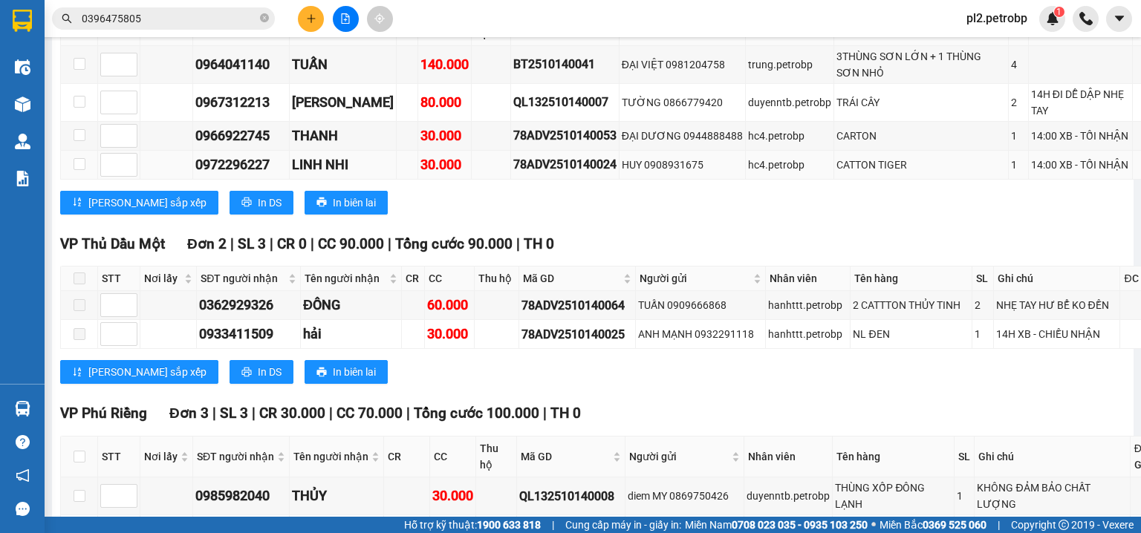
scroll to position [3974, 0]
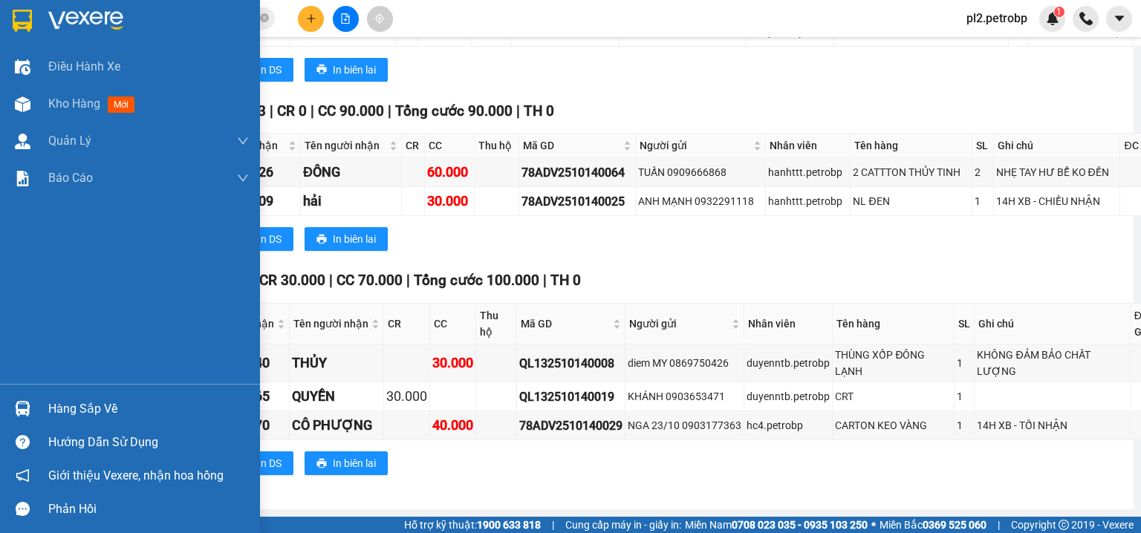
click at [47, 410] on div "Hàng sắp về" at bounding box center [130, 408] width 260 height 33
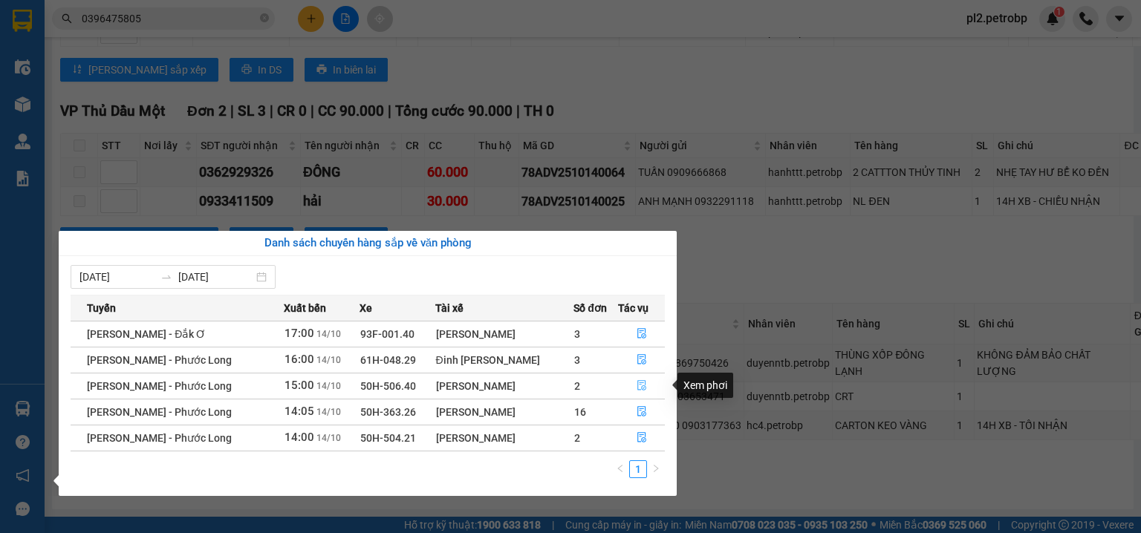
click at [641, 382] on icon "file-done" at bounding box center [641, 385] width 10 height 10
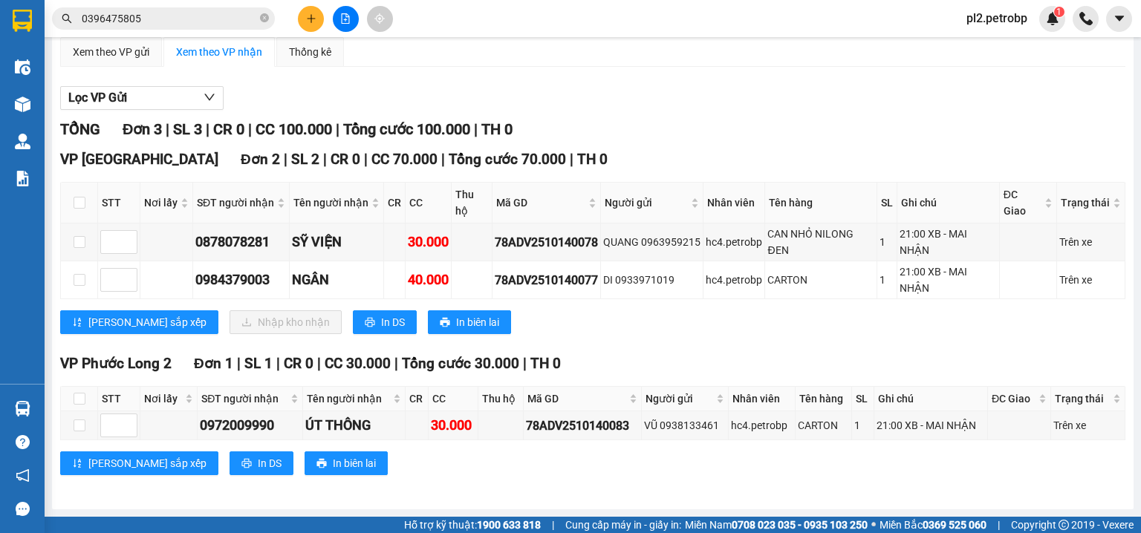
scroll to position [126, 0]
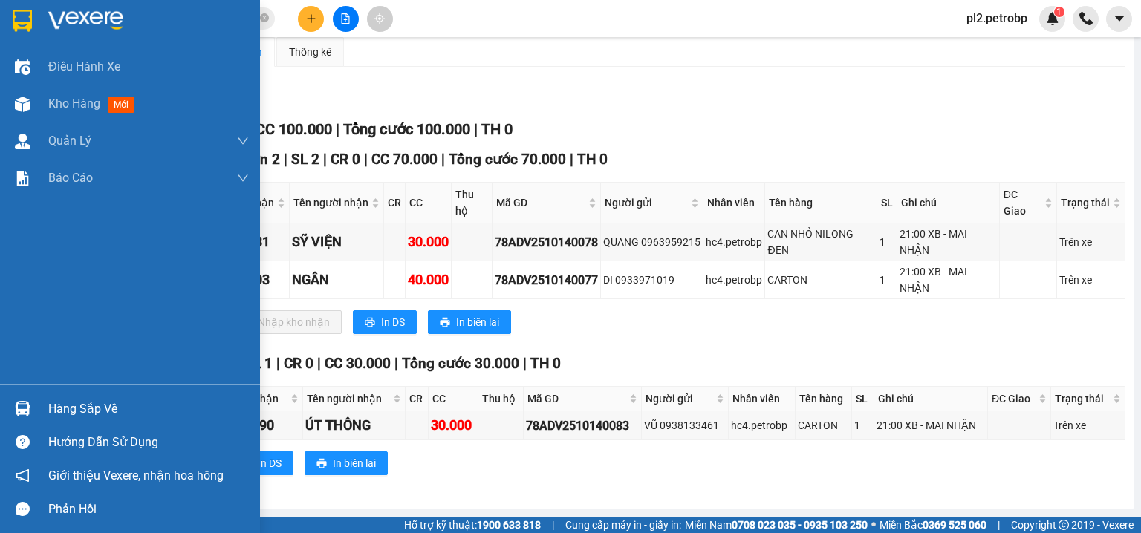
click at [35, 410] on div at bounding box center [23, 409] width 26 height 26
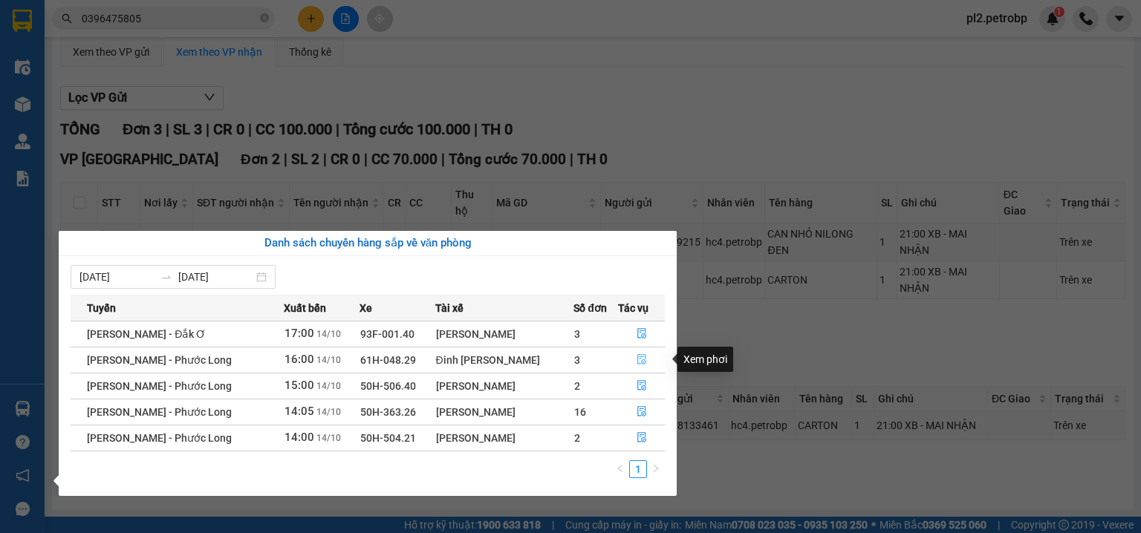
click at [645, 353] on button "button" at bounding box center [641, 360] width 45 height 24
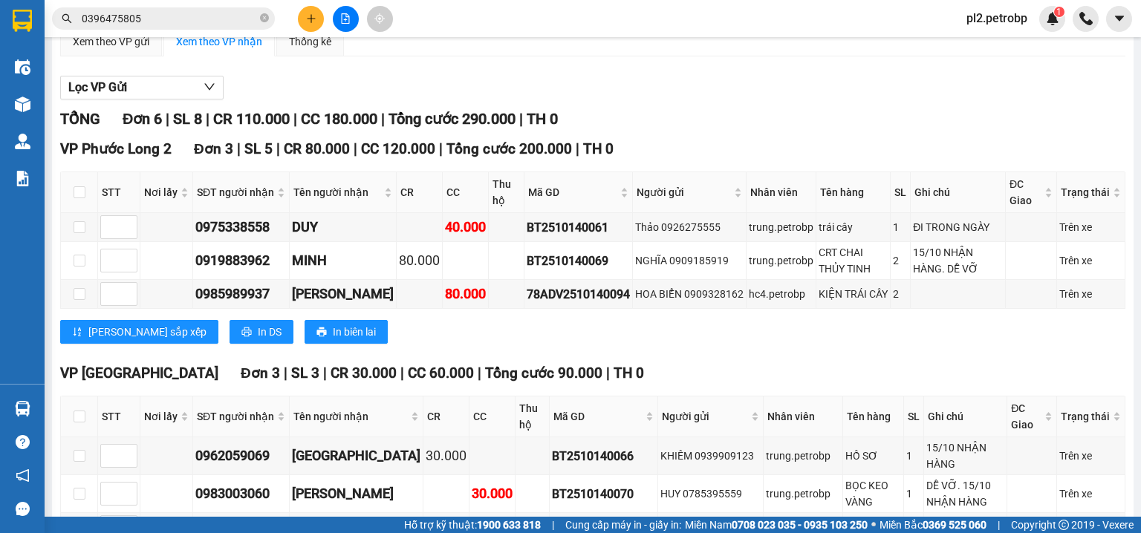
scroll to position [229, 0]
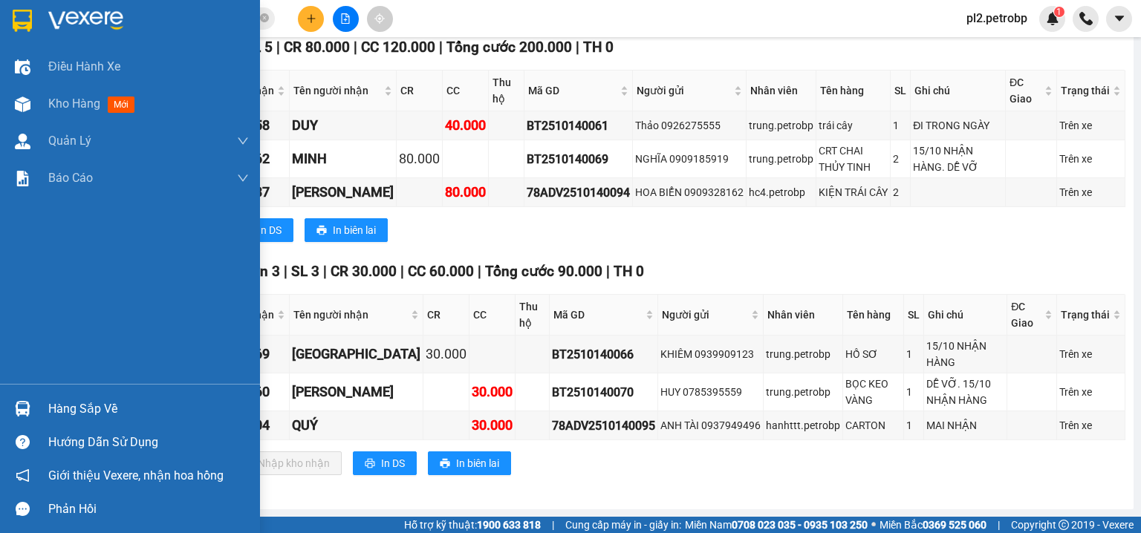
click at [101, 403] on div "Hàng sắp về" at bounding box center [148, 409] width 201 height 22
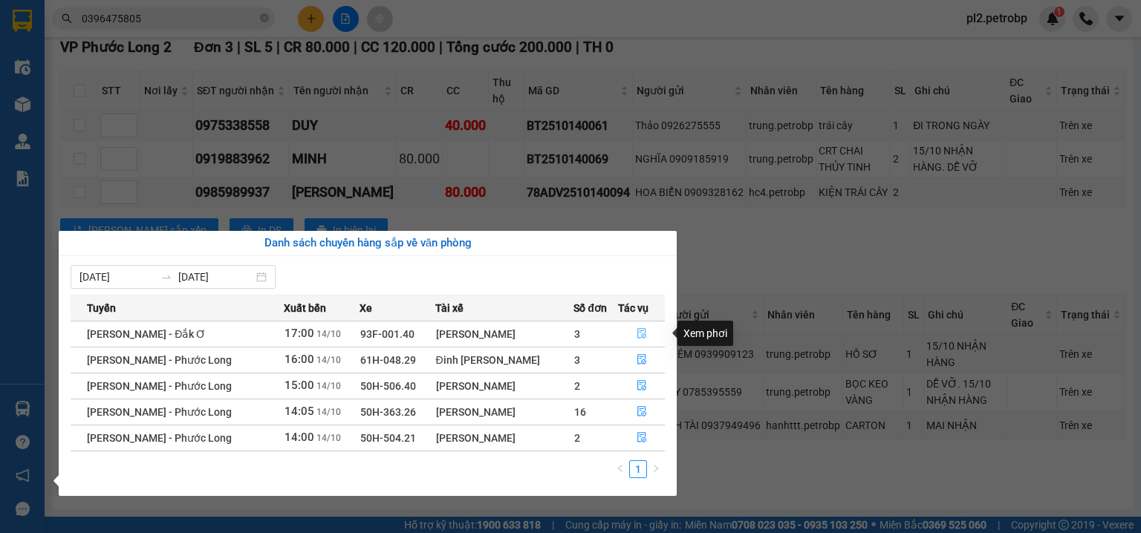
click at [641, 338] on icon "file-done" at bounding box center [641, 333] width 10 height 10
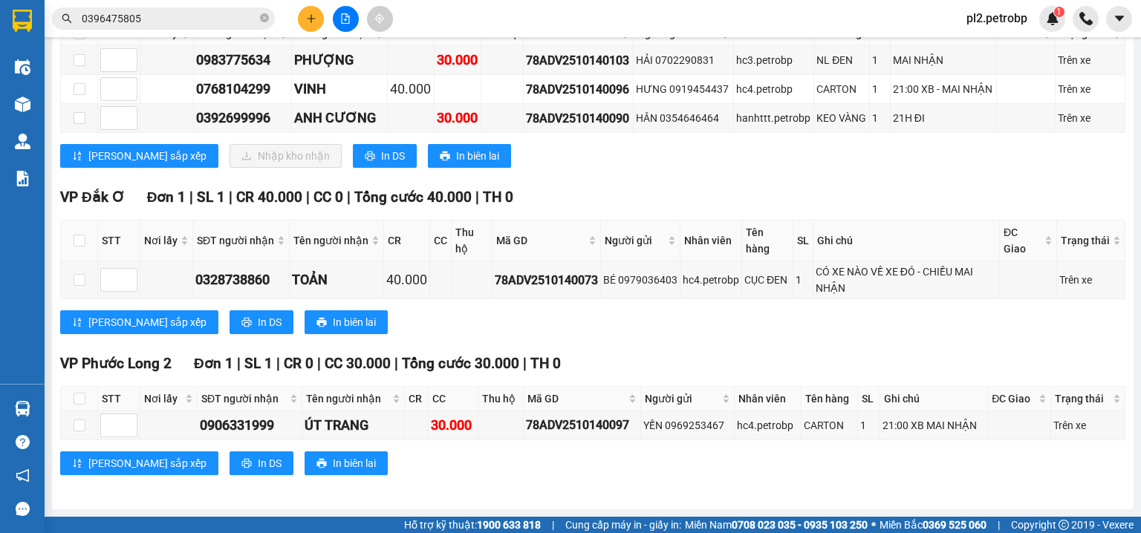
scroll to position [128, 0]
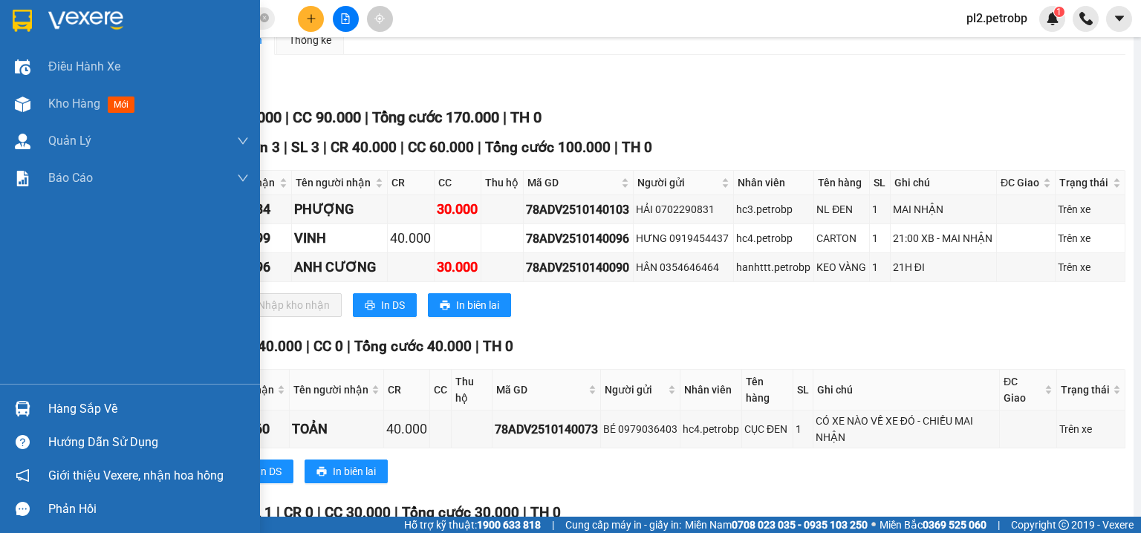
click at [71, 410] on div "Hàng sắp về" at bounding box center [148, 409] width 201 height 22
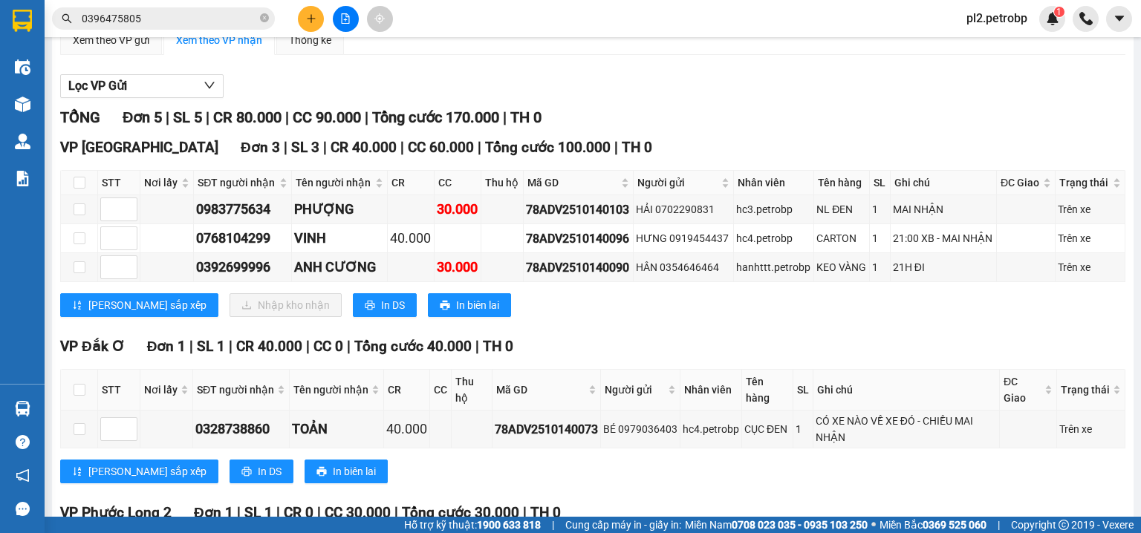
click at [270, 16] on section "Kết quả tìm kiếm ( 434 ) Bộ lọc Ngày tạo đơn gần nhất Mã ĐH Trạng thái Món hàng…" at bounding box center [570, 266] width 1141 height 533
click at [266, 15] on icon "close-circle" at bounding box center [264, 17] width 9 height 9
click at [250, 16] on input "text" at bounding box center [169, 18] width 175 height 16
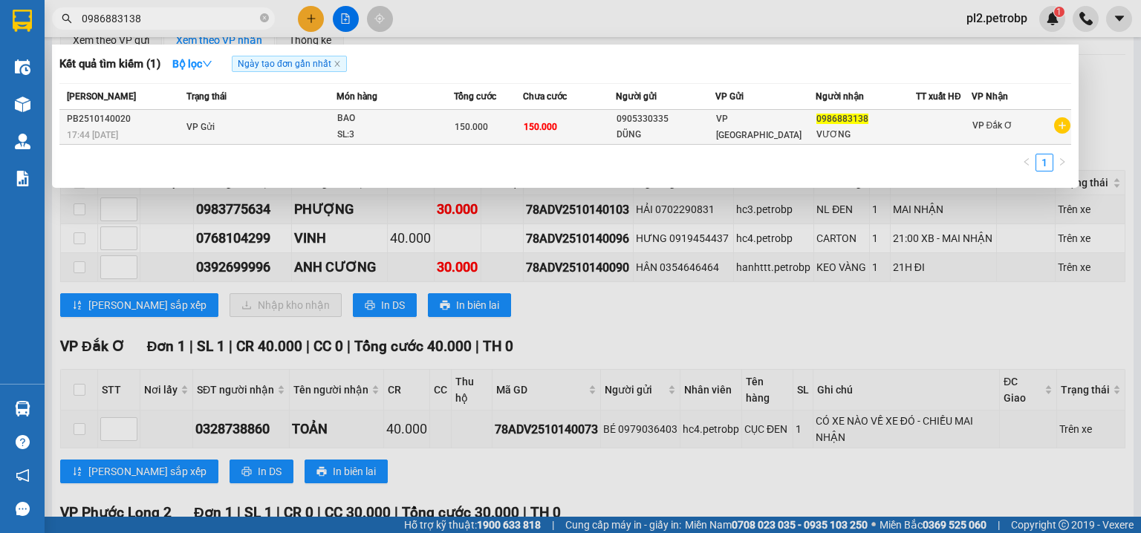
type input "0986883138"
drag, startPoint x: 878, startPoint y: 118, endPoint x: 815, endPoint y: 116, distance: 62.4
click at [816, 116] on div "0986883138" at bounding box center [865, 119] width 99 height 16
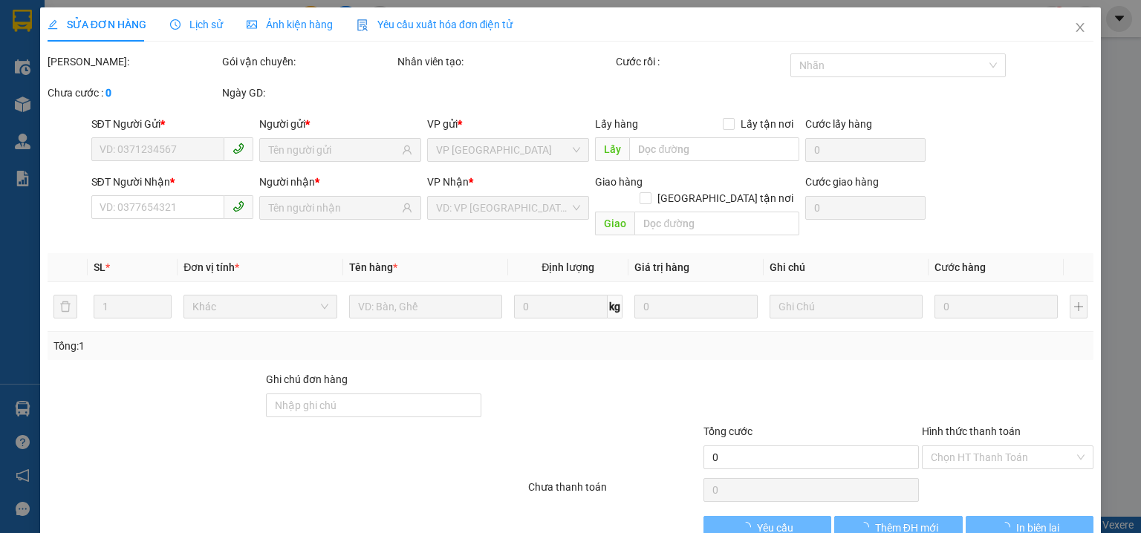
type input "0905330335"
type input "0986883138"
type input "150.000"
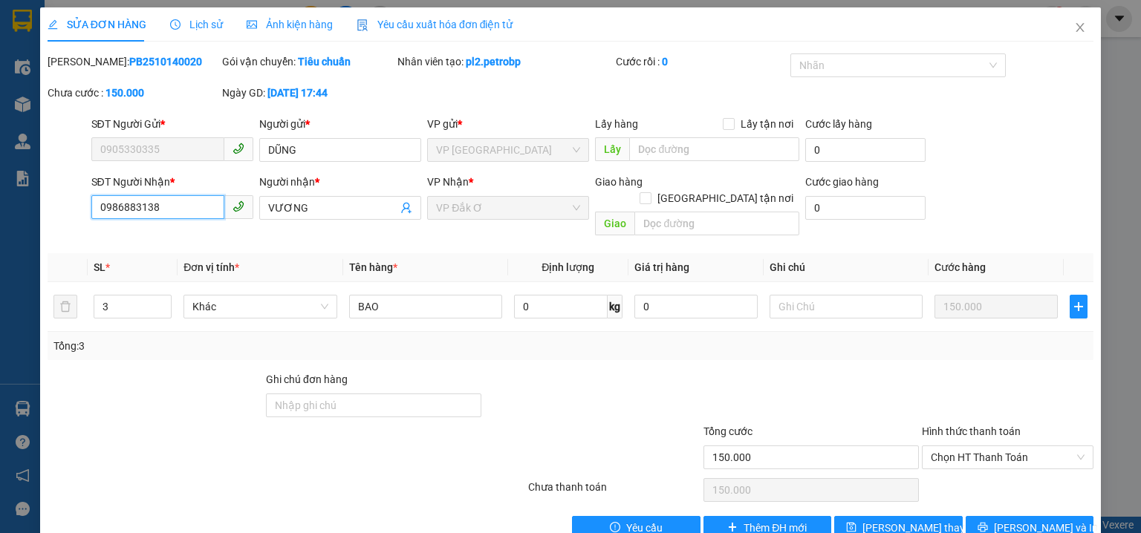
drag, startPoint x: 170, startPoint y: 205, endPoint x: 30, endPoint y: 193, distance: 140.1
click at [30, 193] on div "SỬA ĐƠN HÀNG Lịch sử Ảnh kiện hàng Yêu cầu xuất hóa đơn điện tử Total Paid Fee …" at bounding box center [570, 266] width 1141 height 533
click at [1074, 23] on icon "close" at bounding box center [1080, 28] width 12 height 12
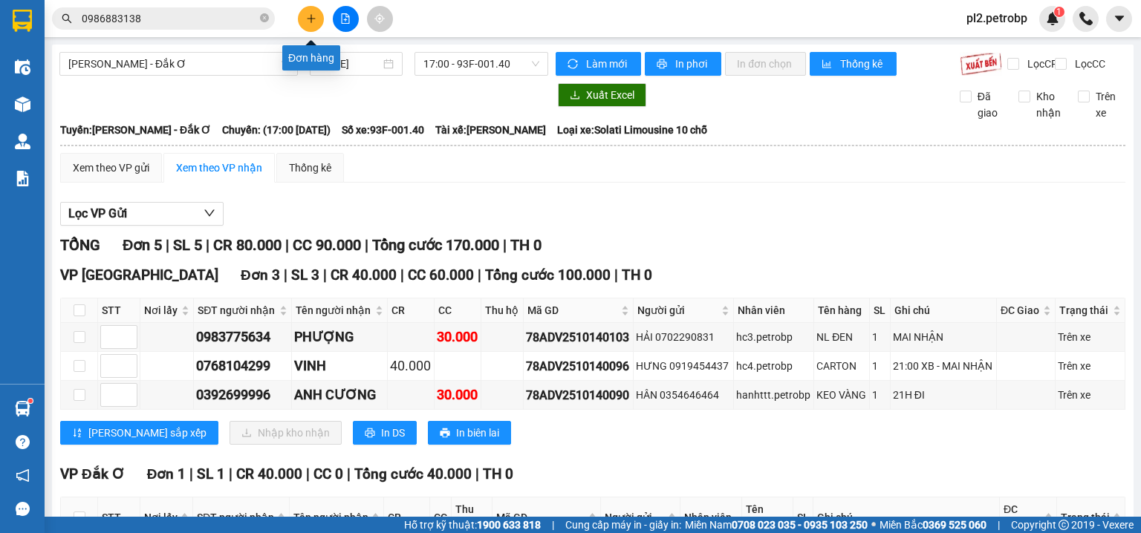
click at [313, 24] on button at bounding box center [311, 19] width 26 height 26
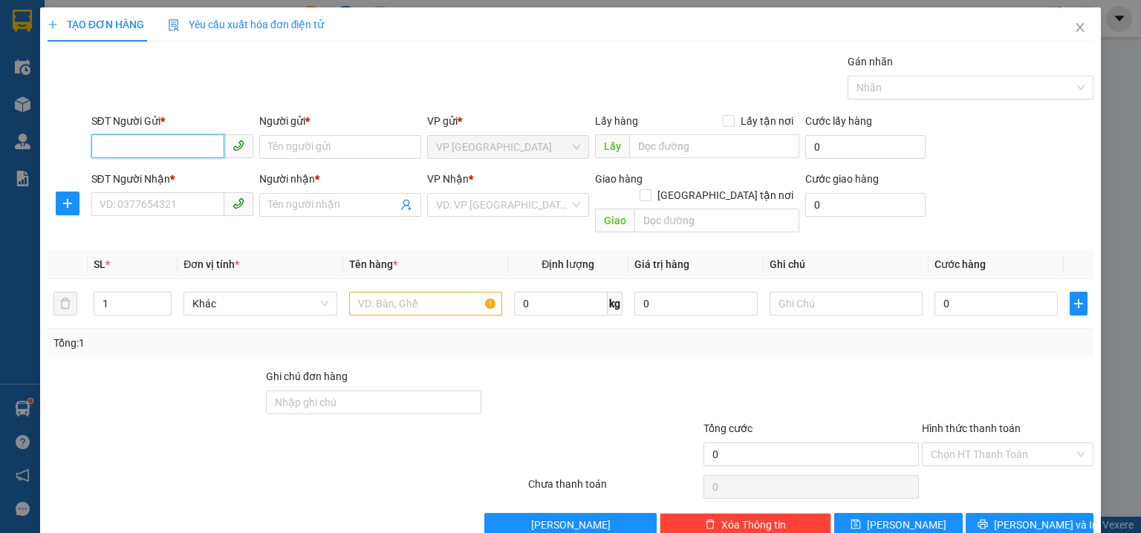
drag, startPoint x: 131, startPoint y: 147, endPoint x: 146, endPoint y: 132, distance: 20.5
click at [137, 142] on input "SĐT Người Gửi *" at bounding box center [157, 146] width 133 height 24
click at [191, 181] on div "0972039575 - CÔNG" at bounding box center [171, 176] width 143 height 16
type input "0972039575"
type input "CÔNG"
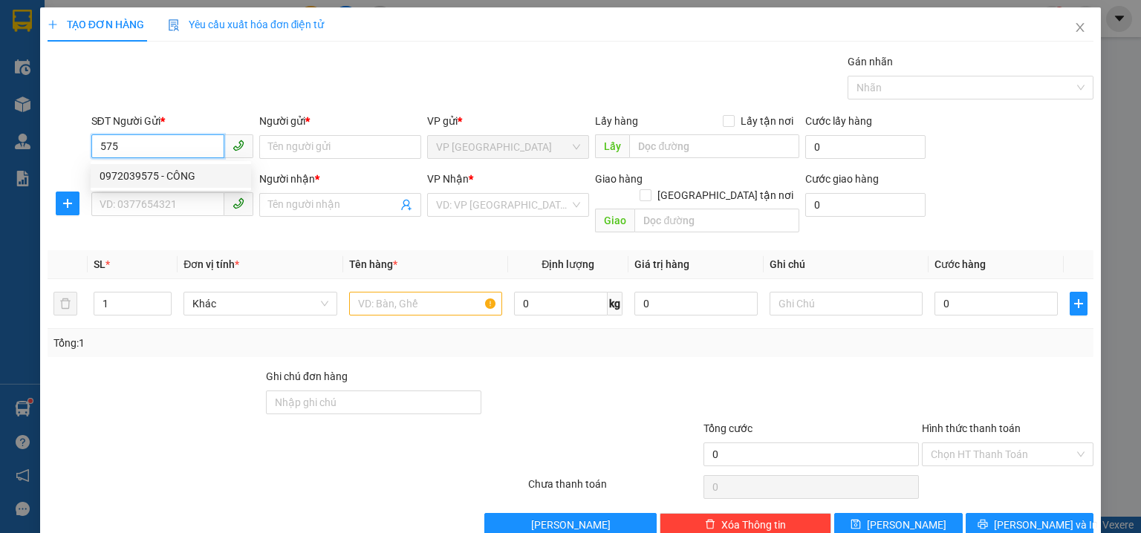
type input "0918252222"
type input "A TÂM"
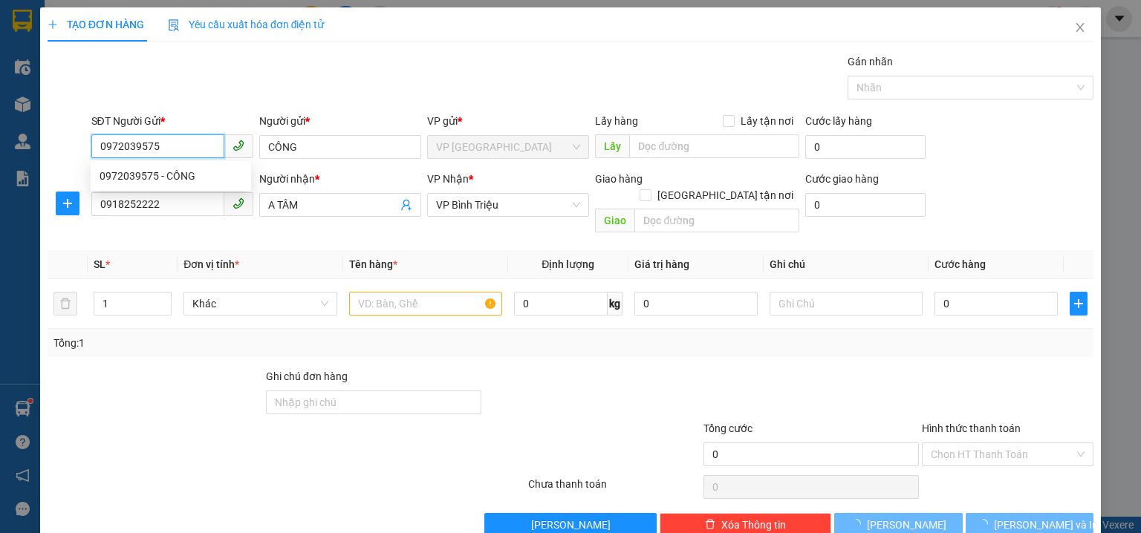
type input "40.000"
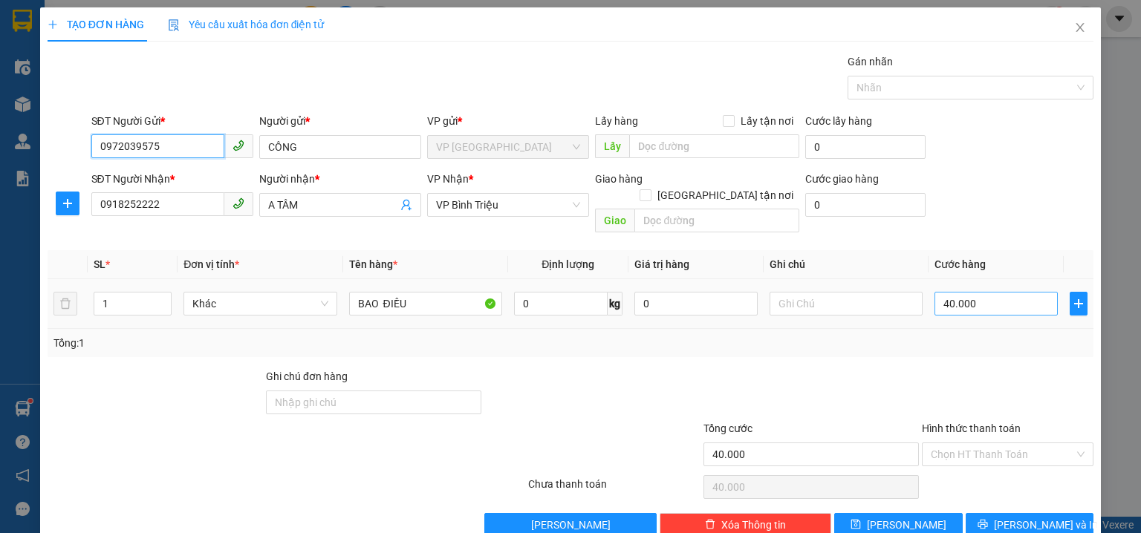
type input "0972039575"
click at [1011, 292] on input "40.000" at bounding box center [995, 304] width 123 height 24
type input "3"
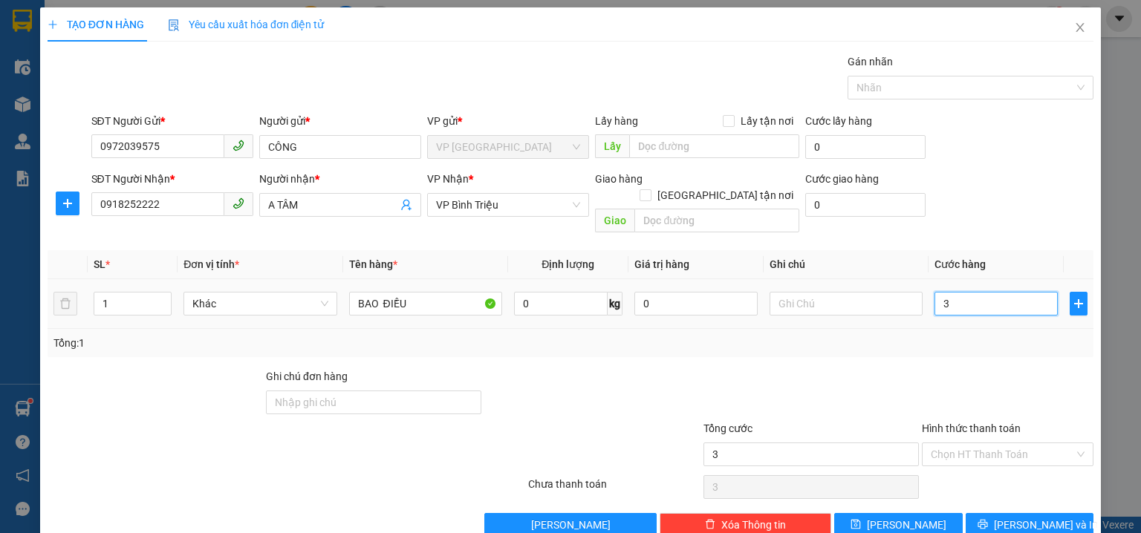
type input "30"
type input "30.000"
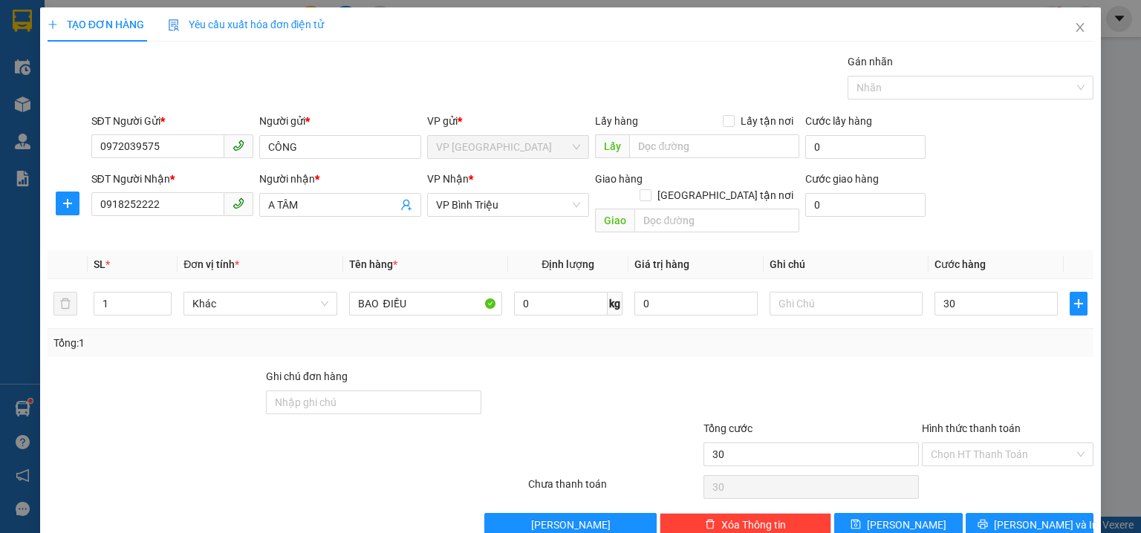
type input "30.000"
click at [945, 208] on div "SĐT Người Nhận * 0918252222 Người nhận * A TÂM VP Nhận * VP Bình Triệu Giao hàn…" at bounding box center [592, 205] width 1008 height 68
drag, startPoint x: 965, startPoint y: 426, endPoint x: 969, endPoint y: 375, distance: 51.4
click at [966, 443] on input "Hình thức thanh toán" at bounding box center [1001, 454] width 143 height 22
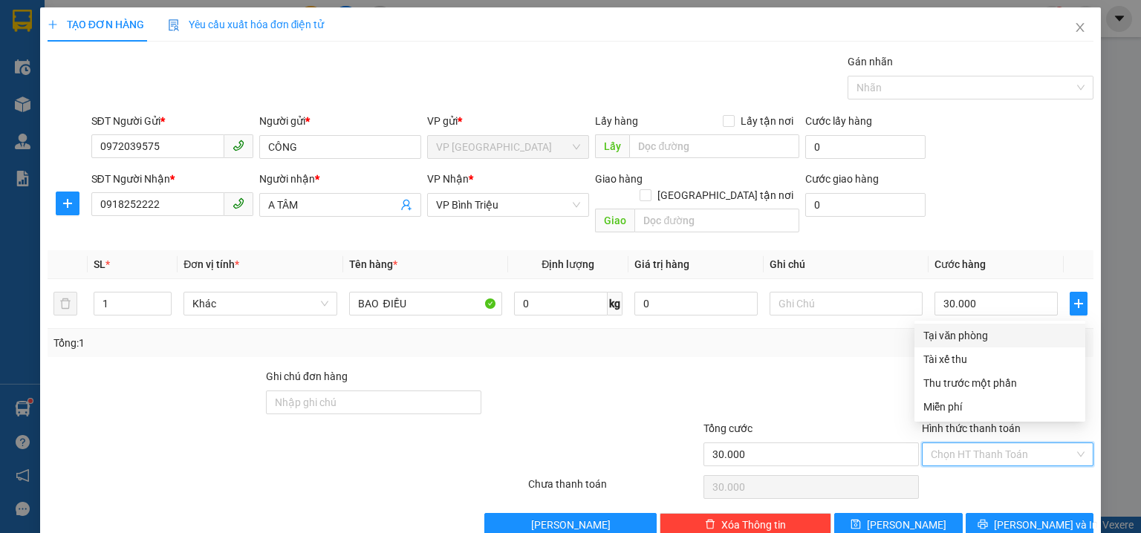
click at [966, 337] on div "Tại văn phòng" at bounding box center [999, 335] width 153 height 16
type input "0"
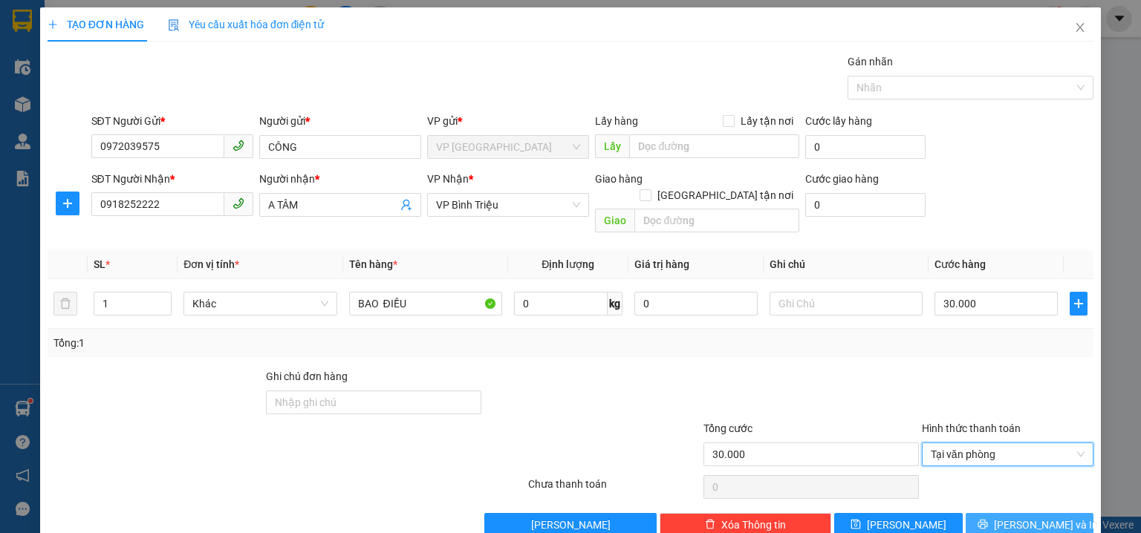
click at [1025, 517] on span "Lưu và In" at bounding box center [1046, 525] width 104 height 16
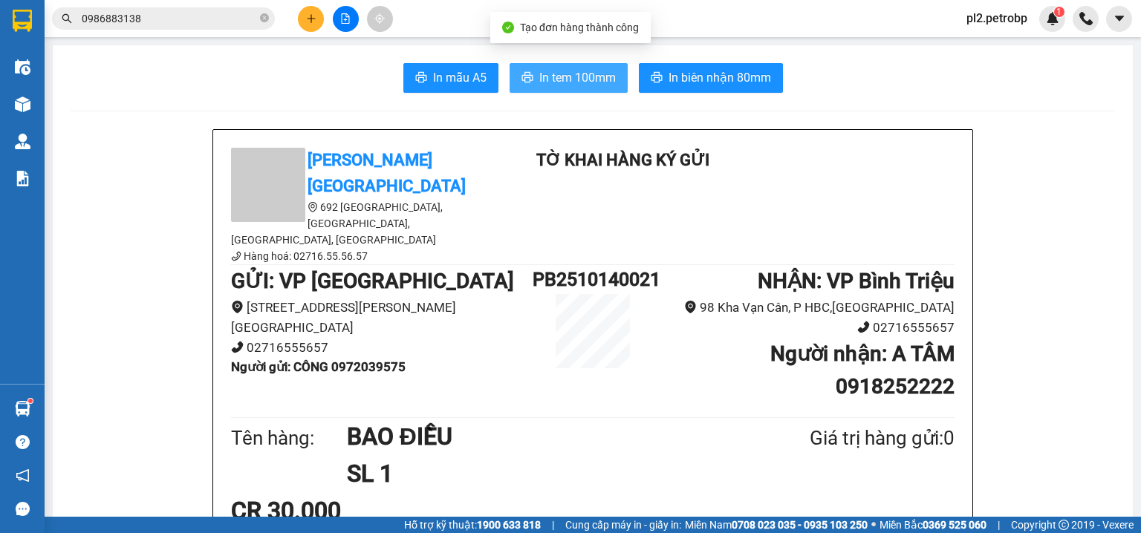
click at [581, 80] on span "In tem 100mm" at bounding box center [577, 77] width 76 height 19
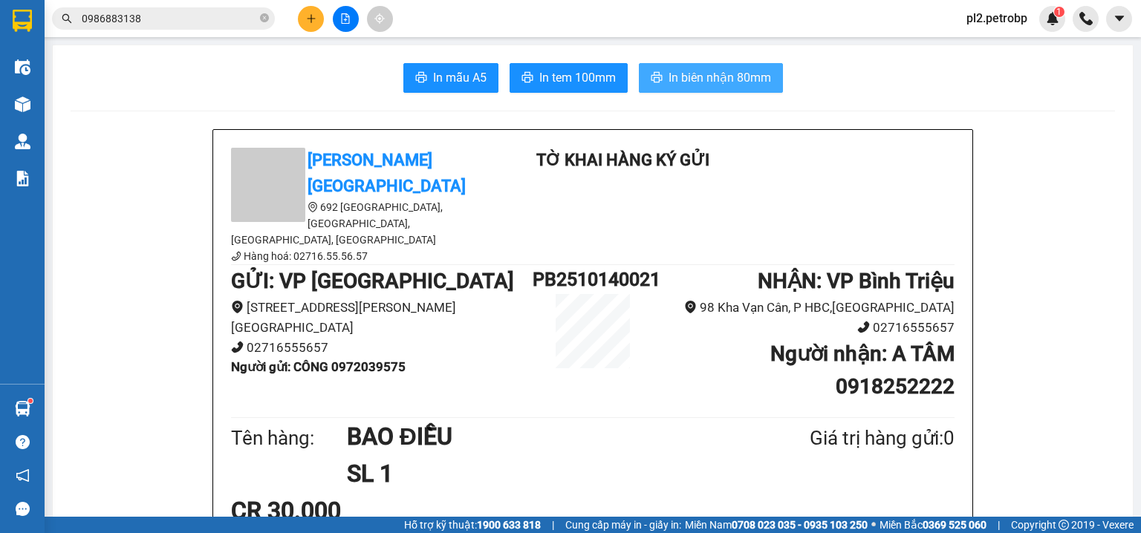
drag, startPoint x: 660, startPoint y: 77, endPoint x: 680, endPoint y: 52, distance: 32.2
click at [662, 77] on button "In biên nhận 80mm" at bounding box center [711, 78] width 144 height 30
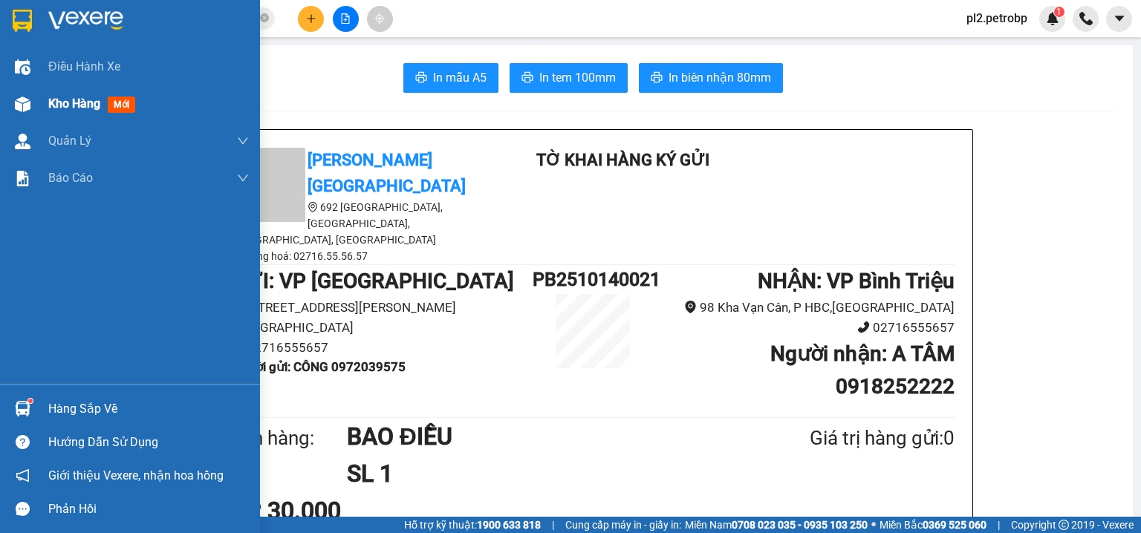
click at [74, 108] on span "Kho hàng" at bounding box center [74, 104] width 52 height 14
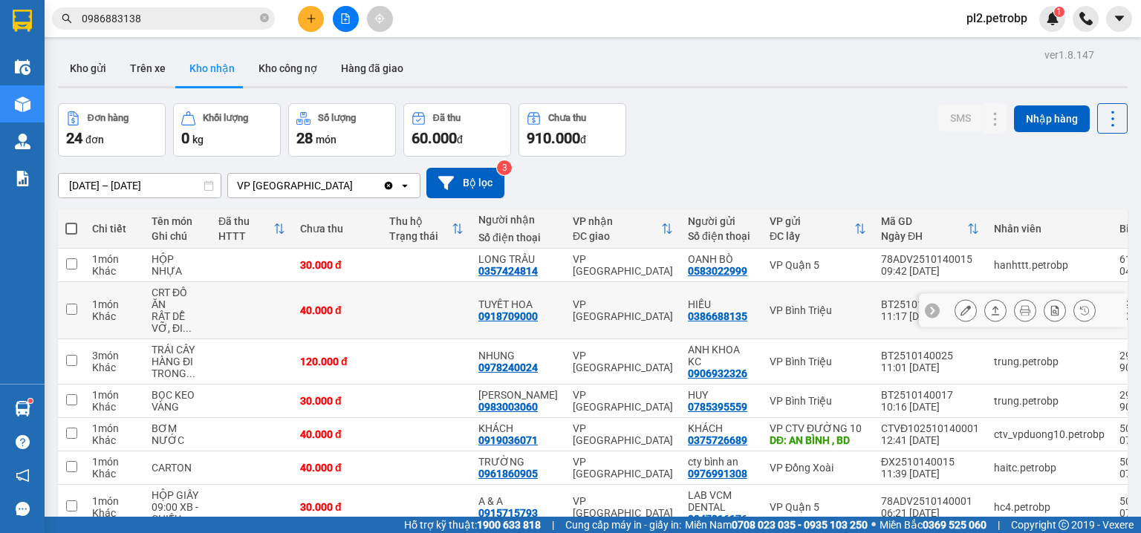
click at [968, 311] on div at bounding box center [1024, 310] width 141 height 22
click at [960, 309] on icon at bounding box center [965, 310] width 10 height 10
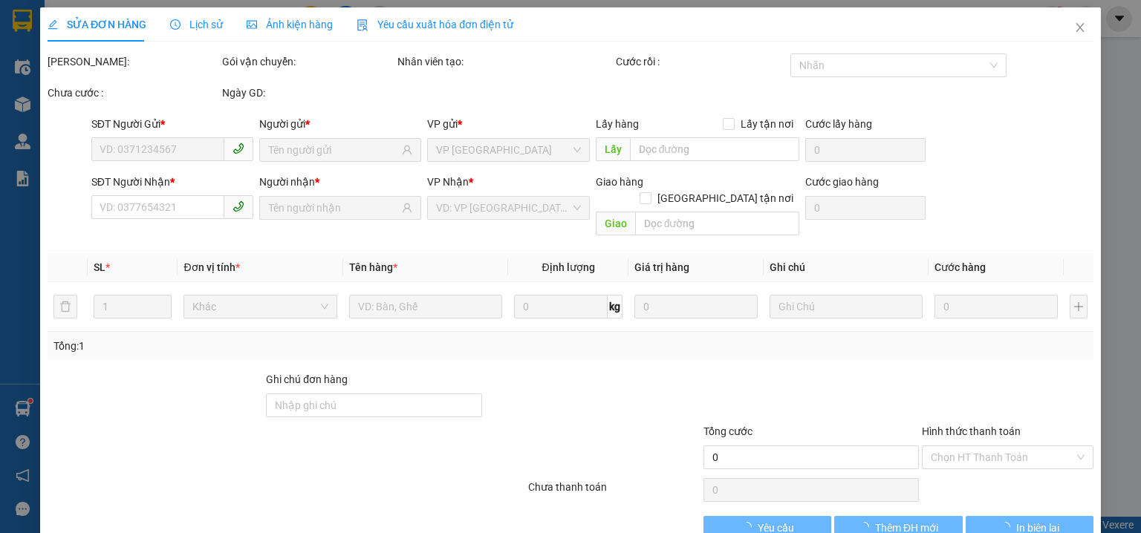
type input "0386688135"
type input "HIẾU"
type input "0918709000"
type input "TUYẾT HOA"
type input "40.000"
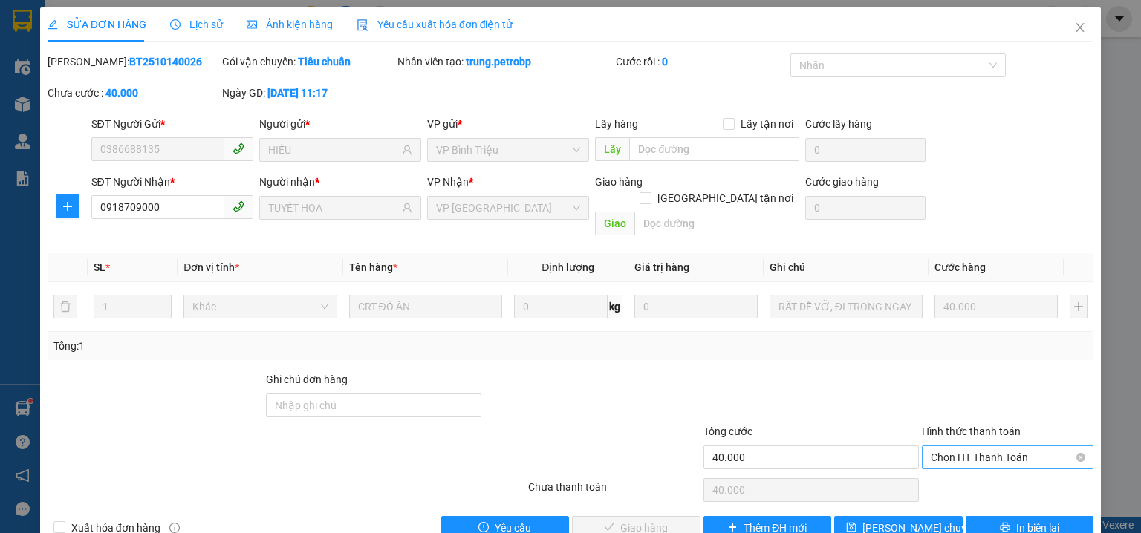
click at [942, 446] on span "Chọn HT Thanh Toán" at bounding box center [1007, 457] width 154 height 22
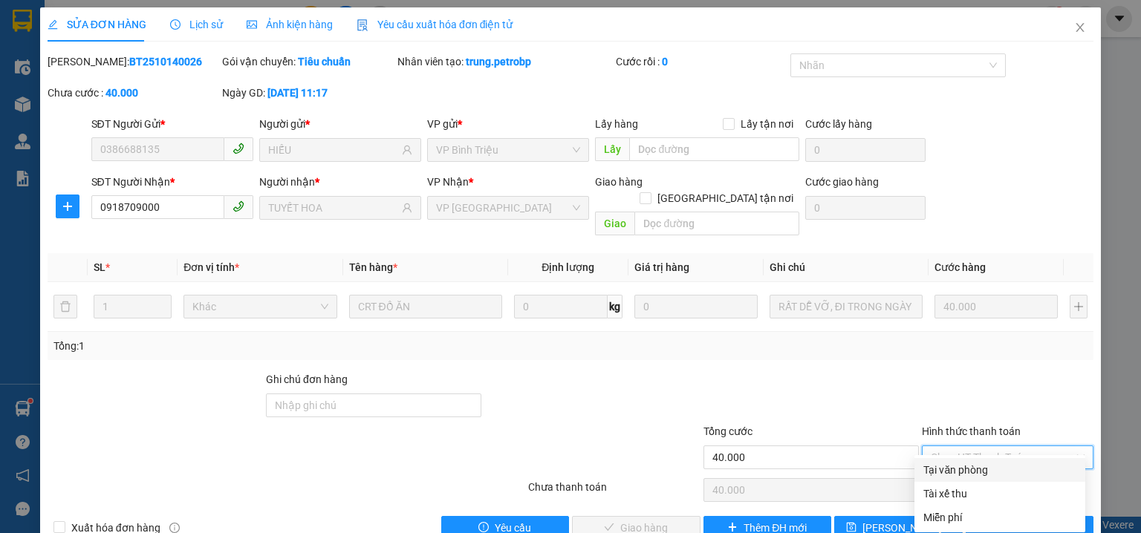
click at [954, 466] on div "Tại văn phòng" at bounding box center [999, 470] width 153 height 16
type input "0"
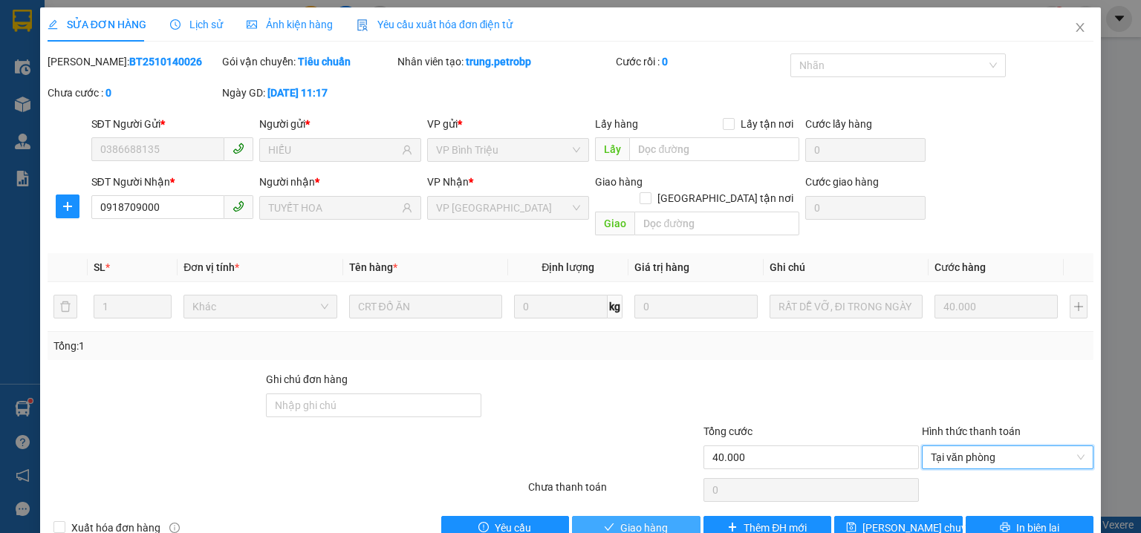
click at [648, 520] on span "Giao hàng" at bounding box center [644, 528] width 48 height 16
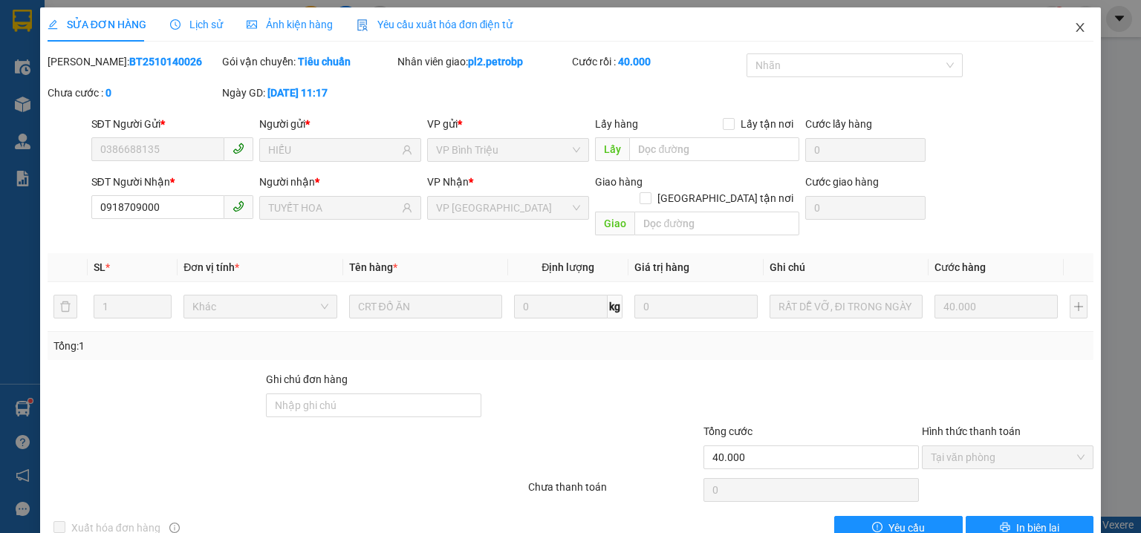
click at [1076, 31] on icon "close" at bounding box center [1080, 27] width 8 height 9
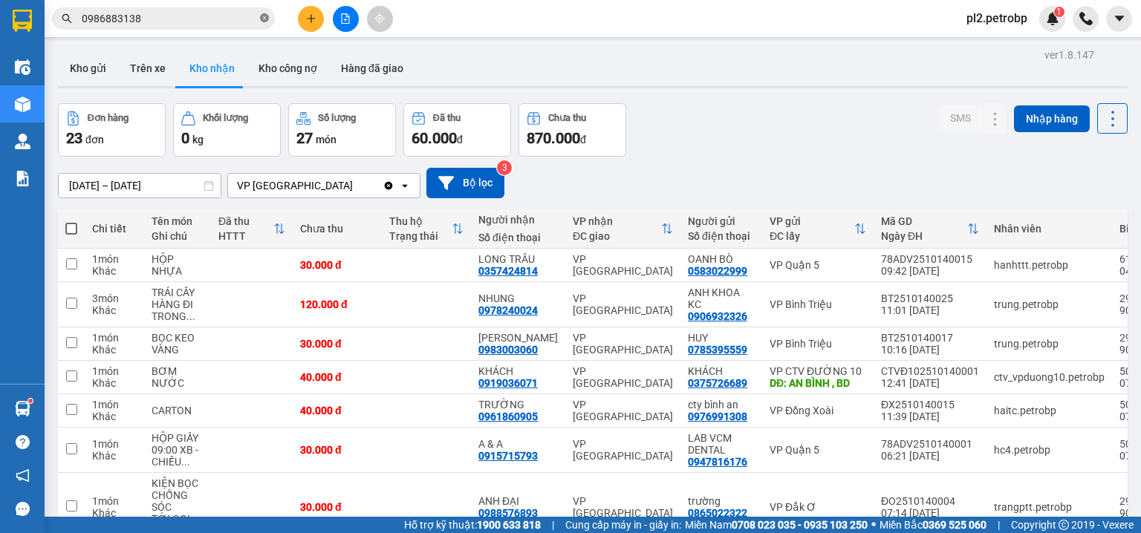
click at [261, 18] on icon "close-circle" at bounding box center [264, 17] width 9 height 9
drag, startPoint x: 257, startPoint y: 19, endPoint x: 253, endPoint y: 6, distance: 13.9
click at [256, 19] on span at bounding box center [163, 18] width 223 height 22
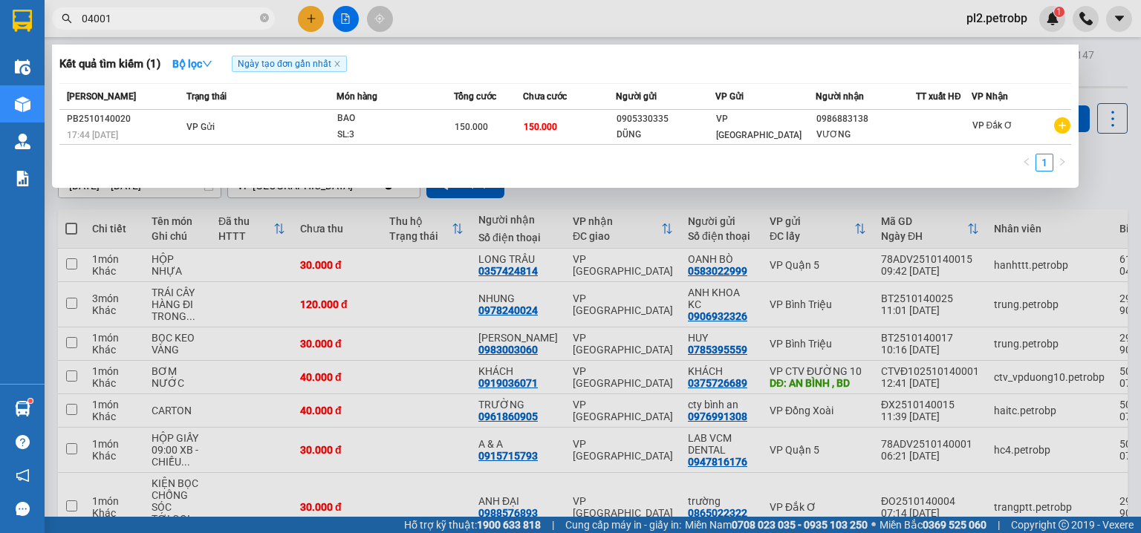
type input "040011"
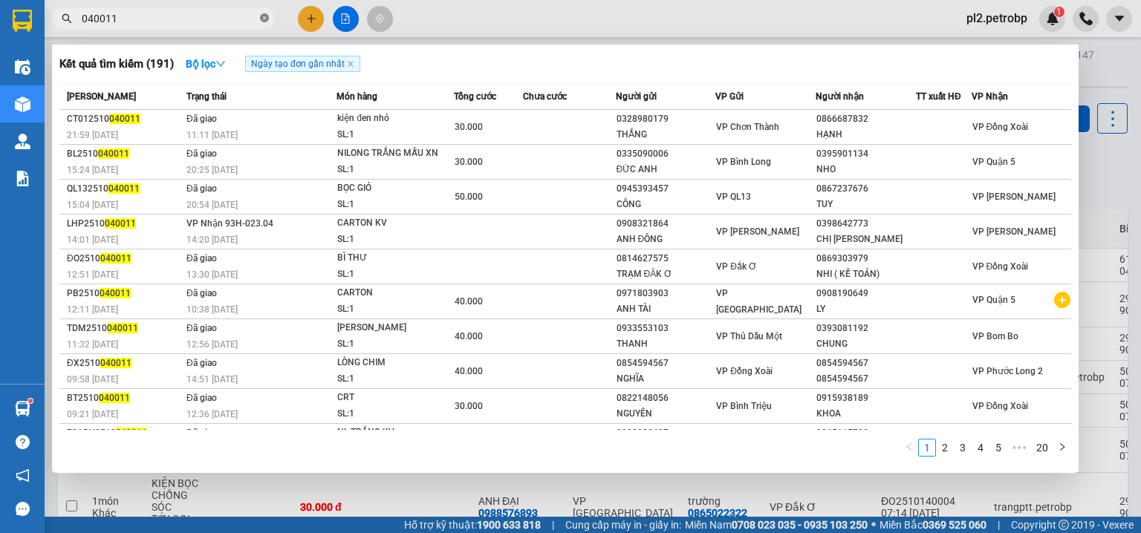
click at [261, 14] on icon "close-circle" at bounding box center [264, 17] width 9 height 9
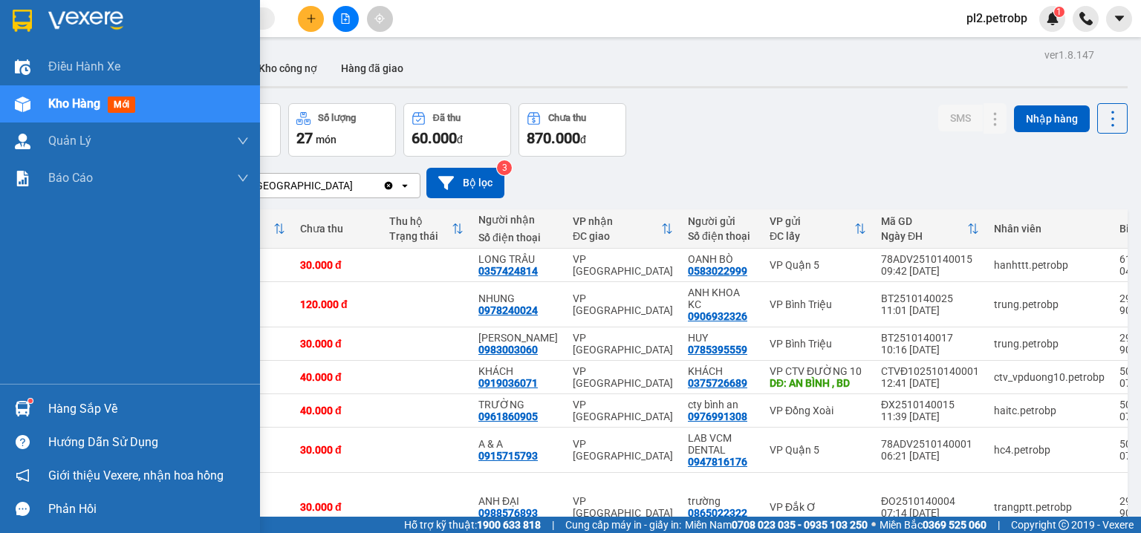
click at [65, 393] on div "Hàng sắp về" at bounding box center [130, 408] width 260 height 33
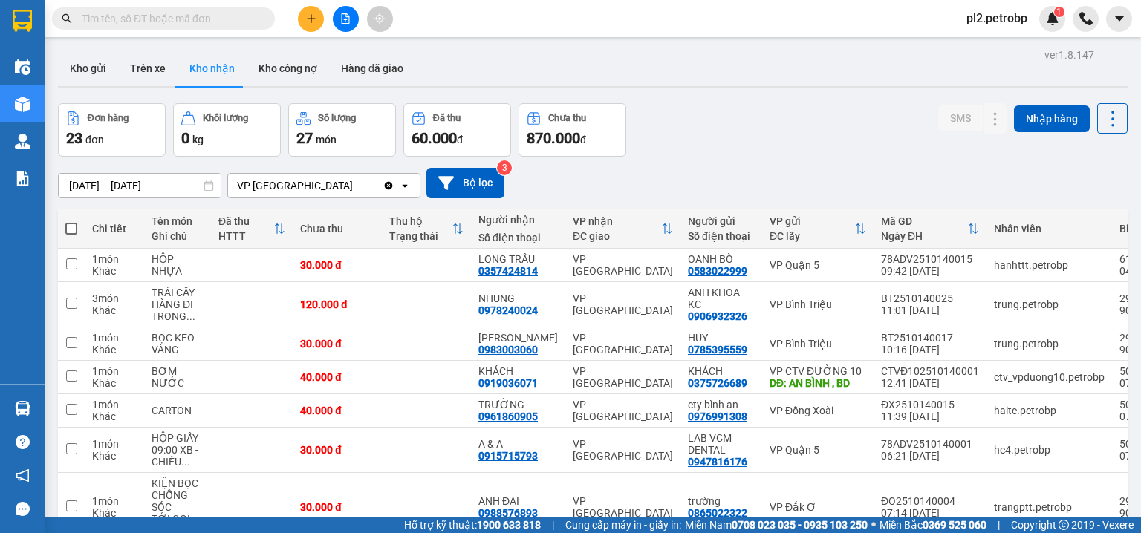
click at [660, 140] on section "Kết quả tìm kiếm ( 191 ) Bộ lọc Ngày tạo đơn gần nhất Mã ĐH Trạng thái Món hàng…" at bounding box center [570, 266] width 1141 height 533
click at [169, 22] on input "text" at bounding box center [169, 18] width 175 height 16
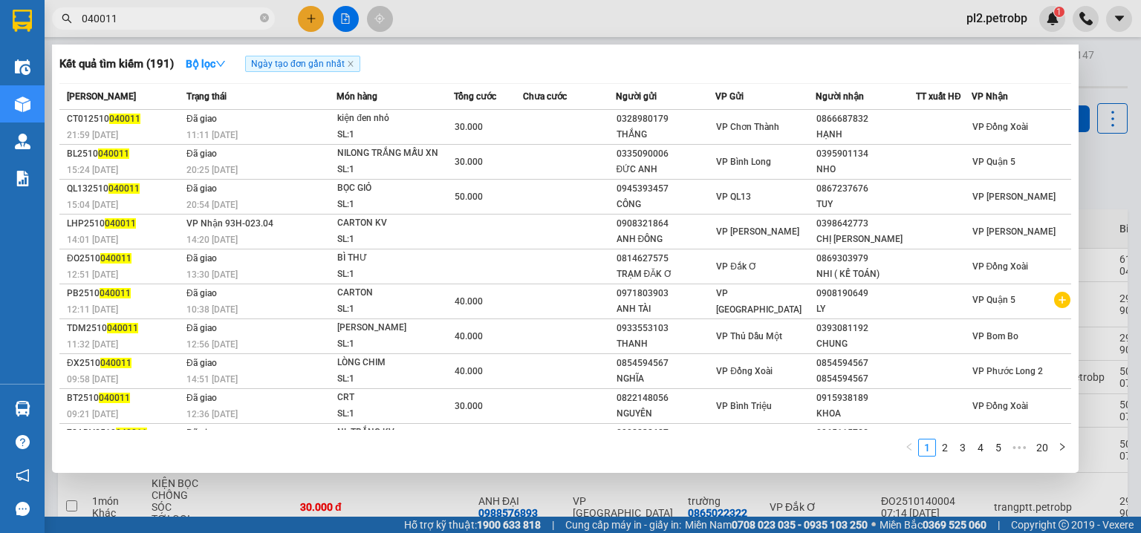
click at [85, 18] on input "040011" at bounding box center [169, 18] width 175 height 16
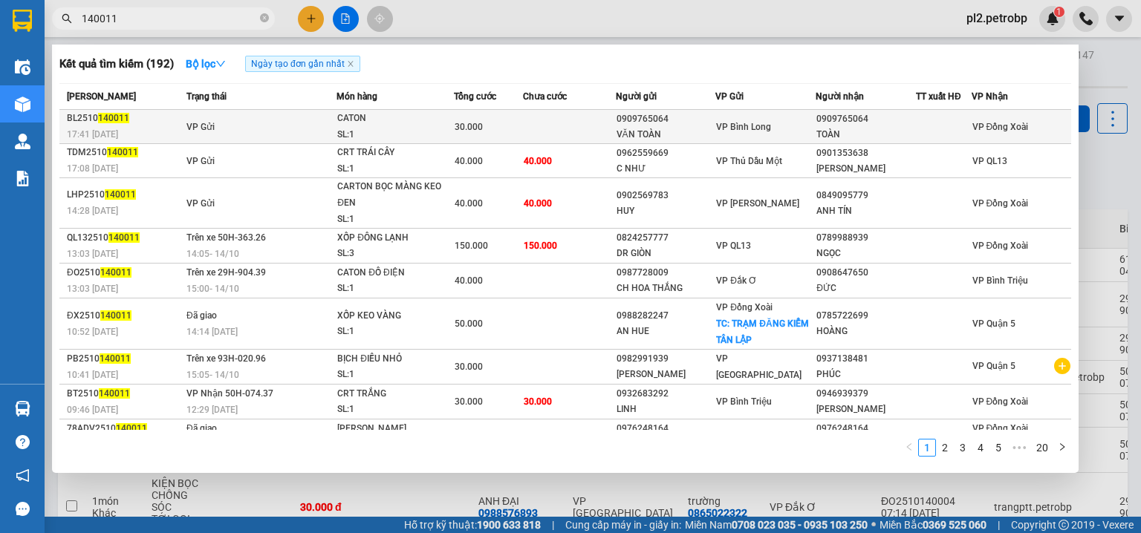
type input "140011"
click at [186, 125] on span "VP Gửi" at bounding box center [200, 127] width 28 height 10
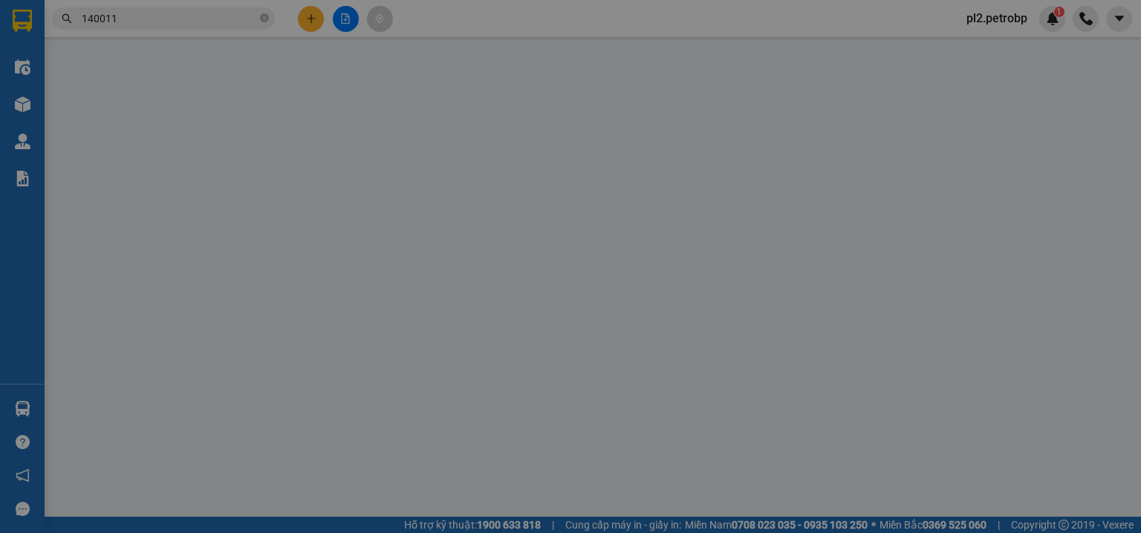
type input "0909765064"
type input "VĂN TOÀN"
type input "0909765064"
type input "TOÀN"
type input "30.000"
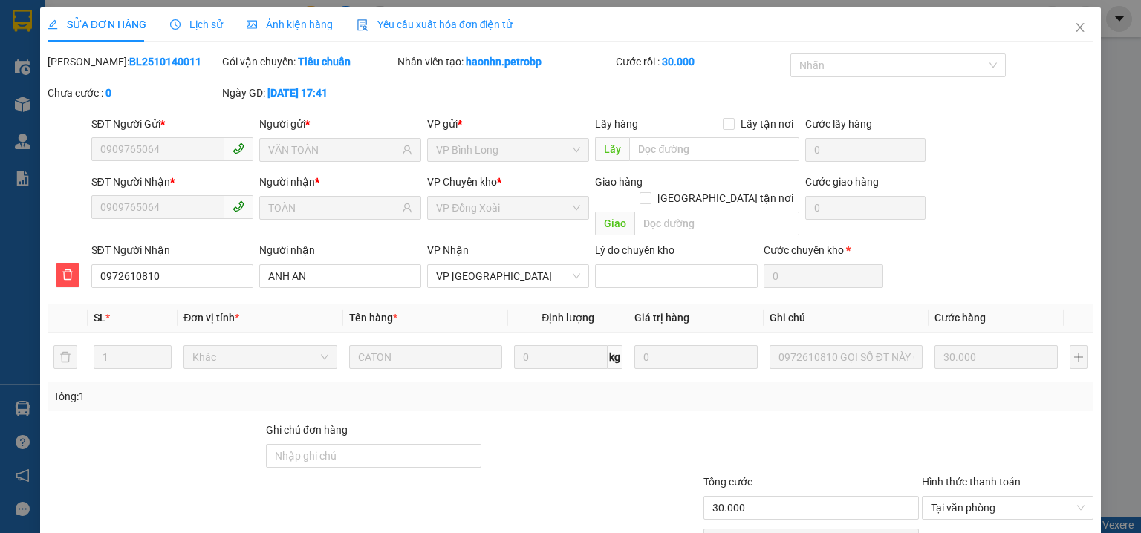
scroll to position [68, 0]
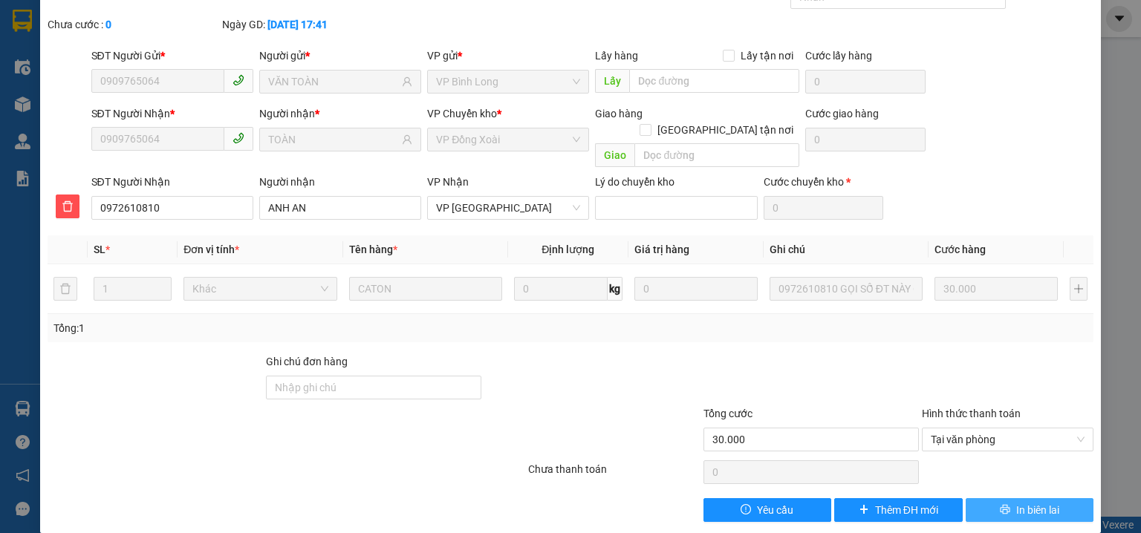
click at [1005, 498] on button "In biên lai" at bounding box center [1029, 510] width 128 height 24
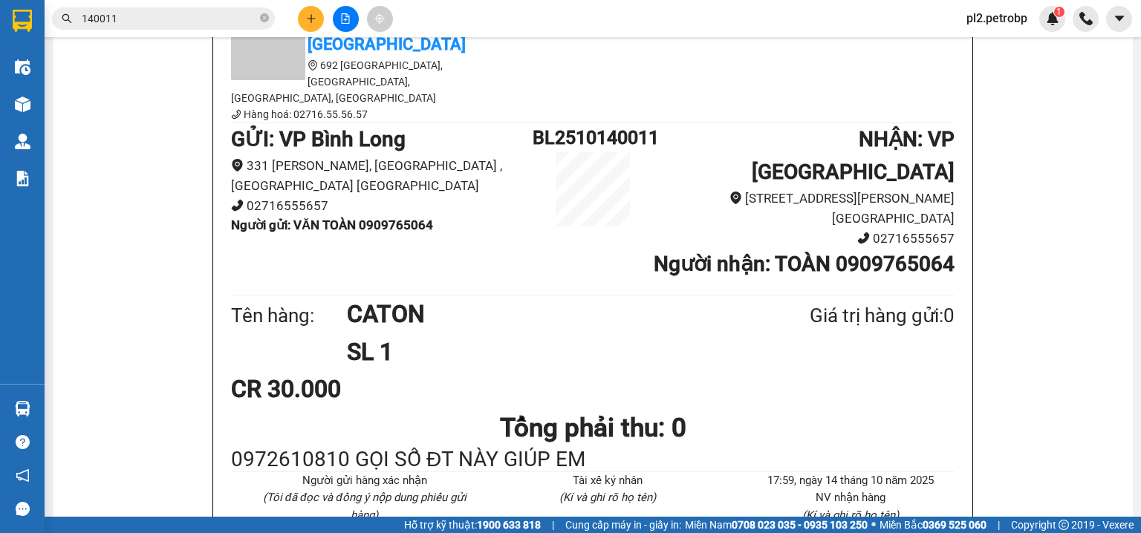
scroll to position [132, 0]
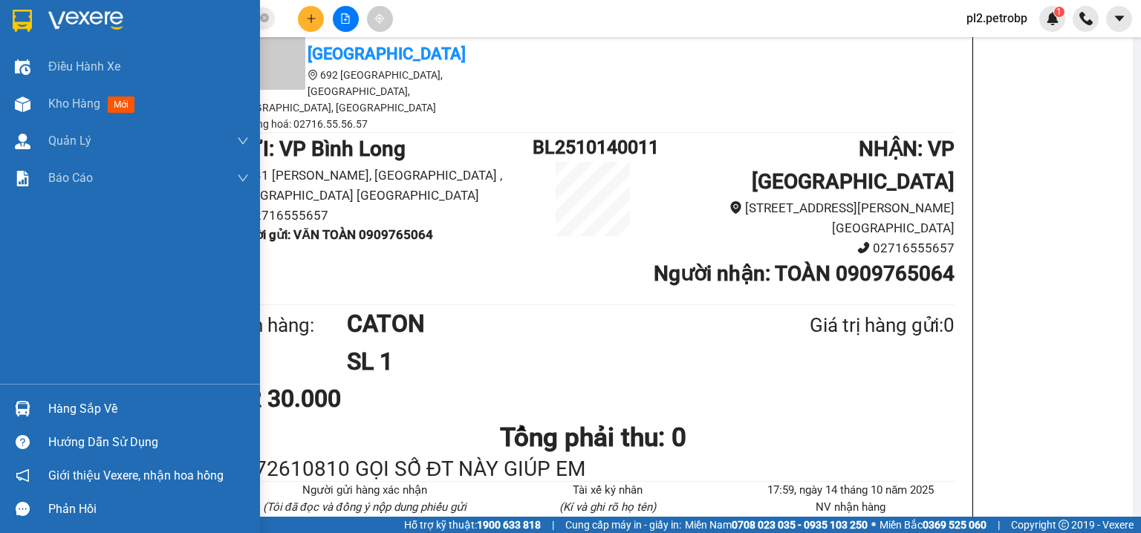
click at [90, 415] on div "Hàng sắp về" at bounding box center [148, 409] width 201 height 22
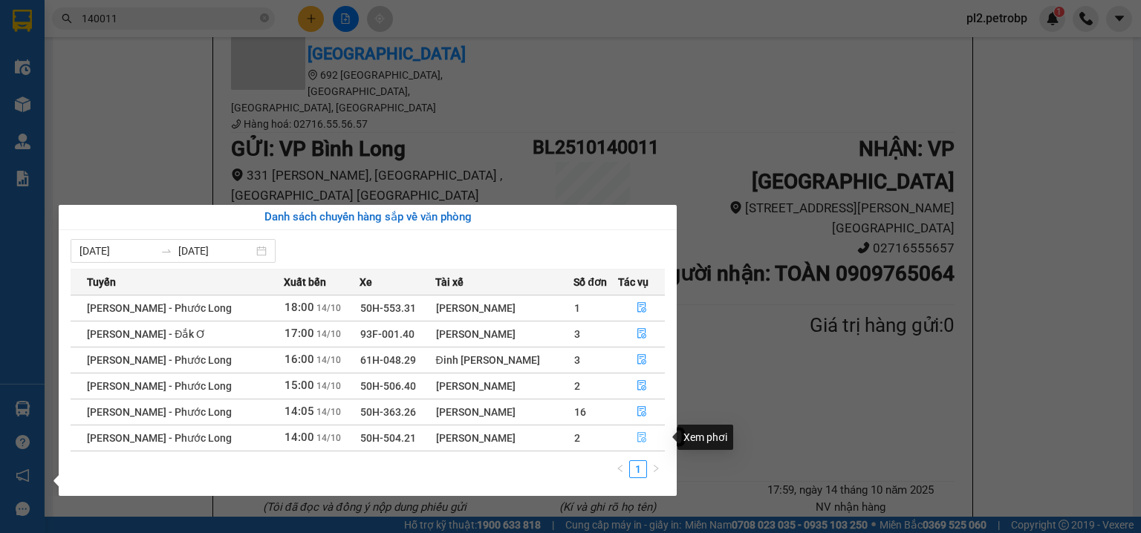
click at [637, 434] on icon "file-done" at bounding box center [641, 438] width 9 height 10
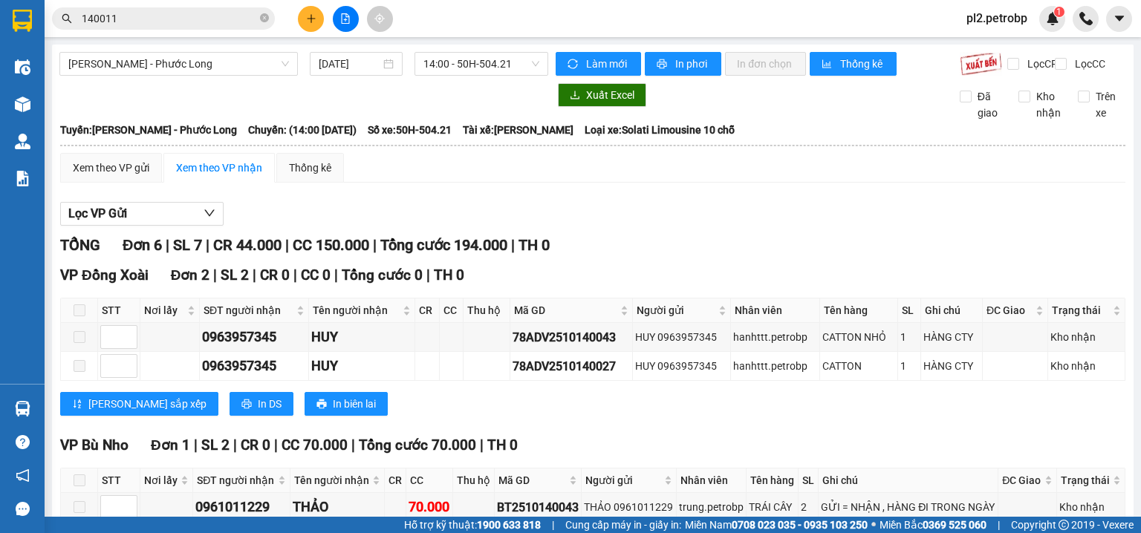
scroll to position [316, 0]
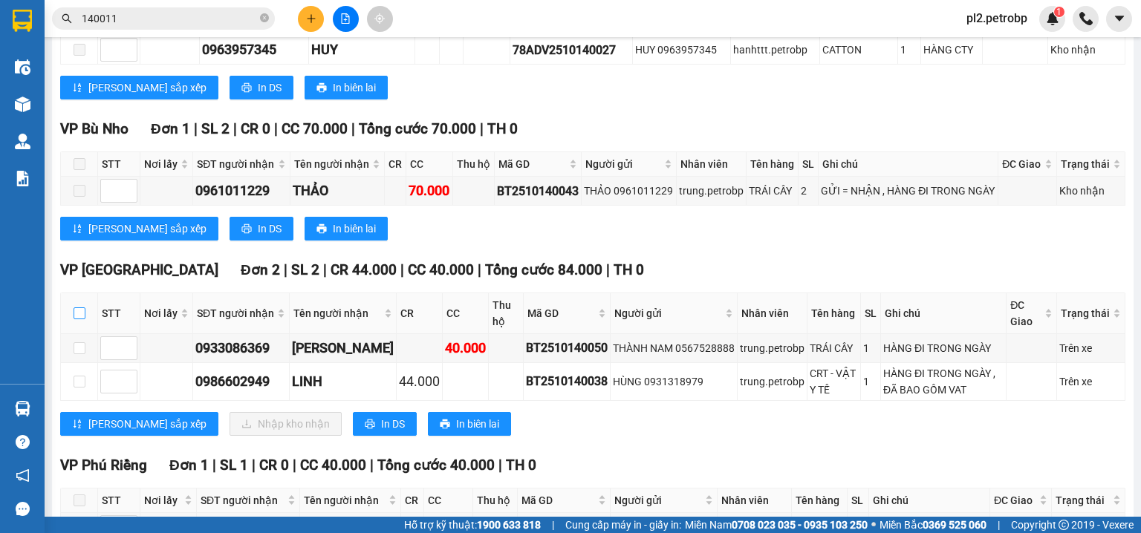
click at [80, 318] on input "checkbox" at bounding box center [80, 313] width 12 height 12
checkbox input "true"
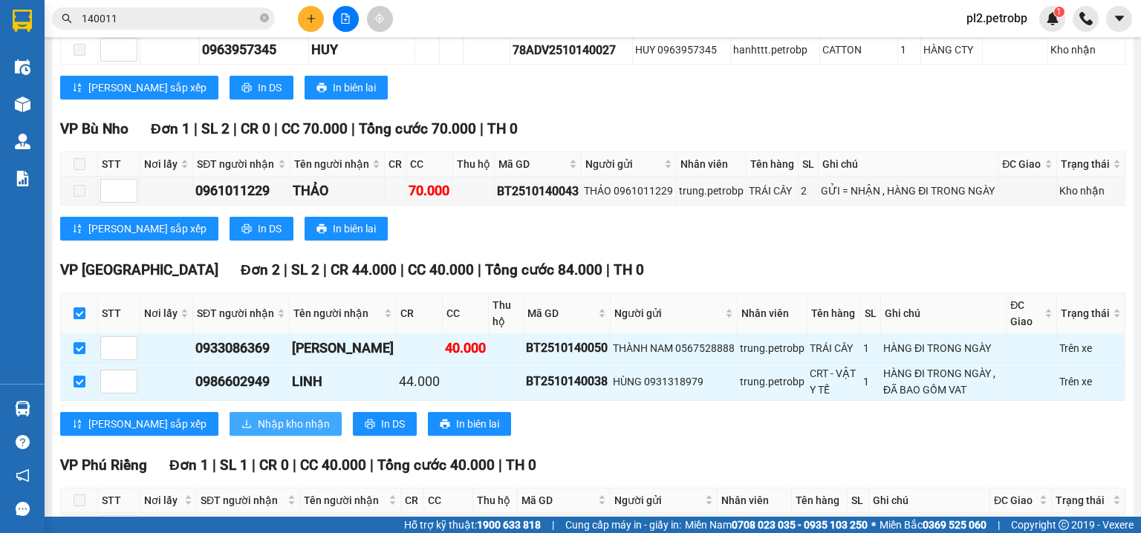
click at [263, 428] on span "Nhập kho nhận" at bounding box center [294, 424] width 72 height 16
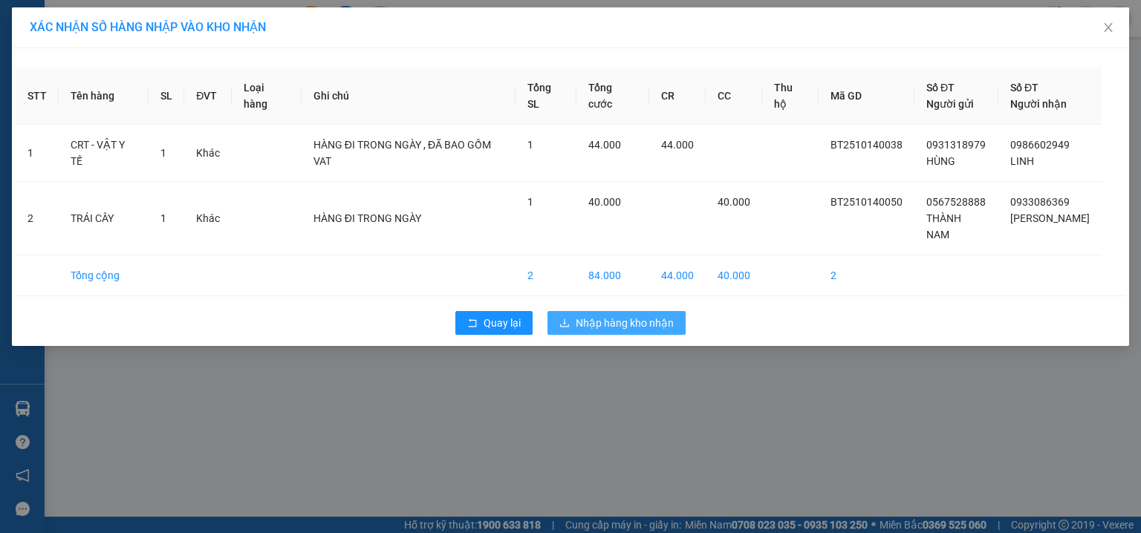
click at [668, 315] on span "Nhập hàng kho nhận" at bounding box center [625, 323] width 98 height 16
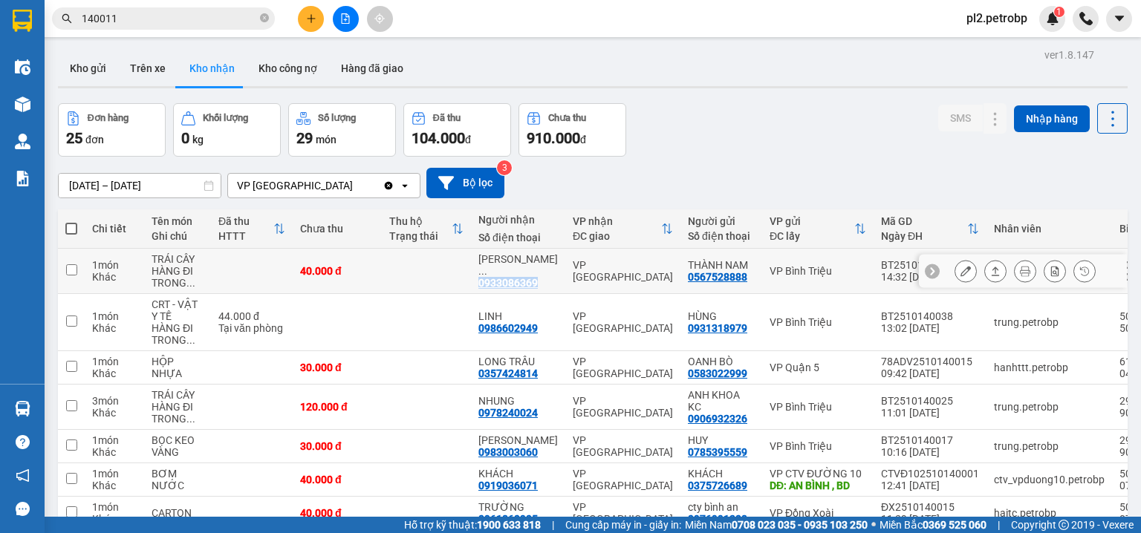
drag, startPoint x: 544, startPoint y: 274, endPoint x: 480, endPoint y: 270, distance: 64.7
click at [480, 270] on div "NGUYỄN ... 0933086369" at bounding box center [517, 271] width 79 height 36
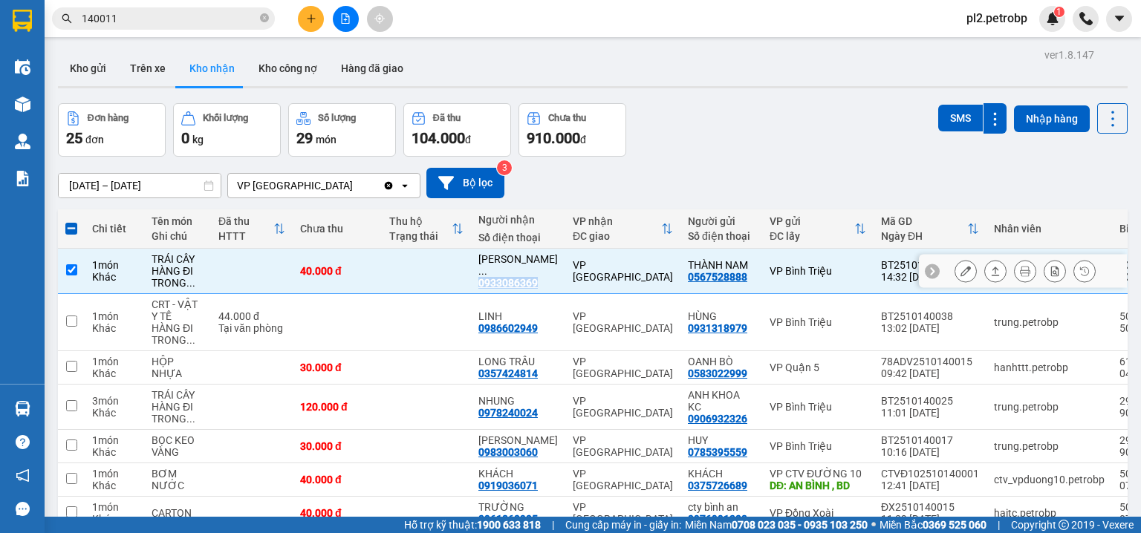
copy div "0933086369"
click at [404, 288] on td at bounding box center [426, 271] width 89 height 45
checkbox input "false"
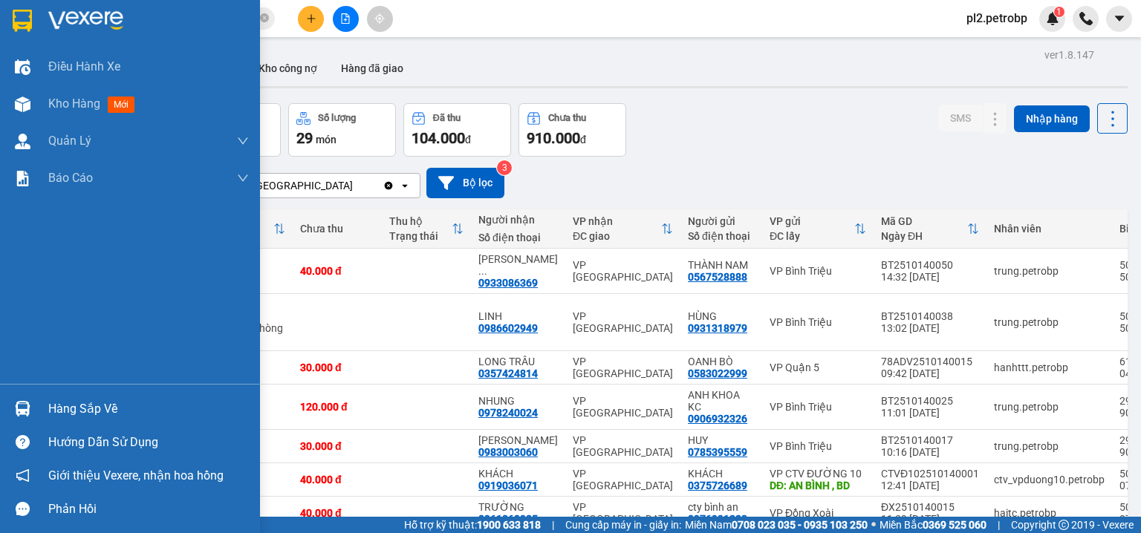
click at [59, 409] on div "Hàng sắp về" at bounding box center [148, 409] width 201 height 22
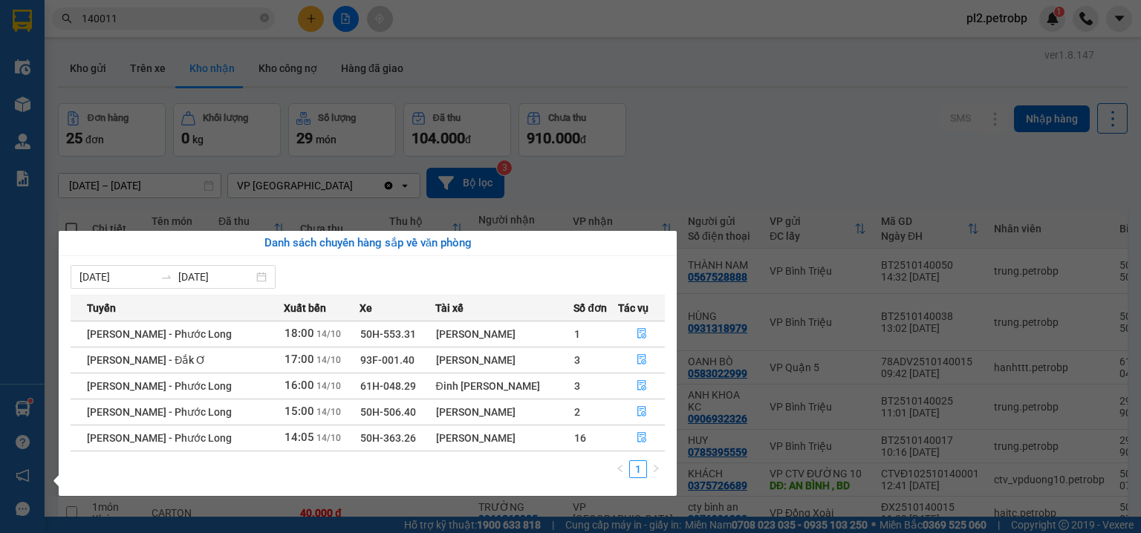
click at [778, 67] on section "Kết quả tìm kiếm ( 192 ) Bộ lọc Ngày tạo đơn gần nhất Mã ĐH Trạng thái Món hàng…" at bounding box center [570, 266] width 1141 height 533
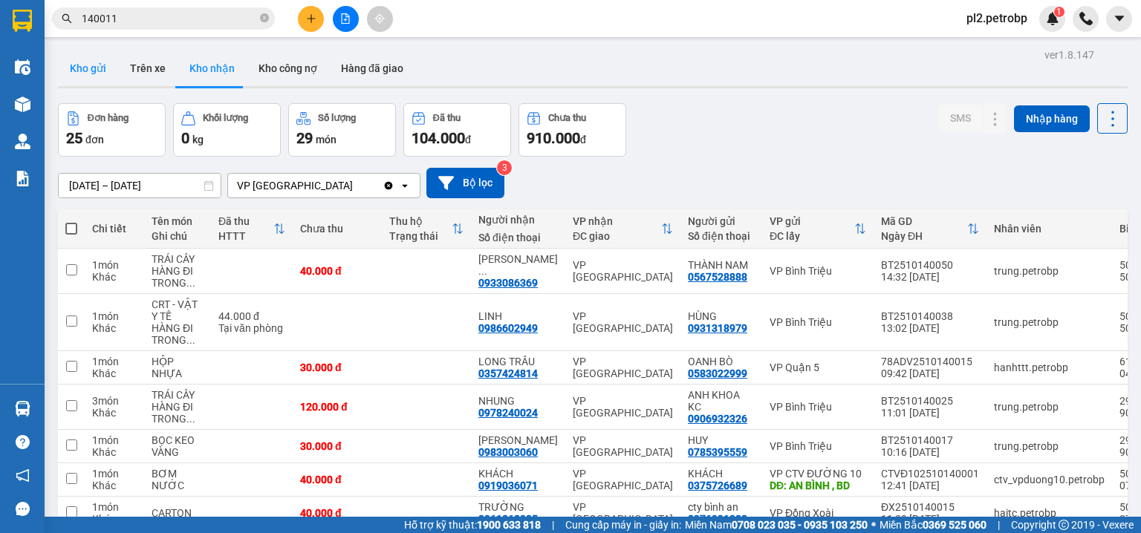
click at [94, 64] on button "Kho gửi" at bounding box center [88, 68] width 60 height 36
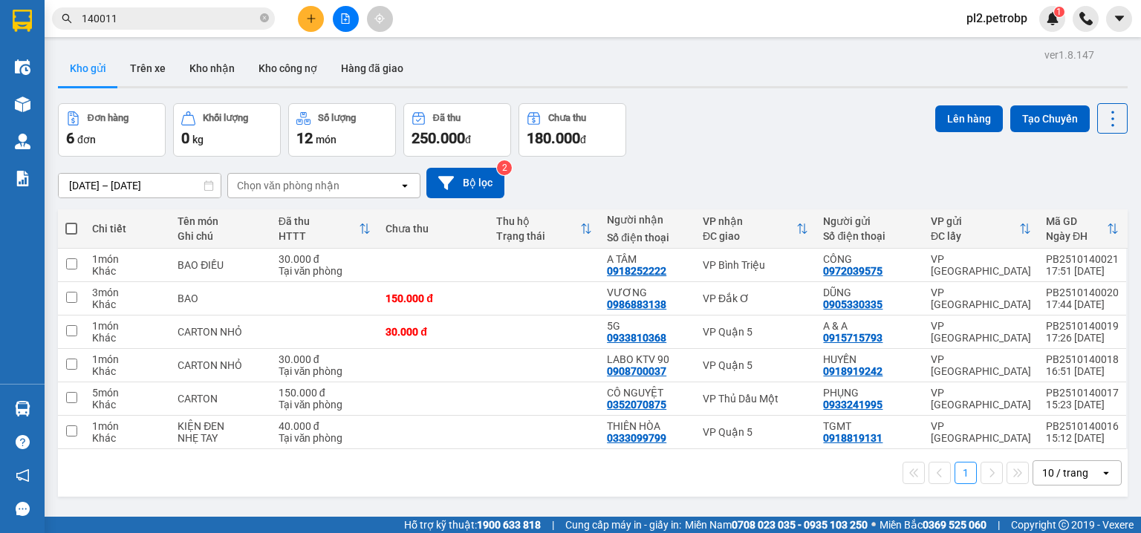
click at [75, 224] on span at bounding box center [71, 229] width 12 height 12
click at [71, 221] on input "checkbox" at bounding box center [71, 221] width 0 height 0
checkbox input "true"
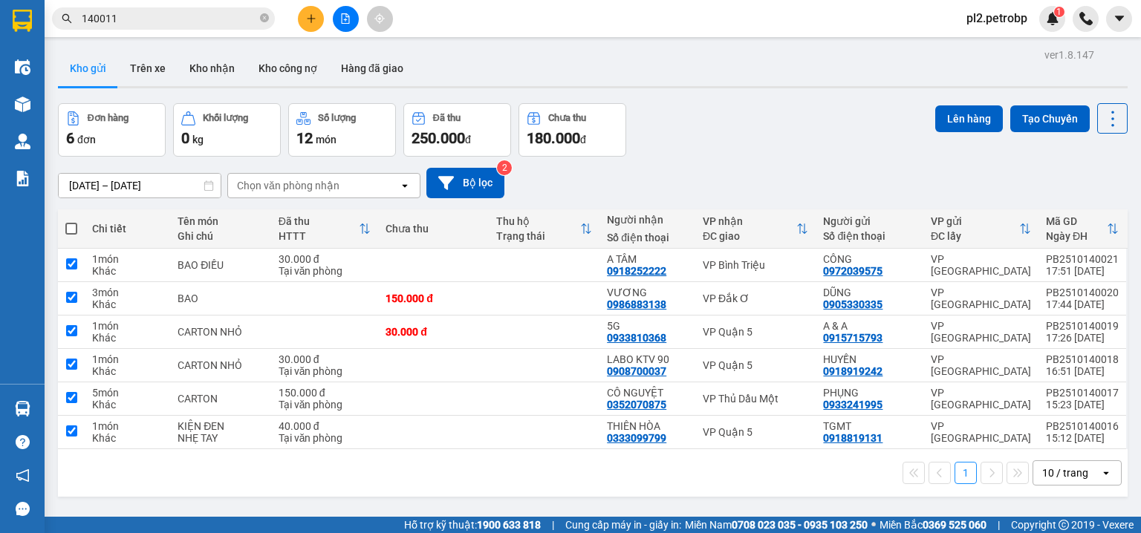
checkbox input "true"
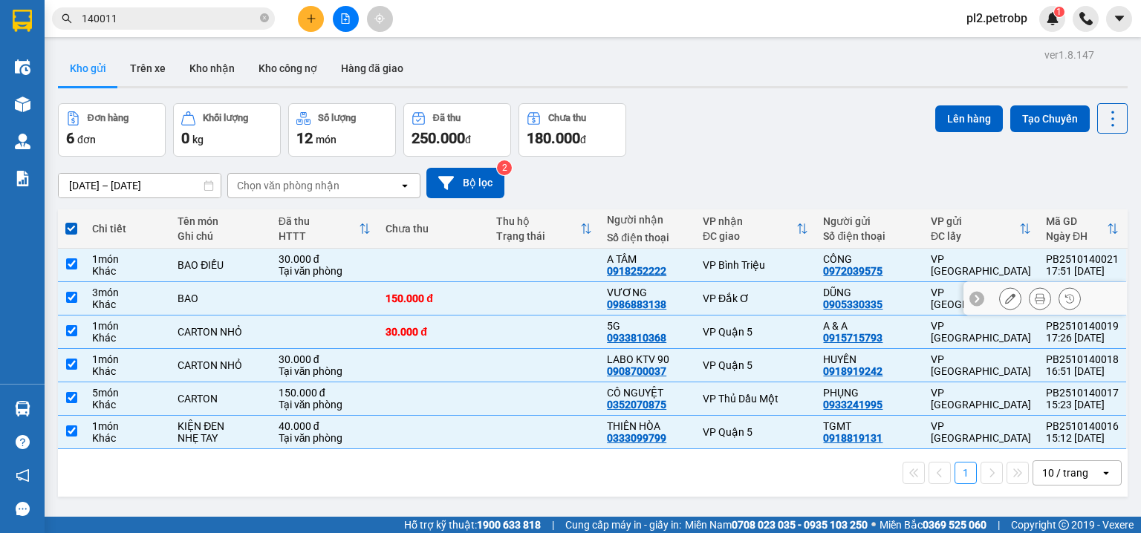
click at [385, 293] on div "150.000 đ" at bounding box center [433, 299] width 96 height 12
checkbox input "false"
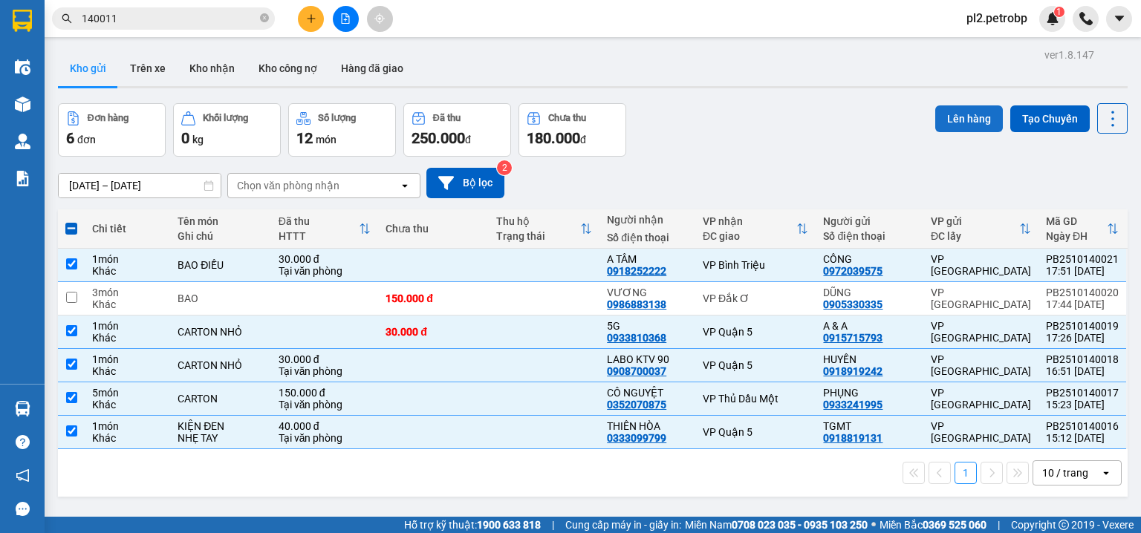
click at [967, 116] on button "Lên hàng" at bounding box center [969, 118] width 68 height 27
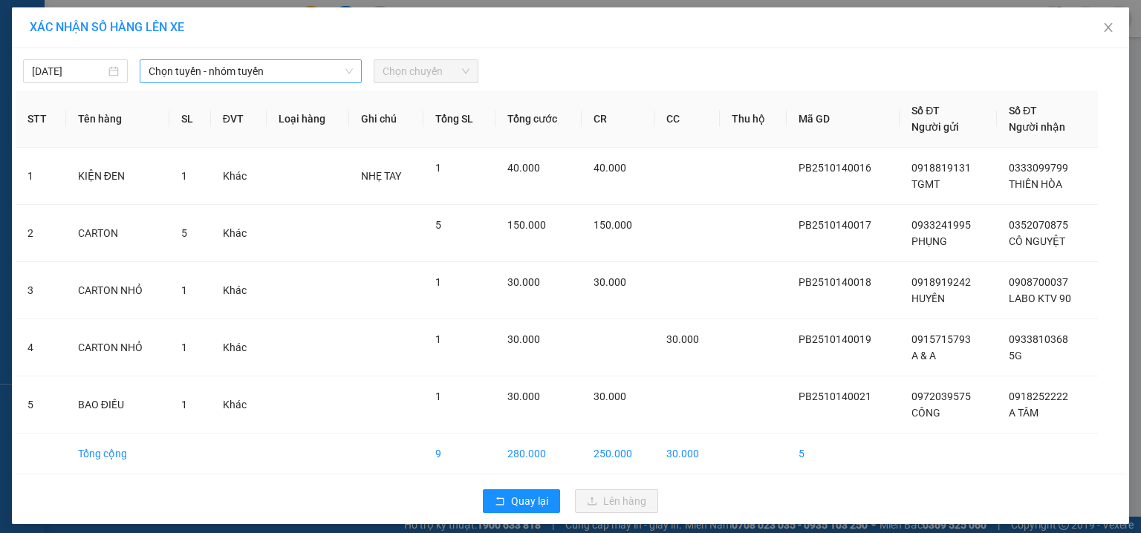
click at [236, 68] on span "Chọn tuyến - nhóm tuyến" at bounding box center [251, 71] width 204 height 22
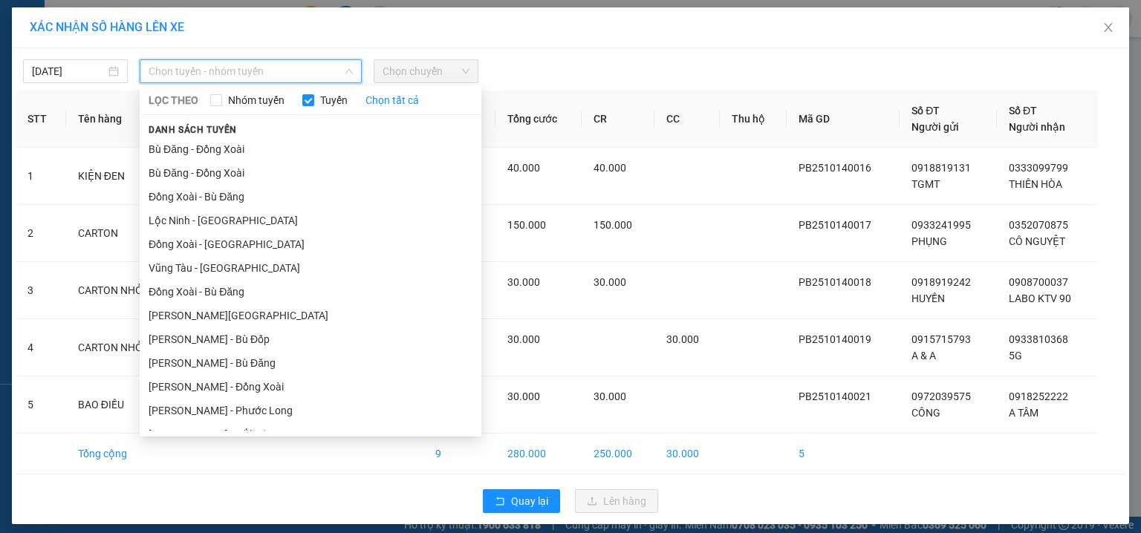
type input "O"
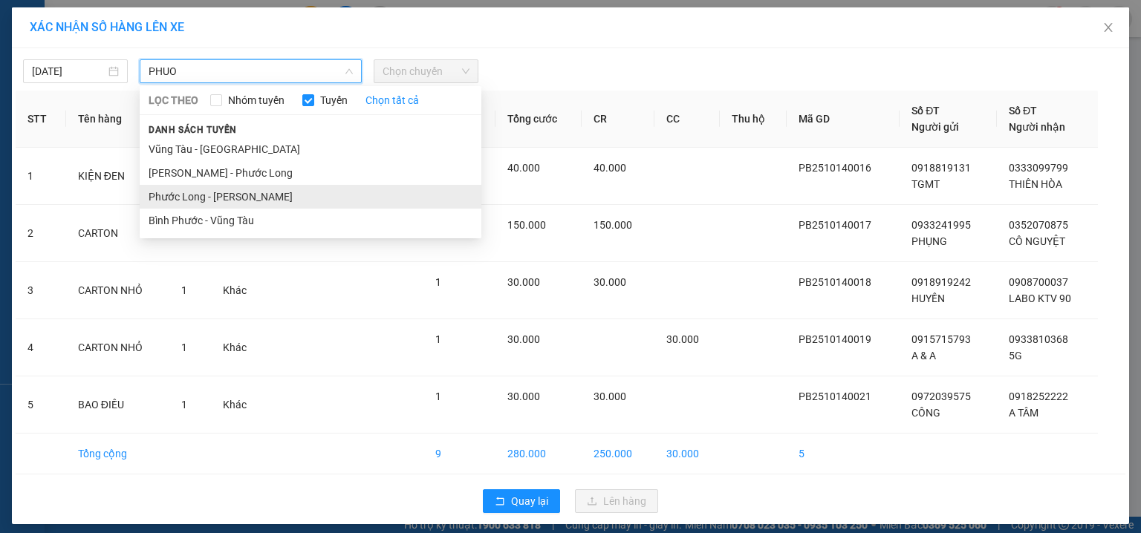
type input "PHUO"
drag, startPoint x: 290, startPoint y: 193, endPoint x: 328, endPoint y: 124, distance: 79.1
click at [290, 193] on li "Phước Long - Hồ Chí Minh" at bounding box center [311, 197] width 342 height 24
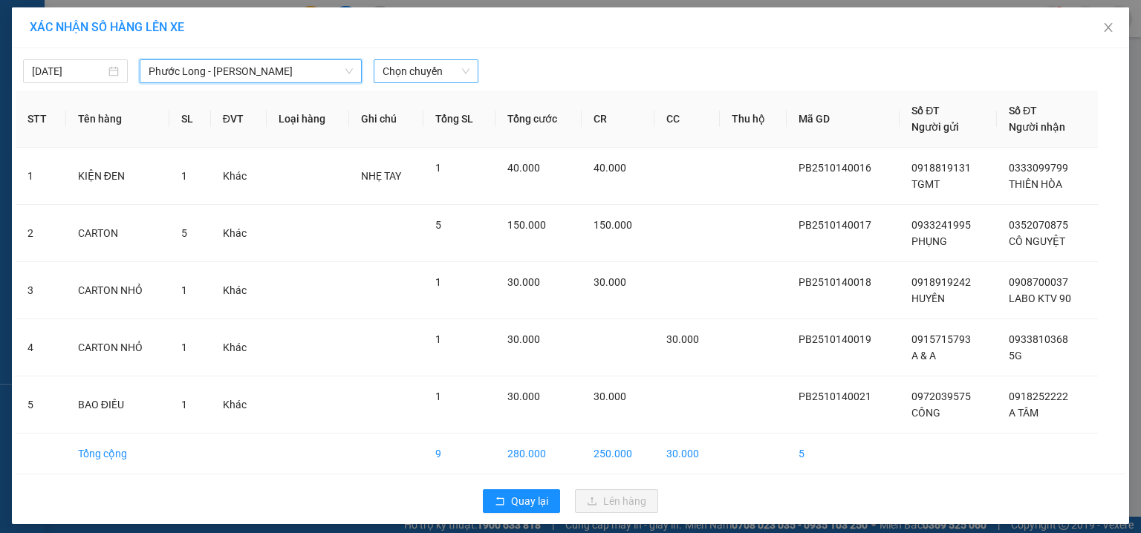
click at [403, 76] on span "Chọn chuyến" at bounding box center [425, 71] width 87 height 22
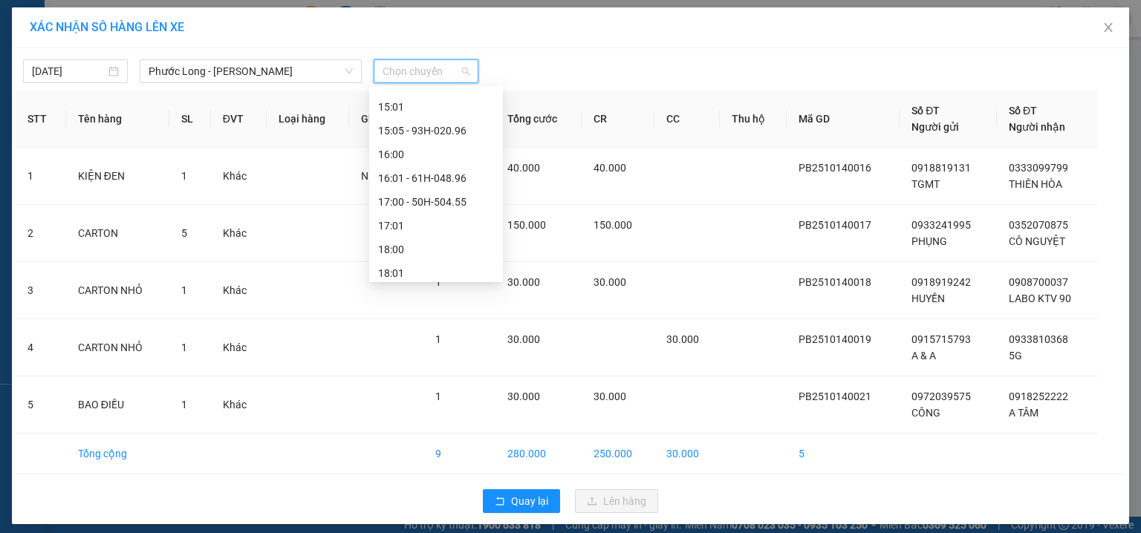
scroll to position [808, 0]
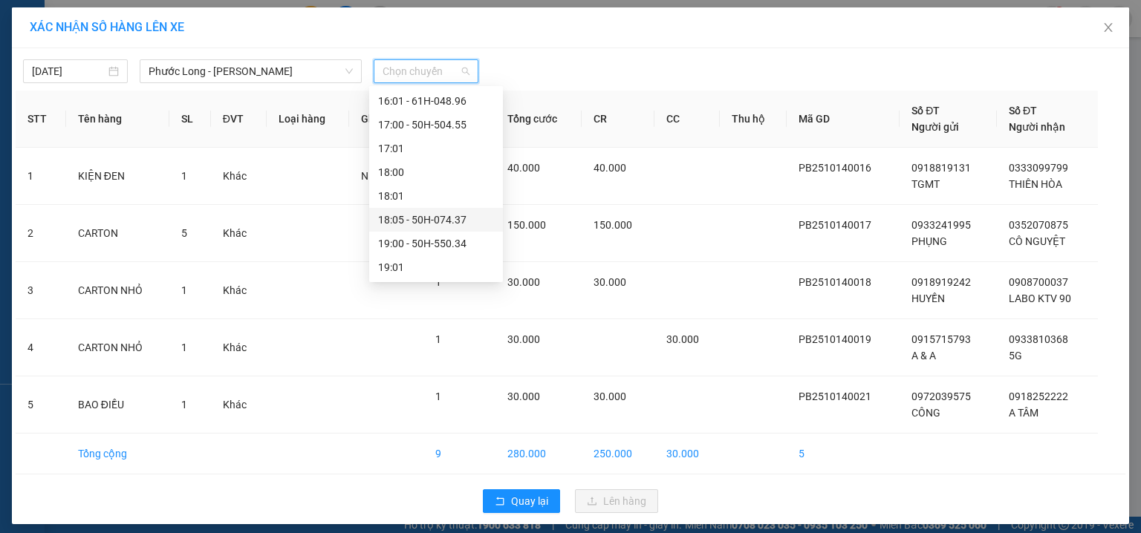
click at [466, 218] on div "18:05 - 50H-074.37" at bounding box center [436, 220] width 116 height 16
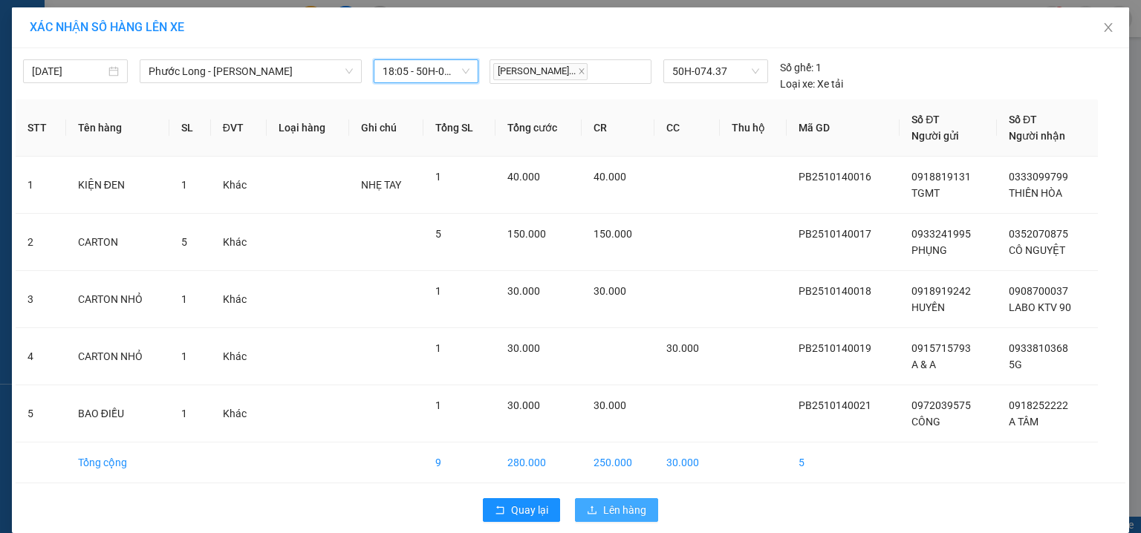
click at [639, 506] on span "Lên hàng" at bounding box center [624, 510] width 43 height 16
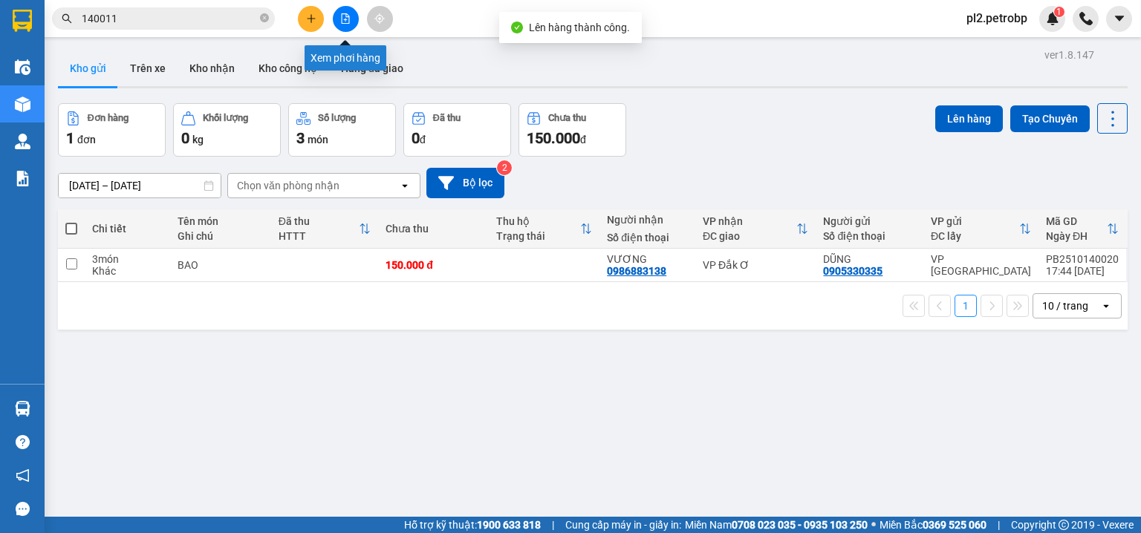
click at [340, 16] on icon "file-add" at bounding box center [345, 18] width 10 height 10
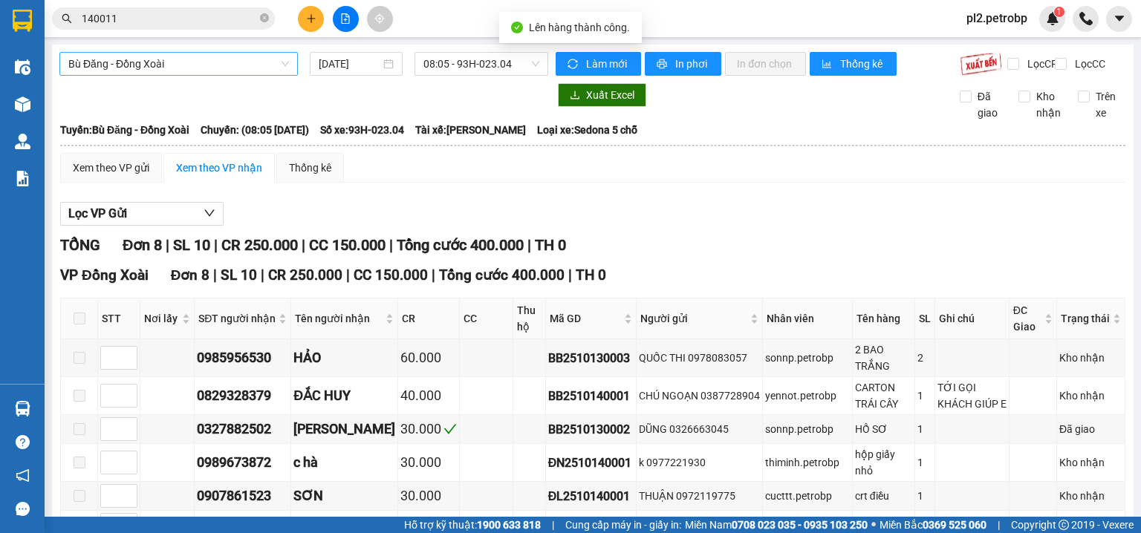
click at [229, 71] on span "Bù Đăng - Đồng Xoài" at bounding box center [178, 64] width 221 height 22
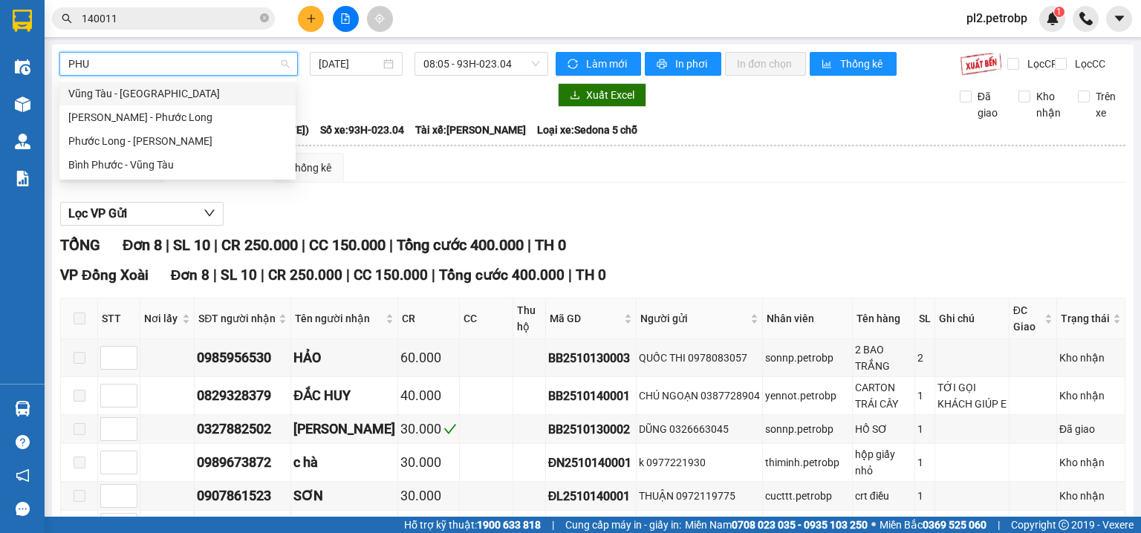
type input "PHUO"
click at [229, 150] on div "Phước Long - Hồ Chí Minh" at bounding box center [177, 141] width 236 height 24
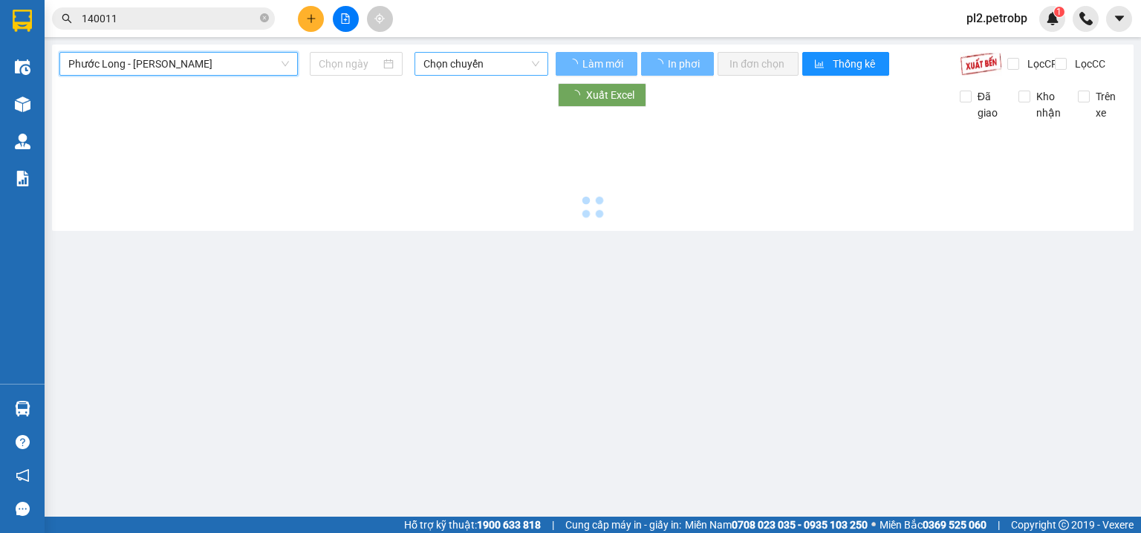
type input "[DATE]"
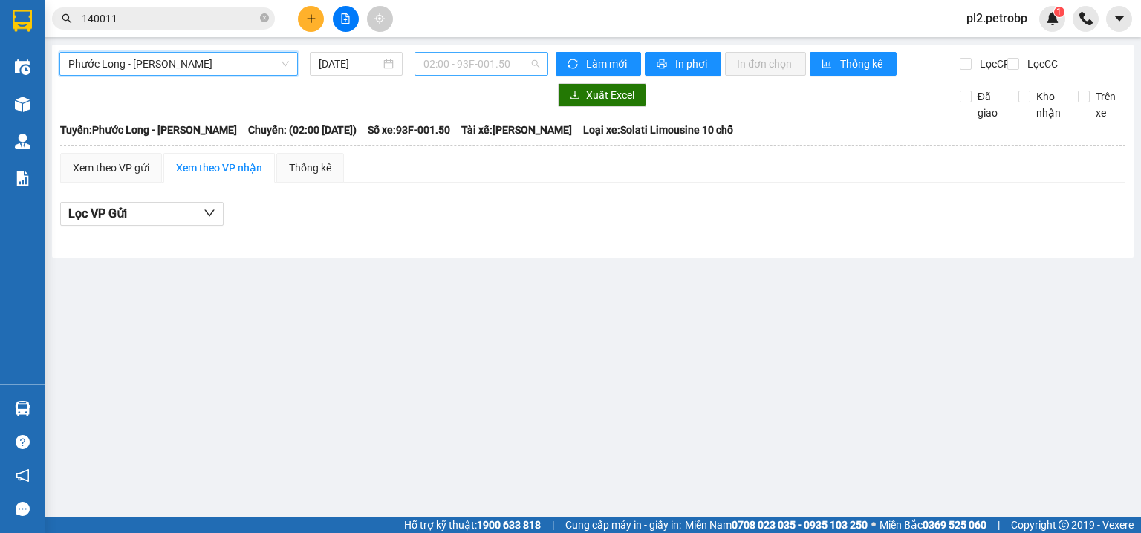
click at [481, 69] on span "02:00 - 93F-001.50" at bounding box center [481, 64] width 117 height 22
type input "437"
click at [506, 97] on div "18:05 - 50H-074.37" at bounding box center [481, 93] width 116 height 16
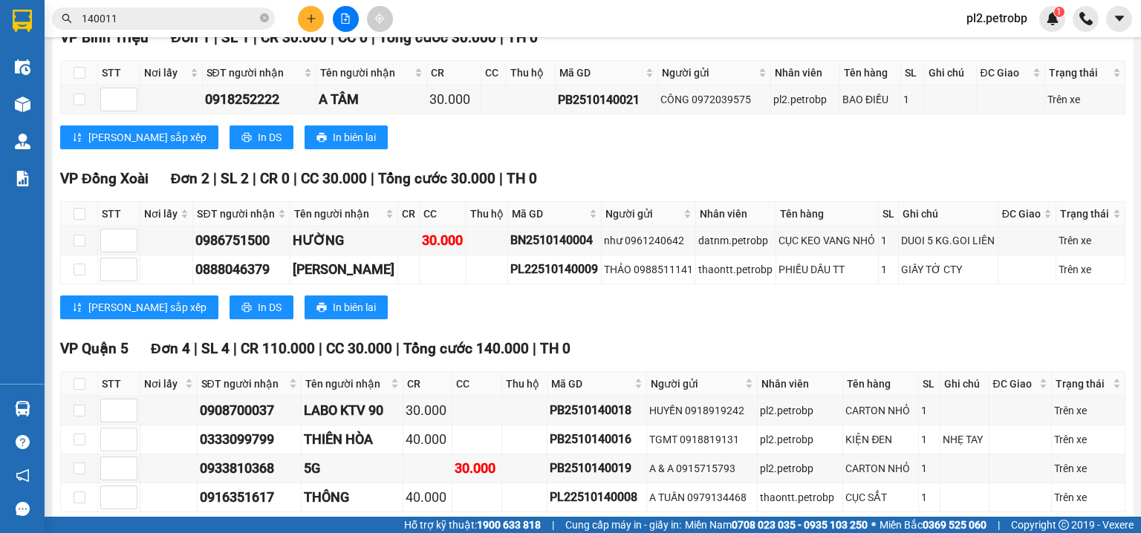
scroll to position [512, 0]
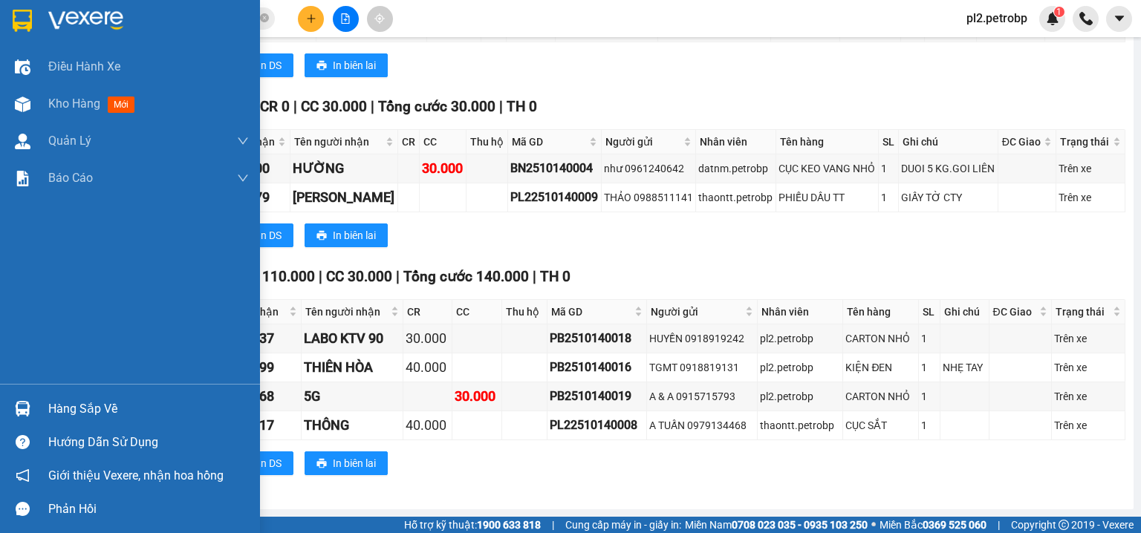
click at [59, 407] on div "Hàng sắp về" at bounding box center [148, 409] width 201 height 22
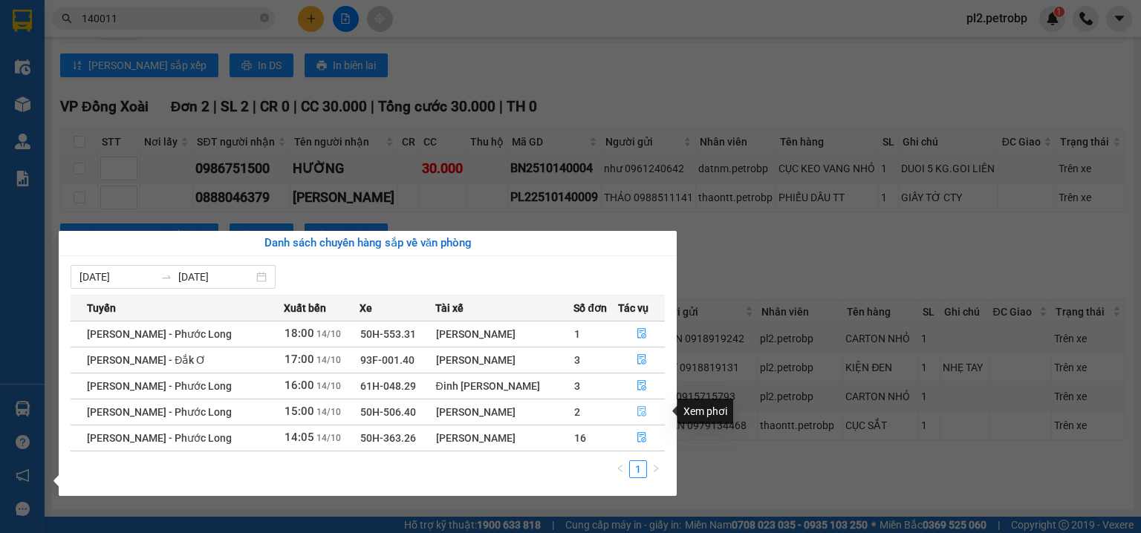
click at [639, 410] on icon "file-done" at bounding box center [641, 411] width 10 height 10
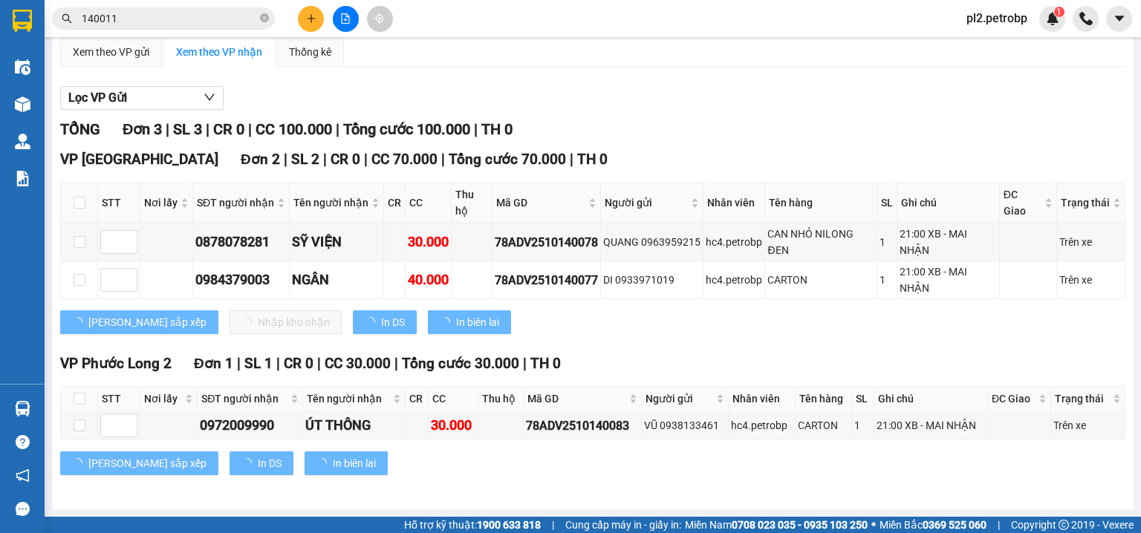
scroll to position [126, 0]
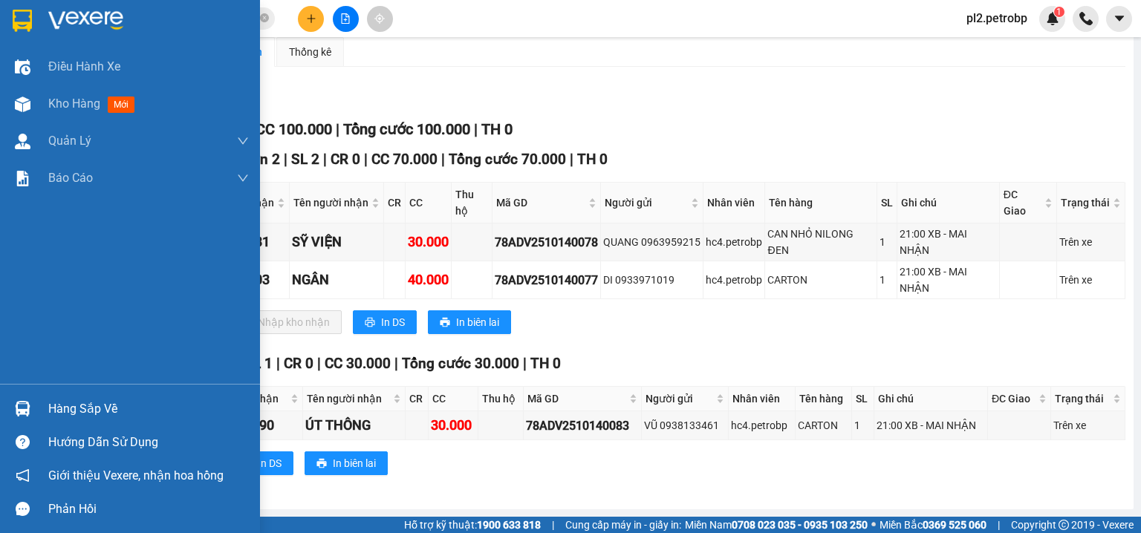
click at [82, 411] on div "Hàng sắp về" at bounding box center [148, 409] width 201 height 22
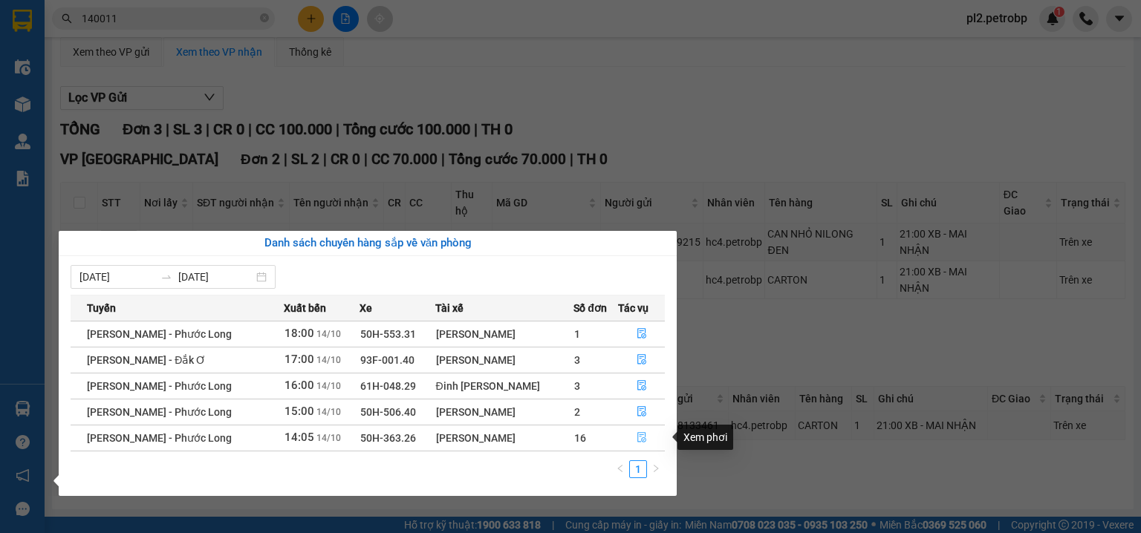
click at [644, 440] on icon "file-done" at bounding box center [641, 437] width 10 height 10
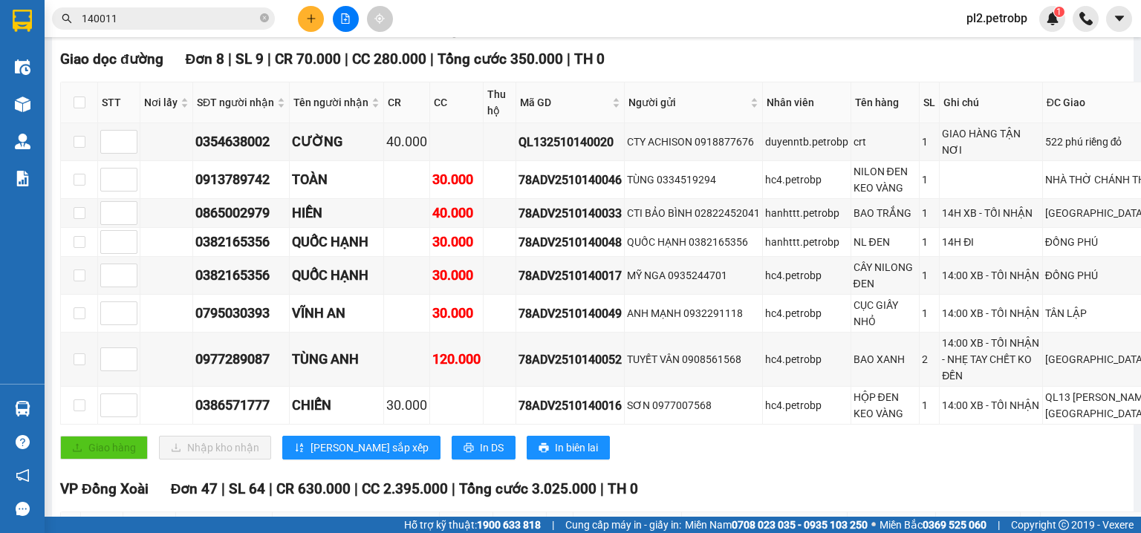
scroll to position [97, 0]
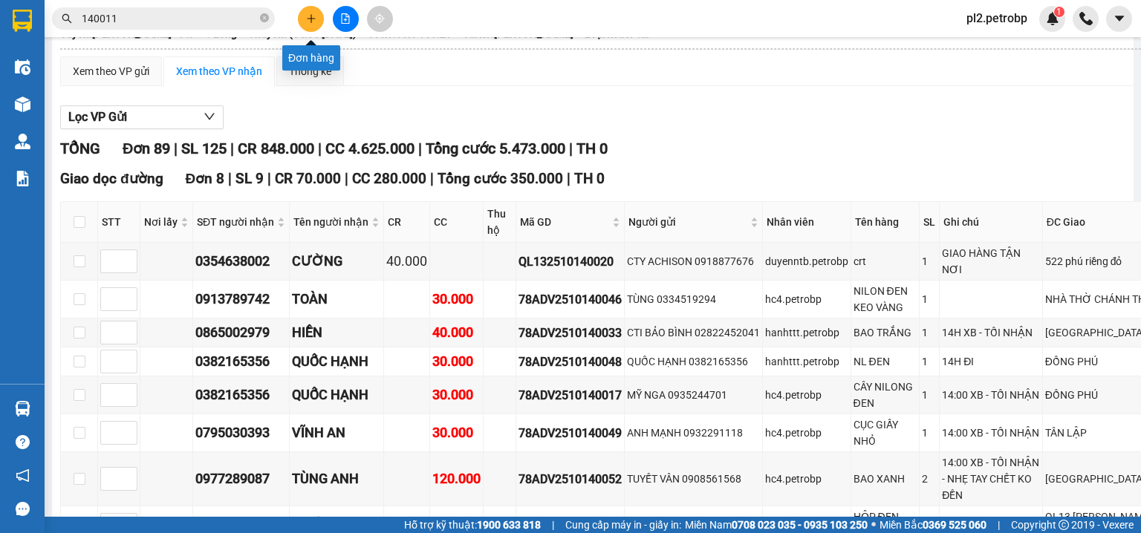
click at [306, 19] on icon "plus" at bounding box center [311, 18] width 10 height 10
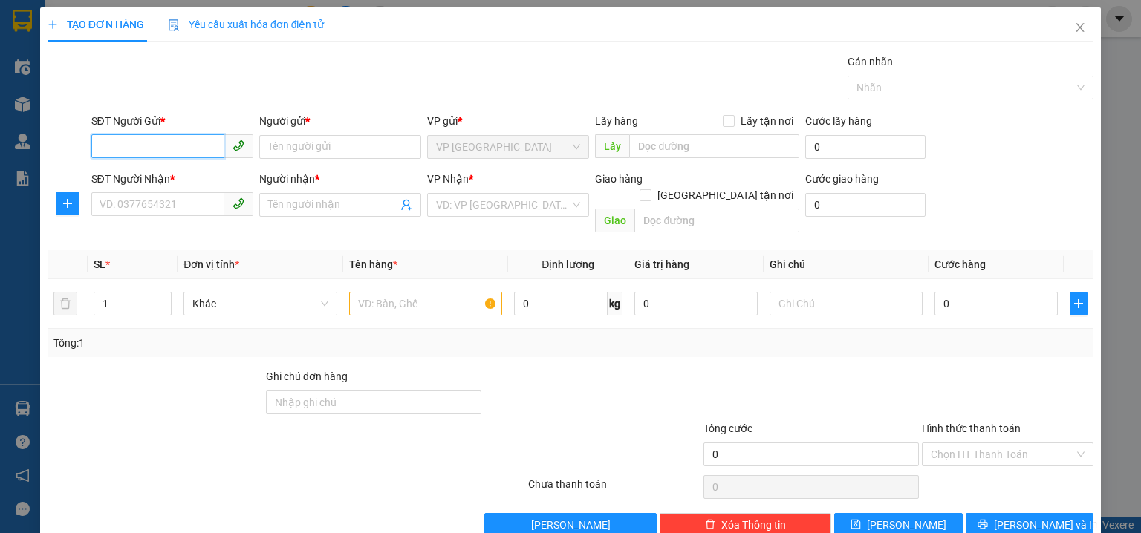
click at [172, 146] on input "SĐT Người Gửi *" at bounding box center [157, 146] width 133 height 24
click at [195, 170] on div "0866615515 - TRINH" at bounding box center [171, 176] width 143 height 16
type input "0866615515"
type input "TRINH"
type input "0924112118"
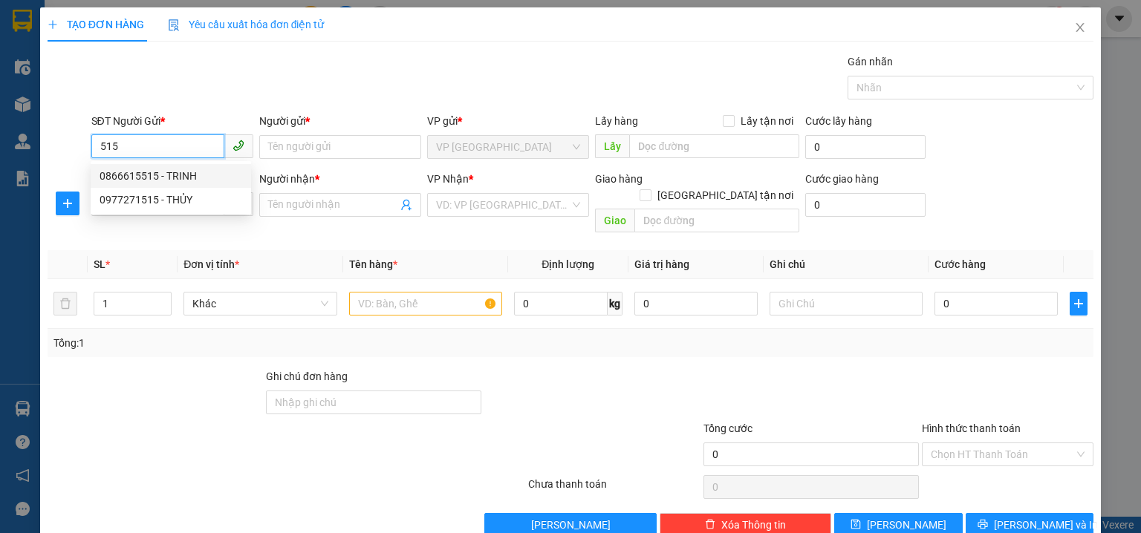
type input "NAM PHƯƠNG"
type input "30.000"
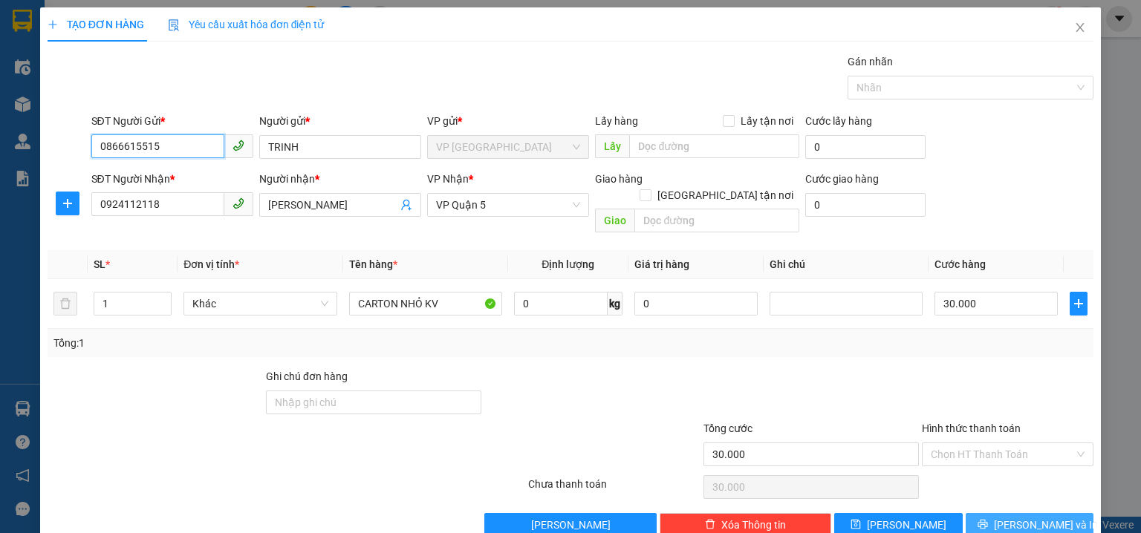
type input "0866615515"
drag, startPoint x: 1046, startPoint y: 511, endPoint x: 997, endPoint y: 438, distance: 87.7
click at [1046, 517] on span "Lưu và In" at bounding box center [1046, 525] width 104 height 16
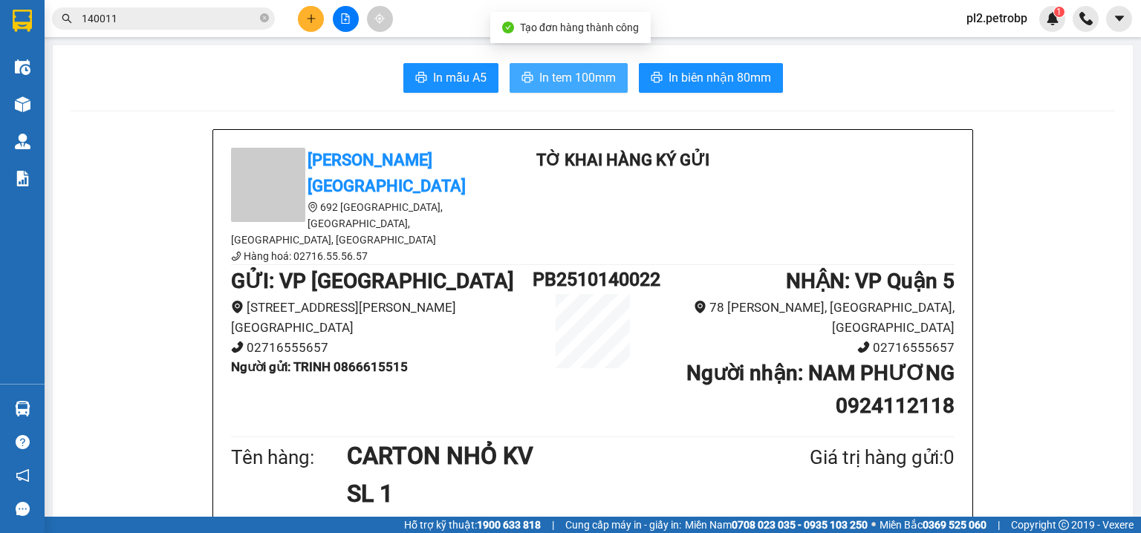
click at [573, 77] on span "In tem 100mm" at bounding box center [577, 77] width 76 height 19
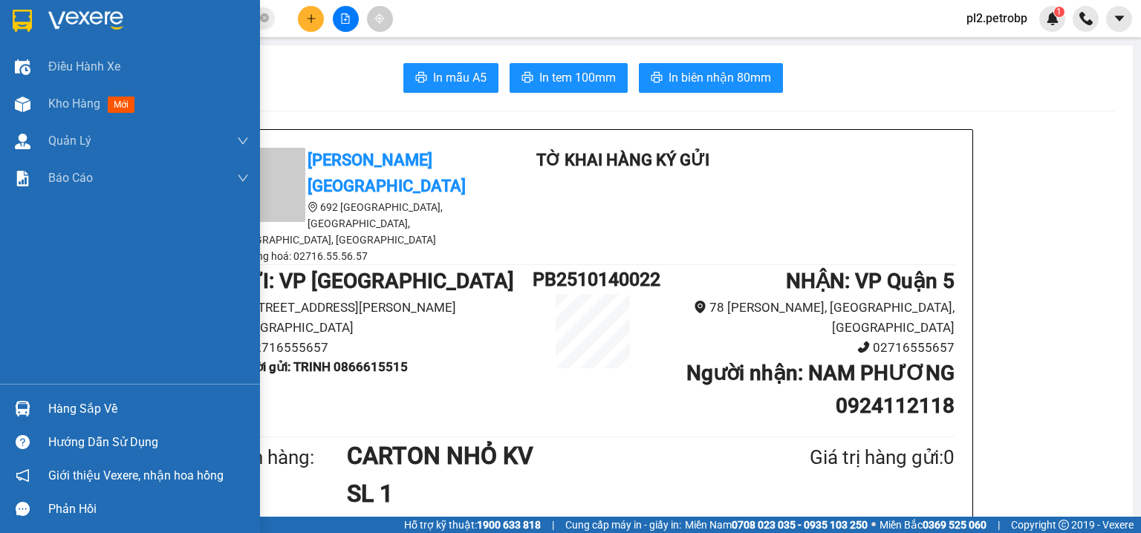
click at [53, 418] on div "Hàng sắp về" at bounding box center [148, 409] width 201 height 22
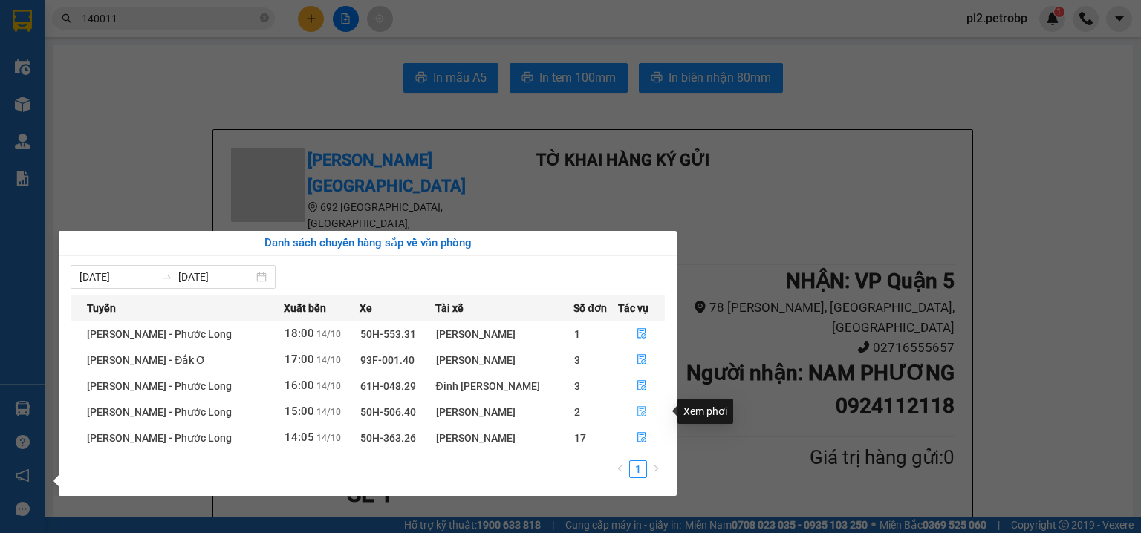
click at [639, 408] on icon "file-done" at bounding box center [641, 411] width 10 height 10
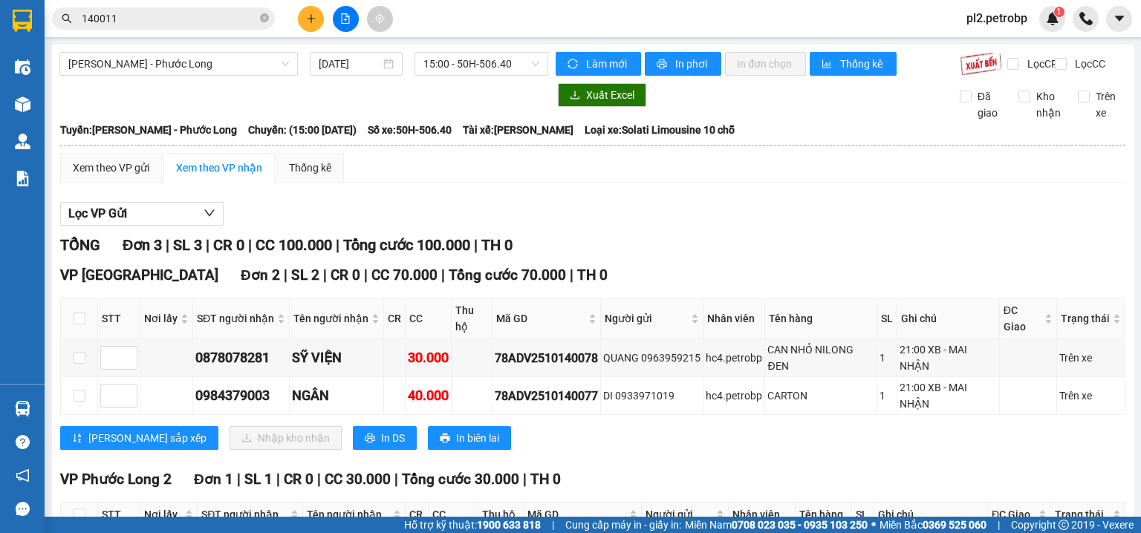
click at [1043, 503] on div "VP Phước Long 2 Đơn 1 | SL 1 | CR 0 | CC 30.000 | Tổng cước 30.000 | TH 0 STT N…" at bounding box center [592, 536] width 1065 height 134
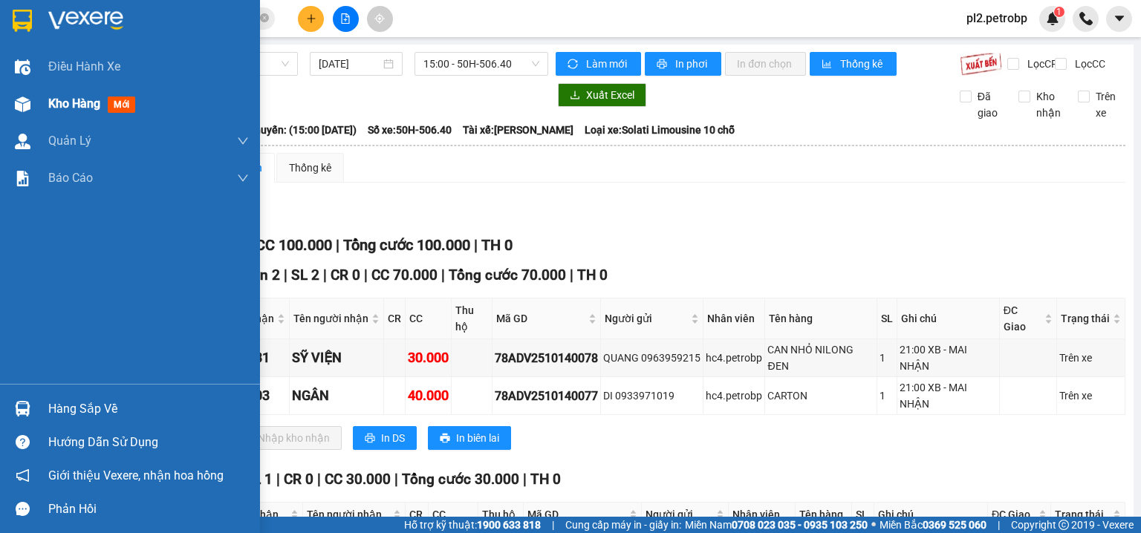
click at [82, 110] on span "Kho hàng" at bounding box center [74, 104] width 52 height 14
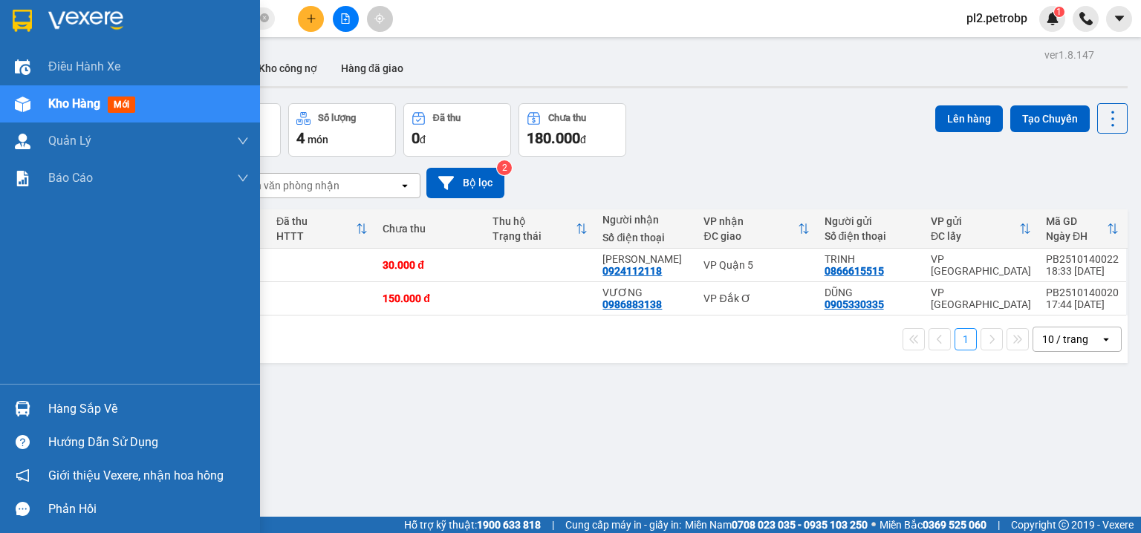
click at [42, 403] on div "Hàng sắp về" at bounding box center [130, 408] width 260 height 33
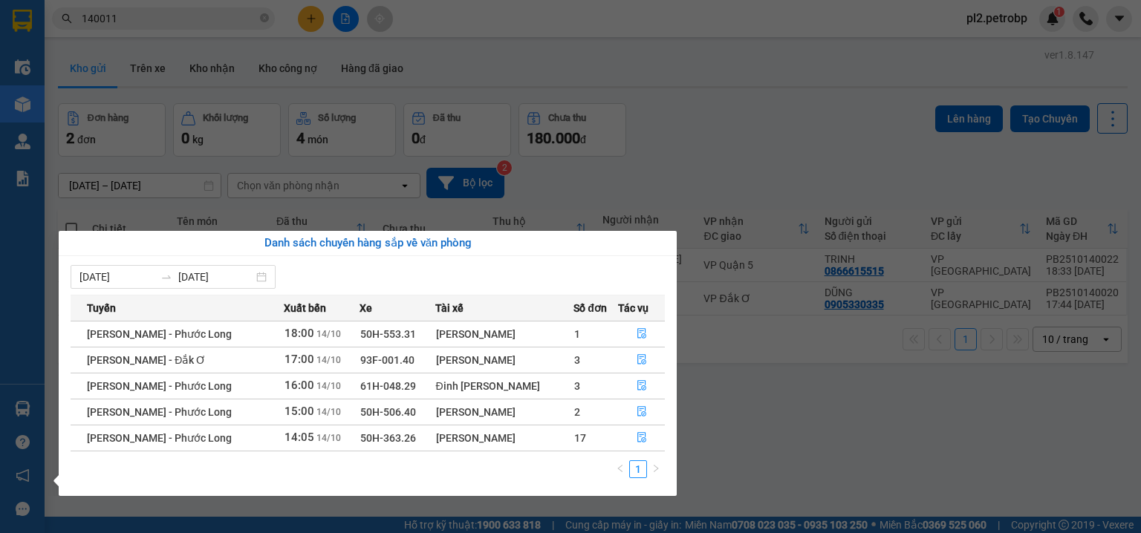
click at [769, 411] on section "Kết quả tìm kiếm ( 192 ) Bộ lọc Ngày tạo đơn gần nhất Mã ĐH Trạng thái Món hàng…" at bounding box center [570, 266] width 1141 height 533
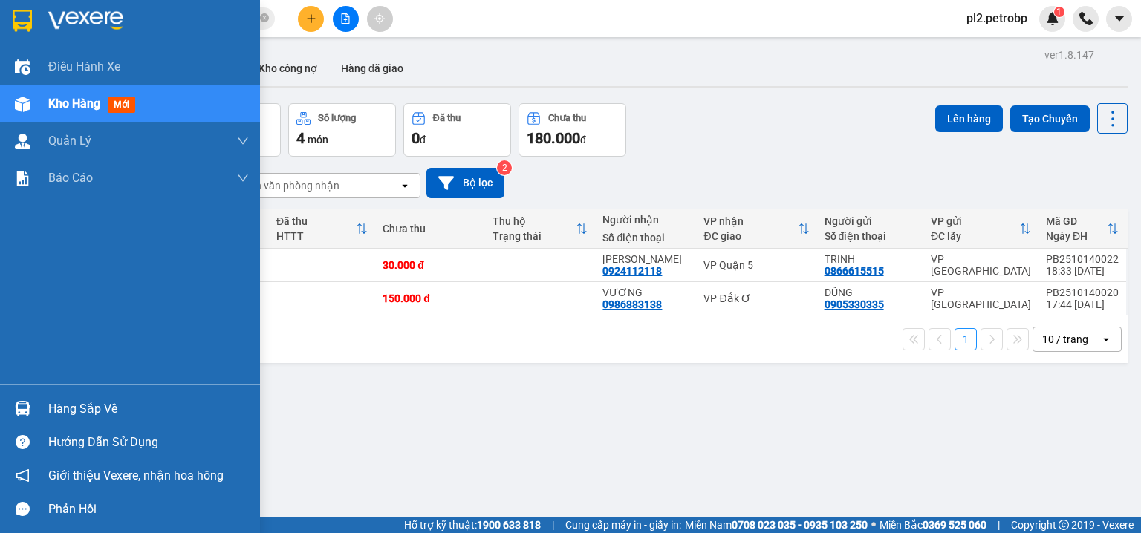
click at [82, 410] on div "Hàng sắp về" at bounding box center [148, 409] width 201 height 22
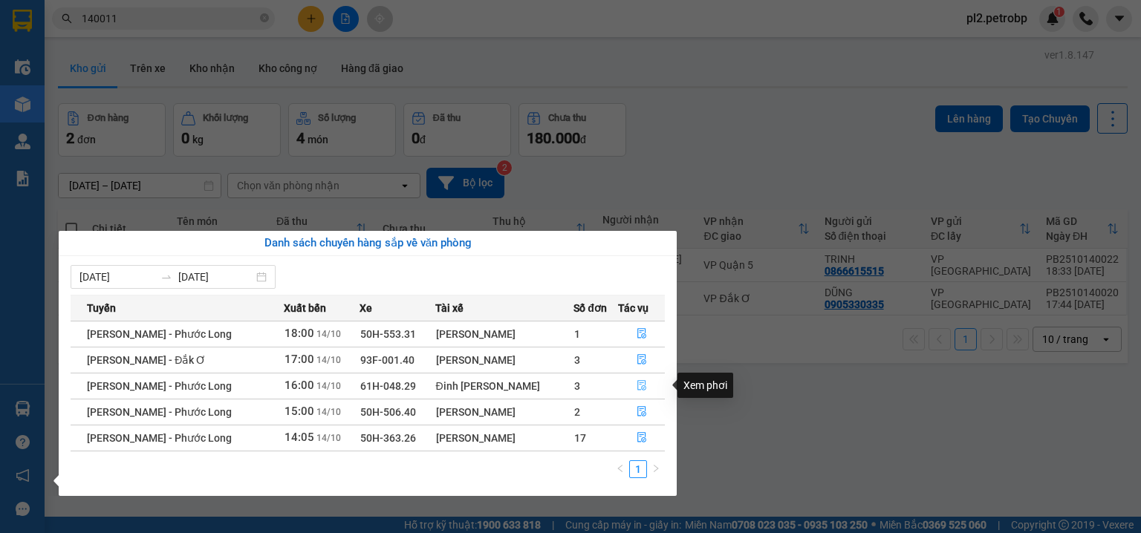
click at [637, 381] on icon "file-done" at bounding box center [641, 386] width 9 height 10
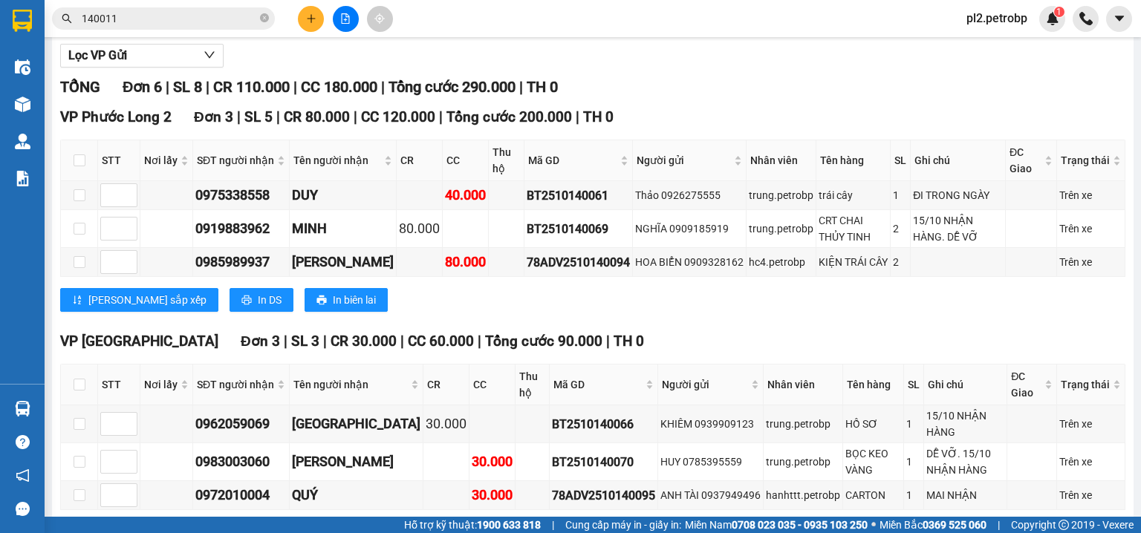
scroll to position [229, 0]
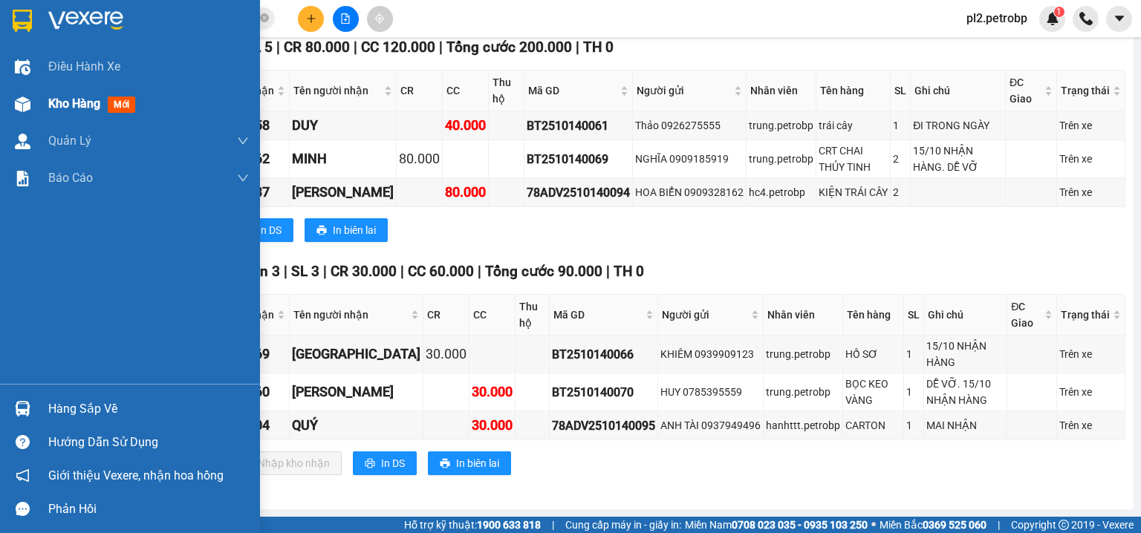
click at [76, 97] on span "Kho hàng" at bounding box center [74, 104] width 52 height 14
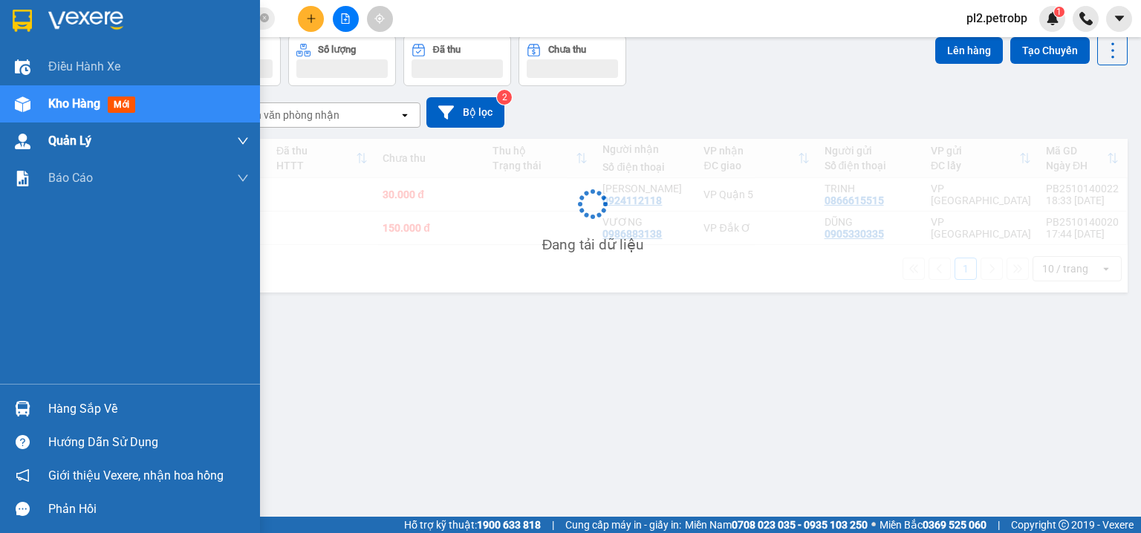
scroll to position [68, 0]
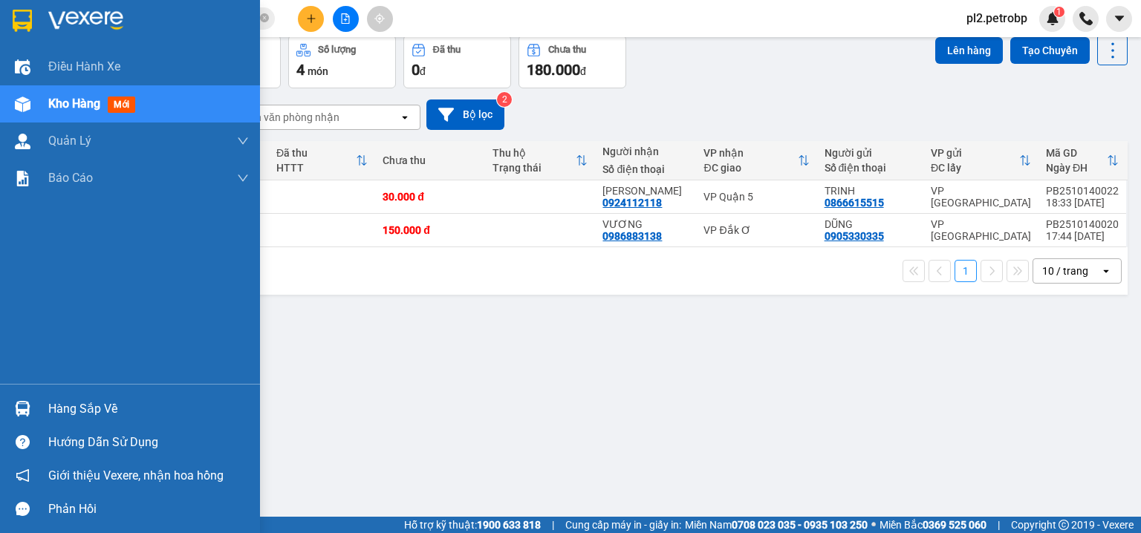
click at [69, 415] on div "Hàng sắp về" at bounding box center [148, 409] width 201 height 22
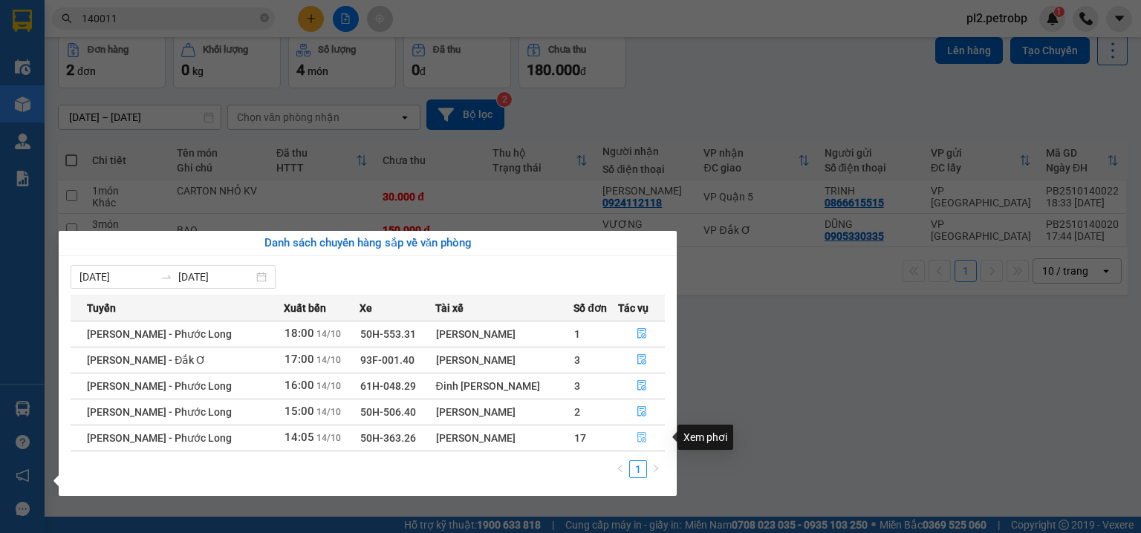
click at [639, 440] on icon "file-done" at bounding box center [641, 437] width 10 height 10
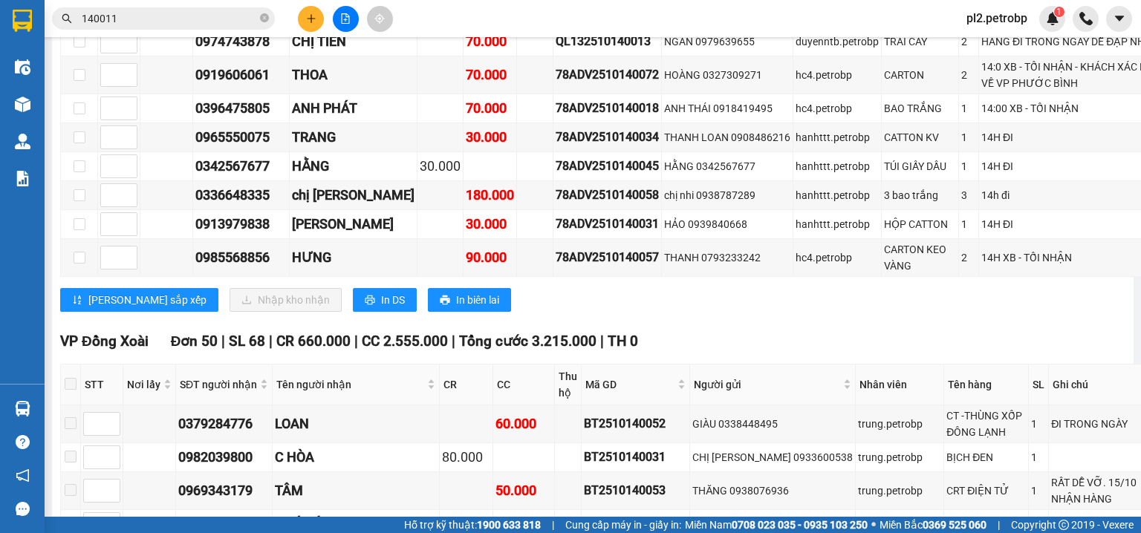
scroll to position [1475, 0]
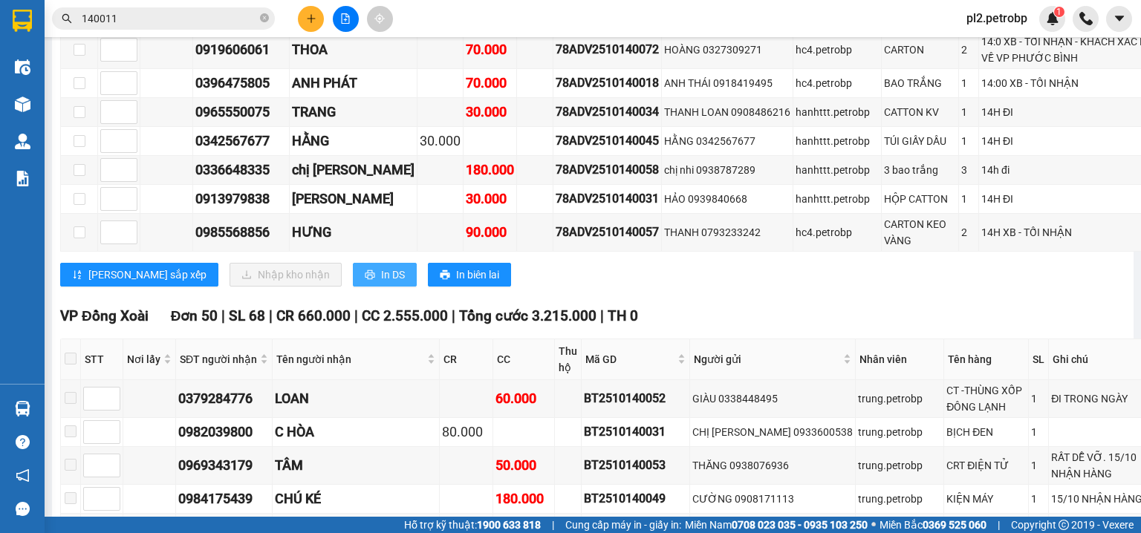
click at [381, 283] on span "In DS" at bounding box center [393, 275] width 24 height 16
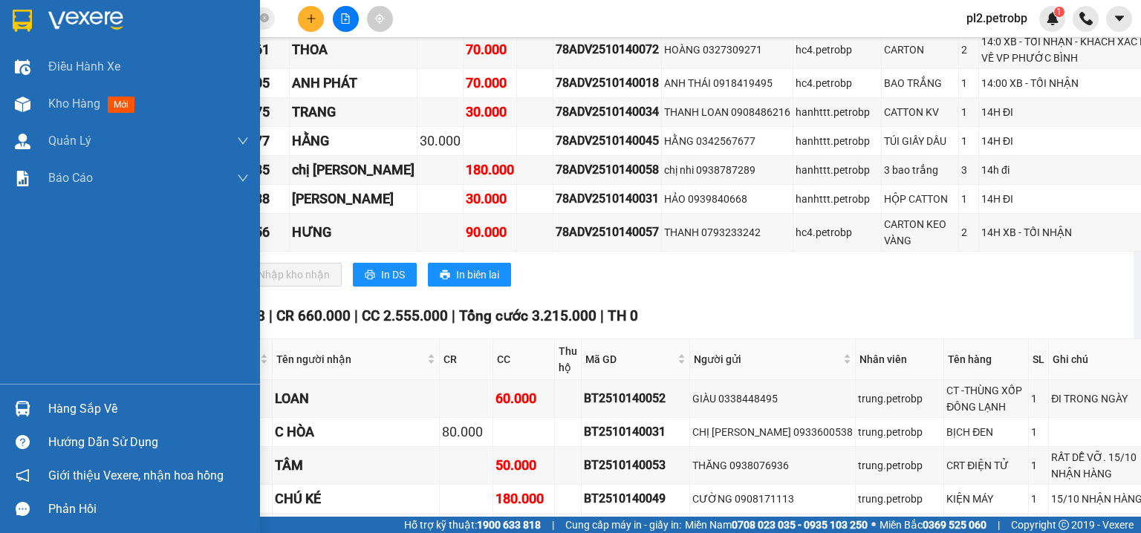
click at [82, 388] on div "Hàng sắp về Hướng dẫn sử dụng Giới thiệu Vexere, nhận hoa hồng Phản hồi" at bounding box center [130, 455] width 260 height 142
click at [76, 406] on div "Hàng sắp về" at bounding box center [148, 409] width 201 height 22
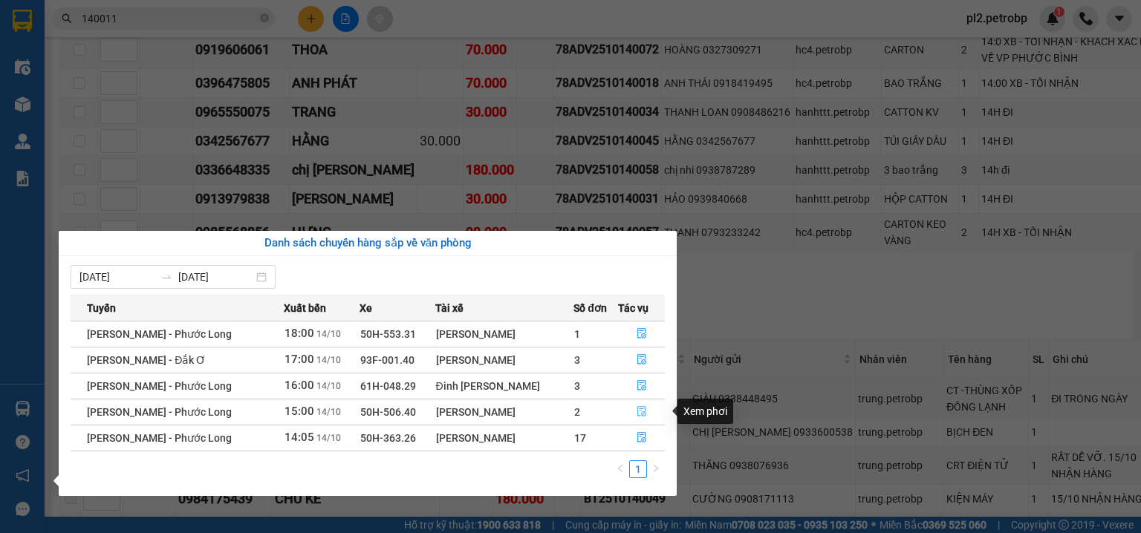
click at [632, 404] on button "button" at bounding box center [641, 412] width 45 height 24
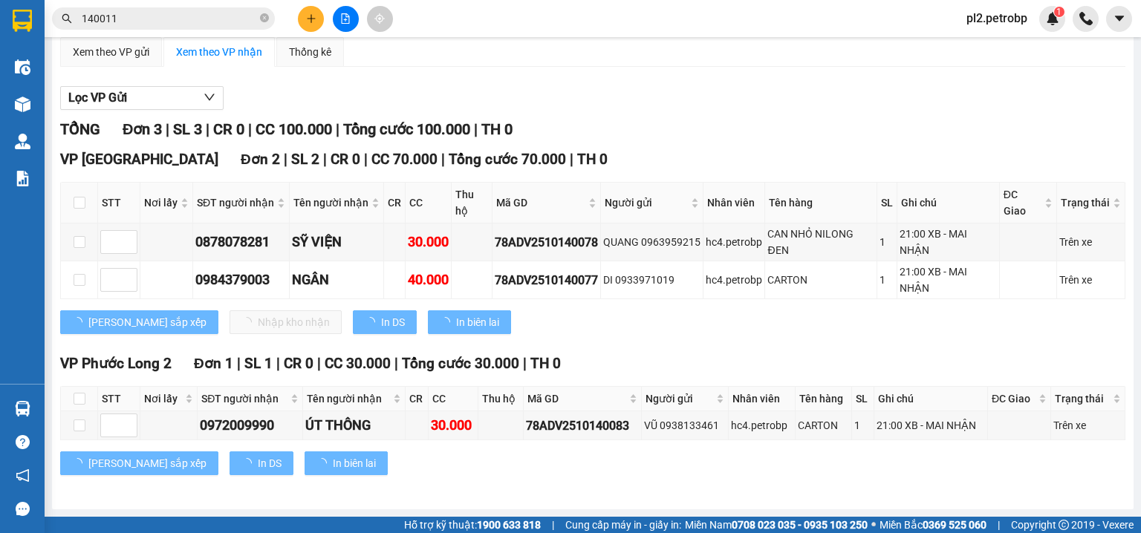
scroll to position [126, 0]
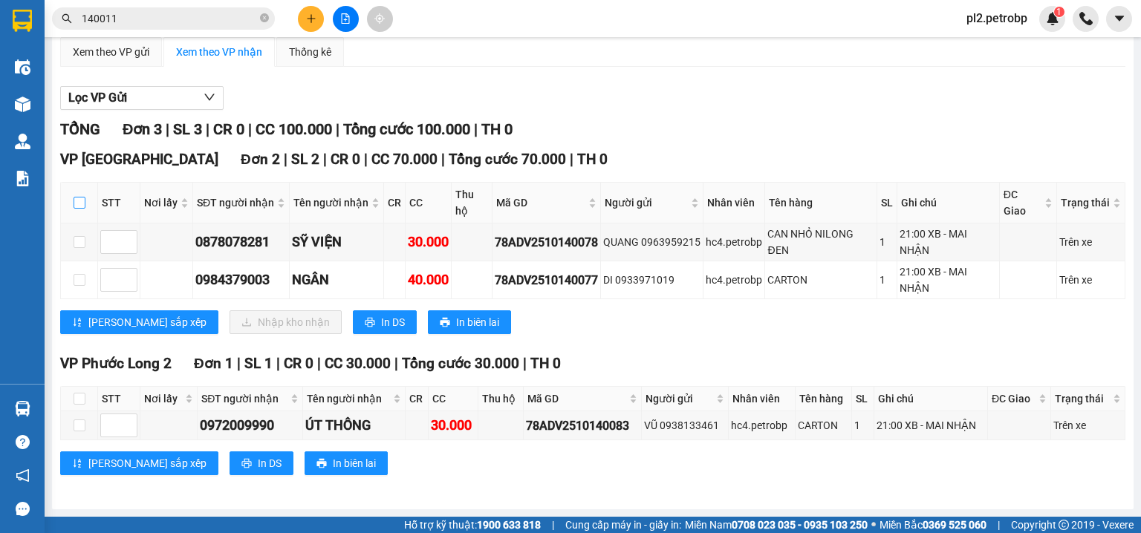
click at [81, 205] on input "checkbox" at bounding box center [80, 203] width 12 height 12
checkbox input "true"
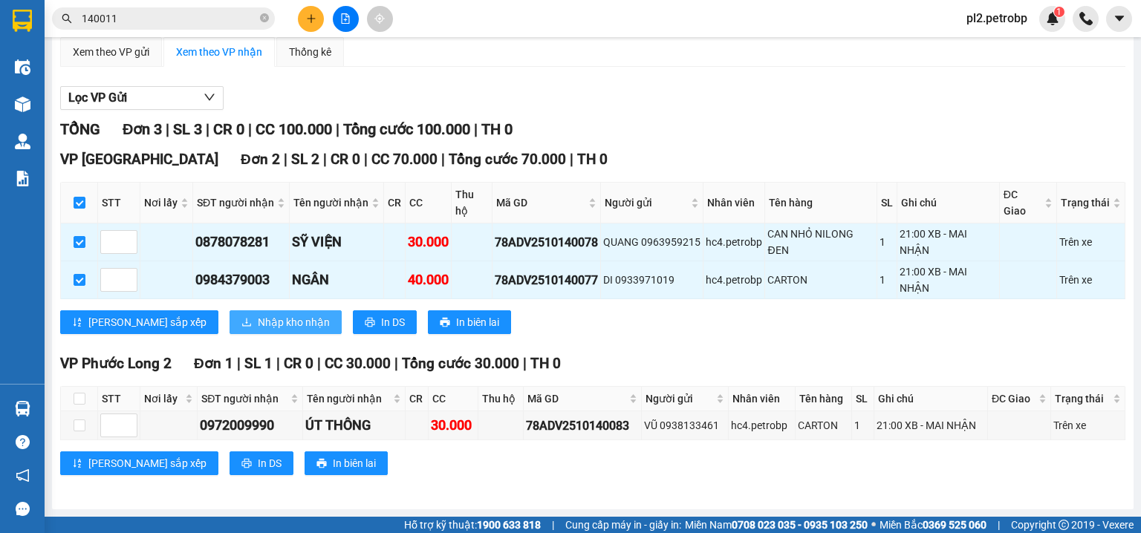
click at [258, 318] on span "Nhập kho nhận" at bounding box center [294, 322] width 72 height 16
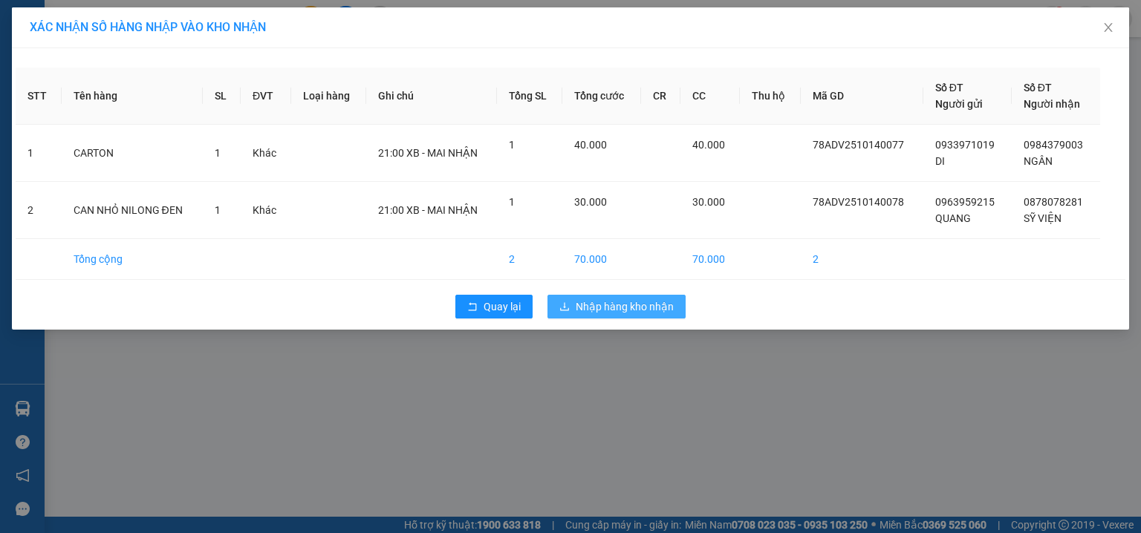
click at [568, 302] on icon "download" at bounding box center [564, 306] width 10 height 10
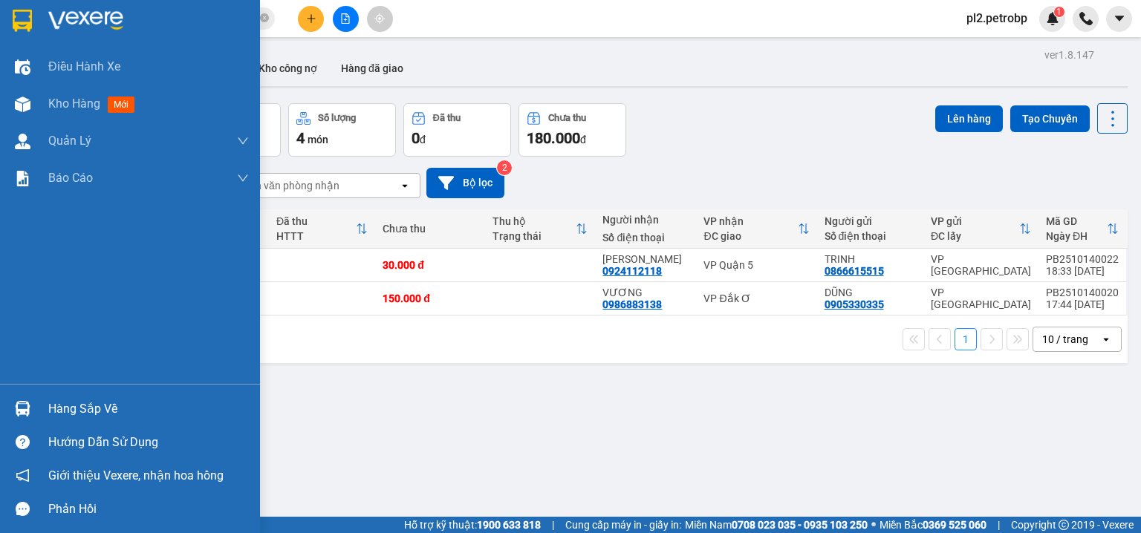
click at [68, 405] on div "Hàng sắp về" at bounding box center [148, 409] width 201 height 22
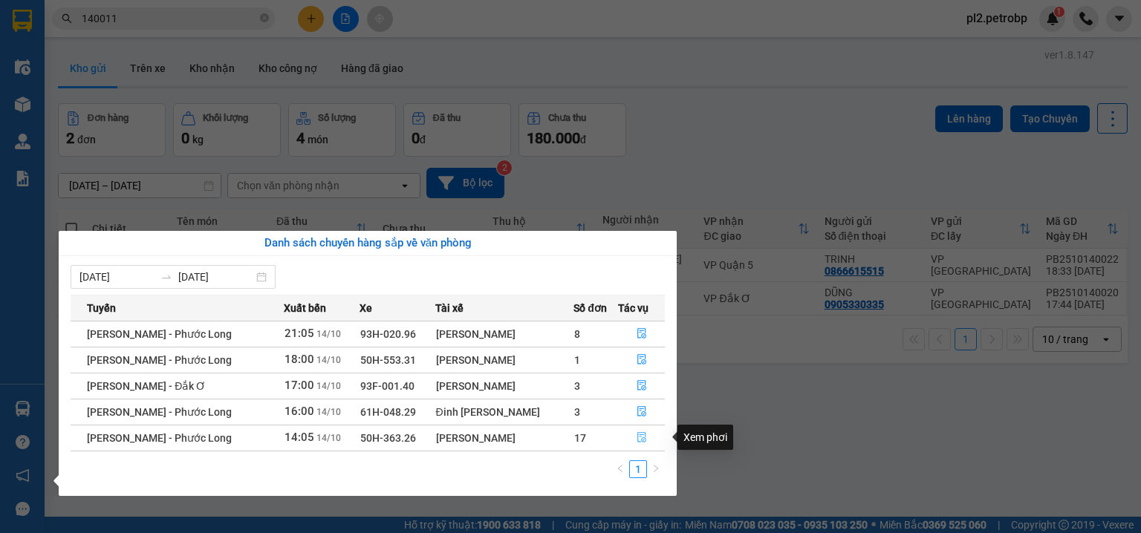
click at [636, 441] on icon "file-done" at bounding box center [641, 437] width 10 height 10
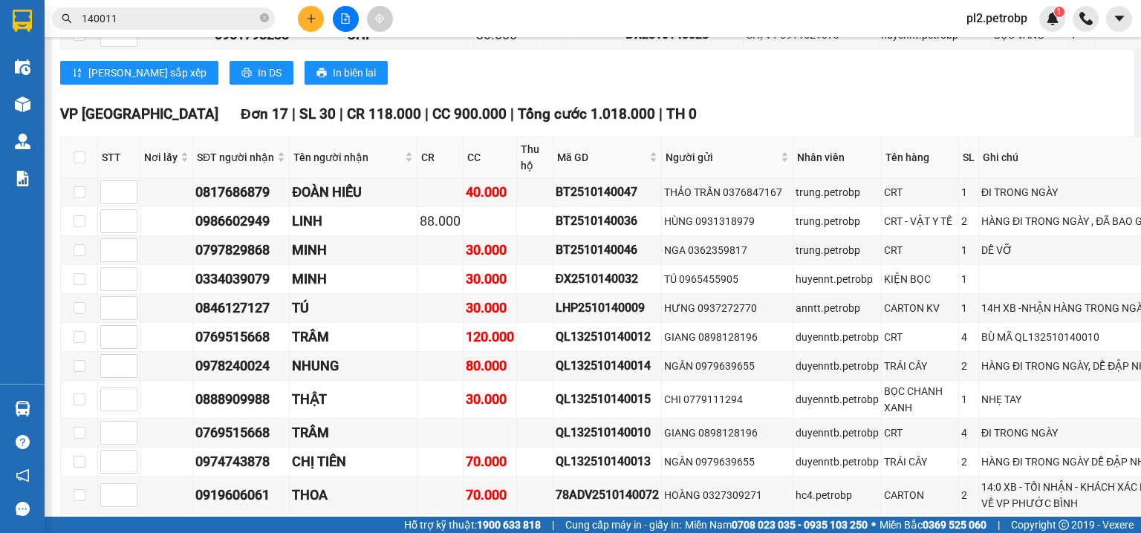
scroll to position [1109, 0]
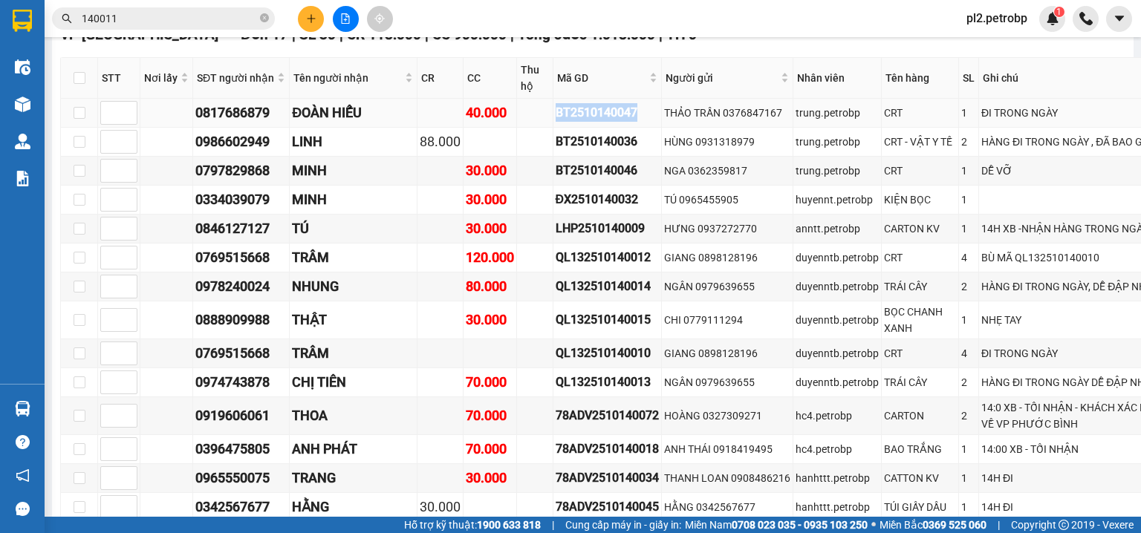
drag, startPoint x: 614, startPoint y: 166, endPoint x: 499, endPoint y: 166, distance: 115.1
click at [499, 128] on tr "0817686879 ĐOÀN HIẾU 40.000 BT2510140047 THẢO TRẦN 0376847167 trung.petrobp CRT…" at bounding box center [694, 113] width 1267 height 29
copy div "BT2510140047"
click at [265, 18] on icon "close-circle" at bounding box center [264, 17] width 9 height 9
paste input "BT2510140047"
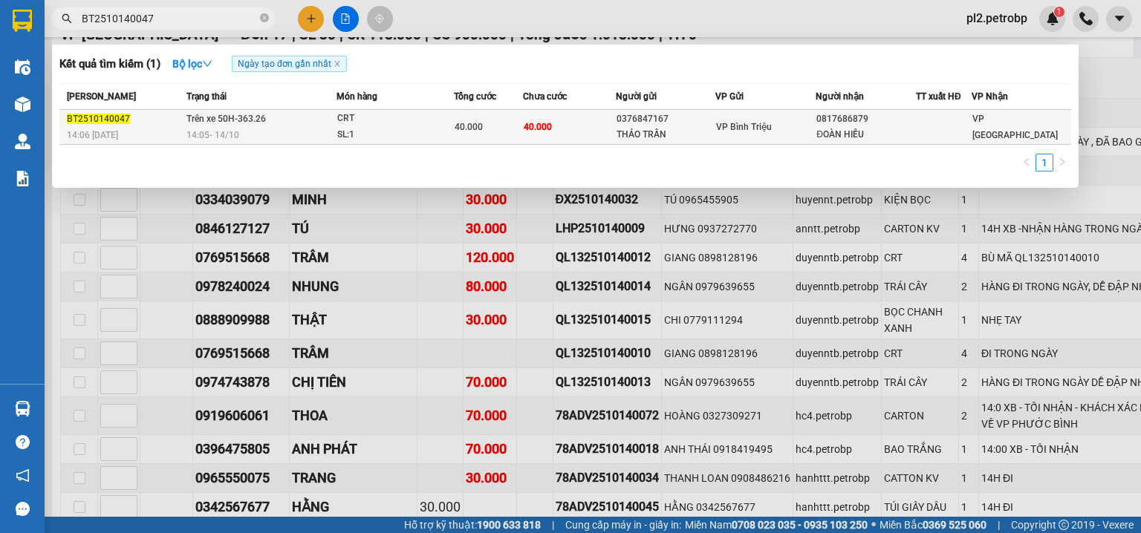
type input "BT2510140047"
click at [575, 131] on td "40.000" at bounding box center [569, 127] width 92 height 35
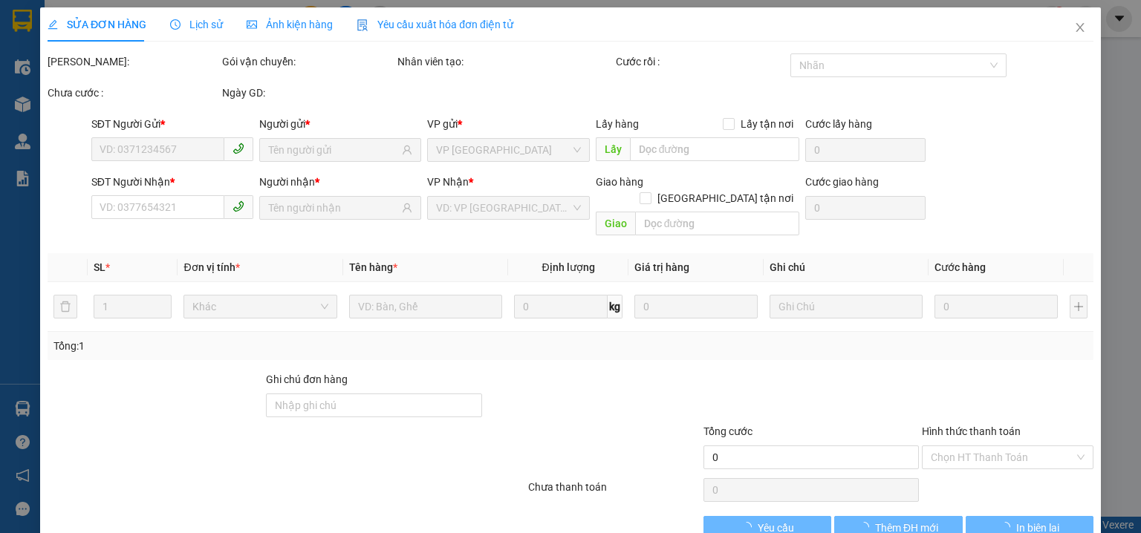
type input "0376847167"
type input "THẢO TRẦN"
type input "0817686879"
type input "ĐOÀN HIẾU"
type input "40.000"
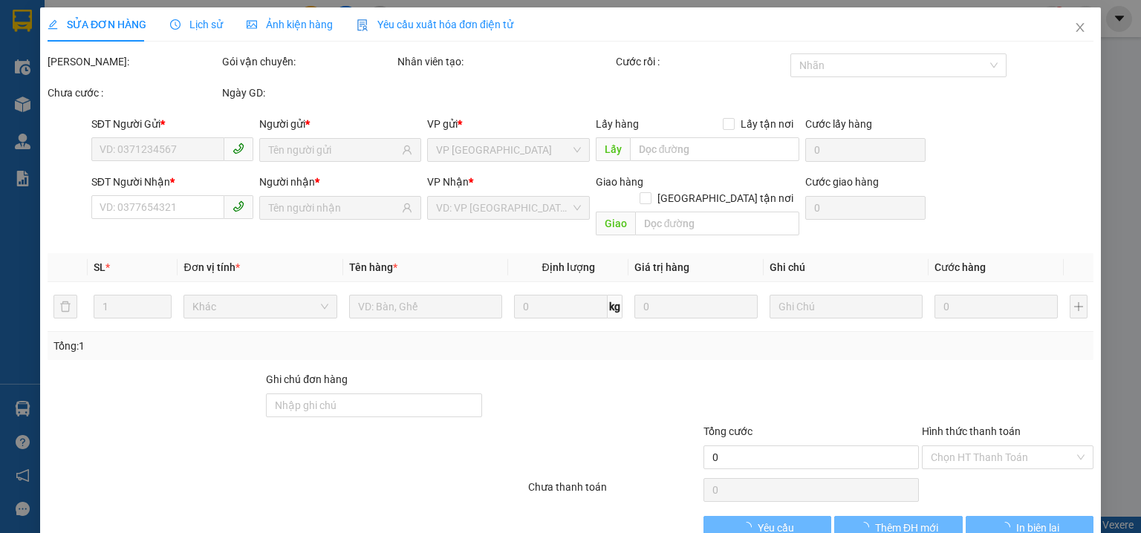
type input "40.000"
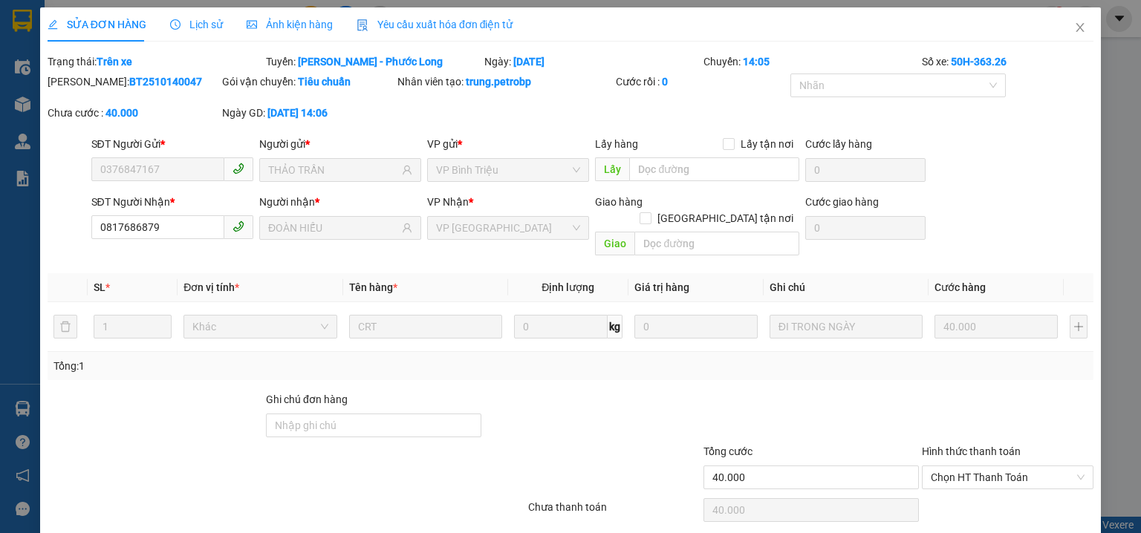
click at [1093, 110] on div "SỬA ĐƠN HÀNG Lịch sử Ảnh kiện hàng Yêu cầu xuất hóa đơn điện tử Total Paid Fee …" at bounding box center [570, 266] width 1141 height 533
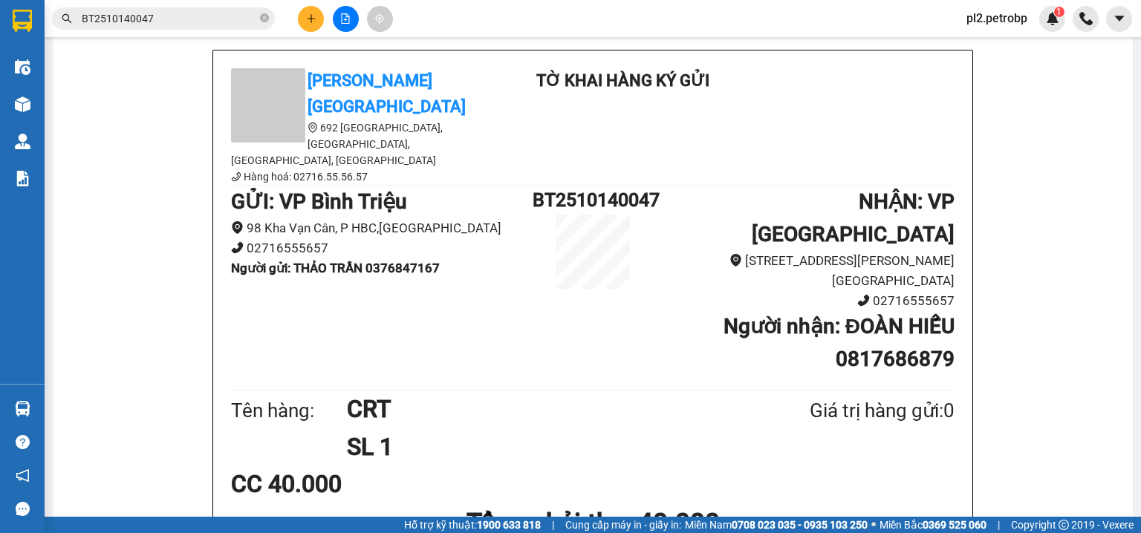
scroll to position [91, 0]
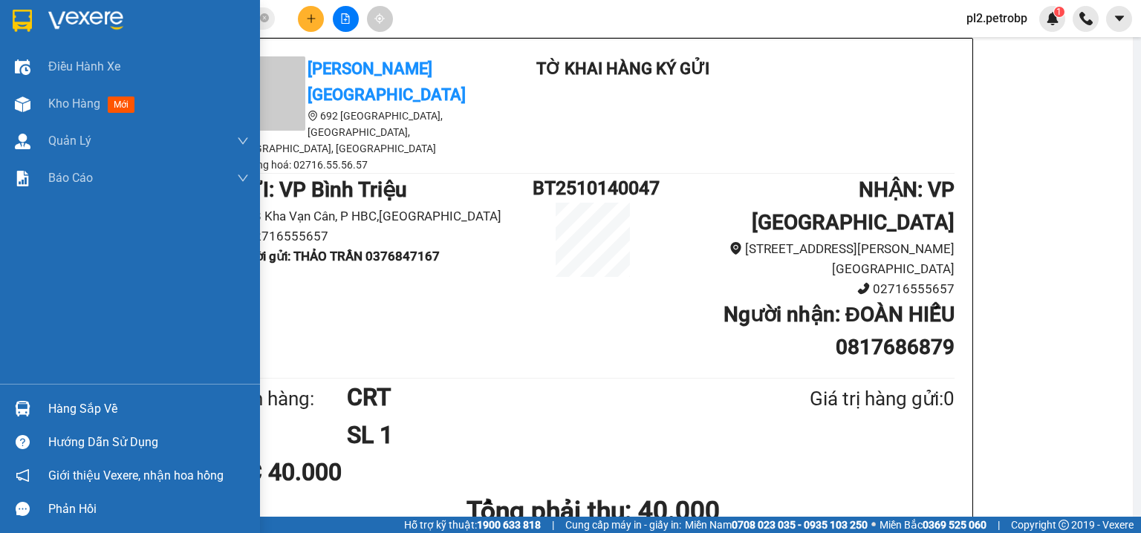
click at [39, 410] on div "Hàng sắp về" at bounding box center [130, 408] width 260 height 33
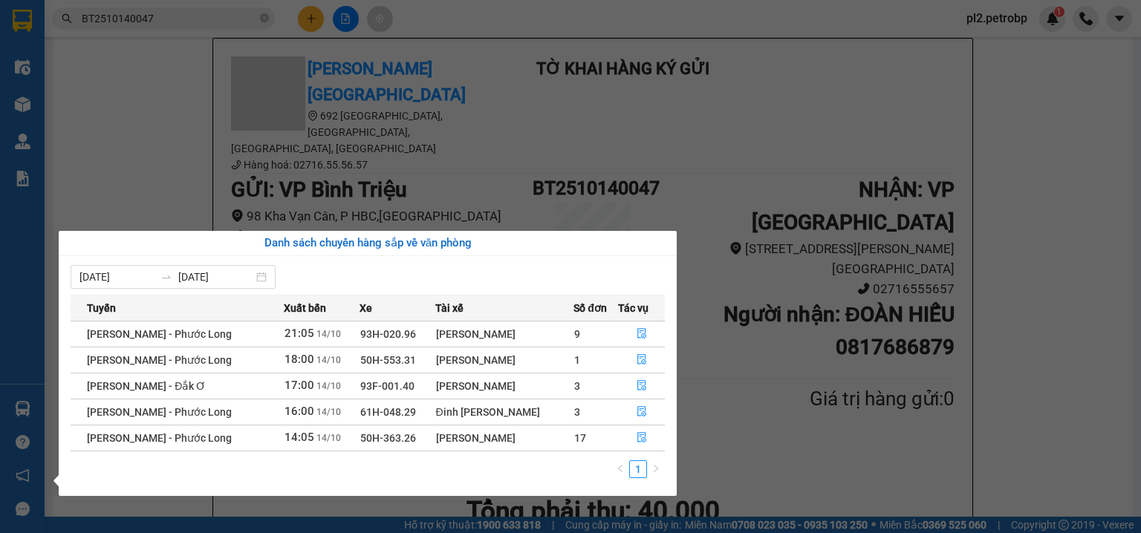
drag, startPoint x: 126, startPoint y: 96, endPoint x: 103, endPoint y: 4, distance: 94.2
click at [125, 91] on section "Kết quả tìm kiếm ( 1 ) Bộ lọc Ngày tạo đơn gần nhất Mã ĐH Trạng thái Món hàng T…" at bounding box center [570, 266] width 1141 height 533
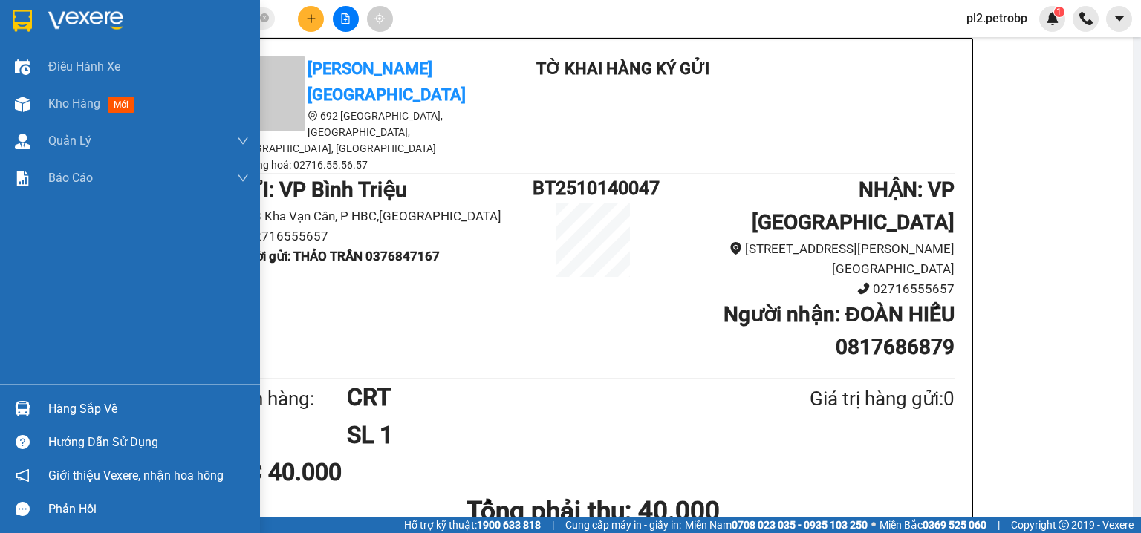
click at [97, 413] on div "Hàng sắp về" at bounding box center [148, 409] width 201 height 22
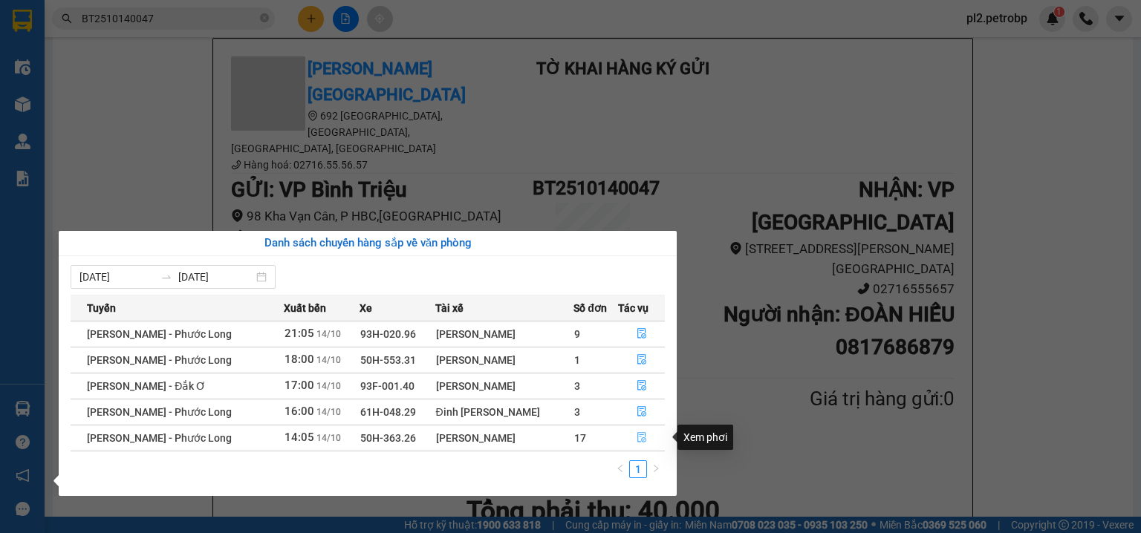
click at [639, 436] on icon "file-done" at bounding box center [641, 437] width 10 height 10
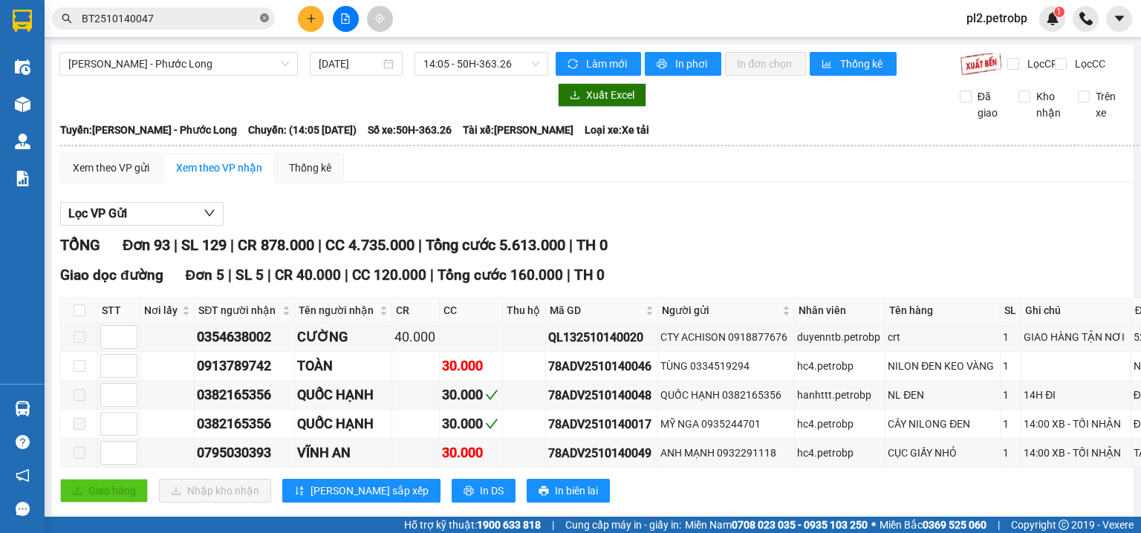
click at [264, 17] on icon "close-circle" at bounding box center [264, 17] width 9 height 9
click at [261, 19] on span at bounding box center [264, 18] width 9 height 16
click at [190, 19] on input "text" at bounding box center [169, 18] width 175 height 16
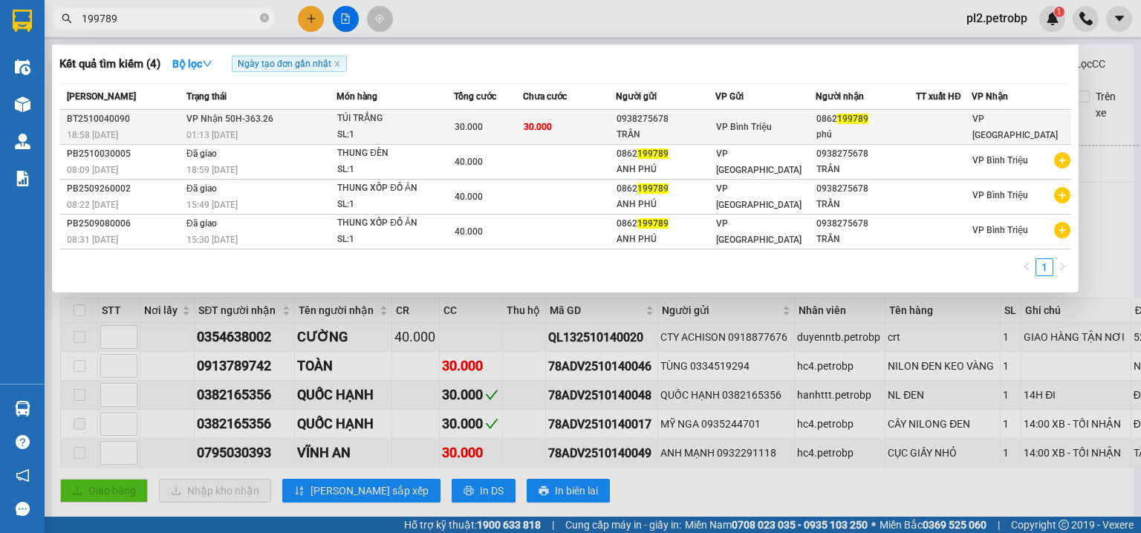
type input "199789"
click at [431, 131] on div "SL: 1" at bounding box center [392, 135] width 111 height 16
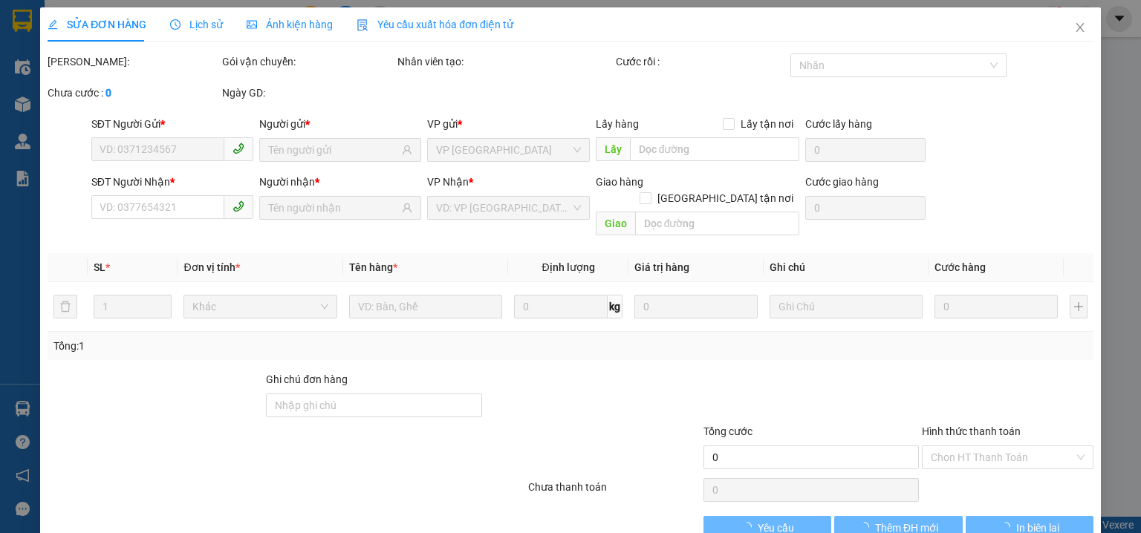
type input "0938275678"
type input "TRÂN"
type input "0862199789"
type input "phú"
type input "30.000"
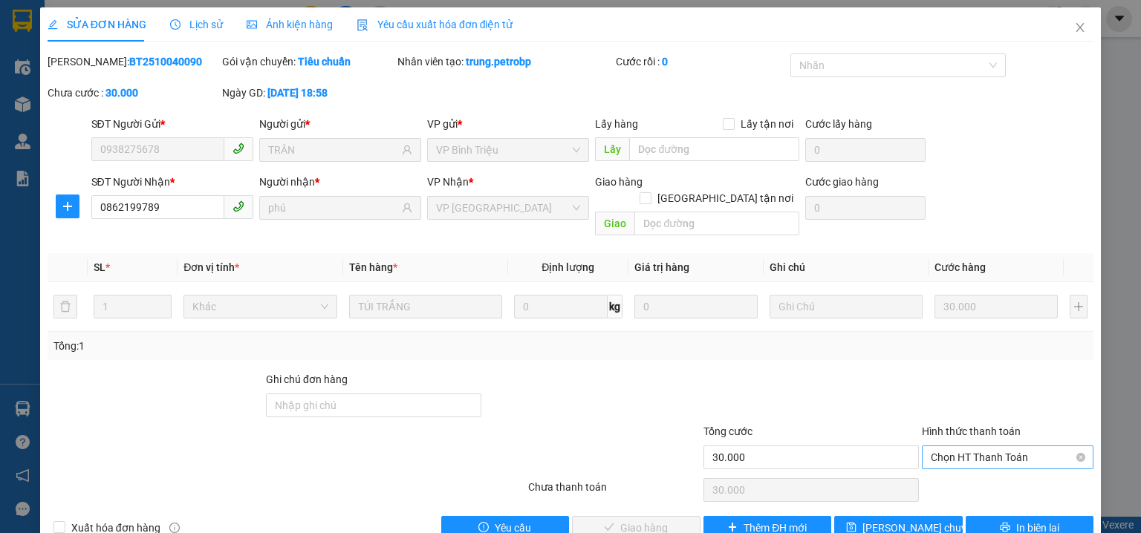
click at [951, 446] on span "Chọn HT Thanh Toán" at bounding box center [1007, 457] width 154 height 22
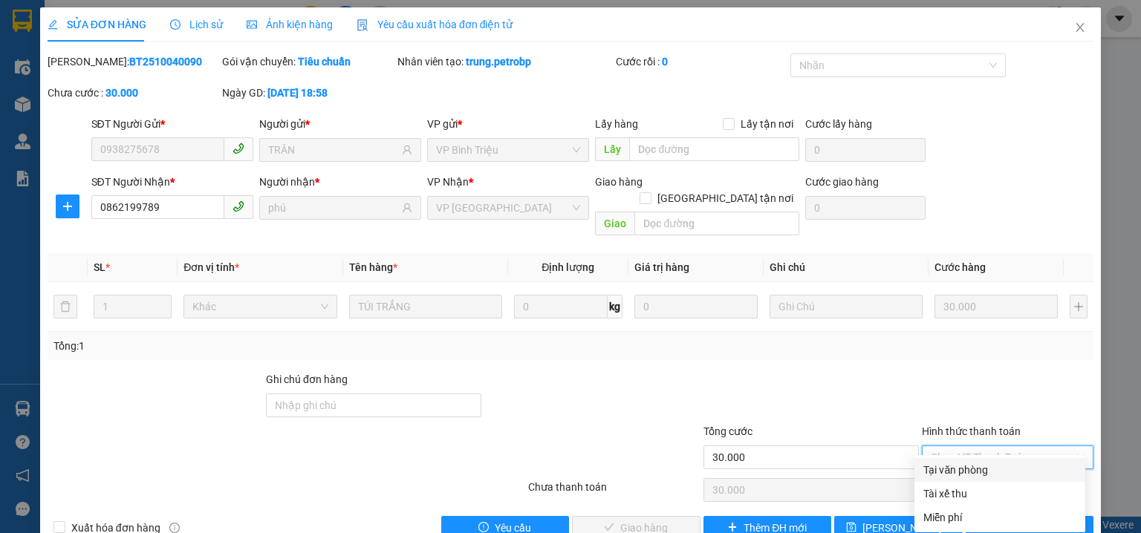
click at [977, 467] on div "Tại văn phòng" at bounding box center [999, 470] width 153 height 16
type input "0"
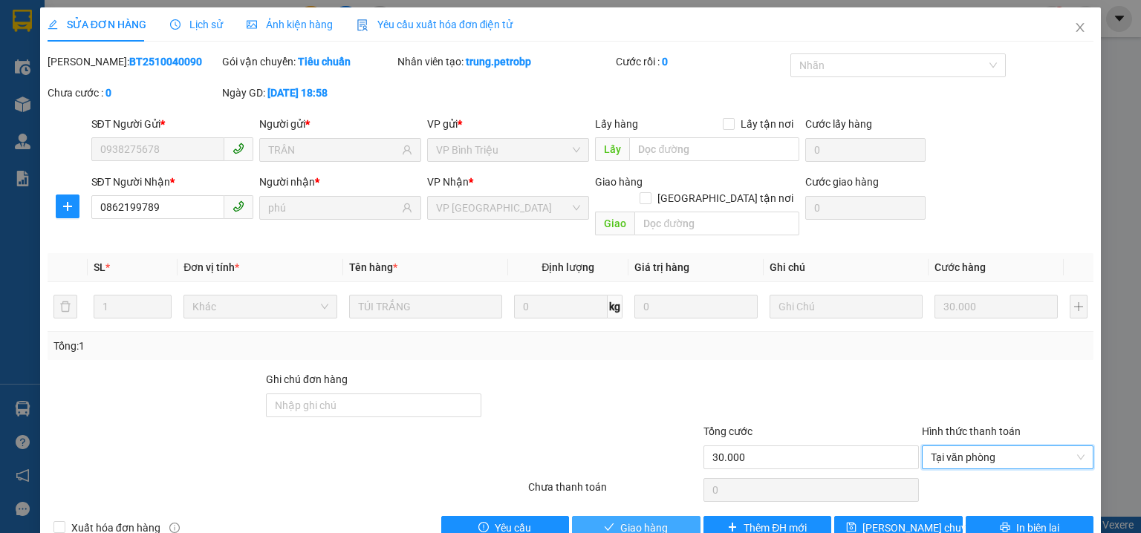
click at [662, 516] on button "Giao hàng" at bounding box center [636, 528] width 128 height 24
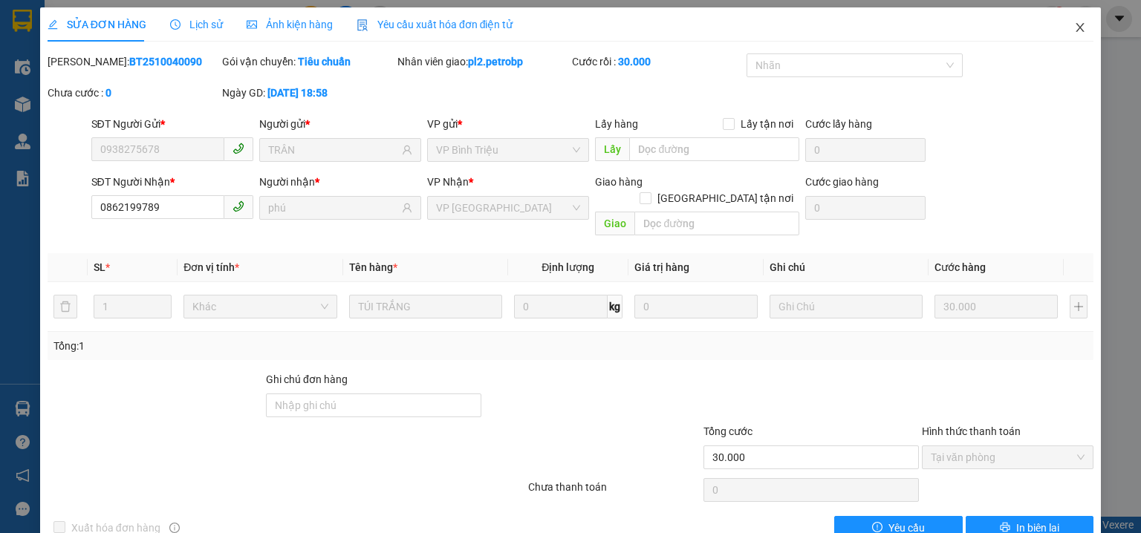
click at [1074, 27] on icon "close" at bounding box center [1080, 28] width 12 height 12
click at [1072, 27] on div "pl2.petrobp 1" at bounding box center [1047, 19] width 186 height 26
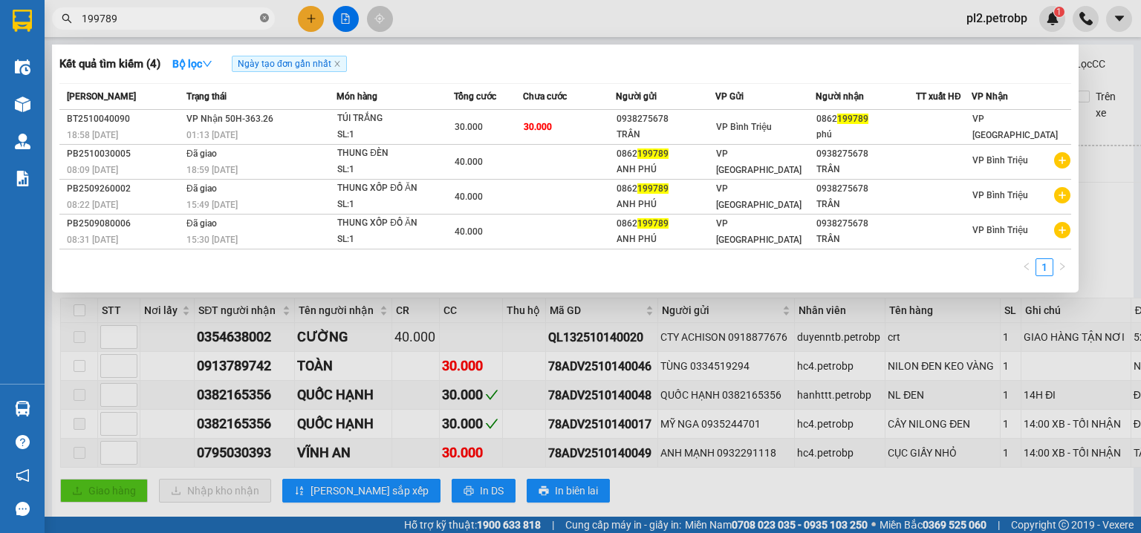
click at [264, 18] on icon "close-circle" at bounding box center [264, 17] width 9 height 9
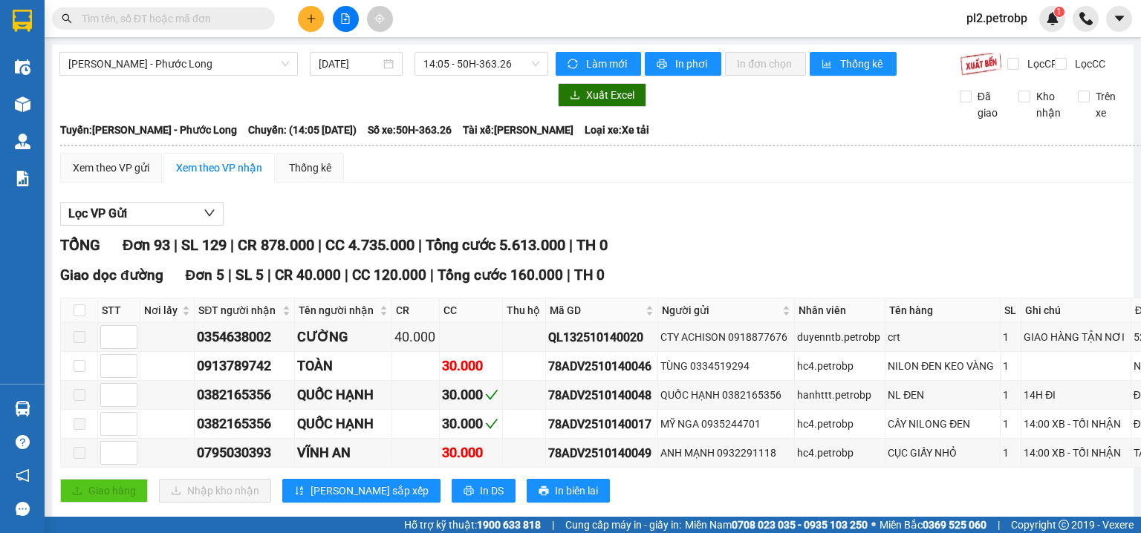
click at [253, 18] on input "text" at bounding box center [169, 18] width 175 height 16
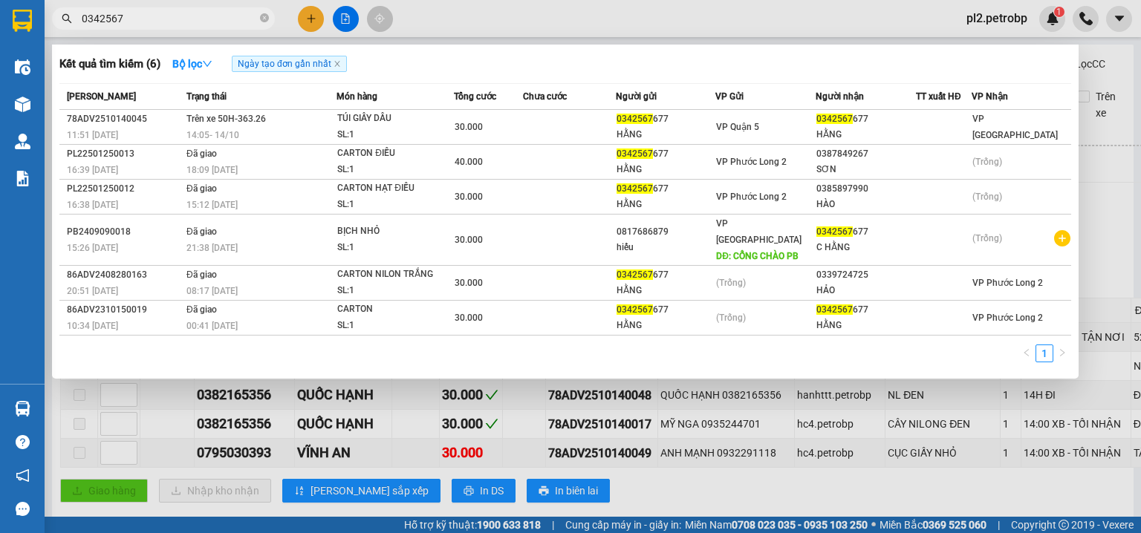
type input "0342567"
click at [692, 19] on div at bounding box center [570, 266] width 1141 height 533
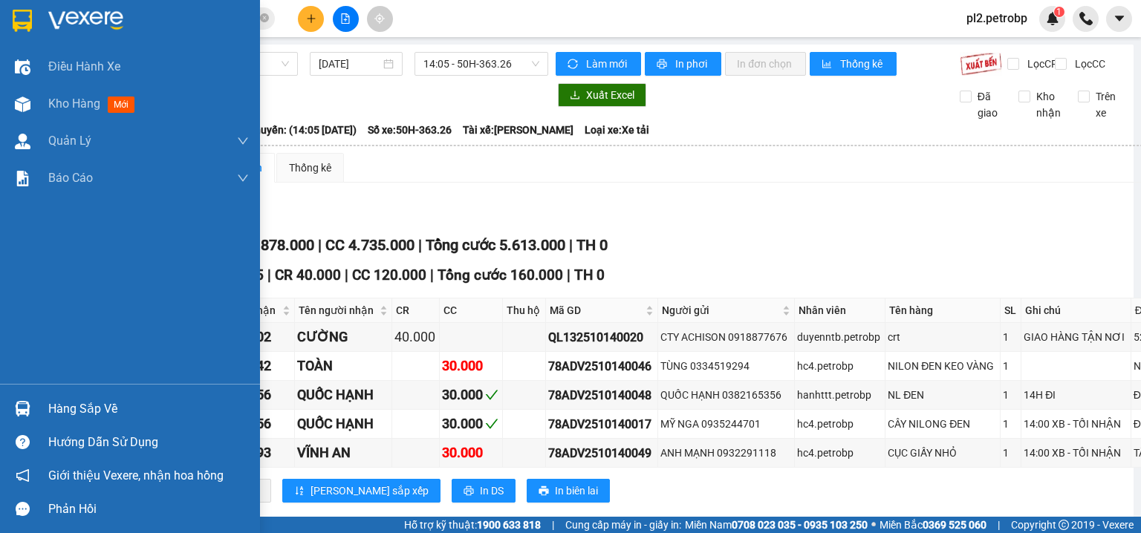
click at [77, 398] on div "Hàng sắp về" at bounding box center [148, 409] width 201 height 22
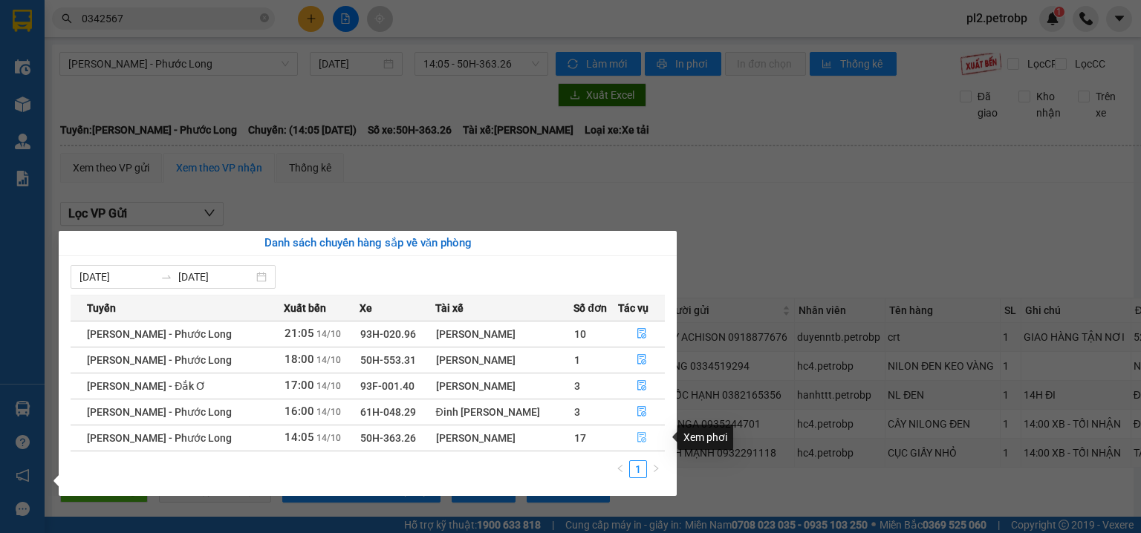
click at [639, 437] on icon "file-done" at bounding box center [641, 437] width 10 height 10
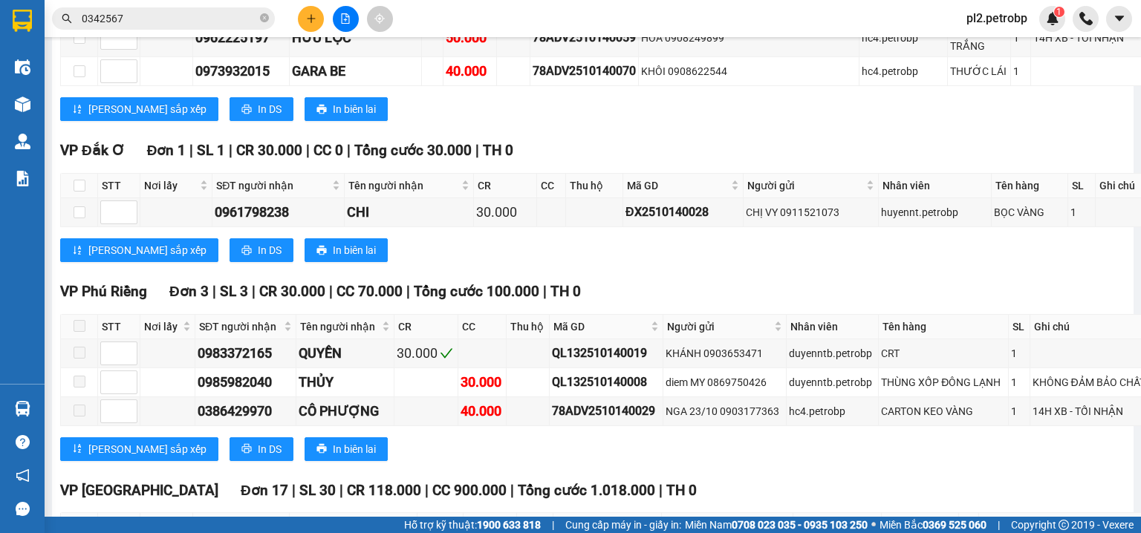
scroll to position [1505, 0]
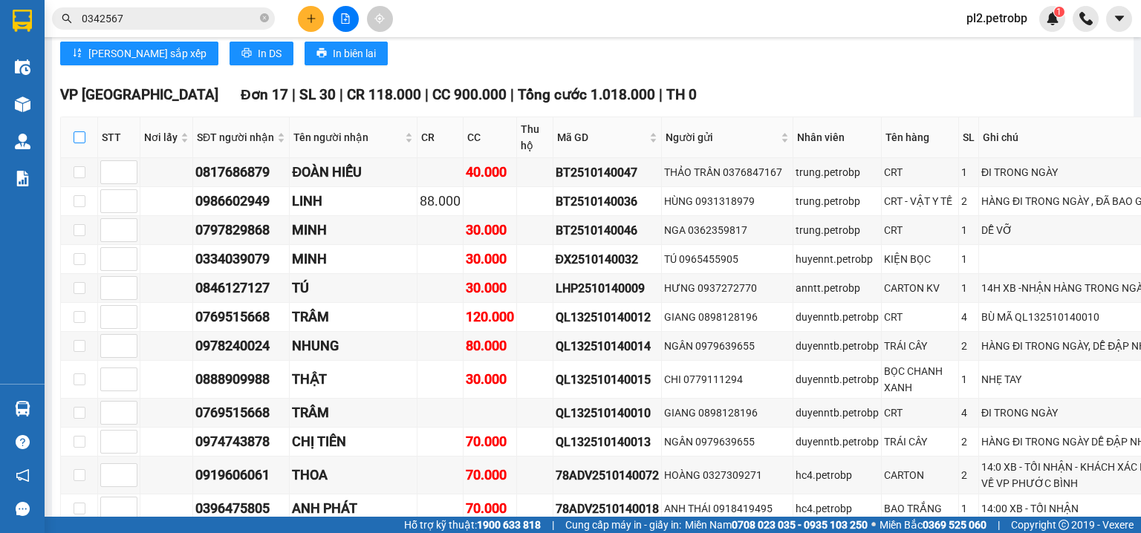
click at [76, 143] on input "checkbox" at bounding box center [80, 137] width 12 height 12
checkbox input "true"
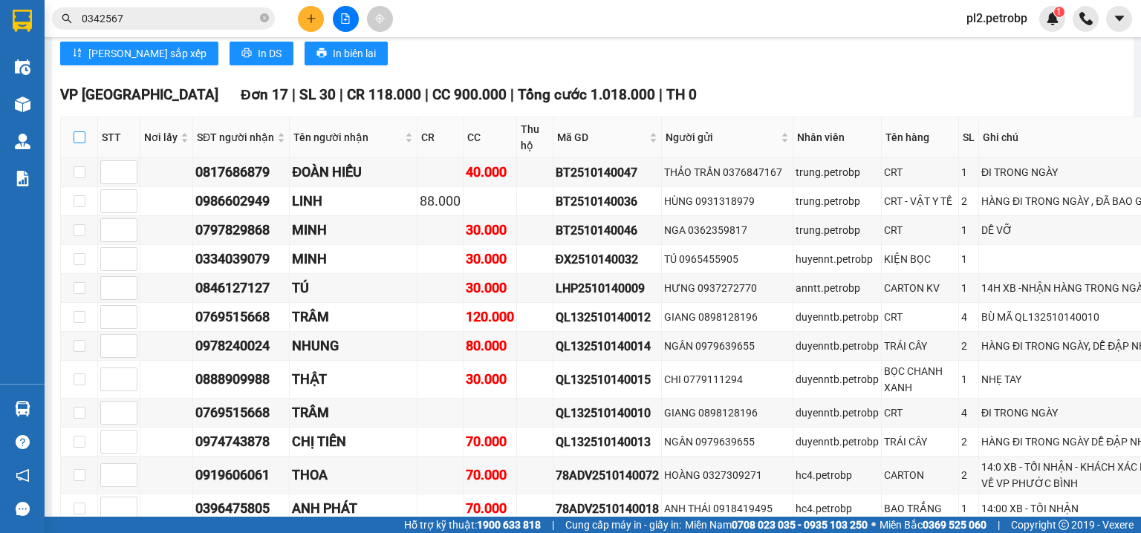
checkbox input "true"
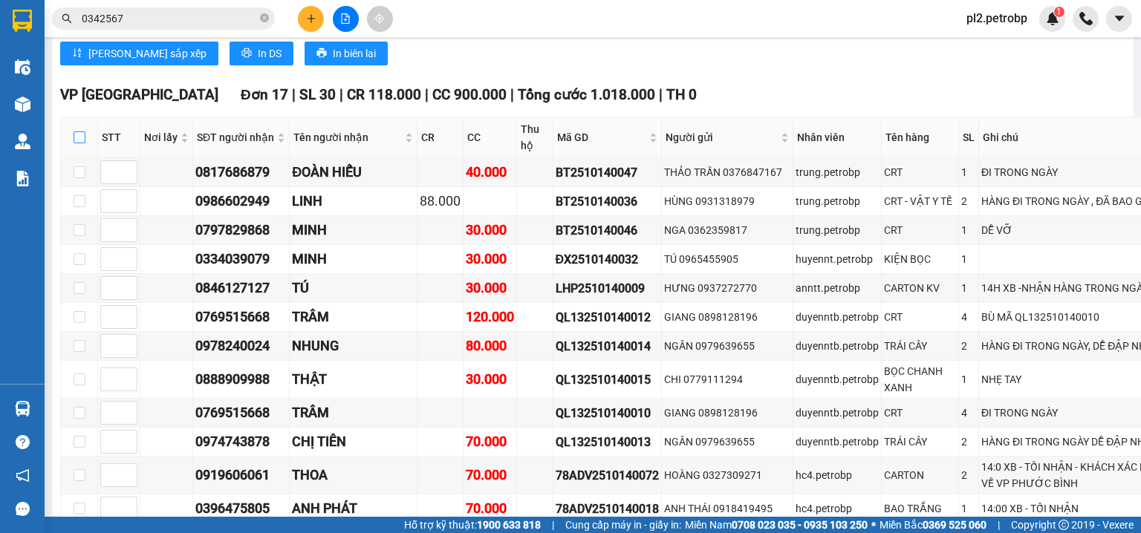
checkbox input "true"
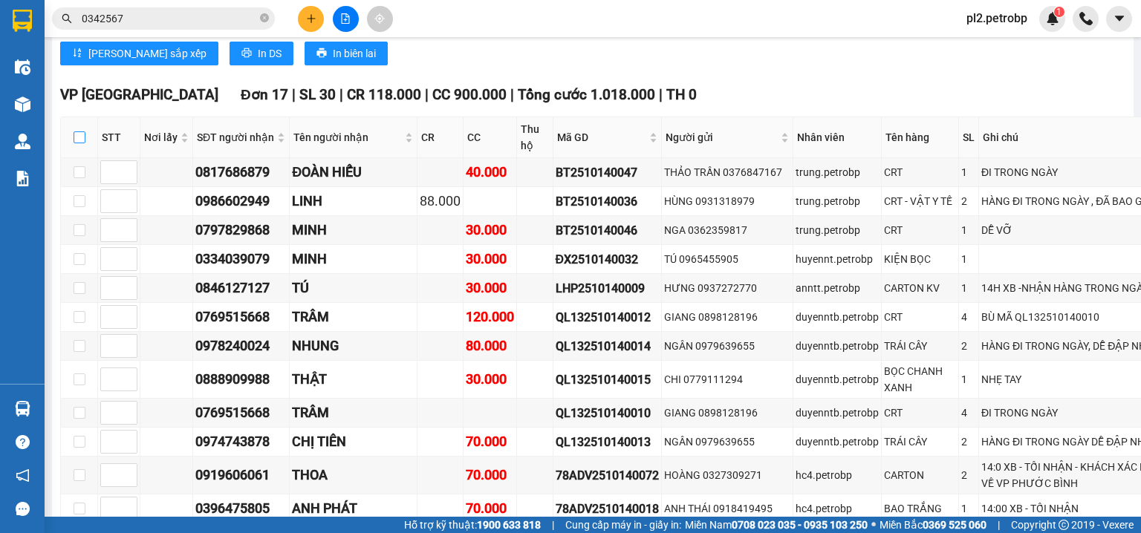
checkbox input "true"
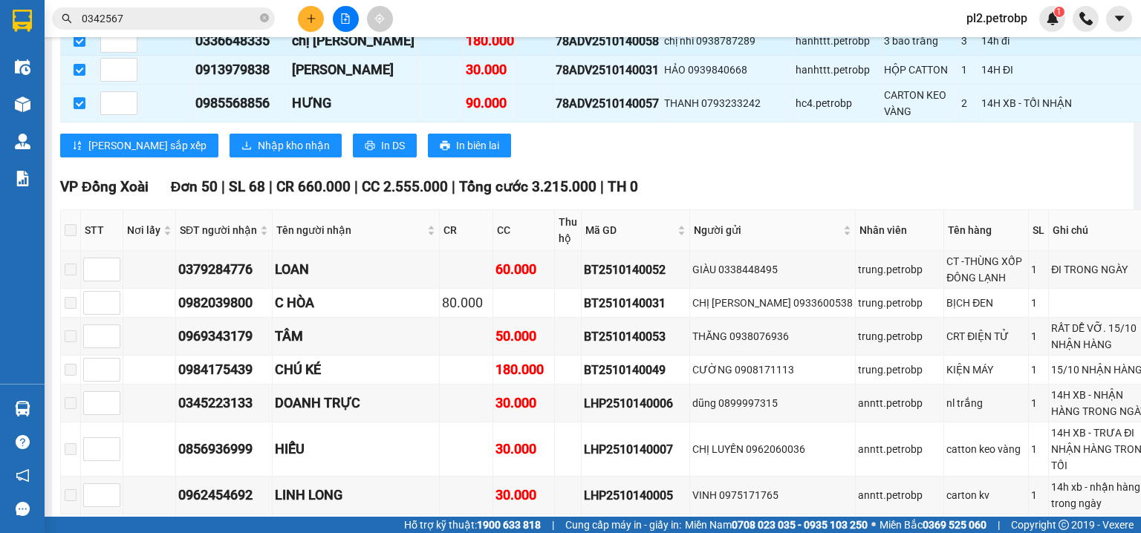
scroll to position [2139, 0]
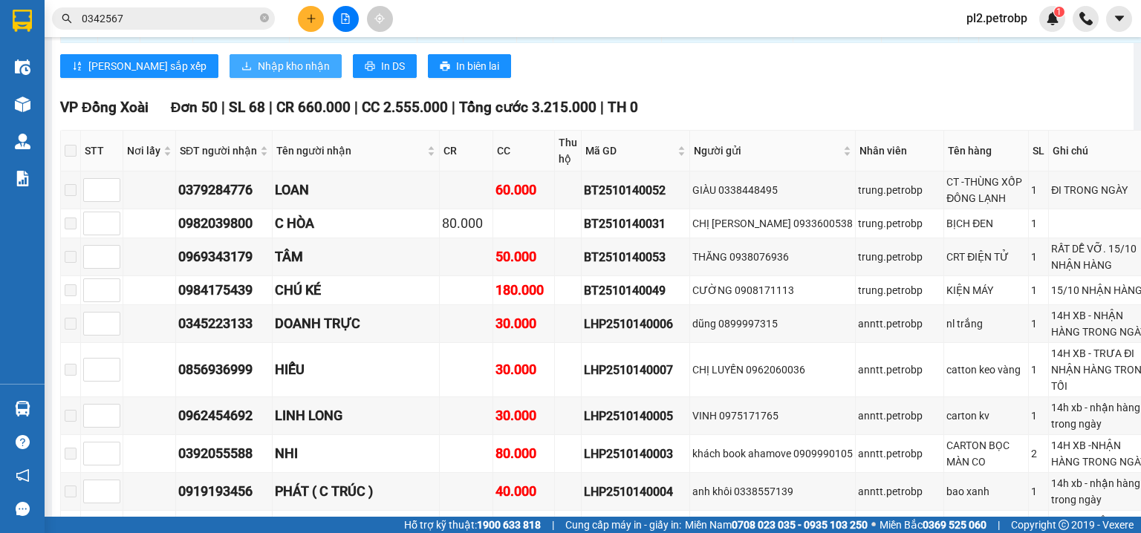
click at [258, 74] on span "Nhập kho nhận" at bounding box center [294, 66] width 72 height 16
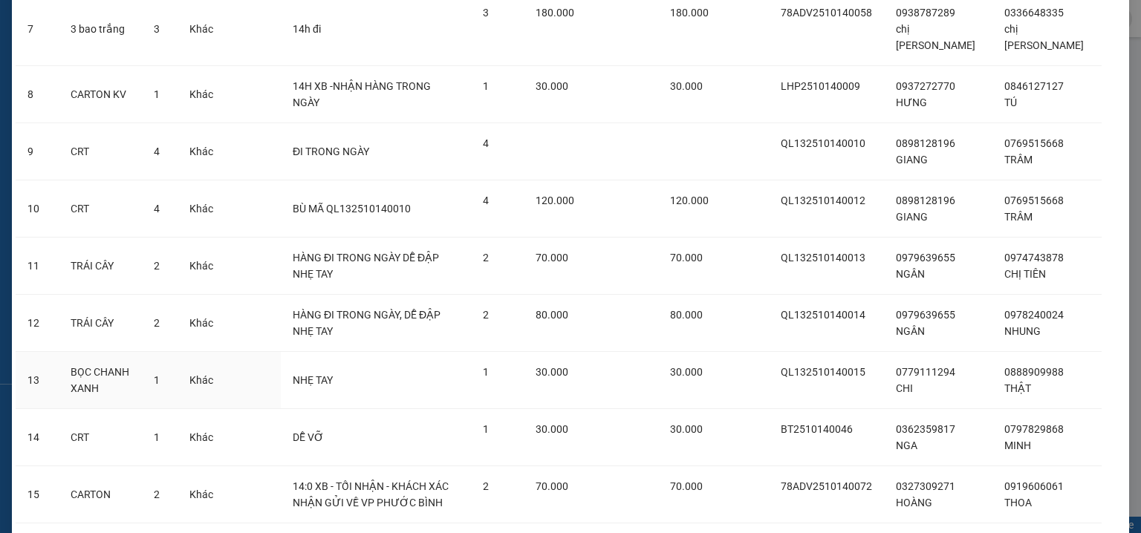
scroll to position [702, 0]
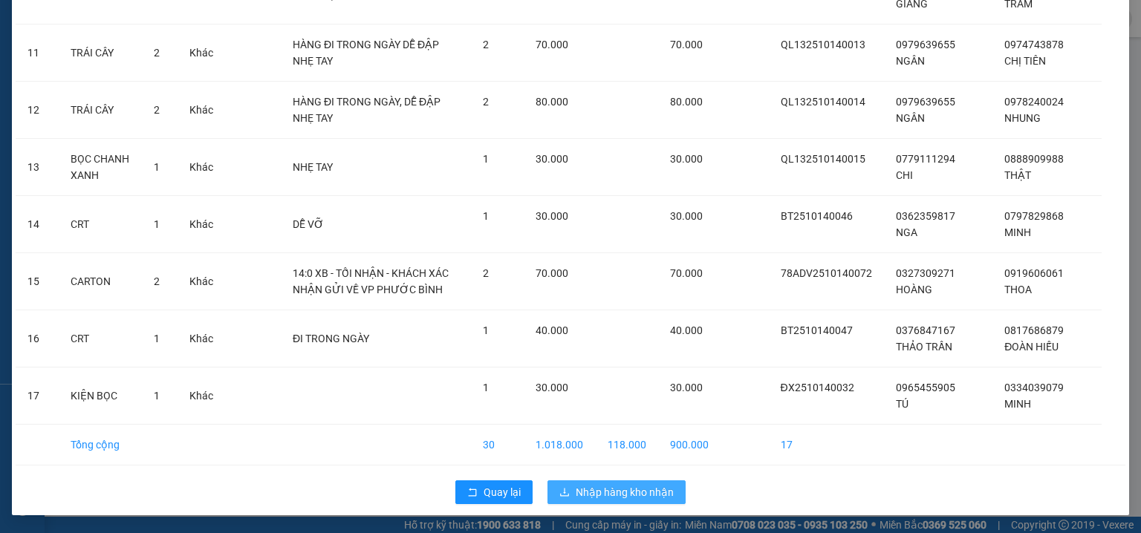
click at [610, 489] on span "Nhập hàng kho nhận" at bounding box center [625, 492] width 98 height 16
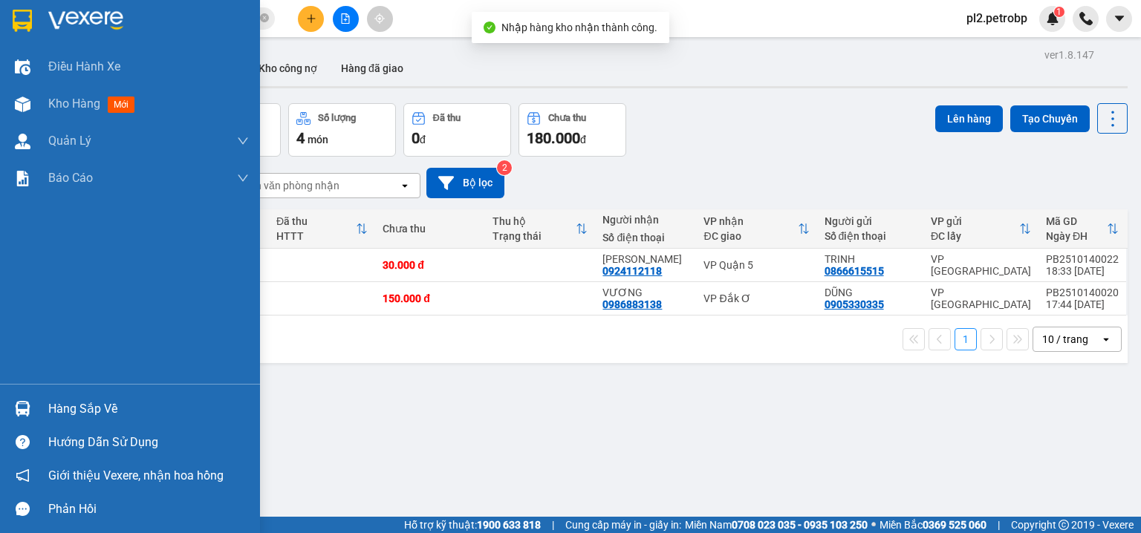
click at [58, 407] on div "ver 1.8.147 Kho gửi Trên xe Kho nhận Kho công nợ Hàng đã giao Đơn hàng 2 đơn Kh…" at bounding box center [592, 311] width 1081 height 533
click at [96, 410] on div "Hàng sắp về" at bounding box center [148, 409] width 201 height 22
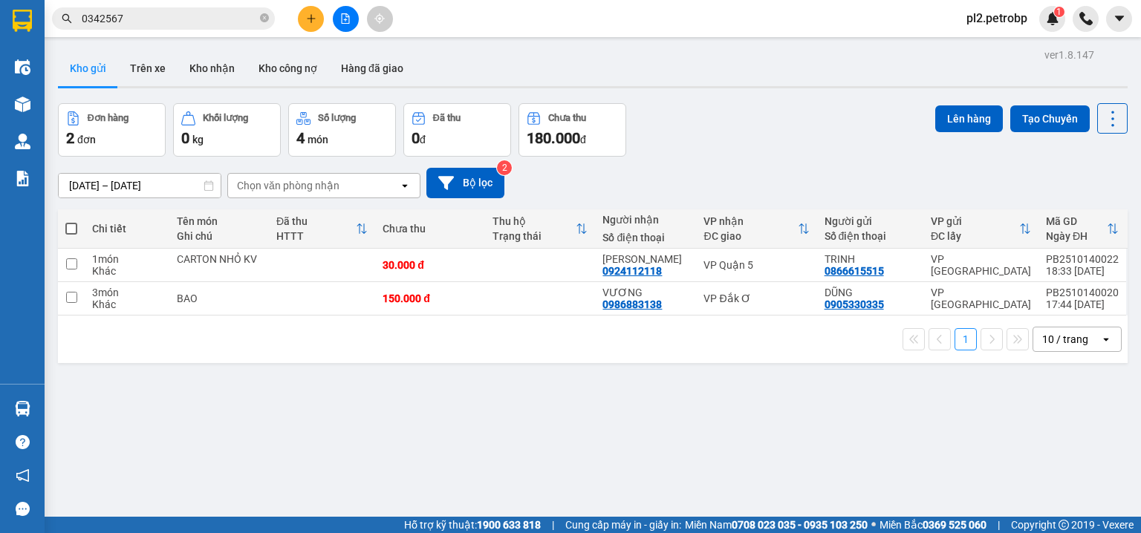
click at [806, 433] on section "Kết quả tìm kiếm ( 6 ) Bộ lọc Ngày tạo đơn gần nhất Mã ĐH Trạng thái Món hàng T…" at bounding box center [570, 266] width 1141 height 533
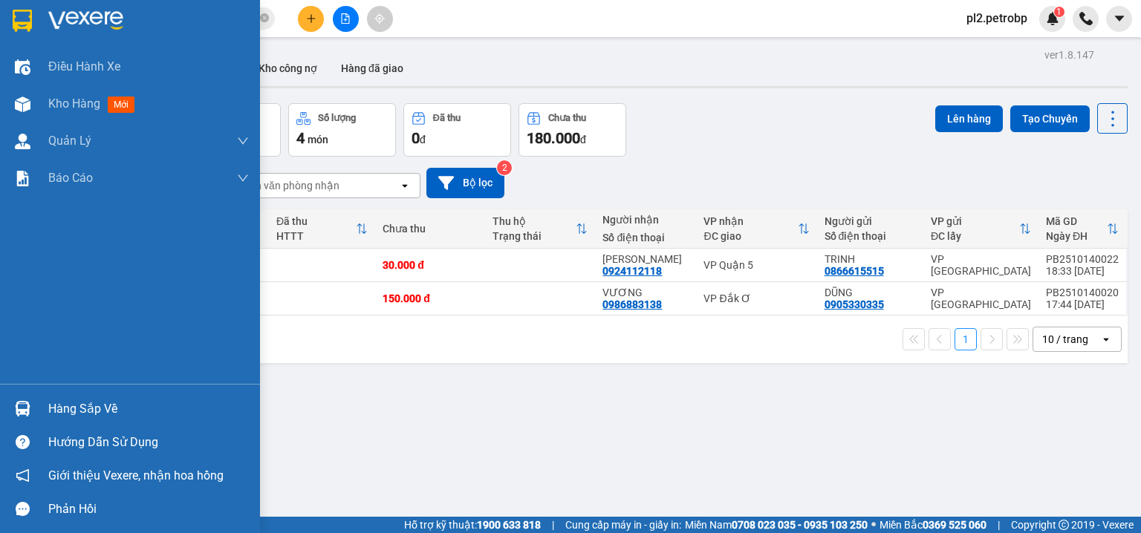
click at [62, 405] on div "Hàng sắp về" at bounding box center [148, 409] width 201 height 22
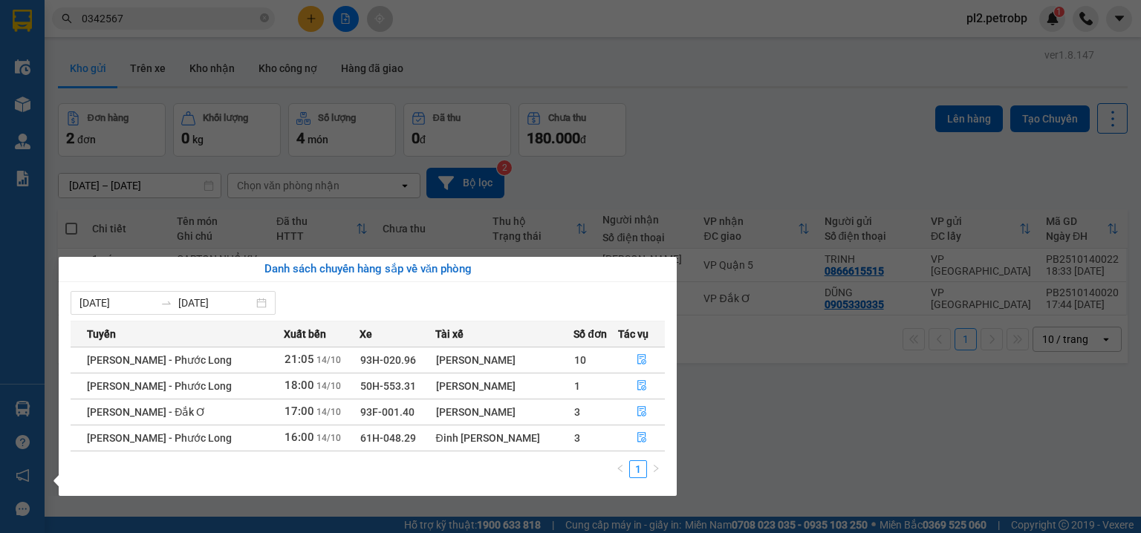
click at [783, 435] on section "Kết quả tìm kiếm ( 6 ) Bộ lọc Ngày tạo đơn gần nhất Mã ĐH Trạng thái Món hàng T…" at bounding box center [570, 266] width 1141 height 533
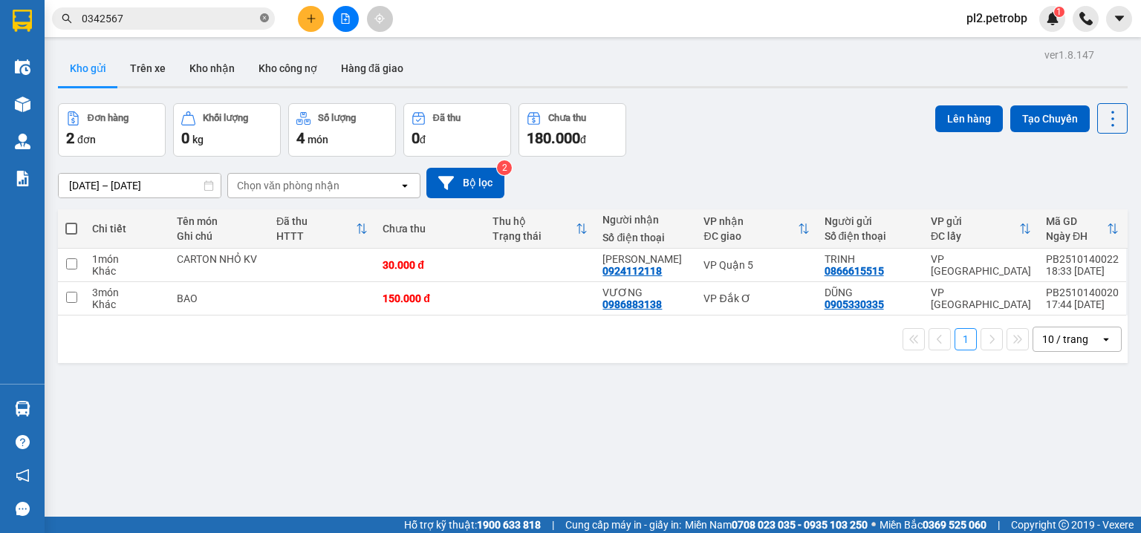
click at [264, 19] on icon "close-circle" at bounding box center [264, 17] width 9 height 9
click at [250, 19] on input "text" at bounding box center [169, 18] width 175 height 16
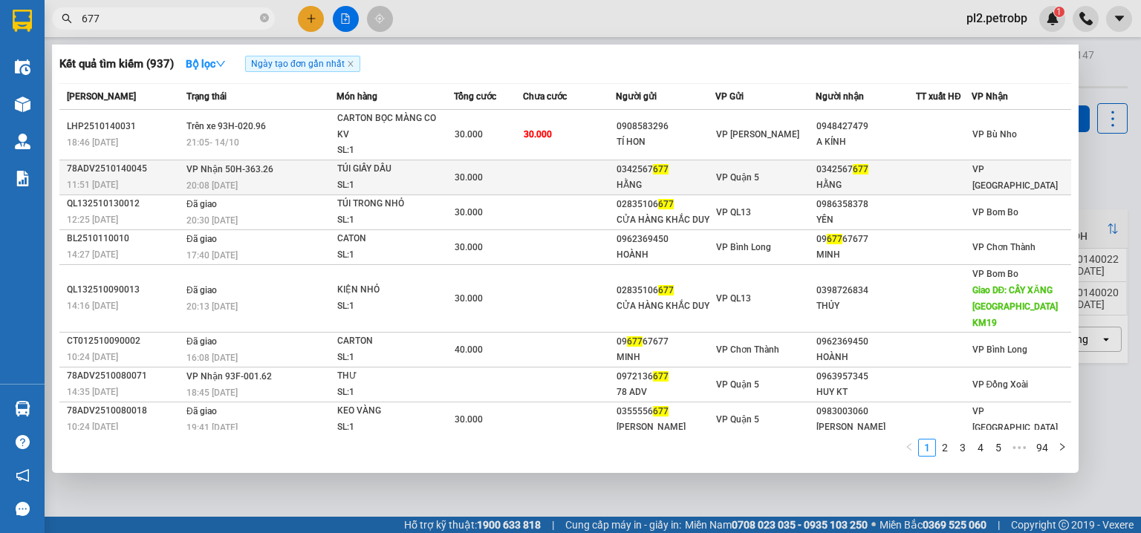
type input "677"
click at [746, 177] on span "VP Quận 5" at bounding box center [737, 177] width 43 height 10
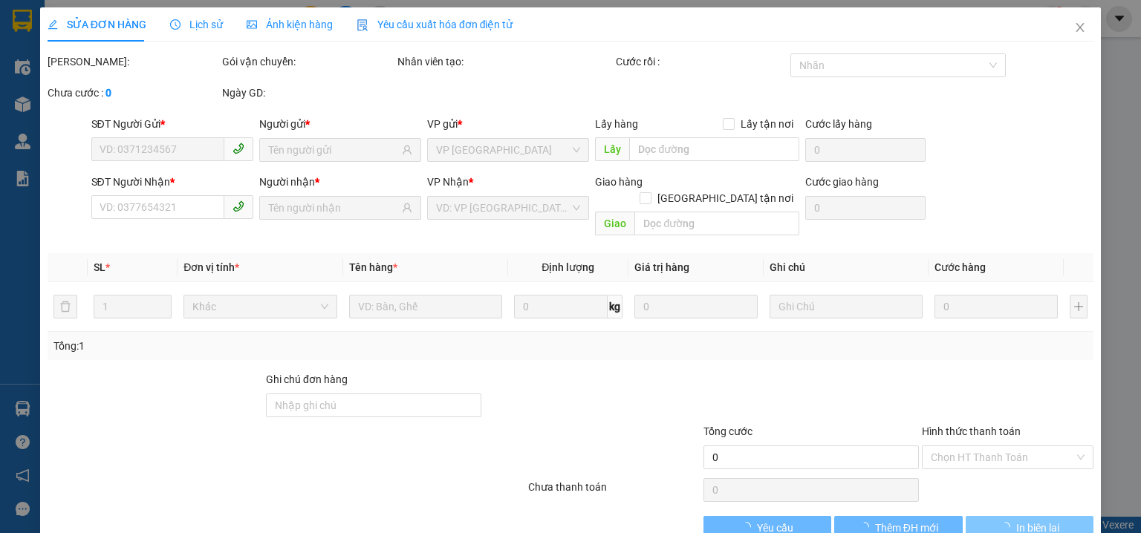
type input "0342567677"
type input "HẰNG"
type input "0342567677"
type input "HẰNG"
type input "30.000"
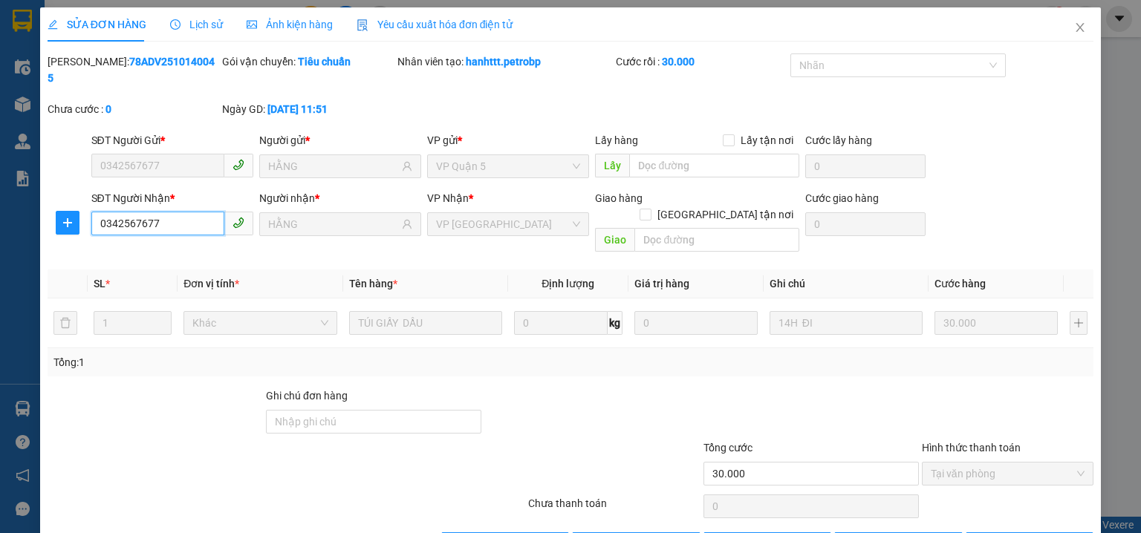
click at [168, 212] on input "0342567677" at bounding box center [157, 224] width 133 height 24
drag, startPoint x: 93, startPoint y: 202, endPoint x: 77, endPoint y: 202, distance: 15.6
click at [77, 202] on div "SĐT Người Nhận * 0342567677 0342567677 Người nhận * HẰNG VP Nhận * VP Phước Bìn…" at bounding box center [570, 224] width 1049 height 68
click at [1074, 25] on icon "close" at bounding box center [1080, 28] width 12 height 12
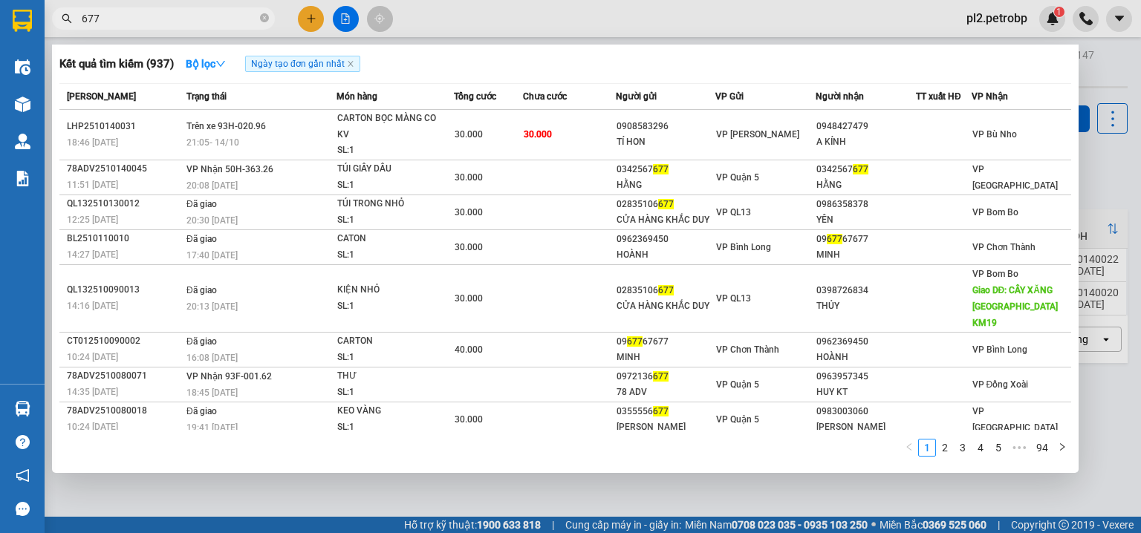
click at [164, 19] on input "677" at bounding box center [169, 18] width 175 height 16
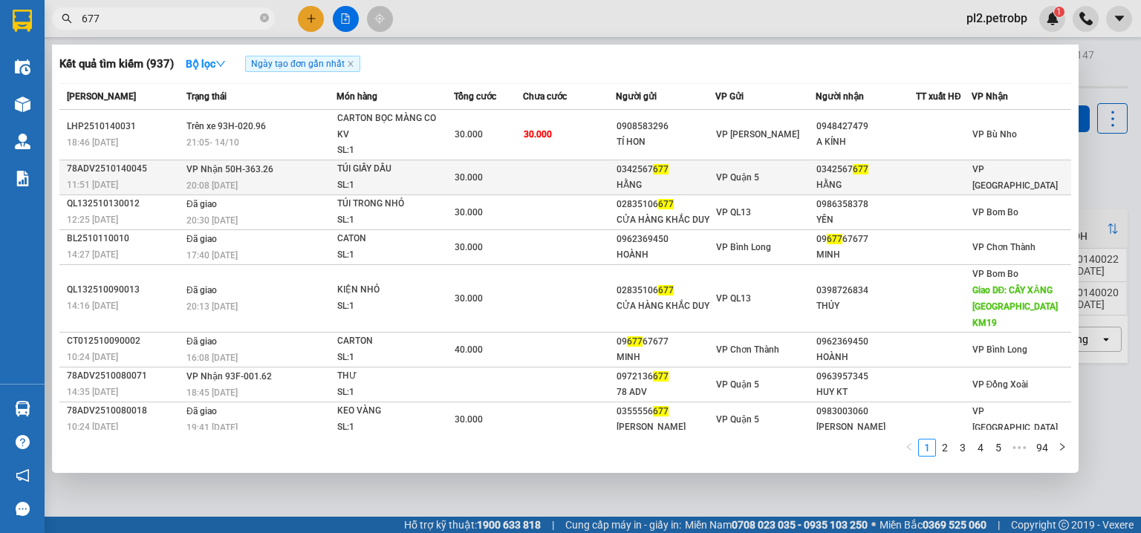
click at [620, 177] on div "HẰNG" at bounding box center [665, 185] width 99 height 16
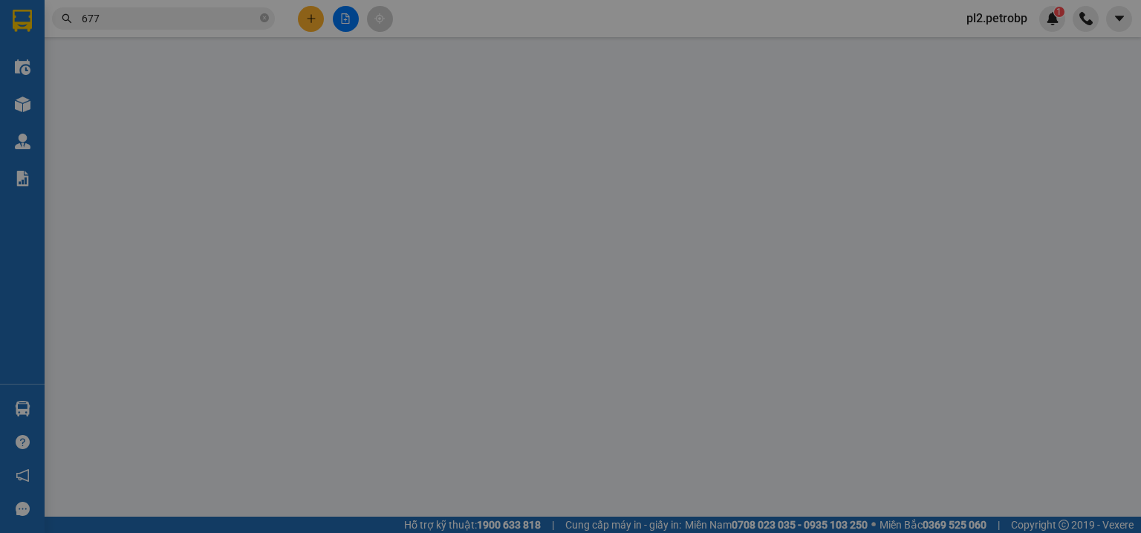
type input "0342567677"
type input "HẰNG"
type input "0342567677"
type input "HẰNG"
type input "30.000"
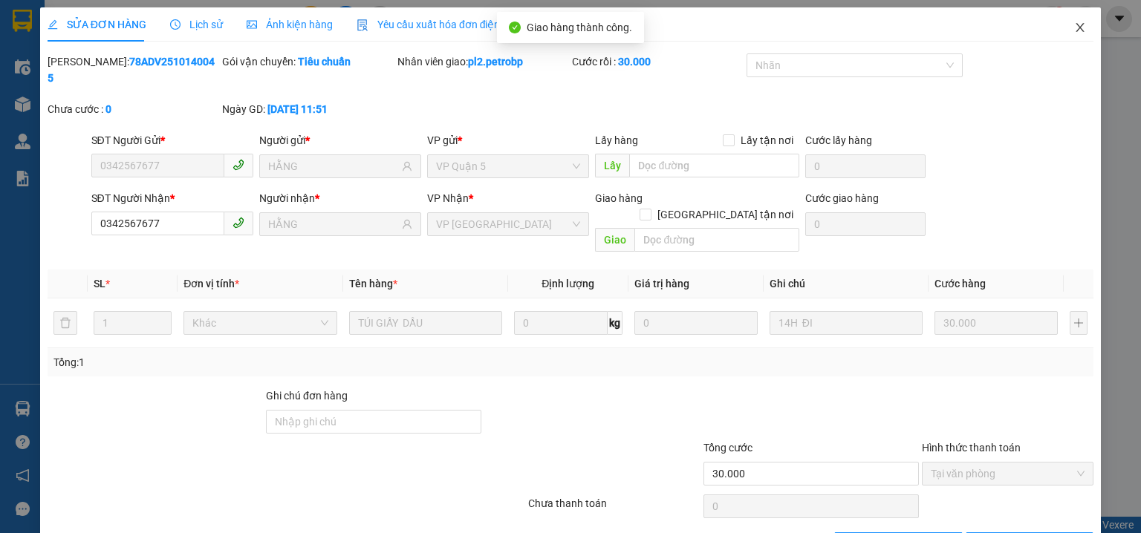
click at [1074, 30] on icon "close" at bounding box center [1080, 28] width 12 height 12
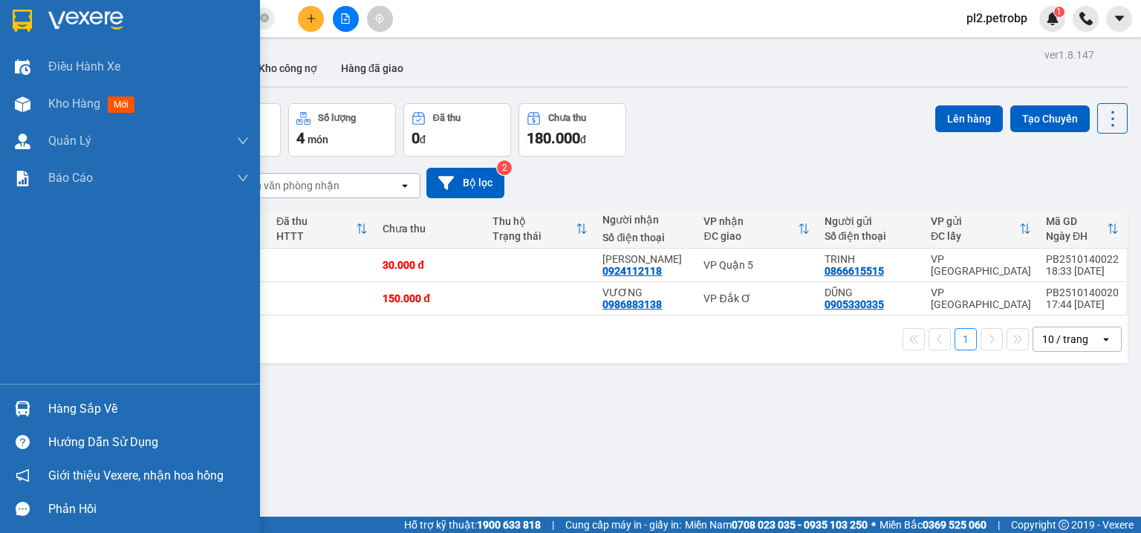
click at [74, 407] on div "Hàng sắp về" at bounding box center [148, 409] width 201 height 22
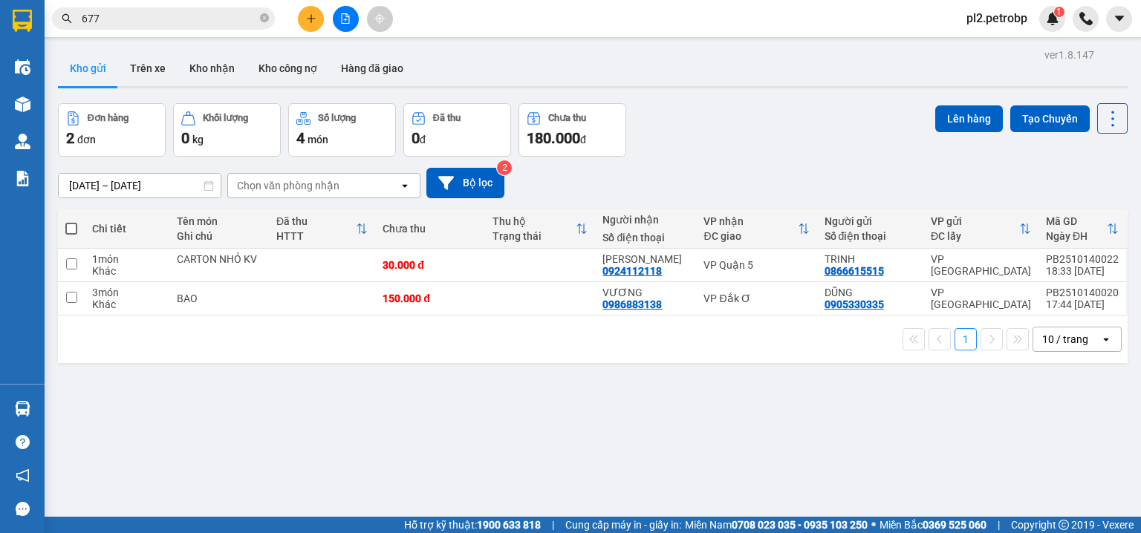
click at [699, 442] on section "Kết quả tìm kiếm ( 937 ) Bộ lọc Ngày tạo đơn gần nhất Mã ĐH Trạng thái Món hàng…" at bounding box center [570, 266] width 1141 height 533
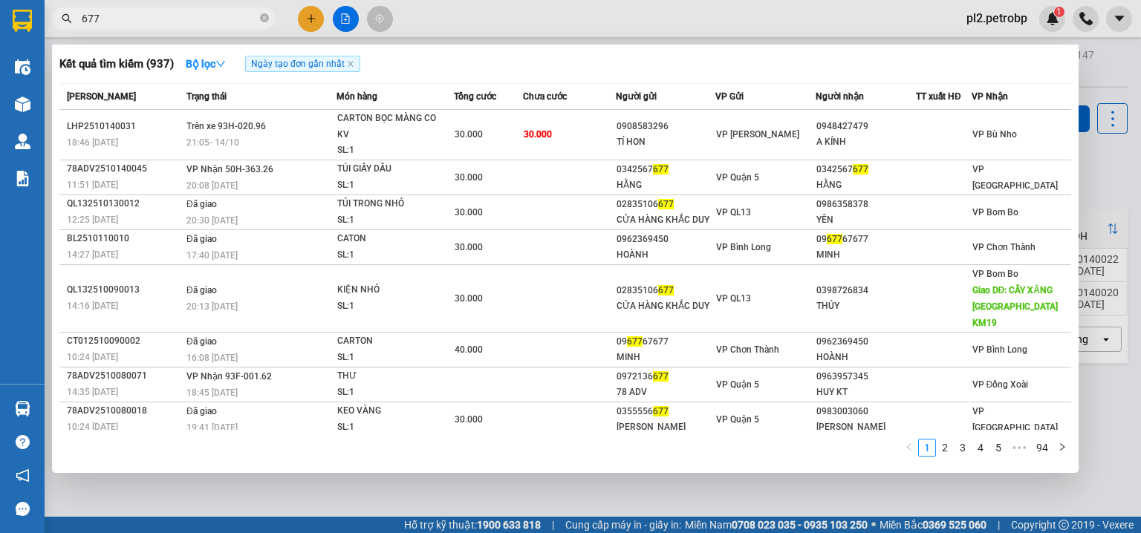
click at [163, 13] on input "677" at bounding box center [169, 18] width 175 height 16
click at [535, 33] on div at bounding box center [570, 266] width 1141 height 533
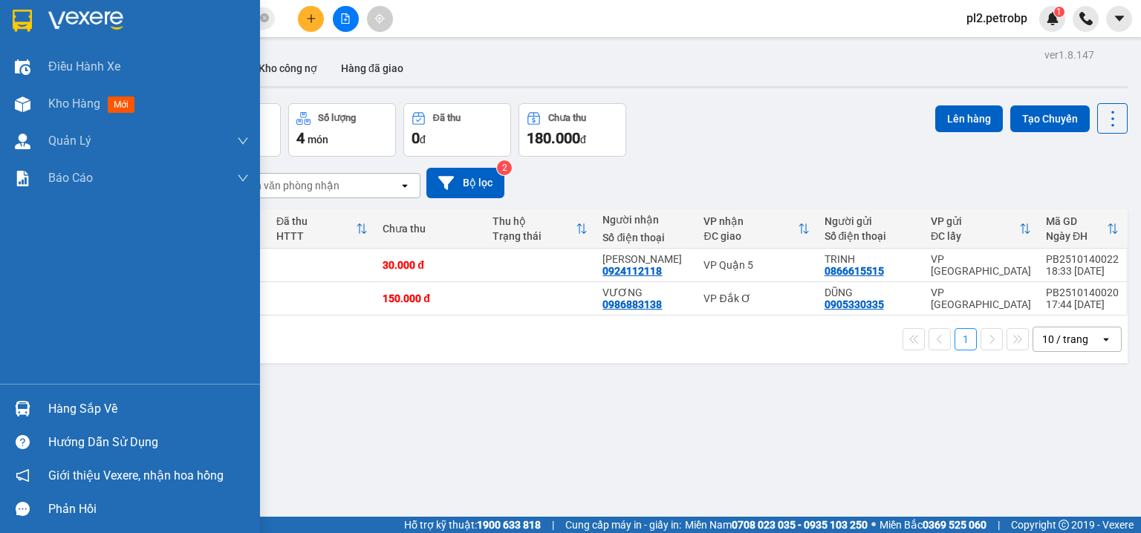
click at [65, 414] on div "Hàng sắp về" at bounding box center [148, 409] width 201 height 22
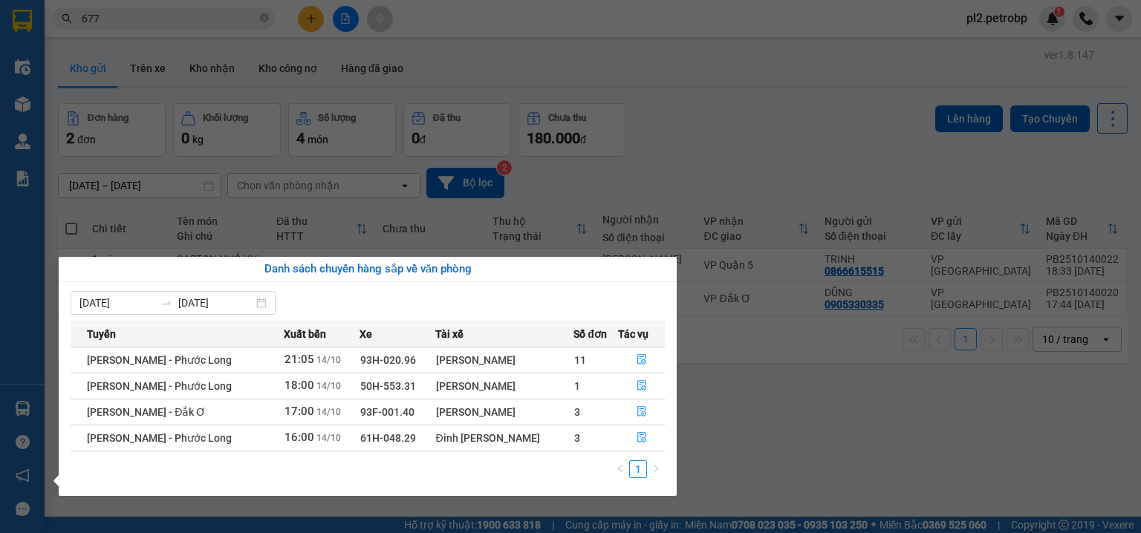
click at [696, 65] on section "Kết quả tìm kiếm ( 937 ) Bộ lọc Ngày tạo đơn gần nhất Mã ĐH Trạng thái Món hàng…" at bounding box center [570, 266] width 1141 height 533
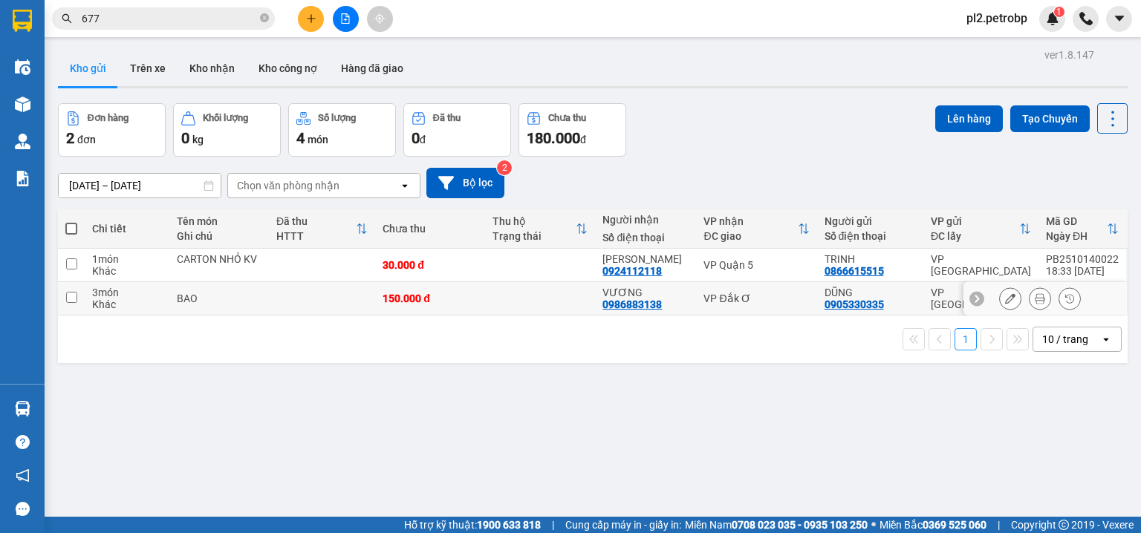
click at [485, 301] on td "150.000 đ" at bounding box center [430, 298] width 110 height 33
checkbox input "true"
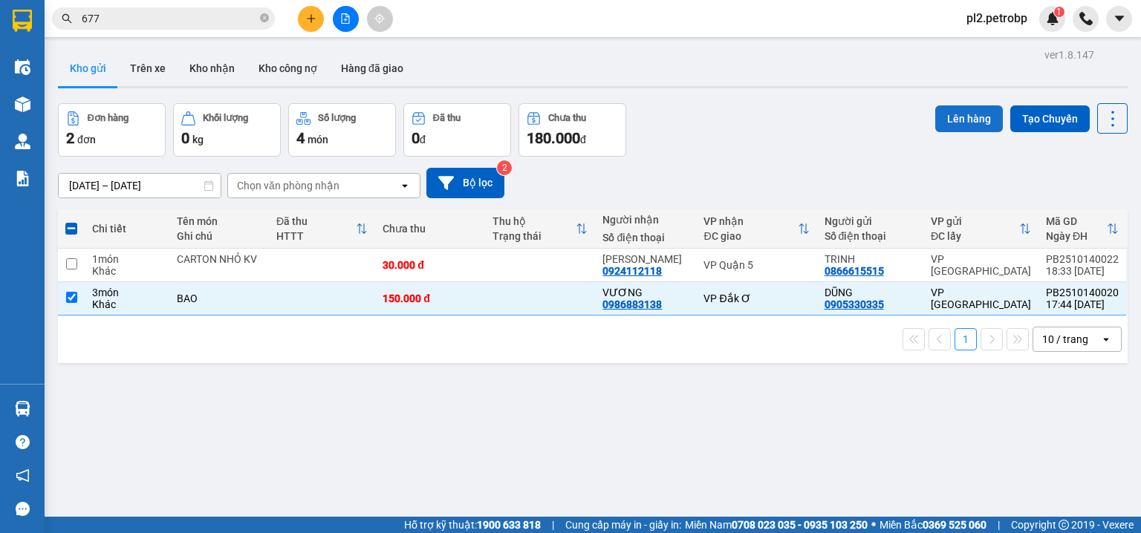
click at [942, 121] on button "Lên hàng" at bounding box center [969, 118] width 68 height 27
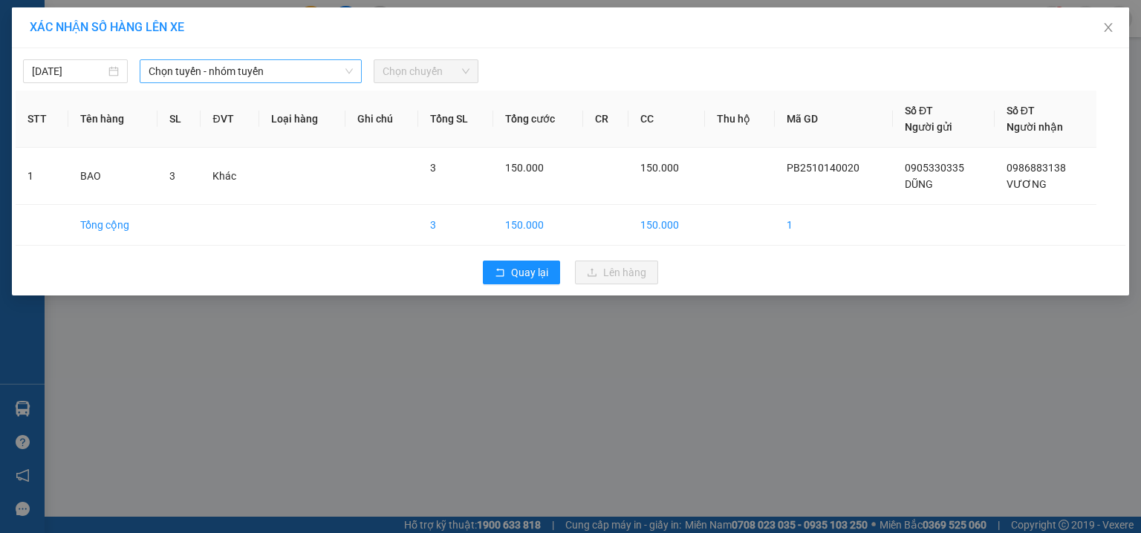
click at [184, 74] on span "Chọn tuyến - nhóm tuyến" at bounding box center [251, 71] width 204 height 22
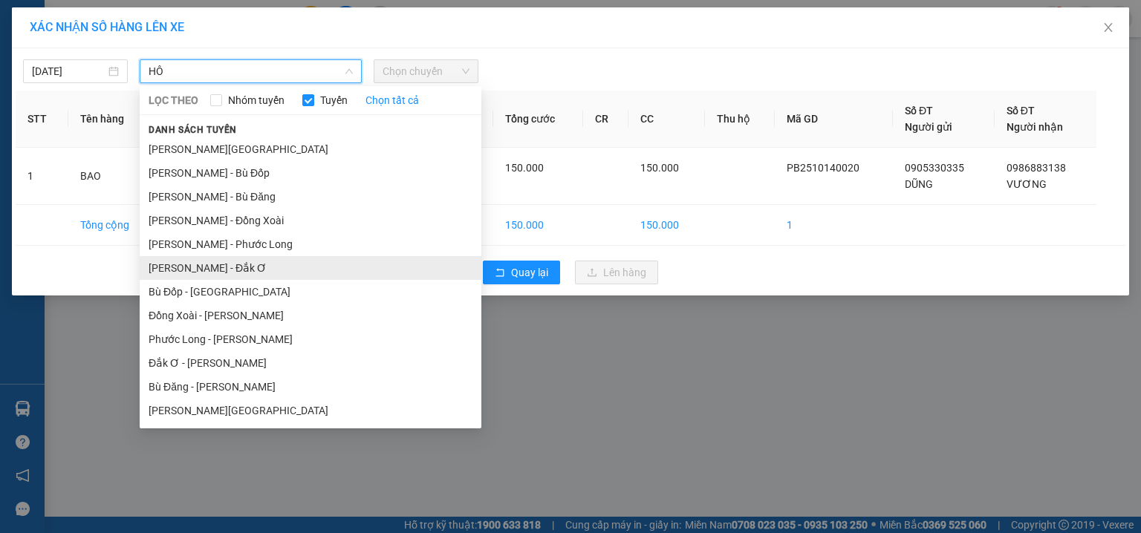
type input "HÔ"
click at [261, 266] on li "[PERSON_NAME] - Đắk Ơ" at bounding box center [311, 268] width 342 height 24
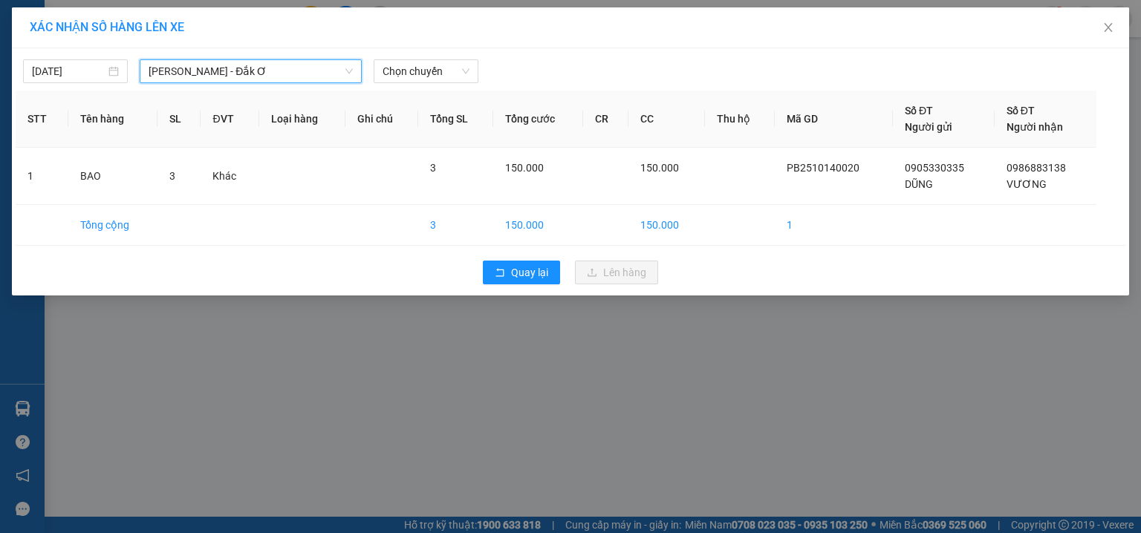
click at [226, 74] on span "[PERSON_NAME] - Đắk Ơ" at bounding box center [251, 71] width 204 height 22
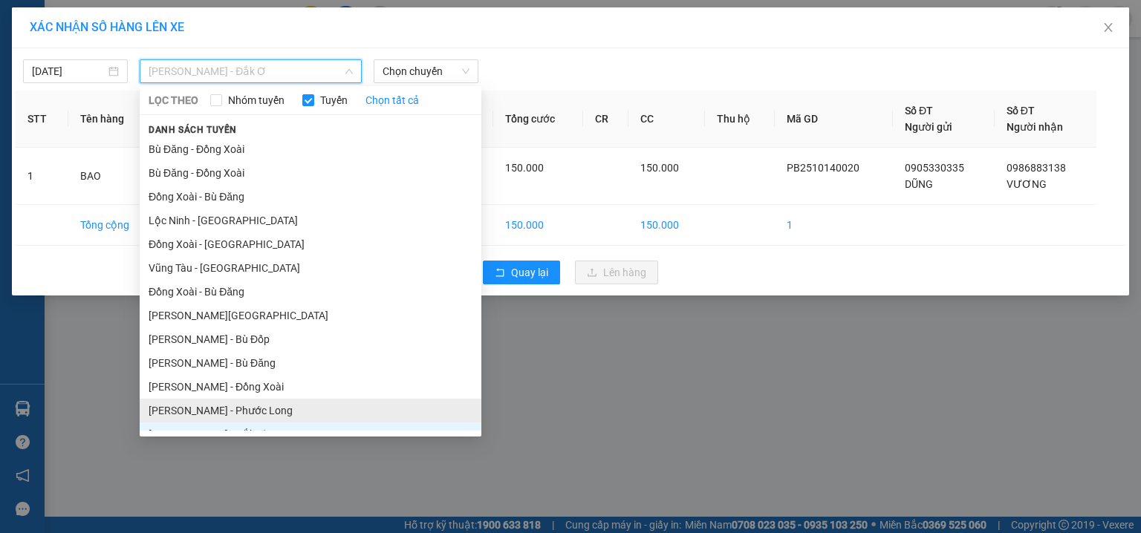
click at [333, 410] on li "[PERSON_NAME] - Phước Long" at bounding box center [311, 411] width 342 height 24
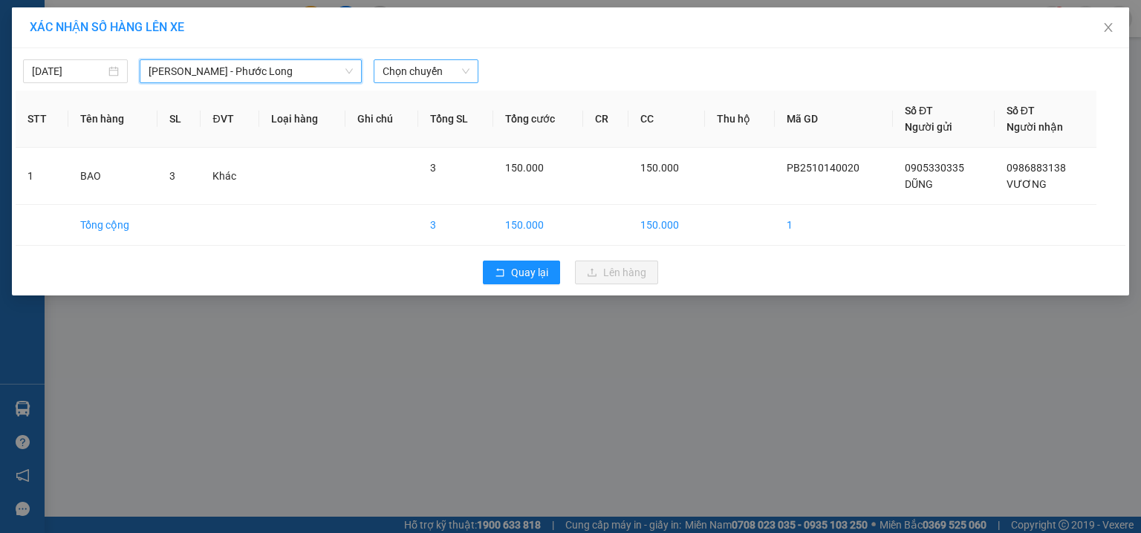
click at [441, 68] on span "Chọn chuyến" at bounding box center [425, 71] width 87 height 22
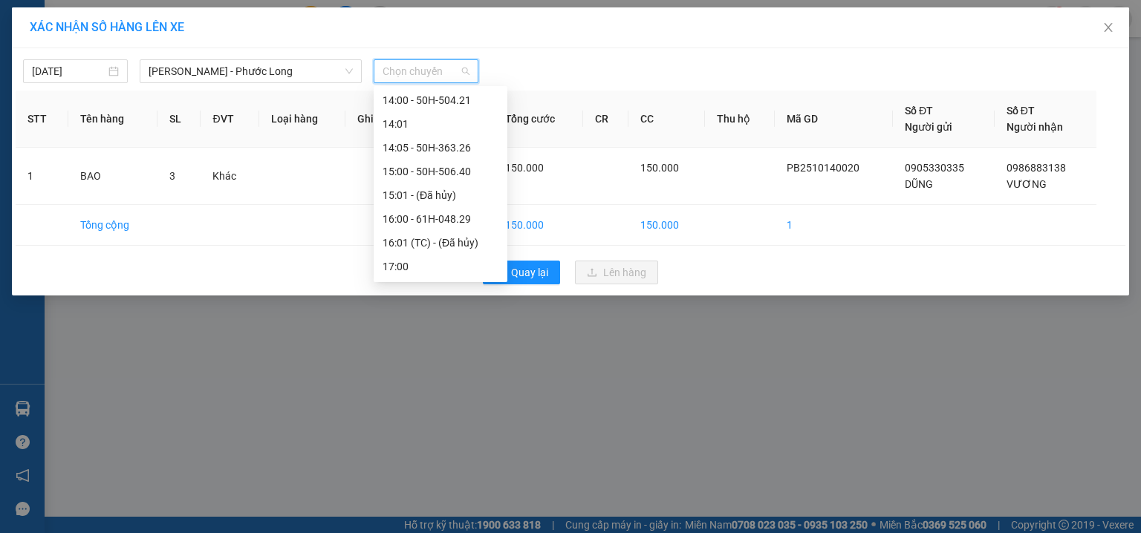
scroll to position [575, 0]
click at [453, 143] on div "14:05 - 50H-363.26" at bounding box center [440, 144] width 116 height 16
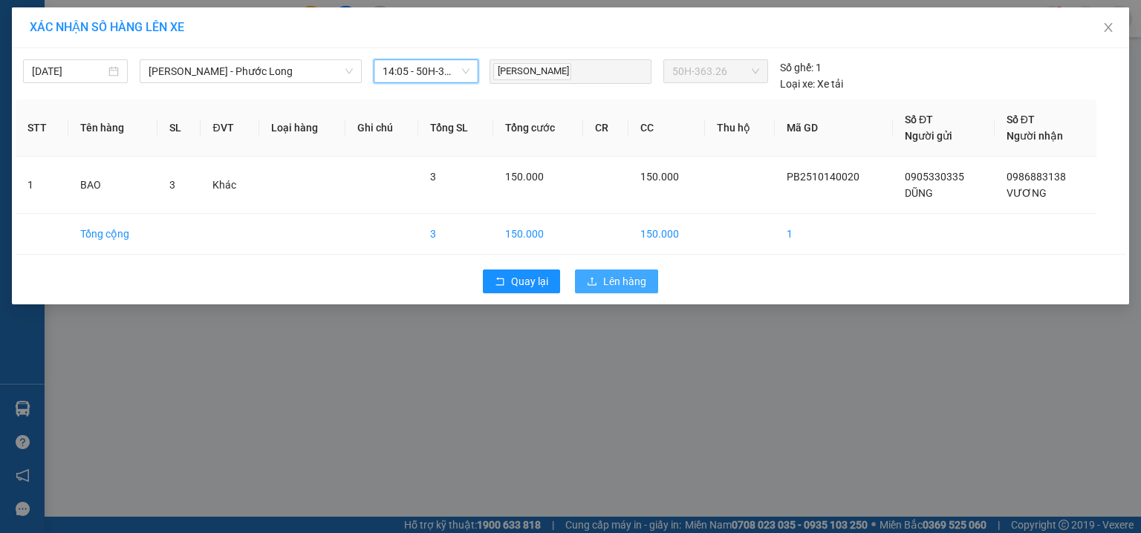
click at [617, 284] on span "Lên hàng" at bounding box center [624, 281] width 43 height 16
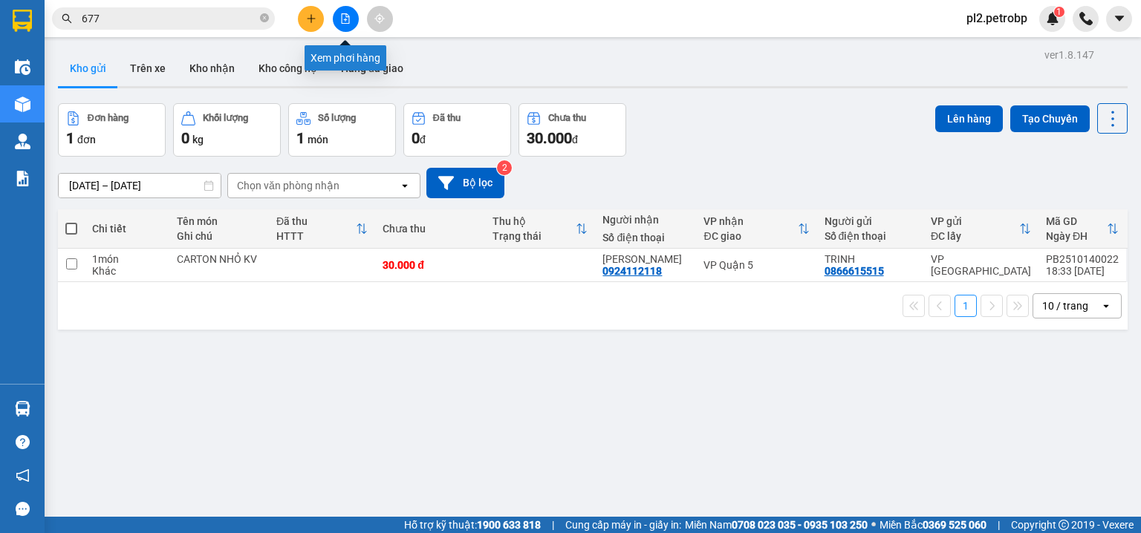
click at [343, 15] on icon "file-add" at bounding box center [345, 18] width 10 height 10
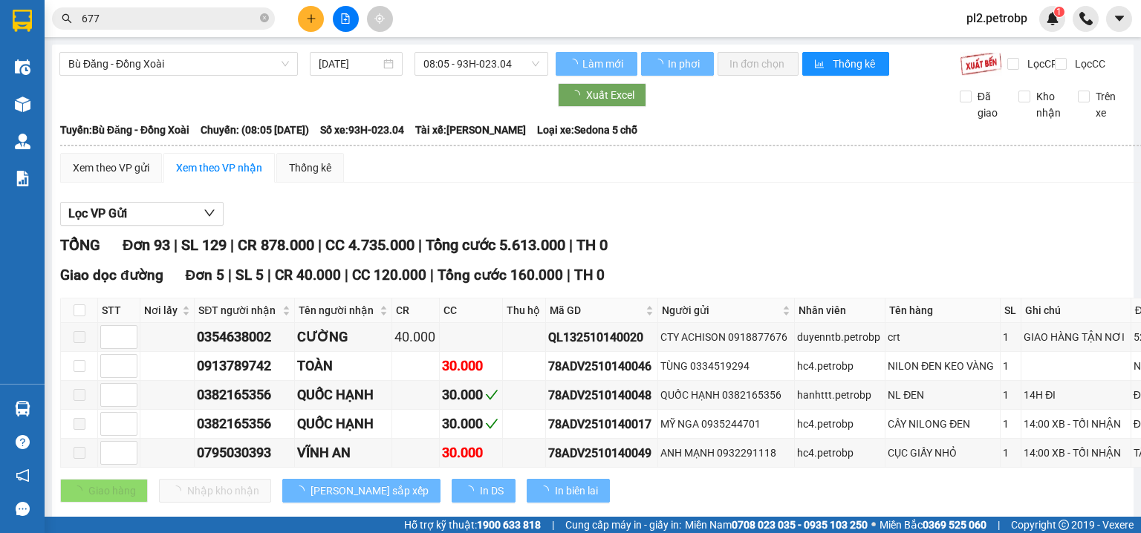
click at [219, 66] on span "Bù Đăng - Đồng Xoài" at bounding box center [178, 64] width 221 height 22
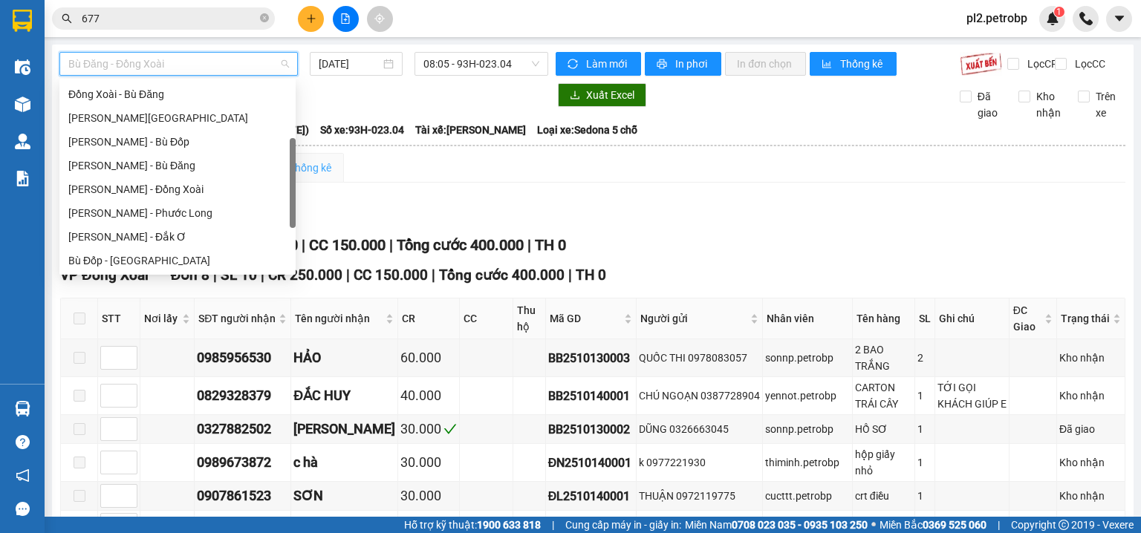
scroll to position [186, 0]
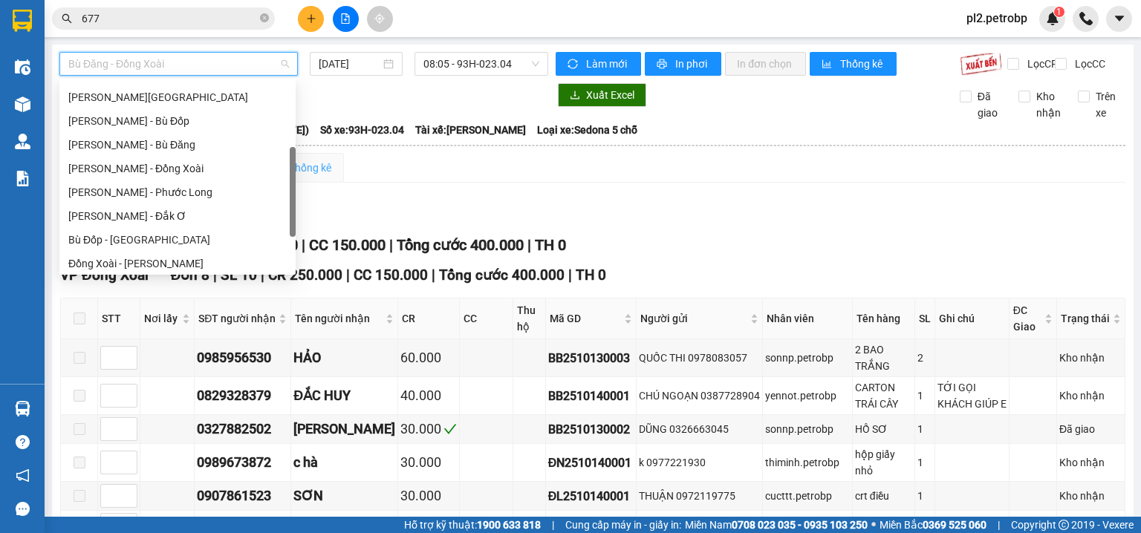
drag, startPoint x: 291, startPoint y: 101, endPoint x: 302, endPoint y: 166, distance: 66.3
click at [302, 166] on body "Kết quả tìm kiếm ( 937 ) Bộ lọc Ngày tạo đơn gần nhất Mã ĐH Trạng thái Món hàng…" at bounding box center [570, 266] width 1141 height 533
click at [238, 196] on div "[PERSON_NAME] - Phước Long" at bounding box center [177, 192] width 218 height 16
type input "[DATE]"
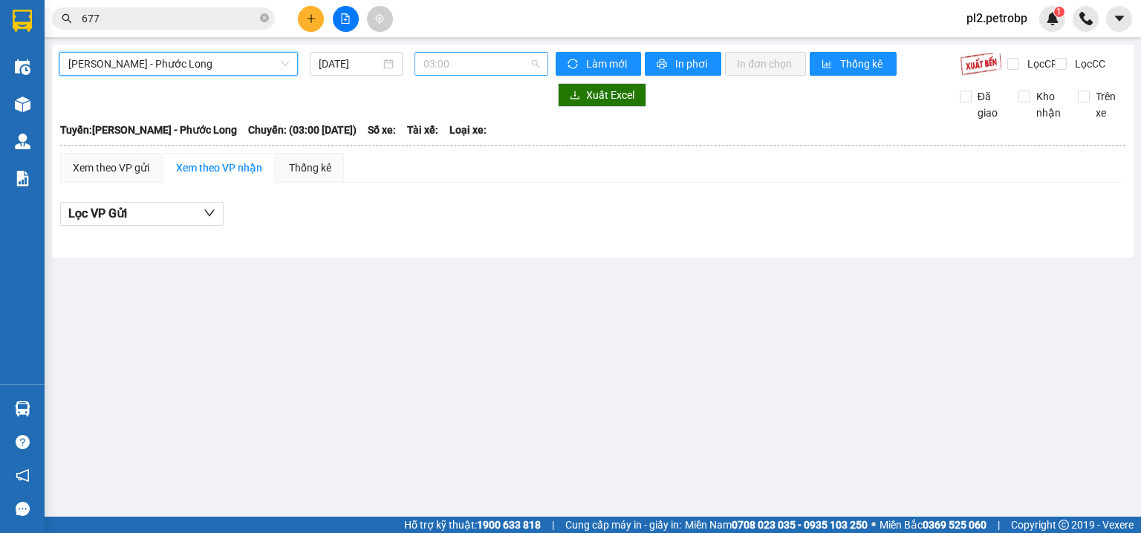
click at [437, 62] on span "03:00" at bounding box center [481, 64] width 117 height 22
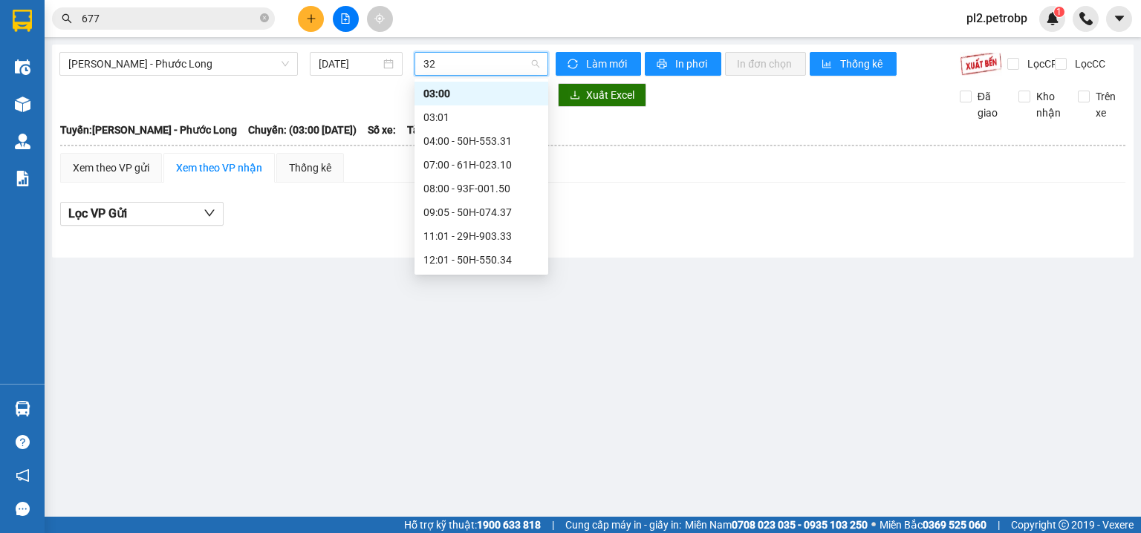
type input "326"
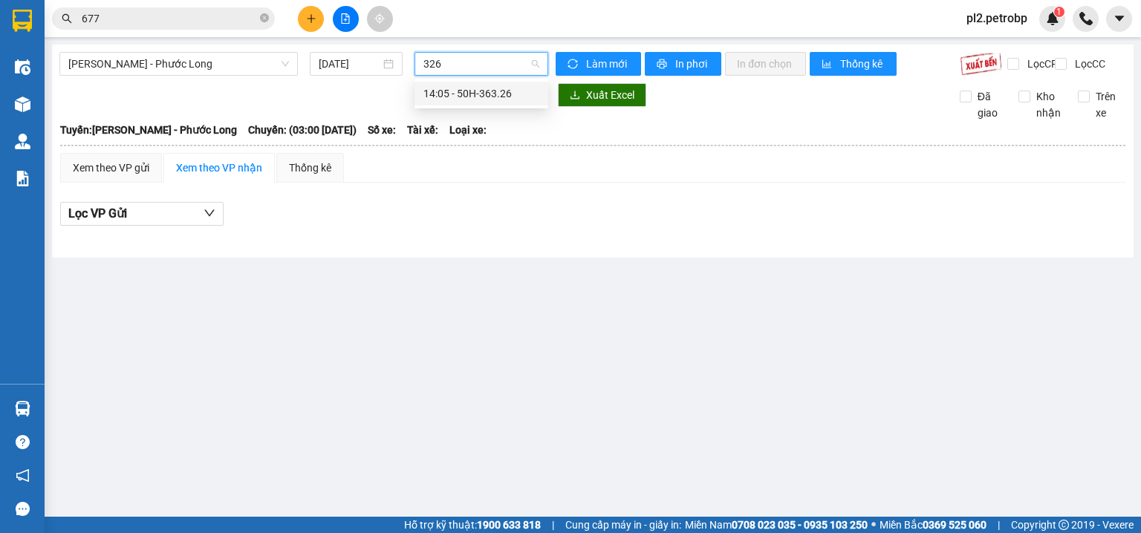
click at [505, 89] on div "14:05 - 50H-363.26" at bounding box center [481, 93] width 116 height 16
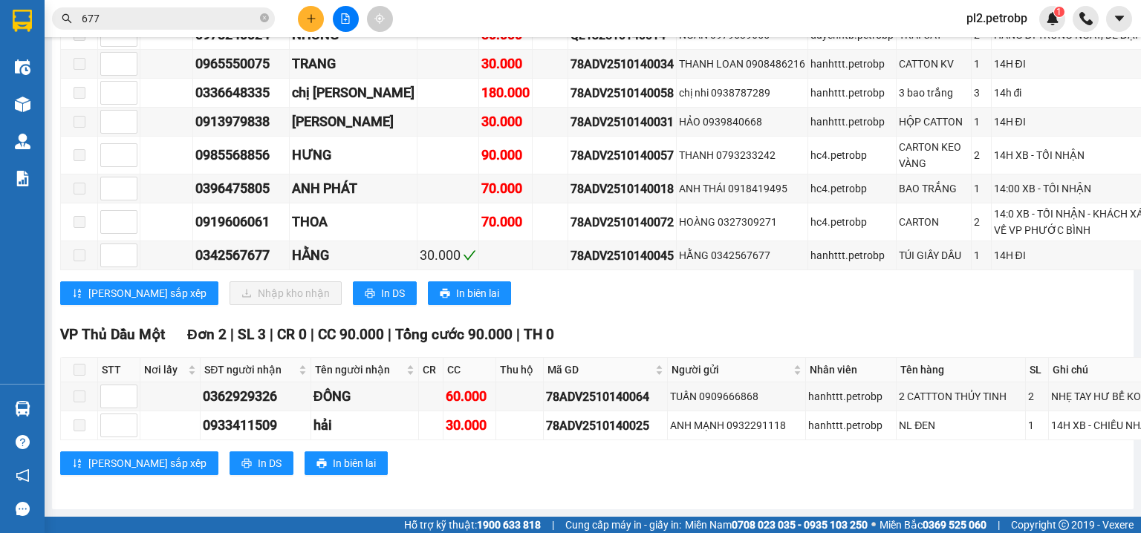
scroll to position [4356, 0]
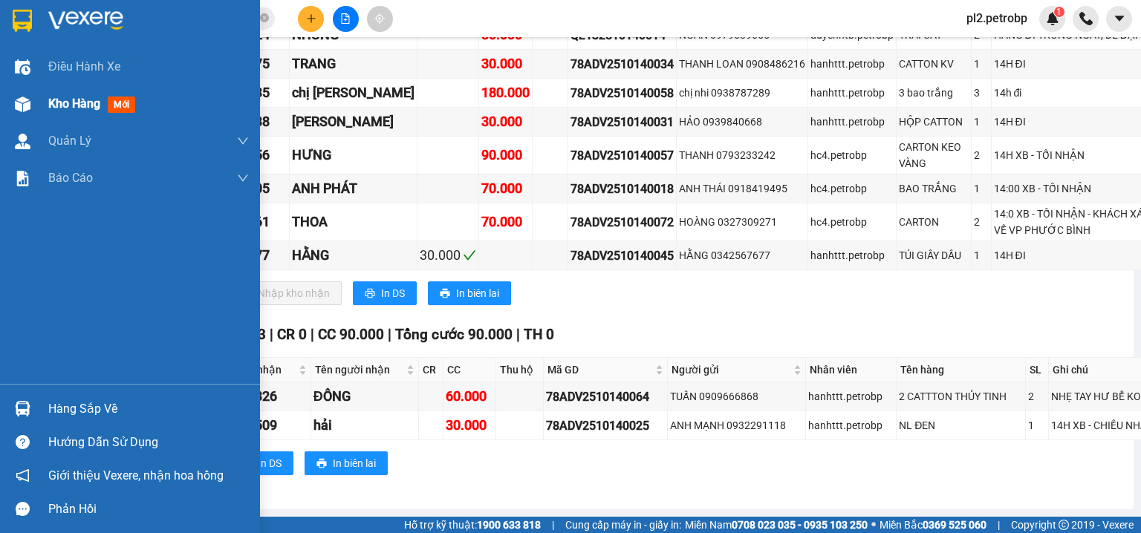
click at [65, 101] on span "Kho hàng" at bounding box center [74, 104] width 52 height 14
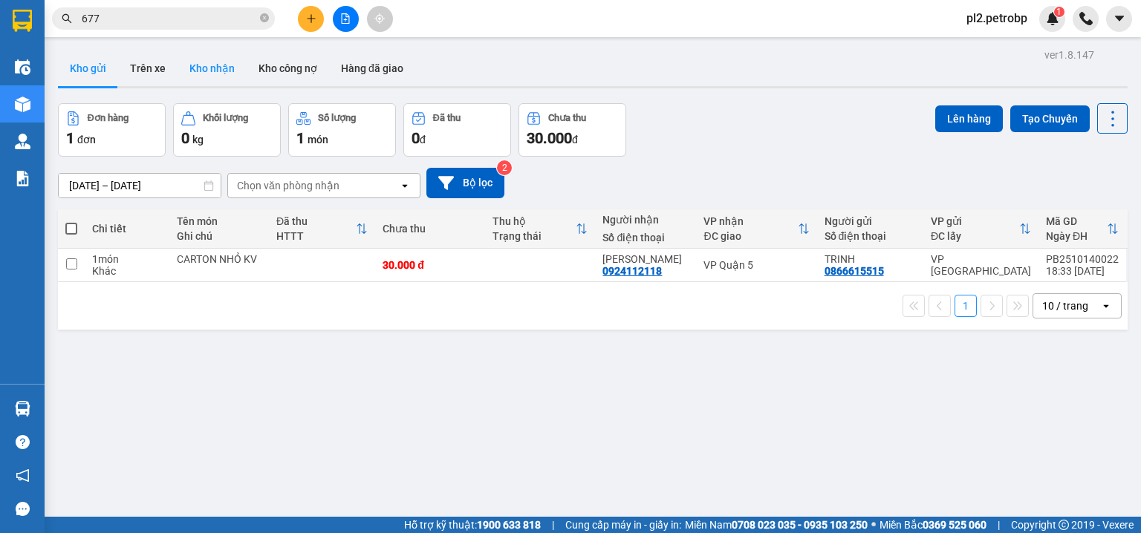
click at [198, 62] on button "Kho nhận" at bounding box center [211, 68] width 69 height 36
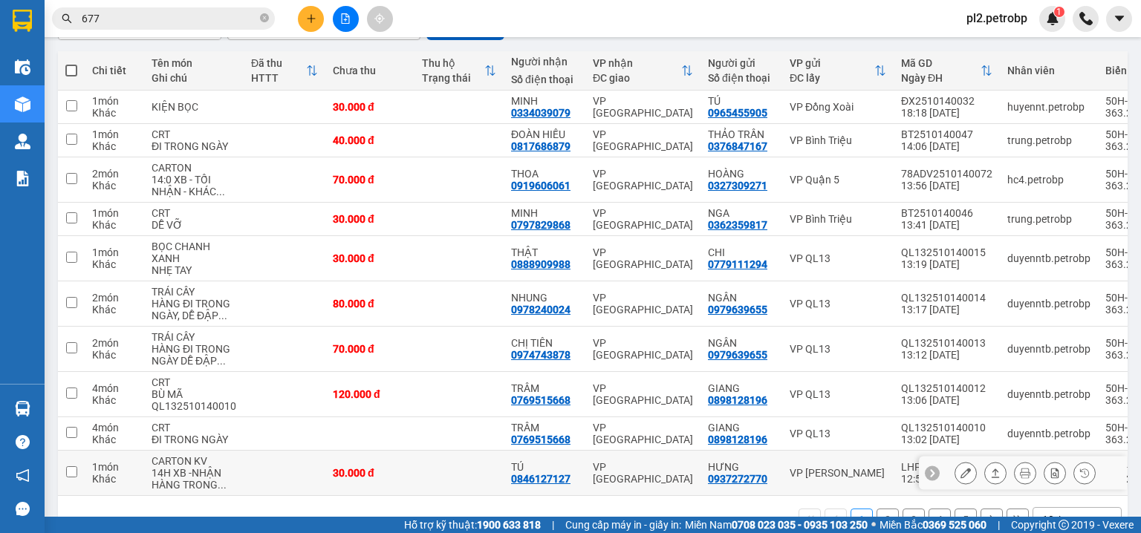
scroll to position [202, 0]
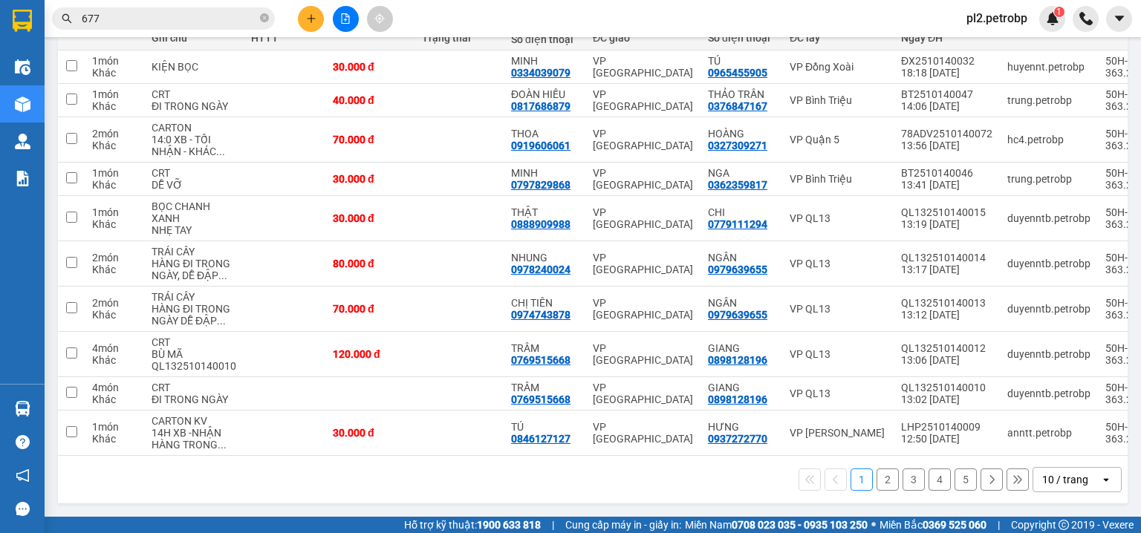
click at [881, 477] on button "2" at bounding box center [887, 480] width 22 height 22
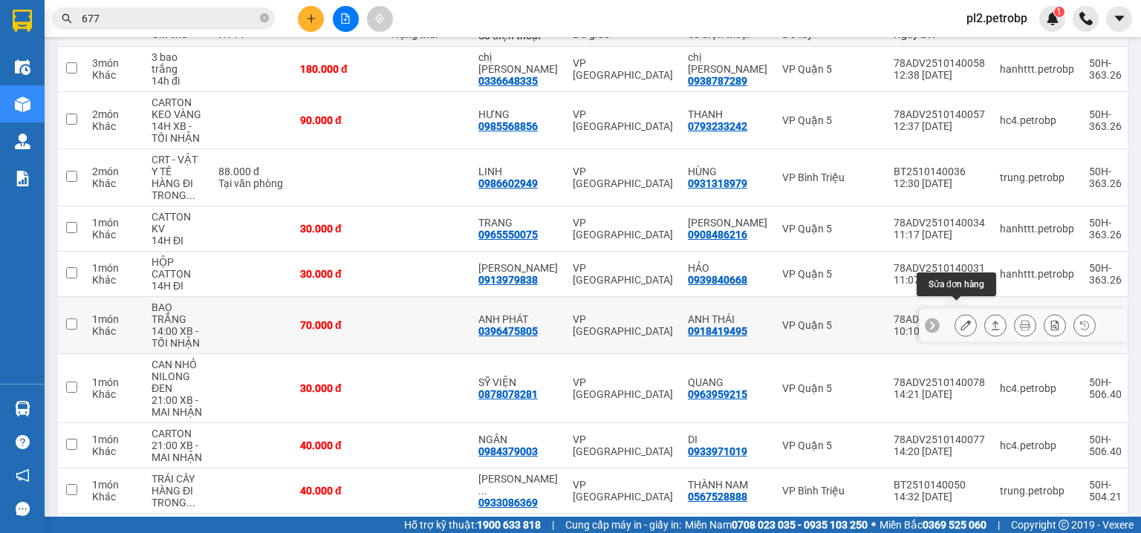
click at [960, 320] on icon at bounding box center [965, 325] width 10 height 10
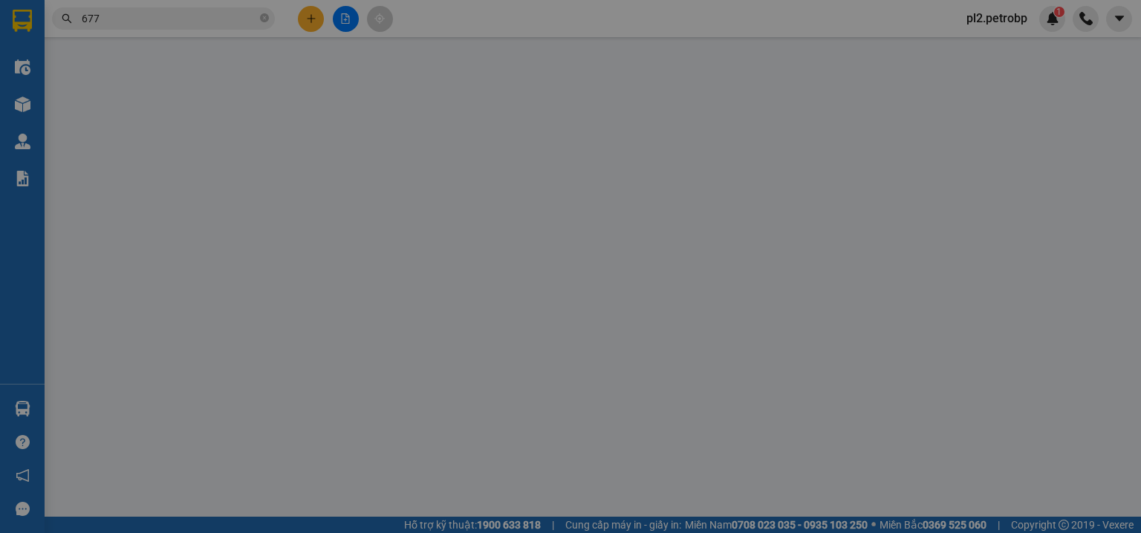
type input "0918419495"
type input "ANH THÁI"
type input "0396475805"
type input "ANH PHÁT"
type input "70.000"
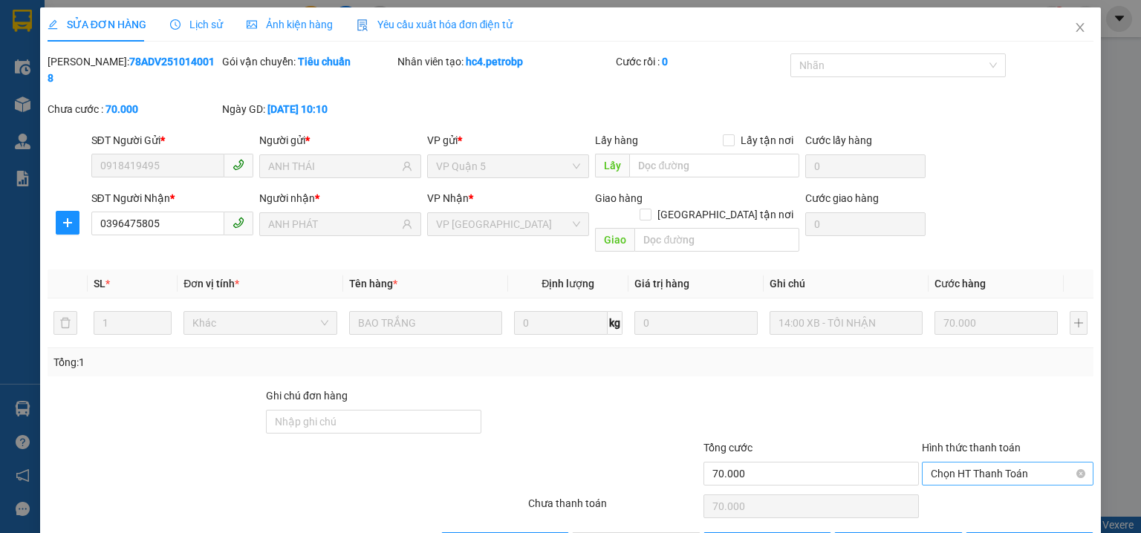
click at [936, 463] on span "Chọn HT Thanh Toán" at bounding box center [1007, 474] width 154 height 22
click at [945, 468] on div "Tại văn phòng" at bounding box center [999, 470] width 153 height 16
type input "0"
drag, startPoint x: 677, startPoint y: 515, endPoint x: 735, endPoint y: 445, distance: 91.8
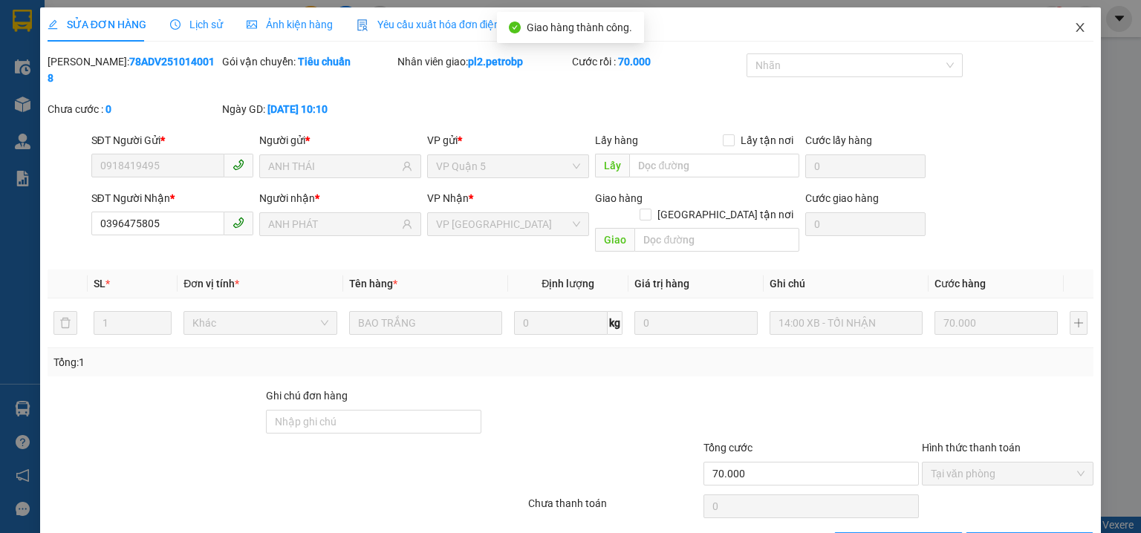
click at [1063, 28] on span "Close" at bounding box center [1080, 28] width 42 height 42
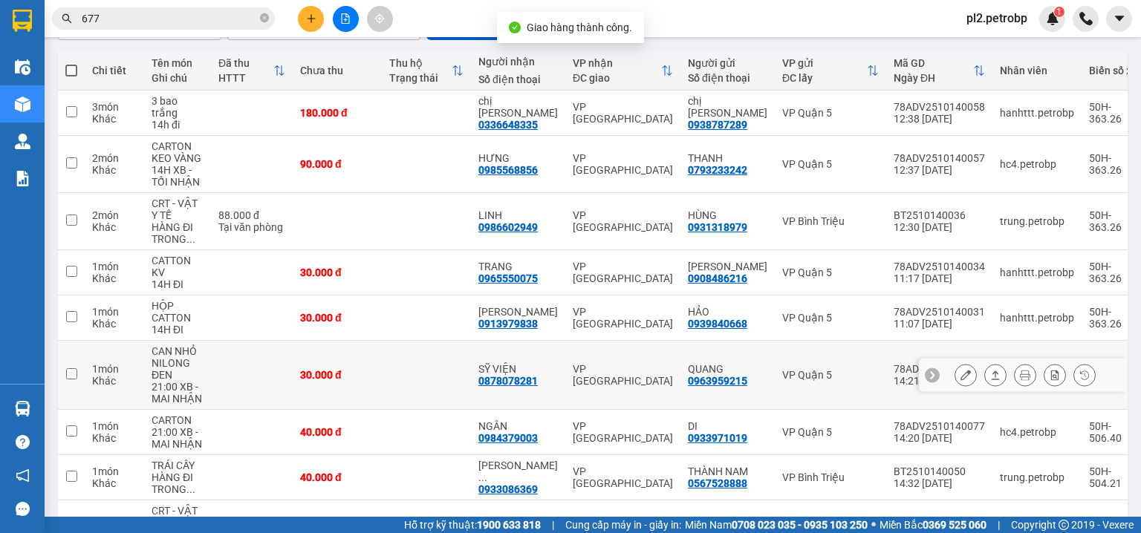
scroll to position [279, 0]
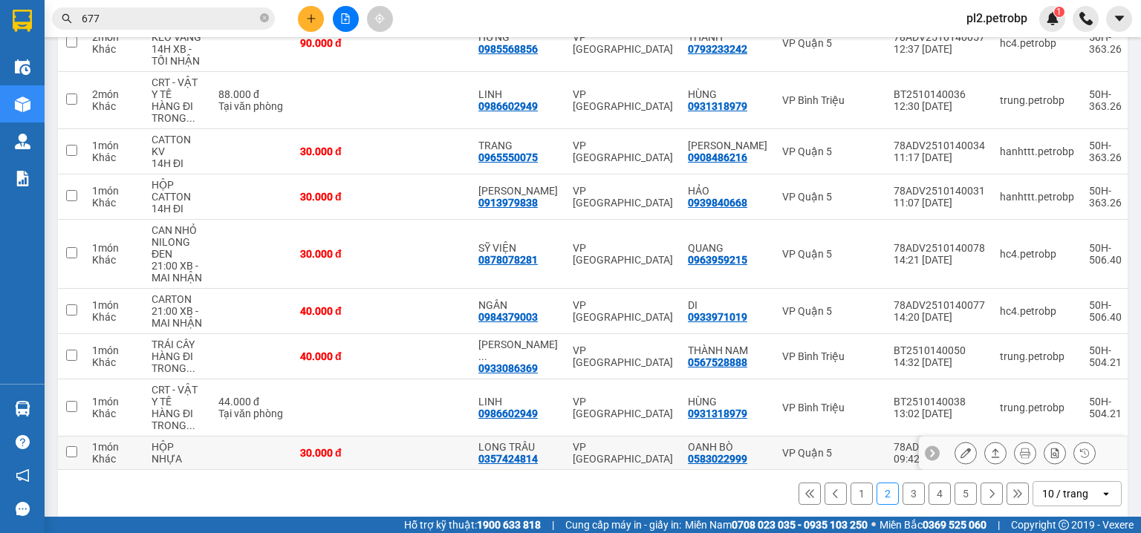
click at [960, 448] on icon at bounding box center [965, 453] width 10 height 10
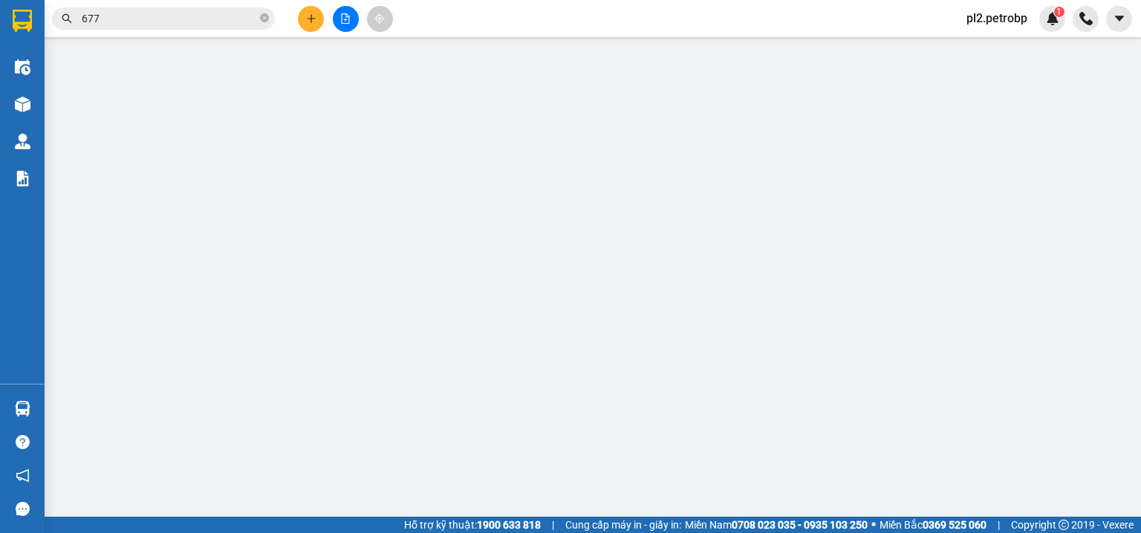
type input "0583022999"
type input "OANH BÒ"
type input "0357424814"
type input "LONG TRÂU"
type input "30.000"
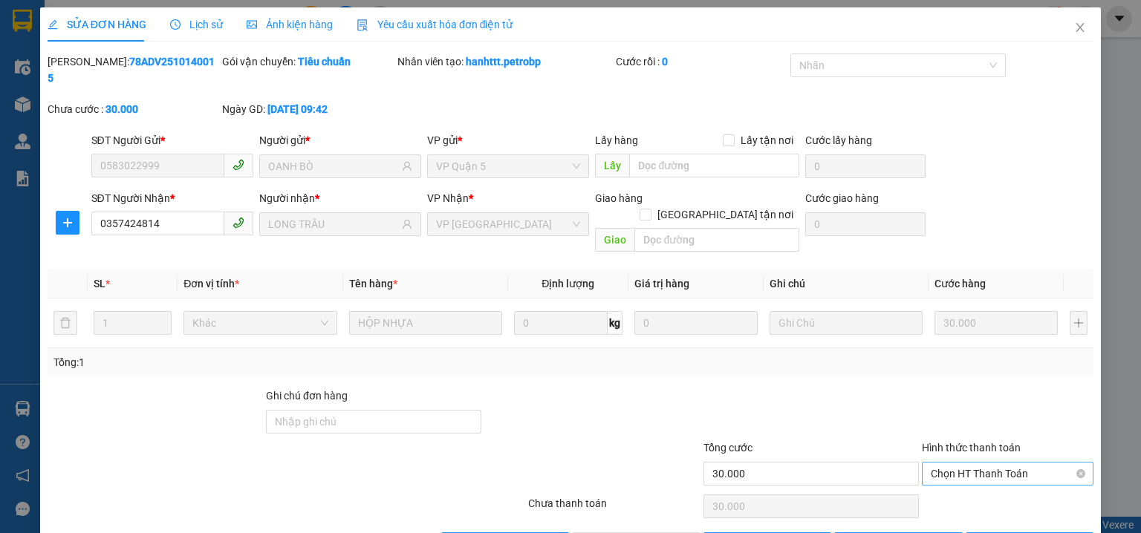
click at [948, 463] on span "Chọn HT Thanh Toán" at bounding box center [1007, 474] width 154 height 22
click at [959, 466] on div "Tại văn phòng" at bounding box center [999, 470] width 153 height 16
type input "0"
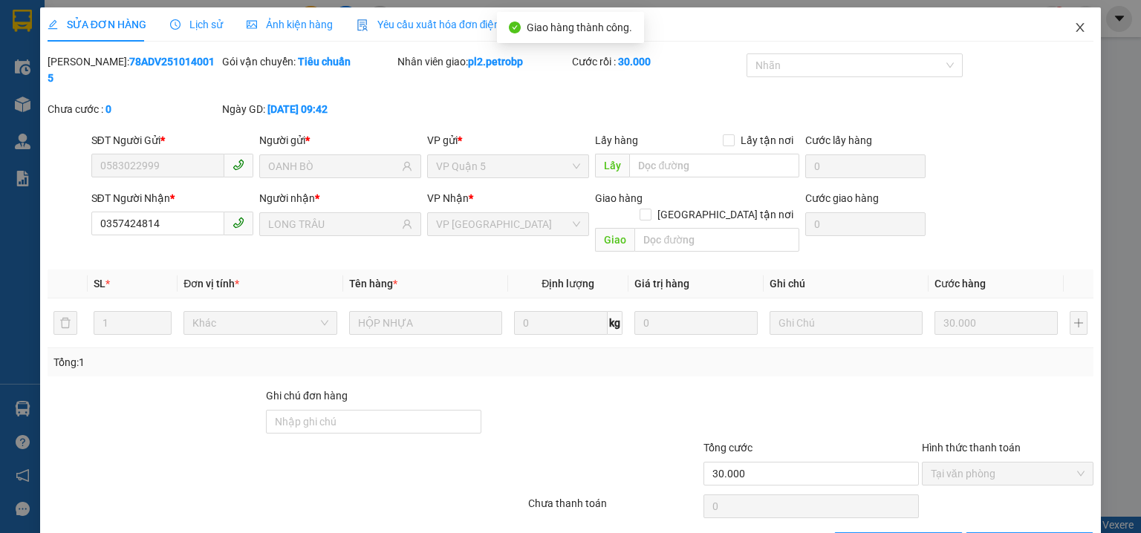
click at [1076, 27] on icon "close" at bounding box center [1080, 27] width 8 height 9
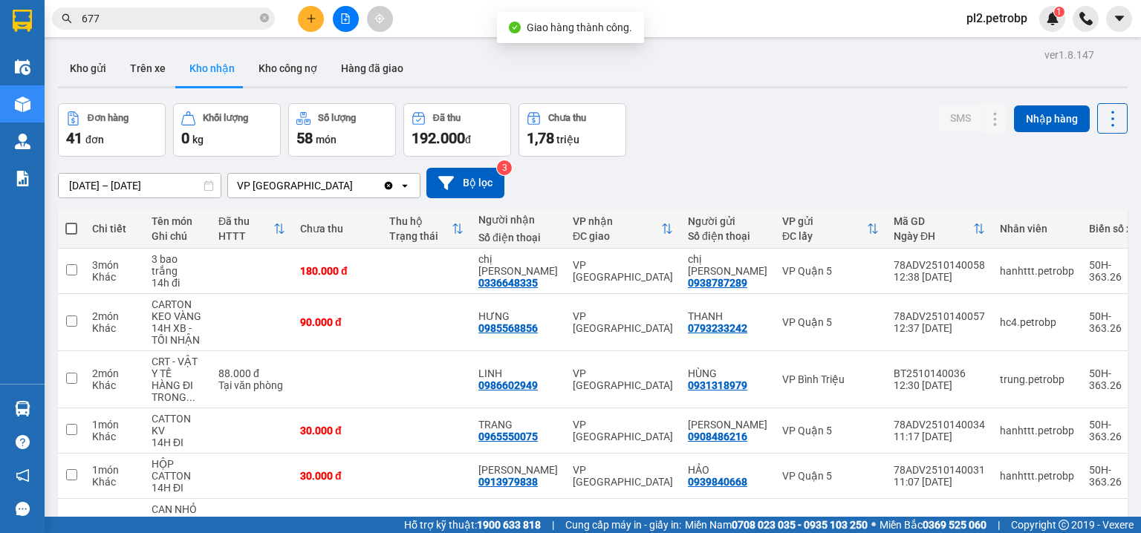
scroll to position [238, 0]
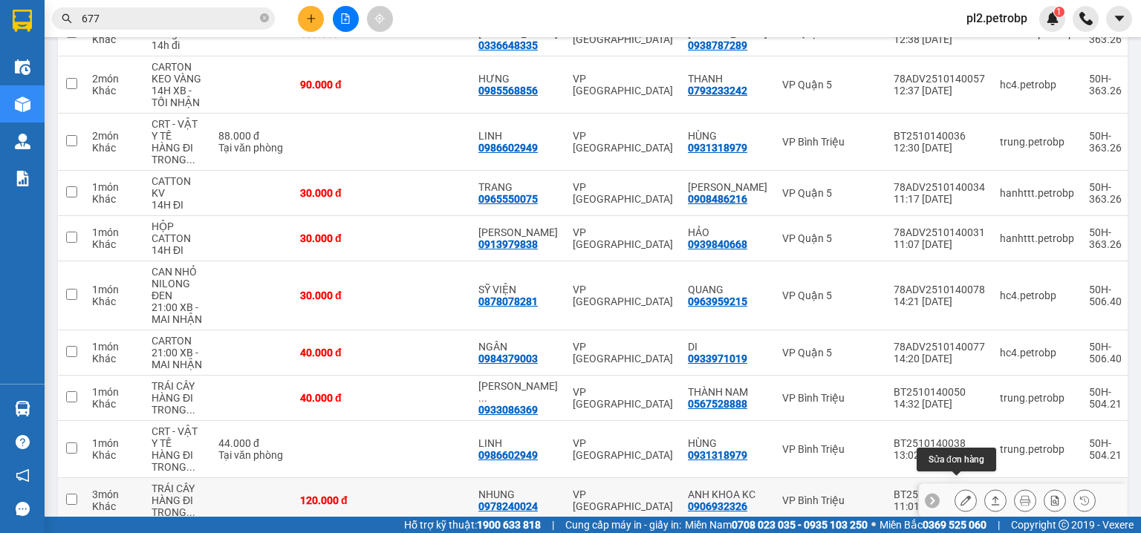
click at [962, 488] on button at bounding box center [965, 501] width 21 height 26
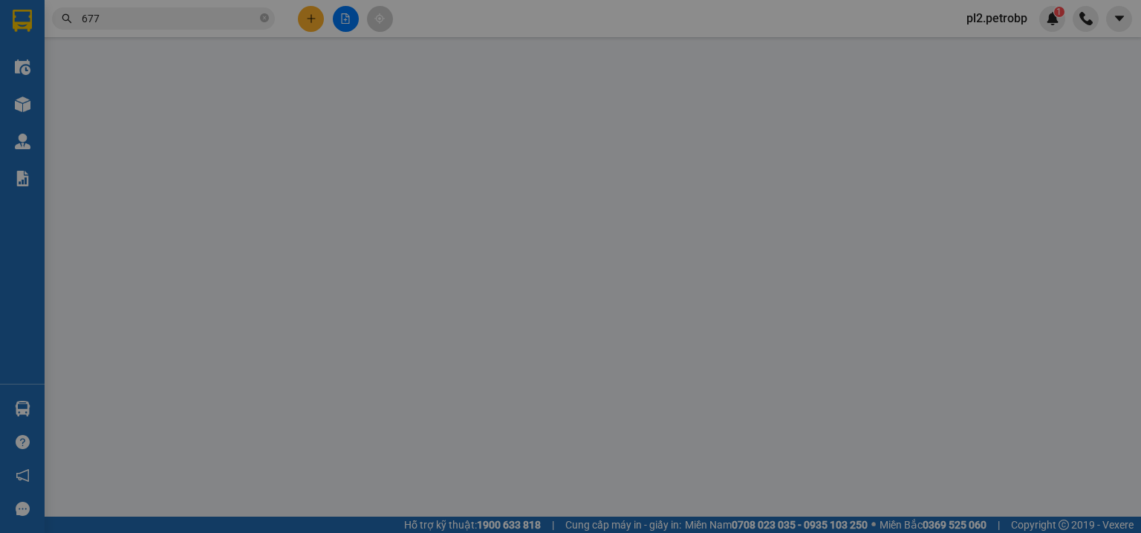
type input "0906932326"
type input "ANH KHOA KC"
type input "0978240024"
type input "NHUNG"
type input "120.000"
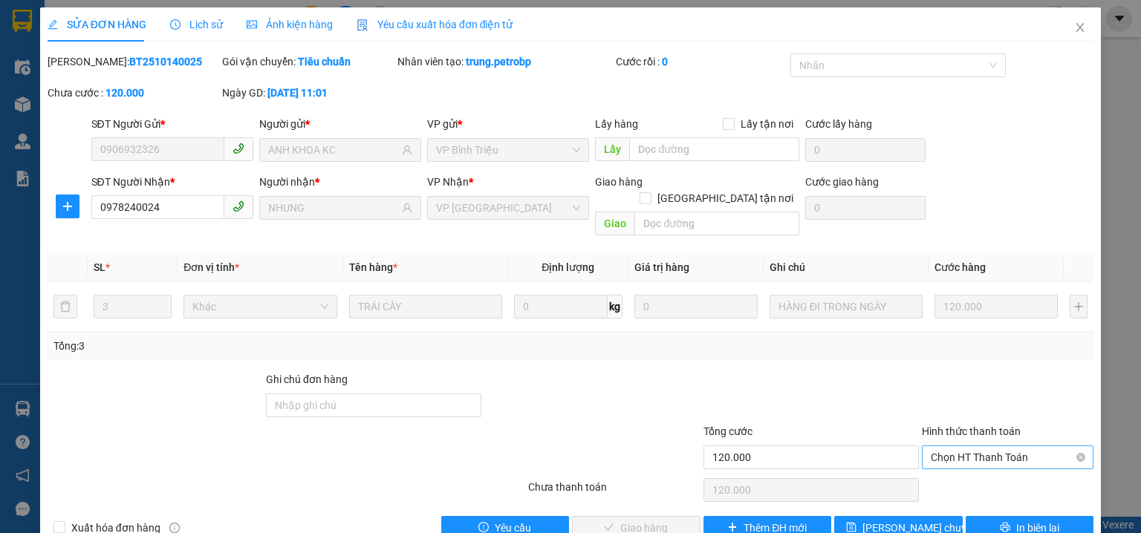
click at [945, 446] on span "Chọn HT Thanh Toán" at bounding box center [1007, 457] width 154 height 22
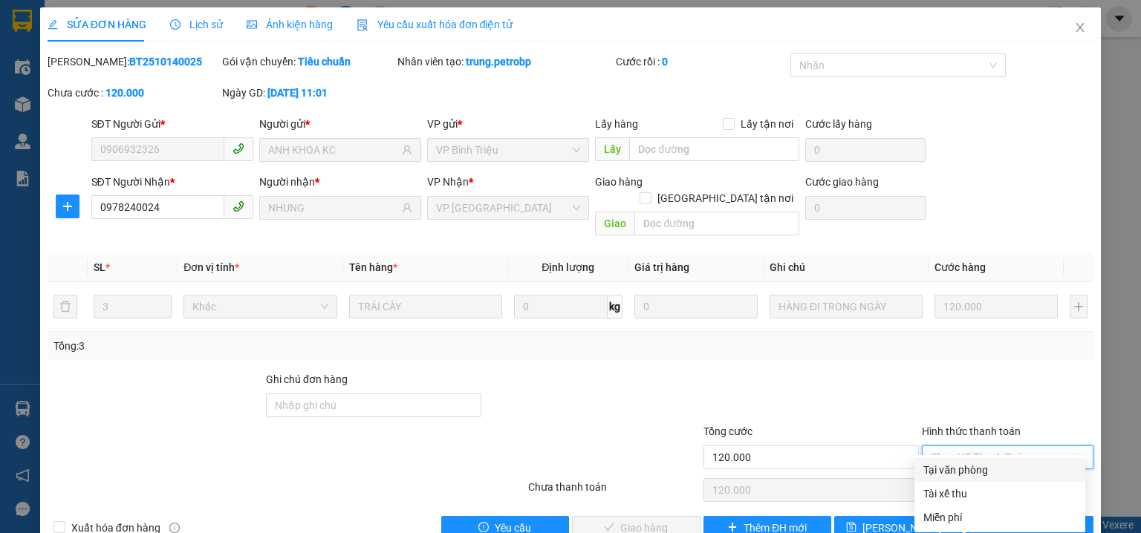
click at [939, 463] on div "Tại văn phòng" at bounding box center [999, 470] width 153 height 16
type input "0"
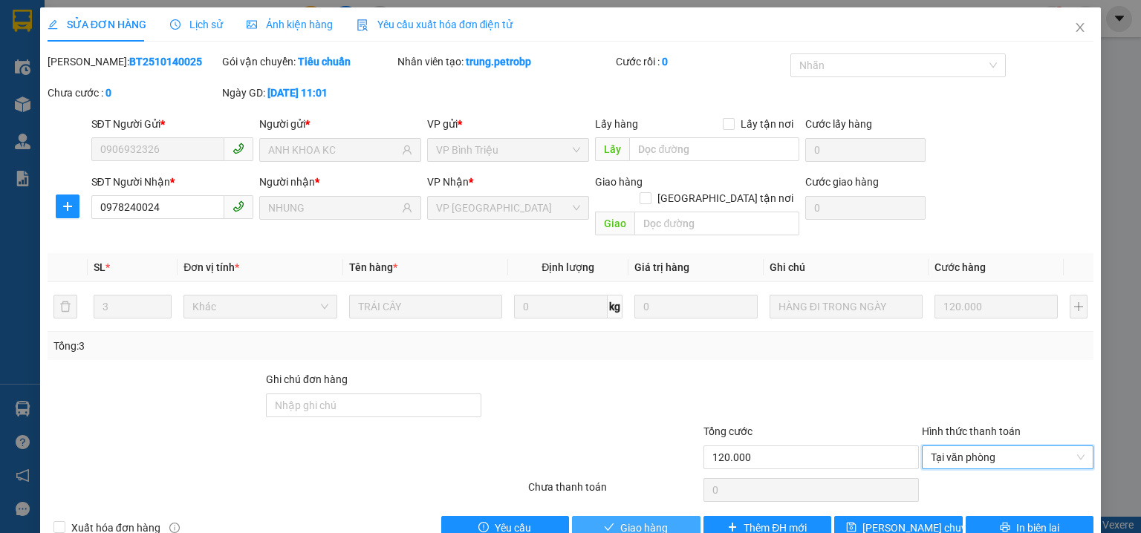
click at [665, 516] on button "Giao hàng" at bounding box center [636, 528] width 128 height 24
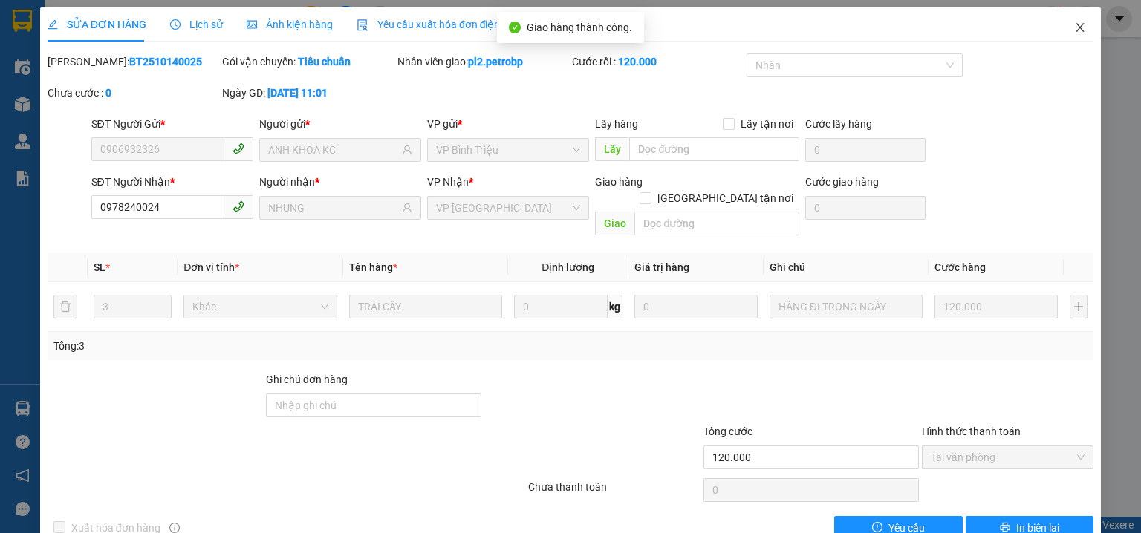
click at [1078, 29] on span "Close" at bounding box center [1080, 28] width 42 height 42
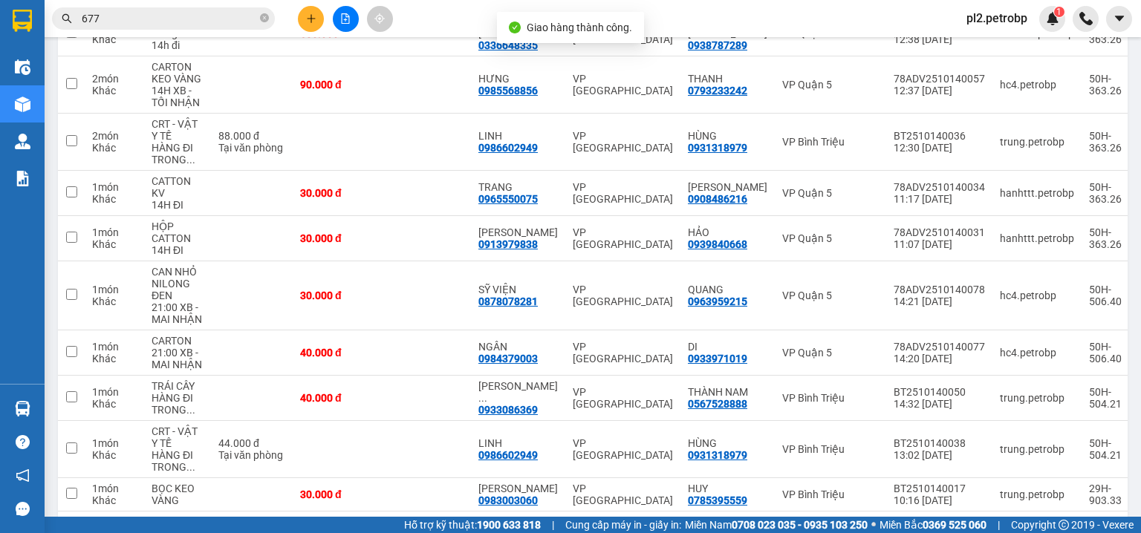
scroll to position [279, 0]
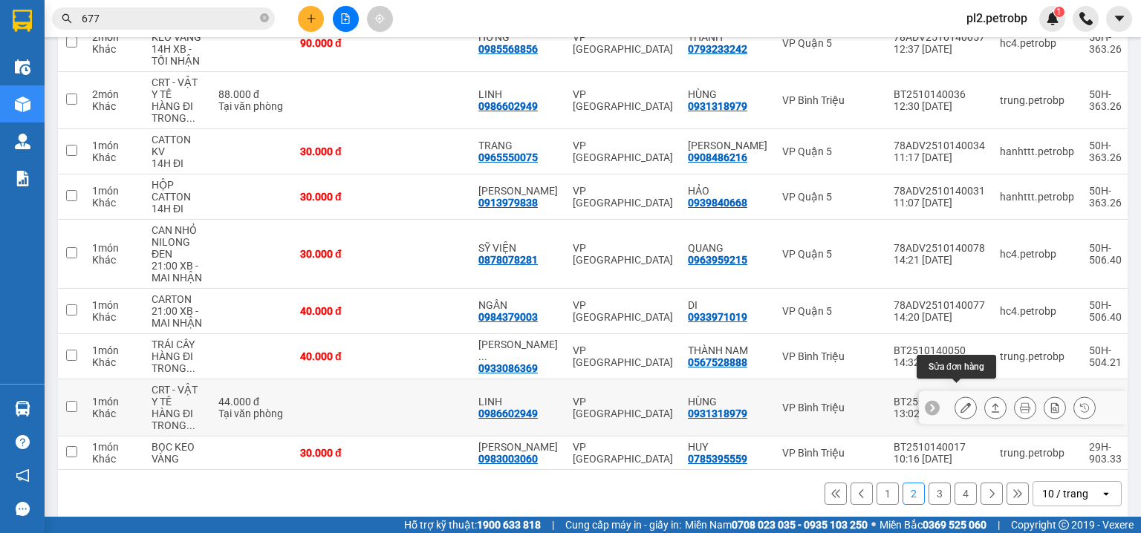
click at [960, 402] on icon at bounding box center [965, 407] width 10 height 10
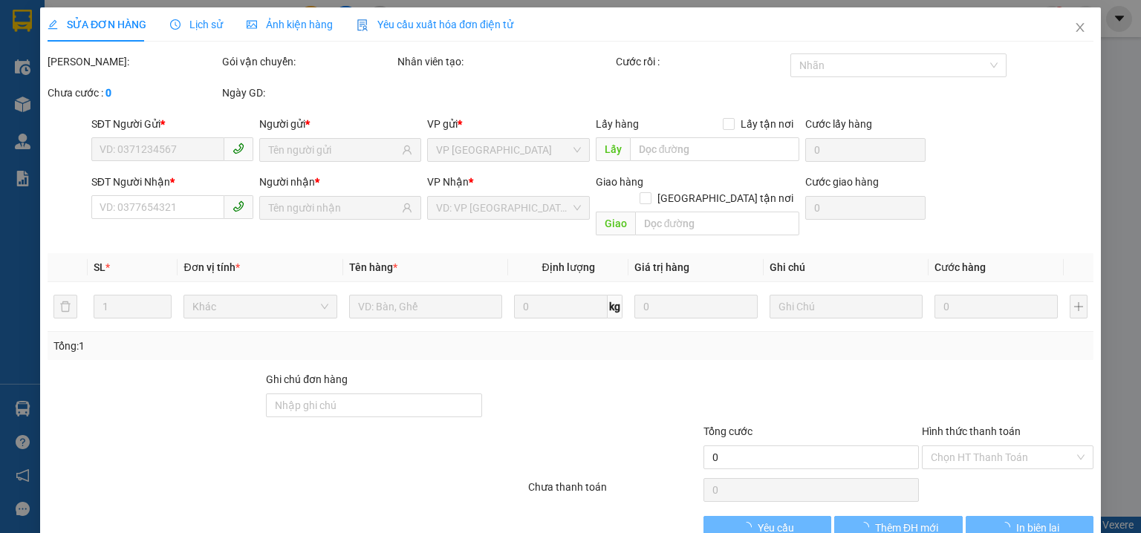
type input "0931318979"
type input "HÙNG"
type input "0986602949"
type input "LINH"
type input "44.000"
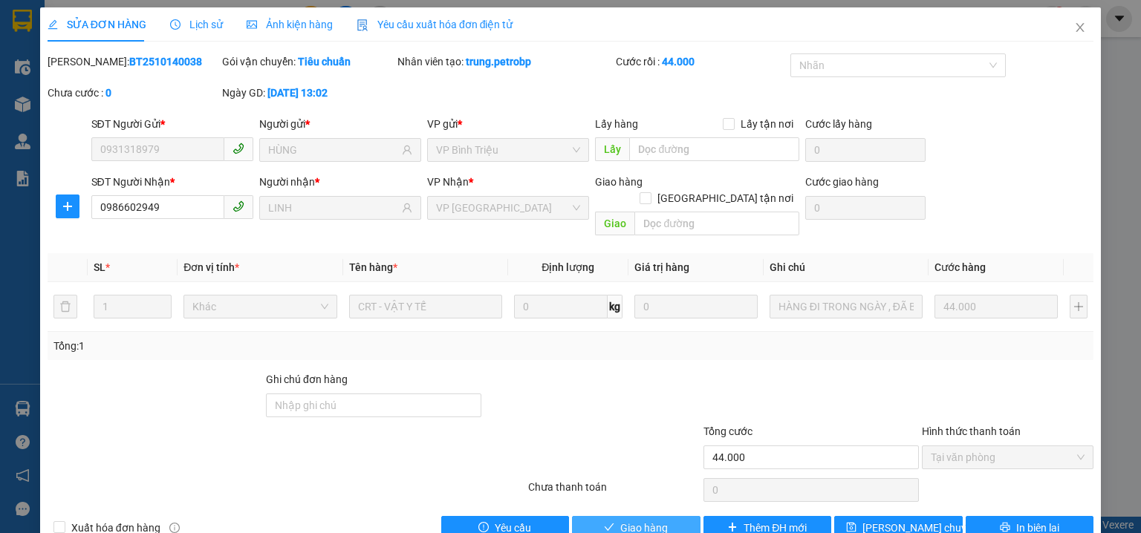
click at [636, 520] on span "Giao hàng" at bounding box center [644, 528] width 48 height 16
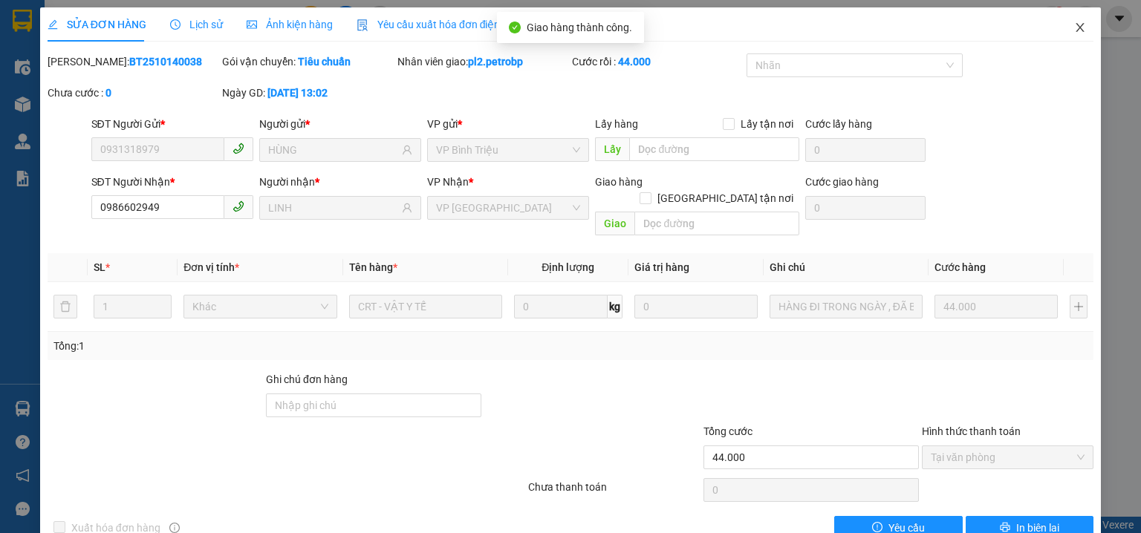
click at [1076, 30] on icon "close" at bounding box center [1080, 27] width 8 height 9
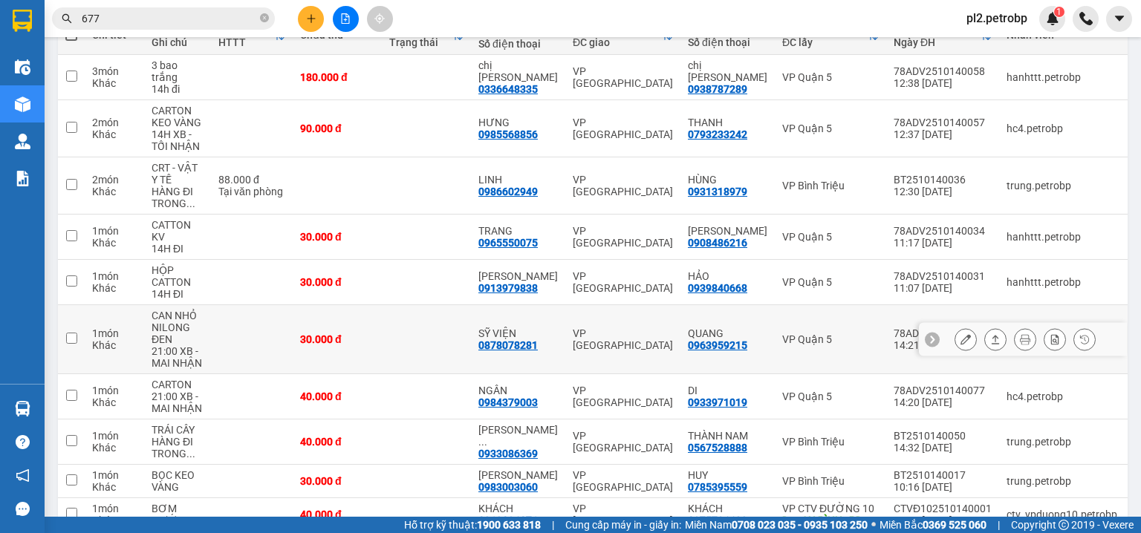
scroll to position [273, 0]
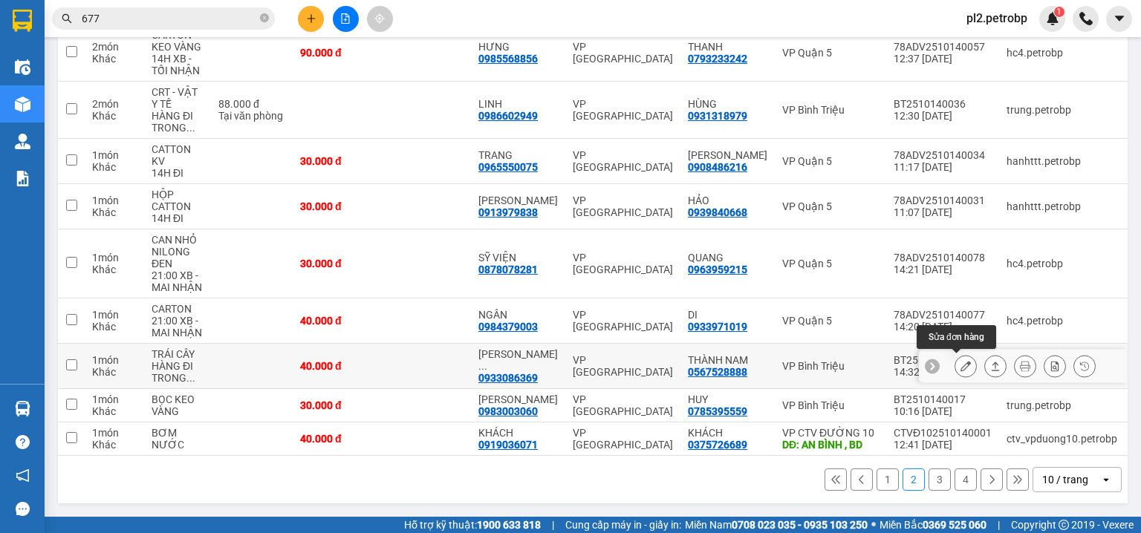
click at [960, 361] on icon at bounding box center [965, 366] width 10 height 10
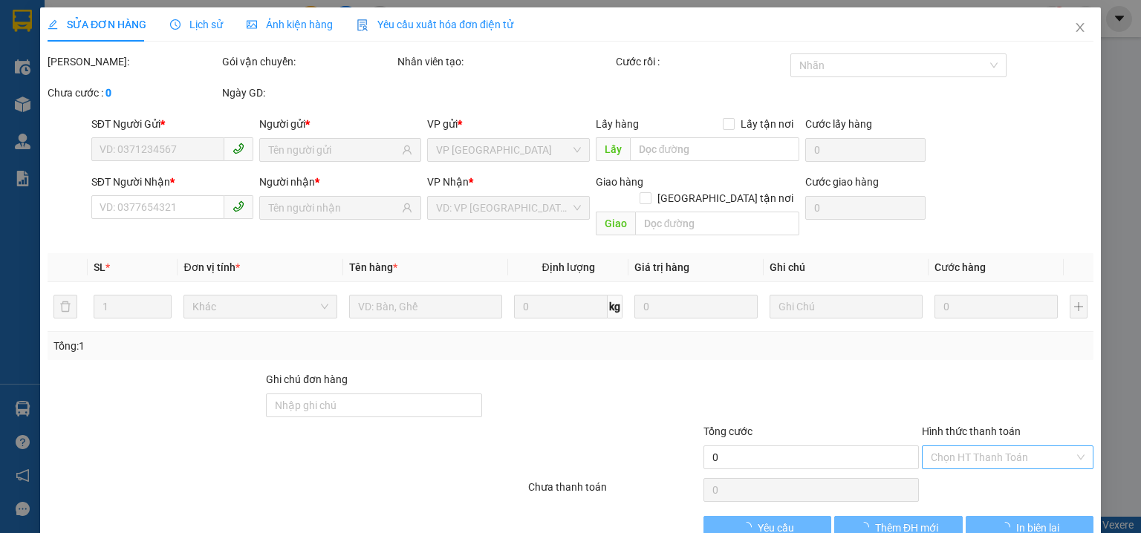
type input "0567528888"
type input "THÀNH NAM"
type input "0933086369"
type input "[PERSON_NAME]"
type input "40.000"
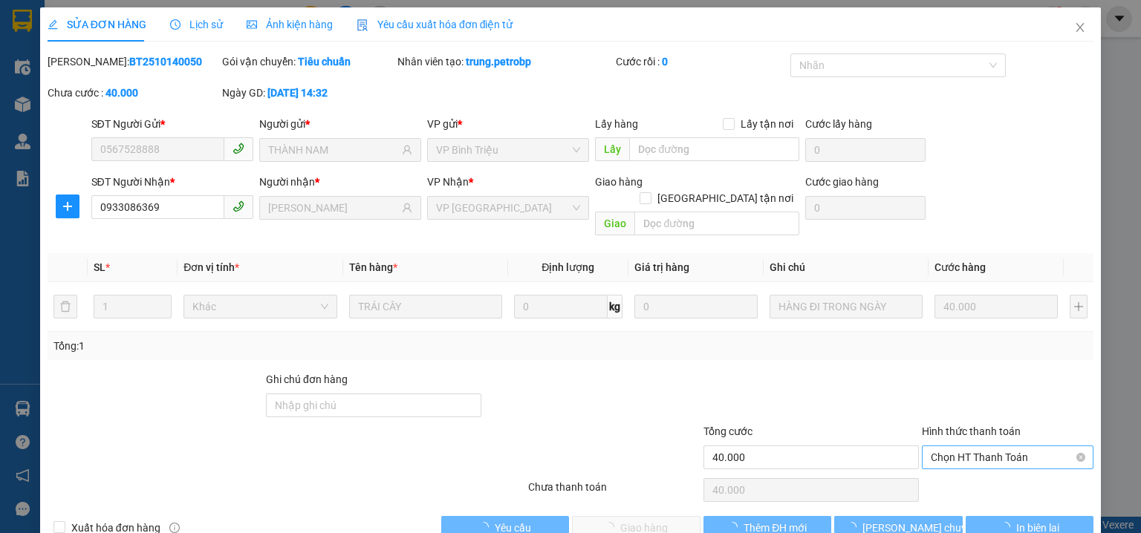
click at [933, 446] on span "Chọn HT Thanh Toán" at bounding box center [1007, 457] width 154 height 22
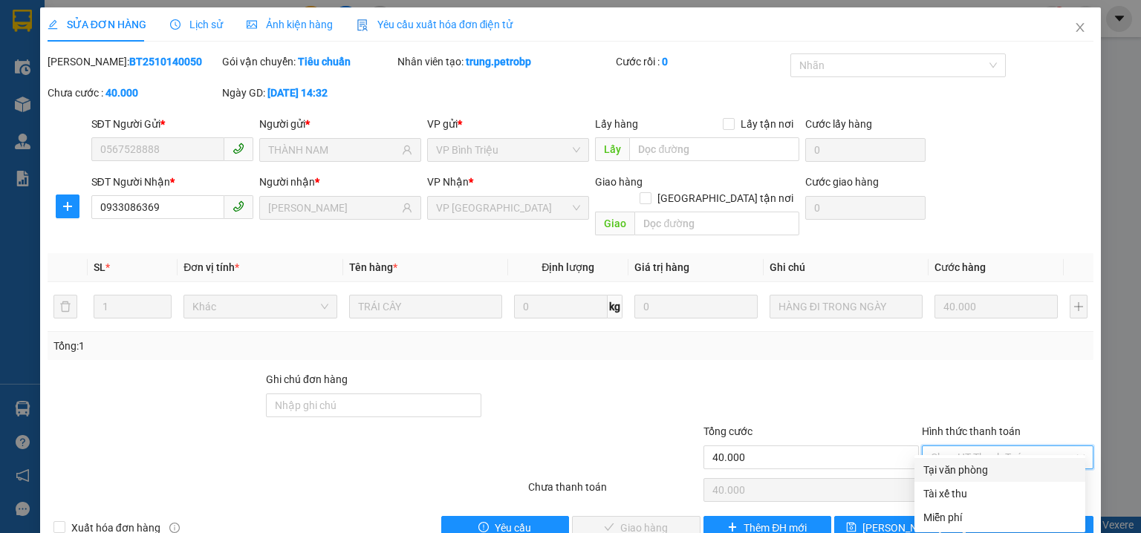
drag, startPoint x: 933, startPoint y: 472, endPoint x: 835, endPoint y: 475, distance: 98.1
click at [930, 472] on div "Tại văn phòng" at bounding box center [999, 470] width 153 height 16
type input "0"
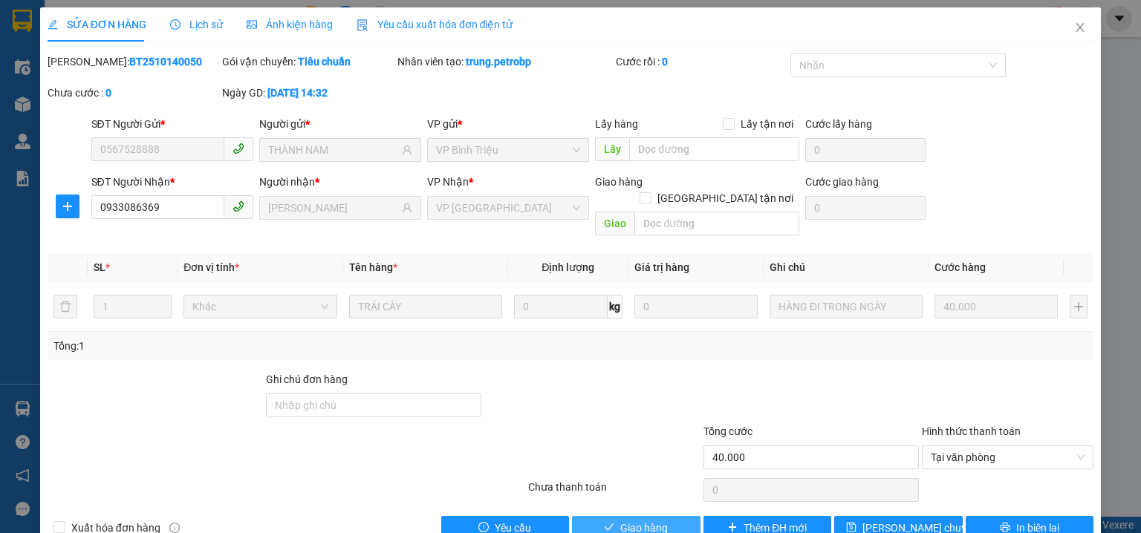
click at [641, 516] on button "Giao hàng" at bounding box center [636, 528] width 128 height 24
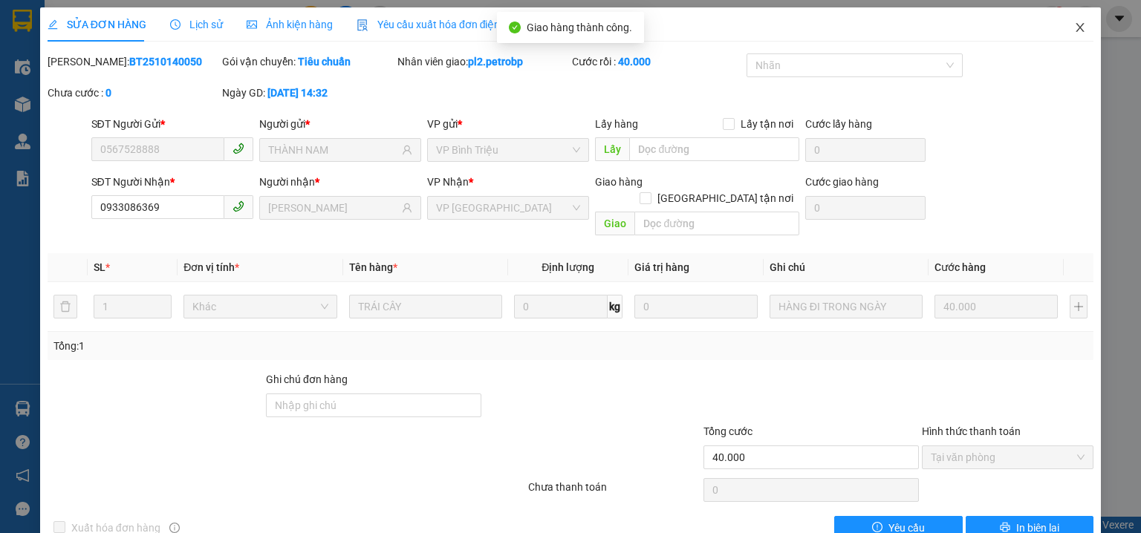
click at [1074, 27] on icon "close" at bounding box center [1080, 28] width 12 height 12
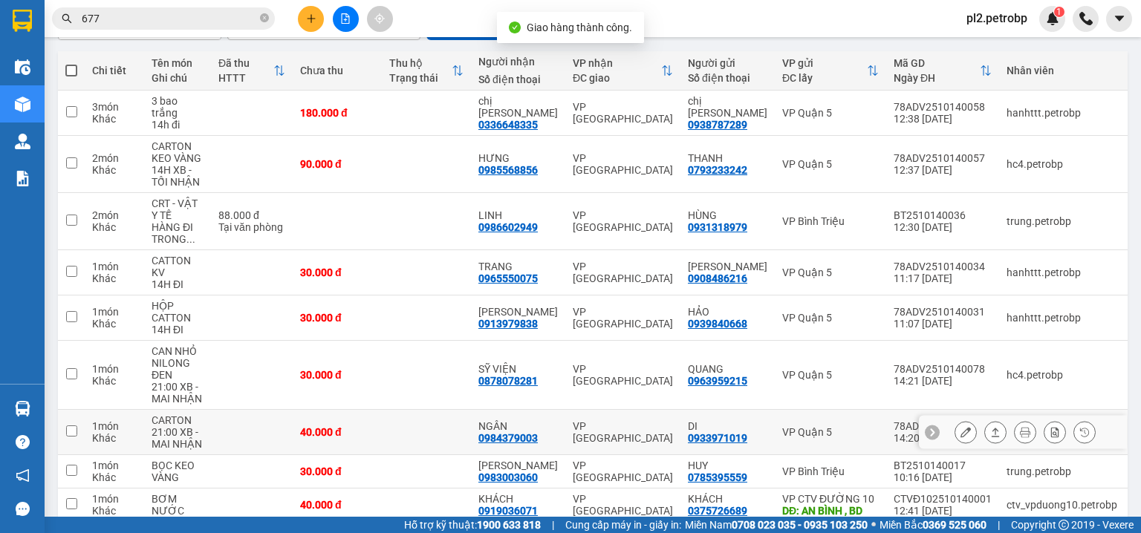
scroll to position [261, 0]
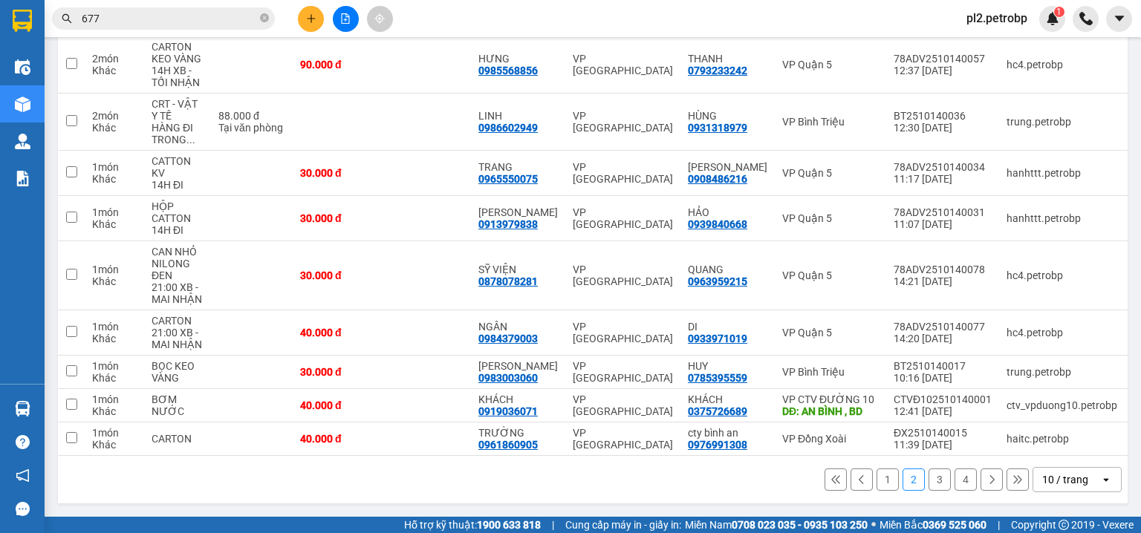
click at [928, 481] on button "3" at bounding box center [939, 480] width 22 height 22
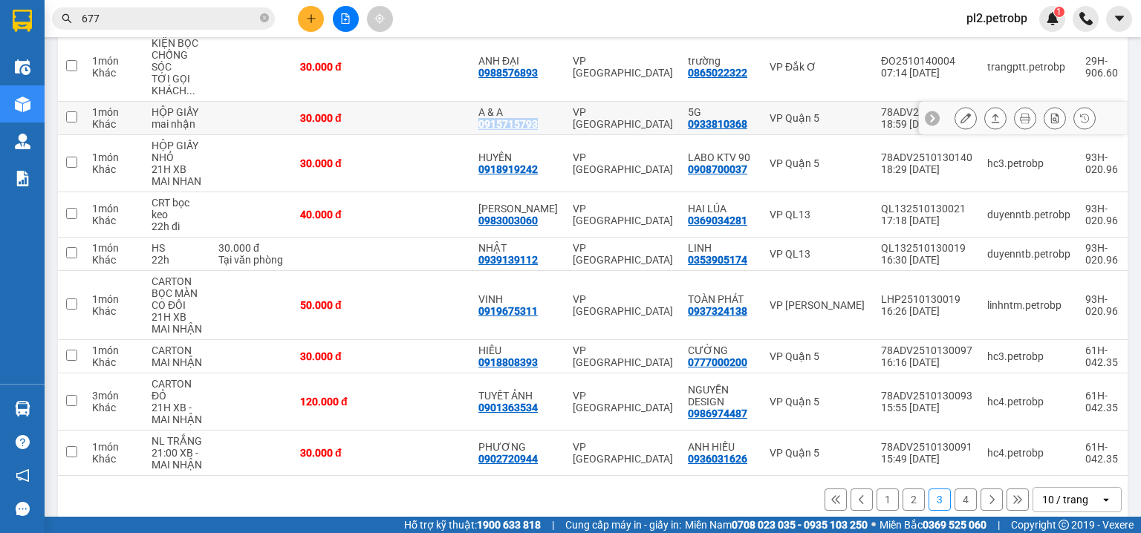
drag, startPoint x: 537, startPoint y: 125, endPoint x: 475, endPoint y: 120, distance: 61.9
click at [475, 120] on td "A & A 0915715793" at bounding box center [518, 118] width 94 height 33
checkbox input "true"
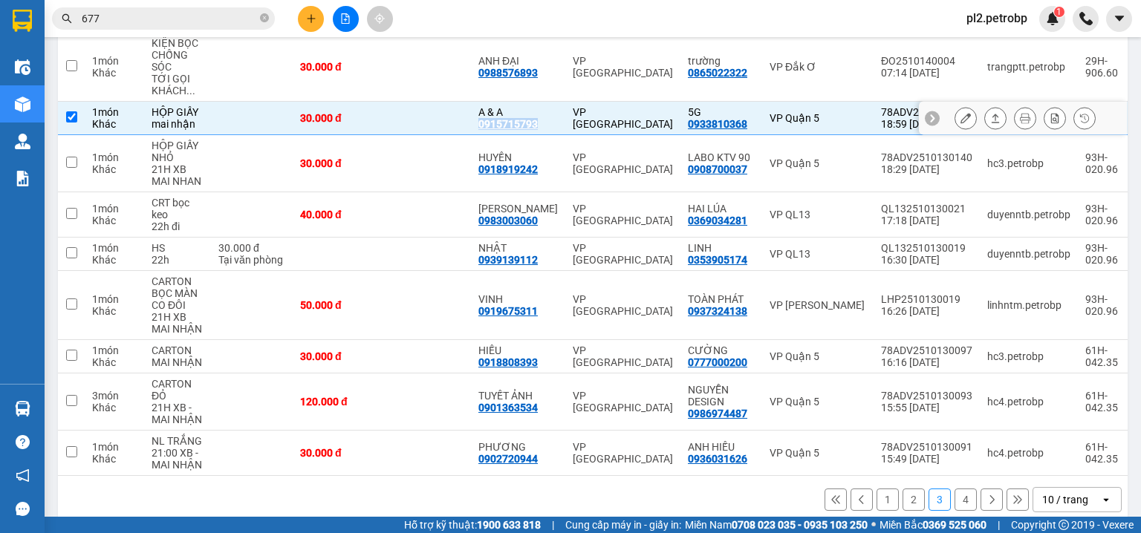
copy div "0915715793"
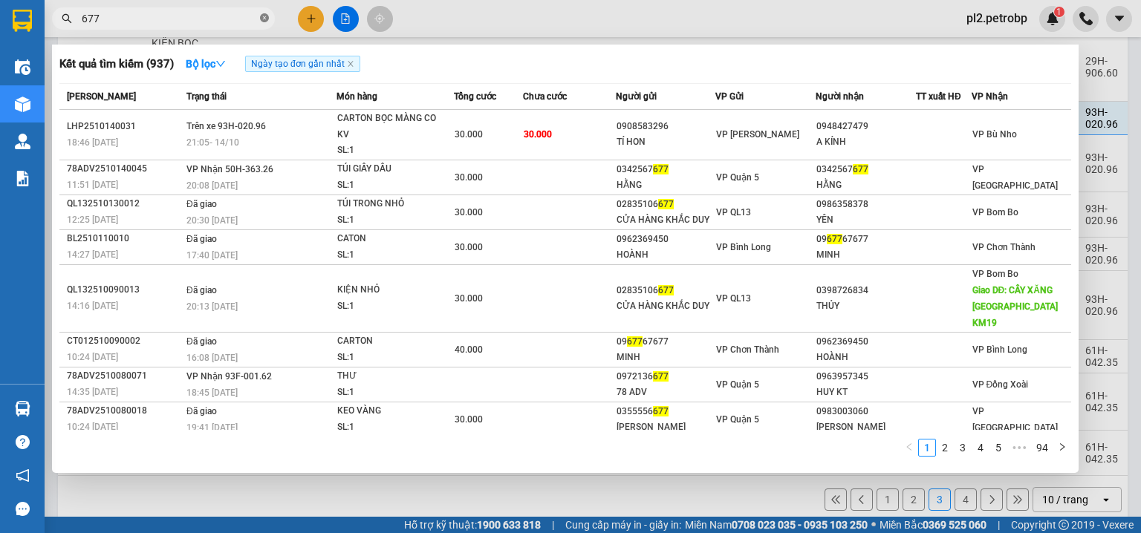
click at [264, 18] on icon "close-circle" at bounding box center [264, 17] width 9 height 9
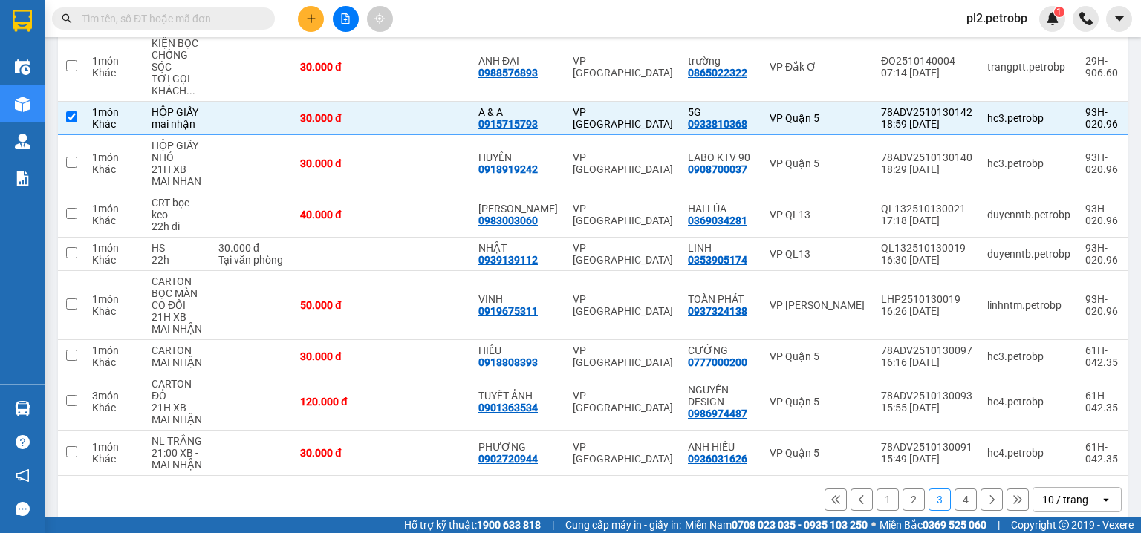
paste input "0915715793"
type input "0915715793"
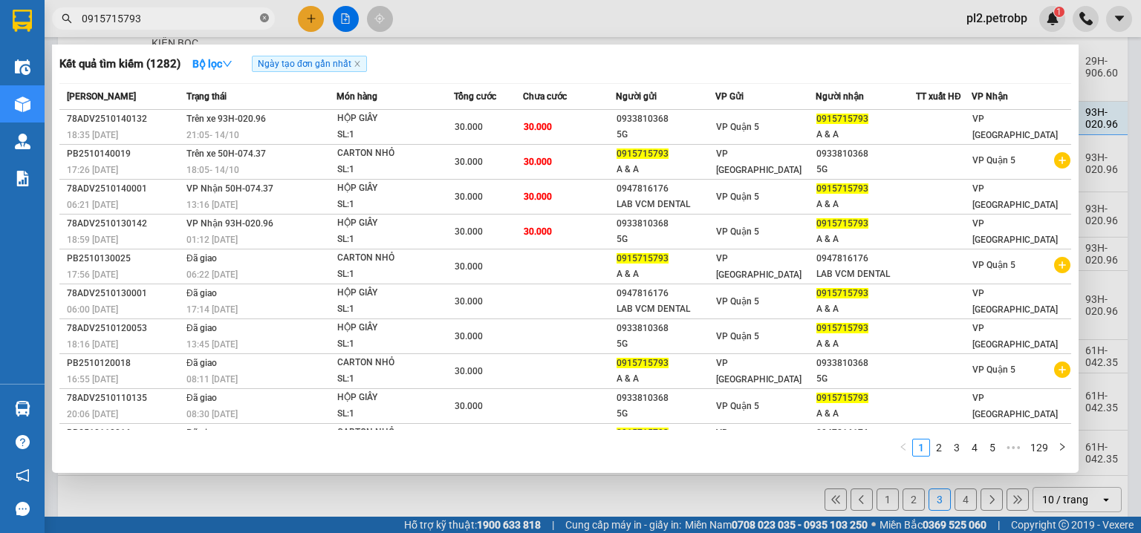
click at [267, 15] on icon "close-circle" at bounding box center [264, 17] width 9 height 9
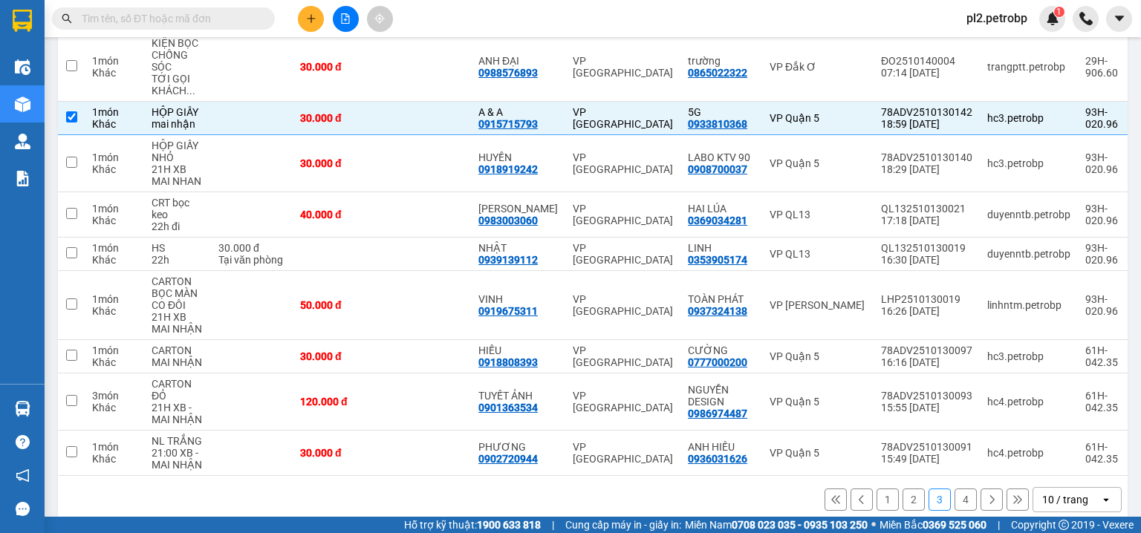
paste input "0915715793"
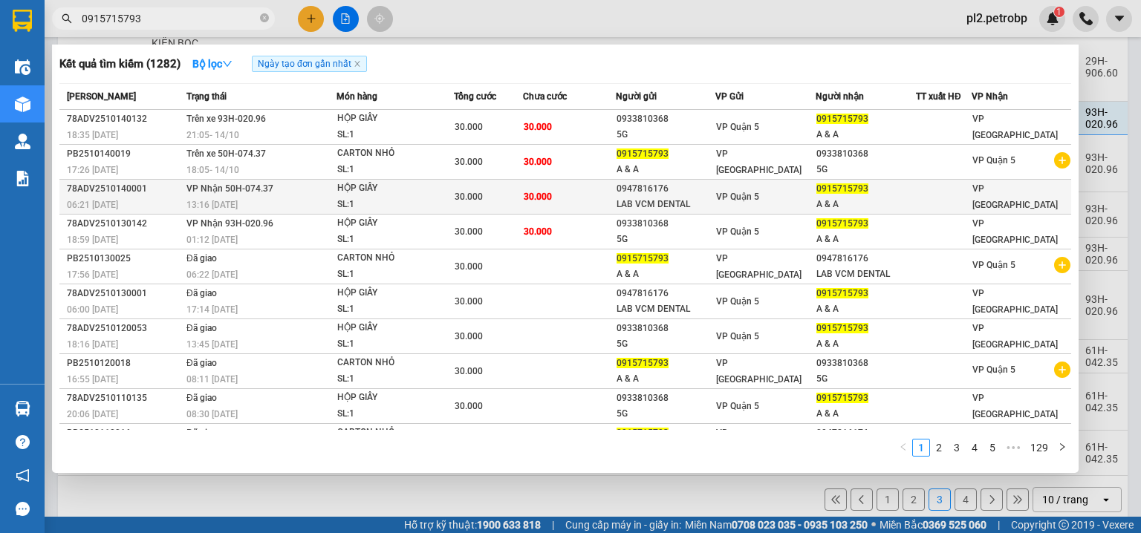
type input "0915715793"
click at [855, 202] on div "A & A" at bounding box center [865, 205] width 99 height 16
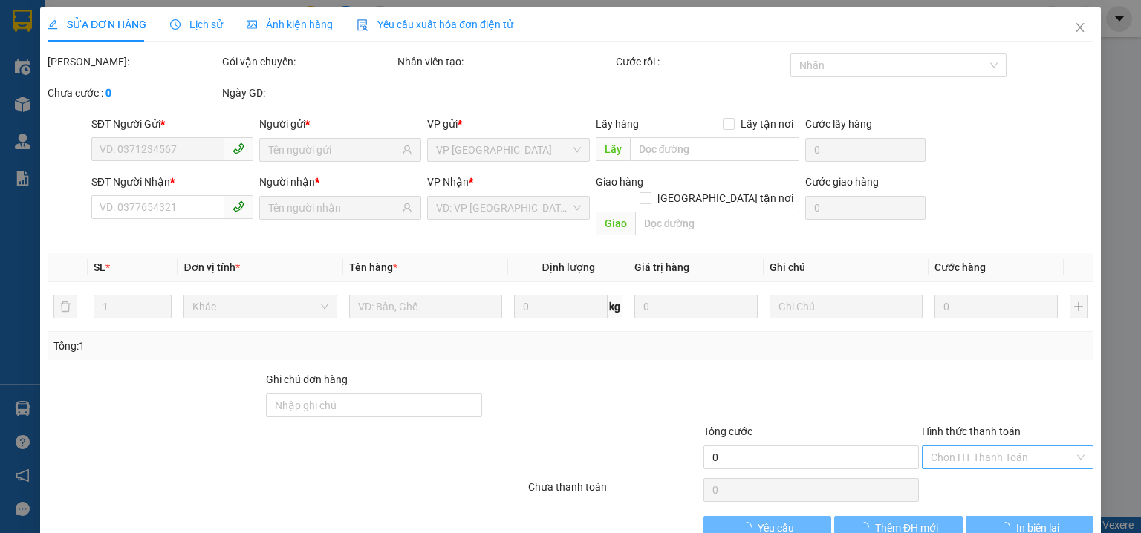
type input "0947816176"
type input "LAB VCM DENTAL"
type input "0915715793"
type input "A & A"
type input "30.000"
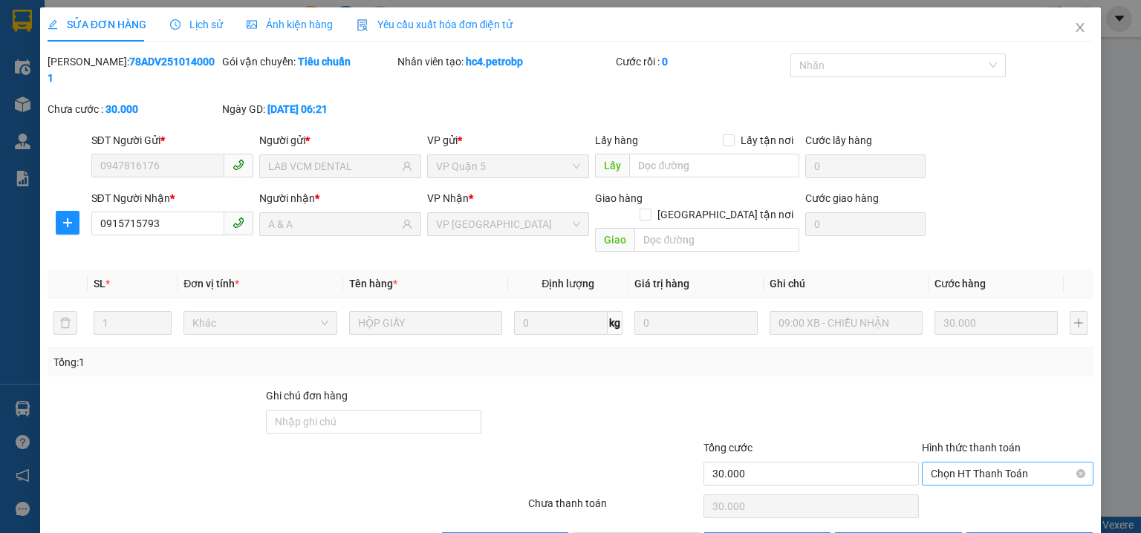
click at [963, 463] on span "Chọn HT Thanh Toán" at bounding box center [1007, 474] width 154 height 22
click at [965, 469] on div "Tại văn phòng" at bounding box center [999, 470] width 153 height 16
type input "0"
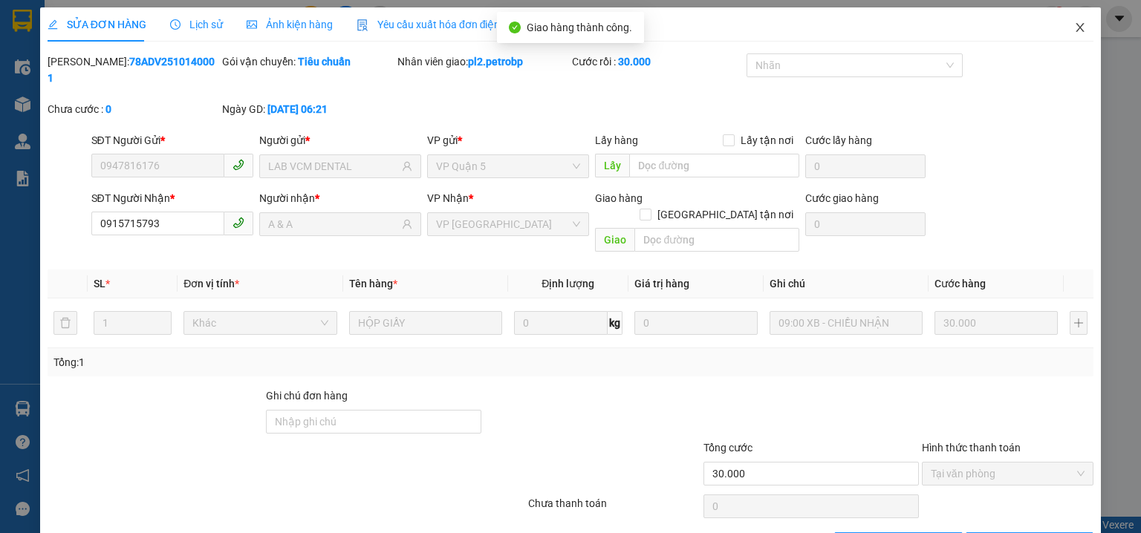
click at [1074, 32] on icon "close" at bounding box center [1080, 28] width 12 height 12
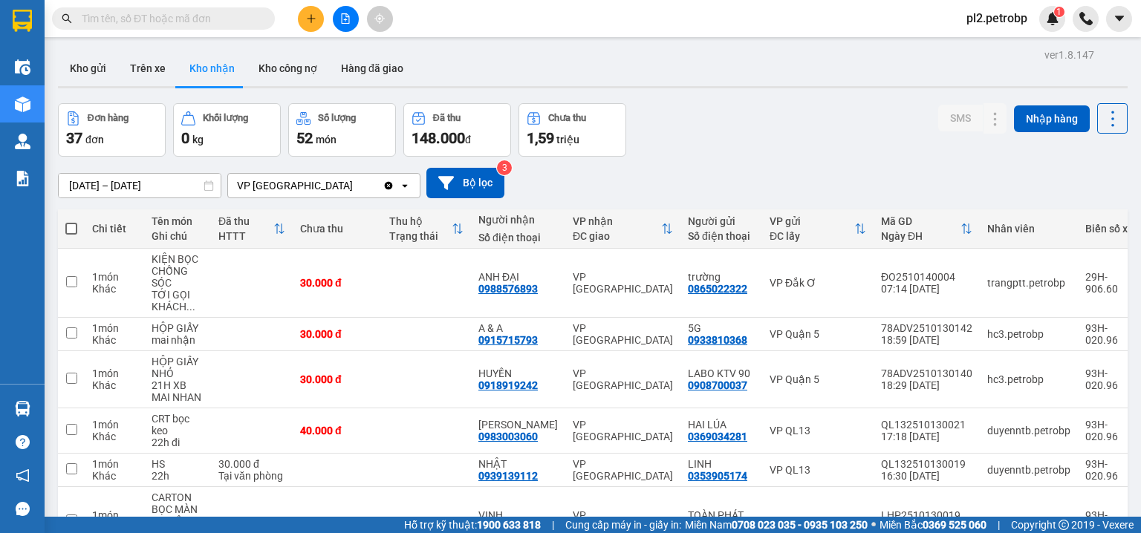
click at [208, 17] on input "text" at bounding box center [169, 18] width 175 height 16
paste input "0915715793"
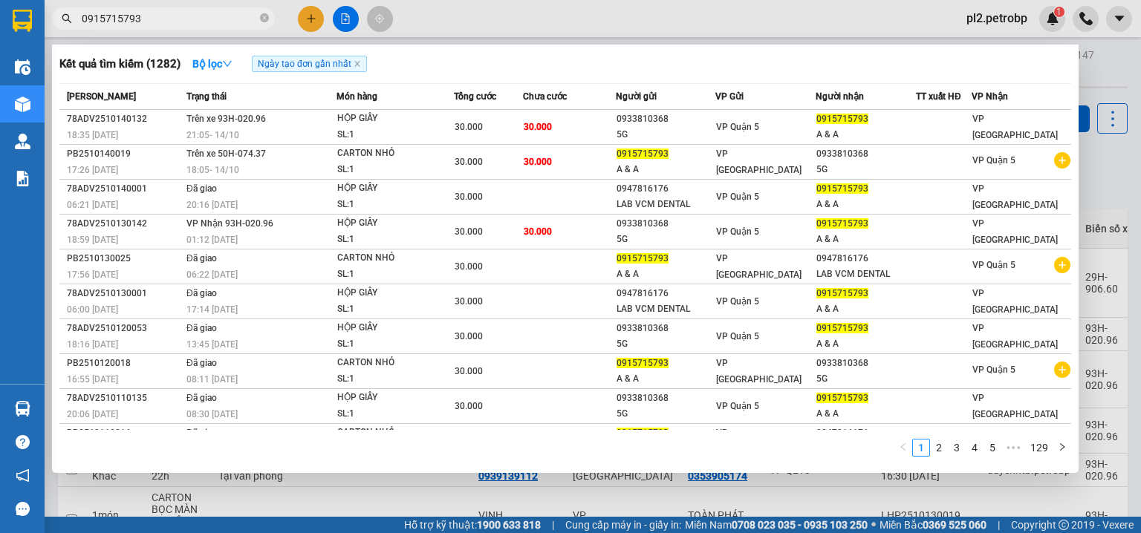
type input "0915715793"
click at [686, 9] on div at bounding box center [570, 266] width 1141 height 533
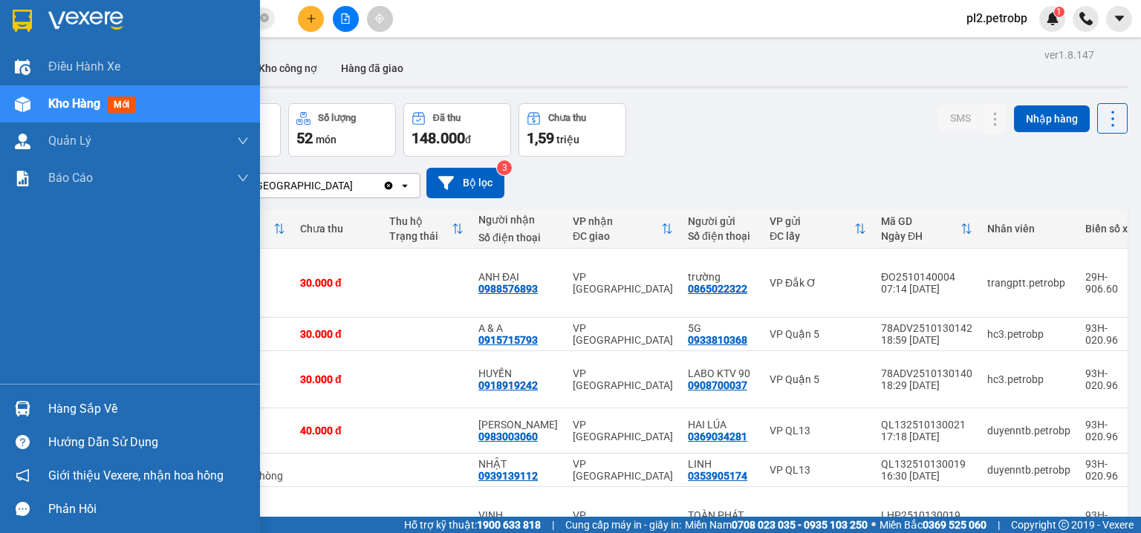
click at [100, 404] on div "Hàng sắp về" at bounding box center [148, 409] width 201 height 22
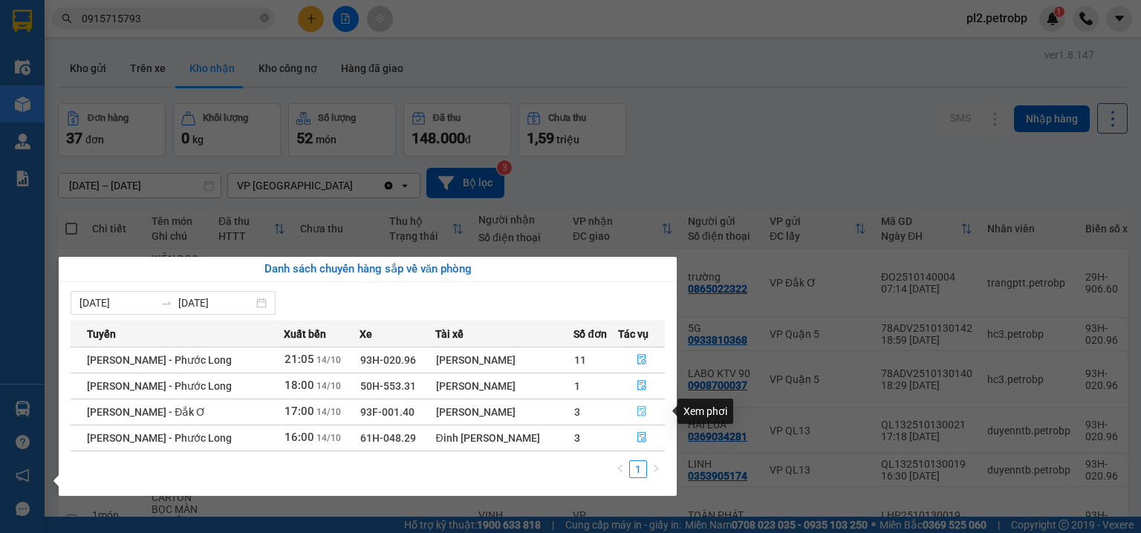
click at [636, 411] on icon "file-done" at bounding box center [641, 411] width 10 height 10
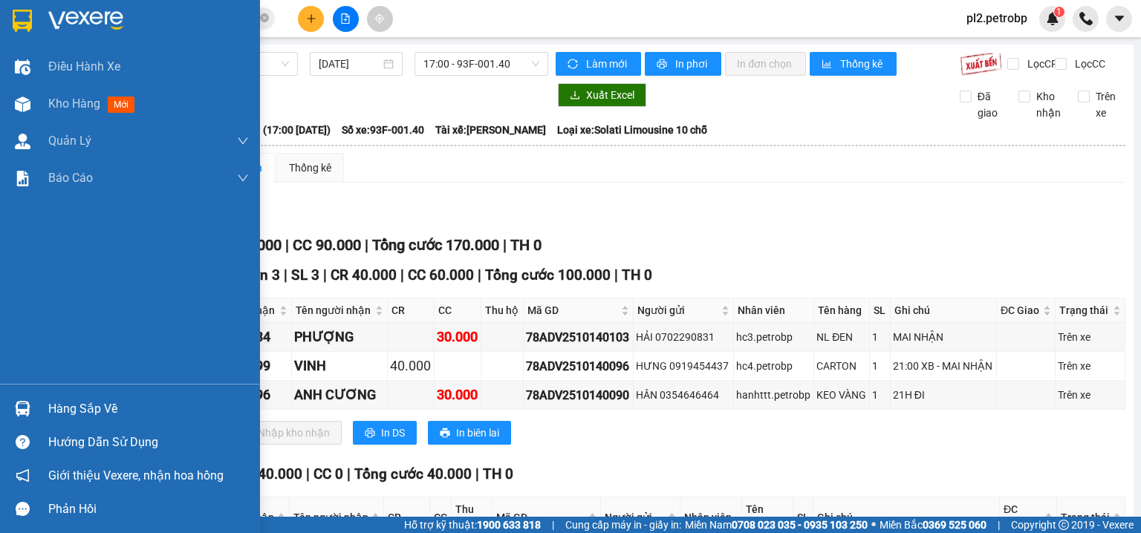
click at [19, 410] on img at bounding box center [23, 409] width 16 height 16
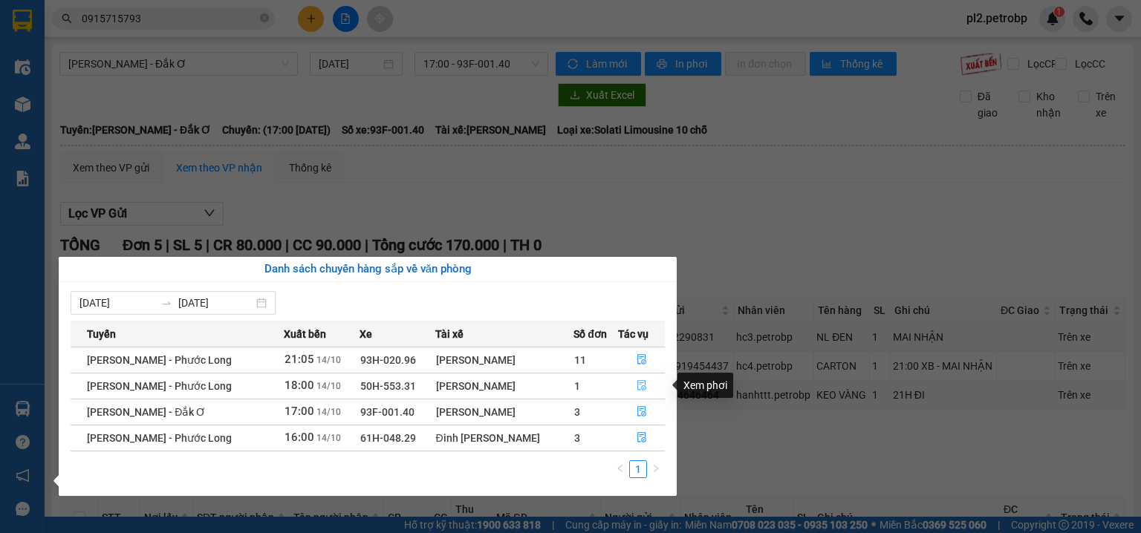
click at [636, 384] on icon "file-done" at bounding box center [641, 385] width 10 height 10
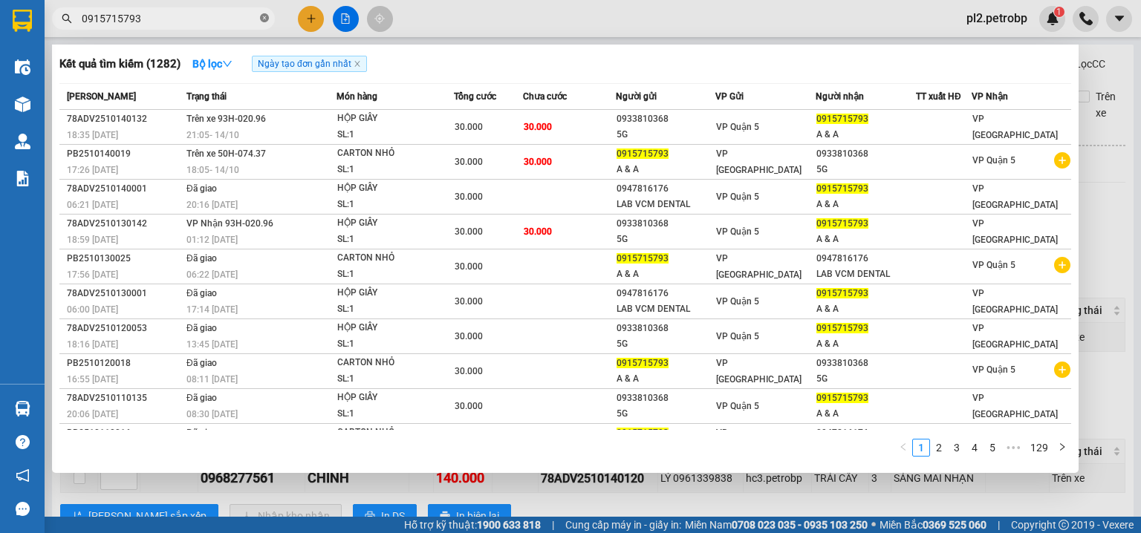
click at [267, 15] on icon "close-circle" at bounding box center [264, 17] width 9 height 9
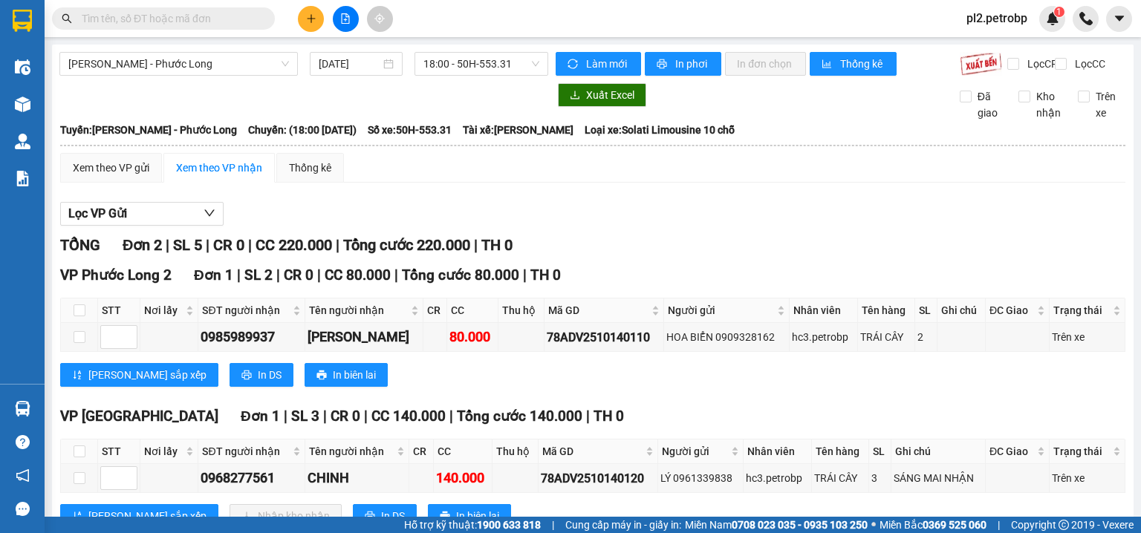
click at [238, 18] on input "text" at bounding box center [169, 18] width 175 height 16
click at [237, 2] on div "Kết quả tìm kiếm ( 1282 ) Bộ lọc Ngày tạo đơn gần nhất Mã ĐH Trạng thái Món hàn…" at bounding box center [570, 18] width 1141 height 37
click at [223, 24] on input "text" at bounding box center [169, 18] width 175 height 16
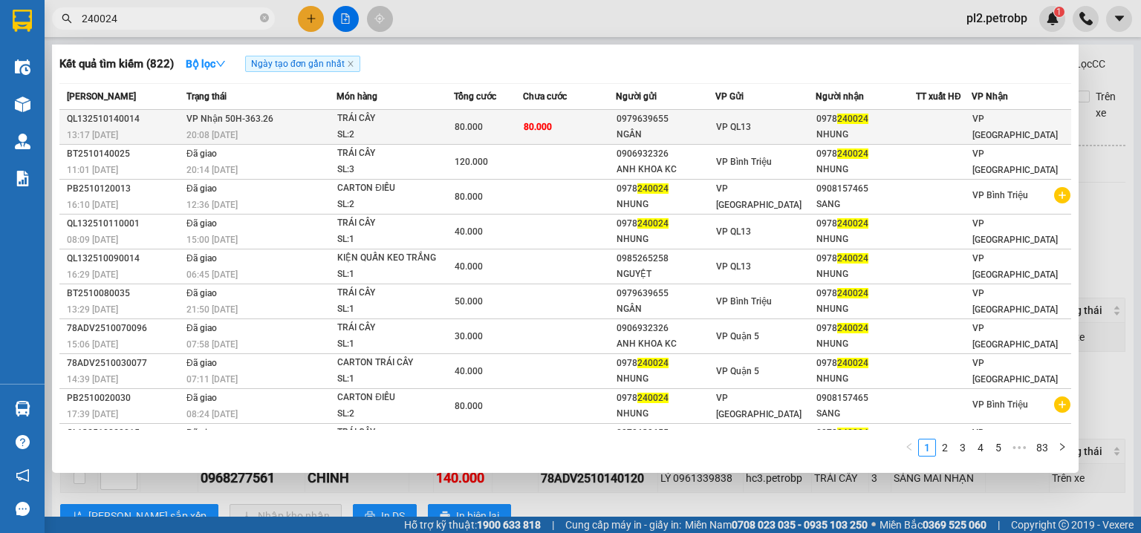
type input "240024"
click at [686, 113] on div "0979639655" at bounding box center [665, 119] width 99 height 16
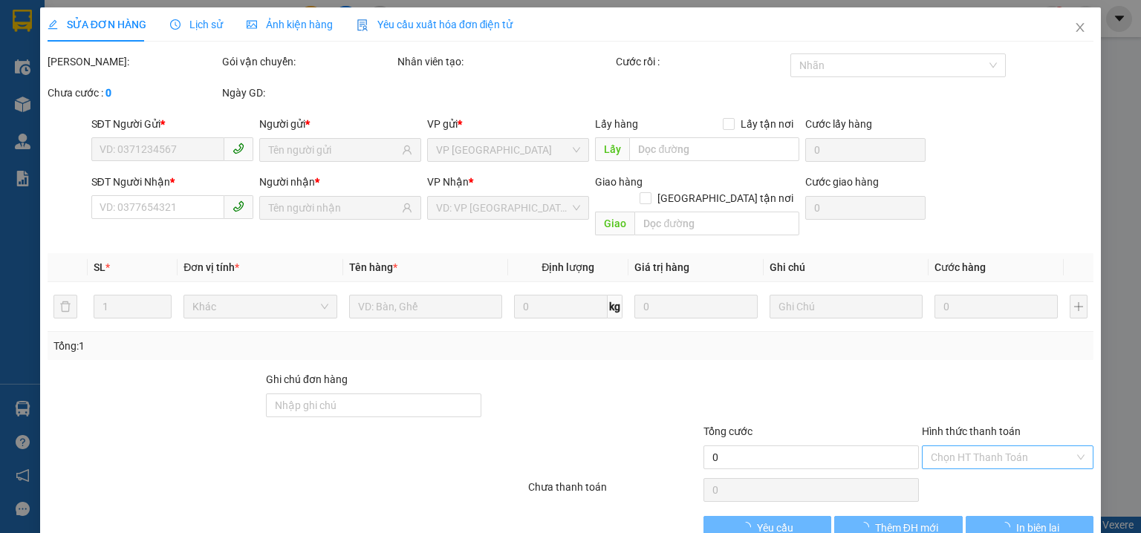
type input "0979639655"
type input "NGÂN"
type input "0978240024"
type input "NHUNG"
type input "80.000"
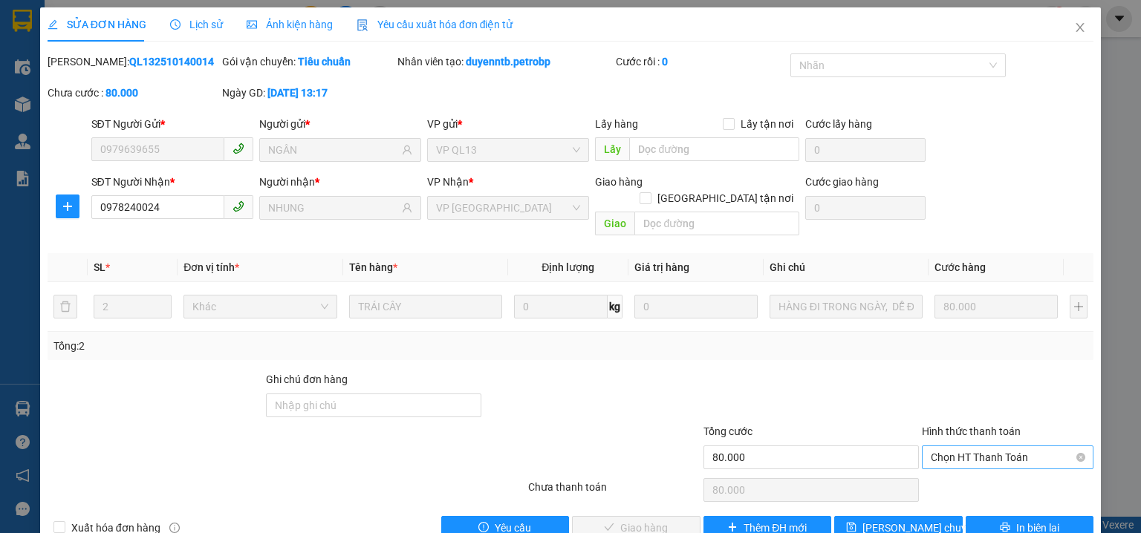
click at [949, 446] on span "Chọn HT Thanh Toán" at bounding box center [1007, 457] width 154 height 22
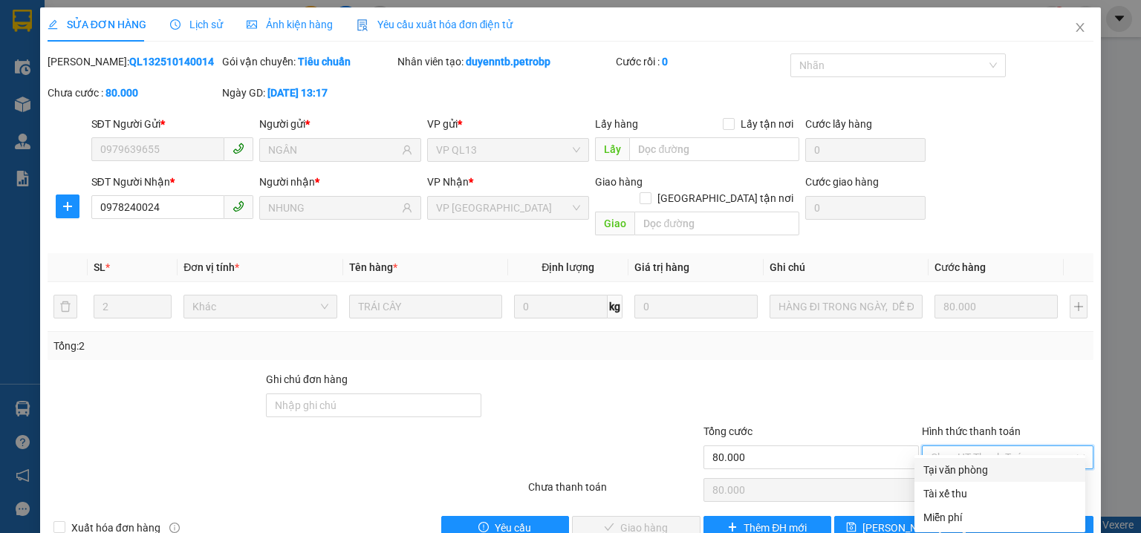
click at [959, 469] on div "Tại văn phòng" at bounding box center [999, 470] width 153 height 16
type input "0"
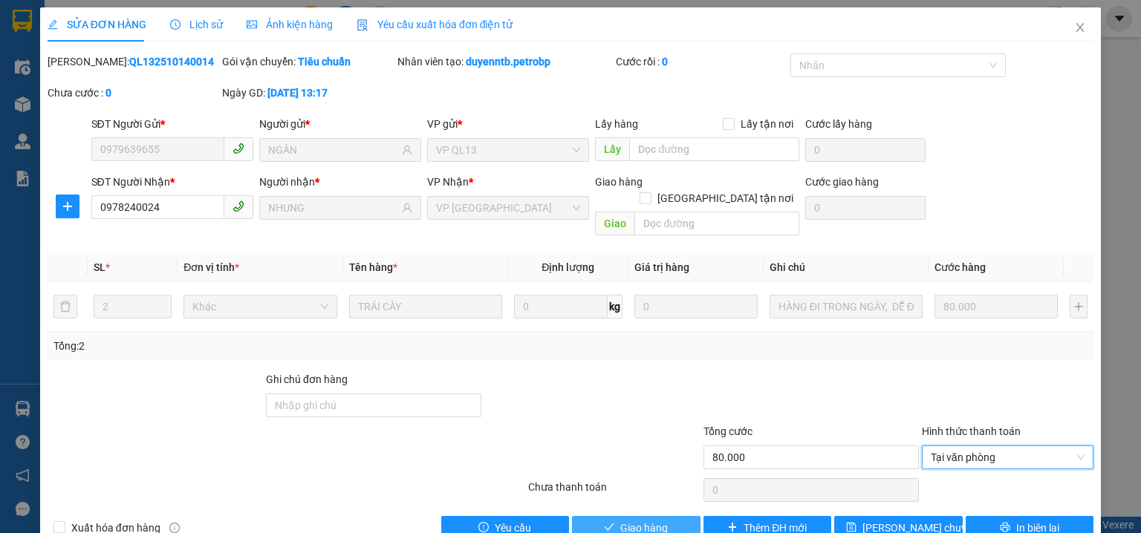
click at [655, 520] on span "Giao hàng" at bounding box center [644, 528] width 48 height 16
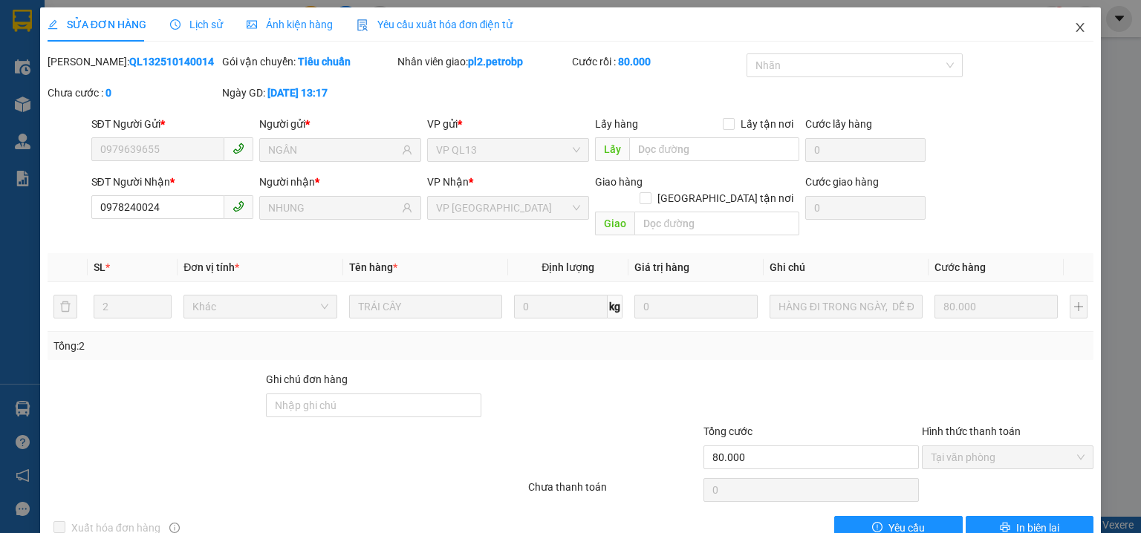
click at [1074, 30] on icon "close" at bounding box center [1080, 28] width 12 height 12
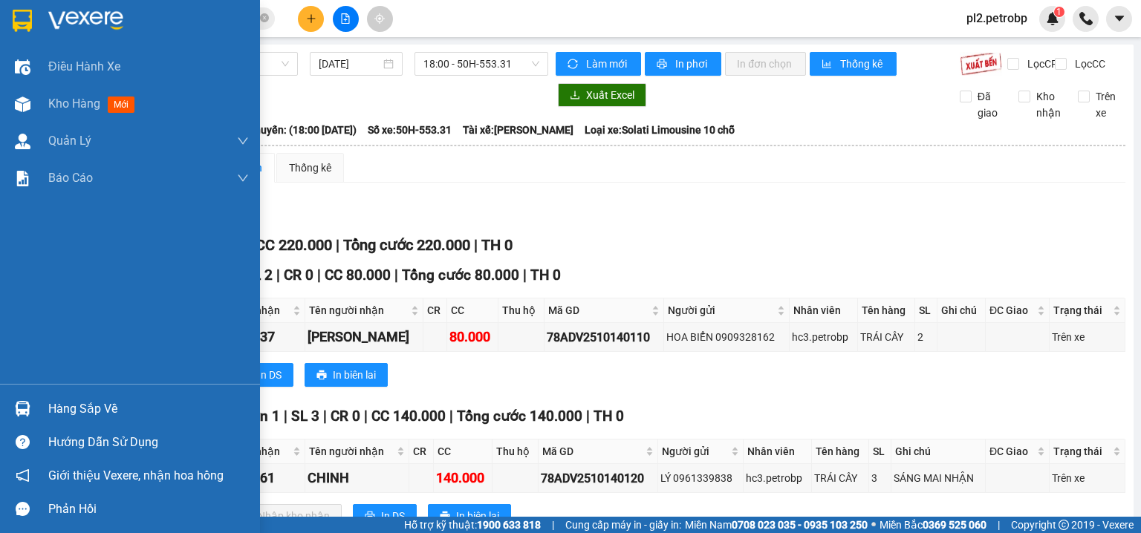
click at [93, 416] on div "Hàng sắp về" at bounding box center [148, 409] width 201 height 22
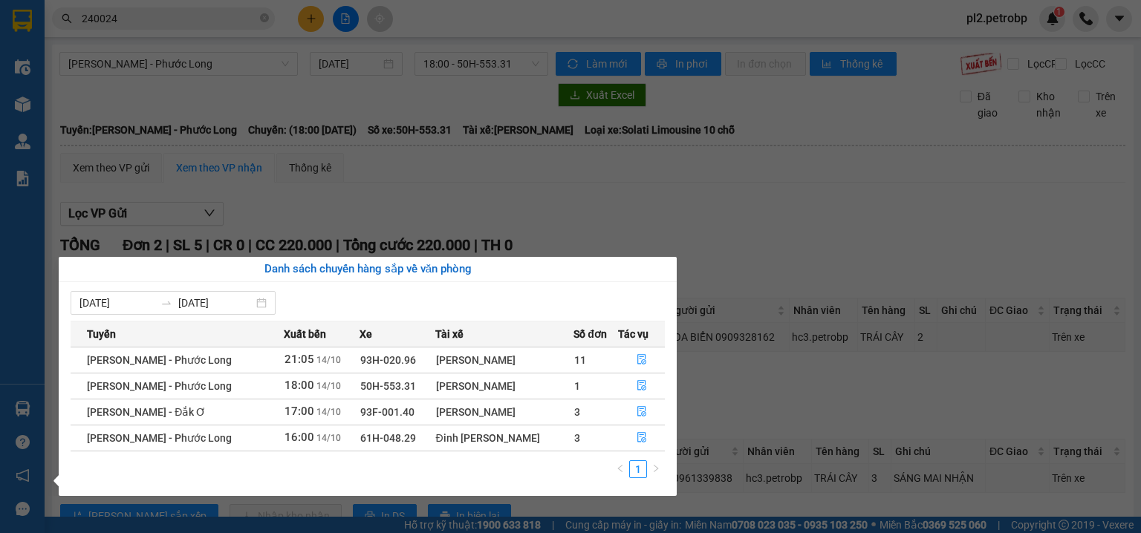
click at [466, 177] on section "Kết quả tìm kiếm ( 822 ) Bộ lọc Ngày tạo đơn gần nhất Mã ĐH Trạng thái Món hàng…" at bounding box center [570, 266] width 1141 height 533
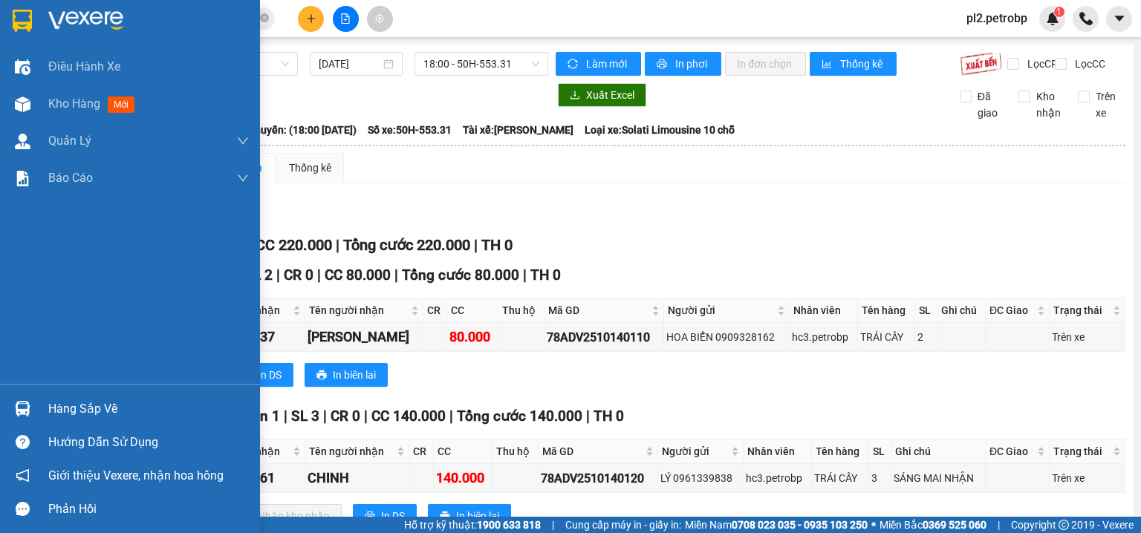
click at [16, 412] on img at bounding box center [23, 409] width 16 height 16
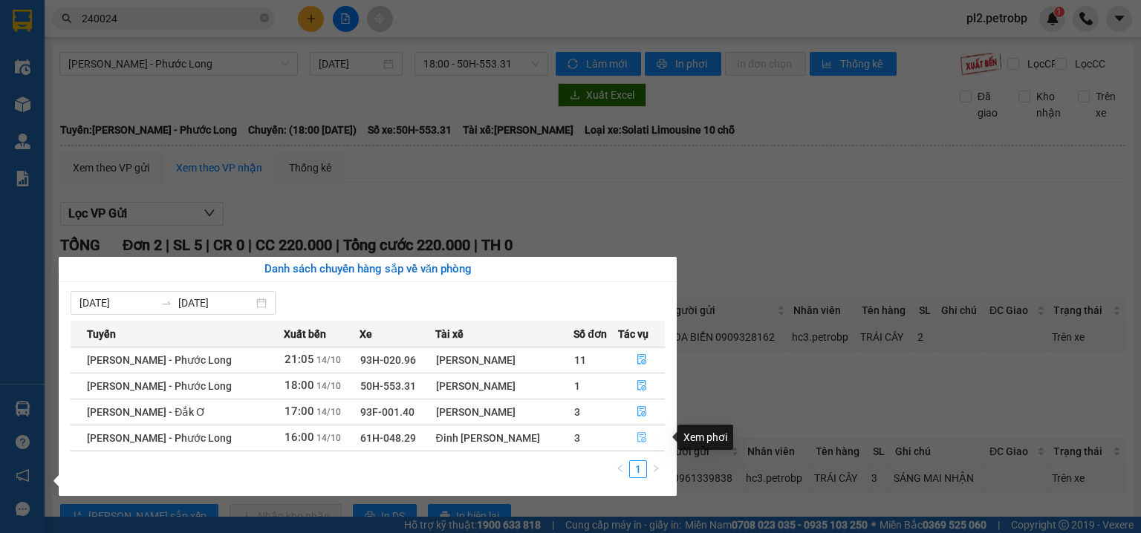
click at [631, 434] on button "button" at bounding box center [641, 438] width 45 height 24
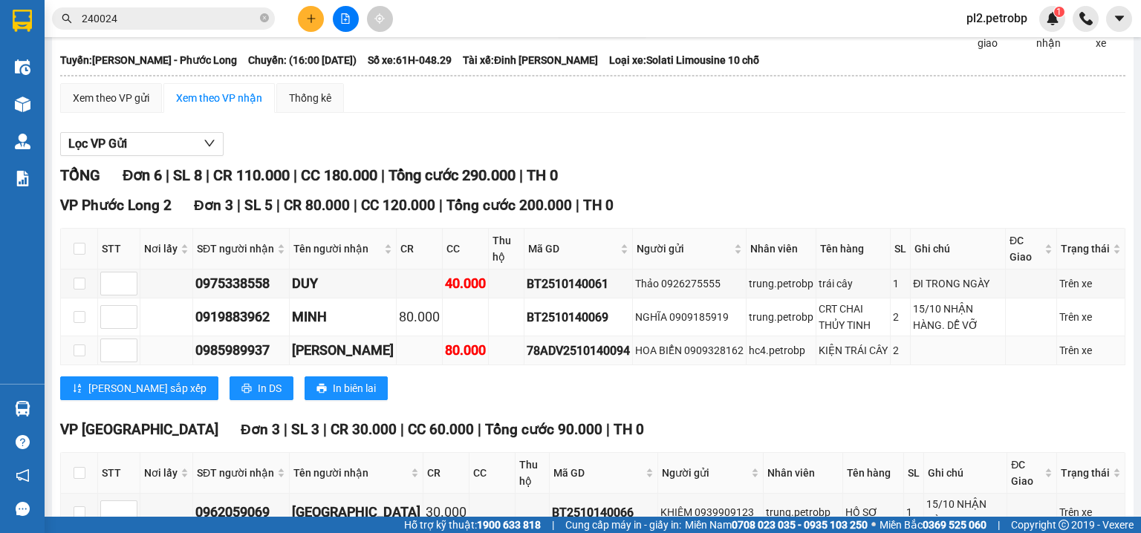
scroll to position [229, 0]
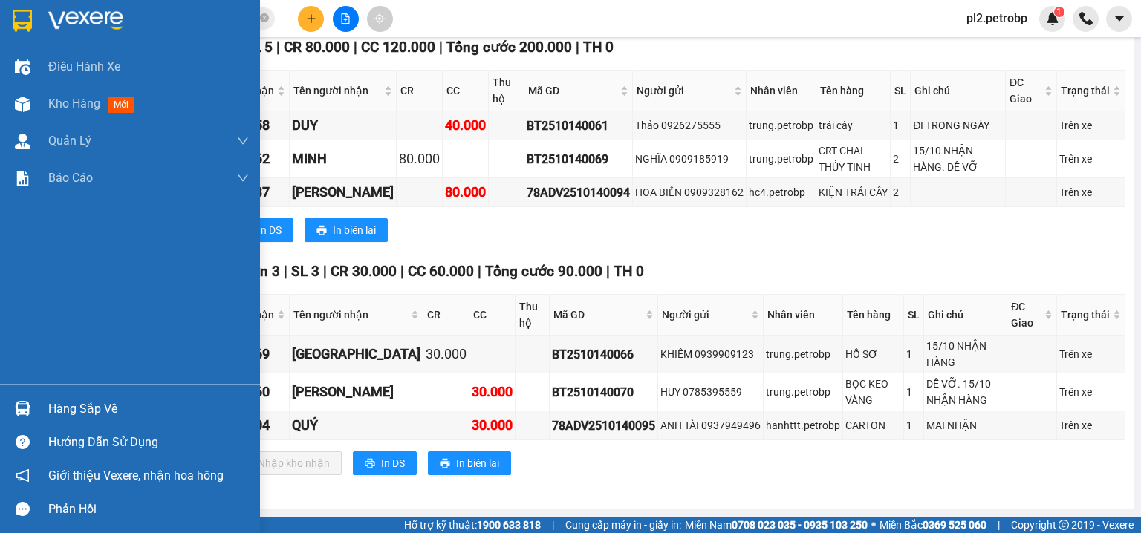
click at [57, 407] on div "Hàng sắp về" at bounding box center [148, 409] width 201 height 22
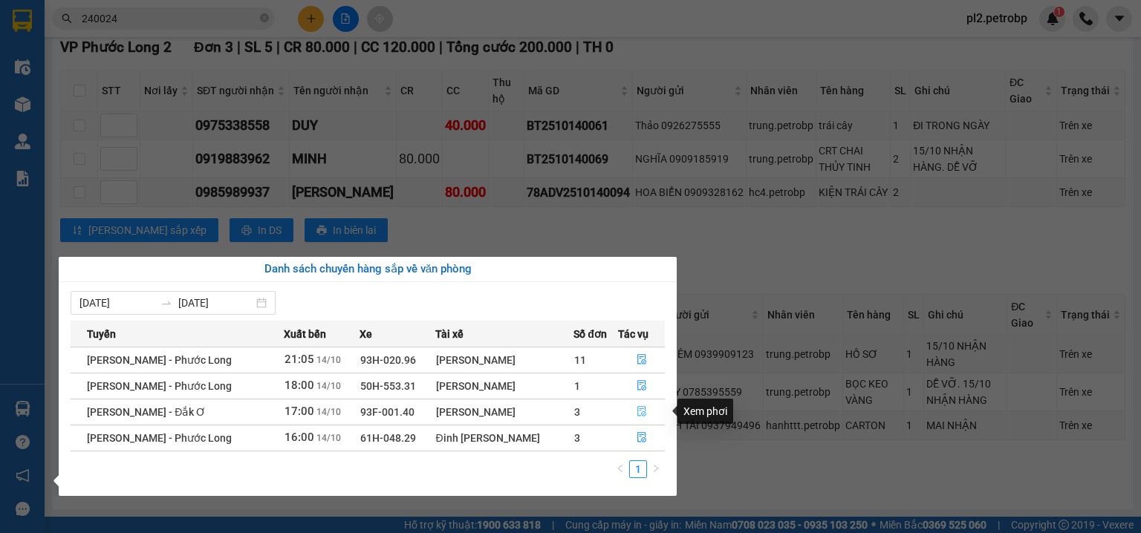
click at [641, 414] on icon "file-done" at bounding box center [641, 411] width 10 height 10
